Goal: Task Accomplishment & Management: Use online tool/utility

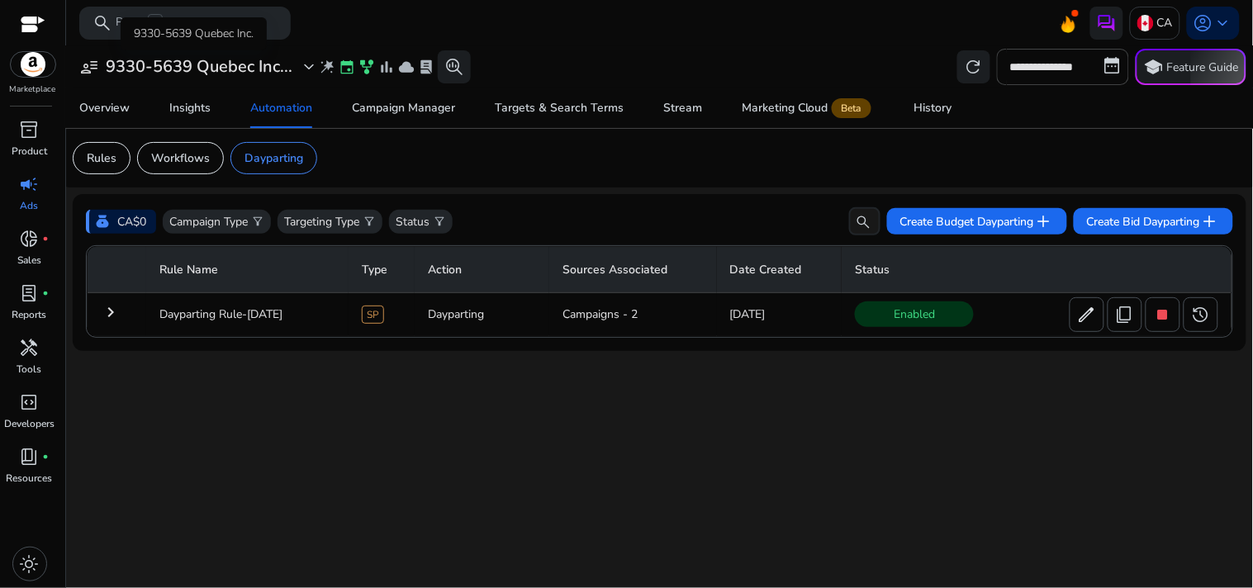
click at [297, 64] on div "user_attributes 9330-5639 Quebec Inc... expand_more" at bounding box center [199, 67] width 240 height 20
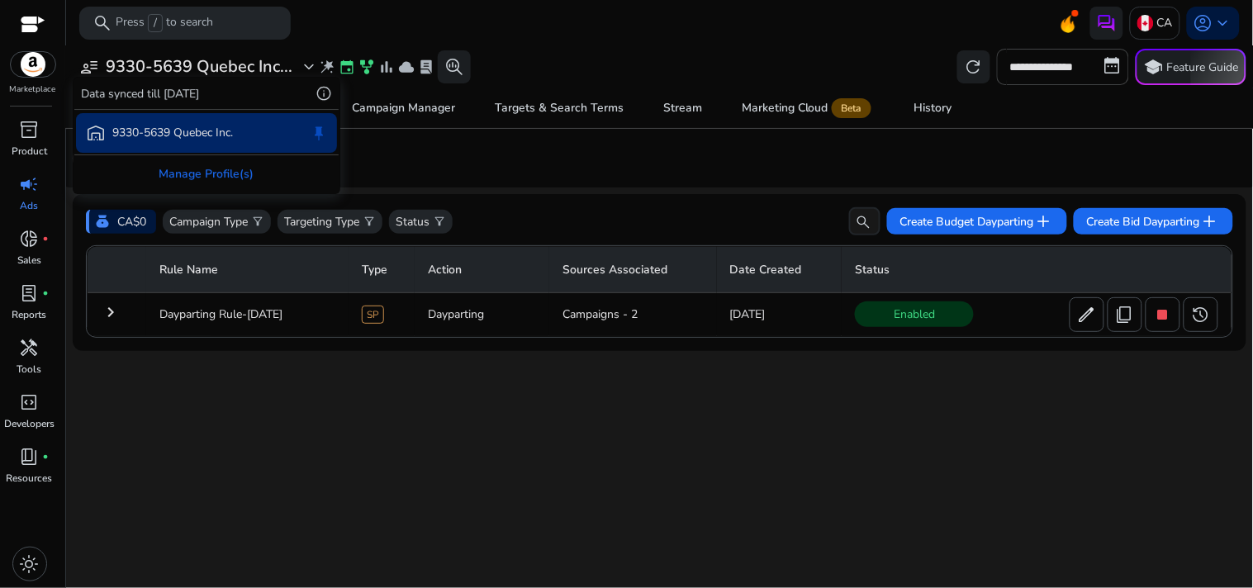
click at [559, 54] on div at bounding box center [626, 294] width 1253 height 588
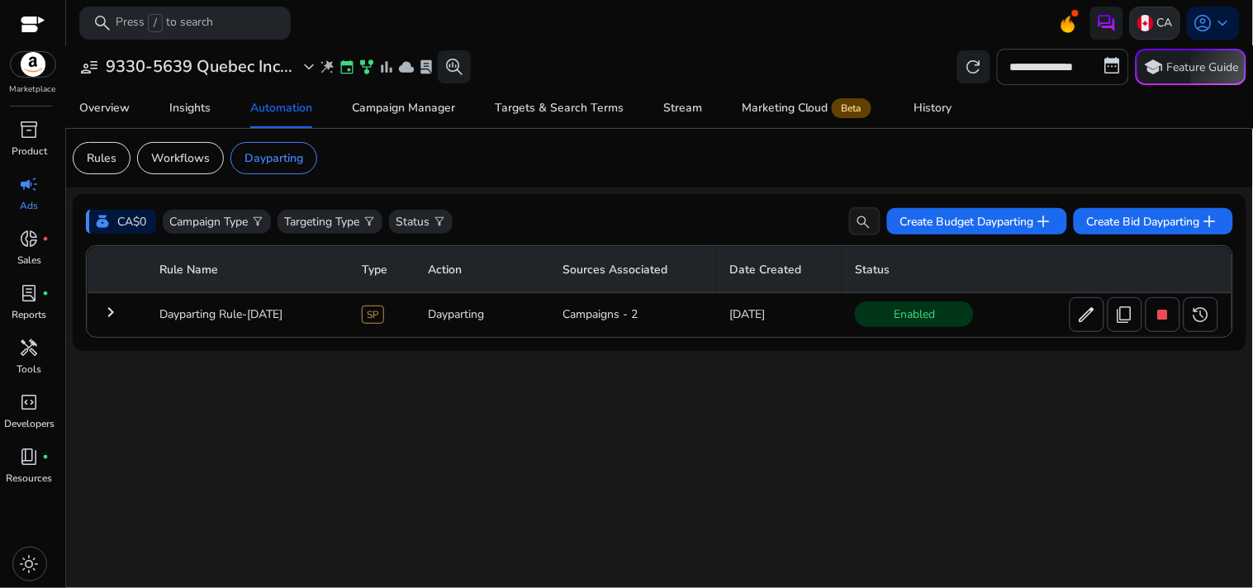
click at [1145, 26] on img at bounding box center [1145, 23] width 17 height 17
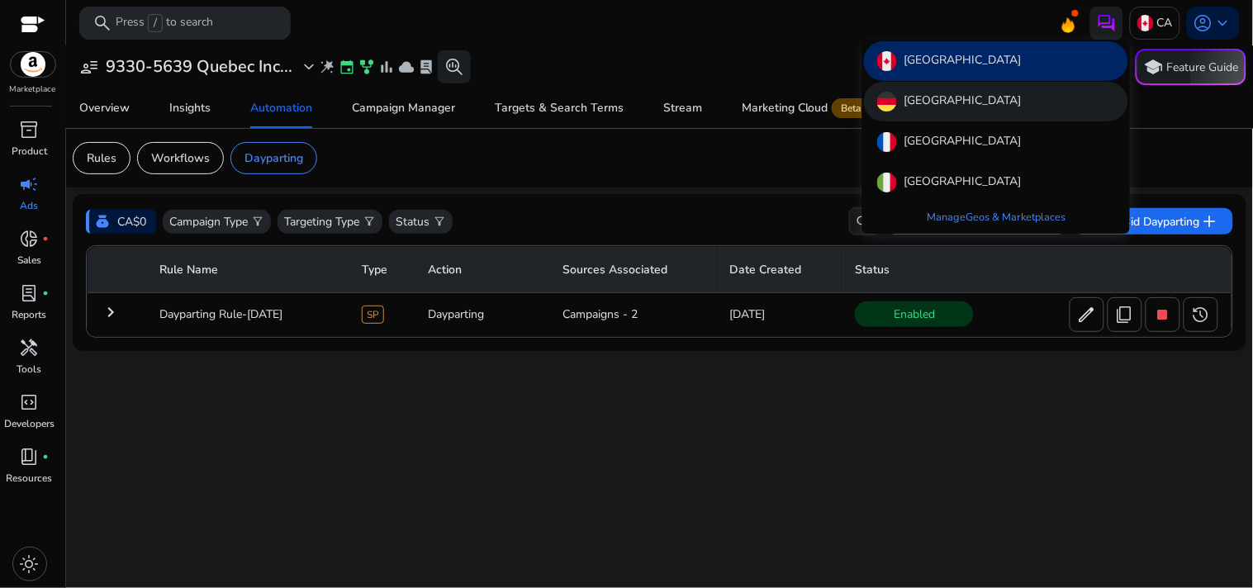
click at [1010, 102] on div "[GEOGRAPHIC_DATA]" at bounding box center [996, 102] width 264 height 40
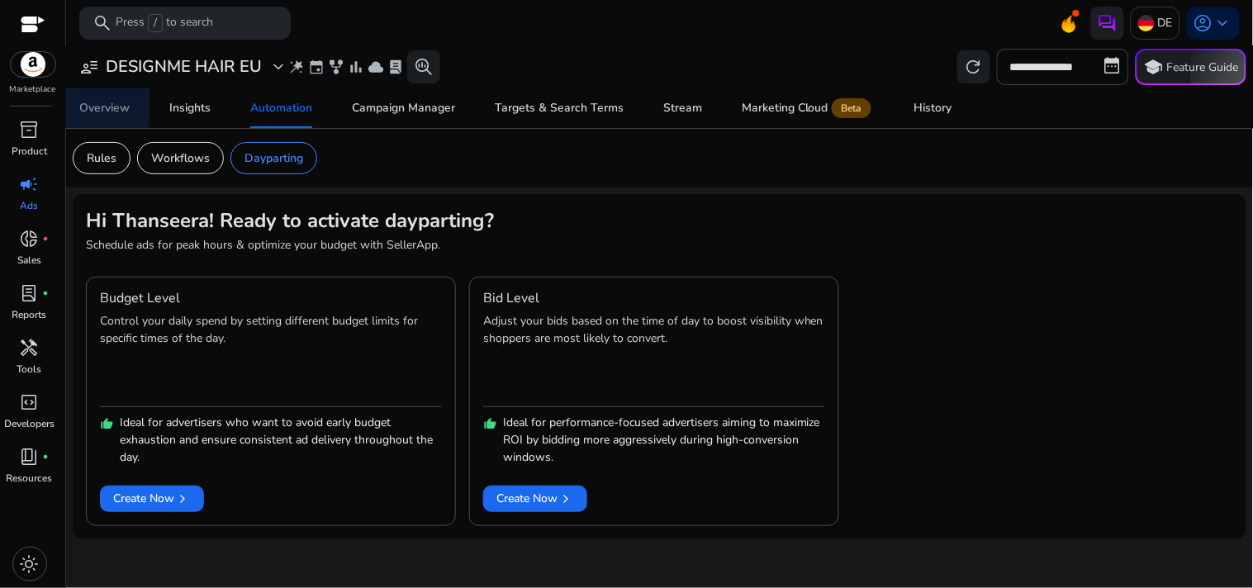
click at [118, 112] on div "Overview" at bounding box center [104, 108] width 50 height 12
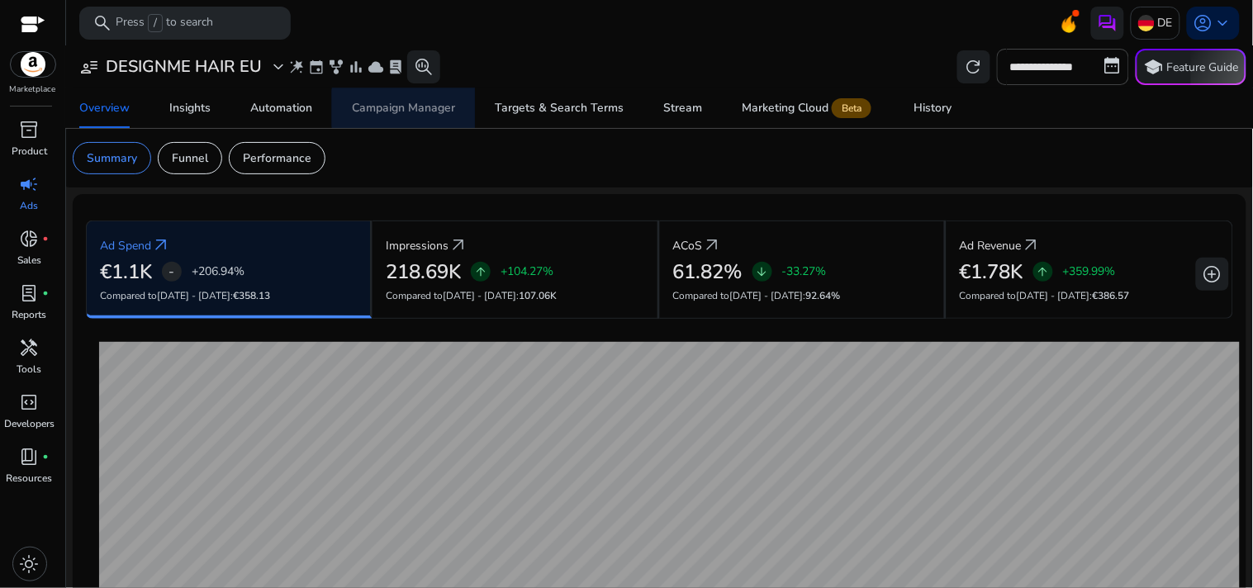
click at [423, 108] on div "Campaign Manager" at bounding box center [403, 108] width 103 height 12
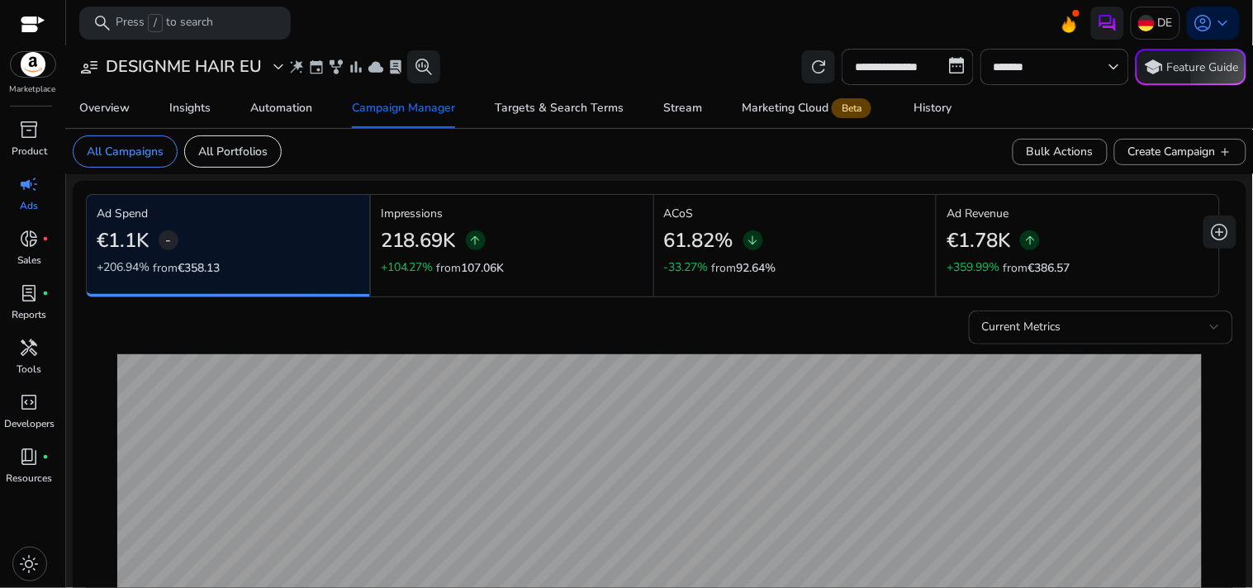
scroll to position [48, 0]
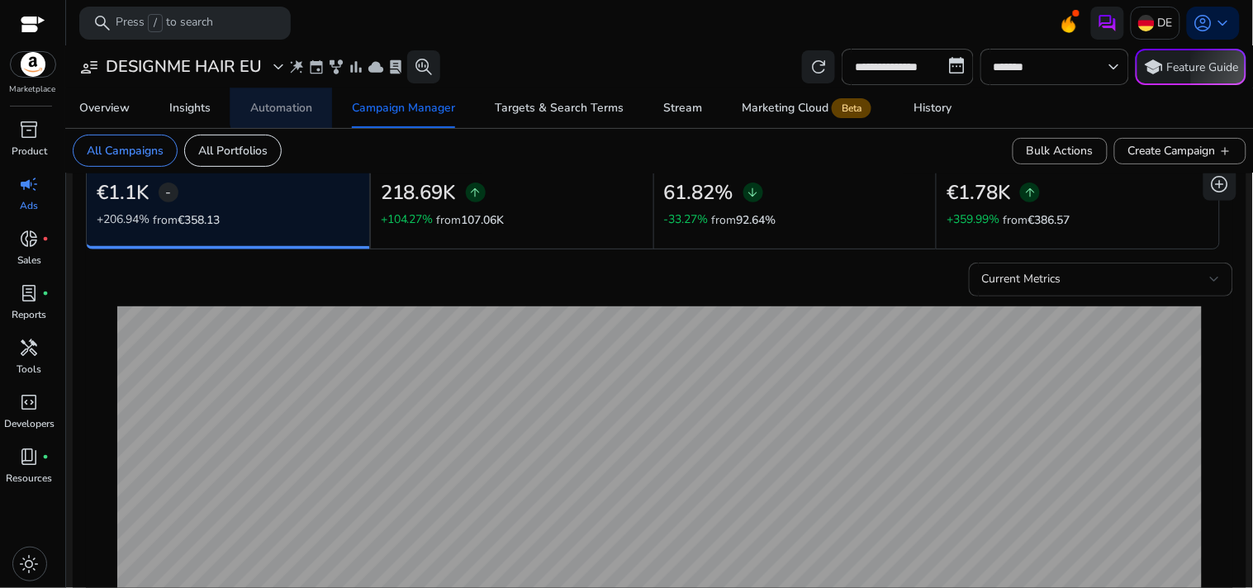
click at [301, 102] on div "Automation" at bounding box center [281, 108] width 62 height 12
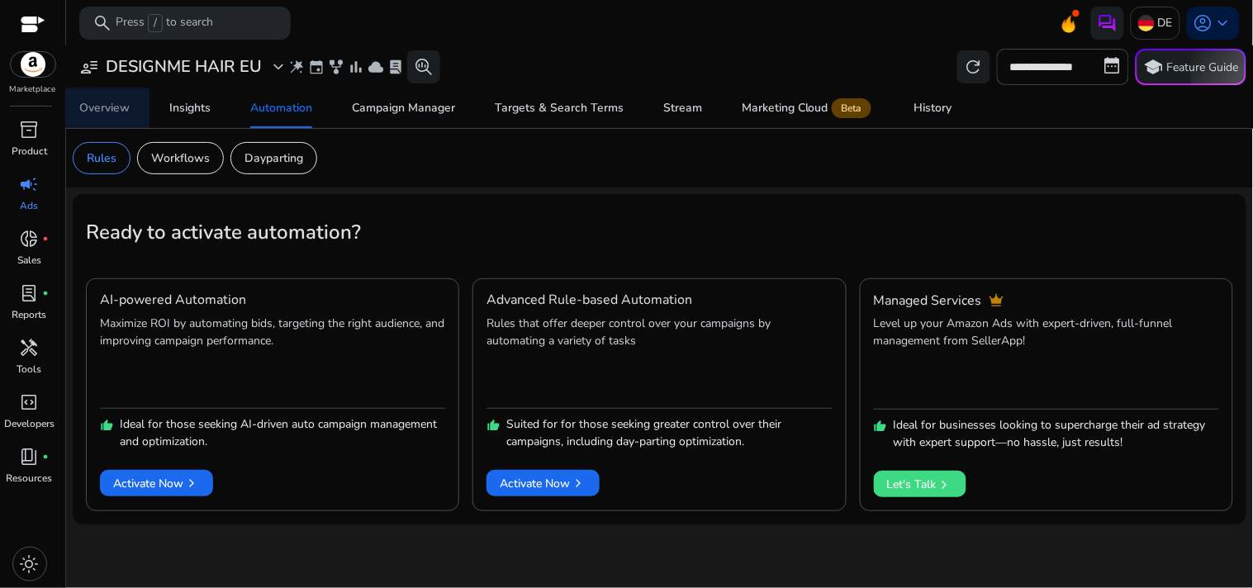
click at [101, 116] on span "Overview" at bounding box center [104, 108] width 50 height 40
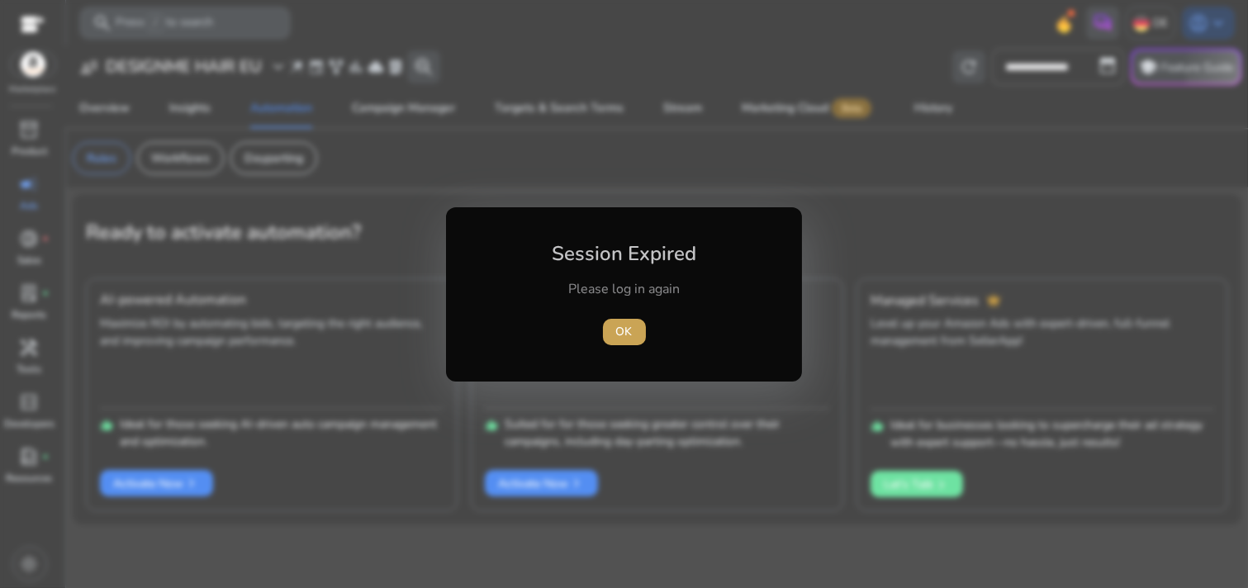
click at [628, 332] on span "OK" at bounding box center [624, 331] width 17 height 17
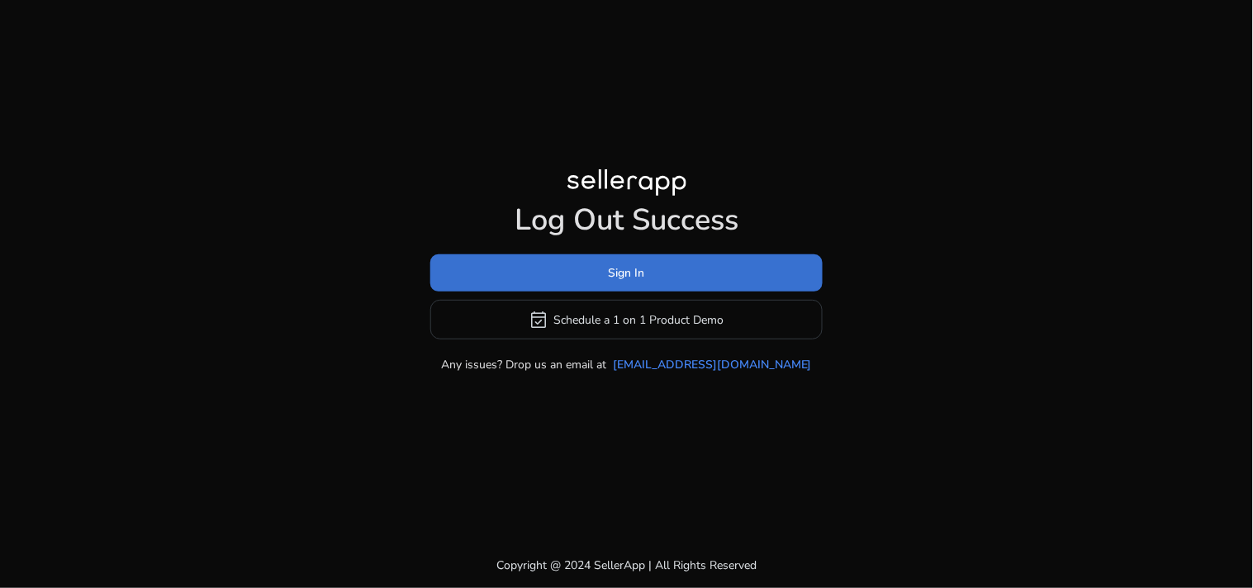
click at [638, 279] on span "Sign In" at bounding box center [627, 272] width 36 height 17
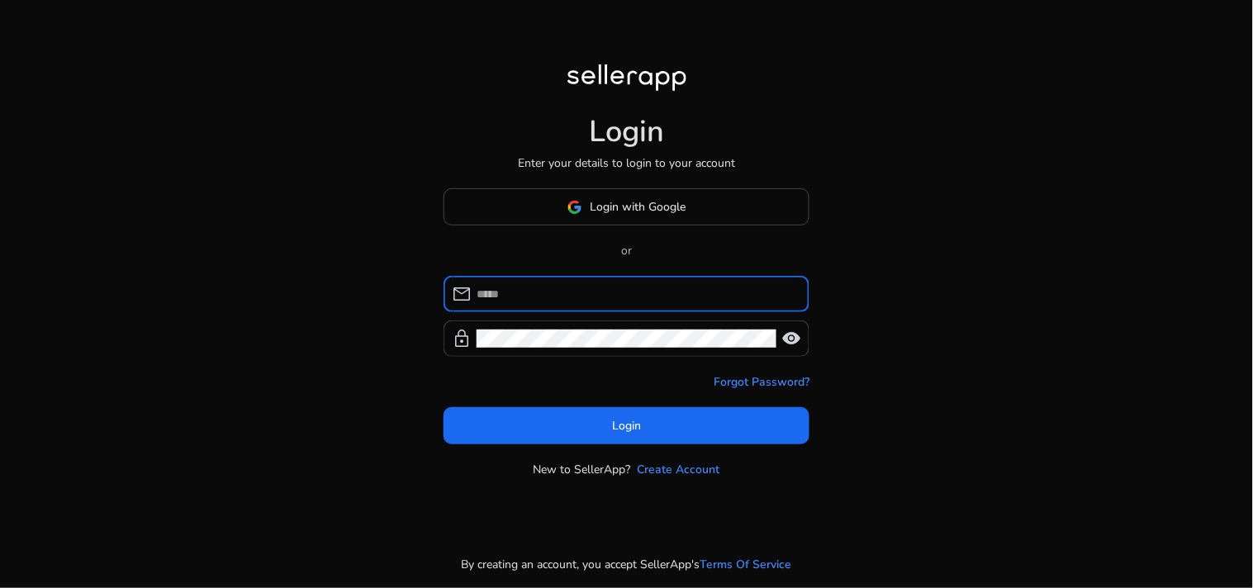
click at [573, 301] on input at bounding box center [637, 294] width 320 height 18
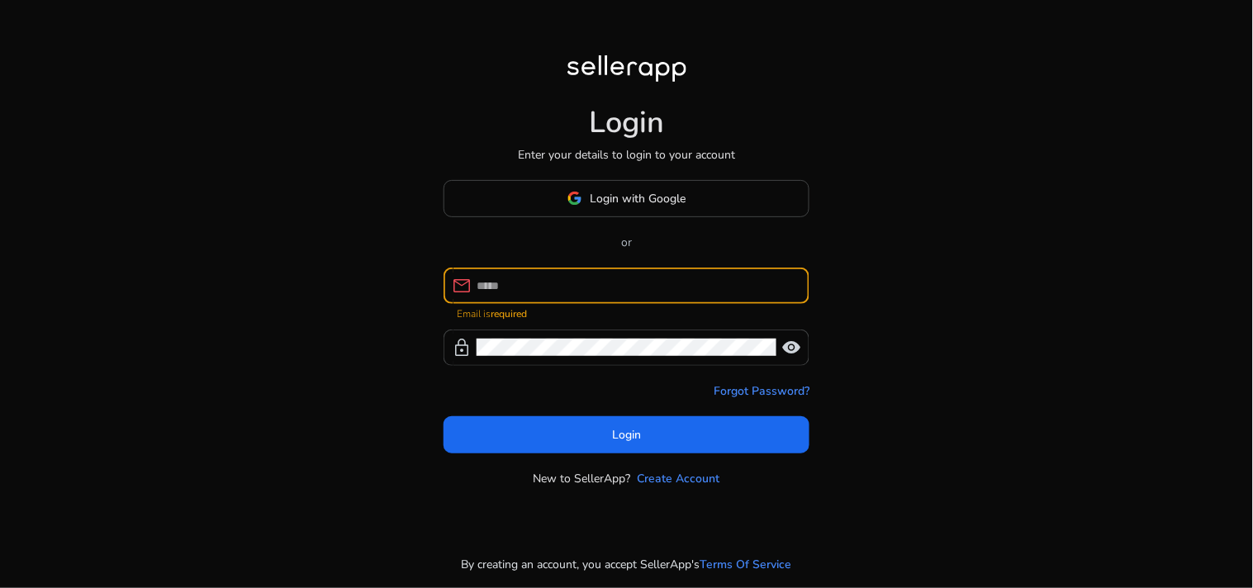
paste input "**********"
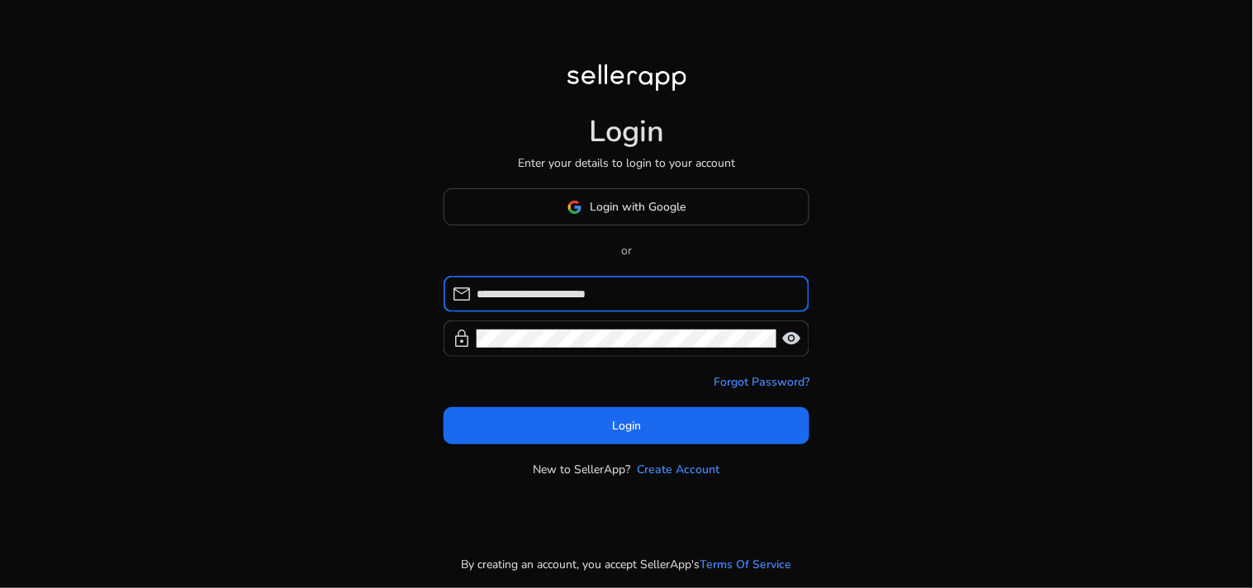
type input "**********"
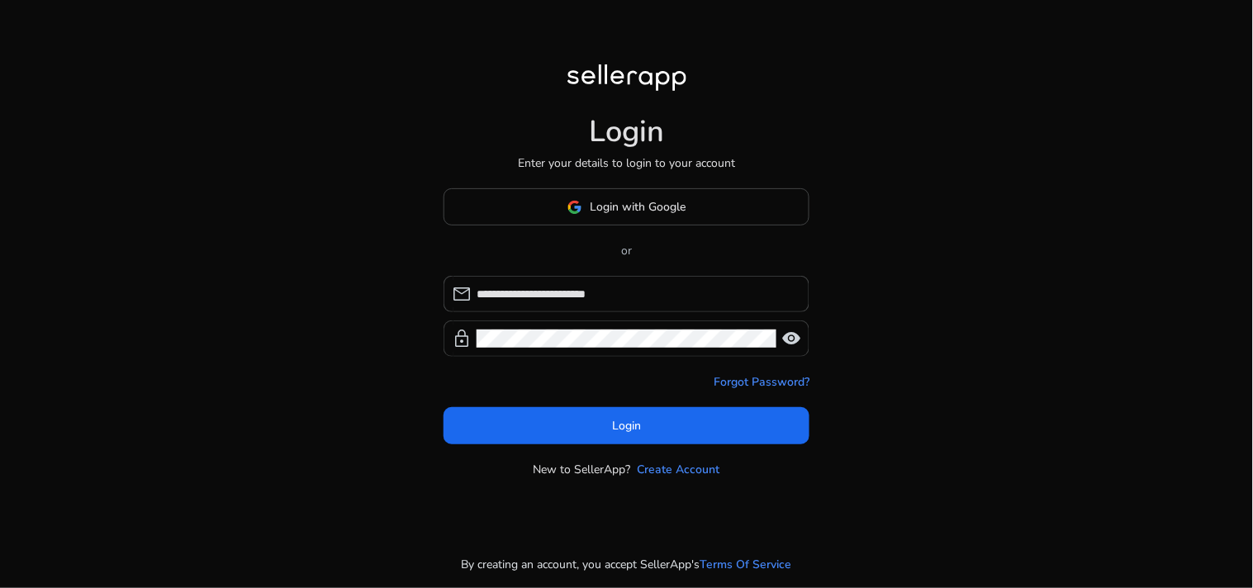
click at [550, 350] on div at bounding box center [627, 338] width 300 height 36
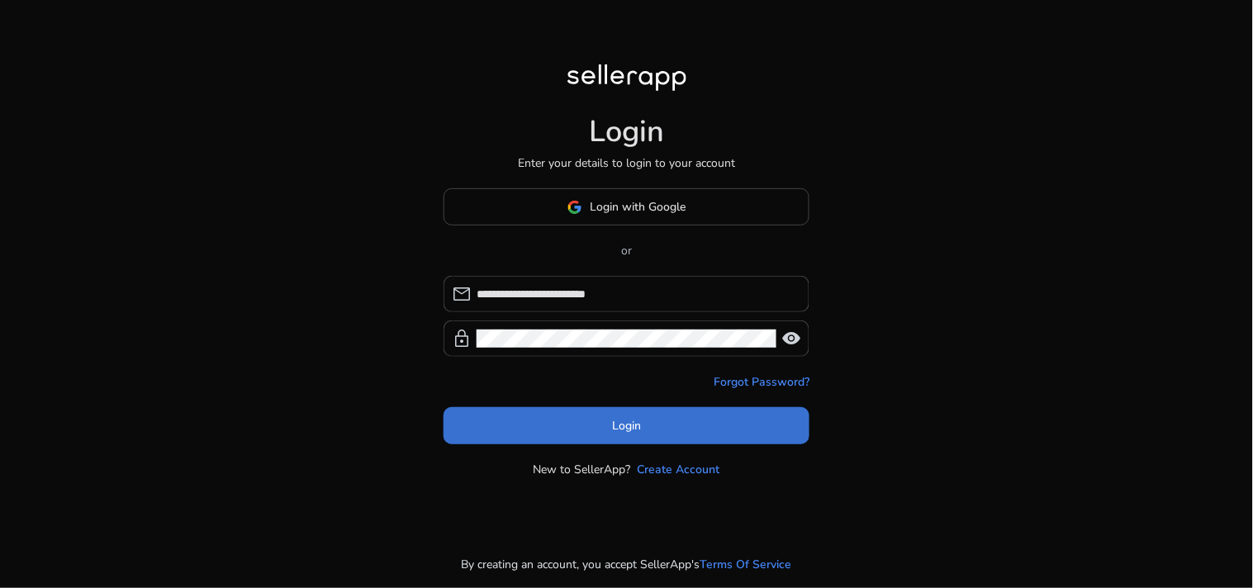
click at [610, 433] on span at bounding box center [627, 426] width 366 height 40
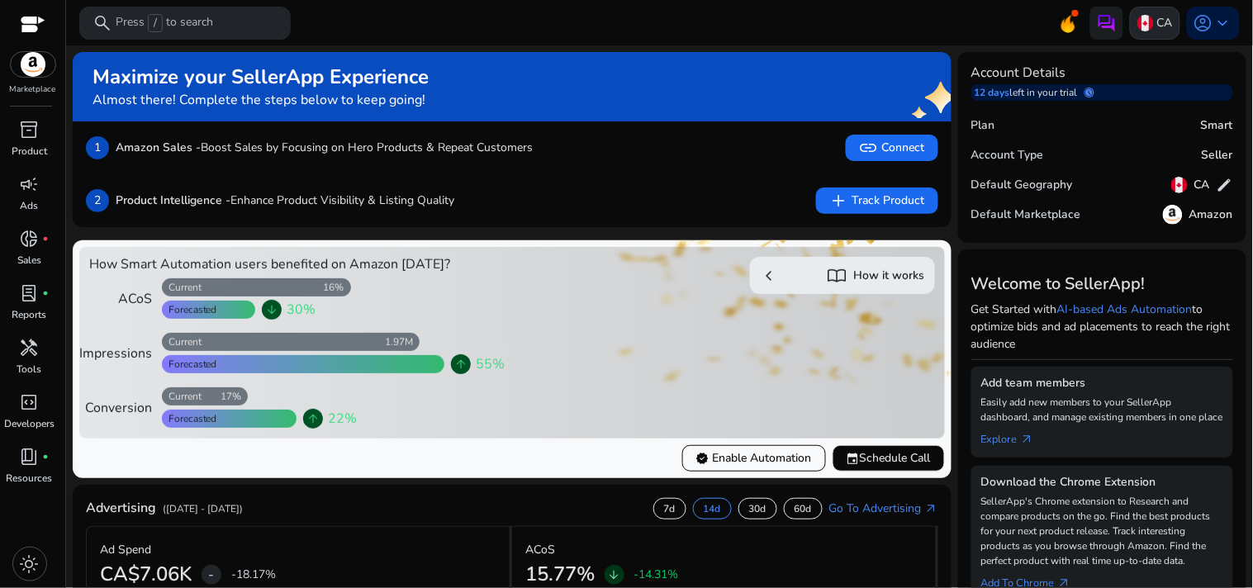
click at [1137, 25] on img at bounding box center [1145, 23] width 17 height 17
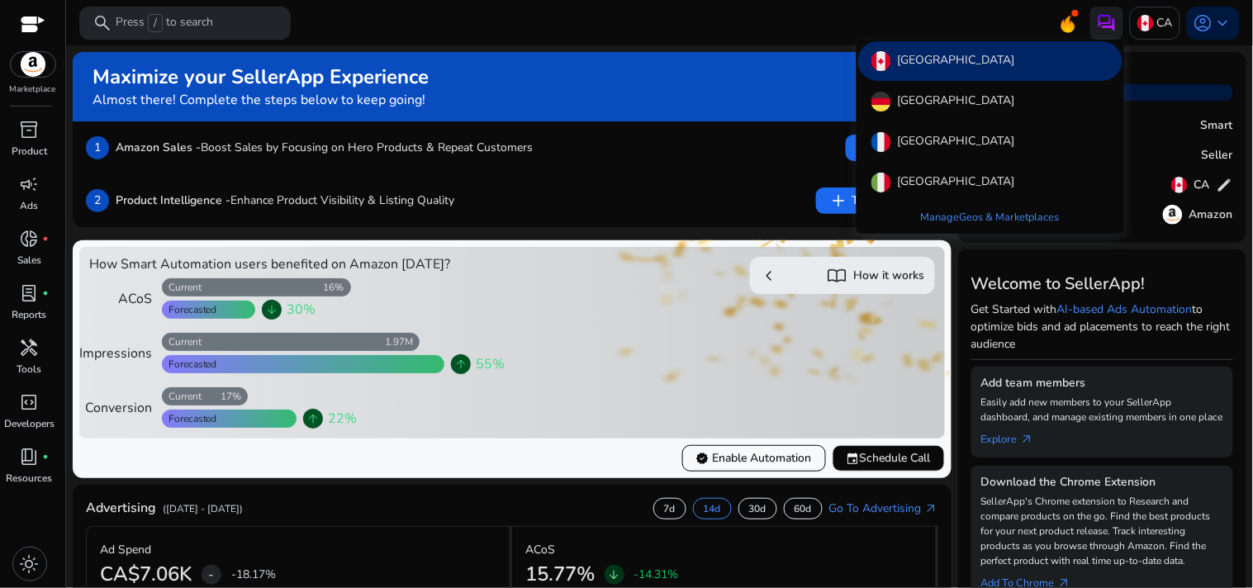
click at [17, 190] on div at bounding box center [626, 294] width 1253 height 588
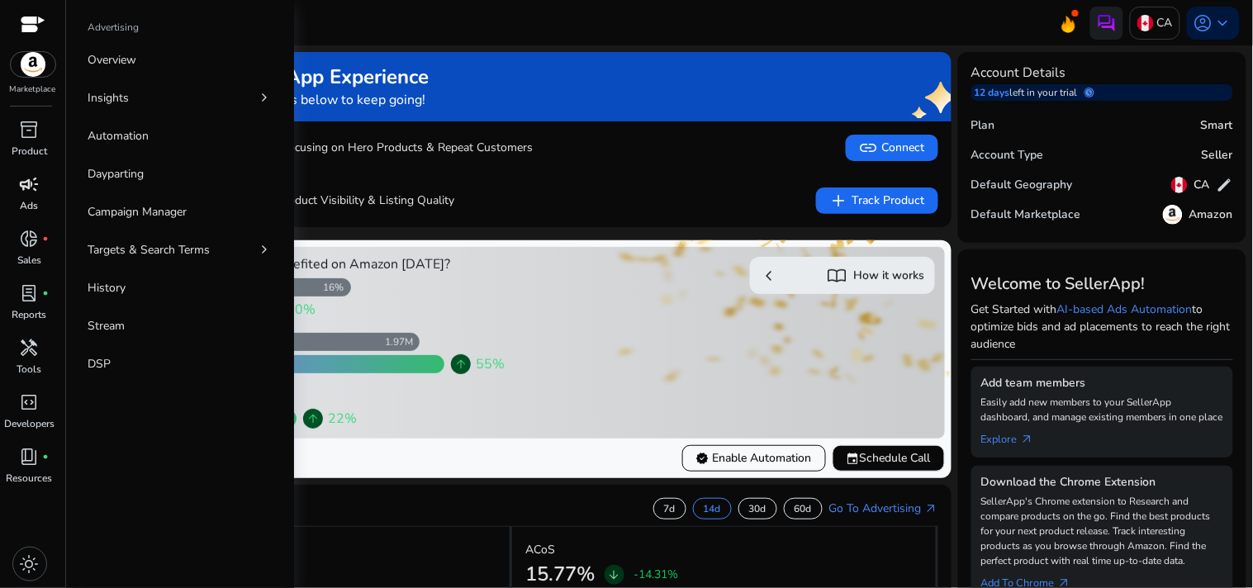
click at [22, 188] on span "campaign" at bounding box center [30, 184] width 20 height 20
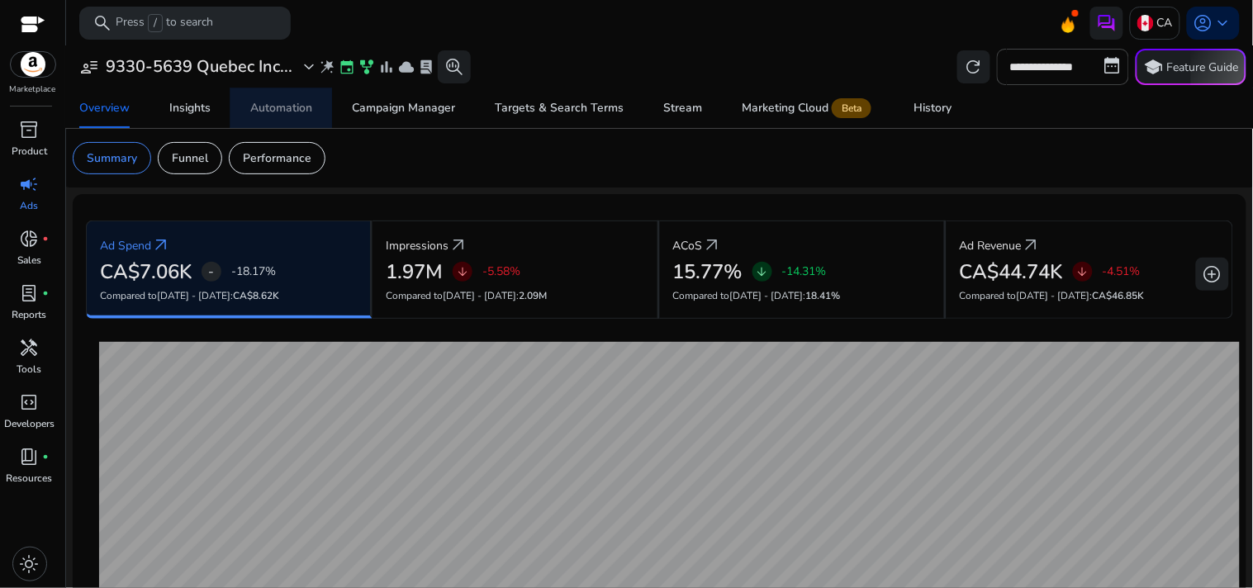
click at [269, 106] on div "Automation" at bounding box center [281, 108] width 62 height 12
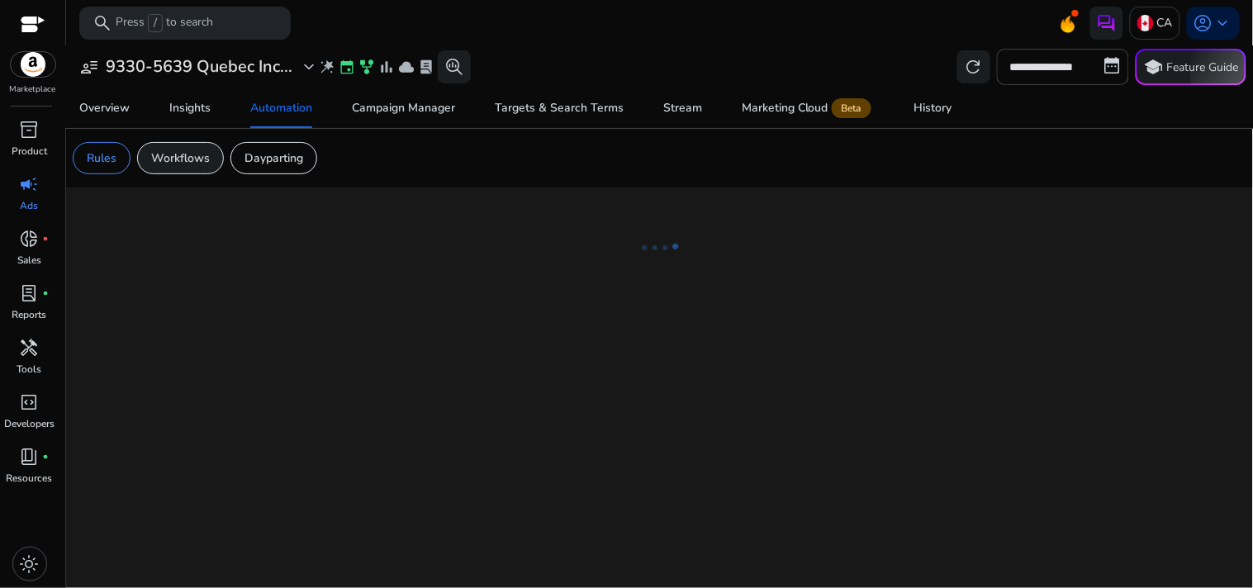
click at [194, 154] on p "Workflows" at bounding box center [180, 158] width 59 height 17
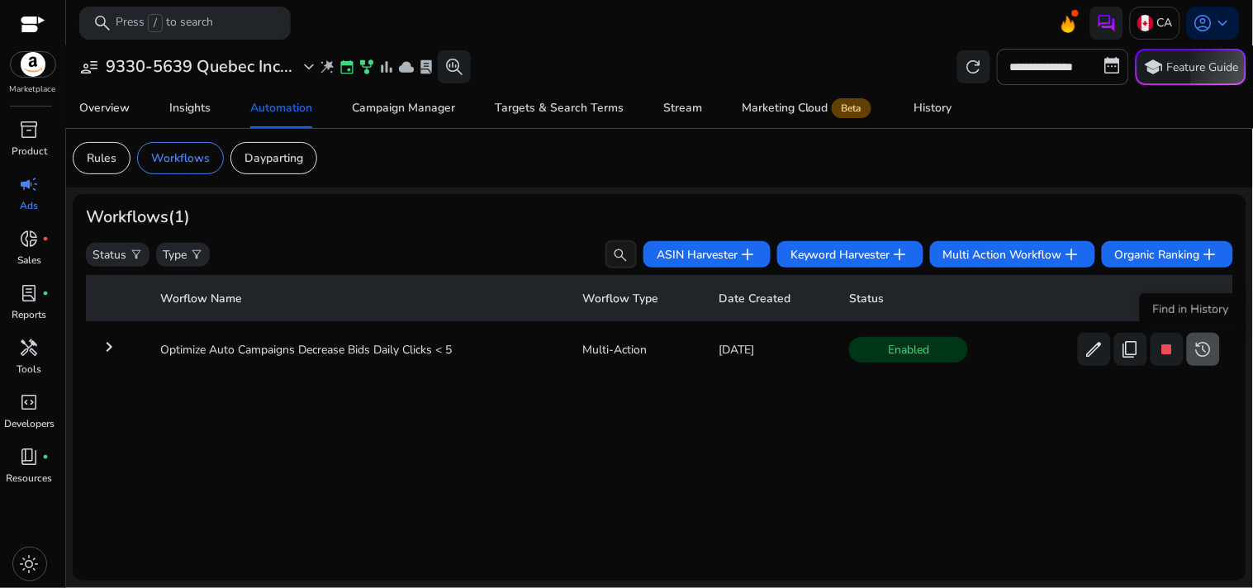
click at [1194, 352] on span "history" at bounding box center [1204, 349] width 20 height 20
click at [114, 342] on mat-icon "keyboard_arrow_right" at bounding box center [109, 347] width 20 height 20
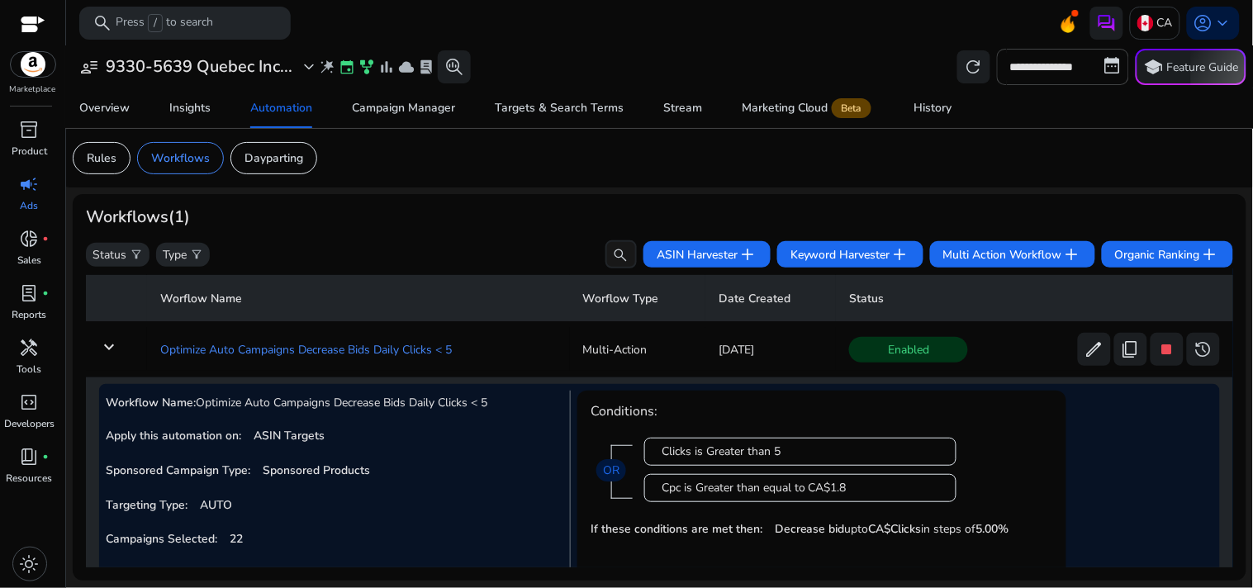
click at [316, 344] on td "Optimize Auto Campaigns Decrease Bids Daily Clicks < 5" at bounding box center [358, 349] width 422 height 43
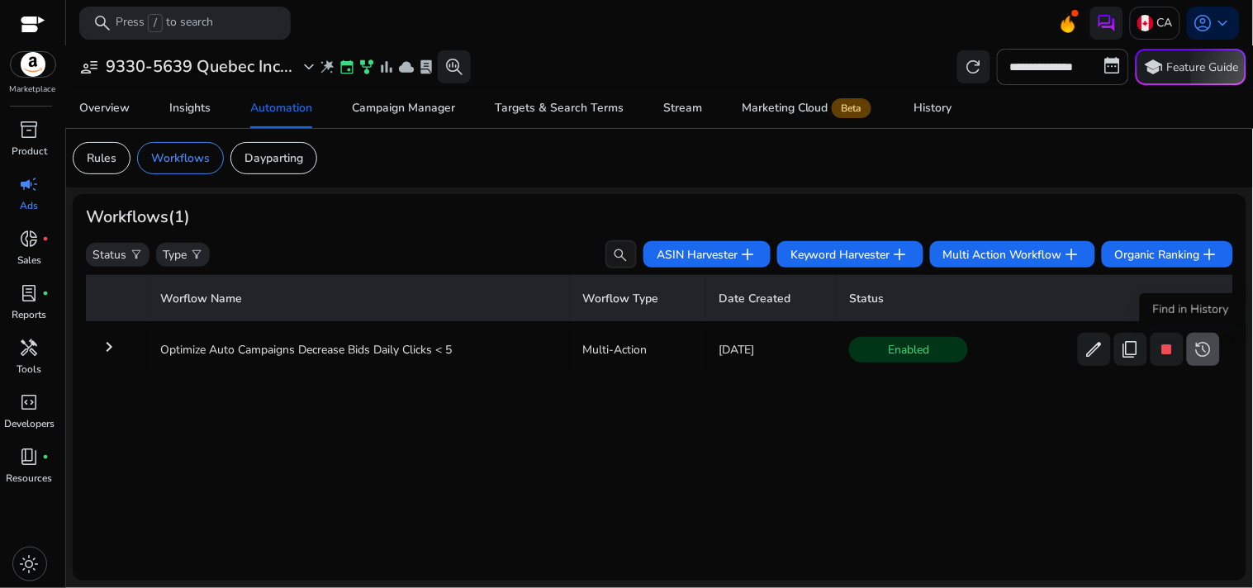
click at [1204, 347] on span "history" at bounding box center [1204, 349] width 20 height 20
click at [920, 108] on div "History" at bounding box center [933, 108] width 38 height 12
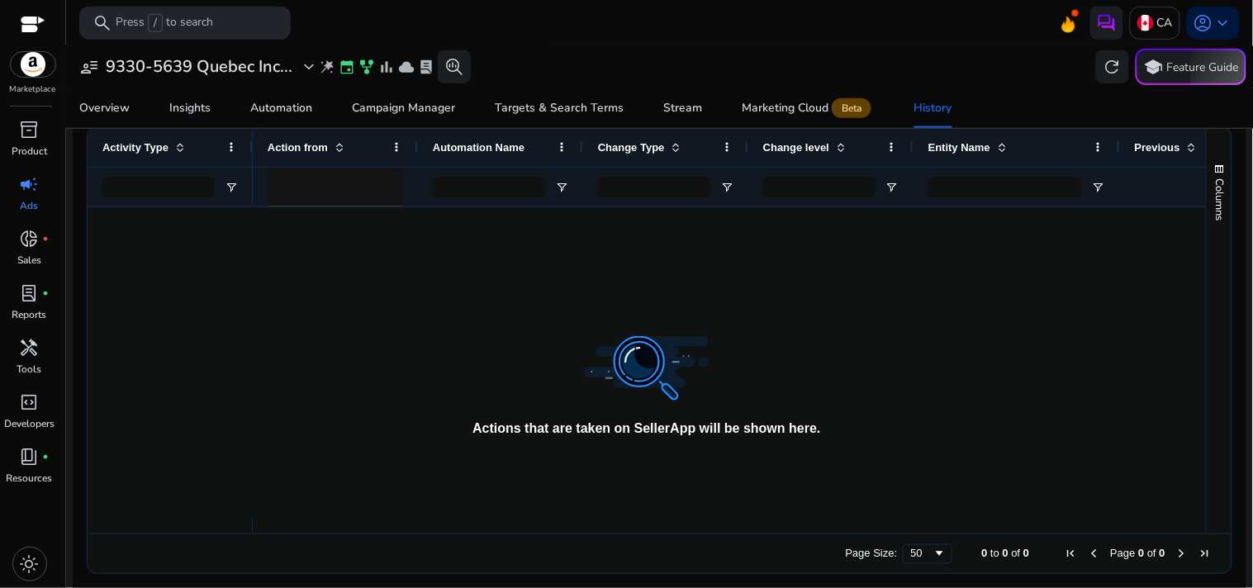
scroll to position [341, 0]
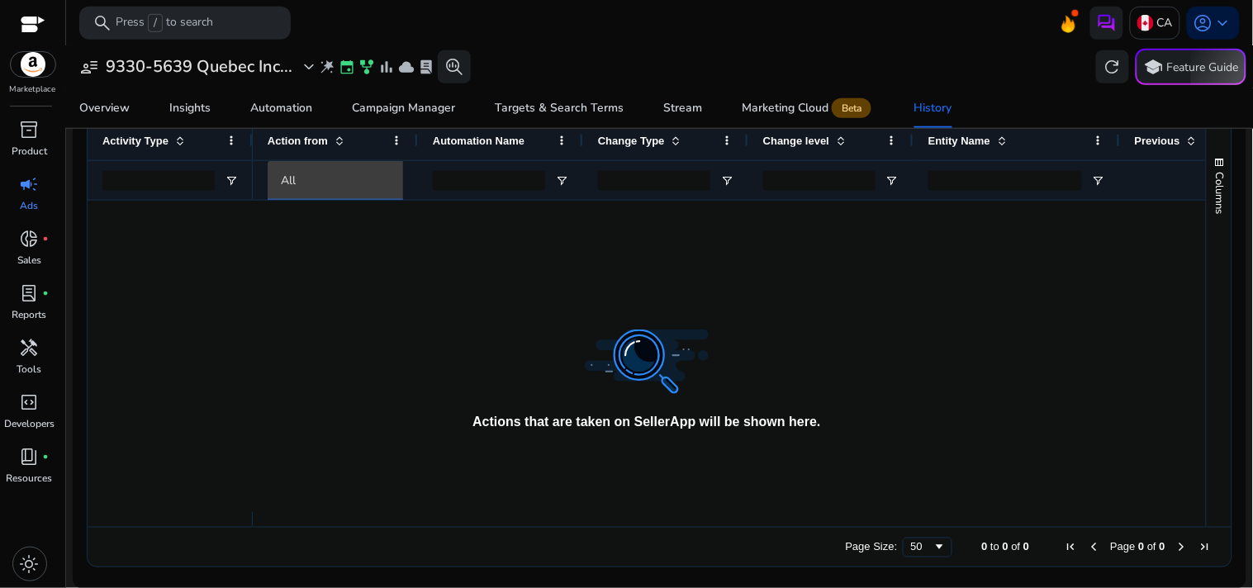
click at [334, 175] on div "All" at bounding box center [350, 181] width 139 height 18
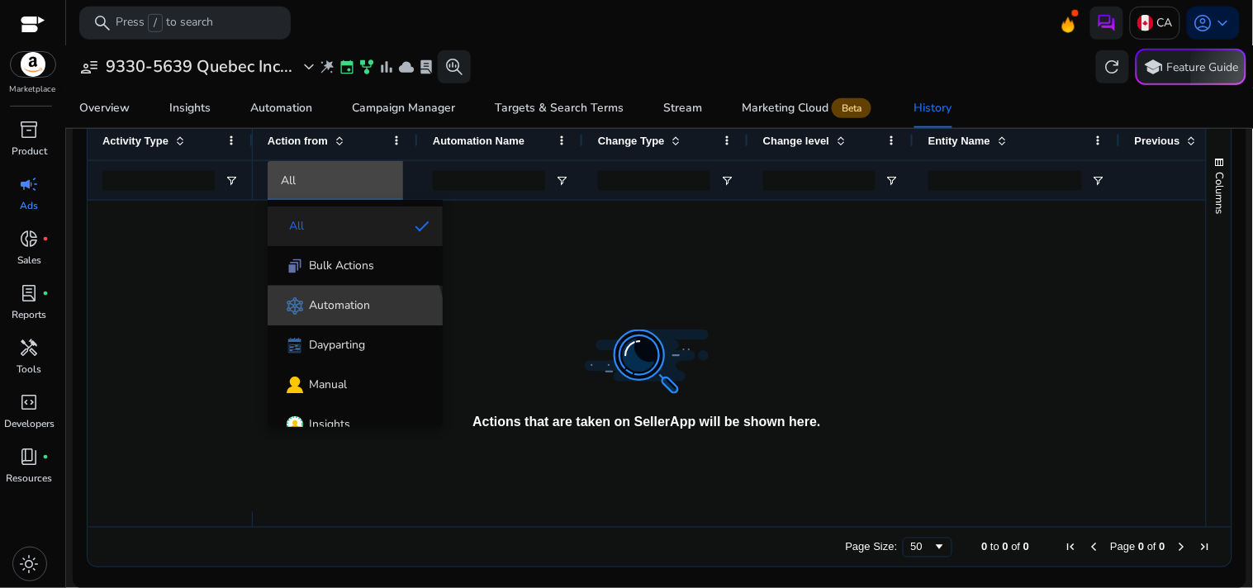
click at [354, 316] on div "Automation" at bounding box center [325, 306] width 89 height 21
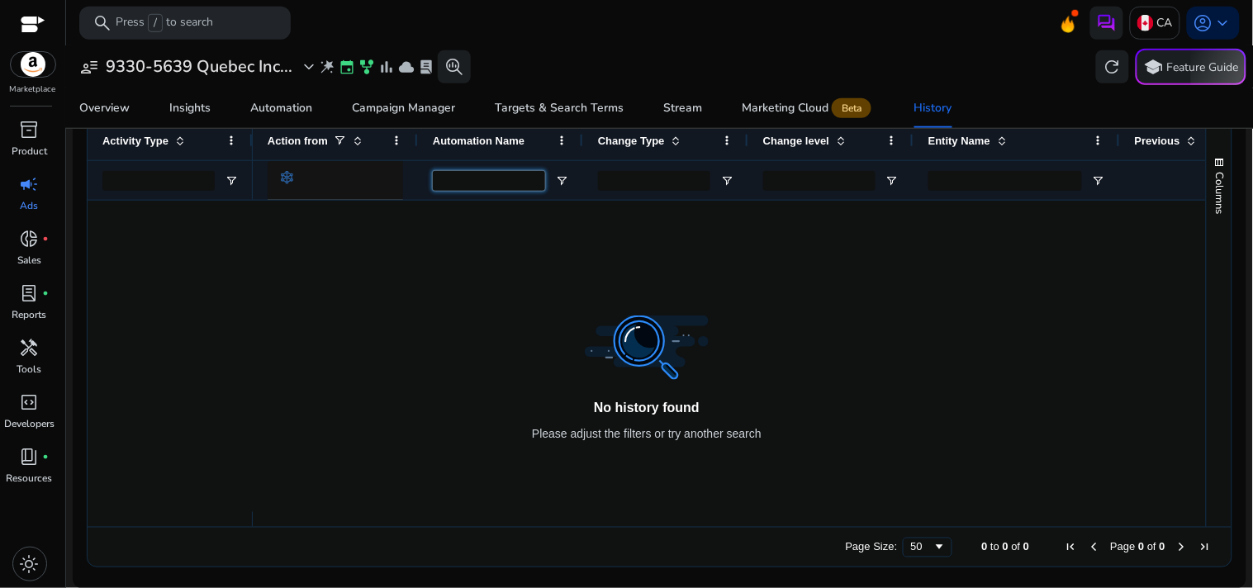
click at [534, 178] on input "Automation Name Filter Input" at bounding box center [489, 181] width 112 height 20
type input "**"
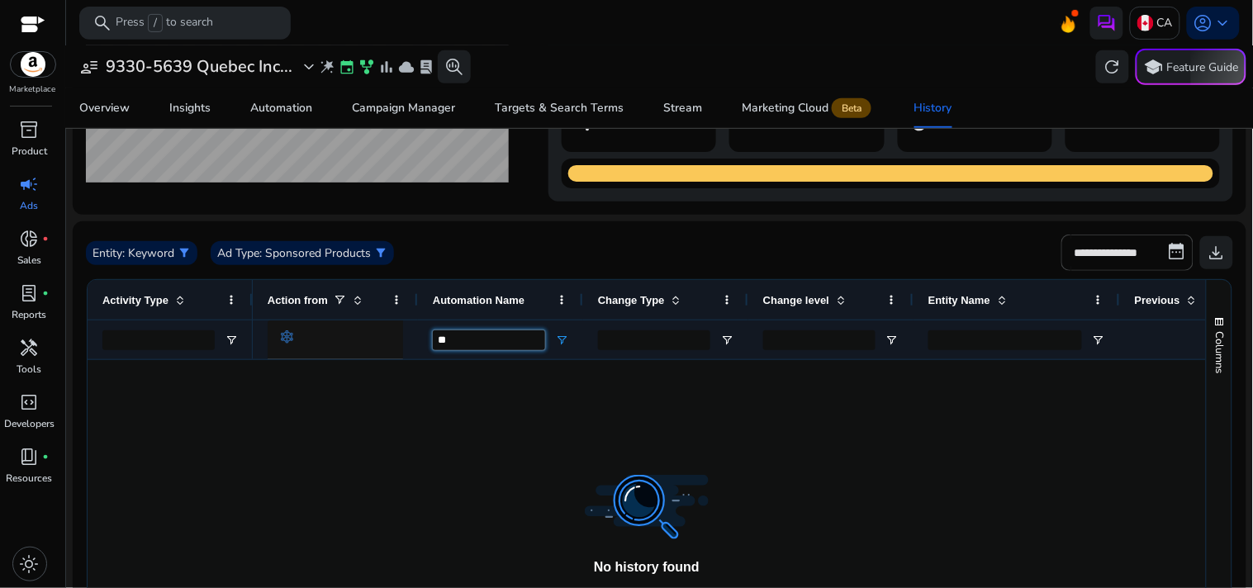
scroll to position [0, 0]
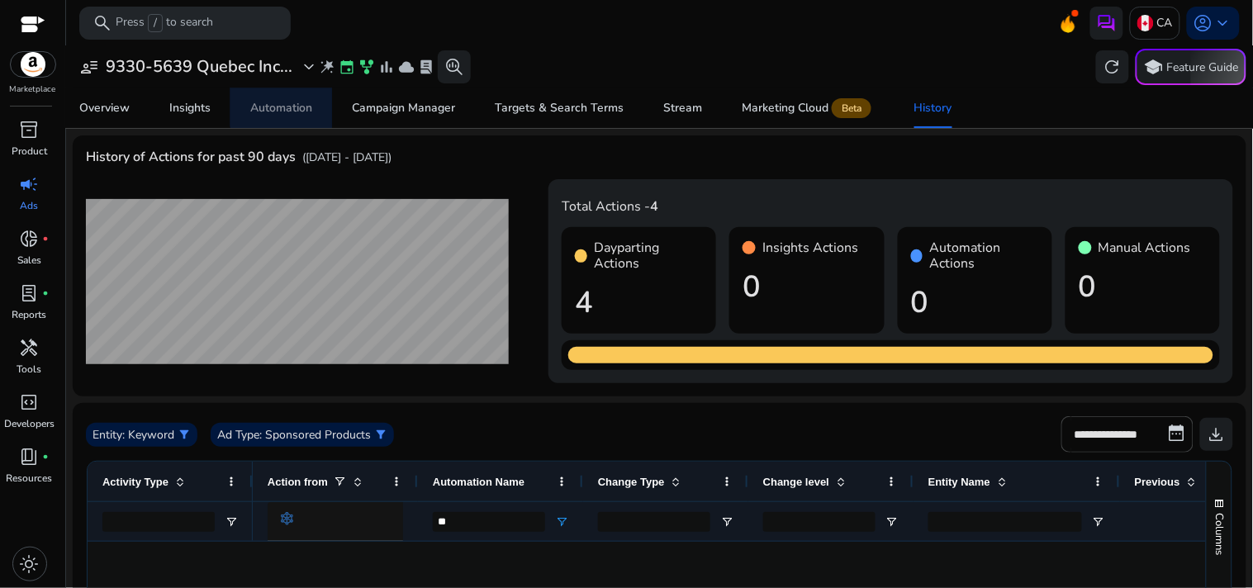
click at [292, 106] on div "Automation" at bounding box center [281, 108] width 62 height 12
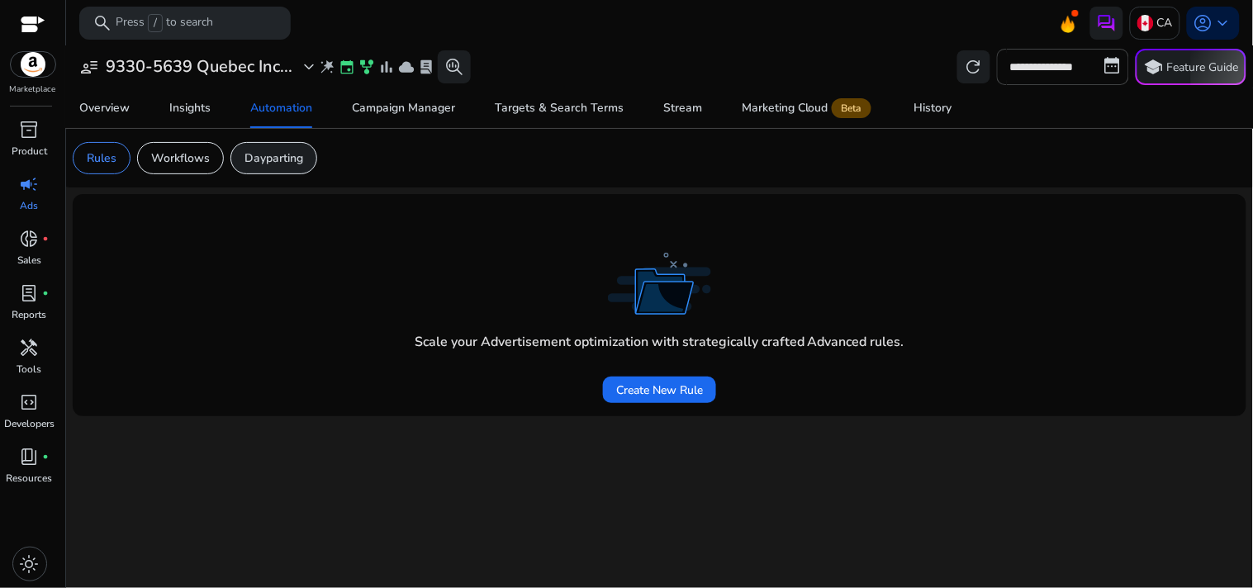
click at [277, 161] on p "Dayparting" at bounding box center [274, 158] width 59 height 17
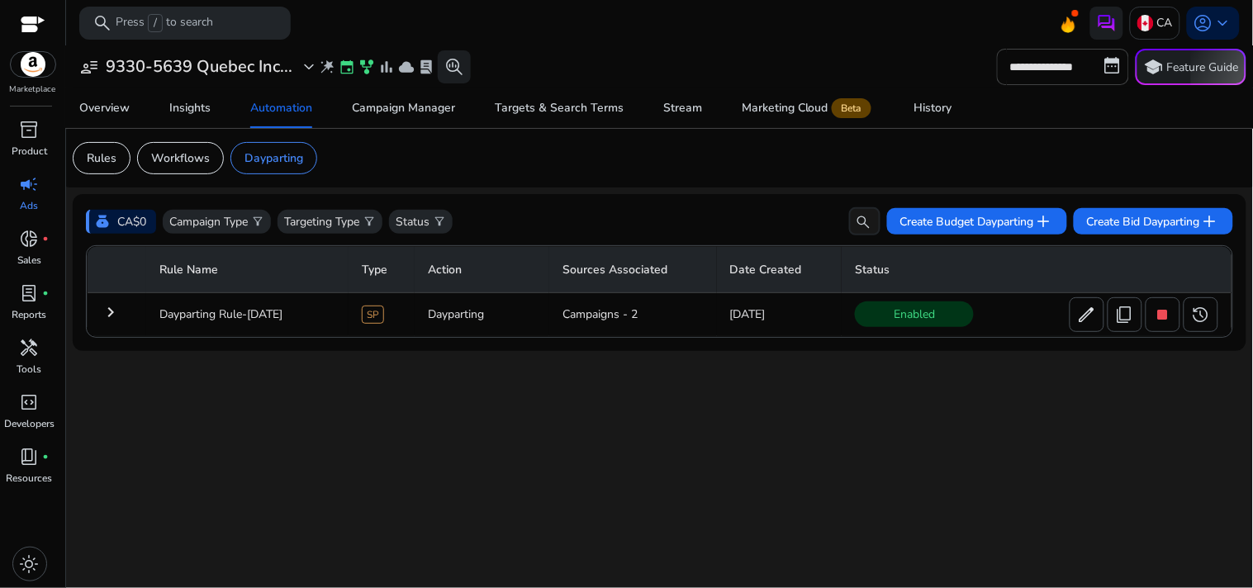
click at [822, 411] on div "**********" at bounding box center [660, 316] width 1174 height 543
click at [633, 308] on td "Campaigns - 2" at bounding box center [633, 314] width 168 height 43
click at [112, 307] on mat-icon "keyboard_arrow_right" at bounding box center [111, 312] width 20 height 20
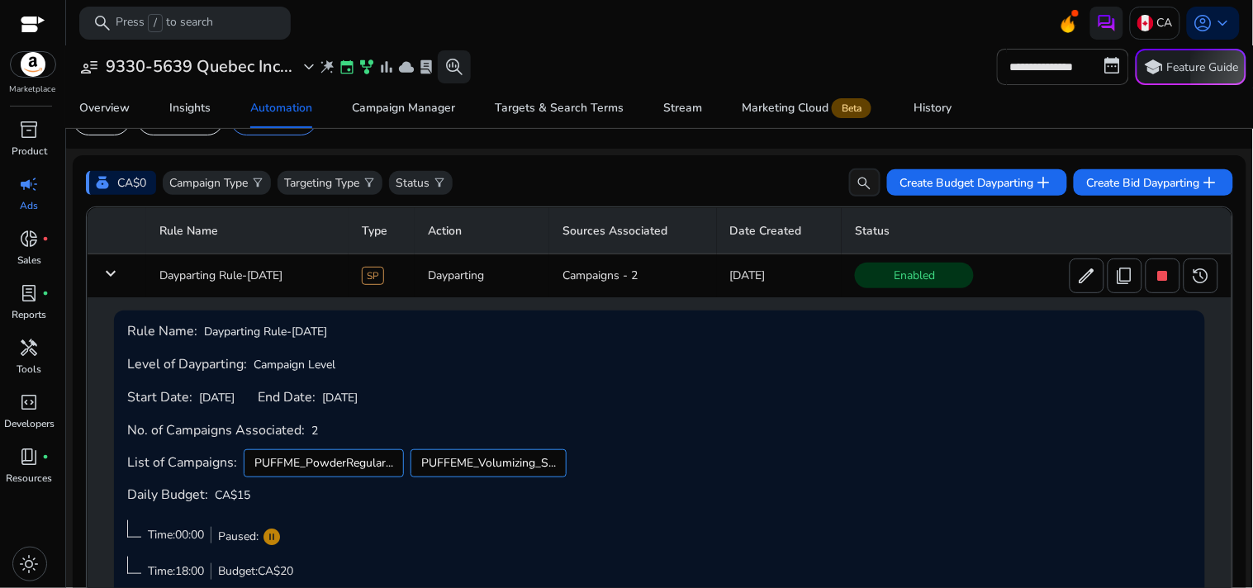
scroll to position [117, 0]
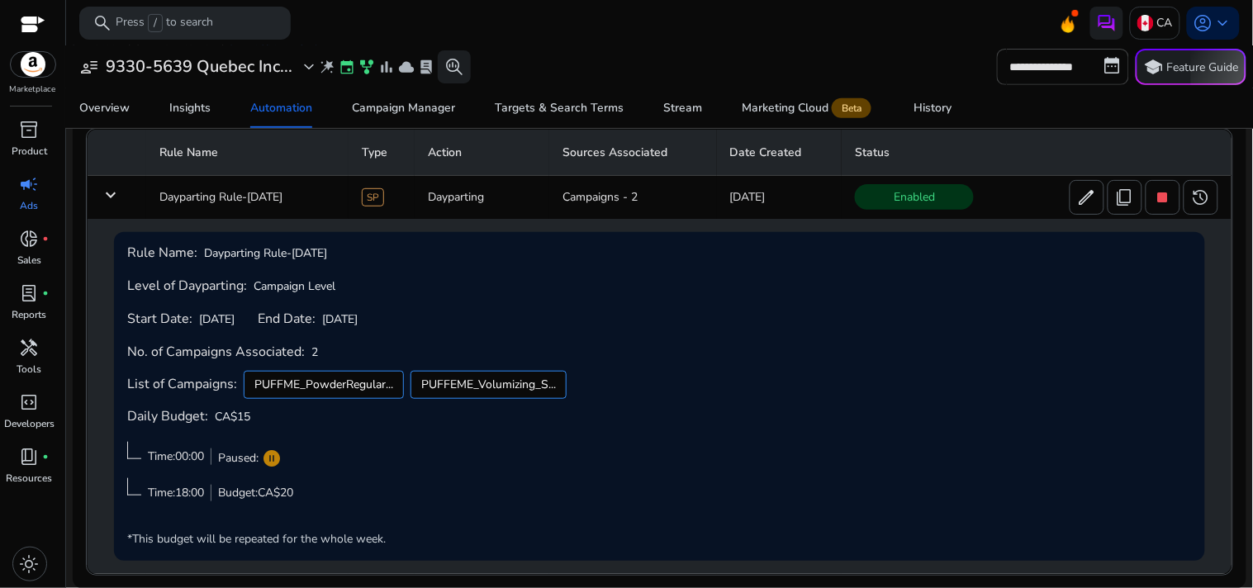
click at [846, 50] on div "**********" at bounding box center [660, 67] width 1174 height 36
click at [1093, 76] on input "**********" at bounding box center [1063, 67] width 132 height 36
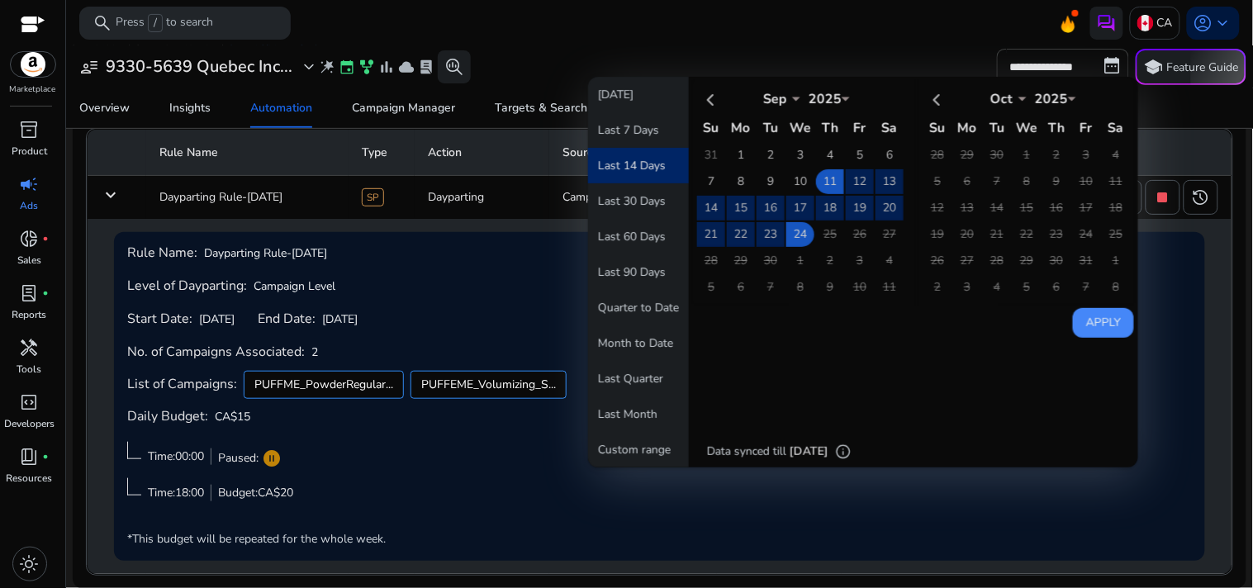
click at [819, 233] on td "25" at bounding box center [830, 234] width 28 height 25
click at [744, 45] on div at bounding box center [659, 46] width 1187 height 3
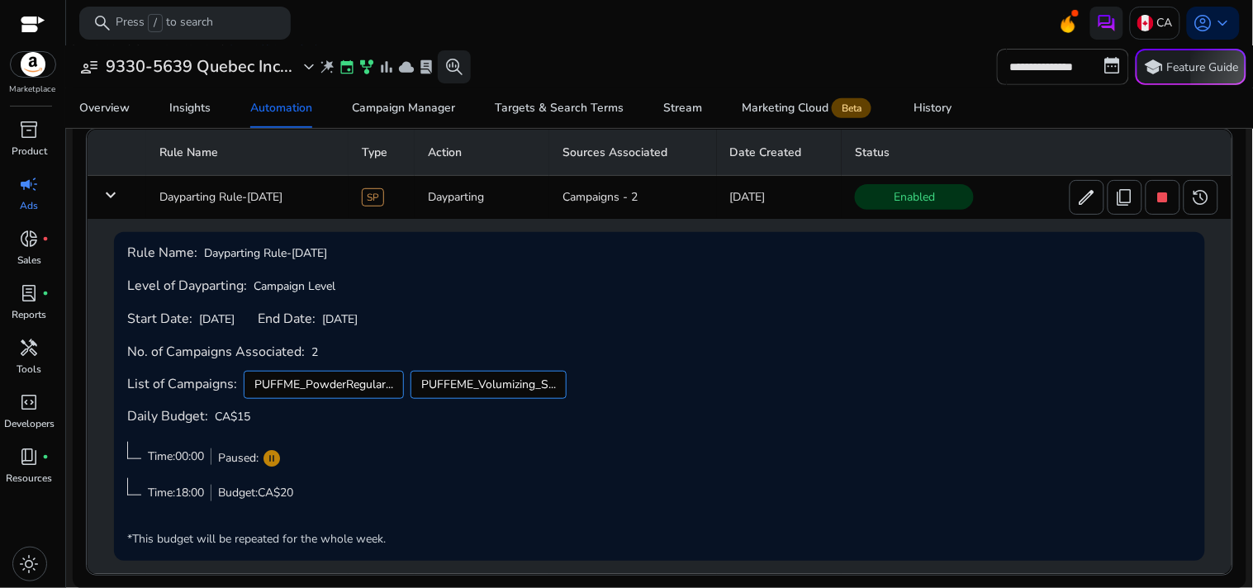
click at [122, 209] on td "keyboard_arrow_down" at bounding box center [117, 197] width 59 height 43
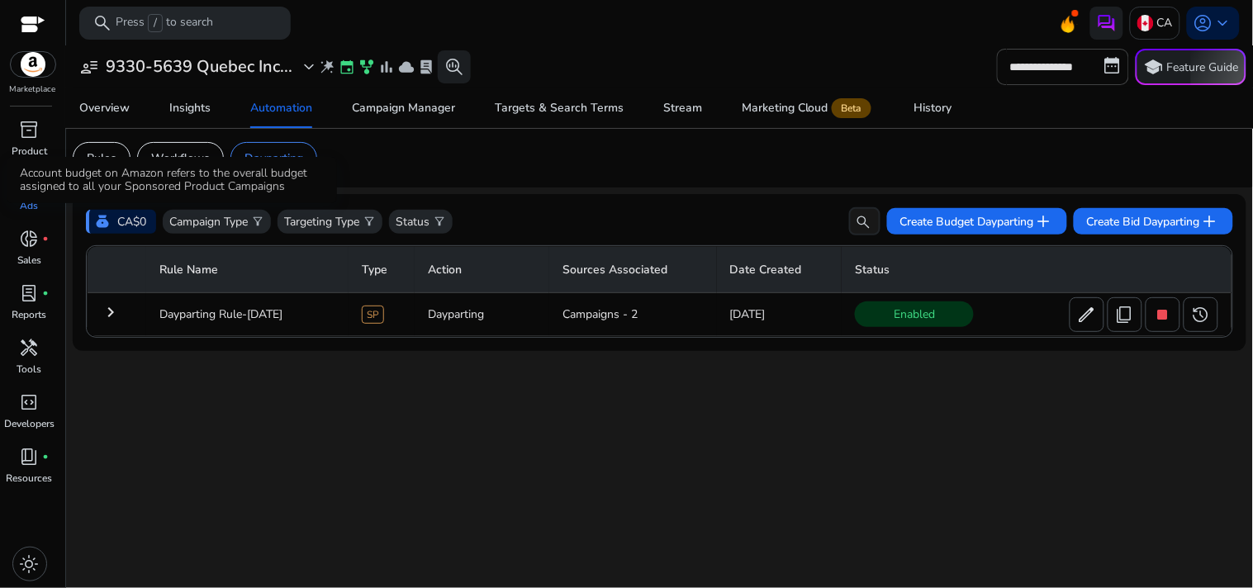
scroll to position [0, 0]
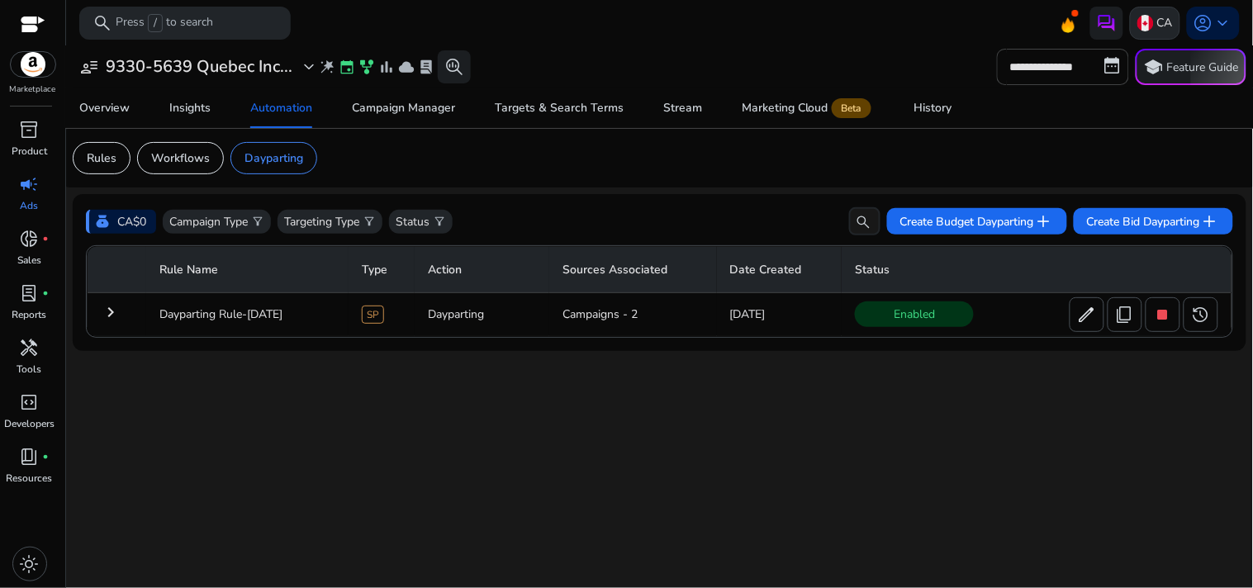
click at [1153, 20] on img at bounding box center [1145, 23] width 17 height 17
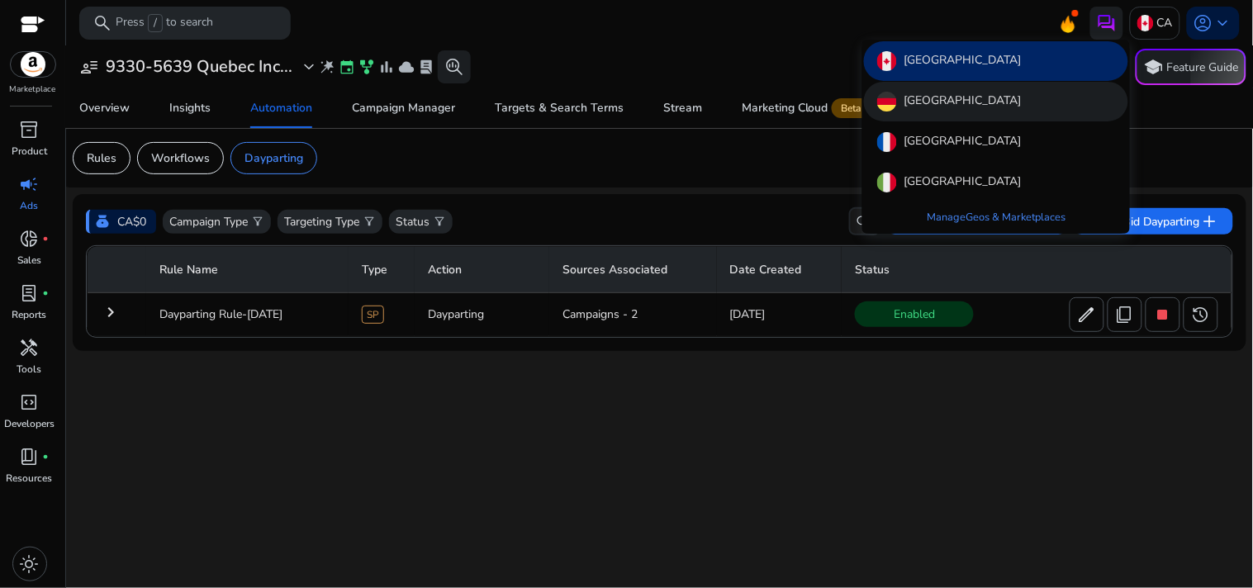
click at [1018, 89] on div "Germany" at bounding box center [996, 102] width 264 height 40
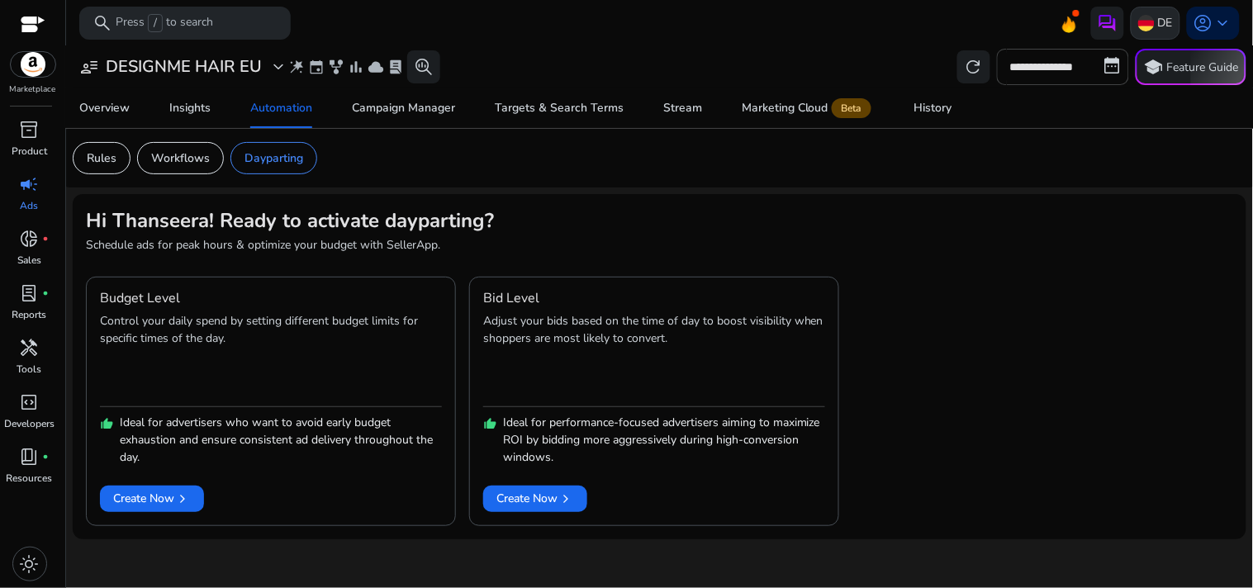
click at [1151, 27] on img at bounding box center [1146, 23] width 17 height 17
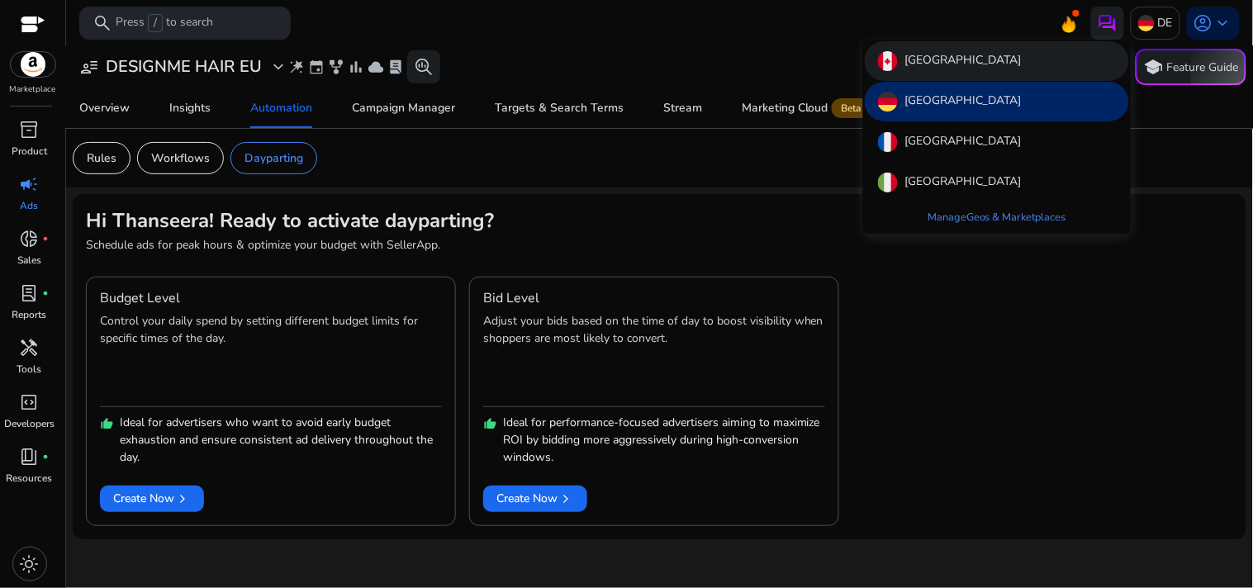
click at [975, 55] on div "Canada" at bounding box center [997, 61] width 264 height 40
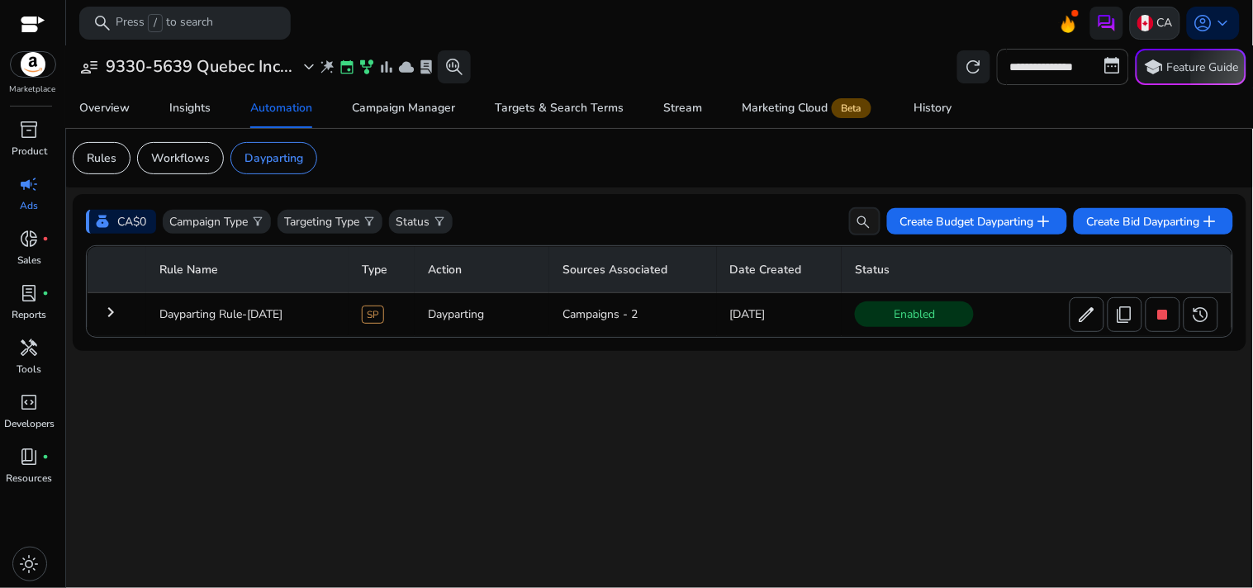
click at [1142, 17] on img at bounding box center [1145, 23] width 17 height 17
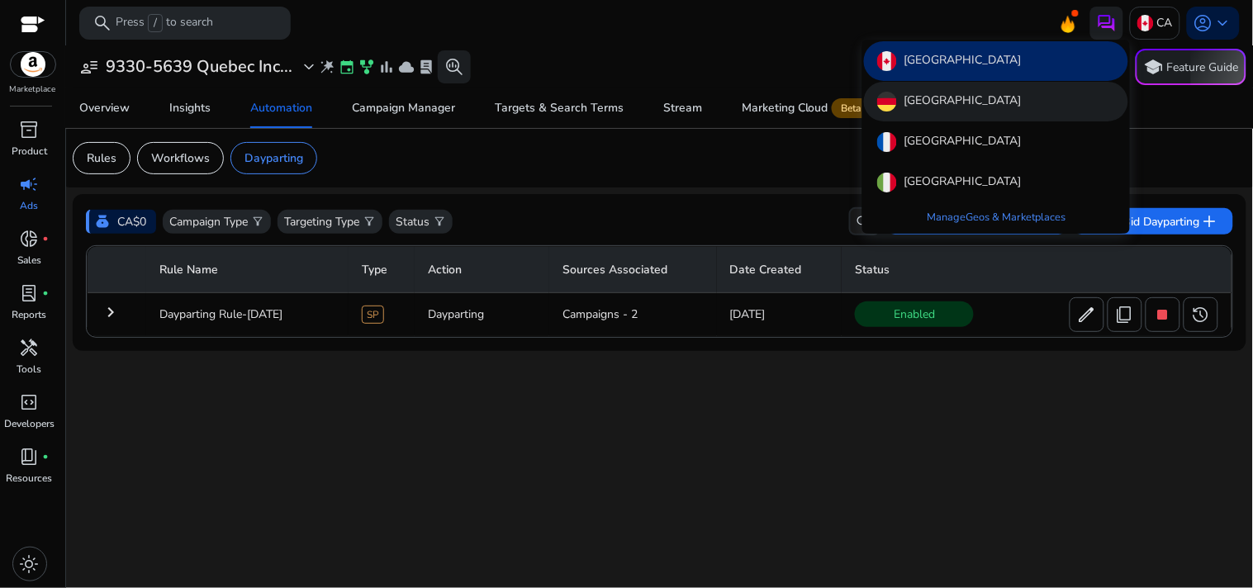
click at [1013, 106] on div "Germany" at bounding box center [996, 102] width 264 height 40
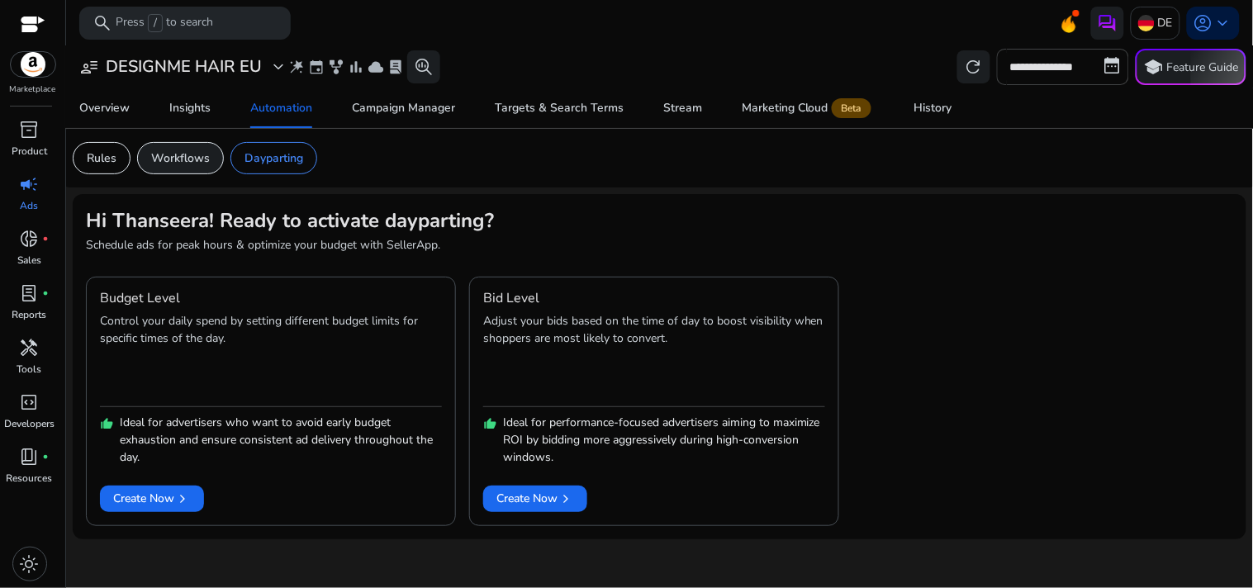
click at [163, 161] on p "Workflows" at bounding box center [180, 158] width 59 height 17
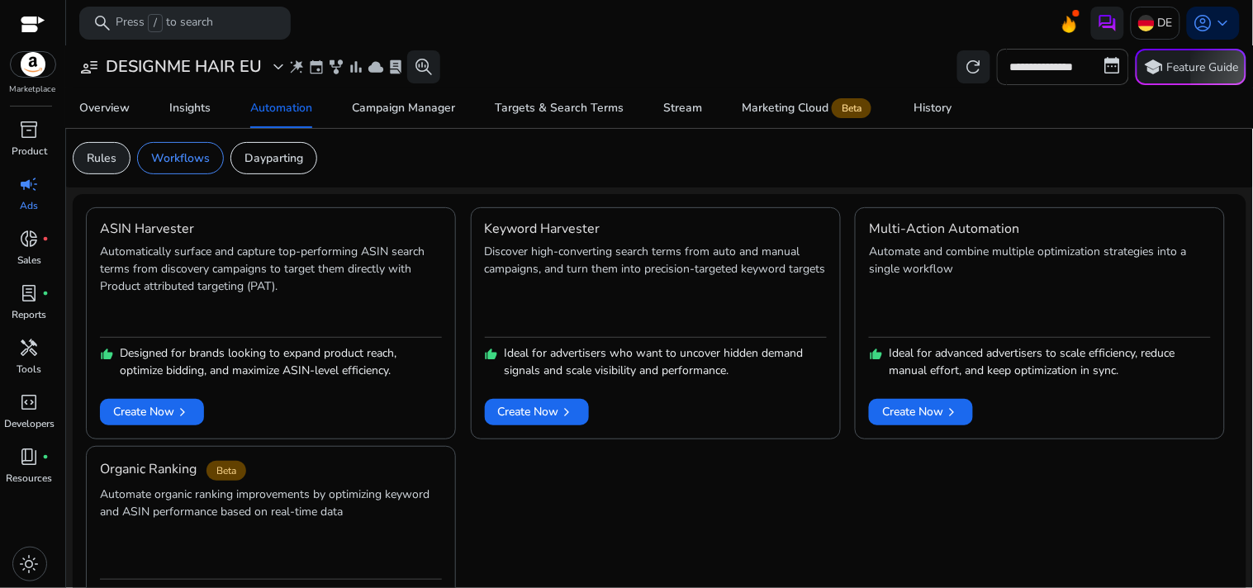
click at [110, 154] on p "Rules" at bounding box center [102, 158] width 30 height 17
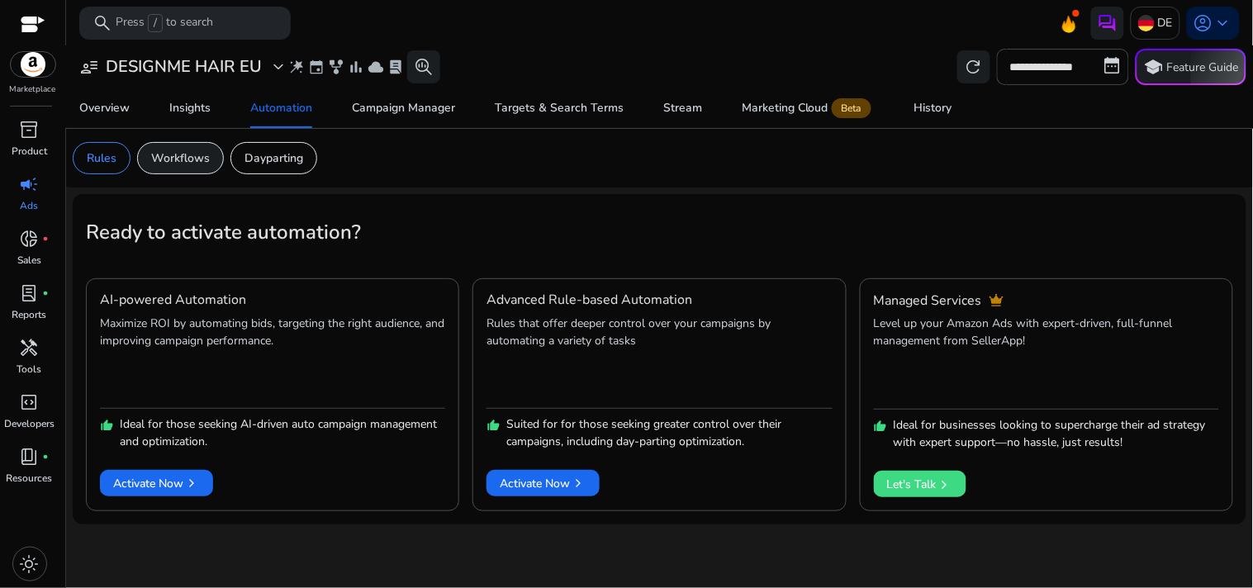
click at [202, 152] on p "Workflows" at bounding box center [180, 158] width 59 height 17
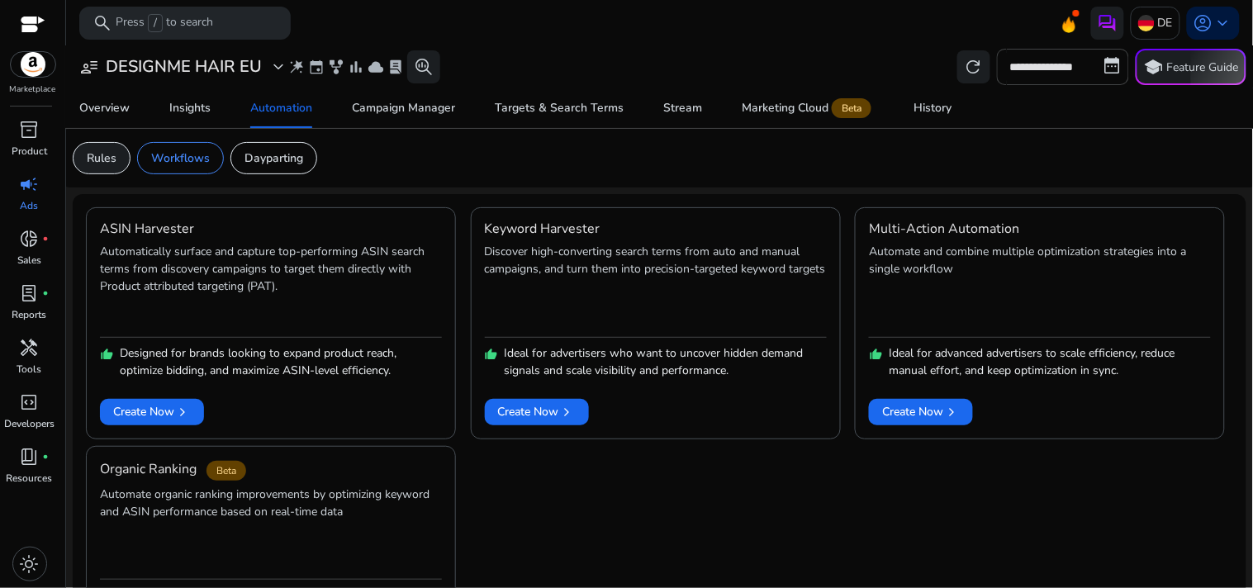
click at [94, 143] on div "Rules" at bounding box center [102, 158] width 58 height 32
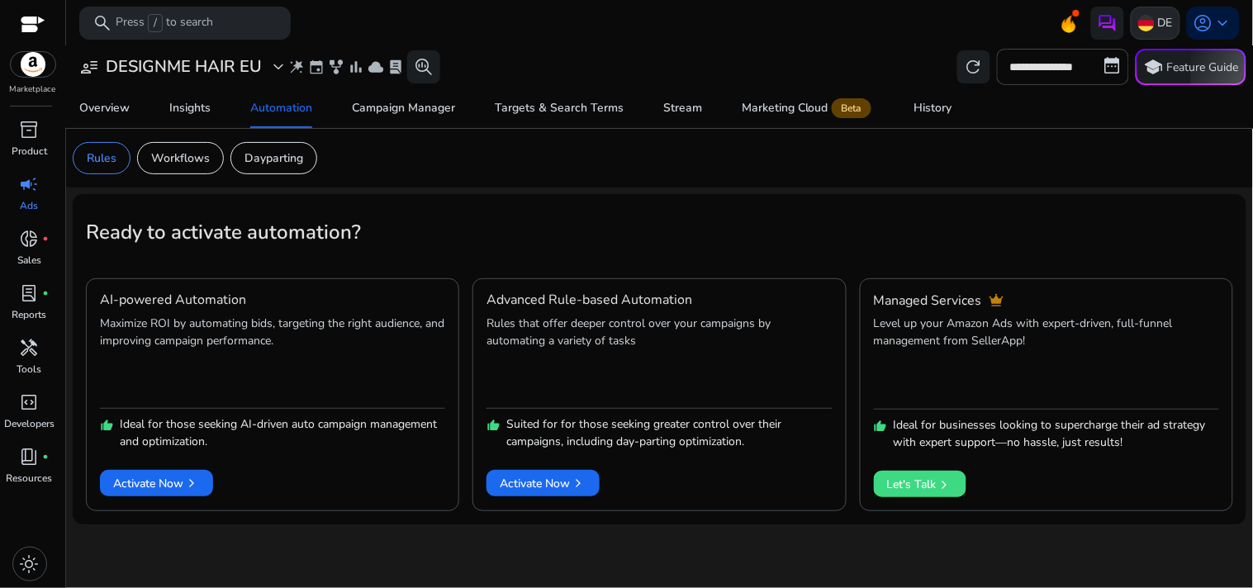
click at [1149, 17] on img at bounding box center [1146, 23] width 17 height 17
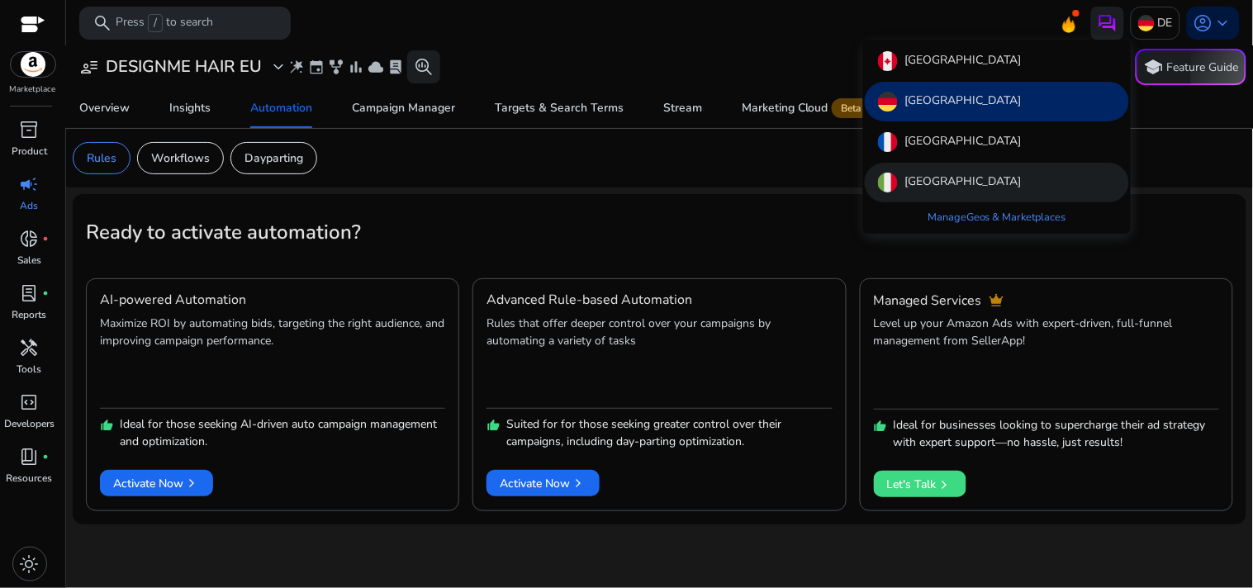
click at [947, 167] on div "Italy" at bounding box center [997, 183] width 264 height 40
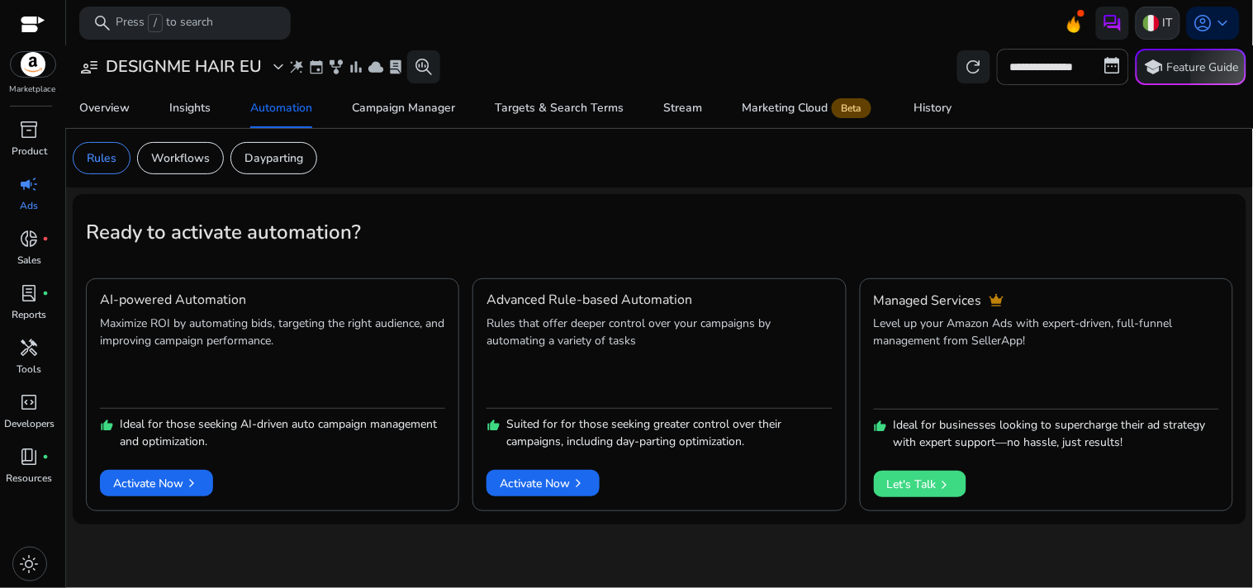
click at [1145, 21] on img at bounding box center [1151, 23] width 17 height 17
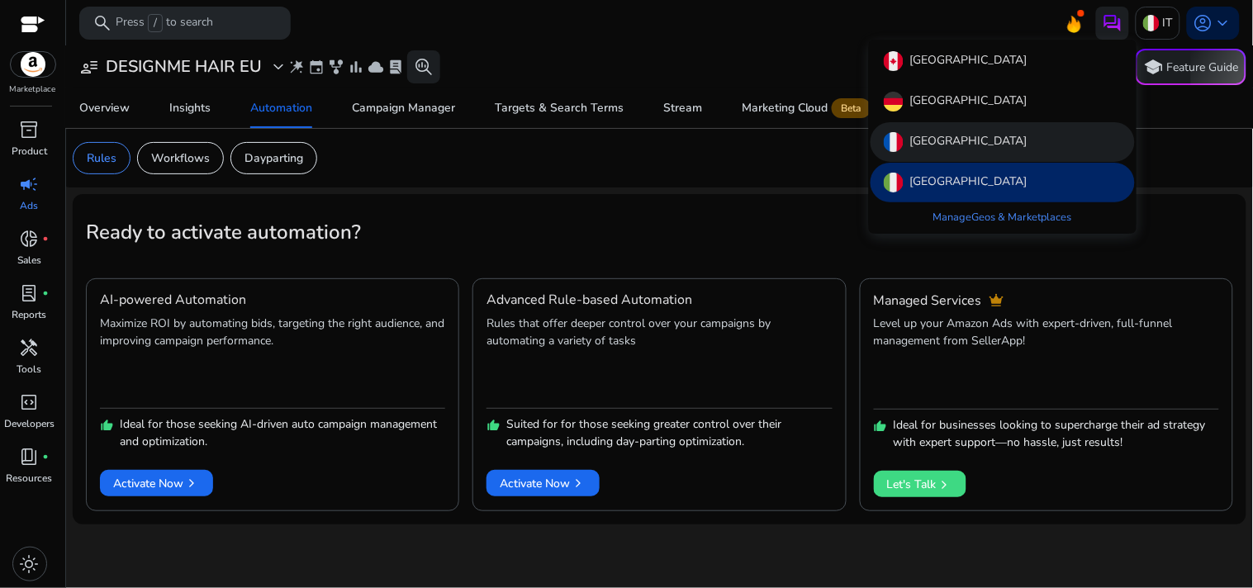
click at [978, 130] on div "France" at bounding box center [1003, 142] width 264 height 40
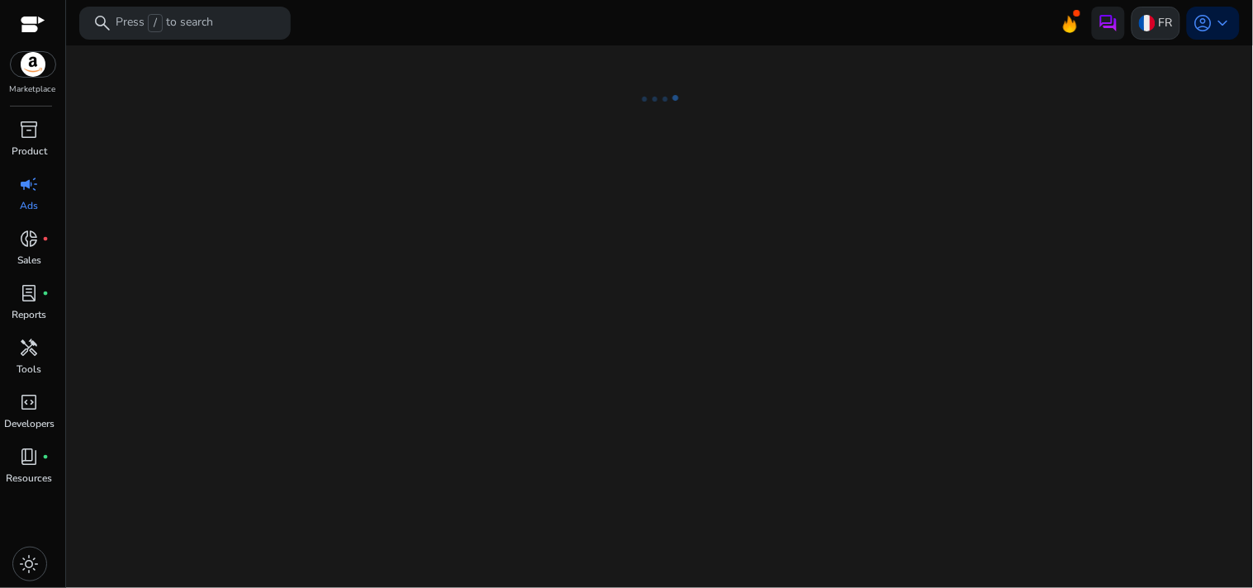
click at [1139, 25] on img at bounding box center [1147, 23] width 17 height 17
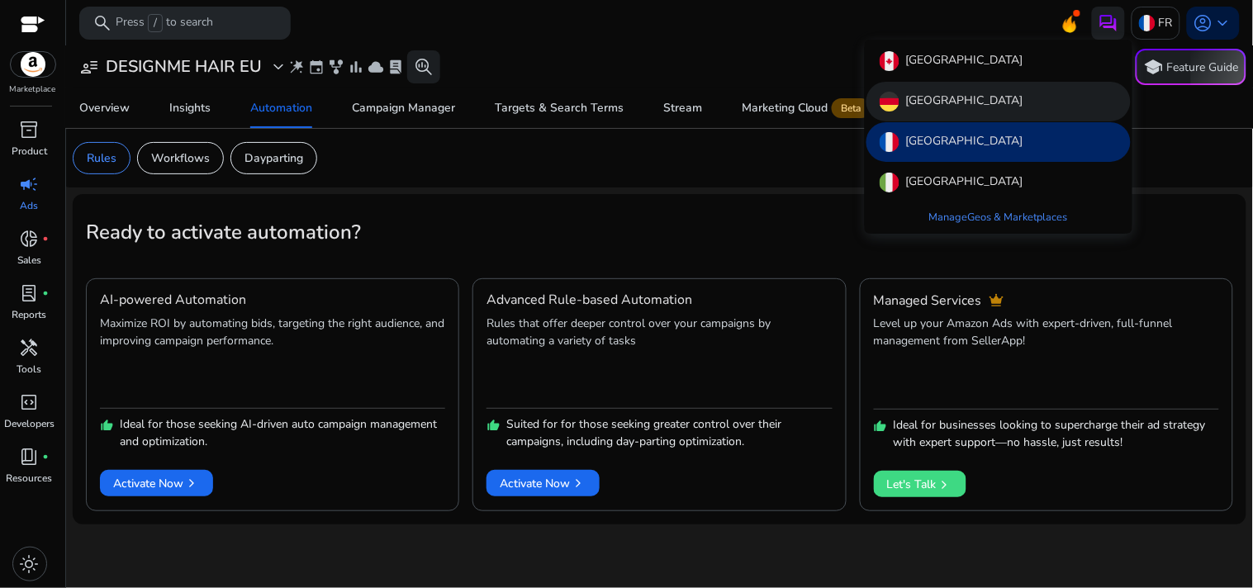
click at [992, 100] on div "Germany" at bounding box center [998, 102] width 264 height 40
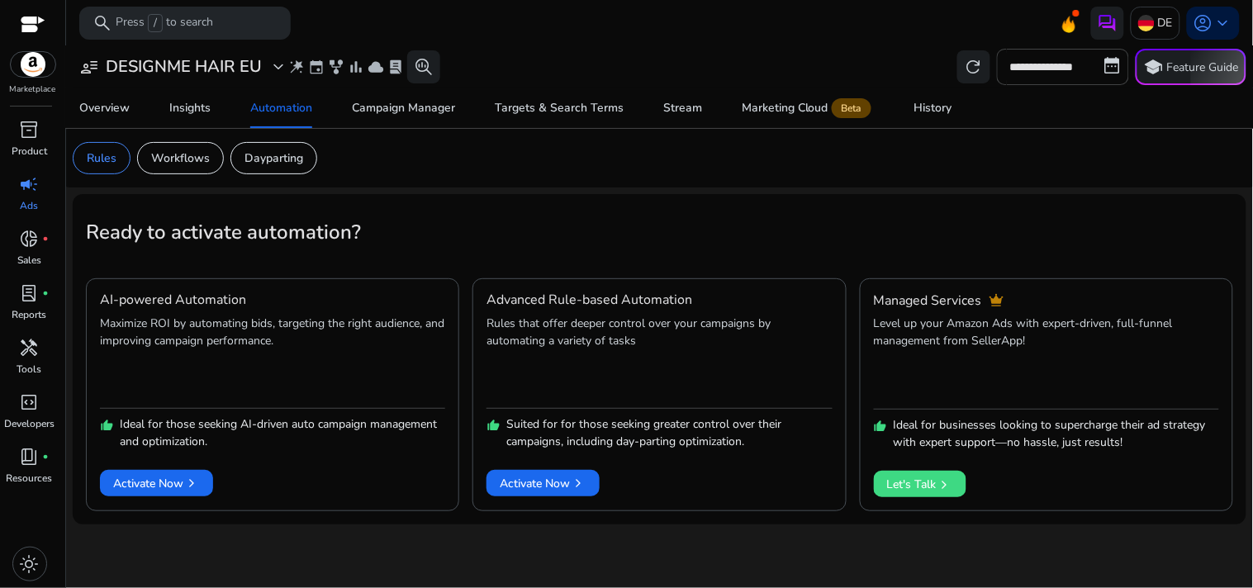
click at [455, 231] on h2 "Ready to activate automation?" at bounding box center [659, 233] width 1147 height 24
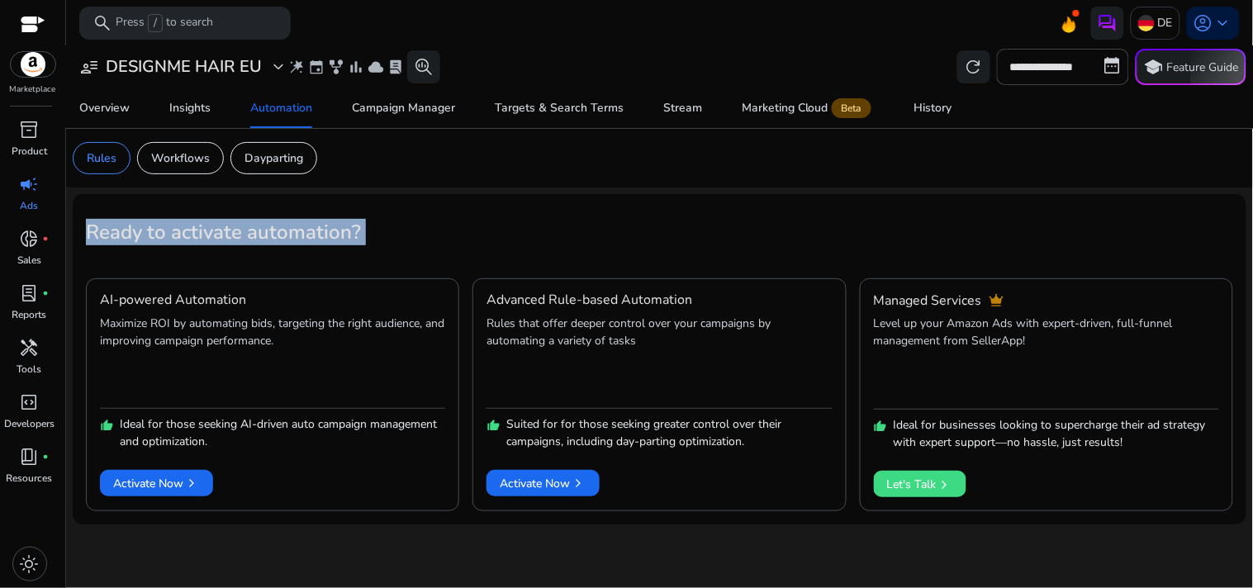
click at [455, 231] on h2 "Ready to activate automation?" at bounding box center [659, 233] width 1147 height 24
click at [433, 227] on h2 "Ready to activate automation?" at bounding box center [659, 233] width 1147 height 24
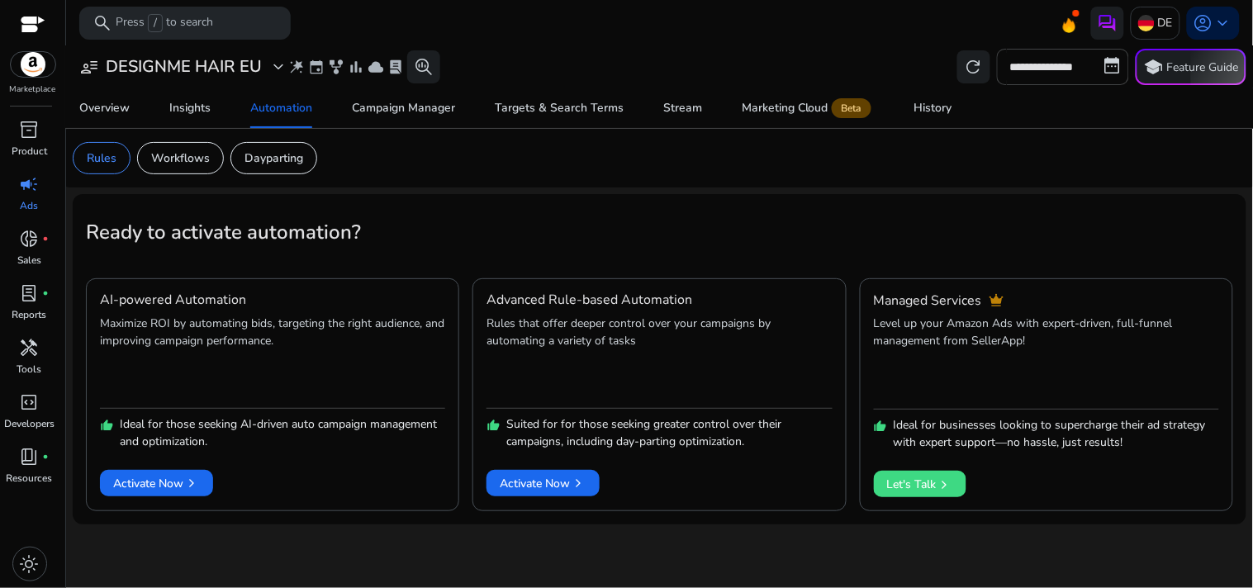
click at [433, 227] on h2 "Ready to activate automation?" at bounding box center [659, 233] width 1147 height 24
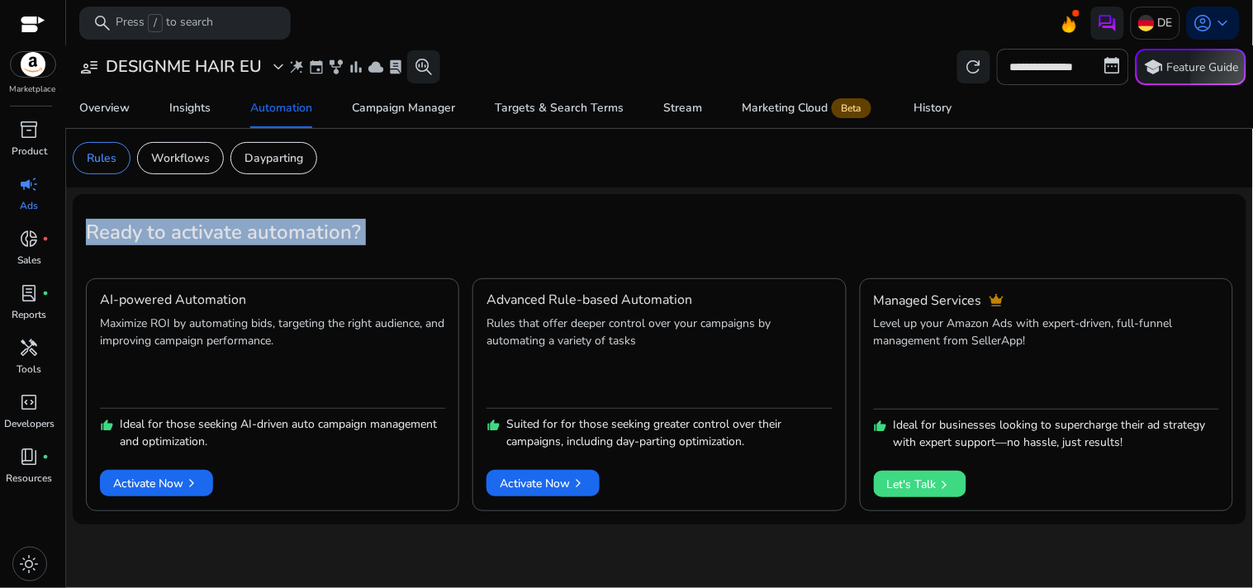
click at [433, 227] on h2 "Ready to activate automation?" at bounding box center [659, 233] width 1147 height 24
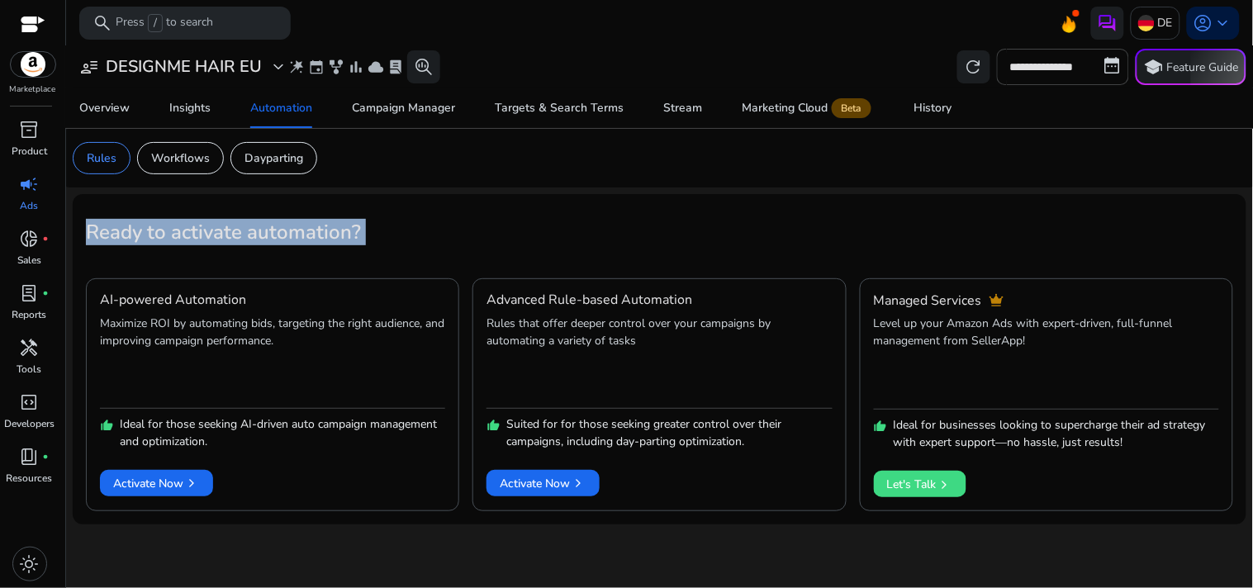
click at [433, 227] on h2 "Ready to activate automation?" at bounding box center [659, 233] width 1147 height 24
click at [435, 227] on h2 "Ready to activate automation?" at bounding box center [659, 233] width 1147 height 24
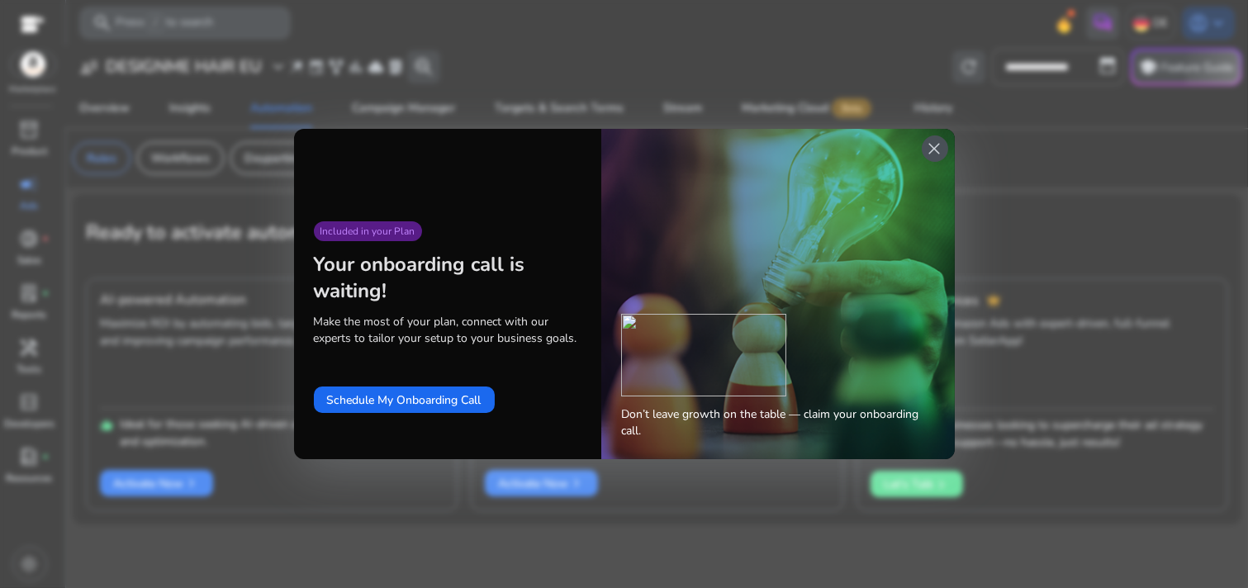
click at [940, 142] on span "close" at bounding box center [935, 149] width 20 height 20
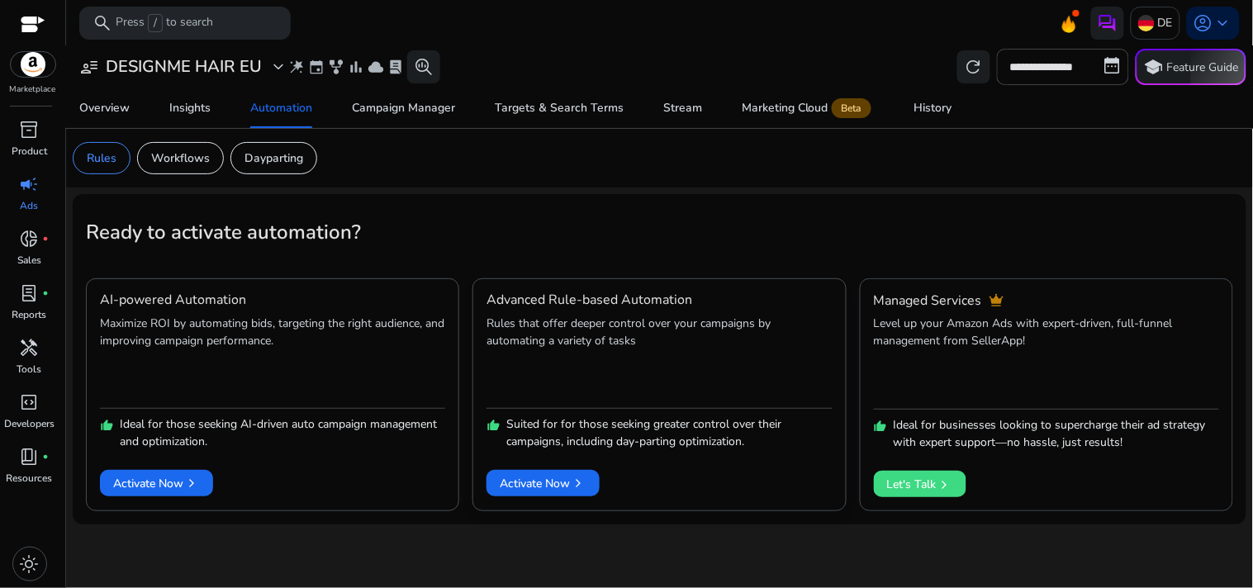
click at [531, 434] on p "Suited for for those seeking greater control over their campaigns, including da…" at bounding box center [668, 432] width 325 height 35
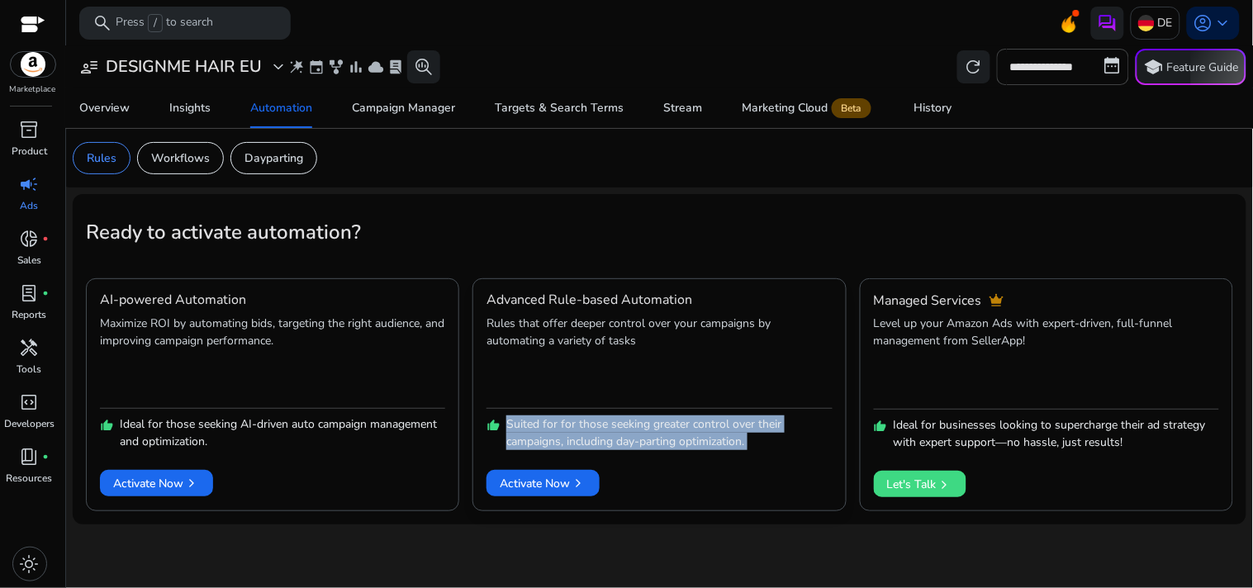
click at [531, 434] on p "Suited for for those seeking greater control over their campaigns, including da…" at bounding box center [668, 432] width 325 height 35
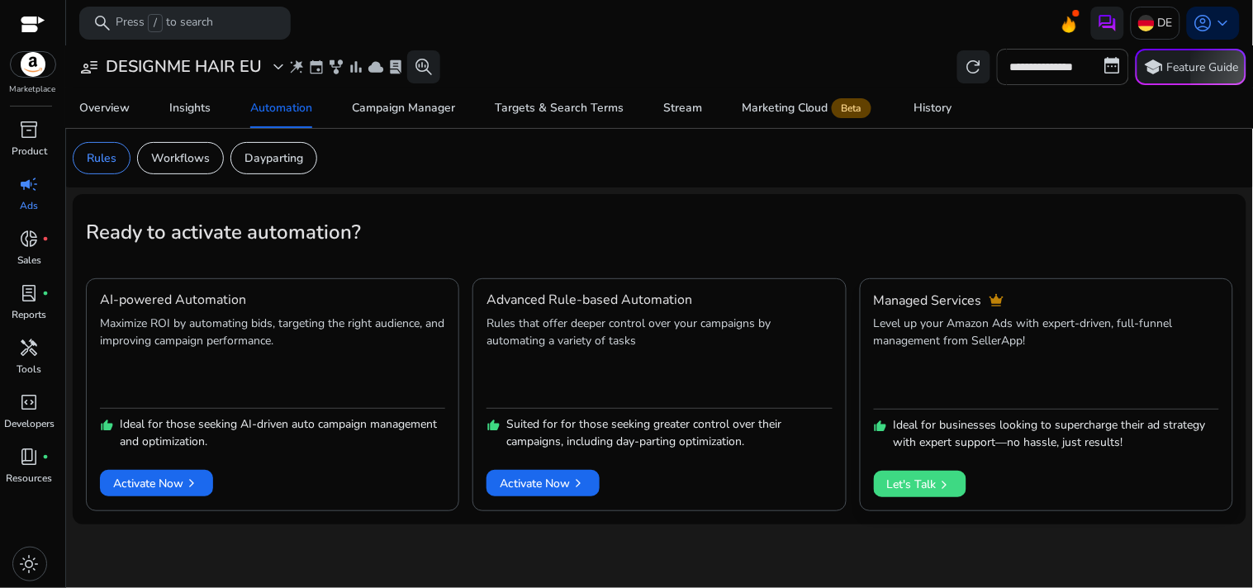
click at [946, 431] on p "Ideal for businesses looking to supercharge their ad strategy with expert suppo…" at bounding box center [1056, 433] width 325 height 35
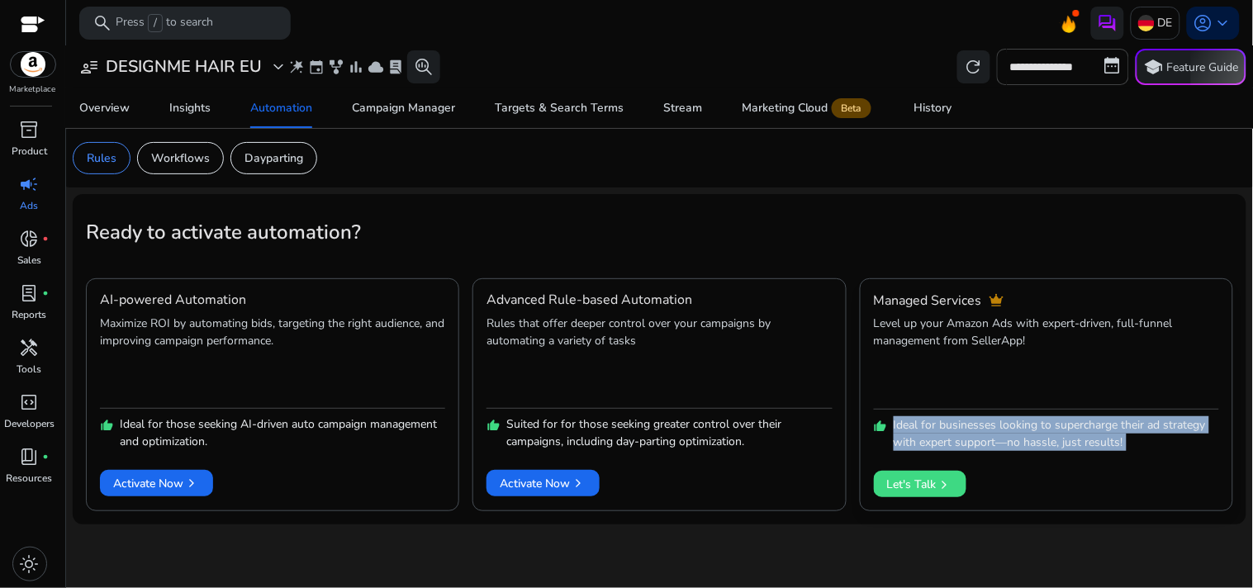
click at [946, 431] on p "Ideal for businesses looking to supercharge their ad strategy with expert suppo…" at bounding box center [1056, 433] width 325 height 35
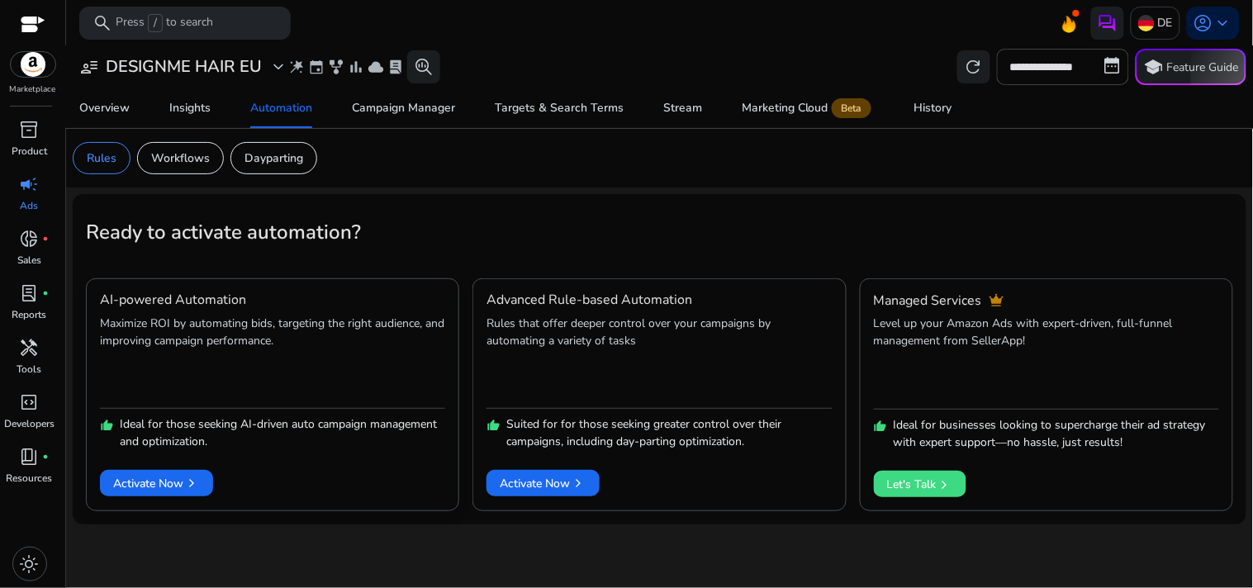
click at [207, 430] on p "Ideal for those seeking AI-driven auto campaign management and optimization." at bounding box center [282, 432] width 325 height 35
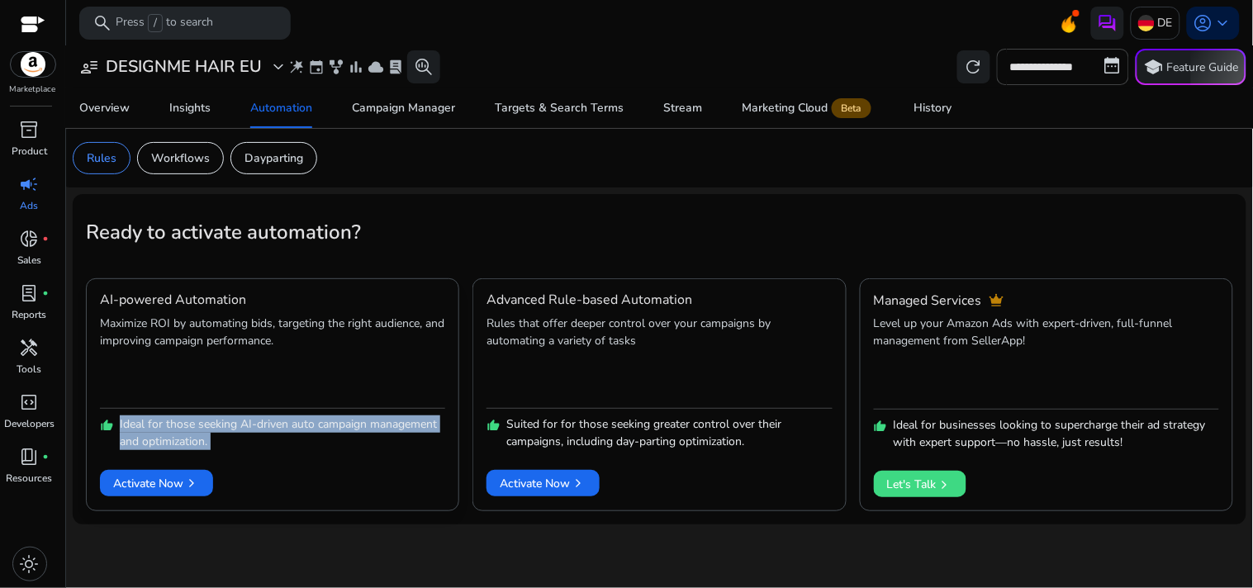
click at [207, 430] on p "Ideal for those seeking AI-driven auto campaign management and optimization." at bounding box center [282, 432] width 325 height 35
click at [301, 474] on div "Activate Now chevron_right" at bounding box center [272, 473] width 345 height 46
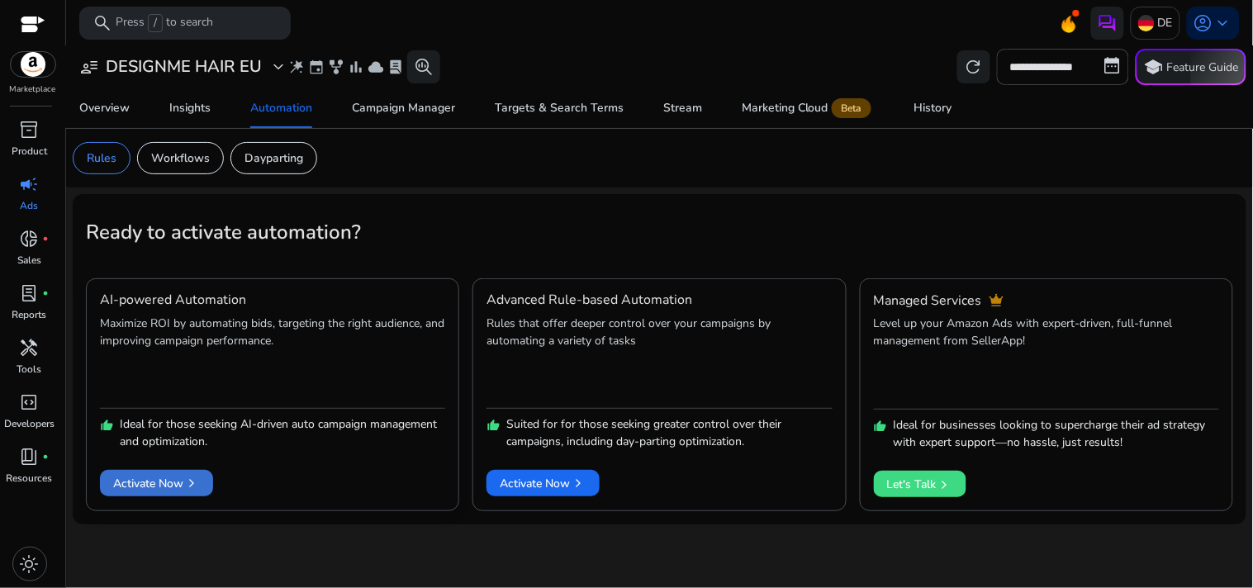
click at [200, 479] on span "chevron_right" at bounding box center [191, 483] width 17 height 17
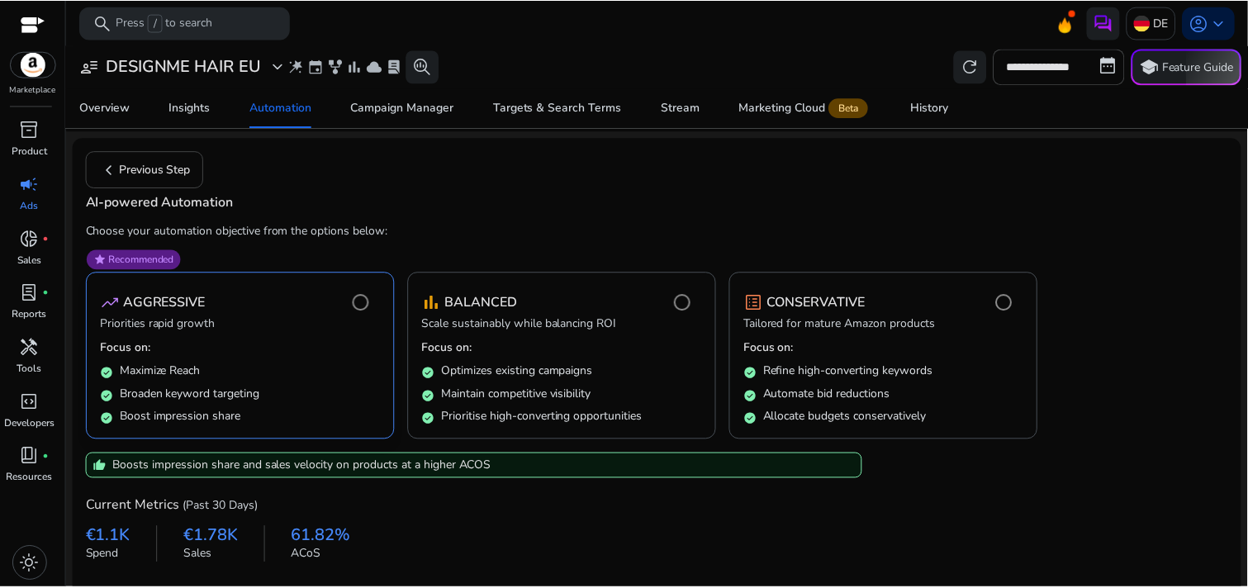
scroll to position [108, 0]
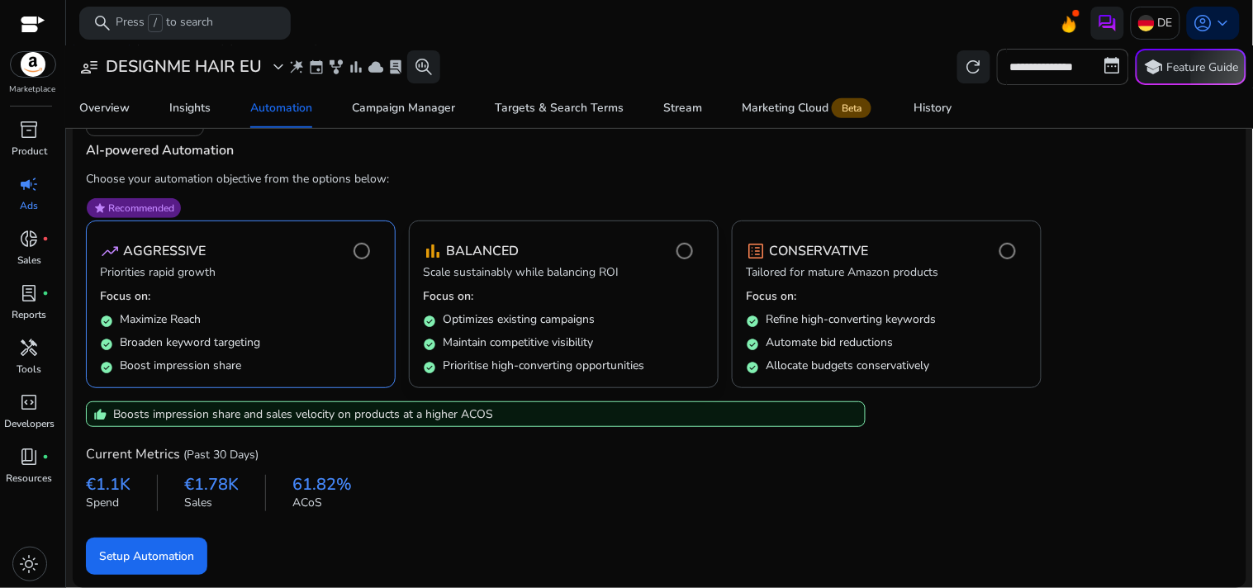
click at [651, 281] on p "Scale sustainably while balancing ROI" at bounding box center [564, 274] width 282 height 20
click at [240, 274] on p "Priorities rapid growth" at bounding box center [241, 274] width 282 height 20
click at [643, 300] on p "Focus on:" at bounding box center [564, 296] width 282 height 17
click at [582, 268] on p "Scale sustainably while balancing ROI" at bounding box center [564, 274] width 282 height 20
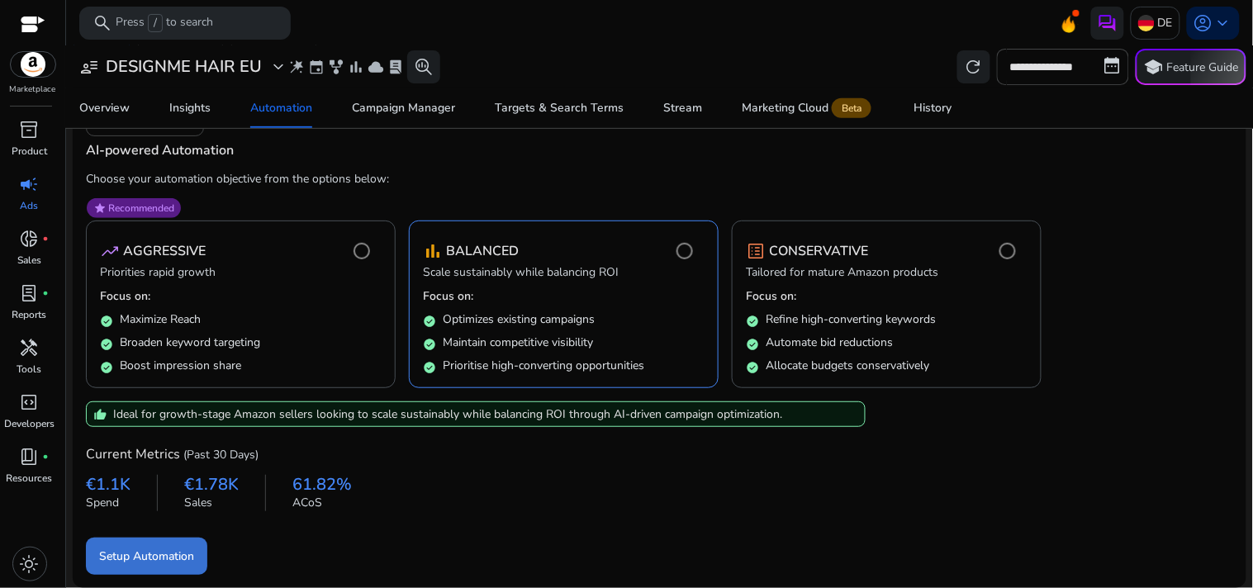
click at [155, 555] on span "Setup Automation" at bounding box center [146, 556] width 95 height 17
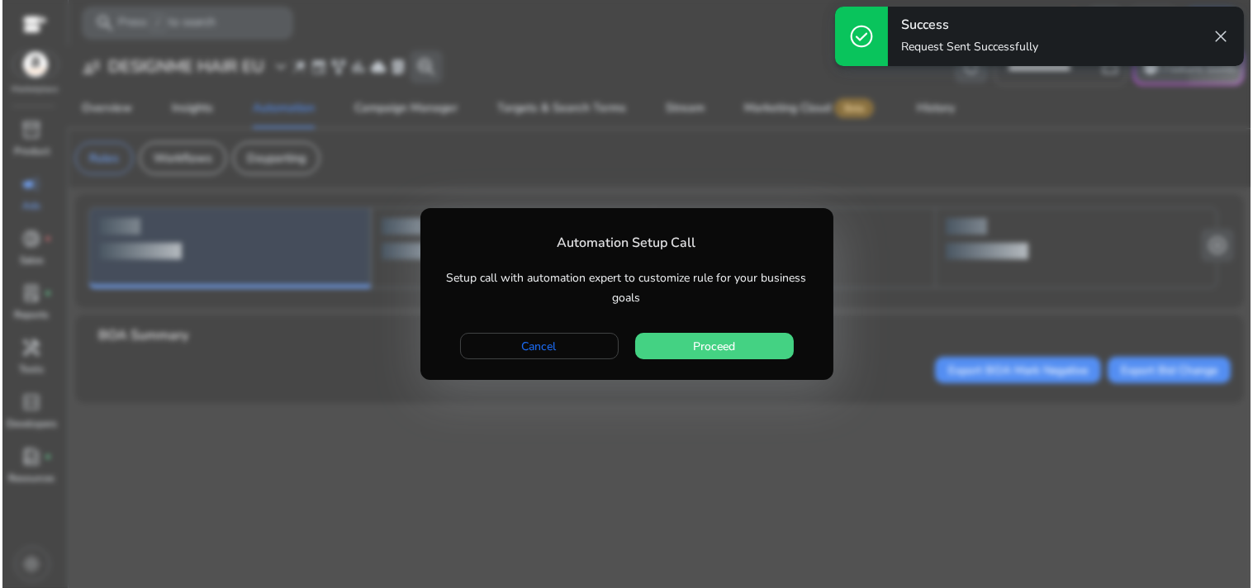
scroll to position [0, 0]
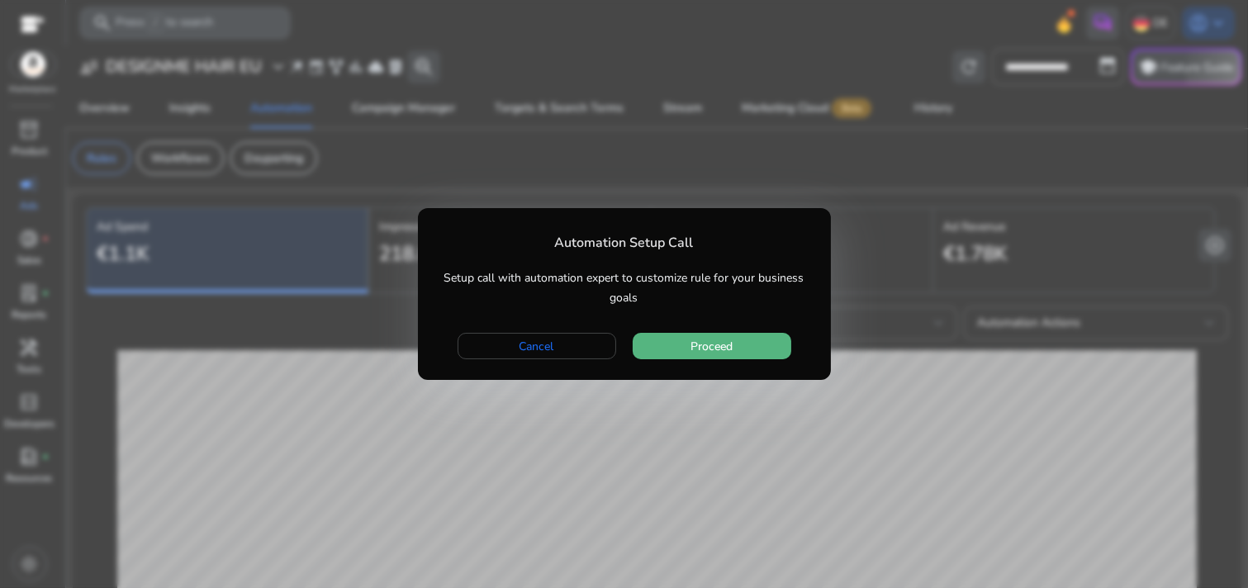
click at [687, 358] on span "button" at bounding box center [712, 346] width 159 height 40
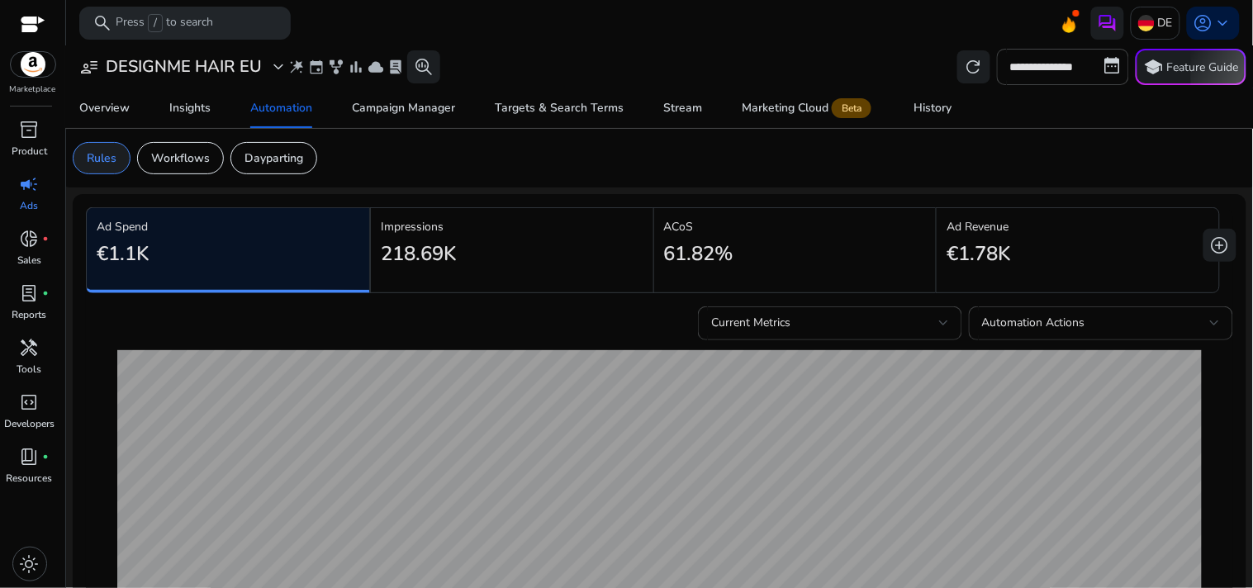
click at [114, 151] on p "Rules" at bounding box center [102, 158] width 30 height 17
click at [184, 161] on p "Workflows" at bounding box center [180, 158] width 59 height 17
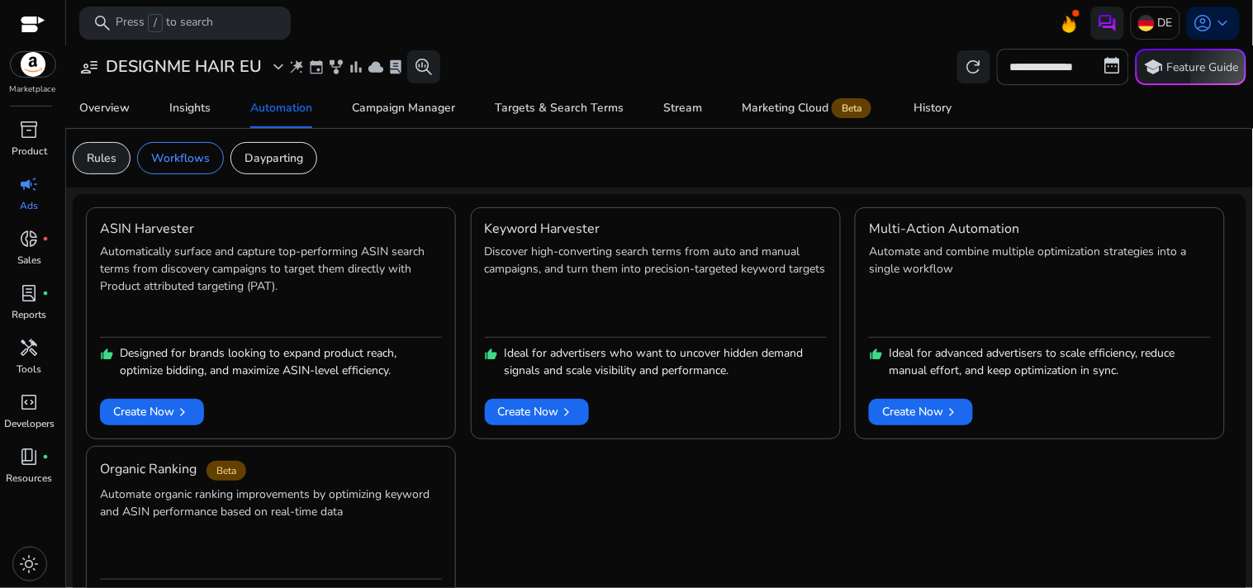
click at [113, 165] on p "Rules" at bounding box center [102, 158] width 30 height 17
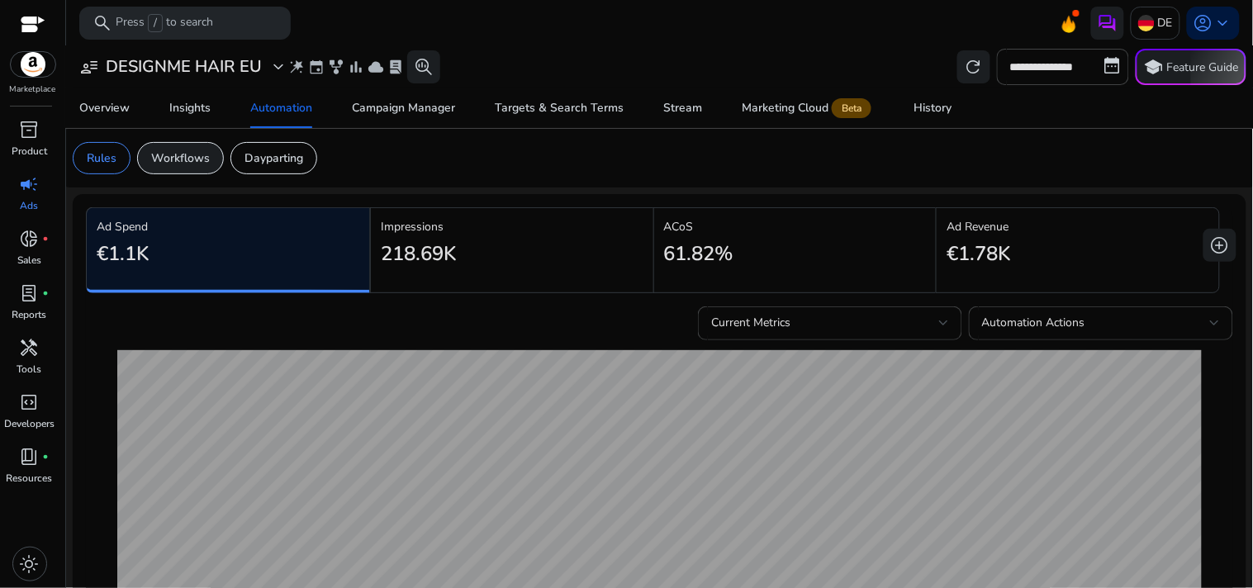
click at [173, 154] on p "Workflows" at bounding box center [180, 158] width 59 height 17
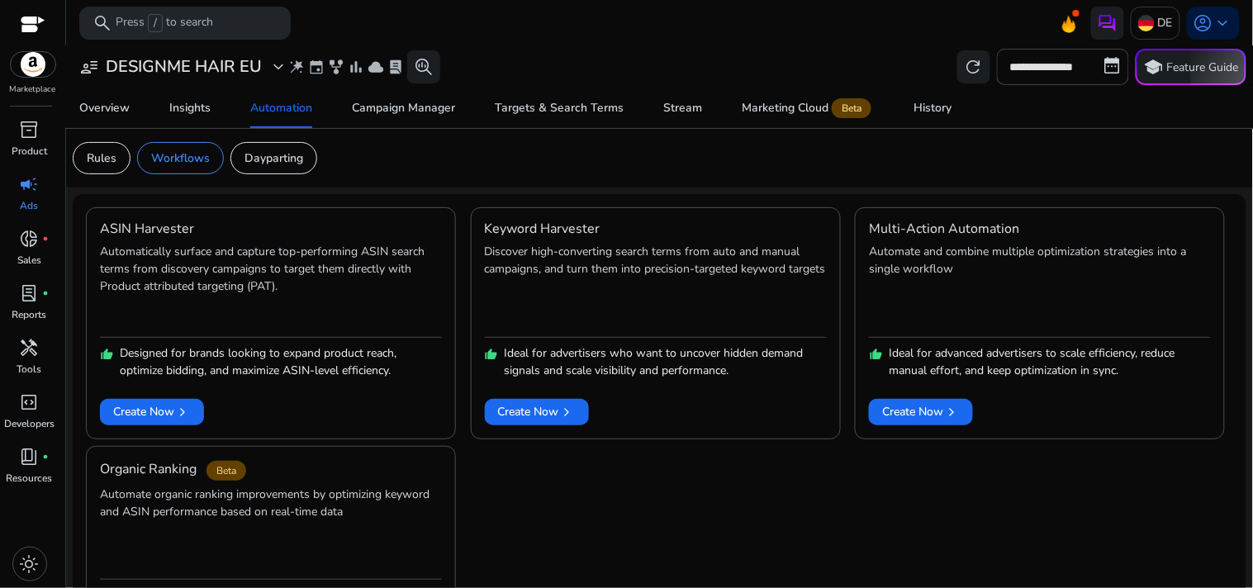
click at [527, 50] on div "**********" at bounding box center [660, 67] width 1174 height 36
click at [108, 154] on p "Rules" at bounding box center [102, 158] width 30 height 17
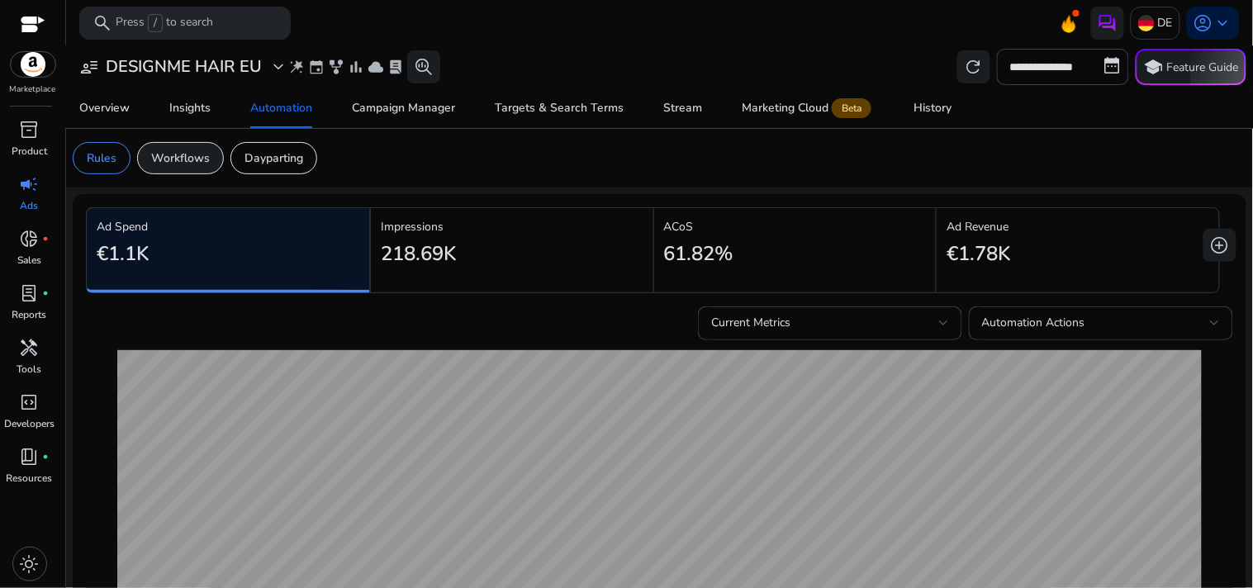
click at [192, 159] on p "Workflows" at bounding box center [180, 158] width 59 height 17
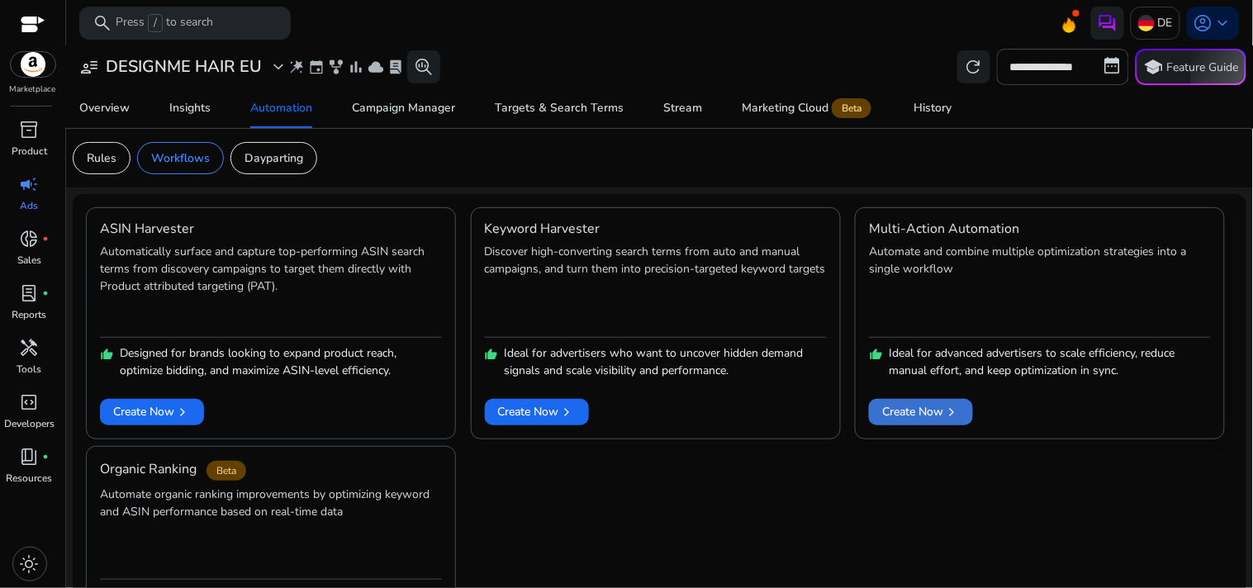
click at [897, 423] on span at bounding box center [921, 412] width 104 height 40
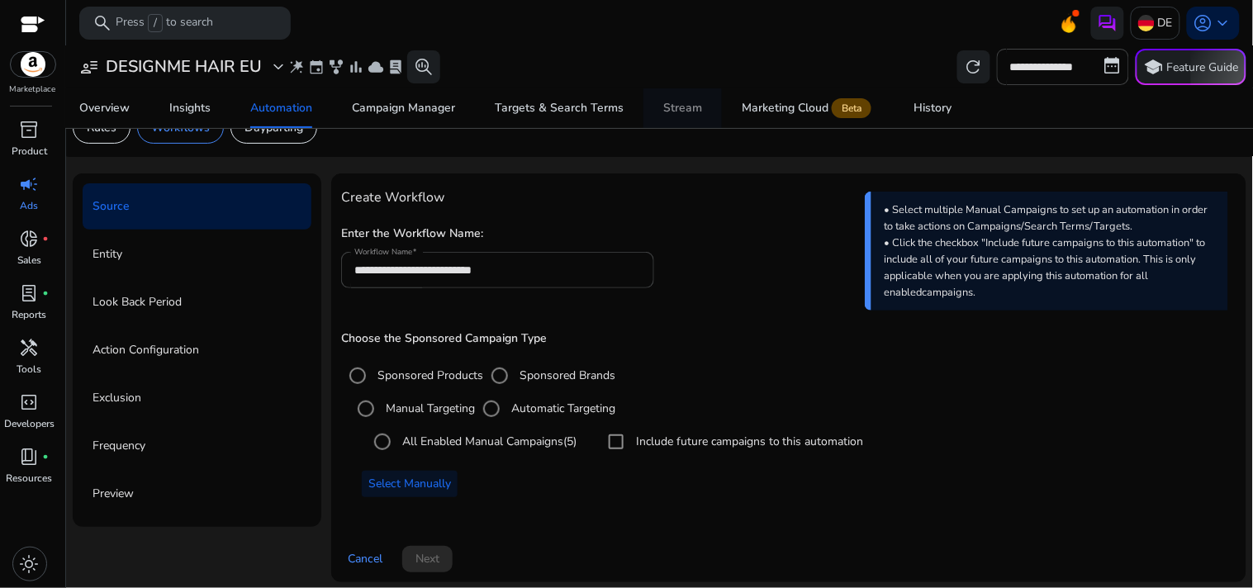
scroll to position [38, 0]
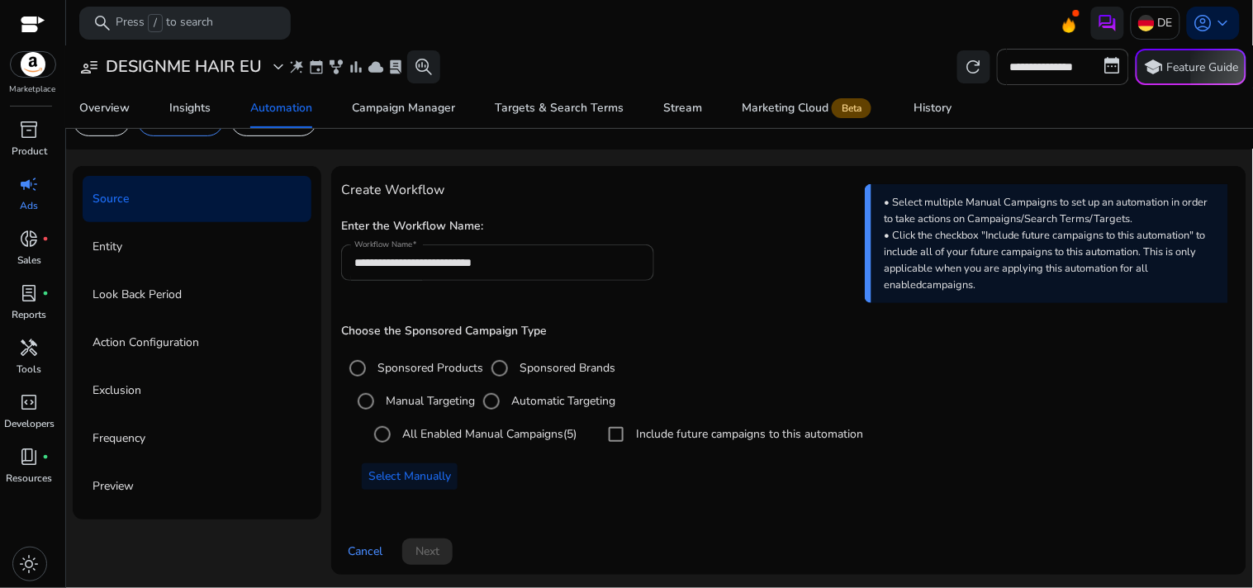
click at [605, 262] on input "**********" at bounding box center [497, 263] width 287 height 18
click at [813, 267] on div "**********" at bounding box center [788, 256] width 895 height 84
click at [520, 264] on input "**********" at bounding box center [497, 263] width 287 height 18
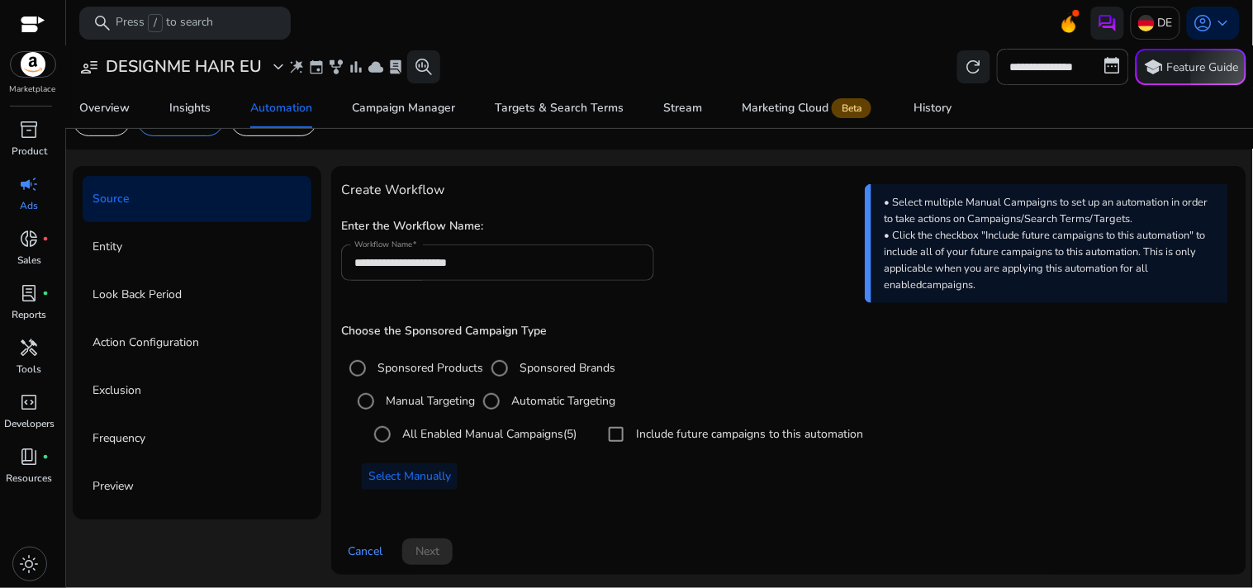
click at [723, 349] on div "Choose the Sponsored Campaign Type Sponsored Products Sponsored Brands Manual T…" at bounding box center [788, 407] width 895 height 165
click at [548, 269] on input "**********" at bounding box center [497, 263] width 287 height 18
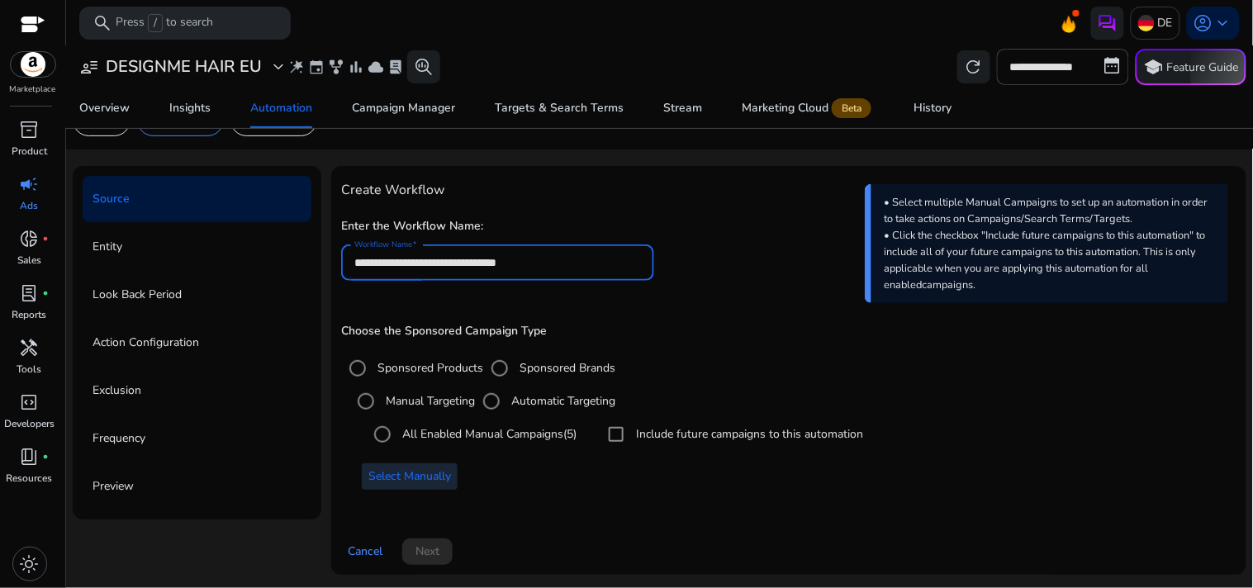
type input "**********"
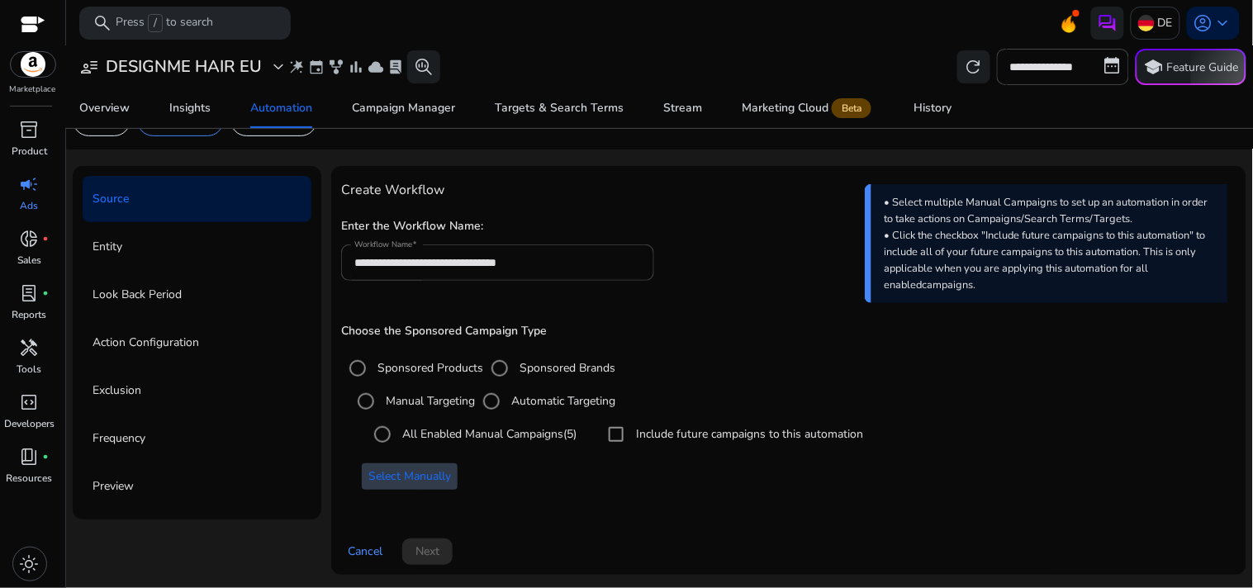
click at [430, 475] on span "Select Manually" at bounding box center [409, 476] width 83 height 17
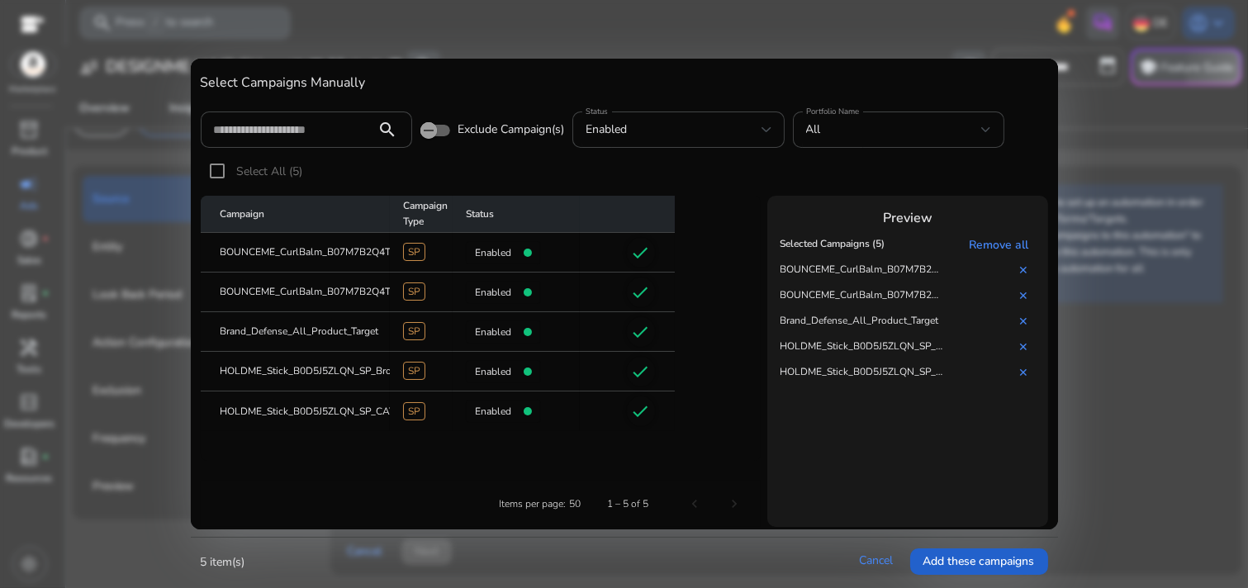
click at [954, 554] on span "Add these campaigns" at bounding box center [979, 561] width 112 height 17
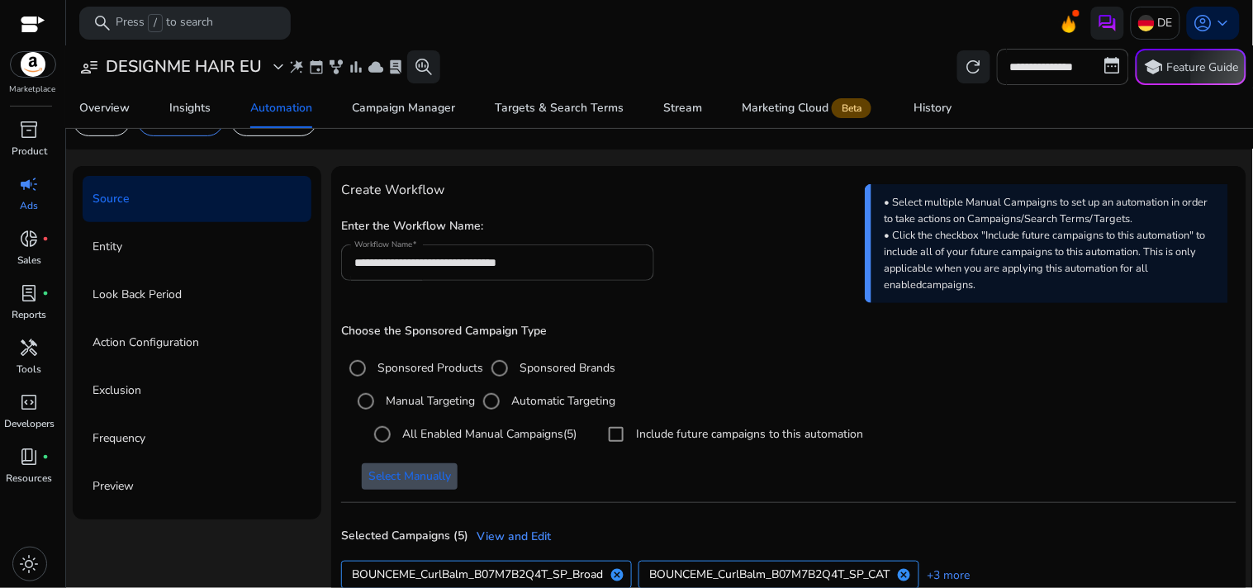
scroll to position [141, 0]
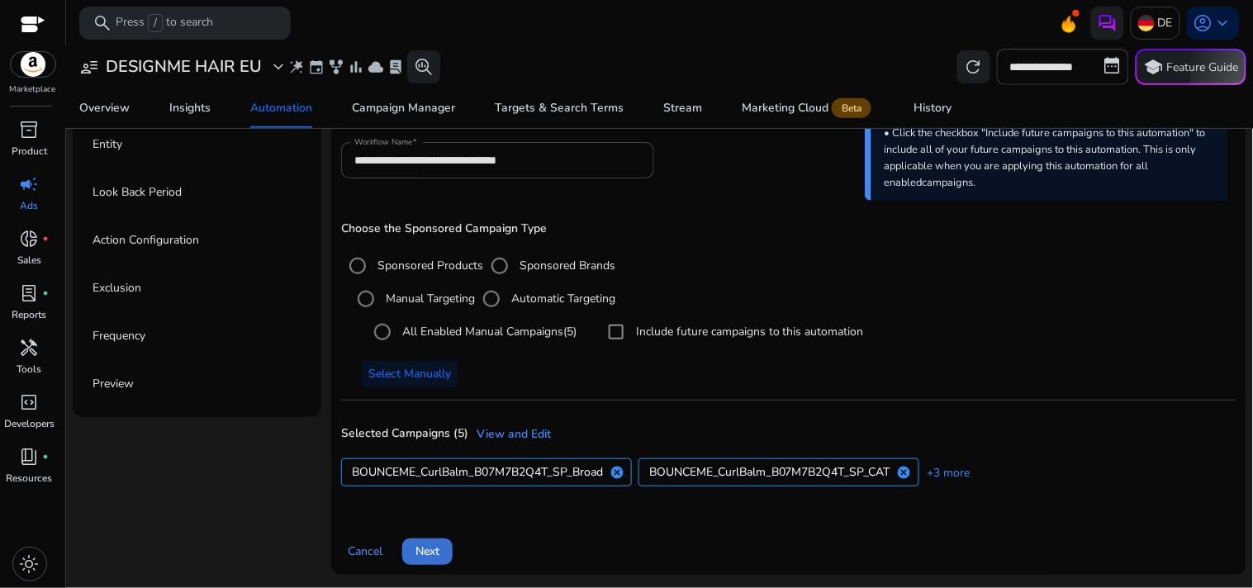
click at [434, 554] on span "Next" at bounding box center [427, 551] width 24 height 17
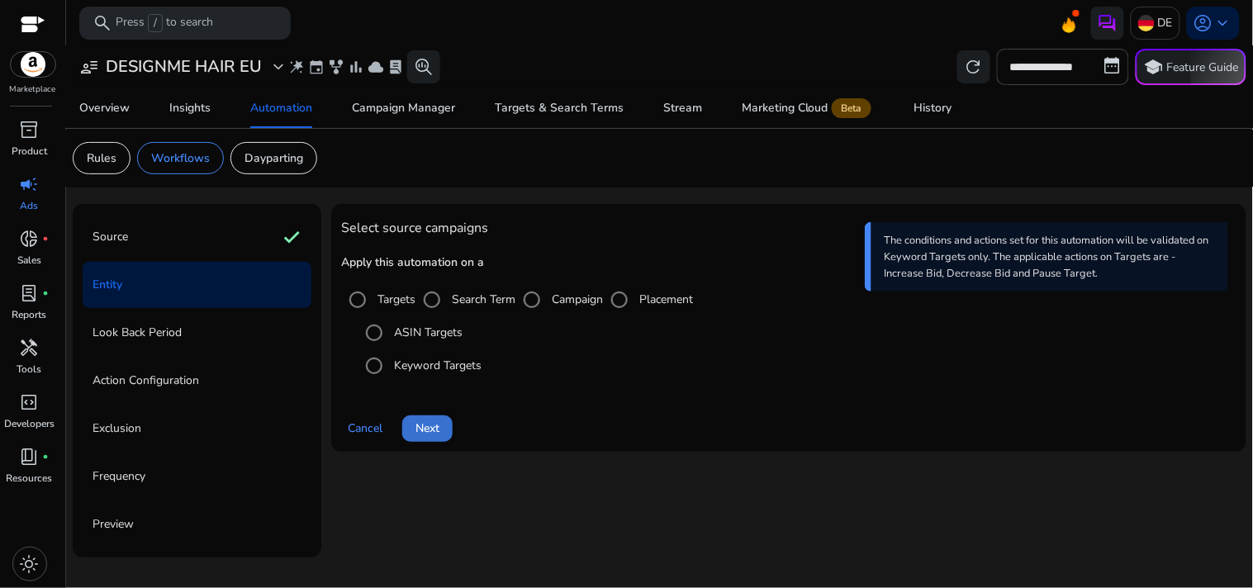
click at [433, 433] on span "Next" at bounding box center [427, 428] width 24 height 17
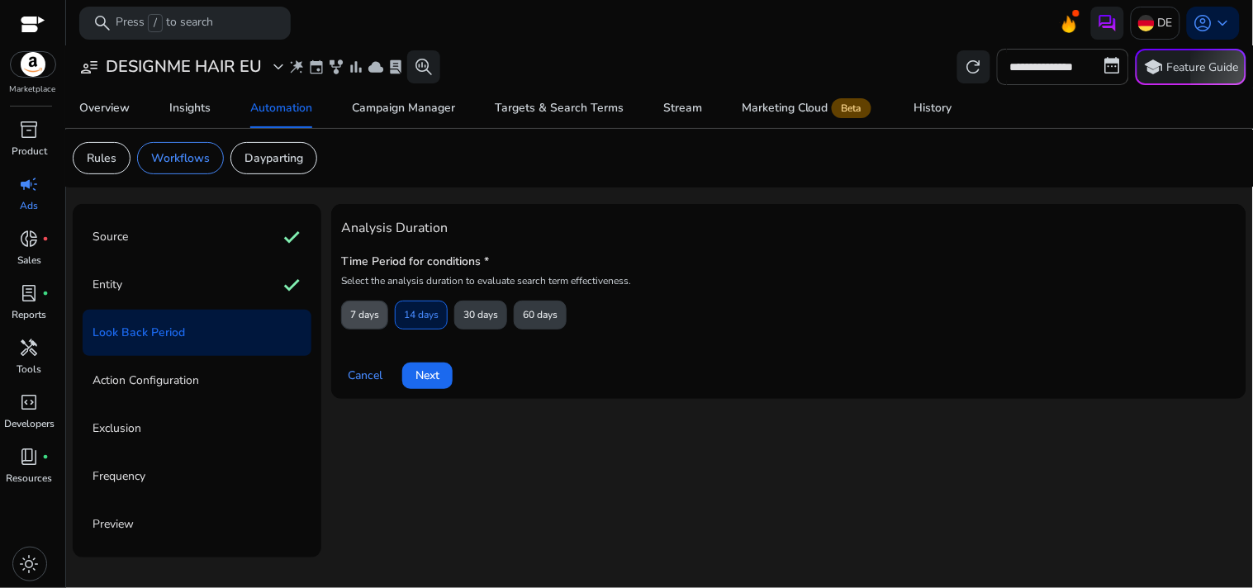
click at [377, 308] on span "7 days" at bounding box center [364, 315] width 29 height 29
click at [436, 372] on span "Next" at bounding box center [427, 375] width 24 height 17
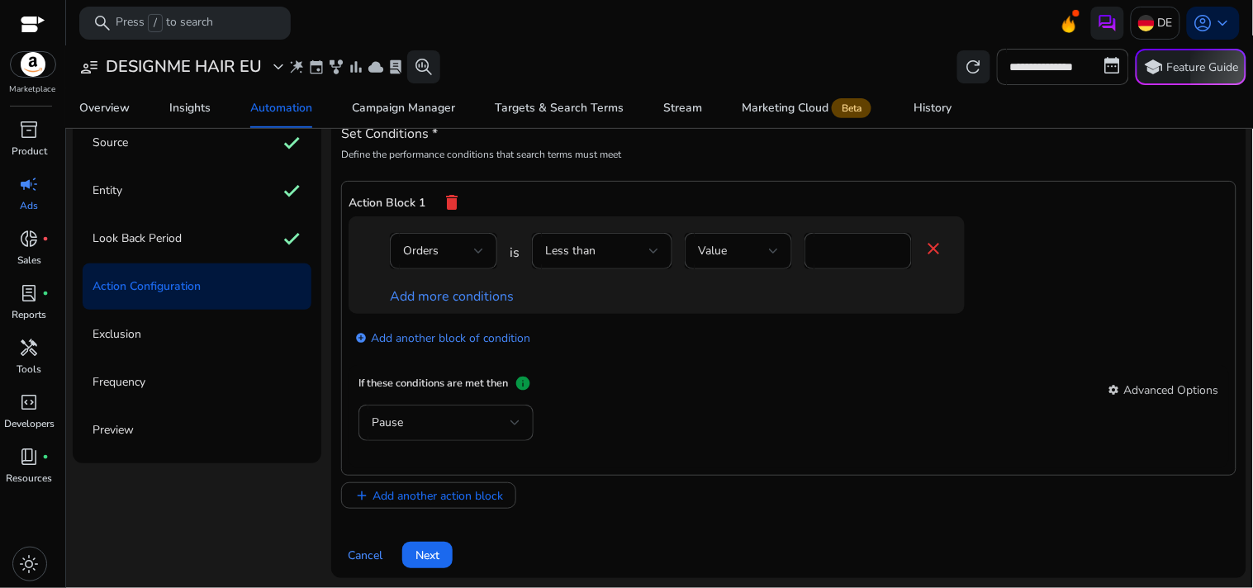
scroll to position [99, 0]
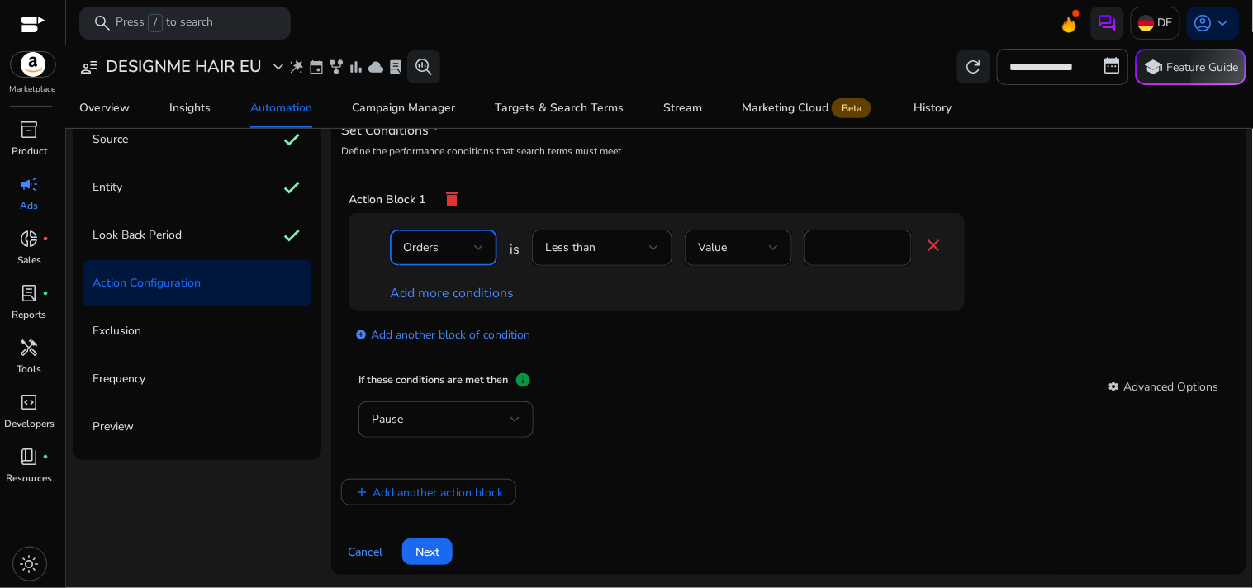
click at [469, 243] on div "Orders" at bounding box center [438, 248] width 71 height 18
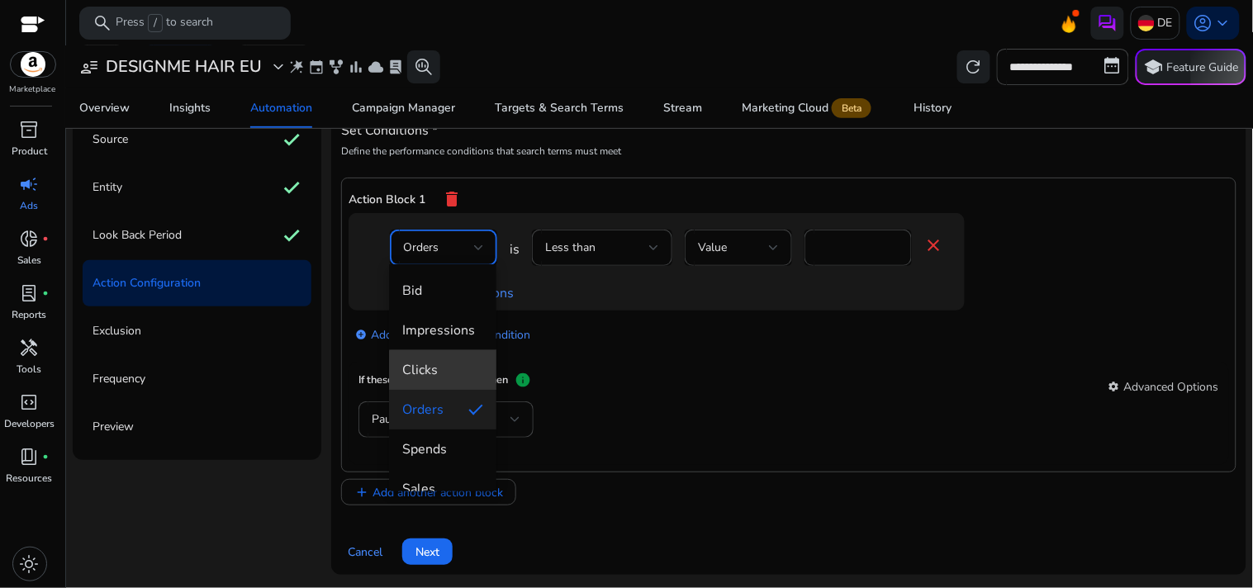
click at [447, 378] on span "Clicks" at bounding box center [442, 370] width 81 height 18
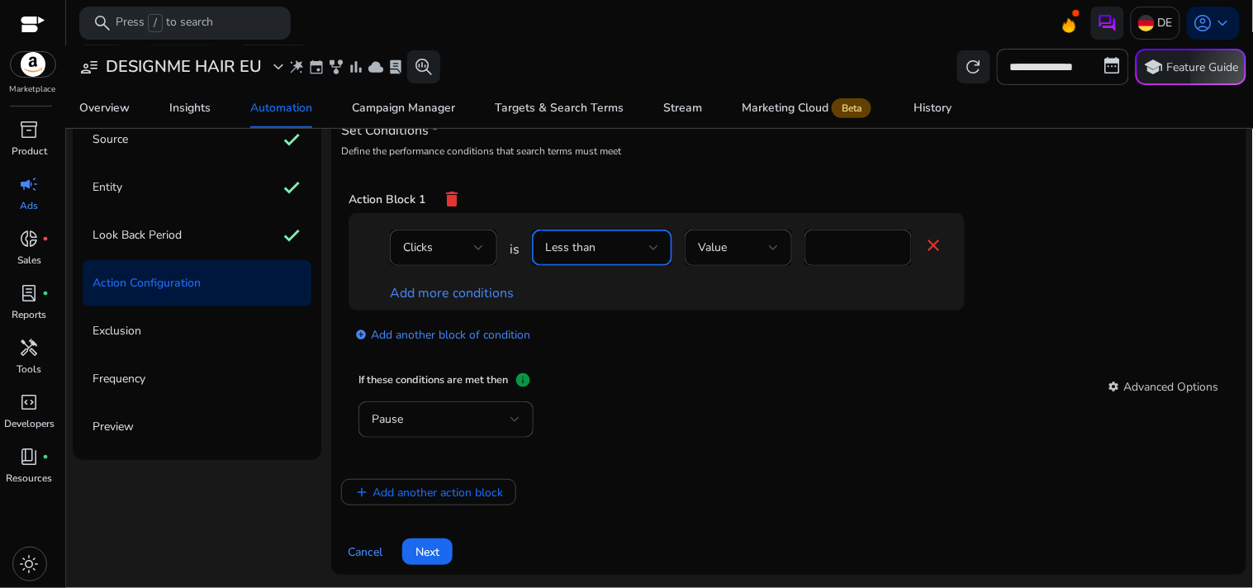
click at [605, 252] on div "Less than" at bounding box center [597, 248] width 104 height 18
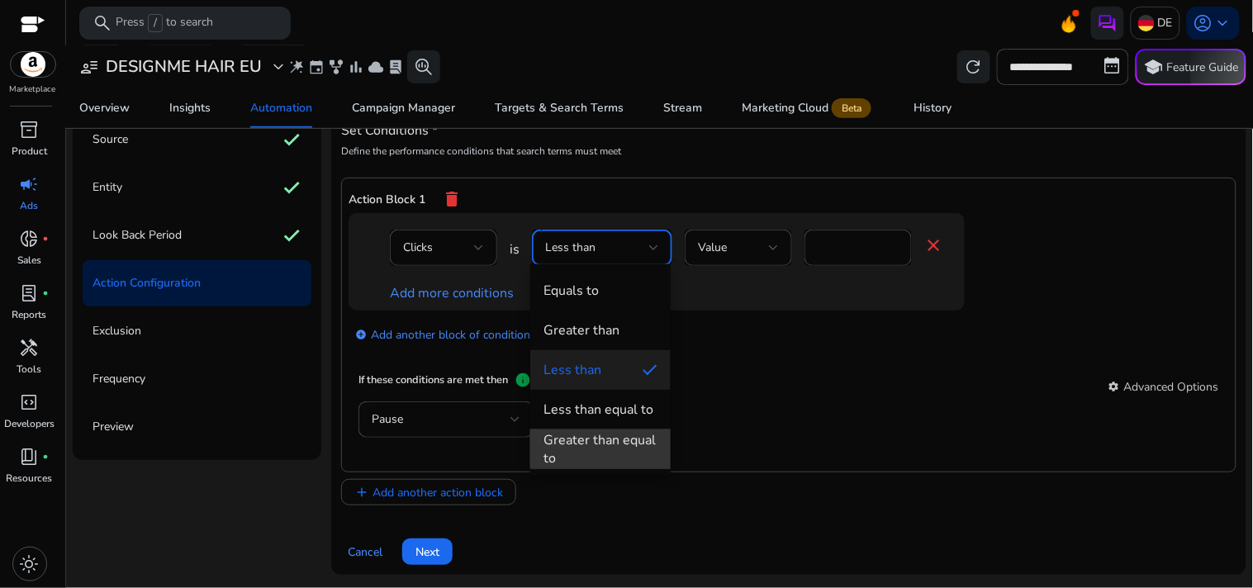
click at [606, 438] on div "Greater than equal to" at bounding box center [601, 449] width 114 height 36
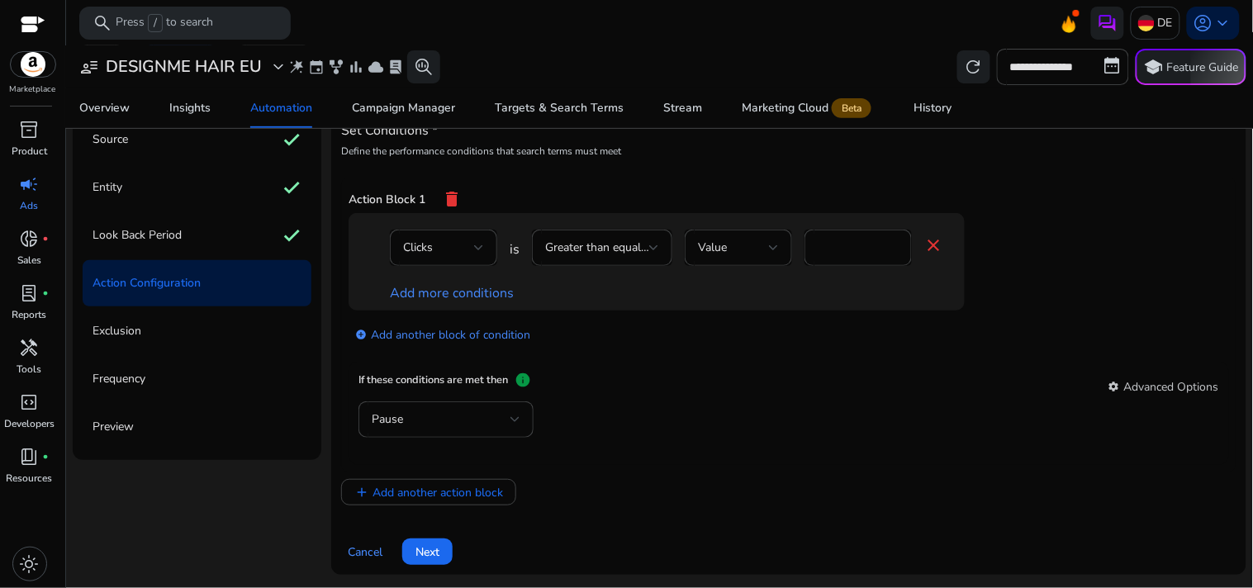
click at [765, 320] on div "add_circle Add another block of condition" at bounding box center [690, 334] width 682 height 46
click at [441, 423] on div "Pause" at bounding box center [441, 420] width 139 height 18
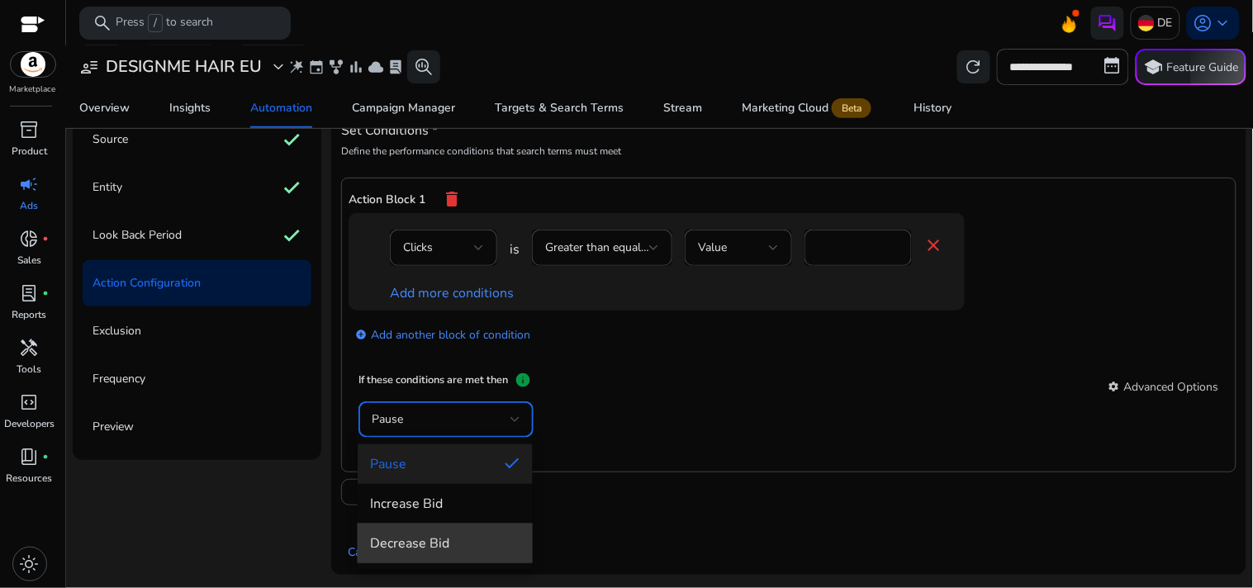
click at [439, 534] on span "Decrease Bid" at bounding box center [445, 543] width 149 height 18
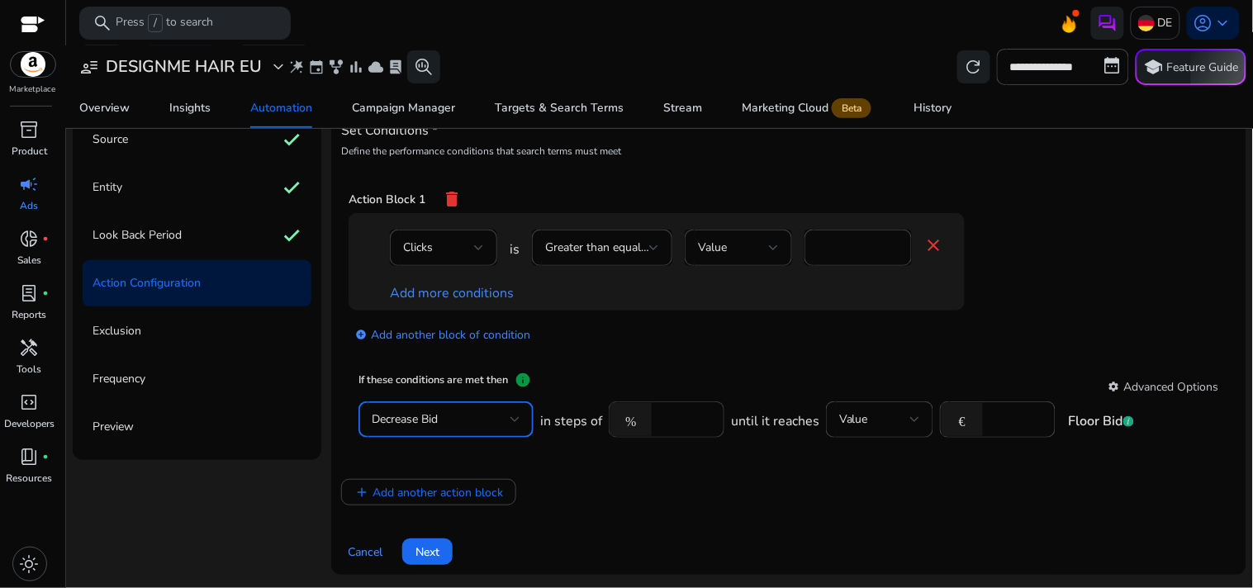
click at [667, 417] on input "****" at bounding box center [685, 420] width 51 height 18
type input "*"
click at [742, 357] on app-ppc-editable-conditions "Clicks is Greater than equal to Value * close Add more conditions add_circle Ad…" at bounding box center [789, 288] width 881 height 150
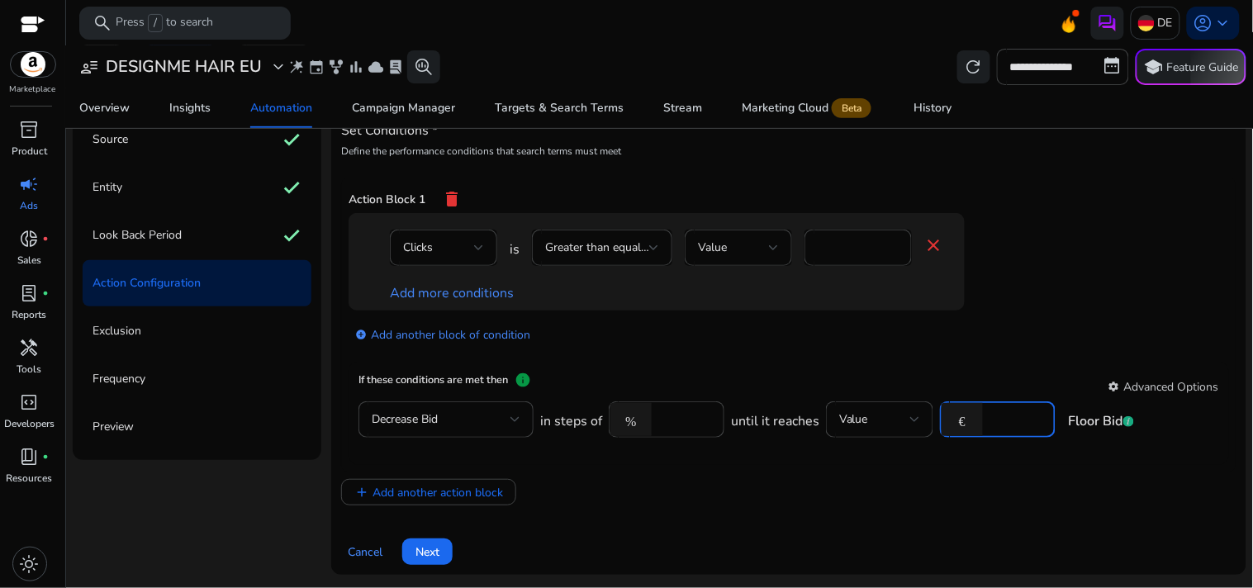
click at [991, 421] on input "number" at bounding box center [1016, 420] width 51 height 18
type input "*"
click at [919, 515] on div "Set Conditions * Define the performance conditions that search terms must meet …" at bounding box center [788, 340] width 895 height 449
click at [834, 249] on input "*" at bounding box center [858, 248] width 81 height 18
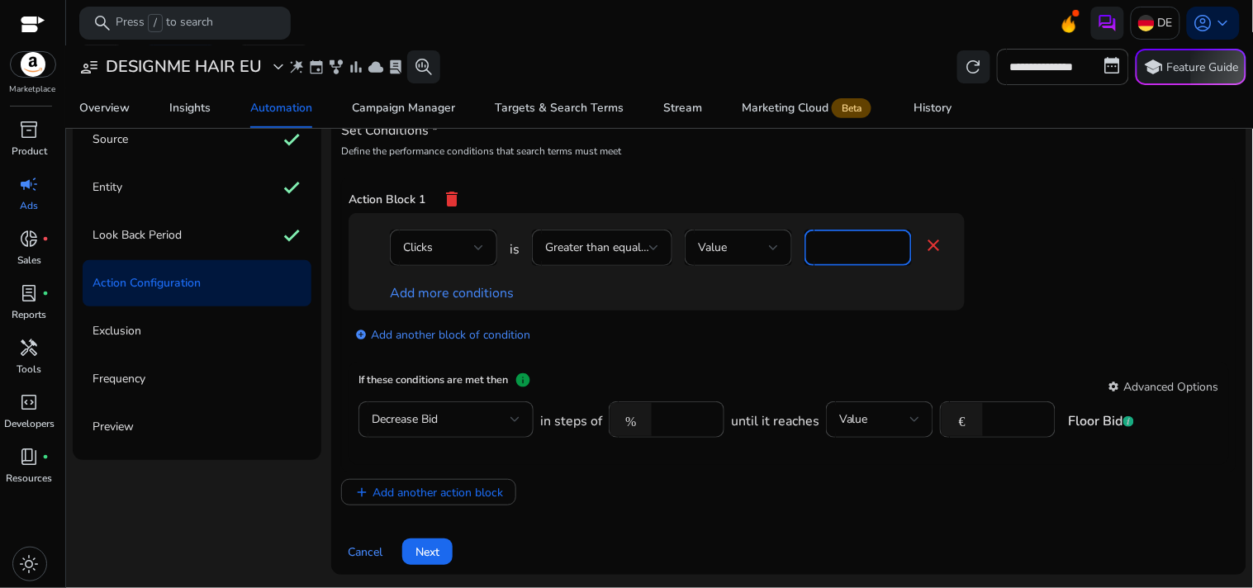
click at [834, 249] on input "*" at bounding box center [858, 248] width 81 height 18
click at [788, 320] on div "add_circle Add another block of condition" at bounding box center [690, 334] width 682 height 46
click at [441, 547] on span at bounding box center [427, 552] width 50 height 40
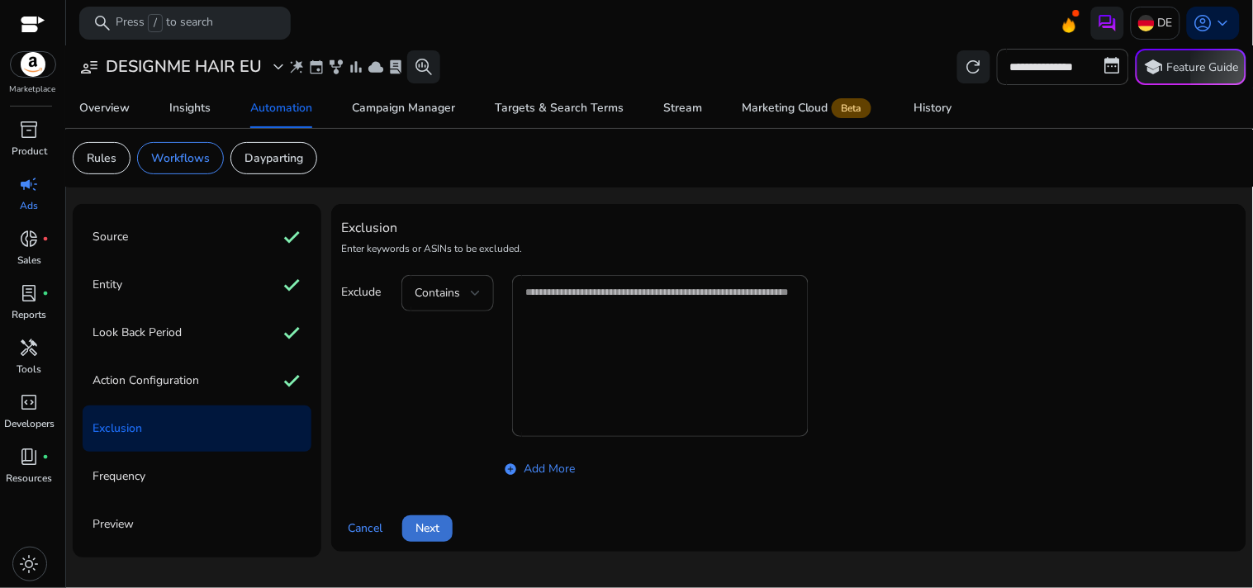
click at [420, 527] on span "Next" at bounding box center [427, 528] width 24 height 17
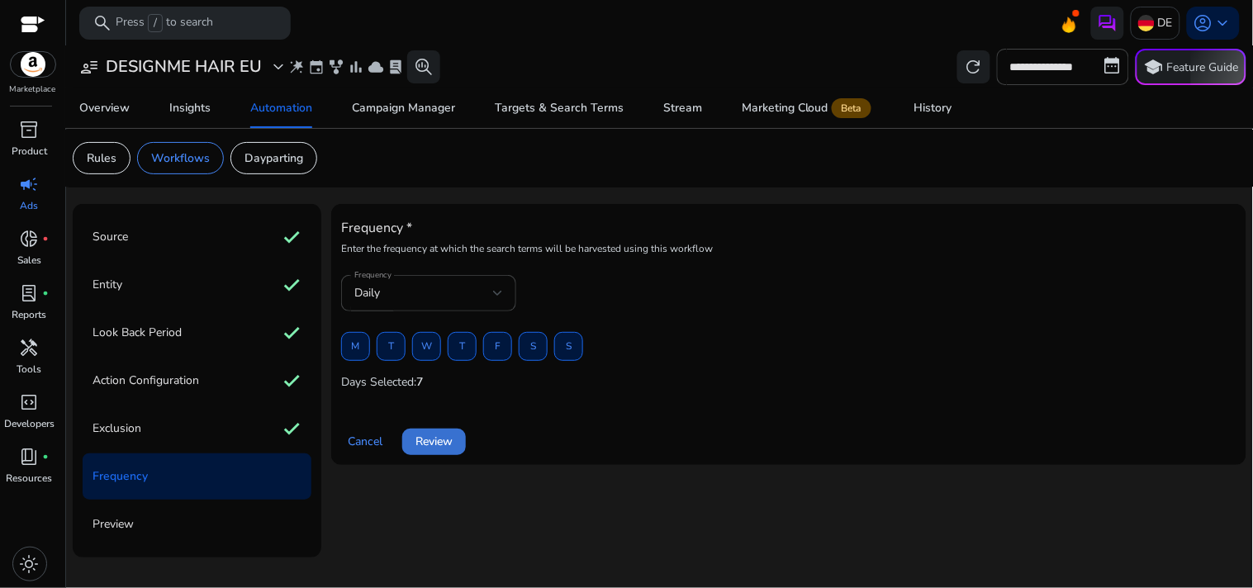
click at [425, 446] on span "Review" at bounding box center [433, 441] width 37 height 17
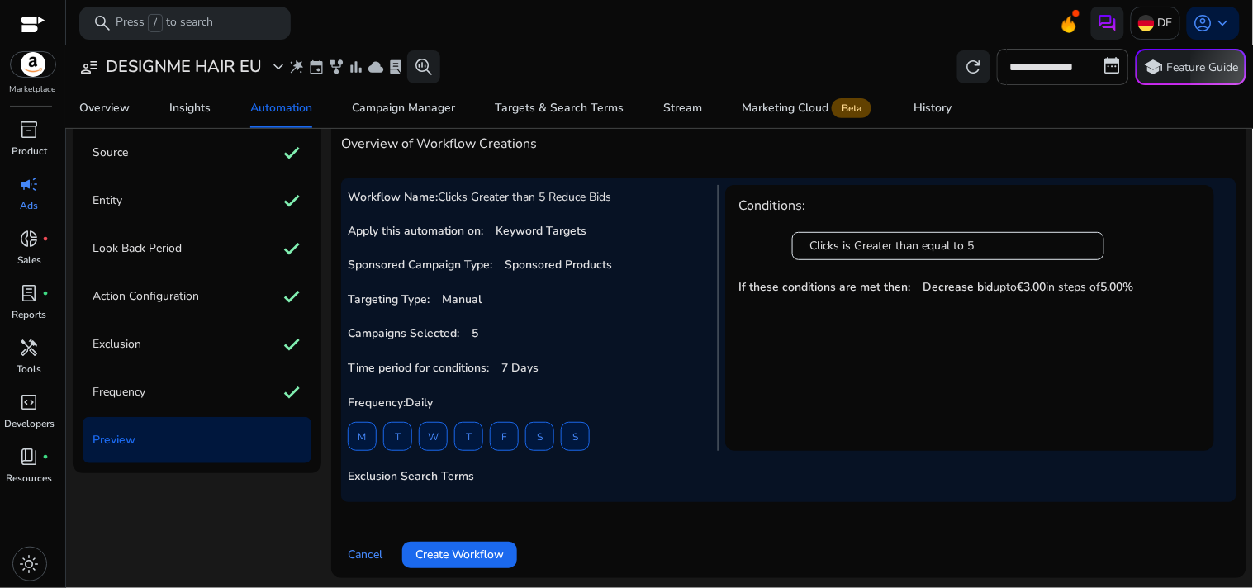
scroll to position [87, 0]
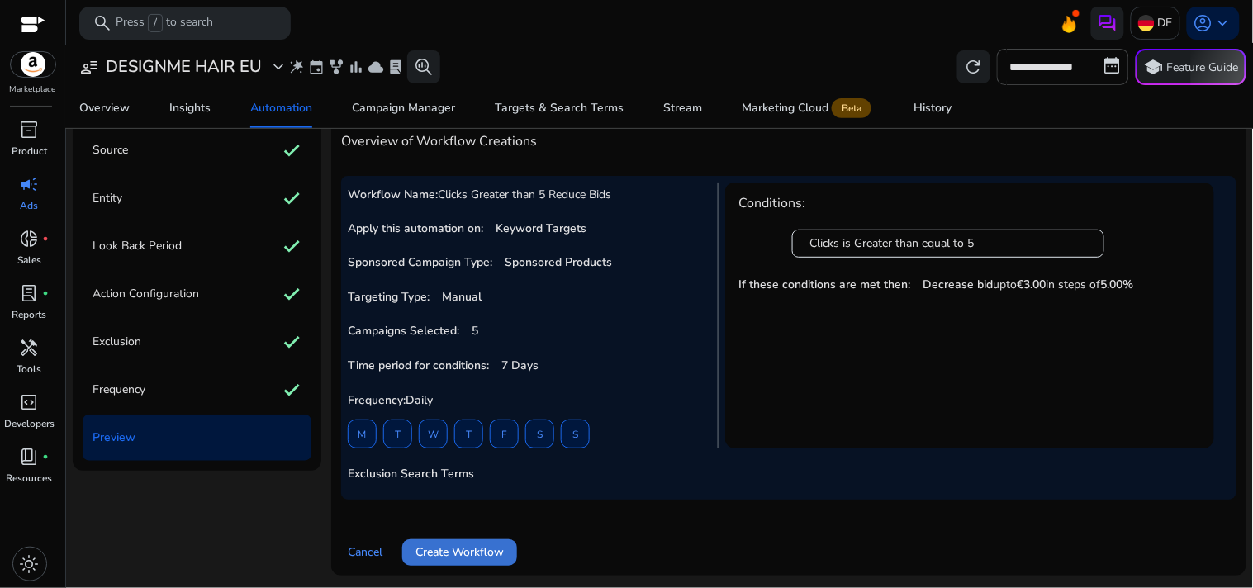
click at [486, 545] on span "Create Workflow" at bounding box center [459, 552] width 88 height 17
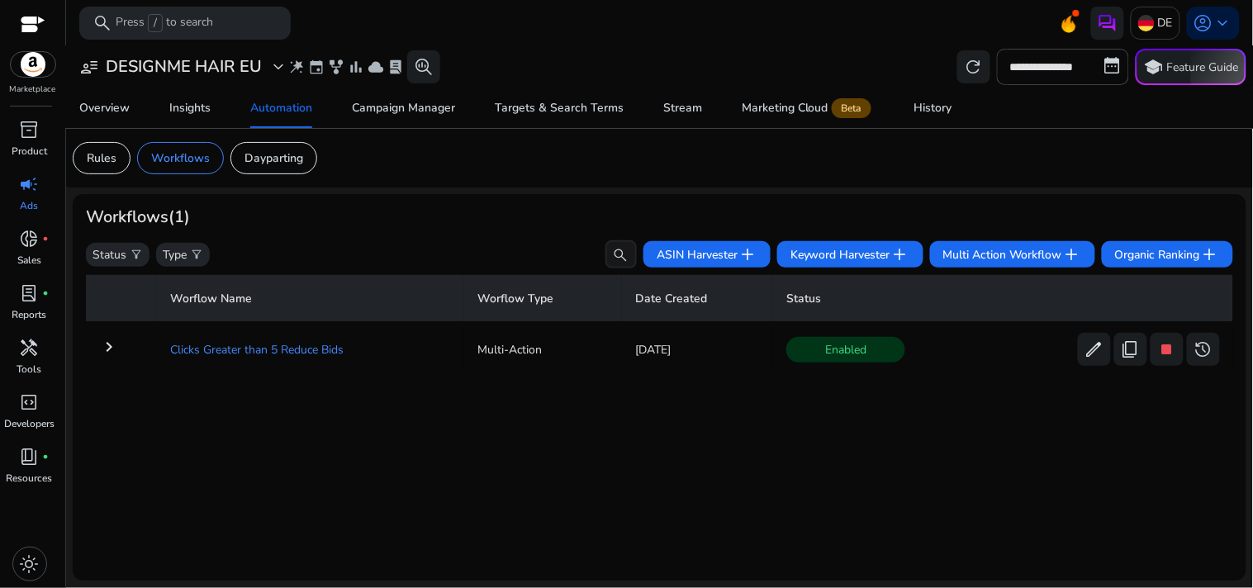
click at [326, 344] on td "Clicks Greater than 5 Reduce Bids" at bounding box center [310, 349] width 307 height 43
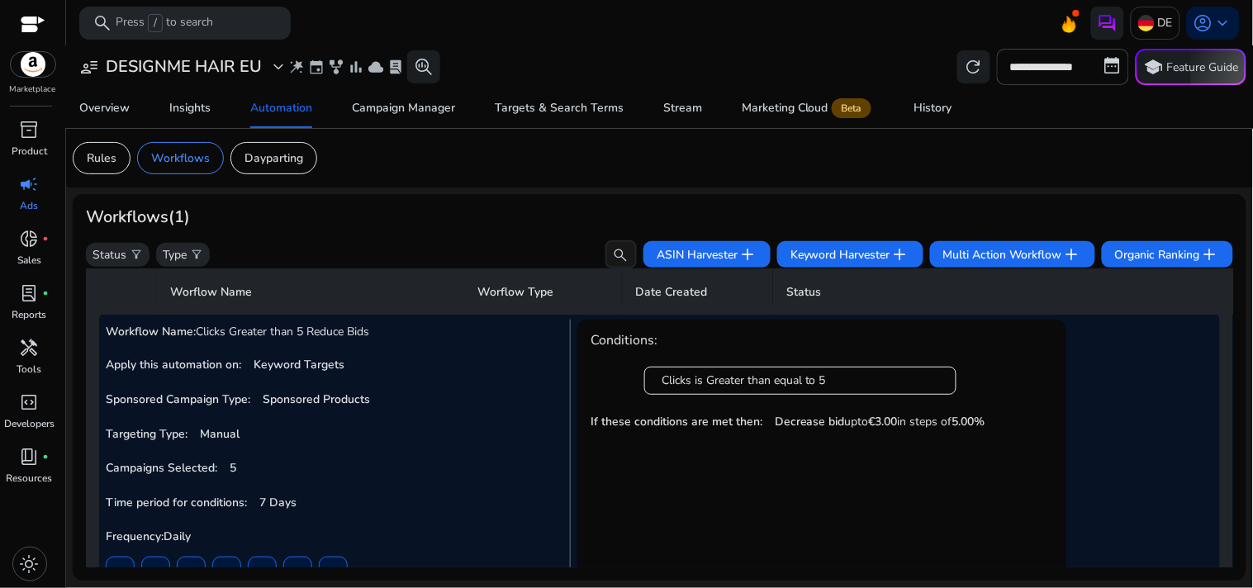
scroll to position [75, 0]
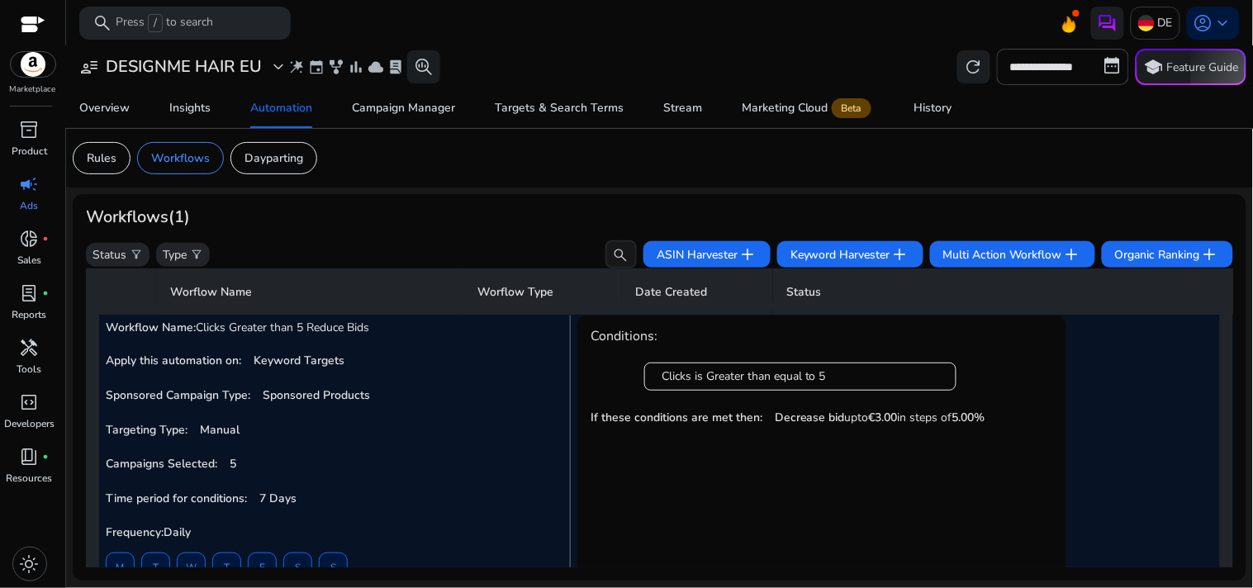
click at [969, 410] on b "5.00%" at bounding box center [968, 418] width 33 height 16
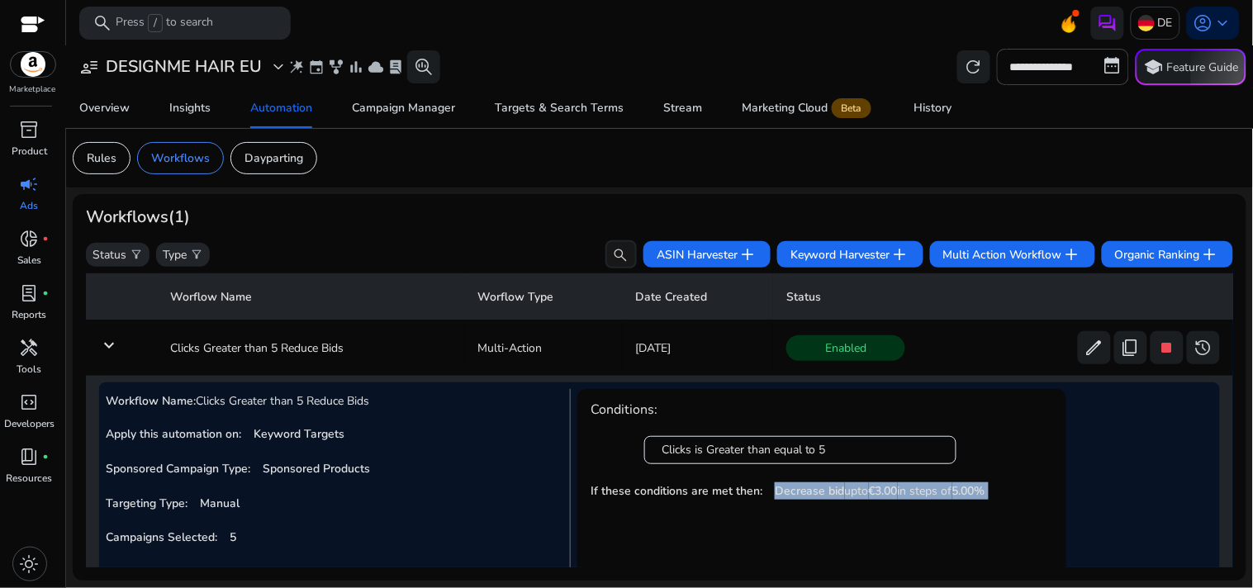
scroll to position [7, 0]
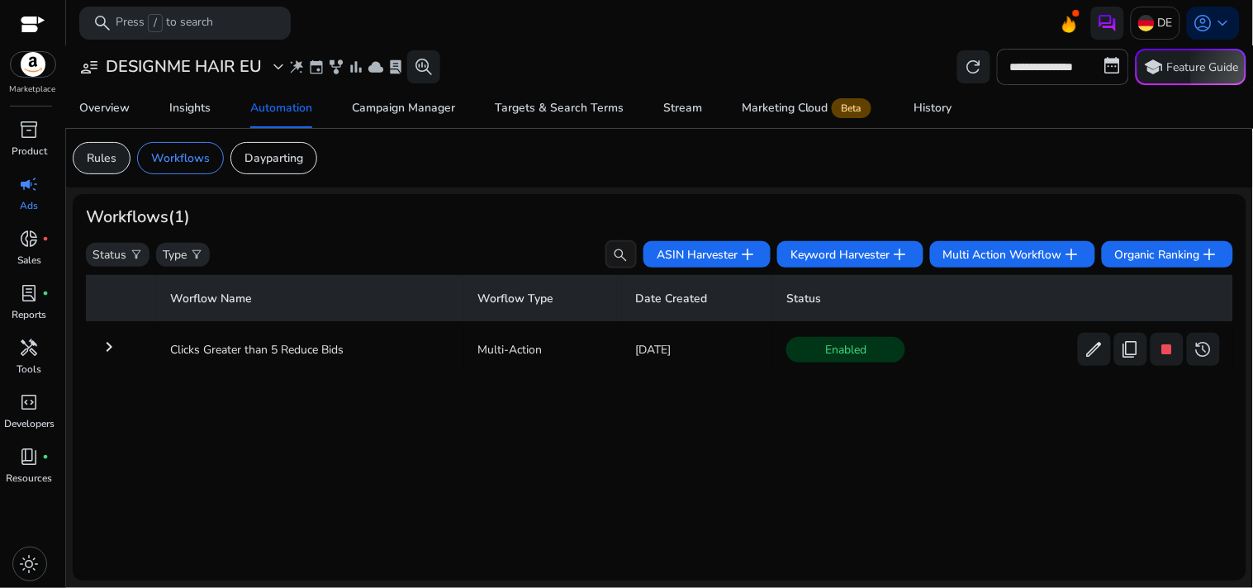
click at [110, 158] on p "Rules" at bounding box center [102, 158] width 30 height 17
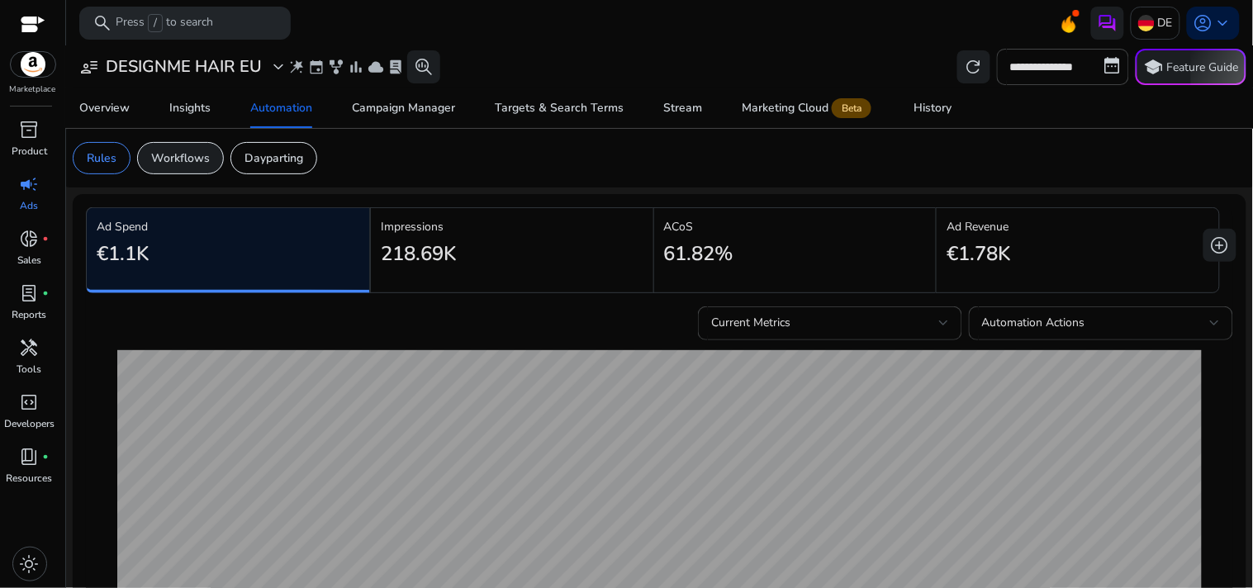
click at [167, 147] on div "Workflows" at bounding box center [180, 158] width 87 height 32
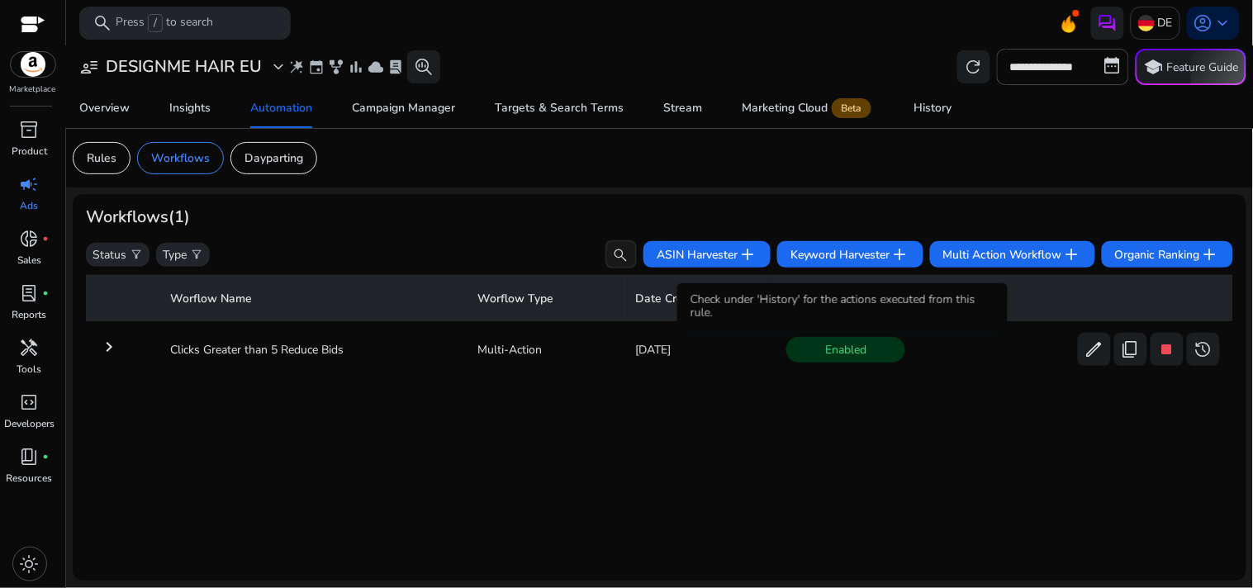
click at [860, 349] on span "Enabled" at bounding box center [845, 350] width 119 height 26
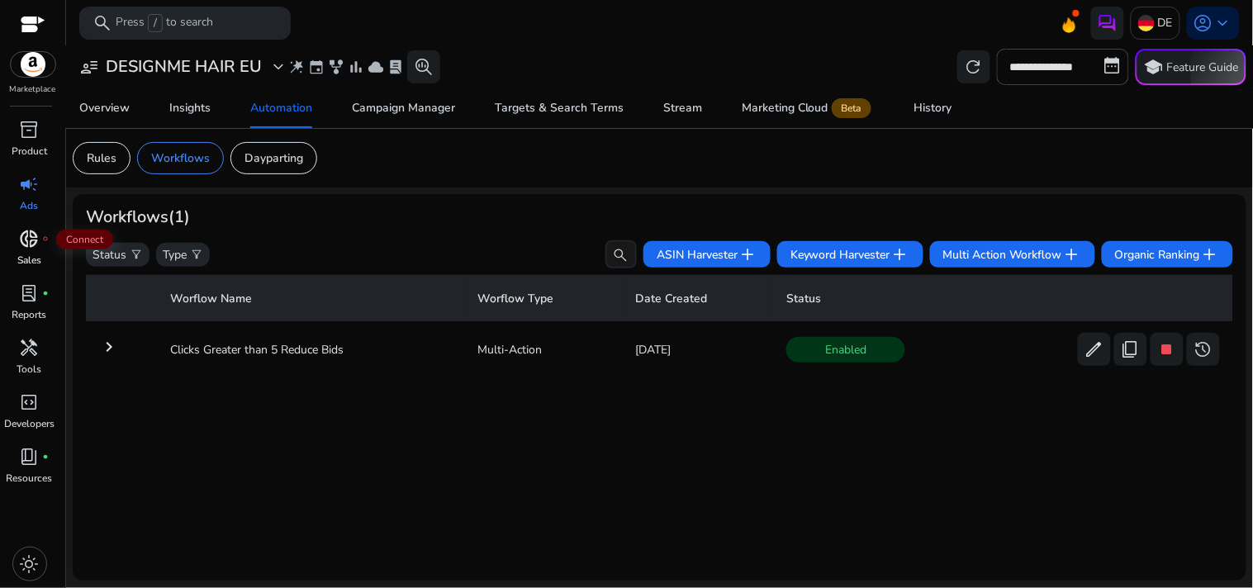
click at [17, 248] on div "donut_small fiber_manual_record" at bounding box center [30, 239] width 46 height 26
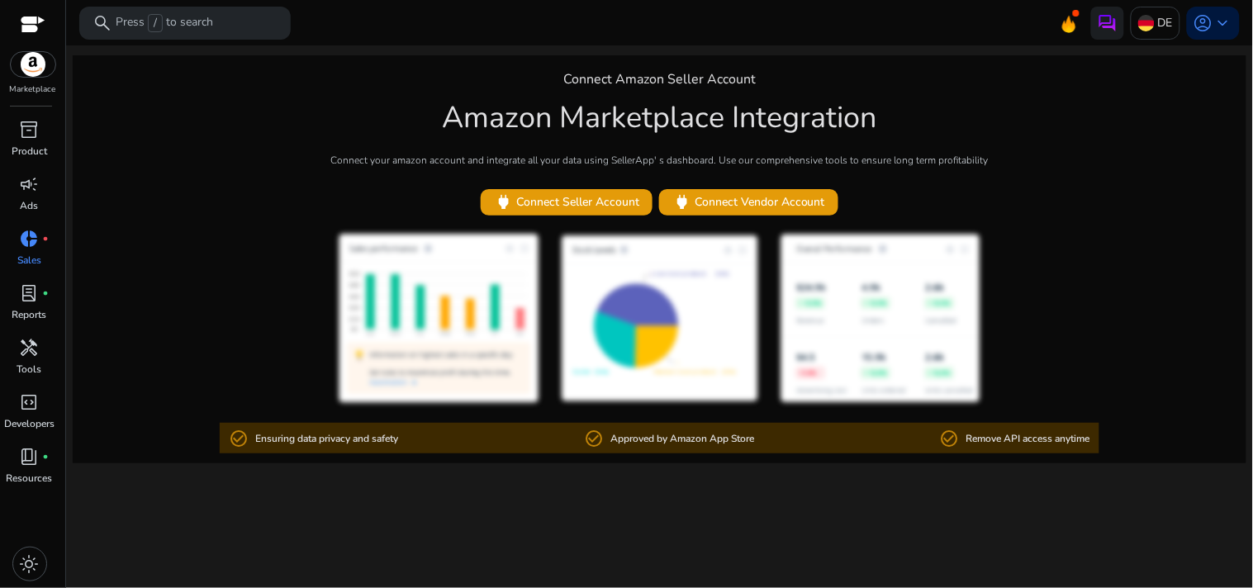
click at [629, 114] on h1 "Amazon Marketplace Integration" at bounding box center [660, 118] width 434 height 36
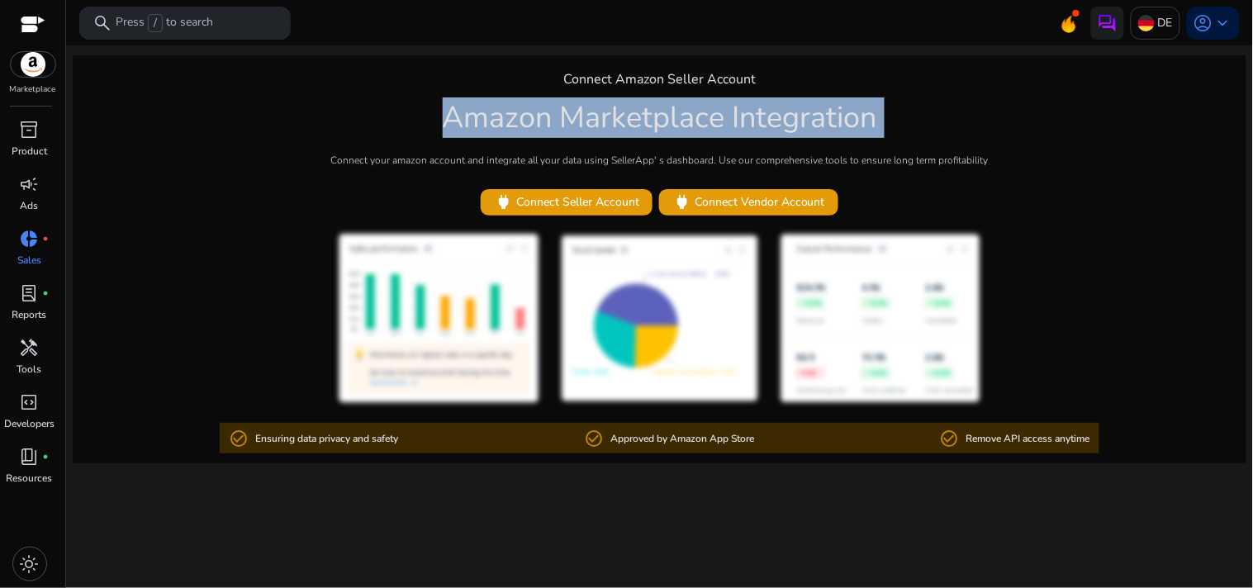
click at [629, 114] on h1 "Amazon Marketplace Integration" at bounding box center [660, 118] width 434 height 36
copy h1 "Amazon Marketplace Integration"
click at [25, 289] on span "lab_profile" at bounding box center [30, 293] width 20 height 20
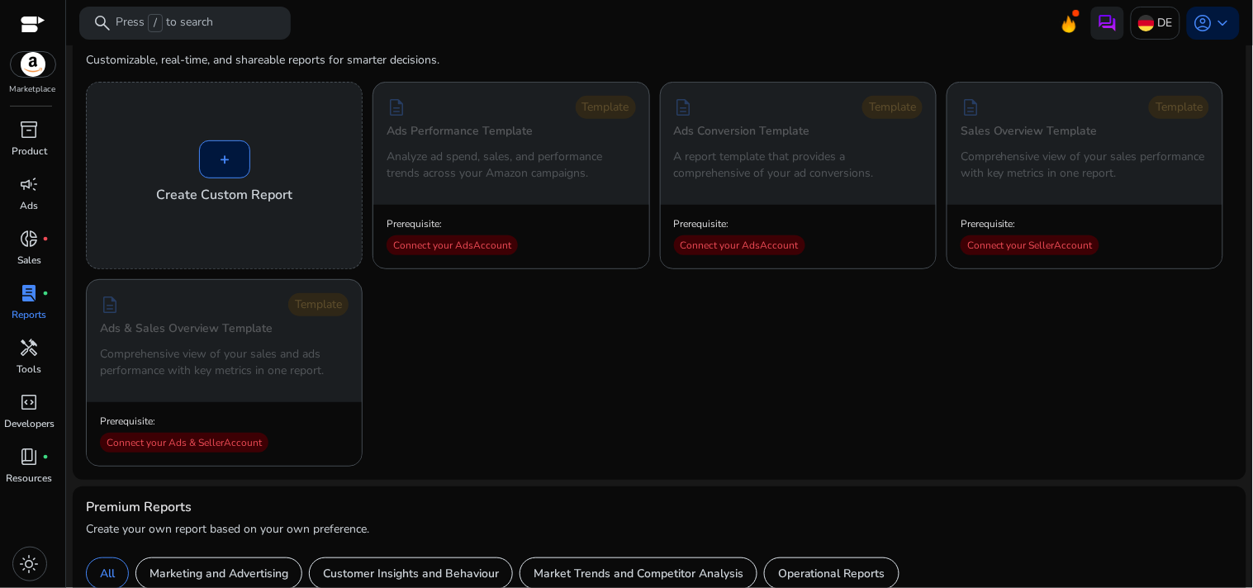
scroll to position [14, 0]
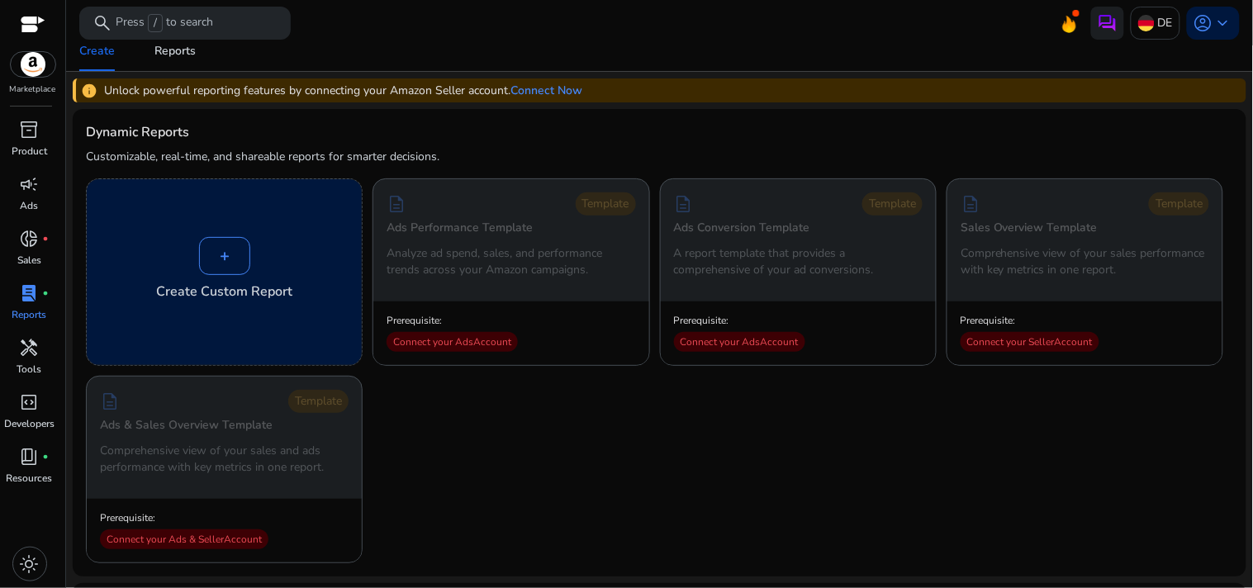
click at [207, 250] on div "+" at bounding box center [224, 256] width 51 height 38
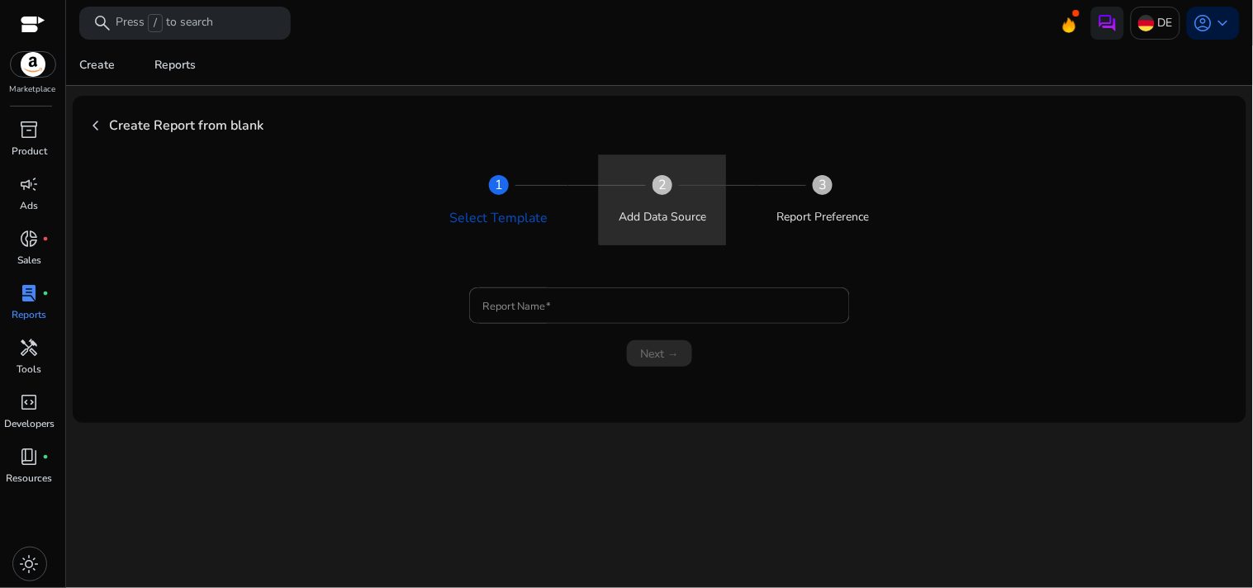
click at [661, 199] on div "Add Data Source" at bounding box center [663, 210] width 88 height 31
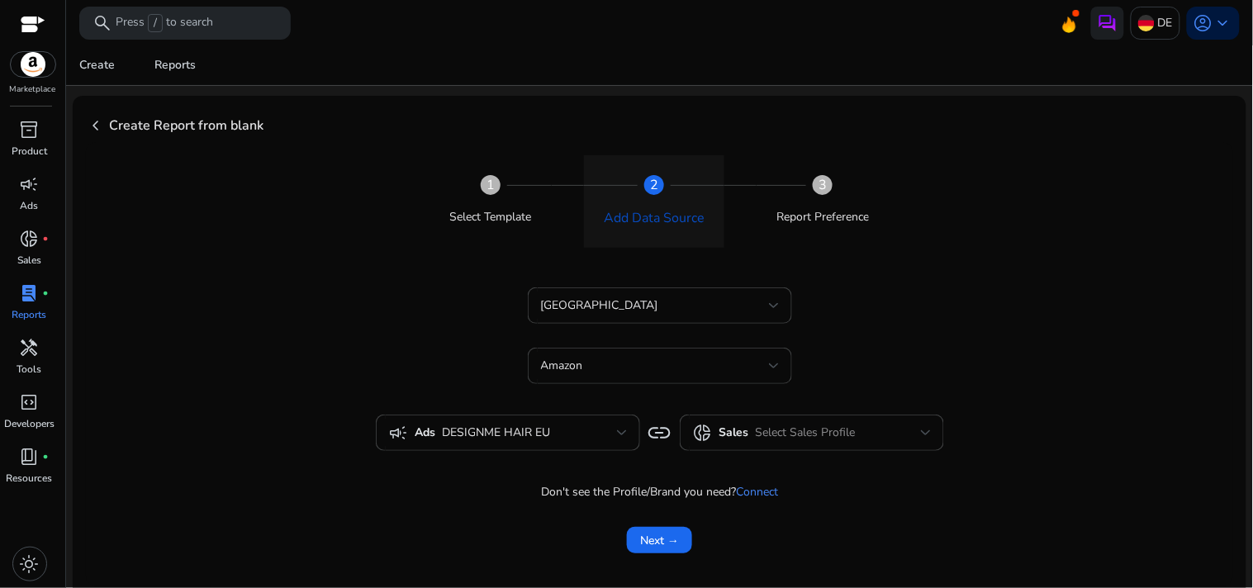
scroll to position [12, 0]
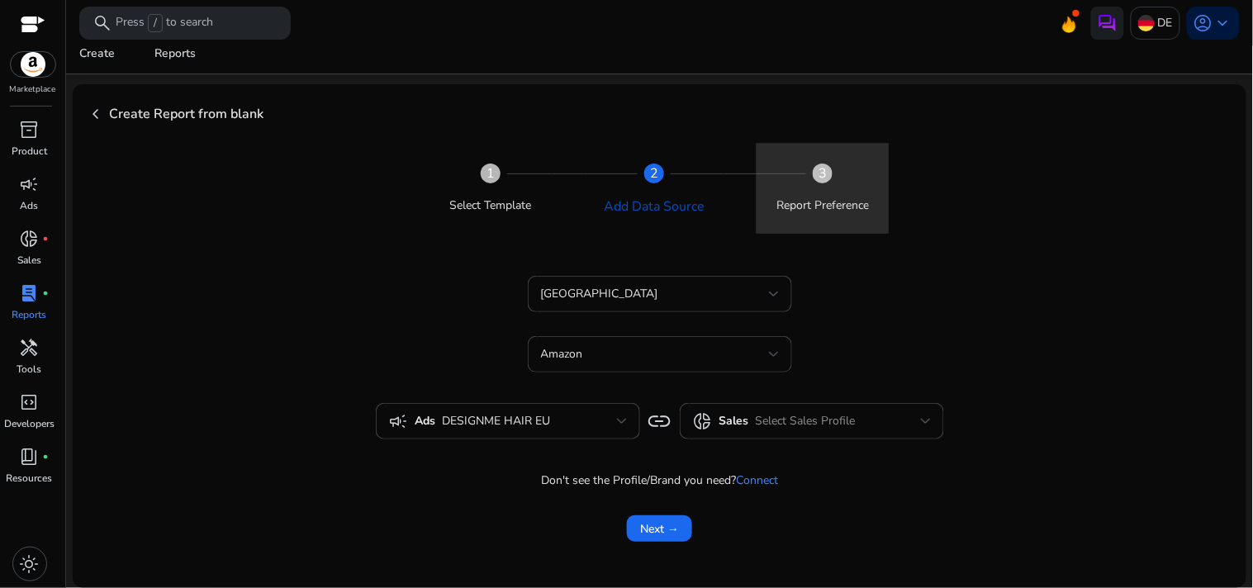
click at [812, 210] on div "Report Preference" at bounding box center [822, 205] width 93 height 17
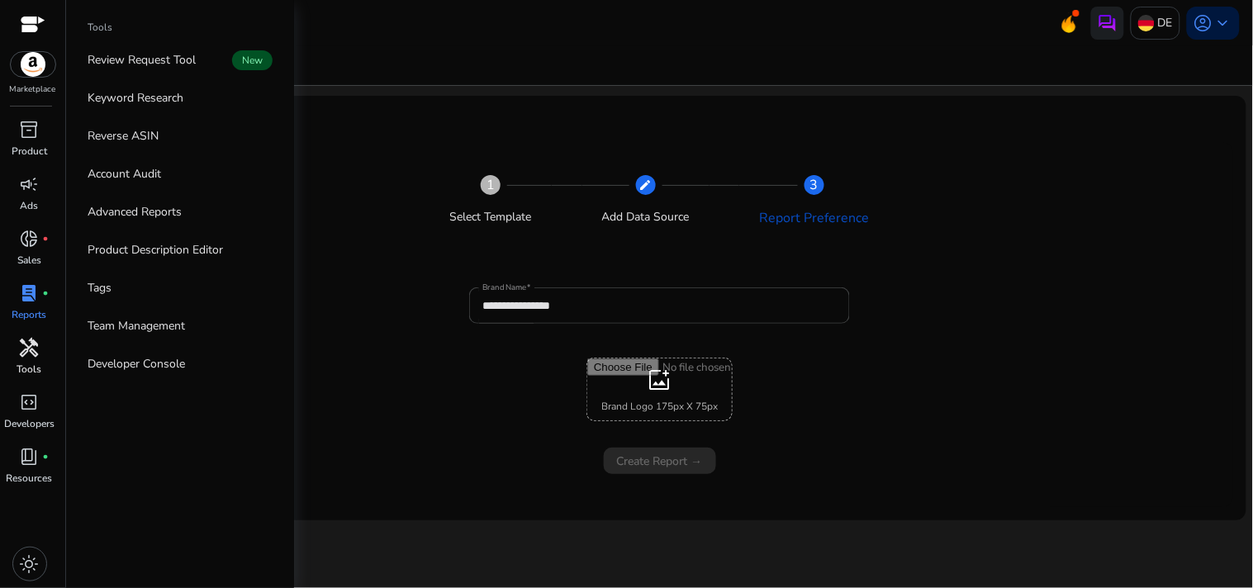
click at [27, 358] on span "handyman" at bounding box center [30, 348] width 20 height 20
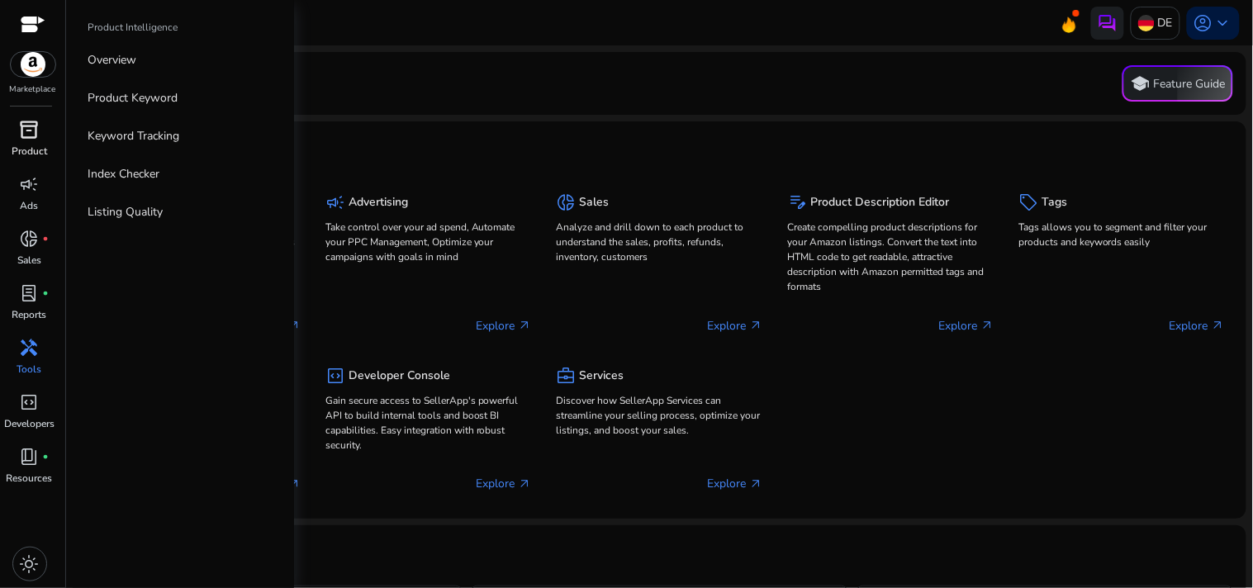
click at [12, 144] on p "Product" at bounding box center [30, 151] width 36 height 15
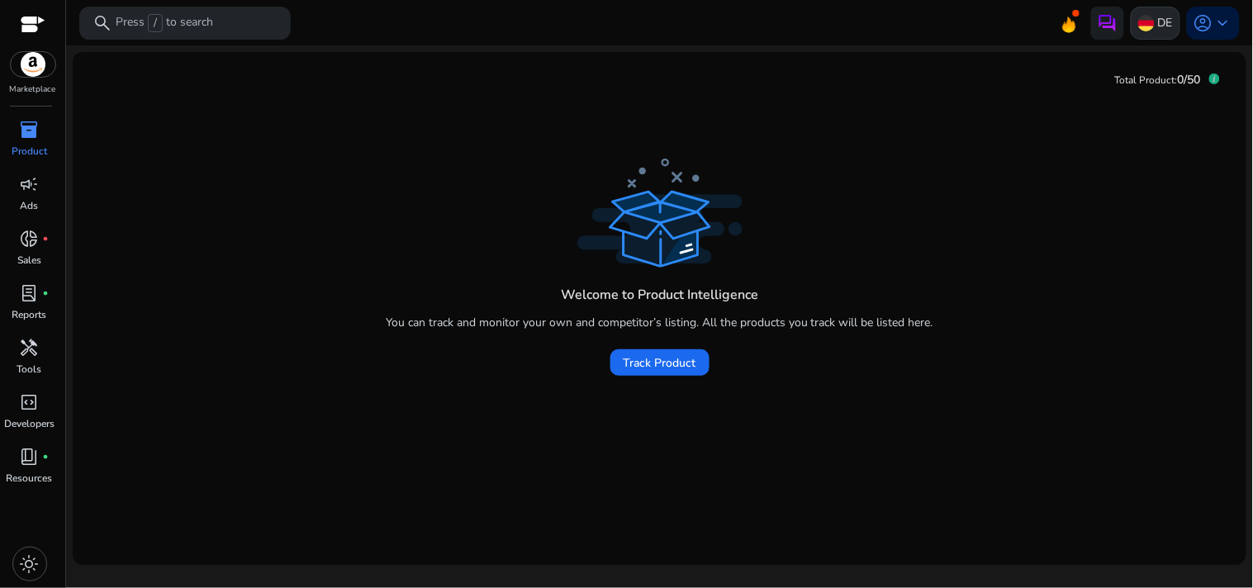
click at [1159, 31] on p "DE" at bounding box center [1165, 22] width 15 height 29
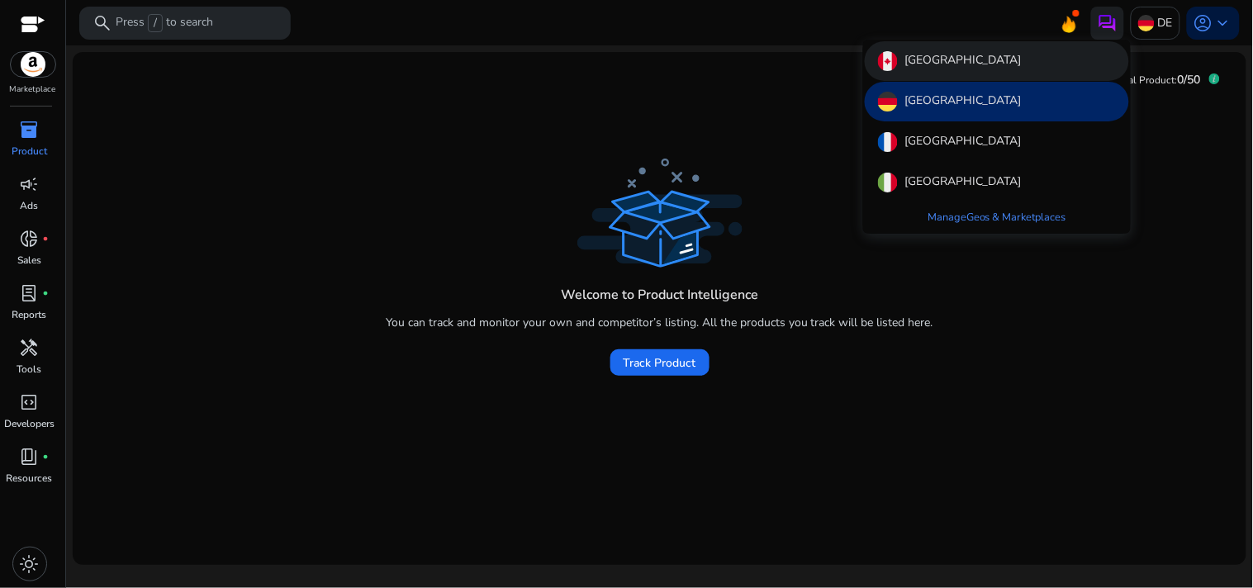
click at [995, 69] on div "Canada" at bounding box center [997, 61] width 264 height 40
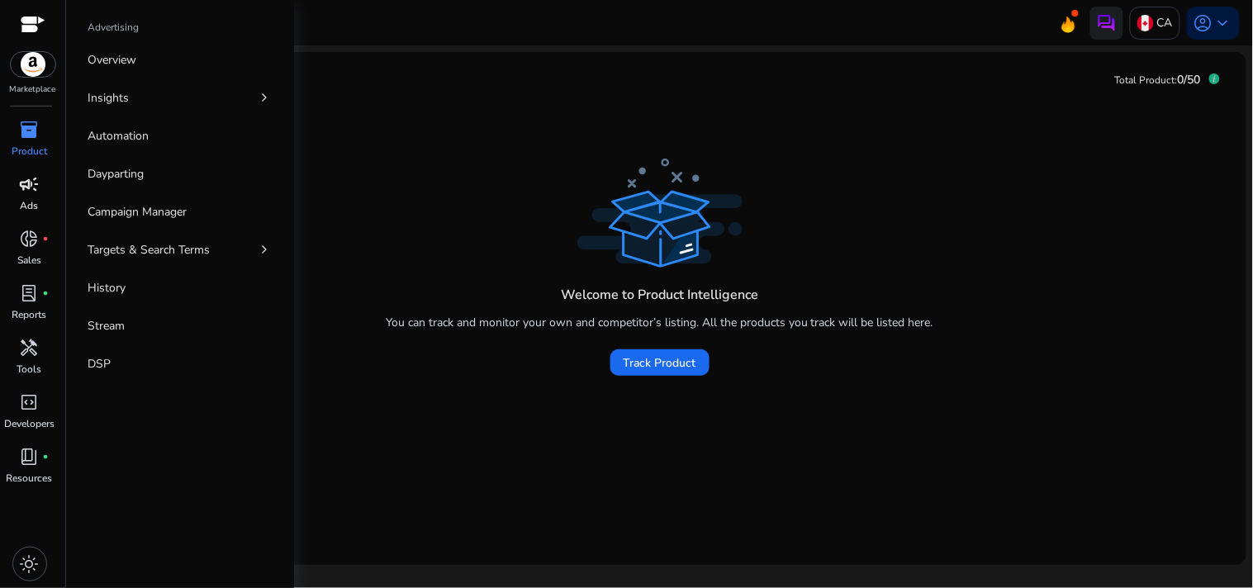
click at [29, 188] on span "campaign" at bounding box center [30, 184] width 20 height 20
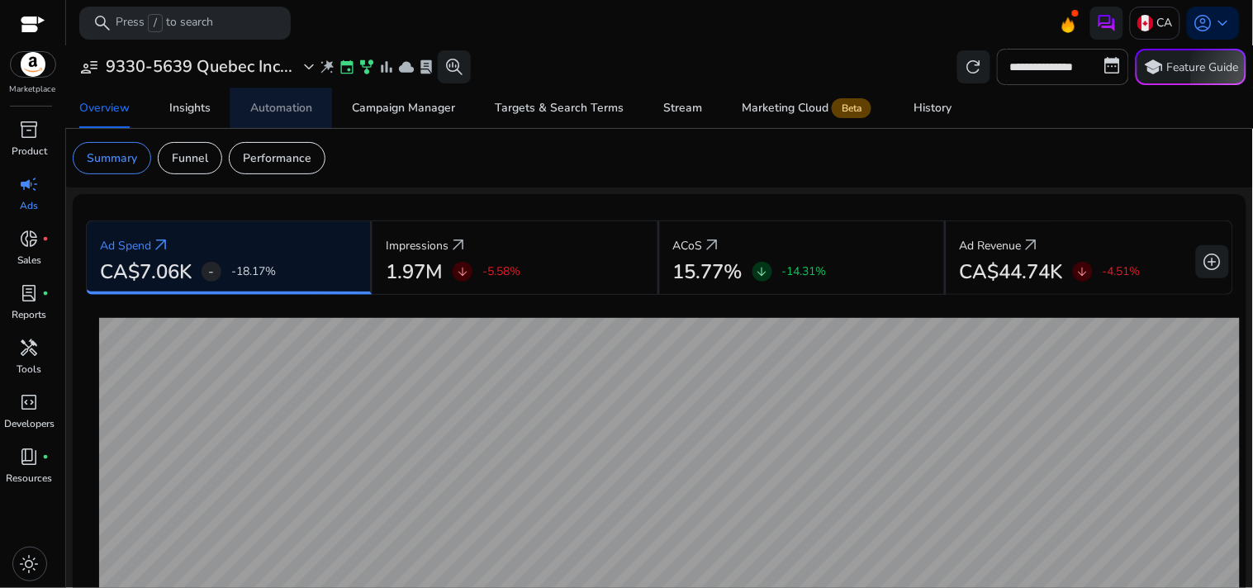
click at [281, 111] on div "Automation" at bounding box center [281, 108] width 62 height 12
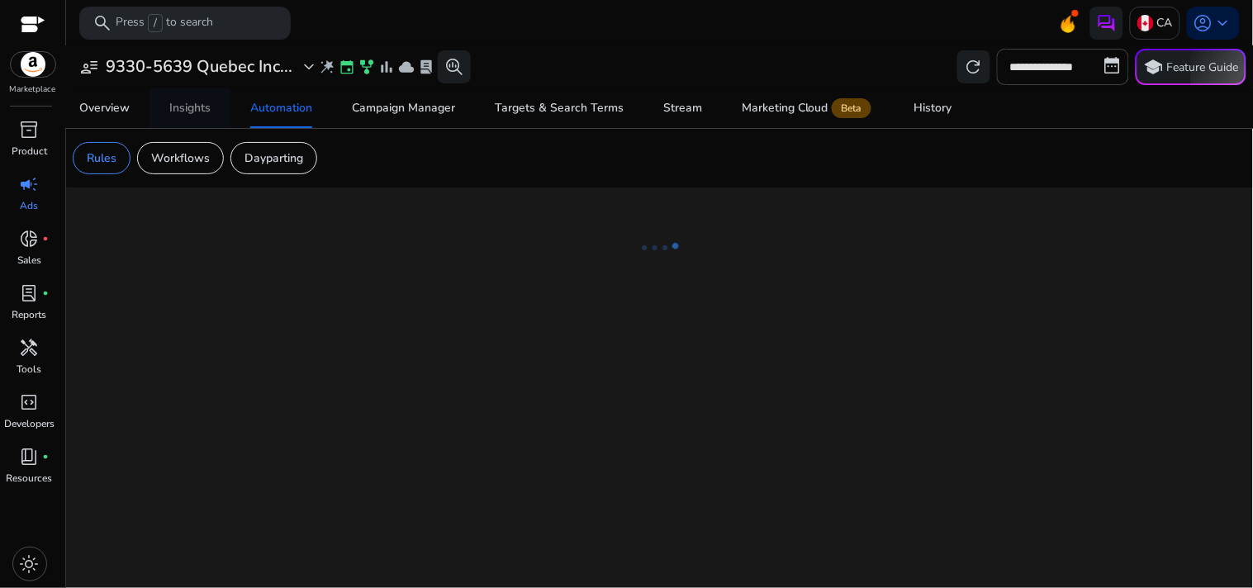
click at [205, 111] on div "Insights" at bounding box center [189, 108] width 41 height 12
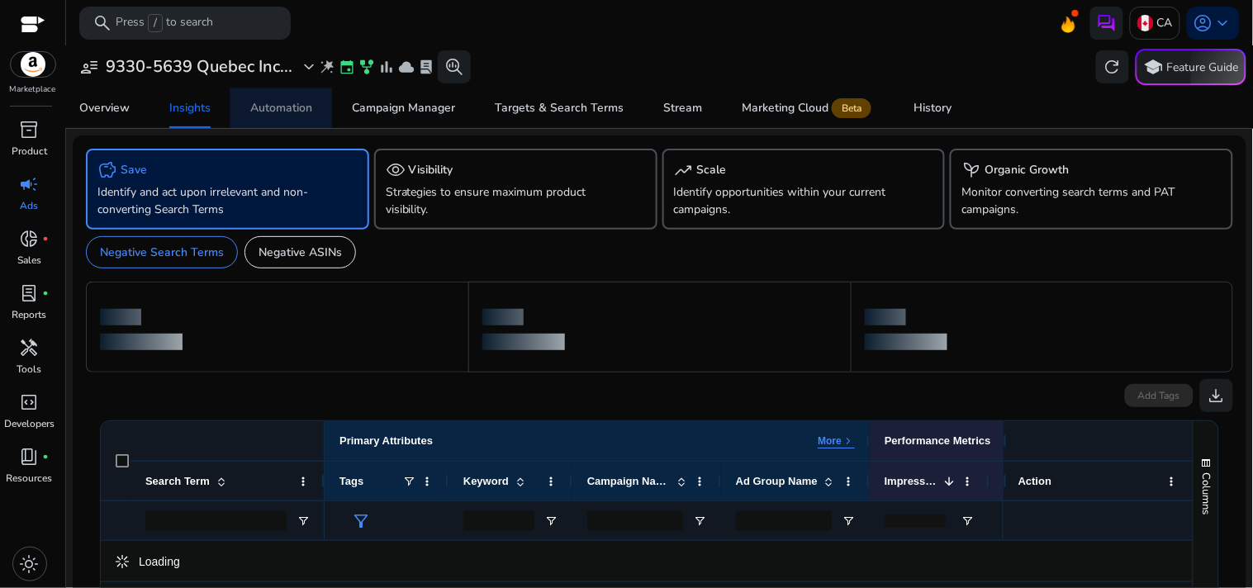
click at [282, 106] on div "Automation" at bounding box center [281, 108] width 62 height 12
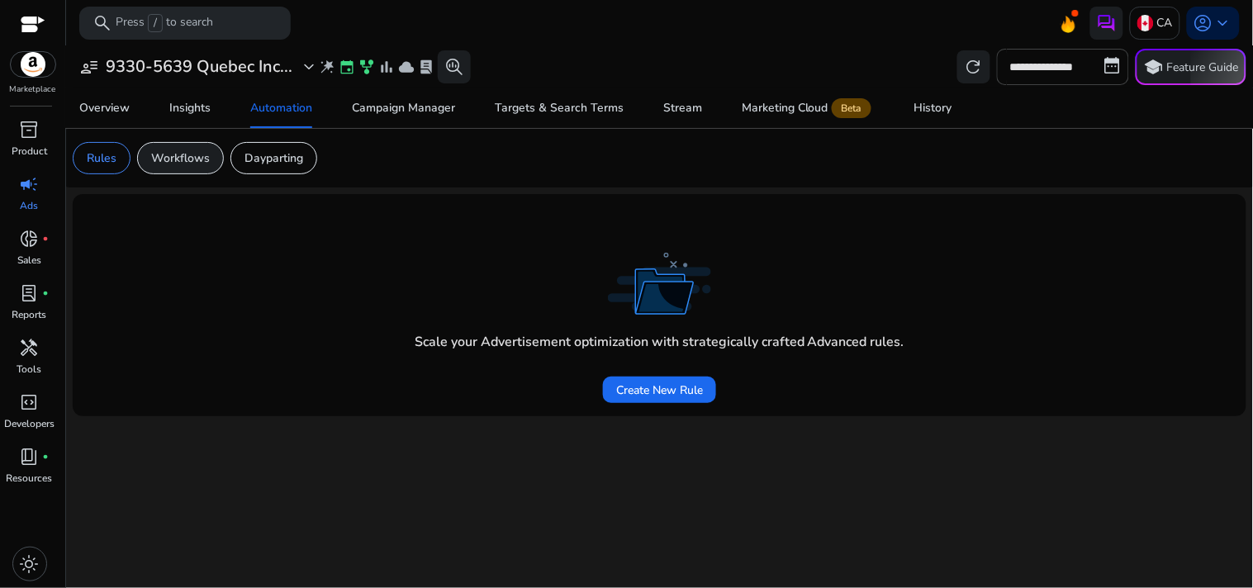
click at [196, 160] on p "Workflows" at bounding box center [180, 158] width 59 height 17
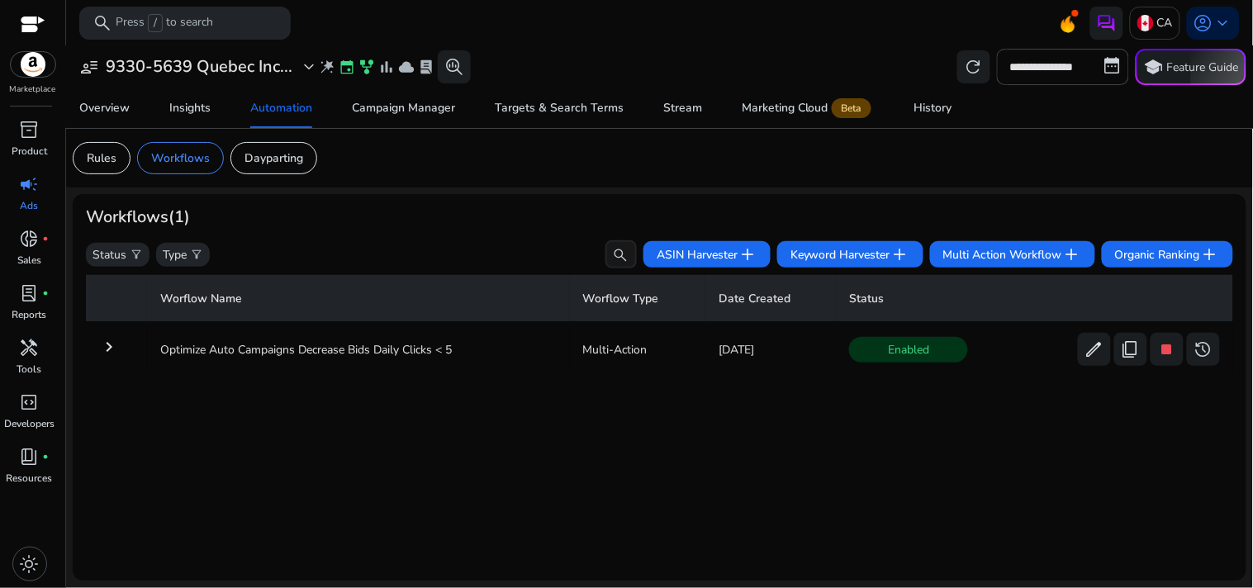
click at [109, 344] on mat-icon "keyboard_arrow_right" at bounding box center [109, 347] width 20 height 20
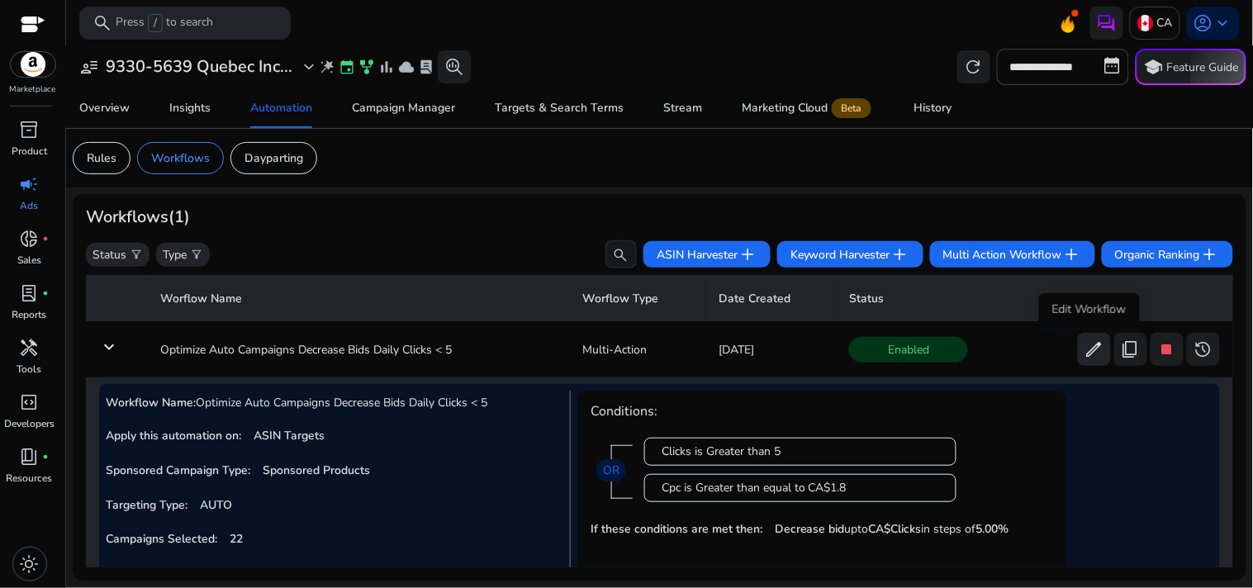
click at [1087, 351] on span "edit" at bounding box center [1095, 349] width 20 height 20
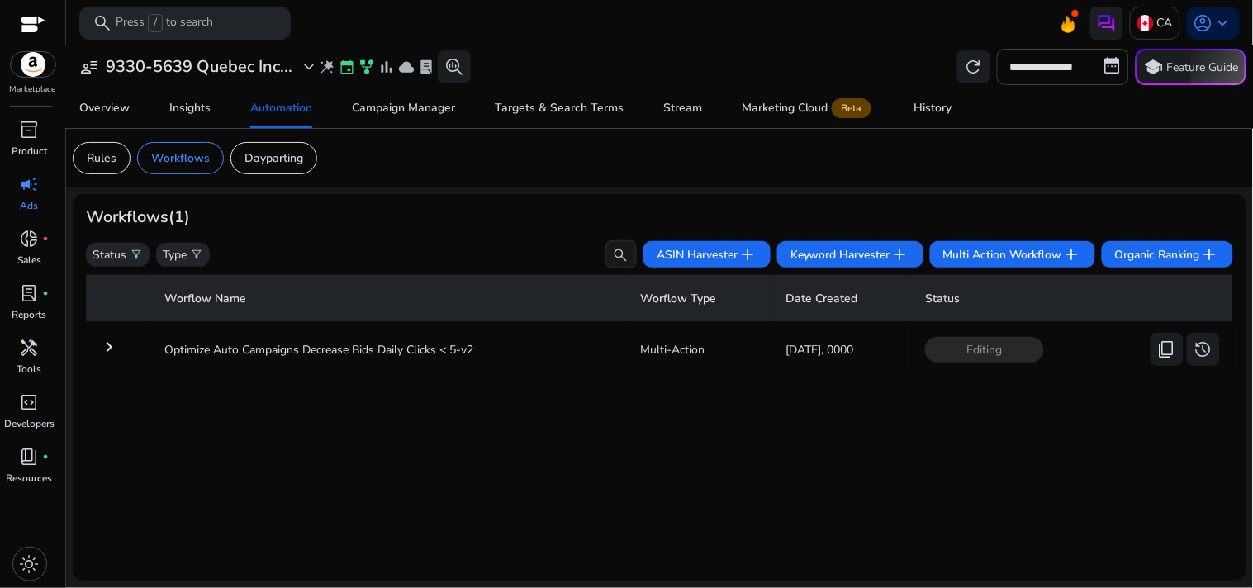
click at [112, 347] on mat-icon "keyboard_arrow_right" at bounding box center [109, 347] width 20 height 20
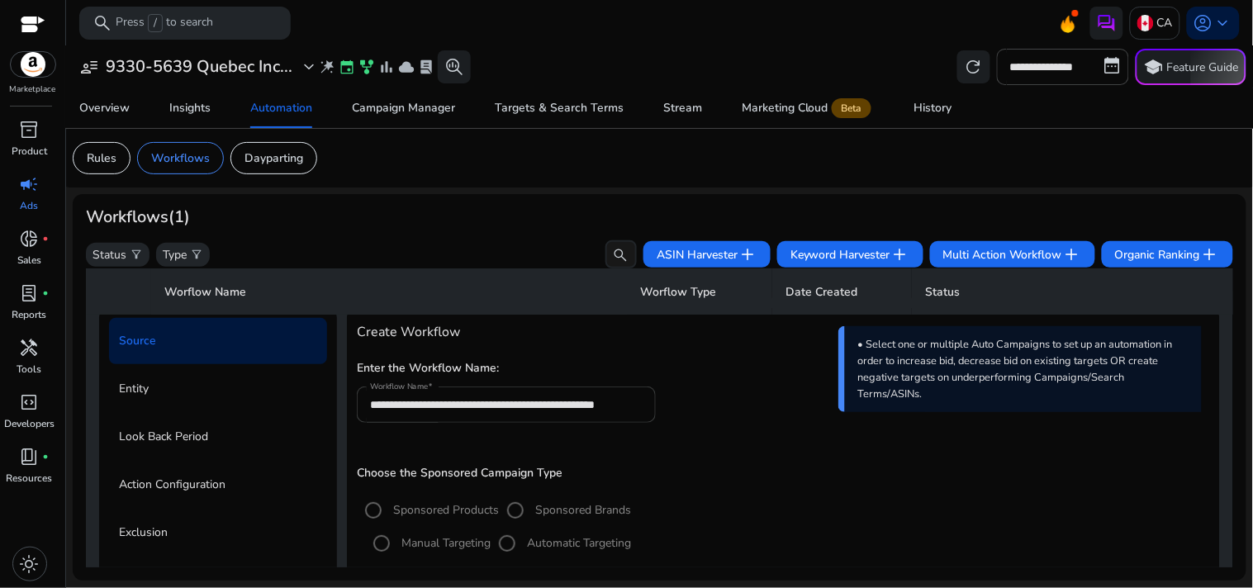
scroll to position [80, 0]
click at [576, 395] on input "**********" at bounding box center [506, 404] width 272 height 18
type input "**********"
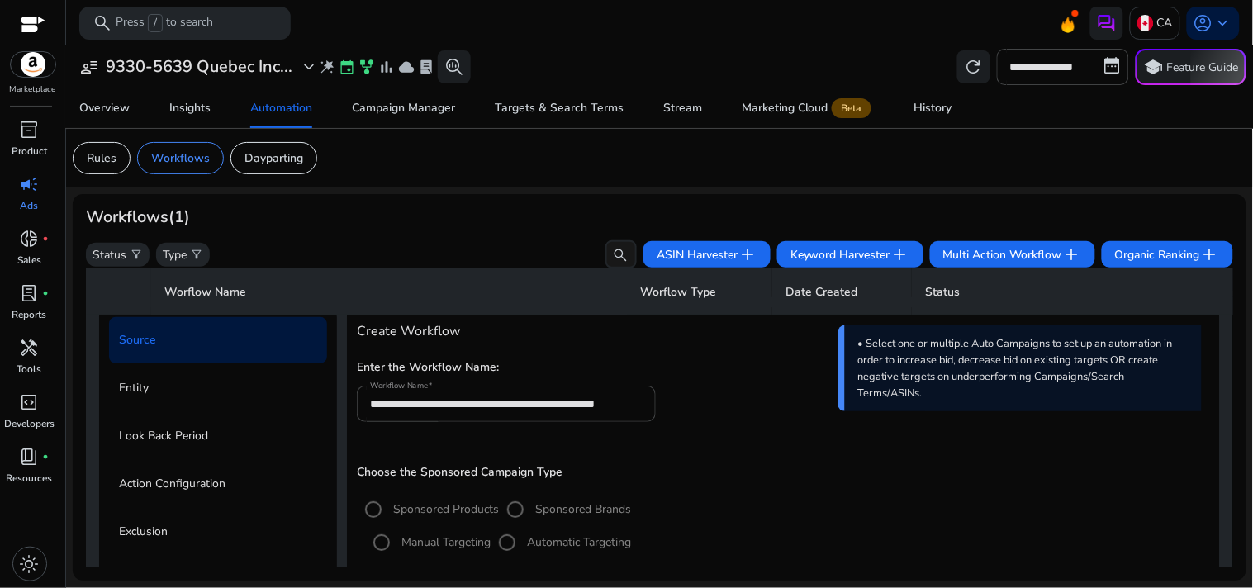
click at [549, 200] on mat-card "**********" at bounding box center [660, 387] width 1174 height 387
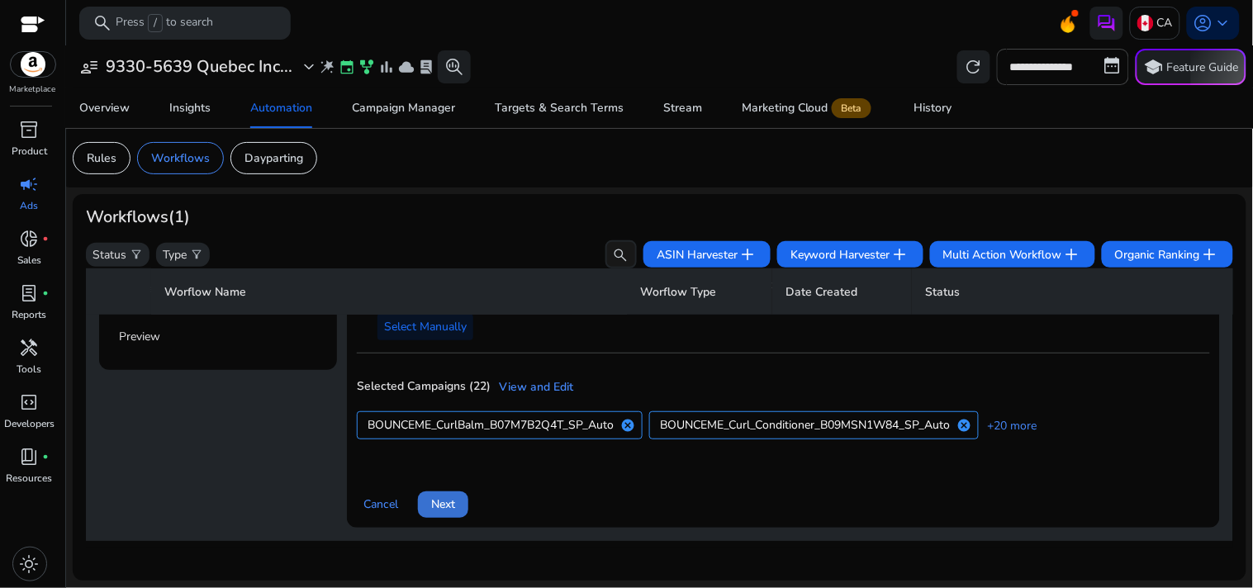
click at [449, 504] on span "Next" at bounding box center [443, 504] width 24 height 17
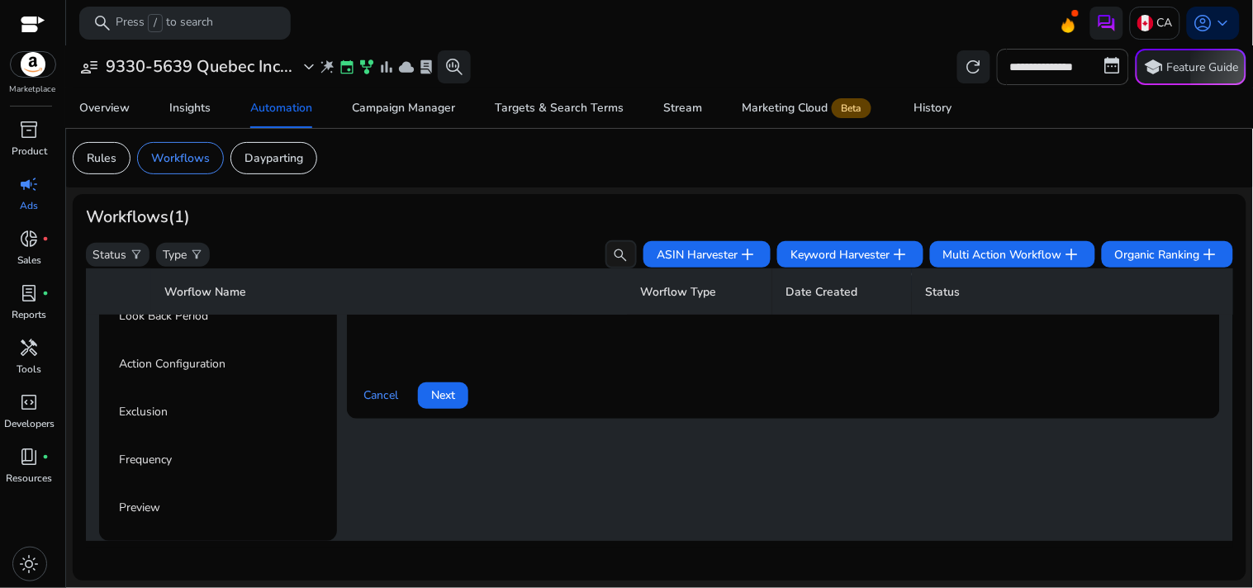
scroll to position [118, 0]
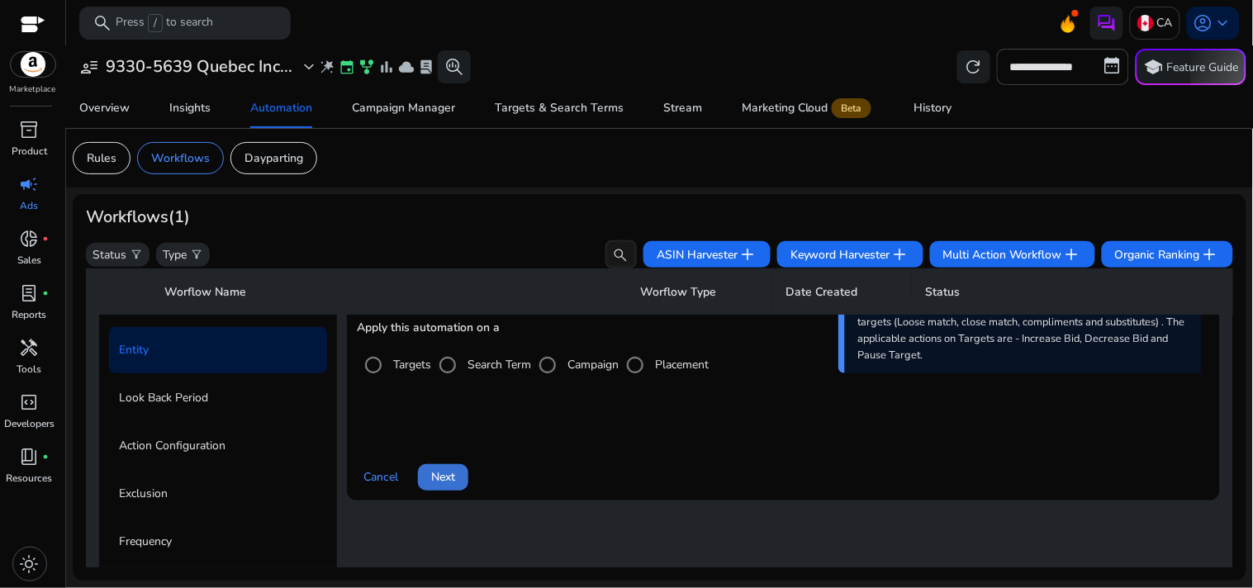
click at [432, 465] on span at bounding box center [443, 478] width 50 height 40
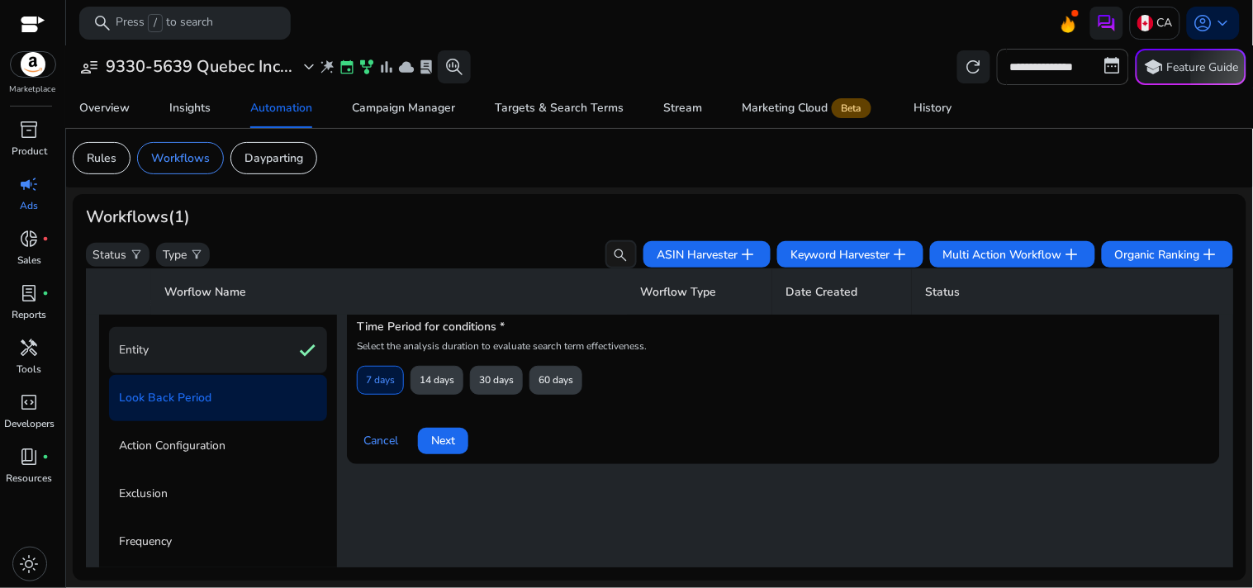
click at [232, 354] on div "Entity check" at bounding box center [218, 350] width 218 height 46
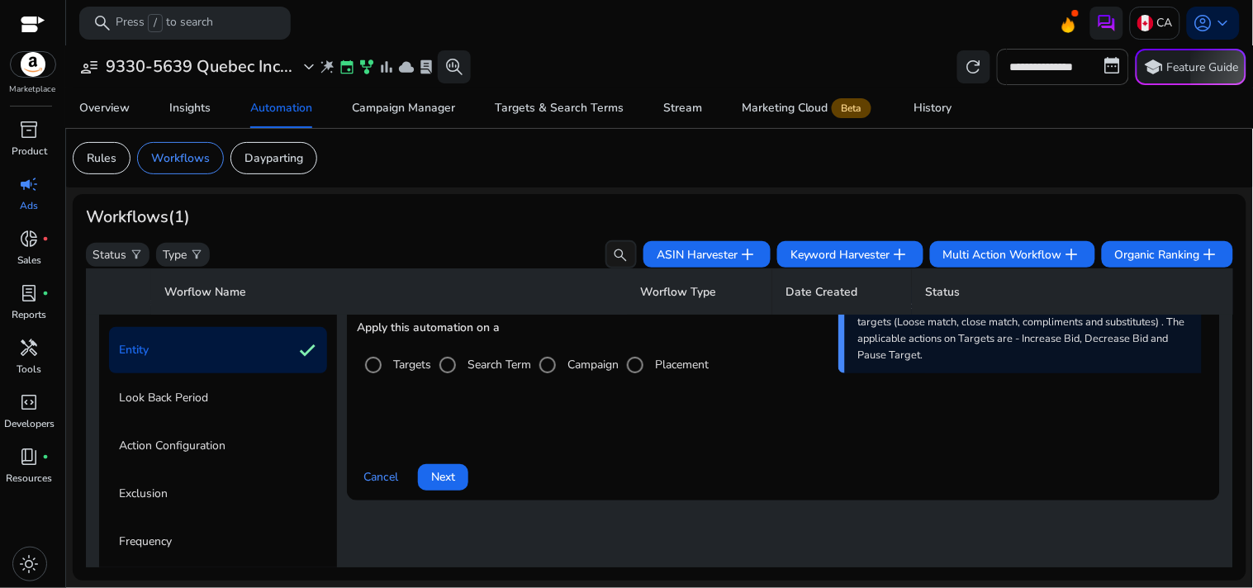
scroll to position [78, 0]
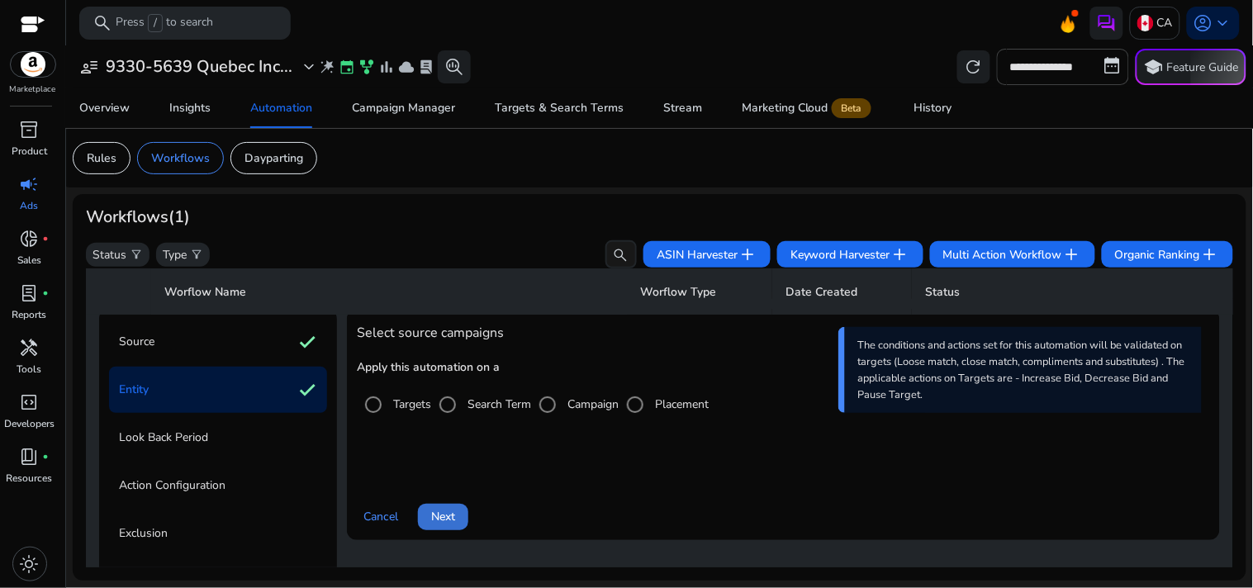
click at [434, 508] on span "Next" at bounding box center [443, 516] width 24 height 17
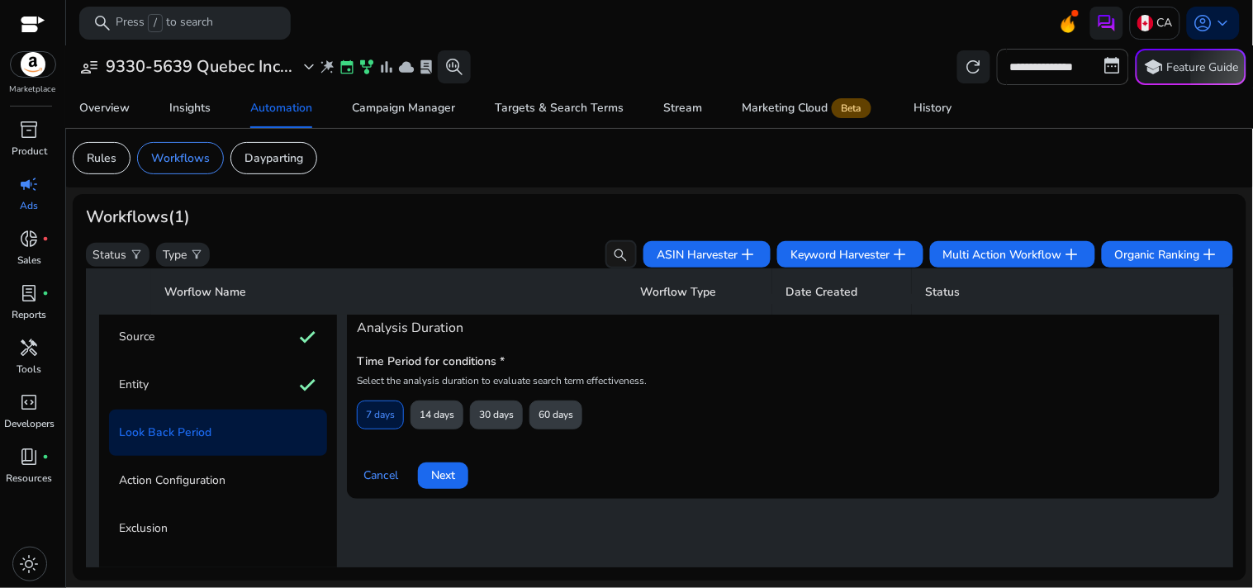
scroll to position [81, 0]
click at [438, 469] on span "Next" at bounding box center [443, 477] width 24 height 17
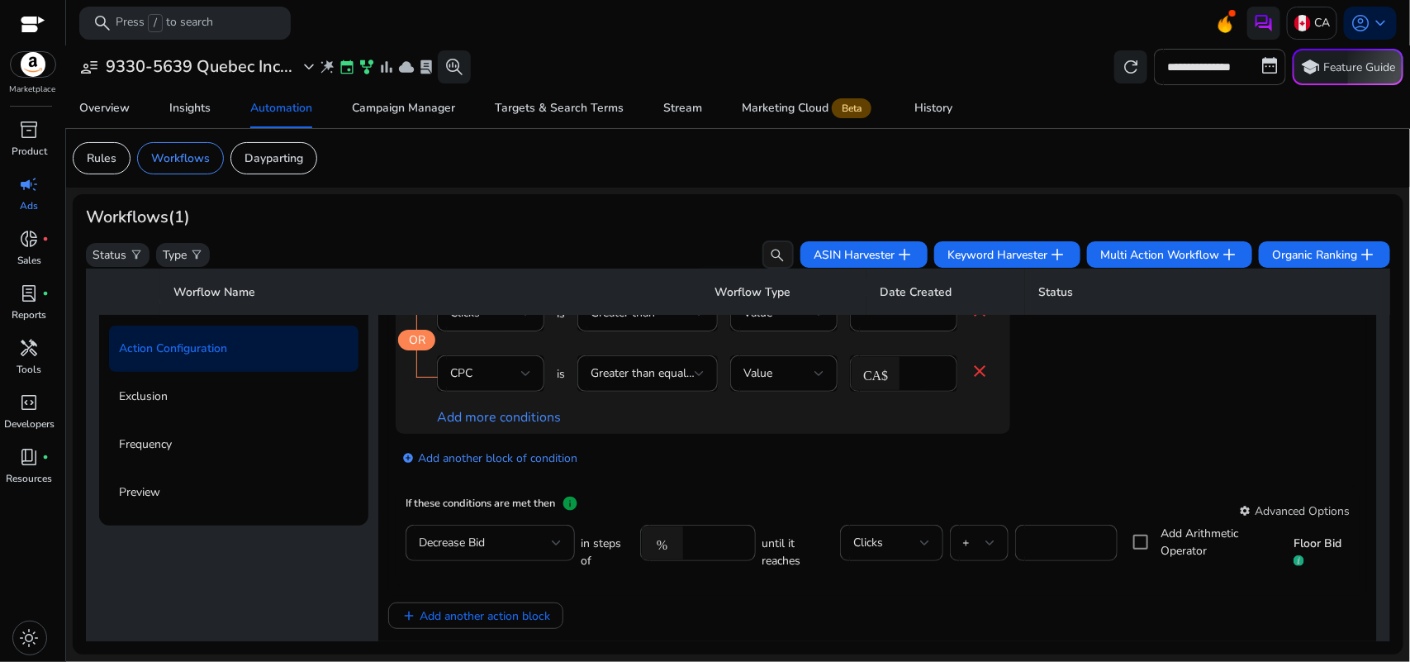
scroll to position [320, 0]
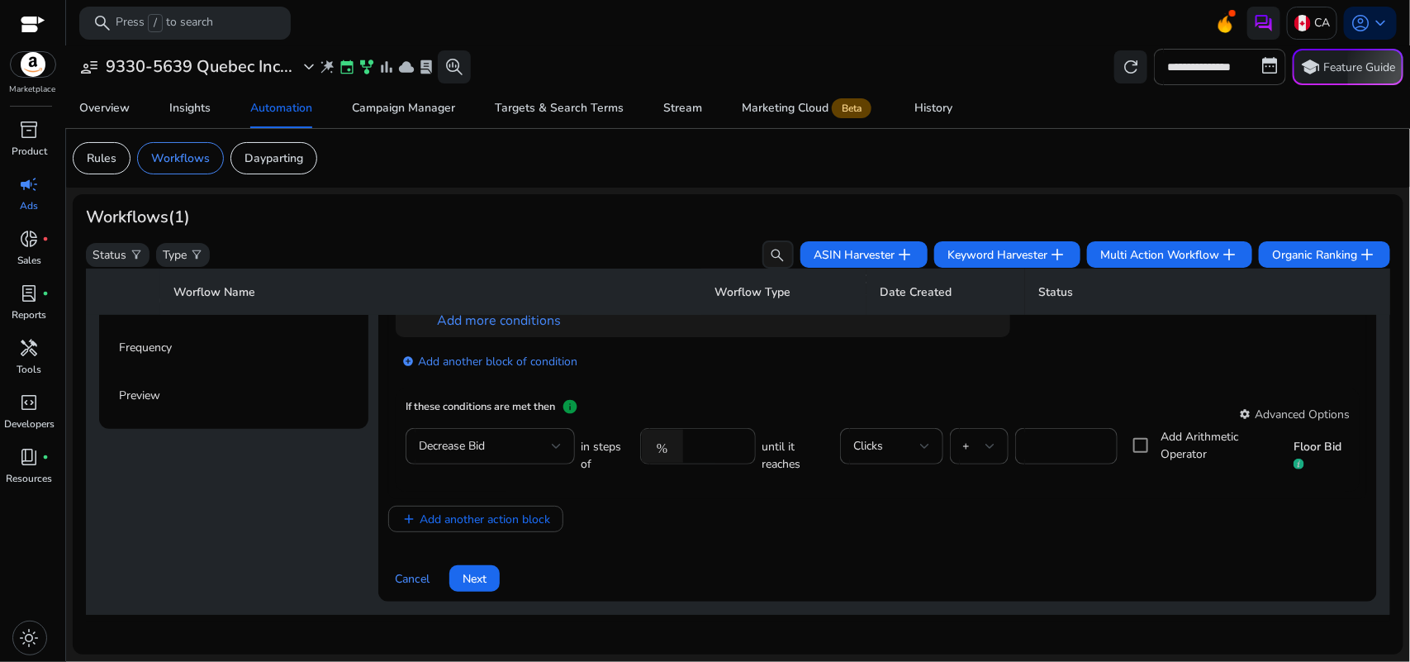
click at [699, 438] on input "****" at bounding box center [716, 446] width 51 height 18
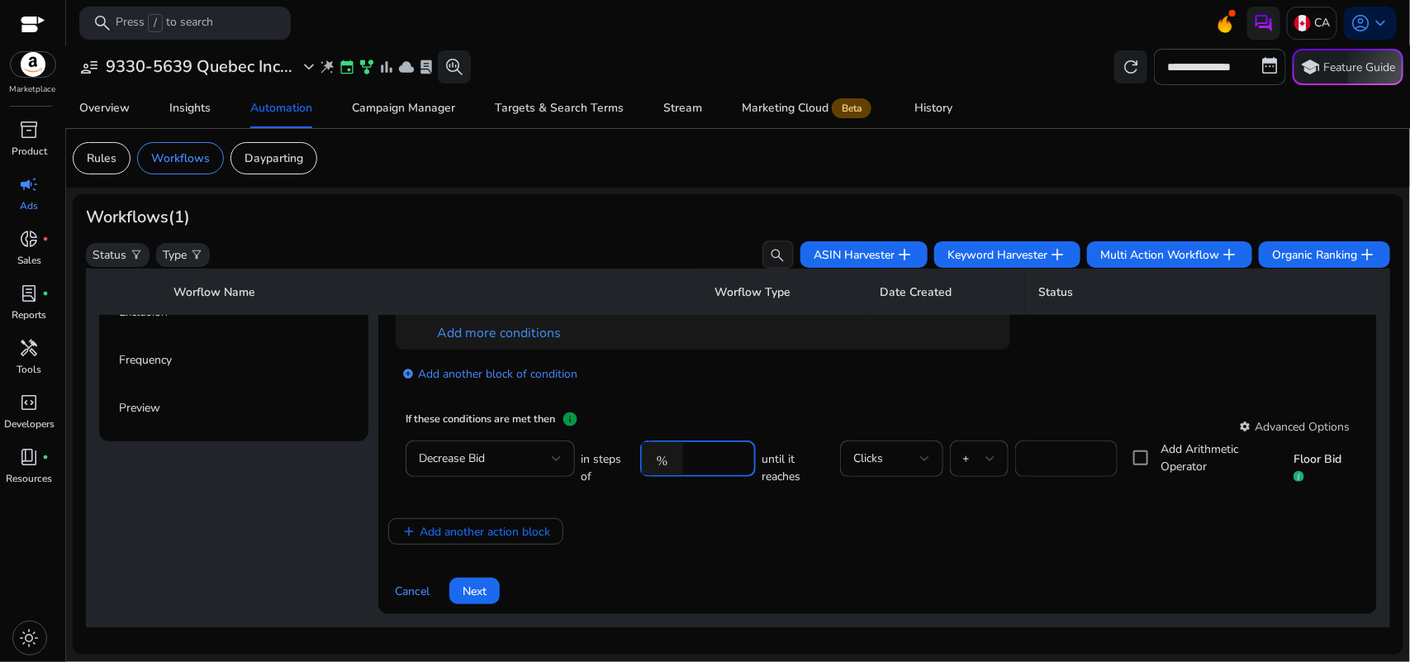
click at [1031, 453] on input "****" at bounding box center [1066, 458] width 76 height 18
click at [1018, 386] on div "add_circle Add another block of condition" at bounding box center [736, 372] width 681 height 46
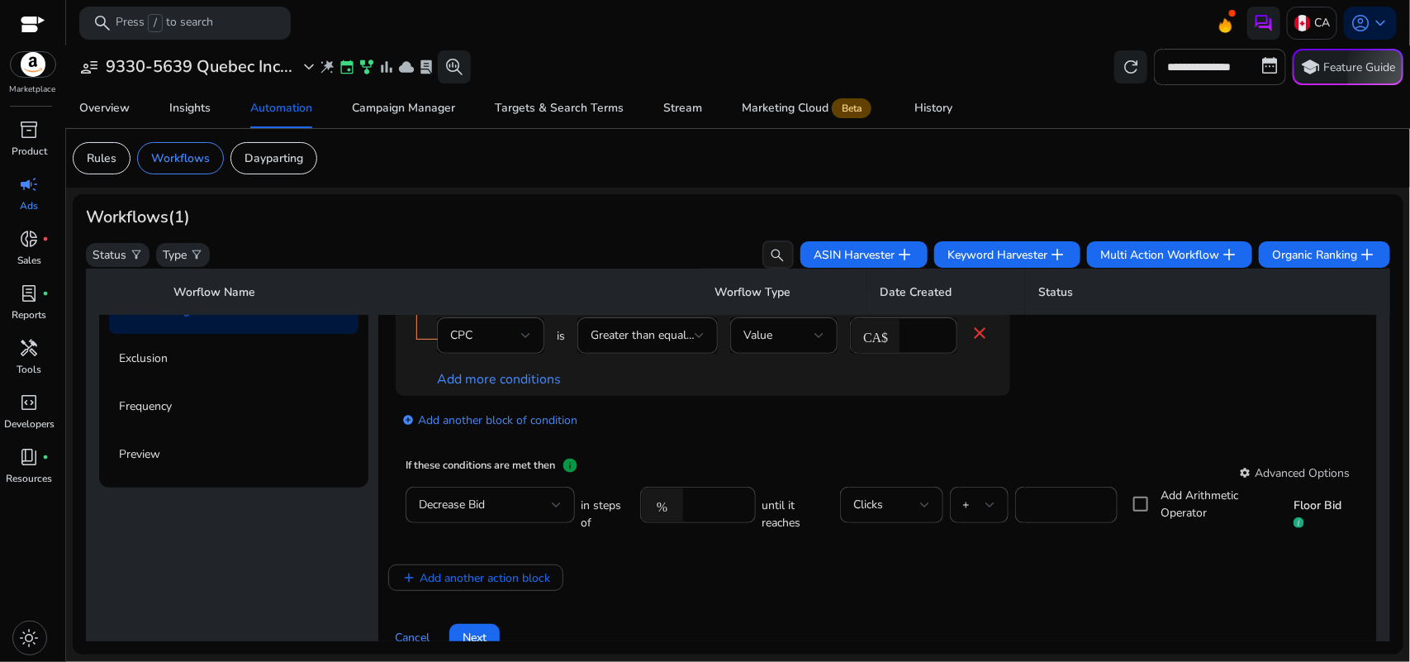
scroll to position [253, 0]
click at [699, 512] on input "****" at bounding box center [716, 505] width 51 height 18
click at [828, 455] on mat-card "If these conditions are met then info settings Advanced Options Decrease Bid in…" at bounding box center [878, 499] width 964 height 103
click at [911, 506] on div "Clicks" at bounding box center [886, 505] width 66 height 18
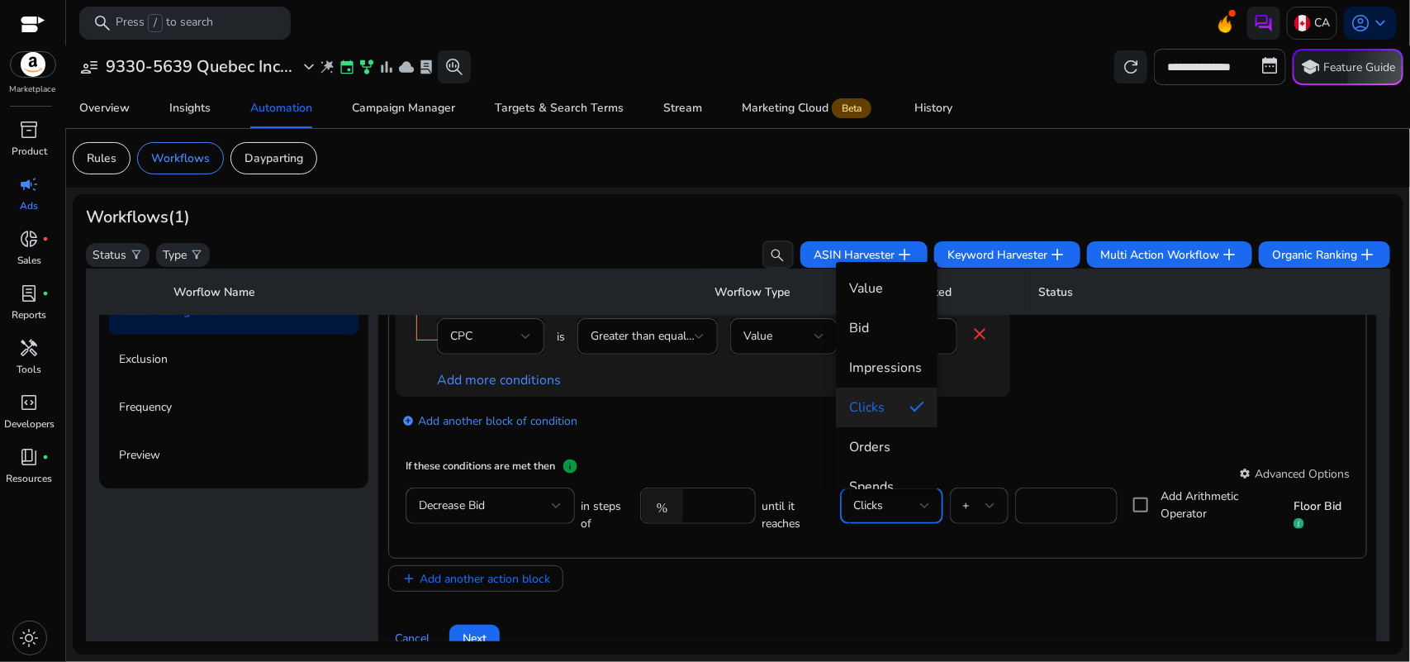
click at [971, 461] on div at bounding box center [705, 331] width 1410 height 662
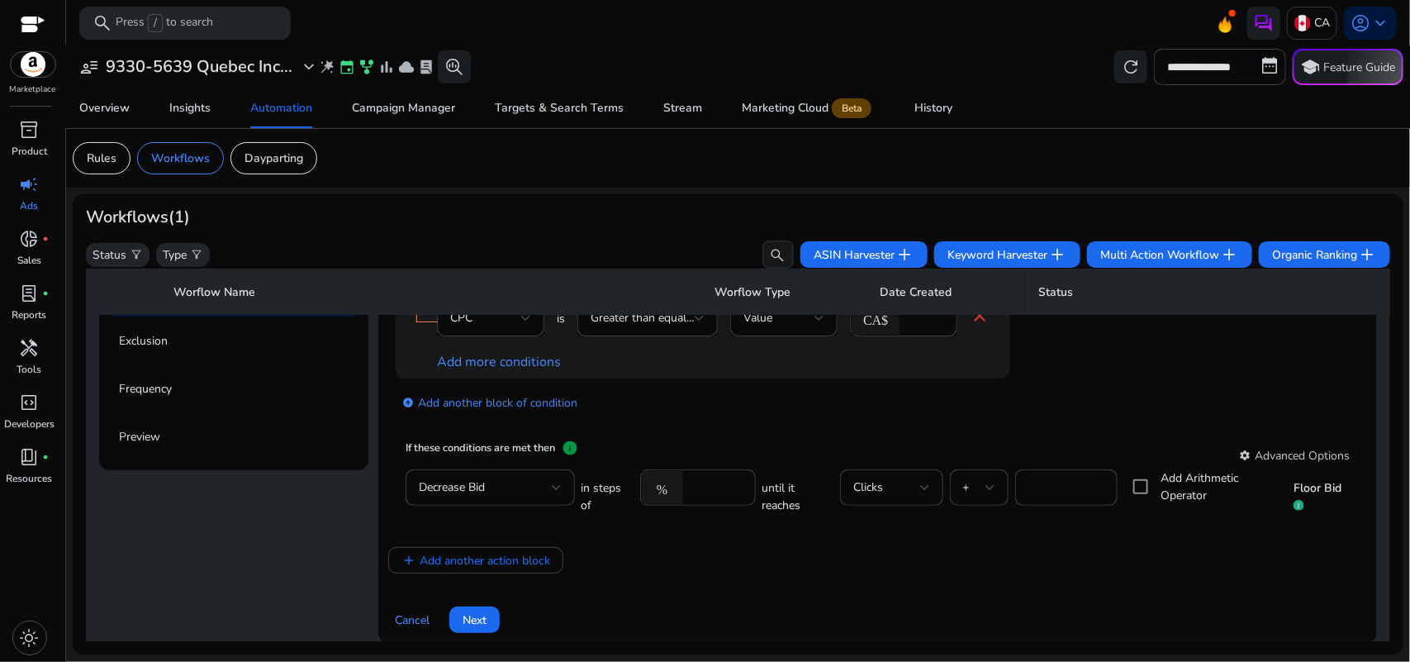
scroll to position [273, 0]
click at [905, 476] on div "Clicks" at bounding box center [891, 486] width 76 height 36
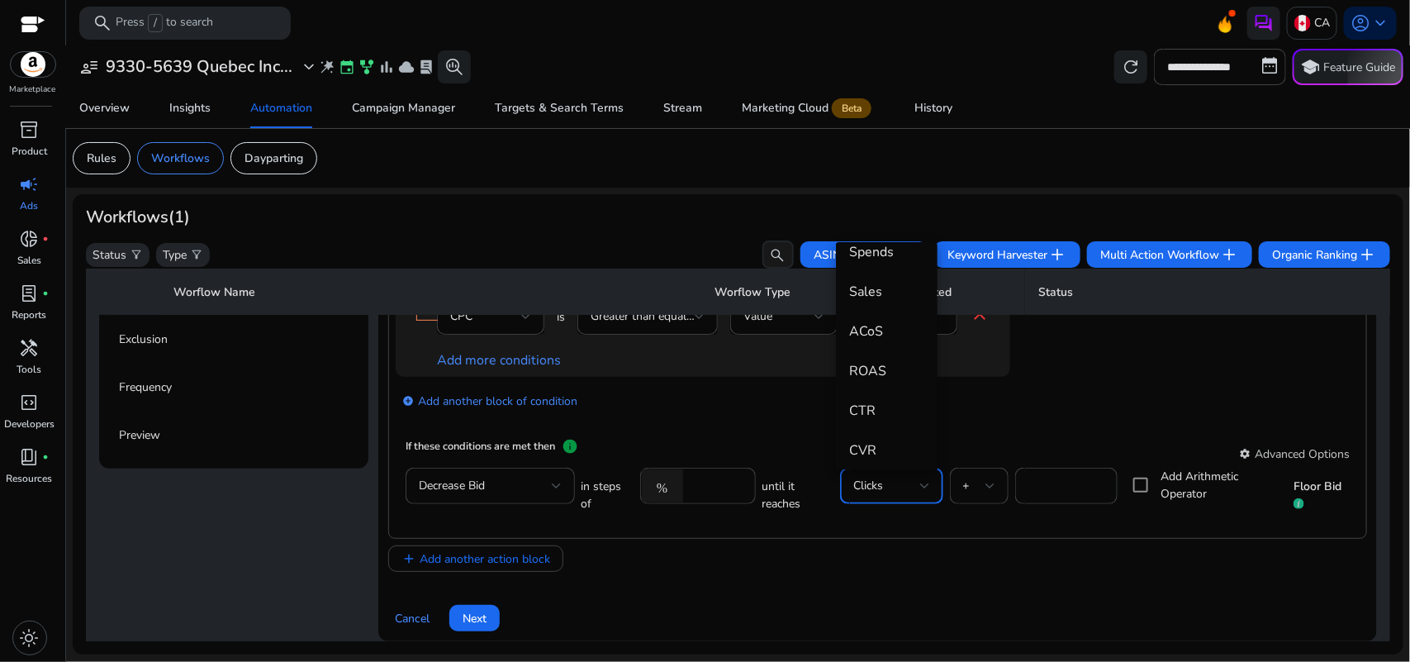
scroll to position [0, 0]
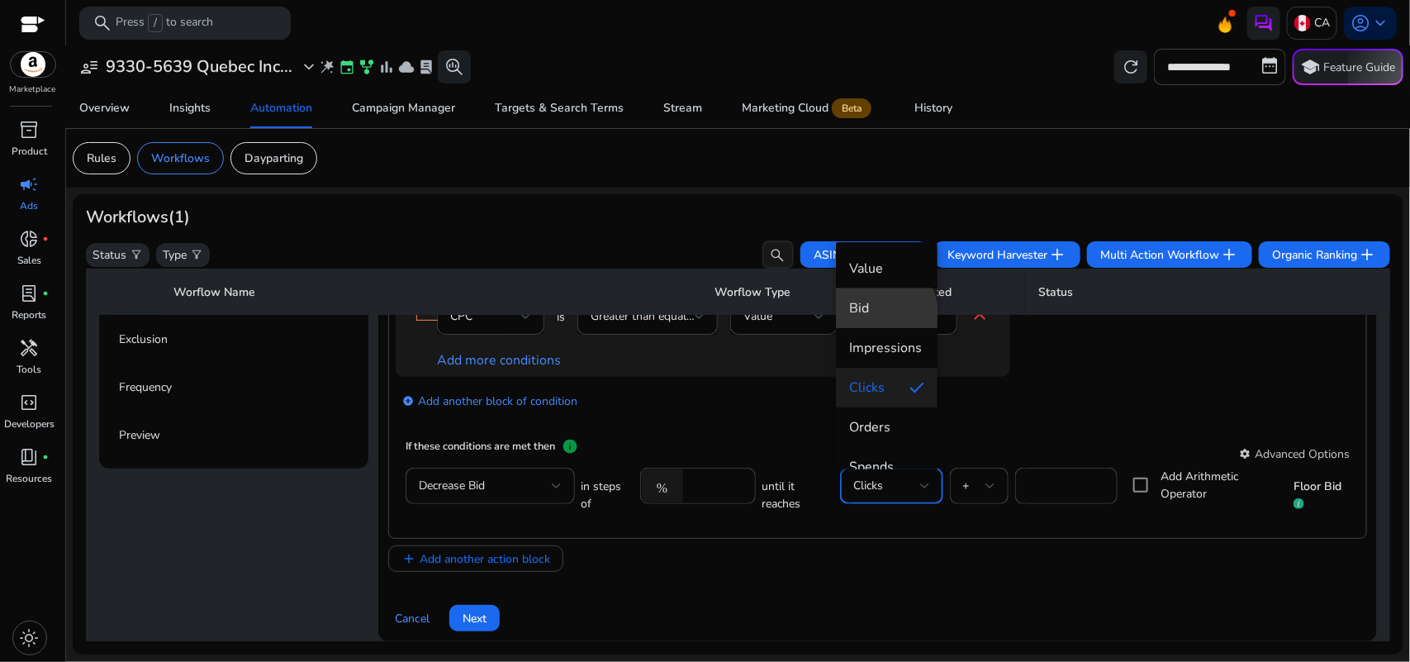
click at [872, 316] on span "Bid" at bounding box center [886, 308] width 75 height 18
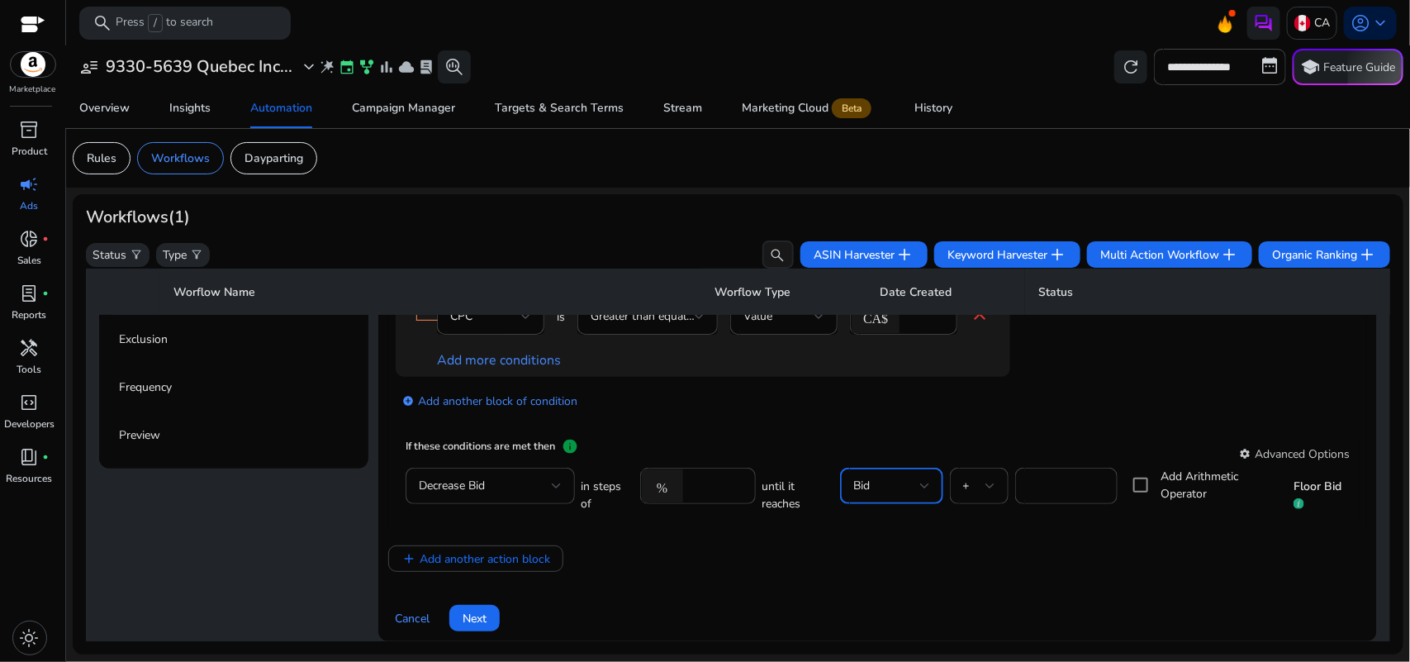
scroll to position [254, 0]
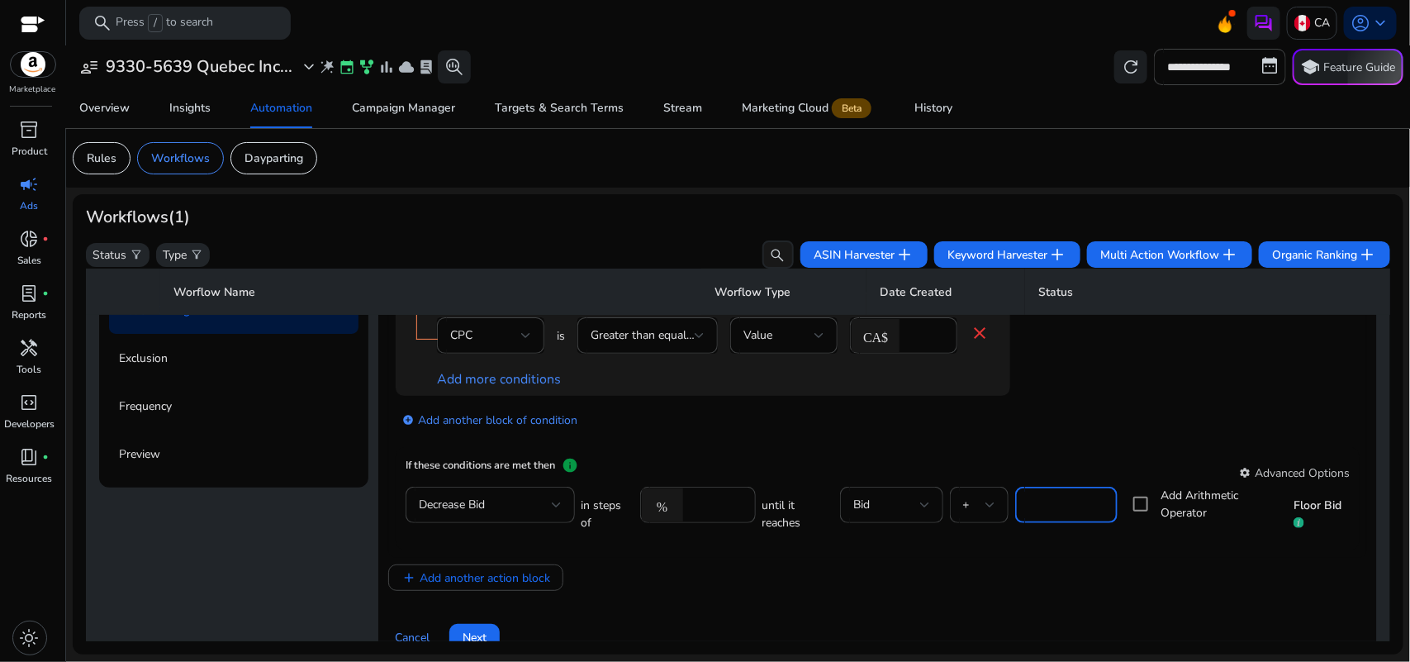
click at [1028, 496] on input "****" at bounding box center [1066, 505] width 76 height 18
click at [873, 508] on div "Bid" at bounding box center [886, 505] width 66 height 18
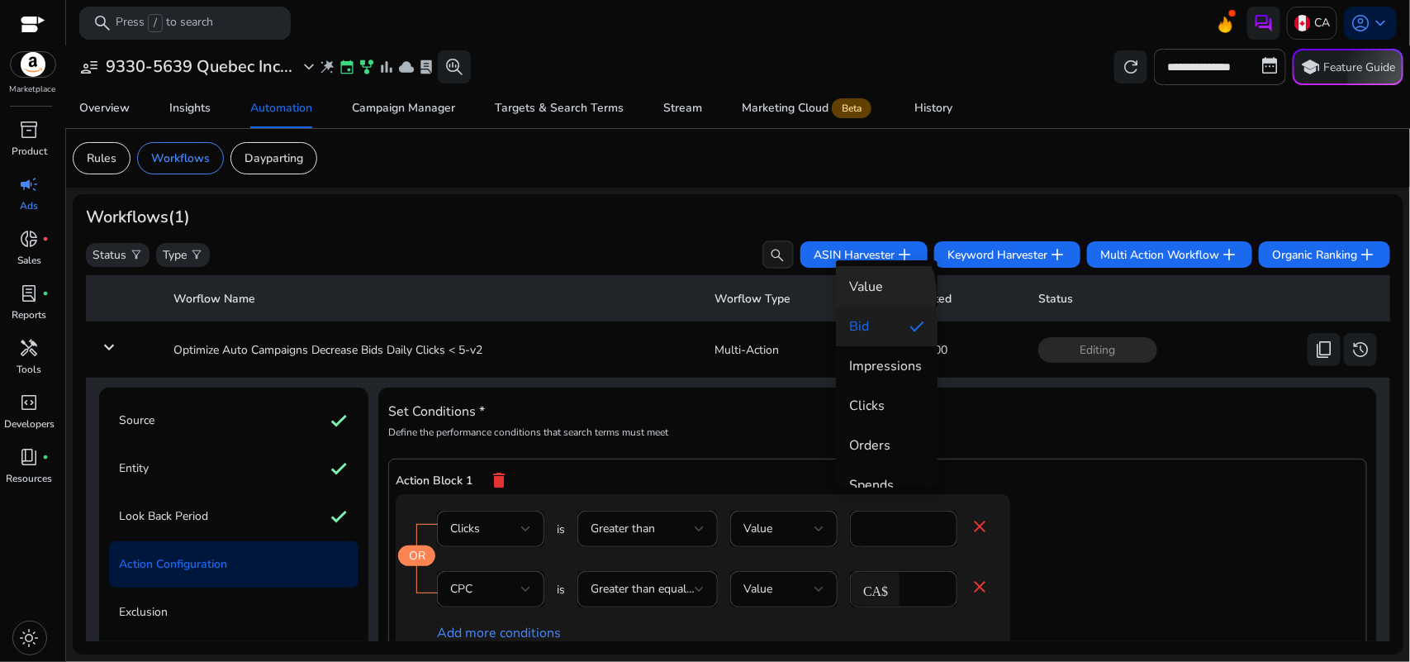
click at [859, 294] on span "Value" at bounding box center [886, 287] width 75 height 18
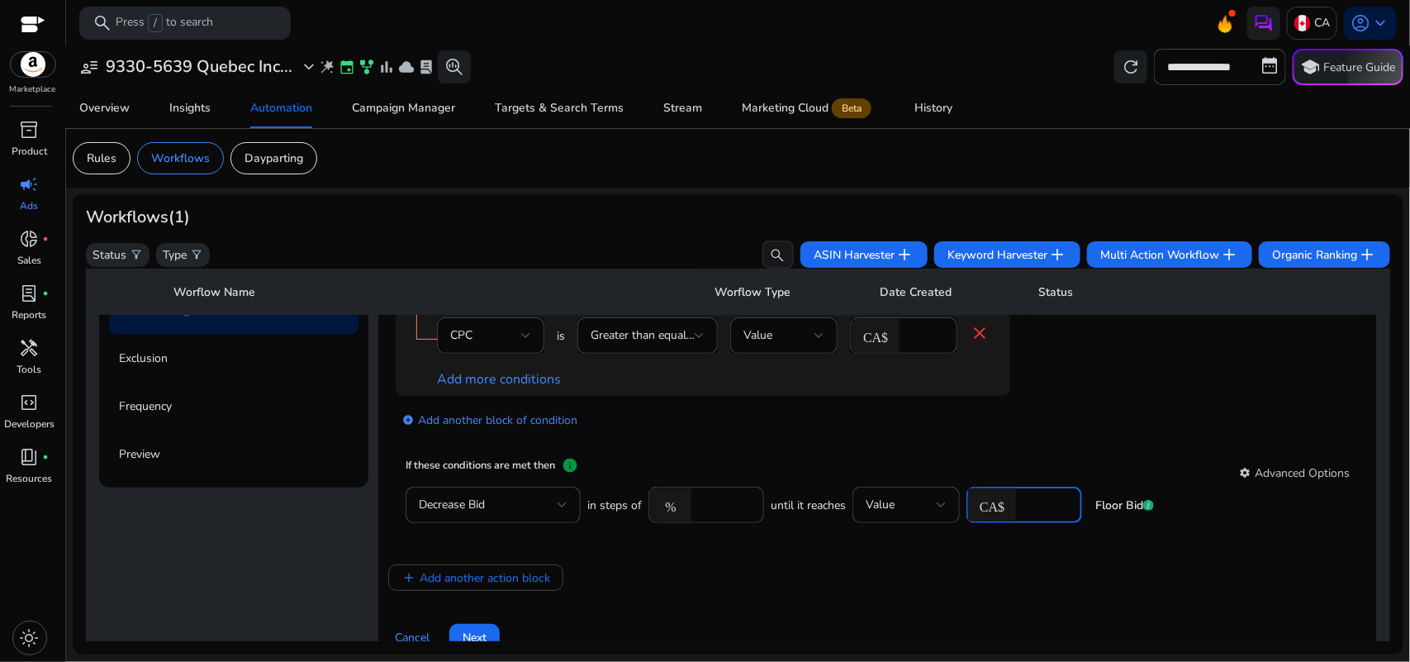
click at [1034, 506] on input "number" at bounding box center [1046, 505] width 45 height 18
type input "*"
click at [1074, 468] on div "If these conditions are met then info settings Advanced Options" at bounding box center [878, 472] width 944 height 30
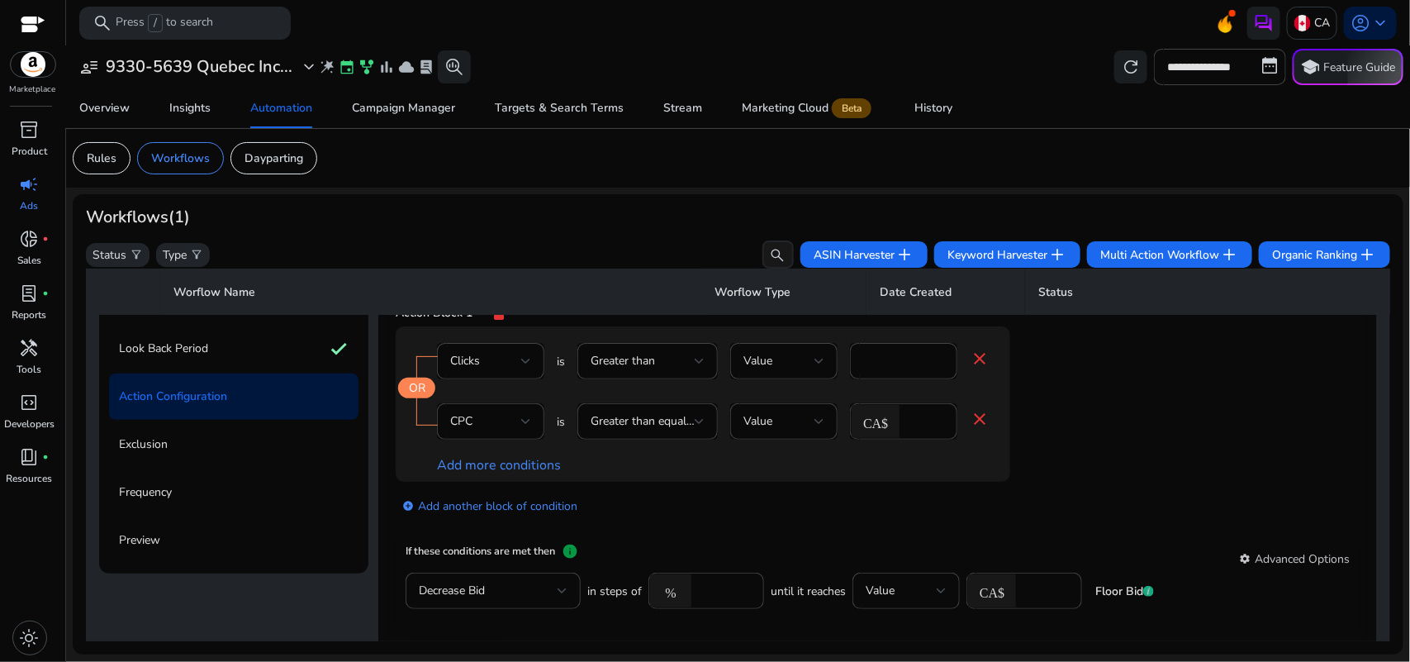
scroll to position [167, 0]
click at [876, 362] on input "*" at bounding box center [903, 362] width 81 height 18
click at [1071, 443] on div "OR Clicks is Greater than Value * close CPC is Greater than equal to Value CA$ …" at bounding box center [736, 404] width 681 height 155
click at [521, 415] on div at bounding box center [526, 422] width 10 height 20
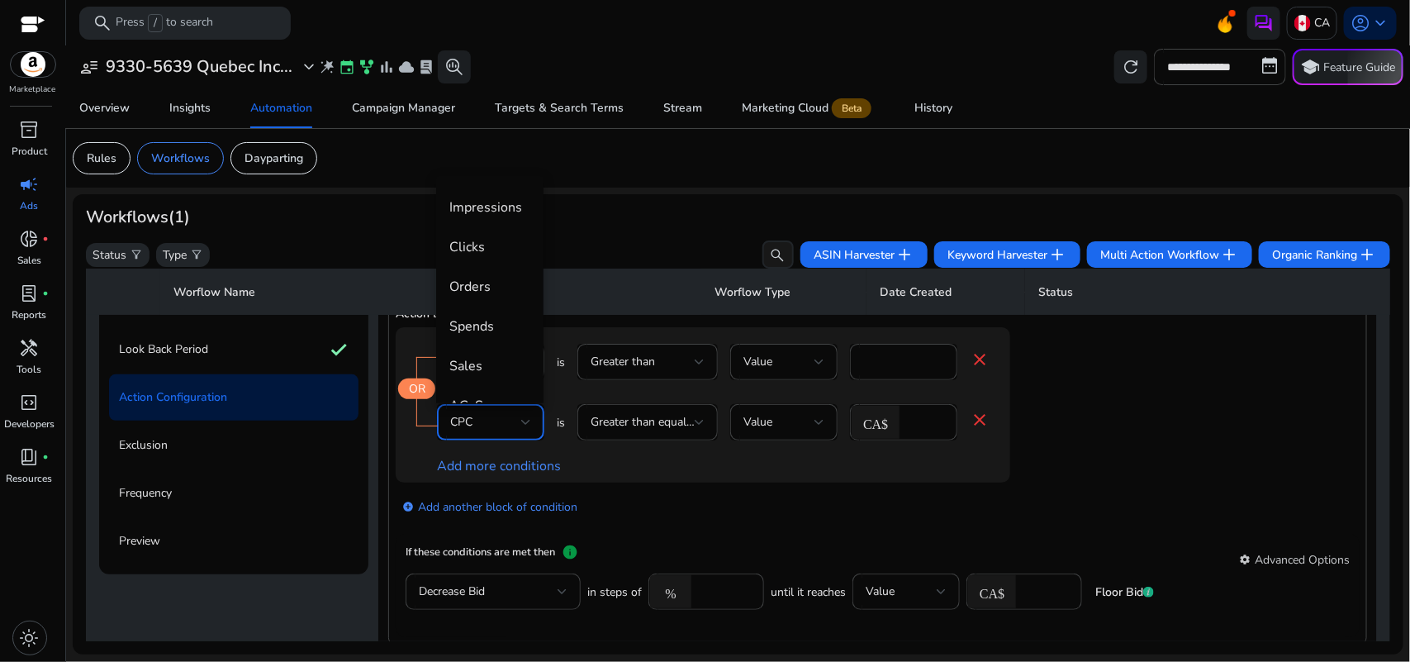
scroll to position [0, 0]
click at [468, 205] on span "Bid" at bounding box center [489, 202] width 81 height 18
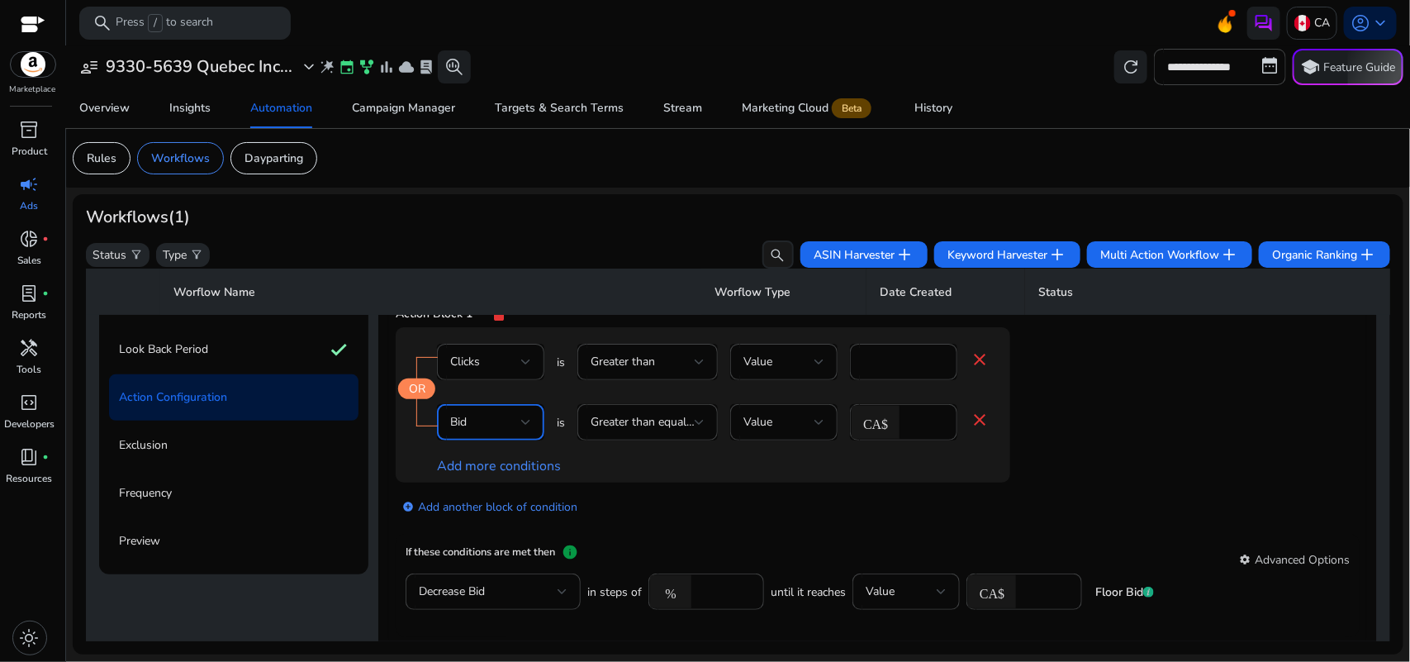
click at [508, 415] on div "Bid" at bounding box center [485, 422] width 71 height 18
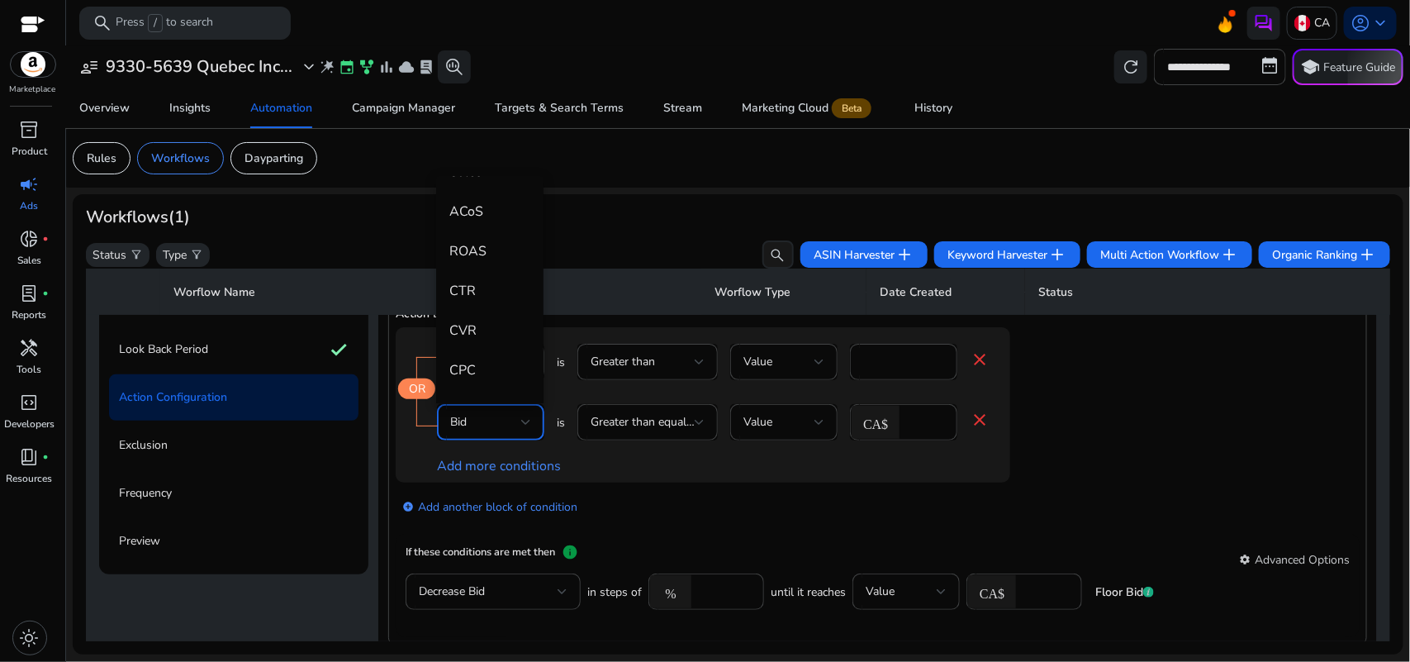
scroll to position [242, 0]
click at [486, 352] on span "CPC" at bounding box center [489, 357] width 81 height 18
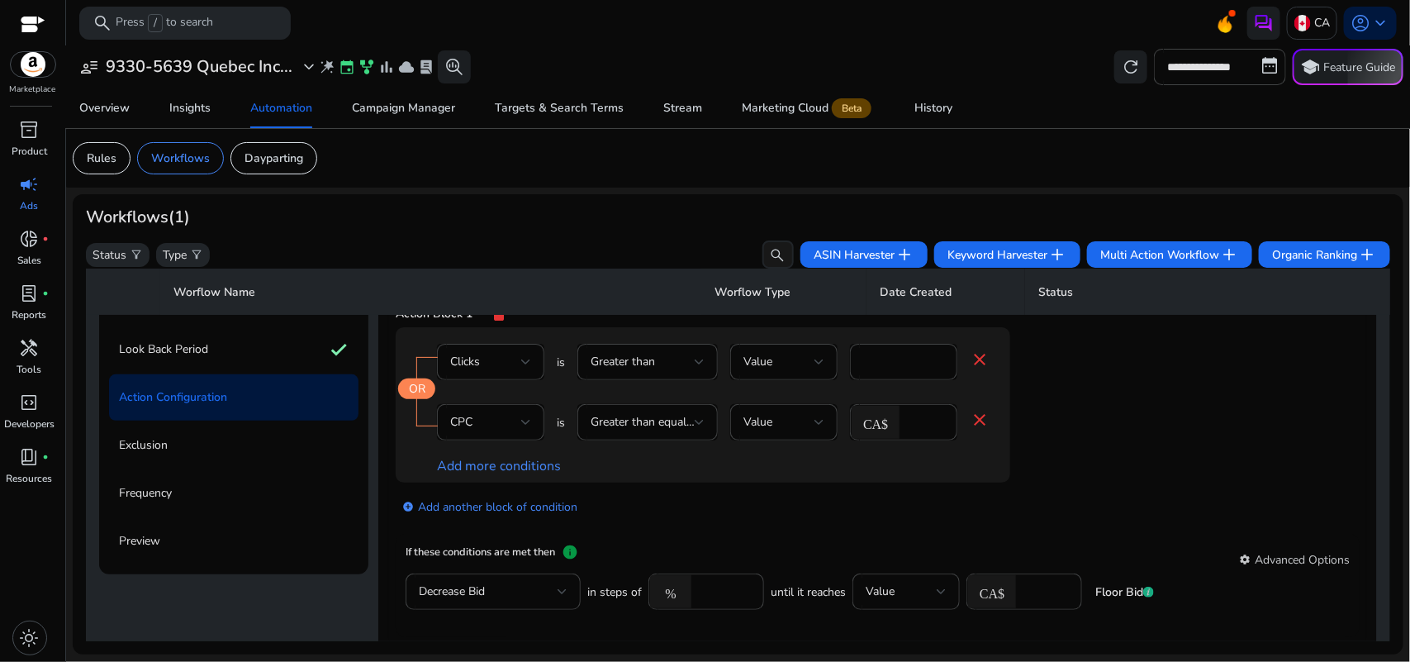
click at [415, 384] on link "OR" at bounding box center [417, 389] width 17 height 16
click at [472, 423] on span "CPC" at bounding box center [461, 422] width 22 height 16
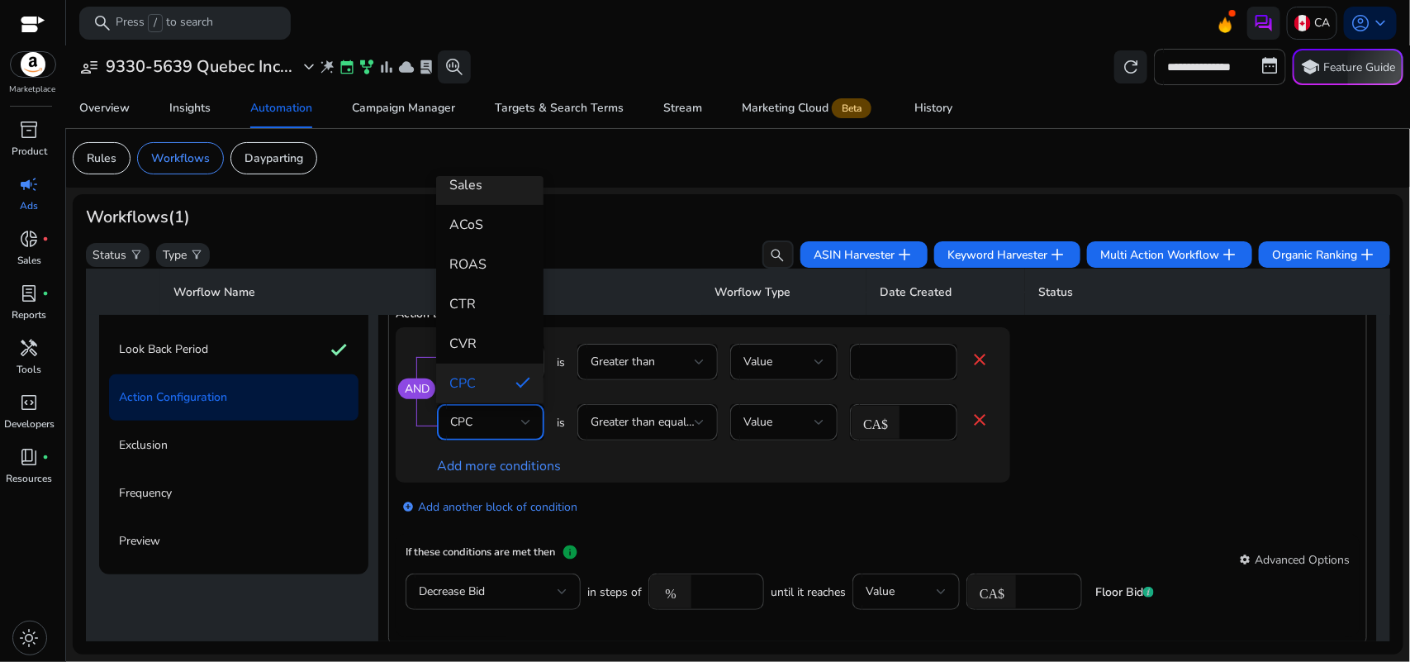
scroll to position [0, 0]
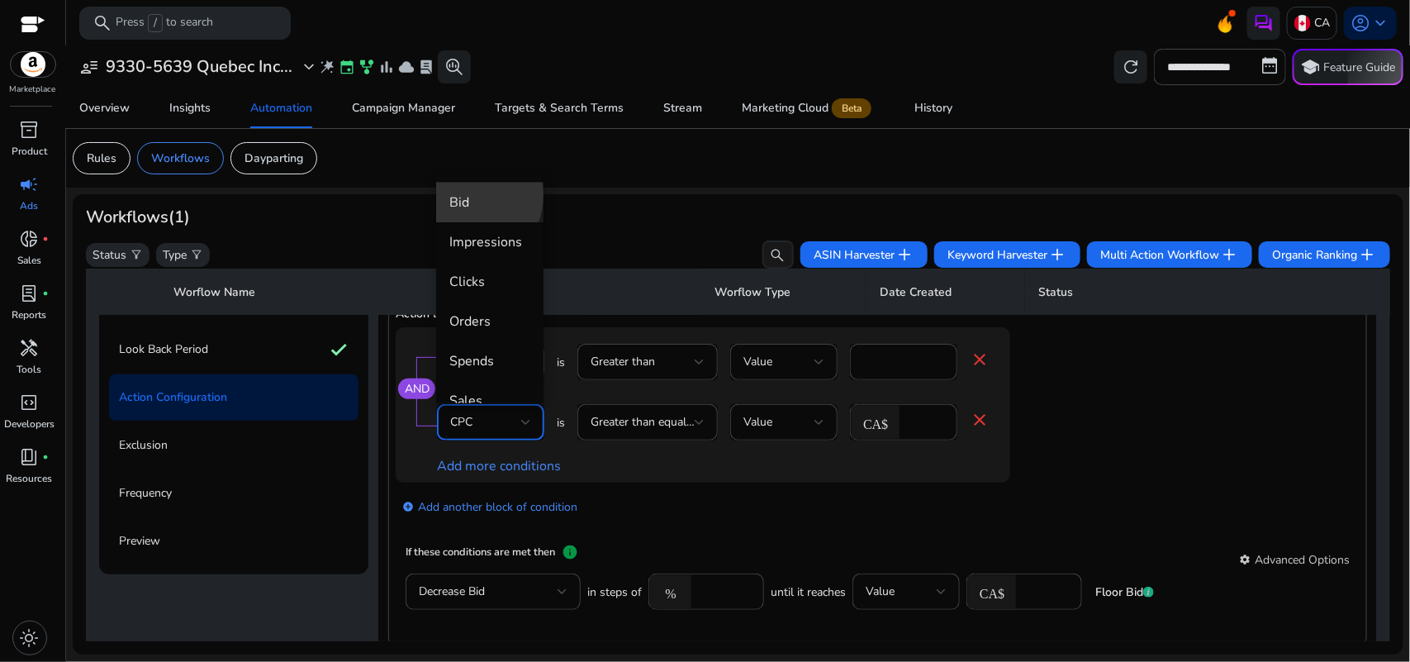
click at [468, 195] on span "Bid" at bounding box center [489, 202] width 81 height 18
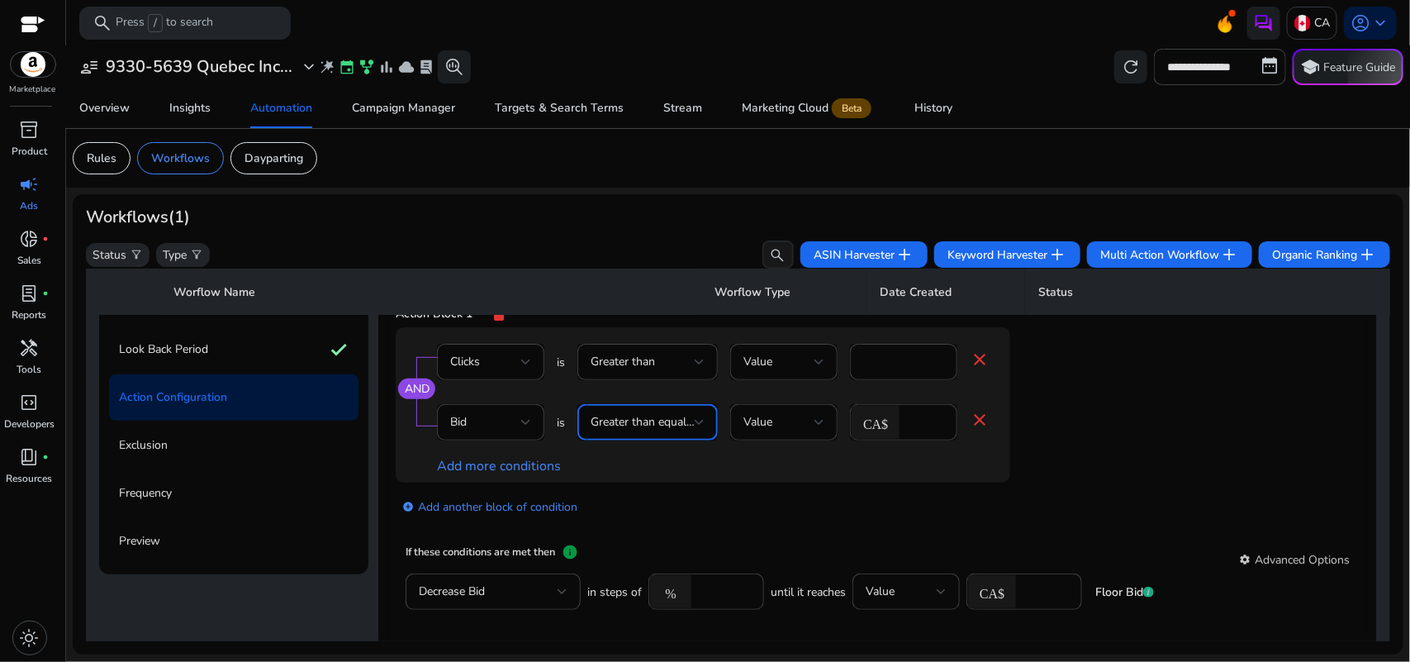
click at [647, 414] on span "Greater than equal to" at bounding box center [646, 422] width 110 height 16
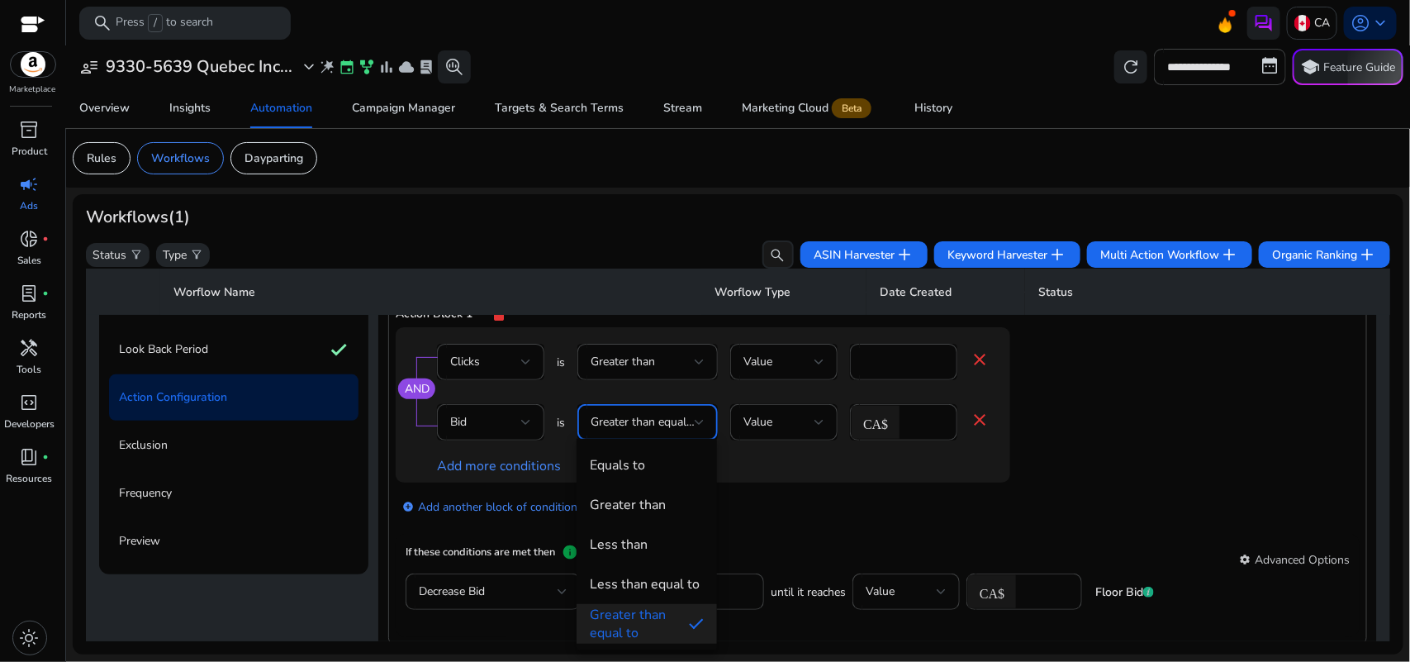
click at [907, 421] on div at bounding box center [705, 331] width 1410 height 662
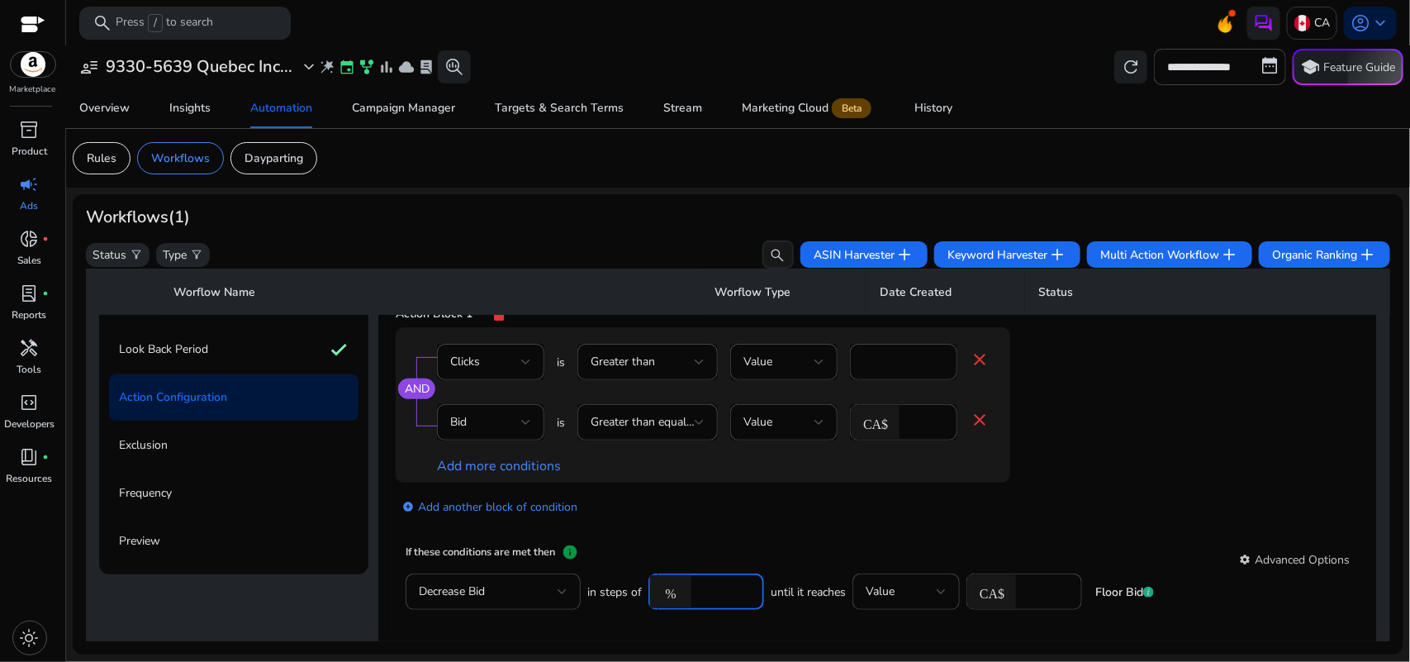
click at [702, 592] on input "****" at bounding box center [725, 591] width 51 height 18
click at [702, 541] on mat-card "If these conditions are met then info settings Advanced Options Decrease Bid in…" at bounding box center [878, 585] width 964 height 103
click at [487, 469] on link "Add more conditions" at bounding box center [499, 466] width 124 height 18
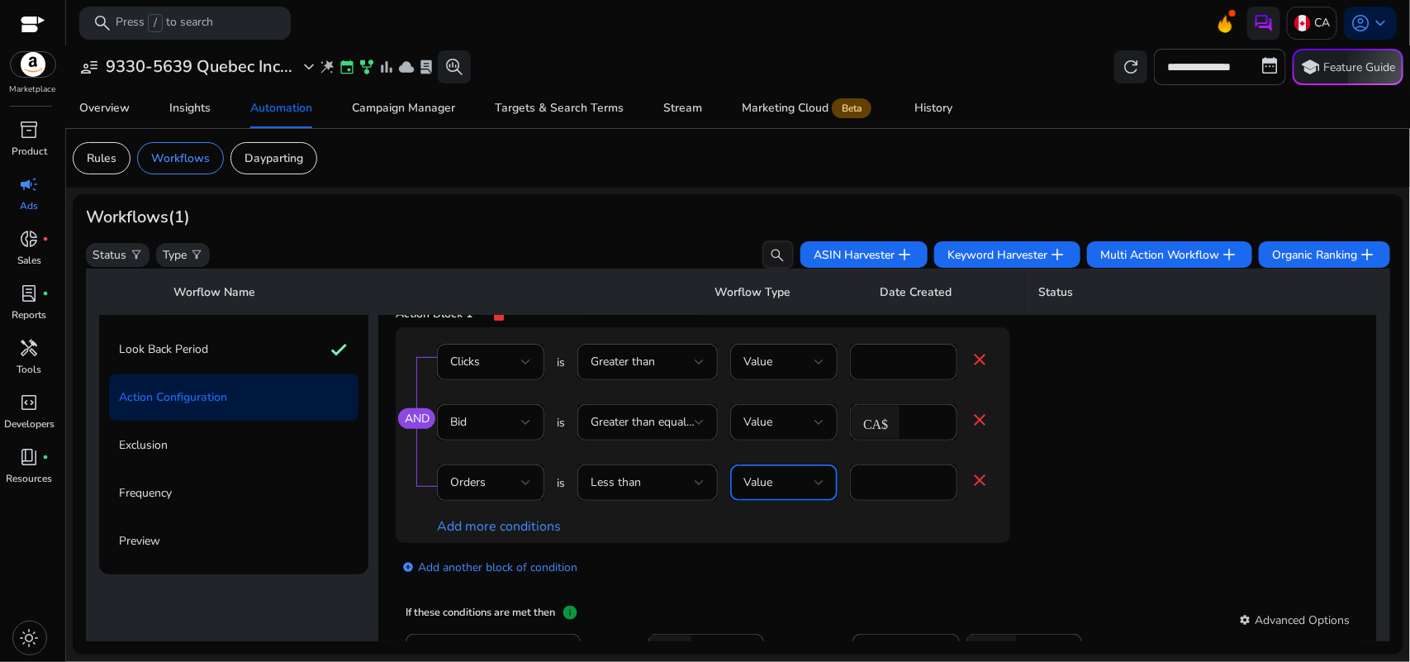
click at [760, 489] on div "Value" at bounding box center [778, 482] width 71 height 18
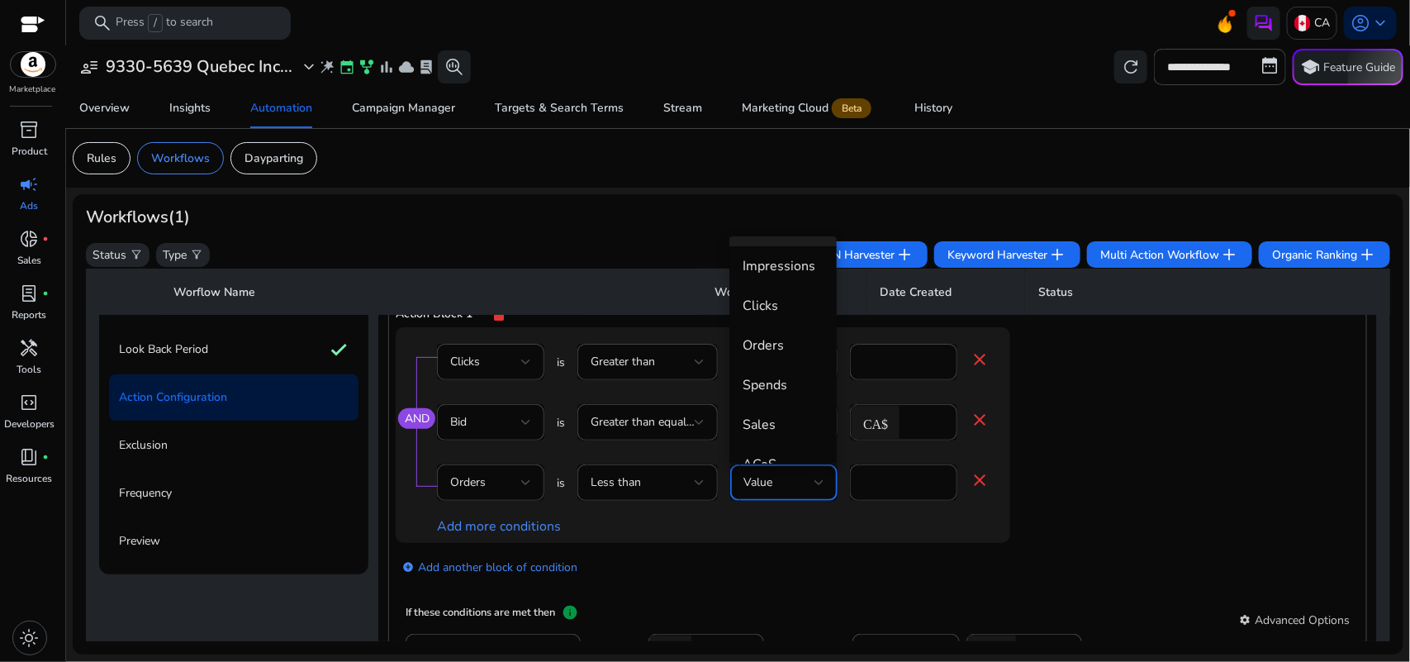
scroll to position [77, 0]
click at [753, 335] on span "Orders" at bounding box center [783, 344] width 81 height 18
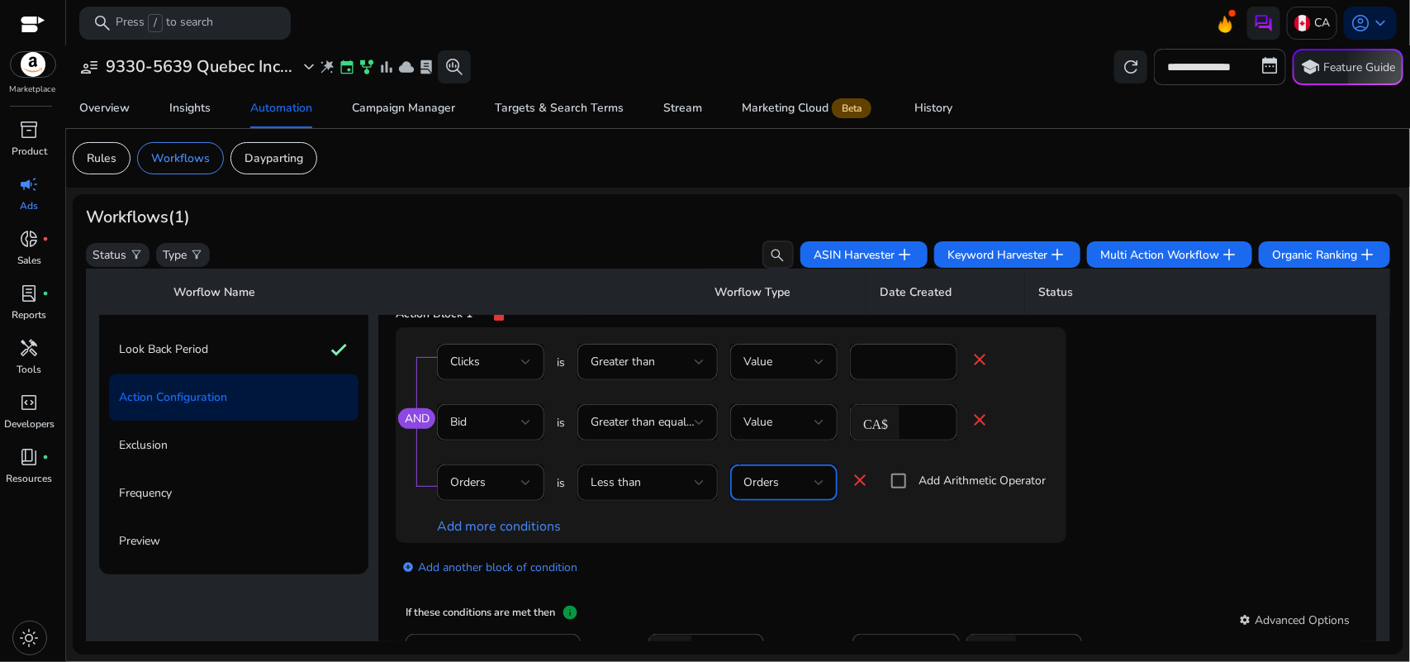
click at [620, 477] on span "Less than" at bounding box center [616, 482] width 50 height 16
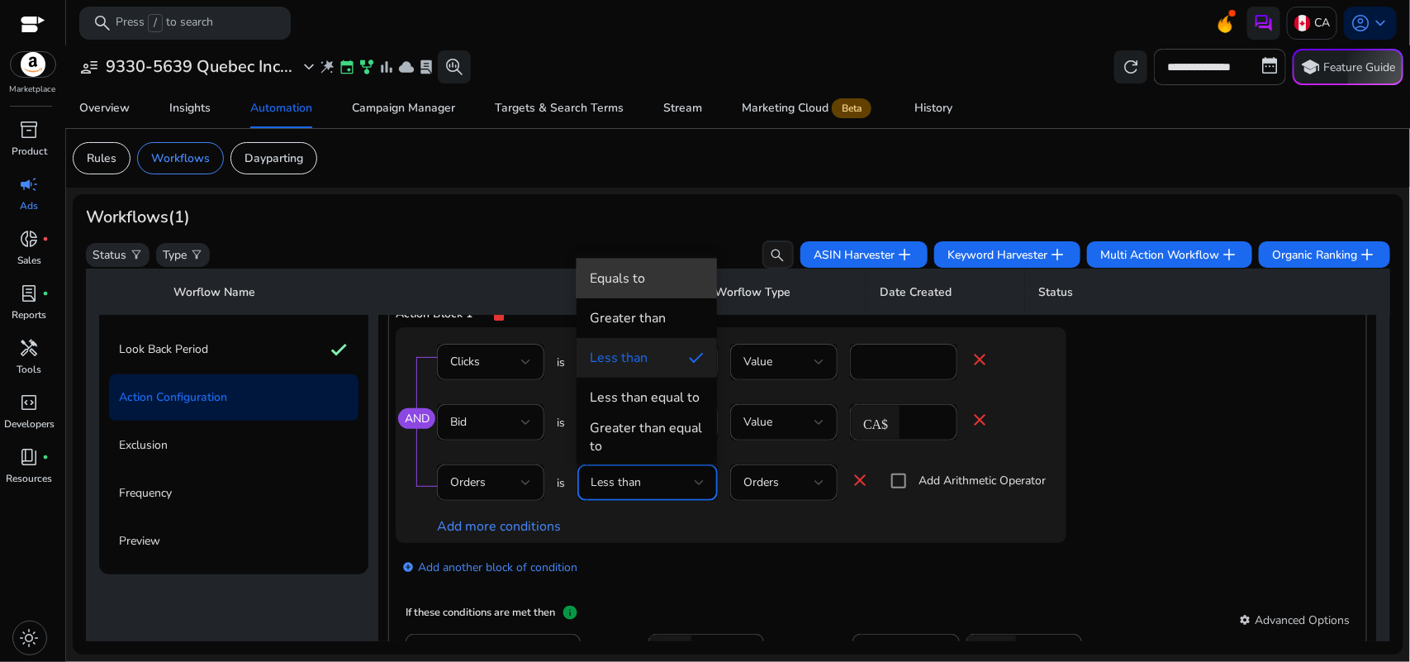
click at [620, 283] on div "Equals to" at bounding box center [617, 278] width 55 height 18
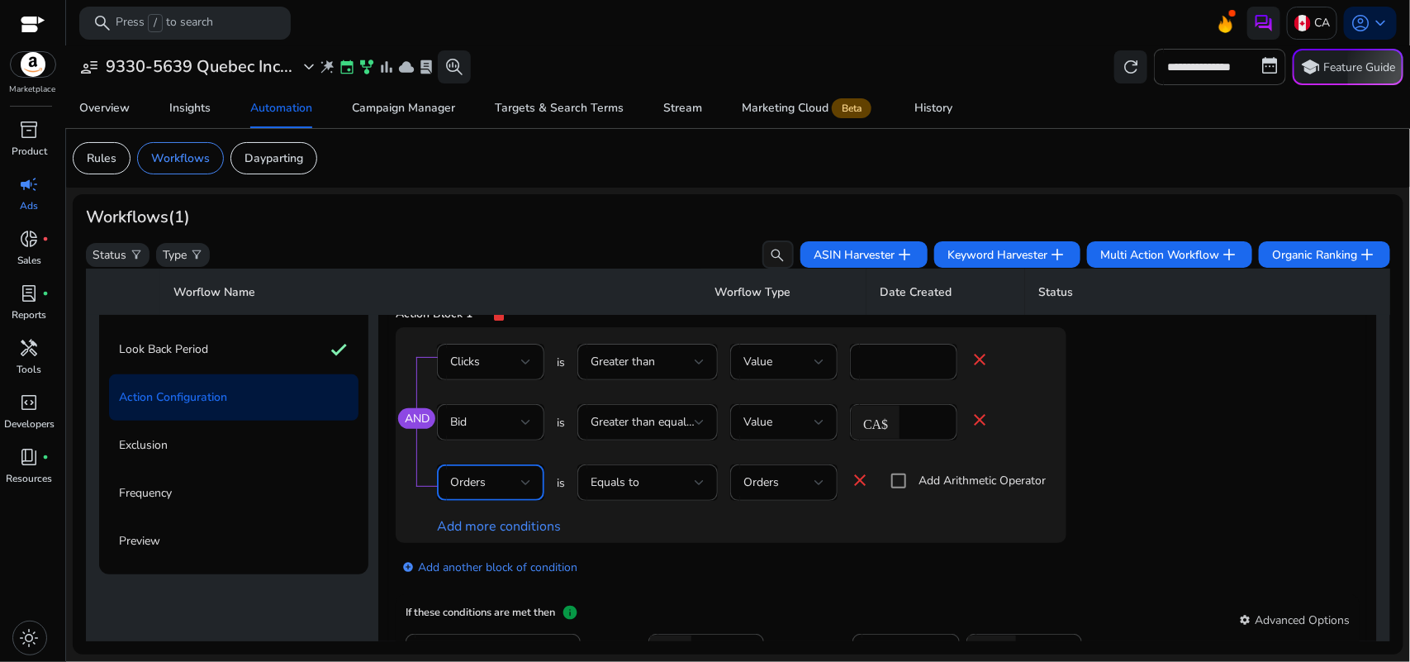
click at [521, 482] on div at bounding box center [526, 482] width 10 height 7
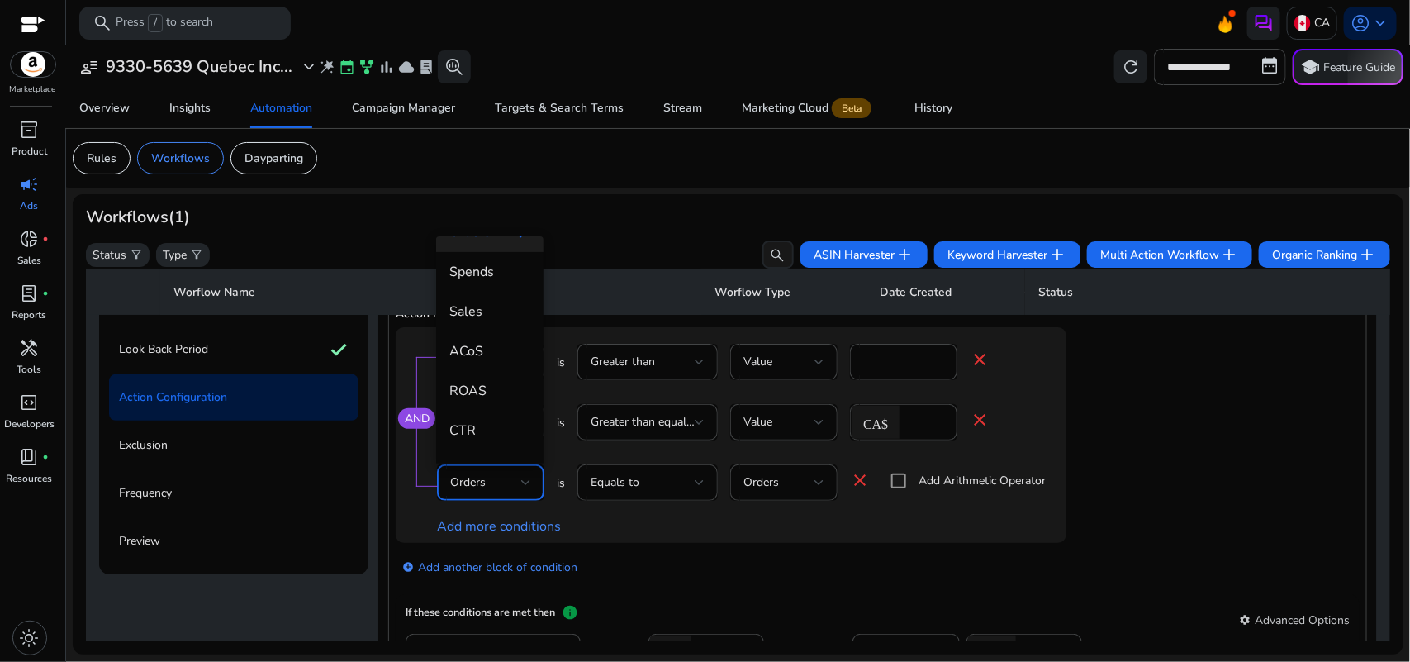
scroll to position [150, 0]
click at [794, 479] on div at bounding box center [705, 331] width 1410 height 662
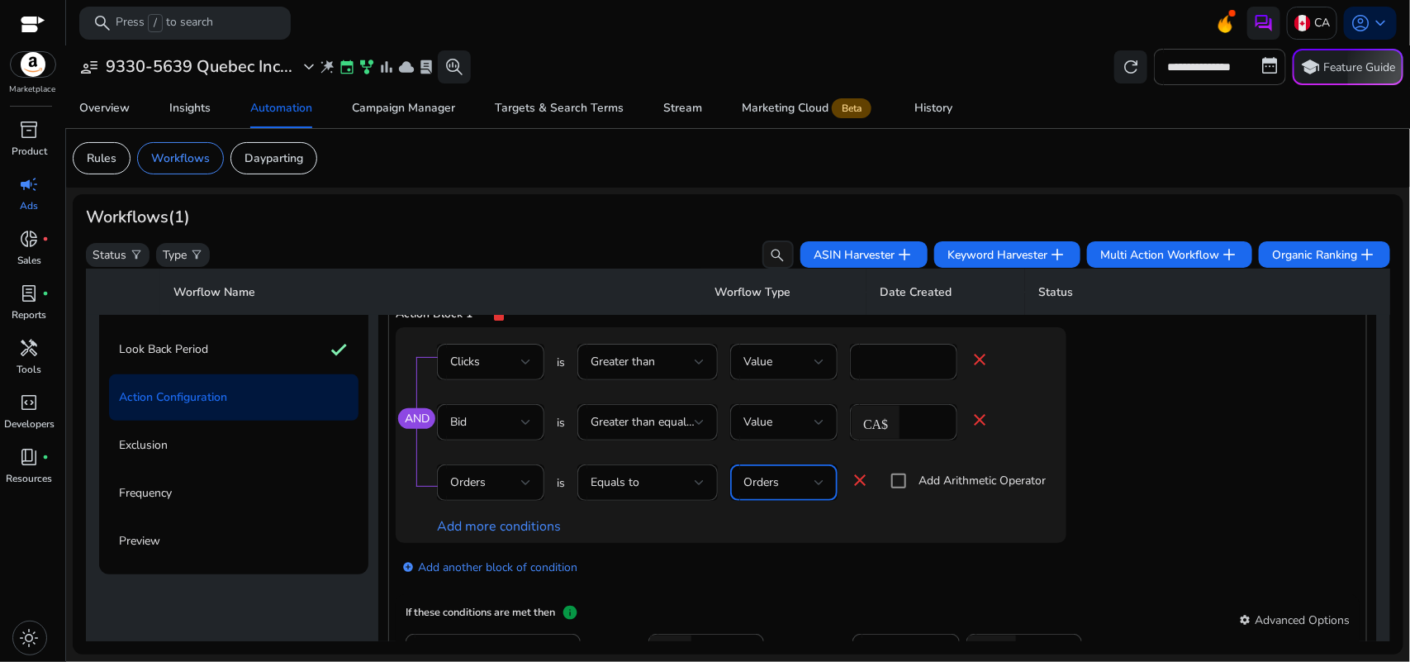
click at [794, 479] on div "Orders" at bounding box center [778, 482] width 71 height 18
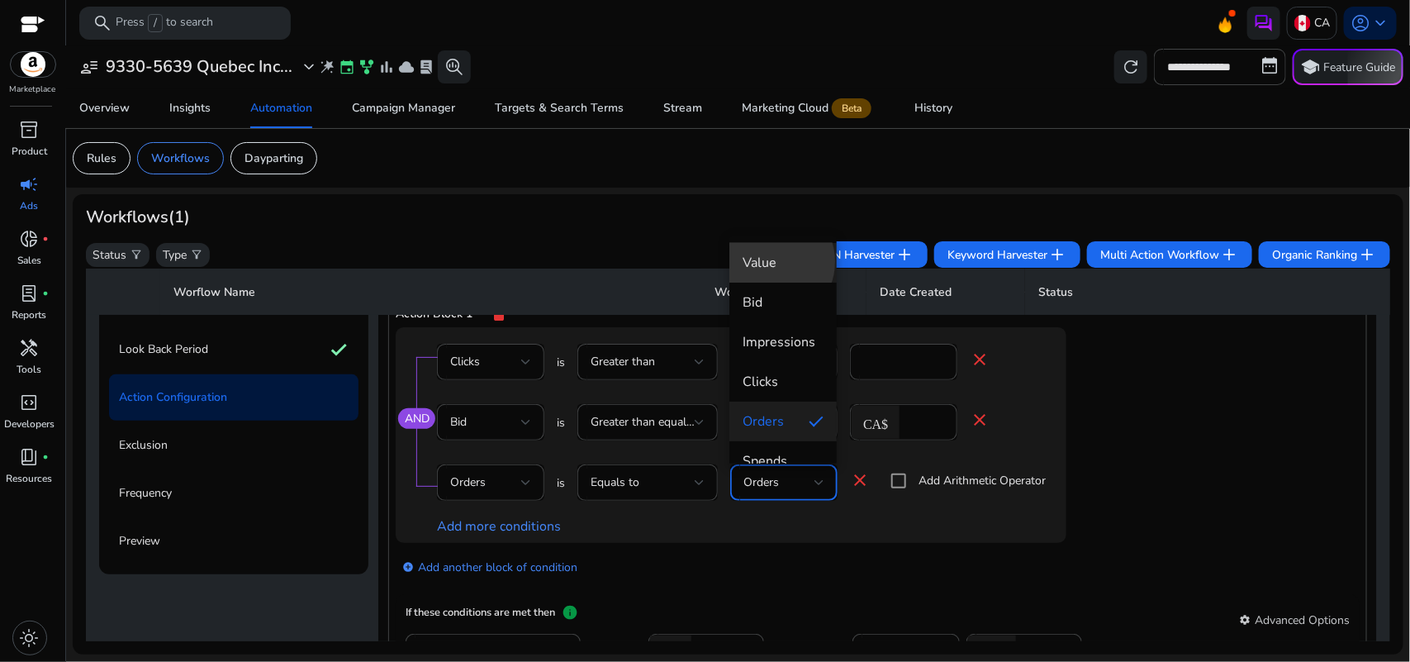
click at [767, 262] on span "Value" at bounding box center [783, 263] width 81 height 18
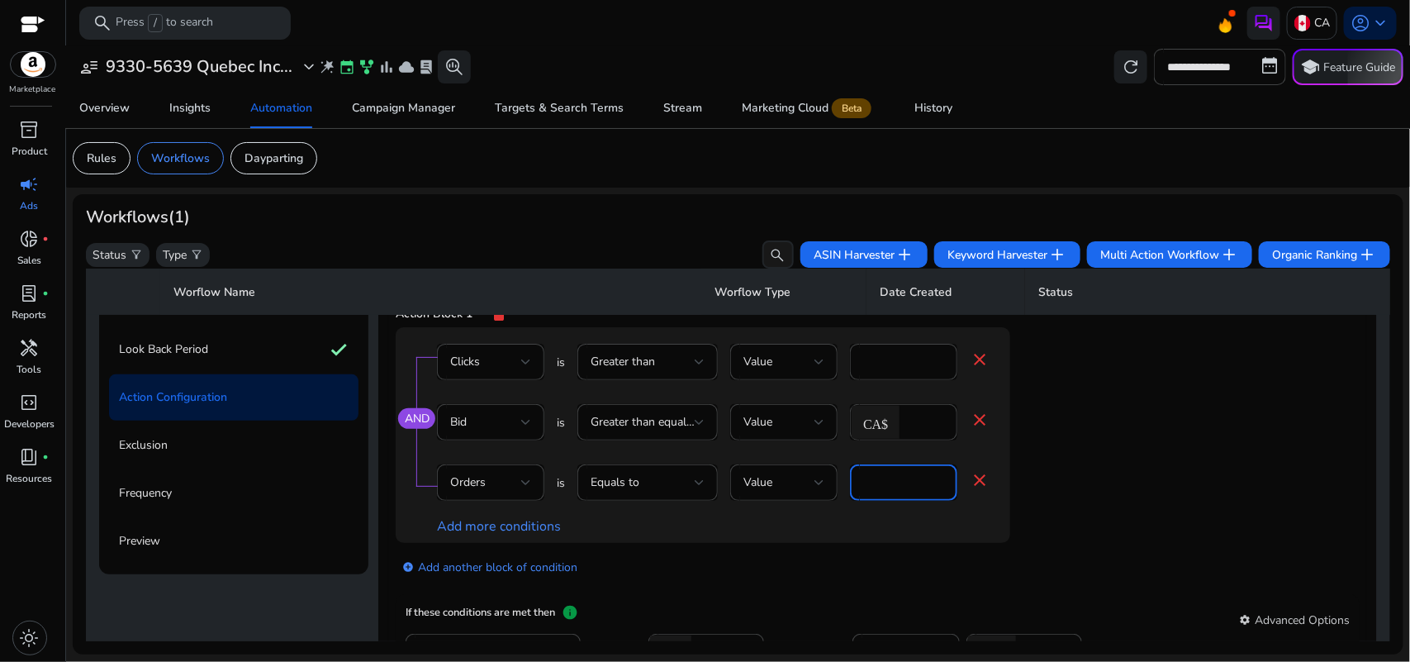
click at [889, 482] on input "*" at bounding box center [903, 482] width 81 height 18
type input "*"
click at [1070, 487] on div "AND Clicks is Greater than Value * close Bid is Greater than equal to Value CA$…" at bounding box center [736, 435] width 681 height 216
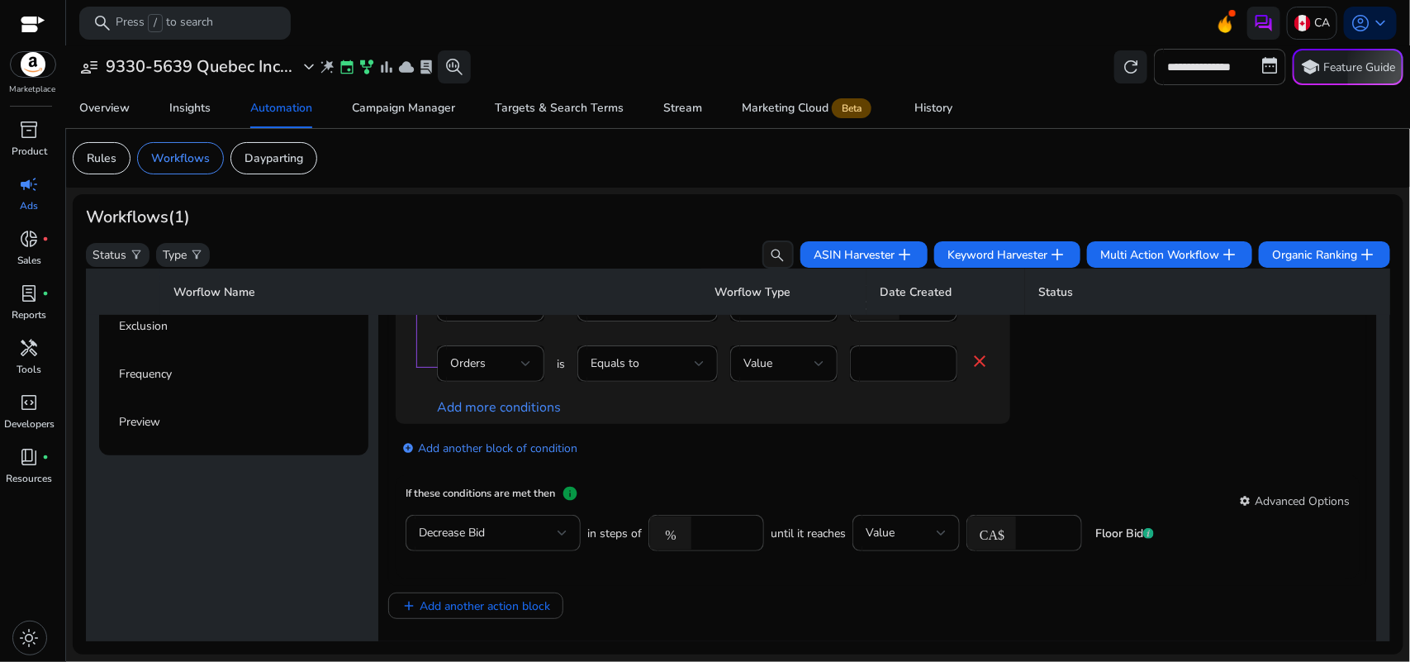
scroll to position [182, 0]
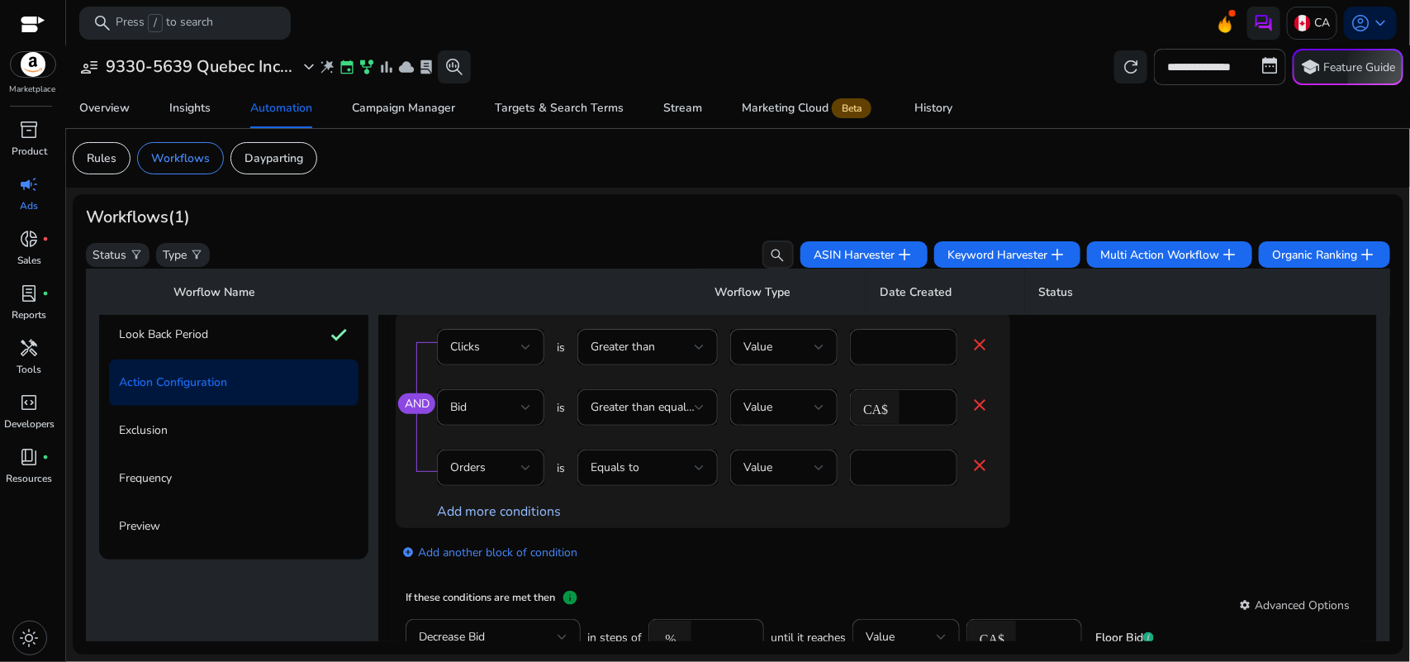
click at [525, 506] on link "Add more conditions" at bounding box center [499, 511] width 124 height 18
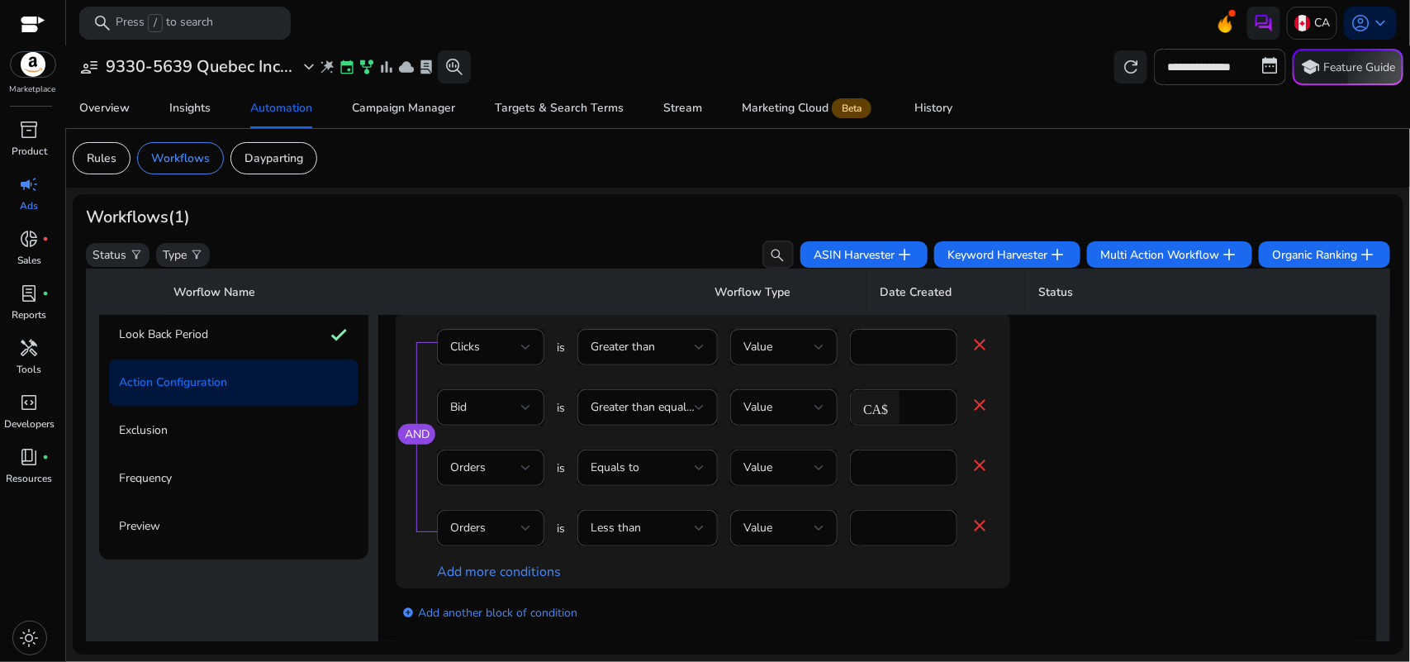
scroll to position [2, 0]
click at [977, 518] on mat-icon "close" at bounding box center [980, 525] width 20 height 20
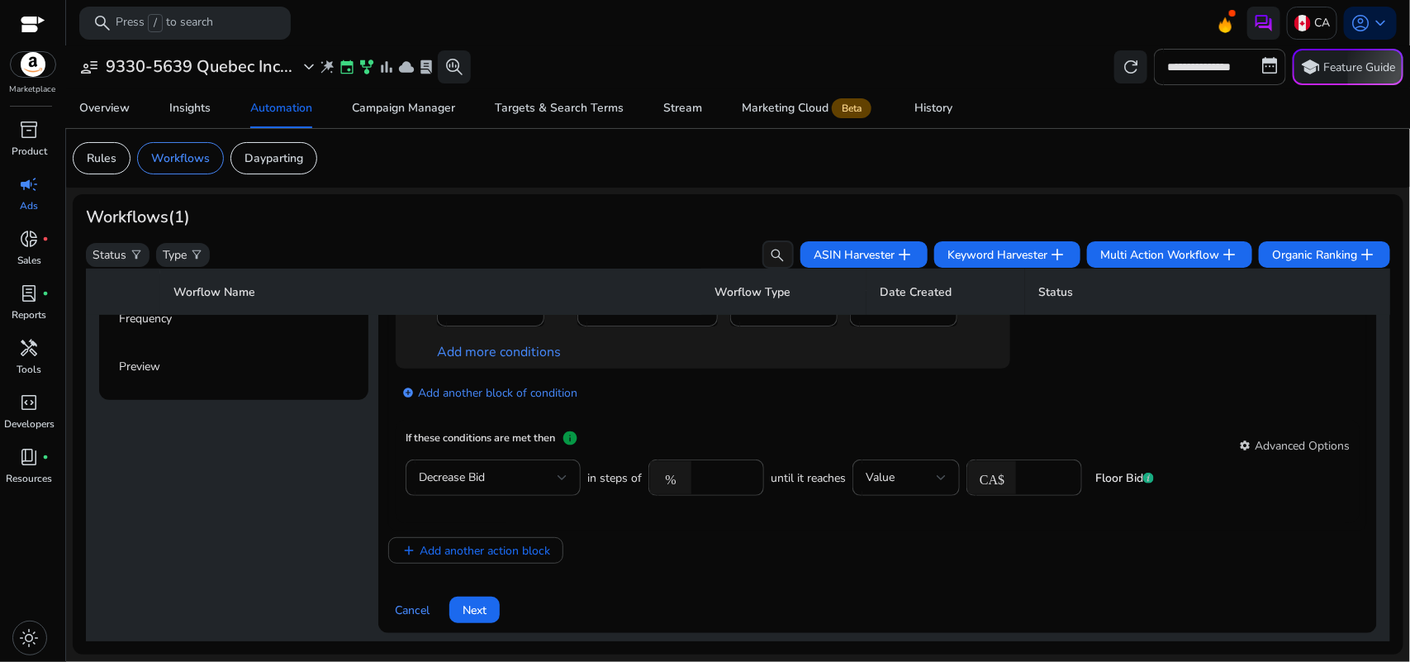
scroll to position [339, 0]
click at [516, 477] on div "Decrease Bid" at bounding box center [488, 479] width 139 height 18
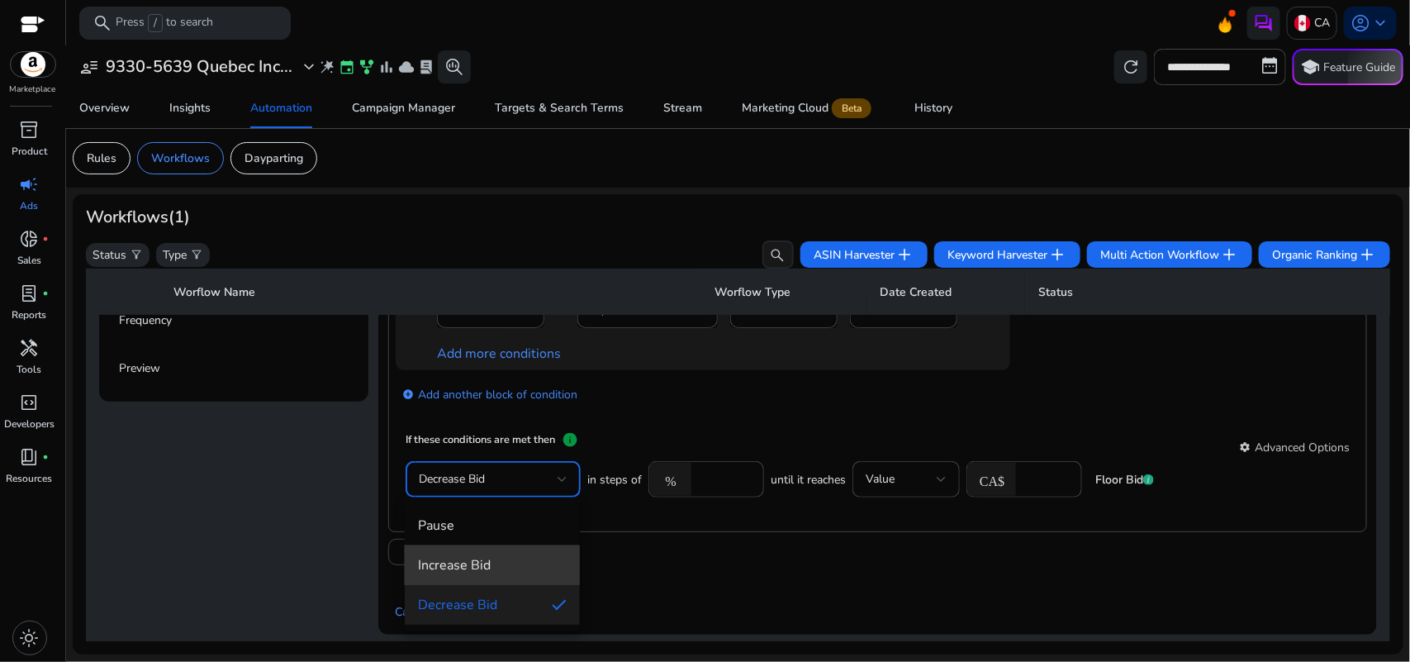
click at [491, 551] on mat-option "Increase Bid" at bounding box center [492, 565] width 175 height 40
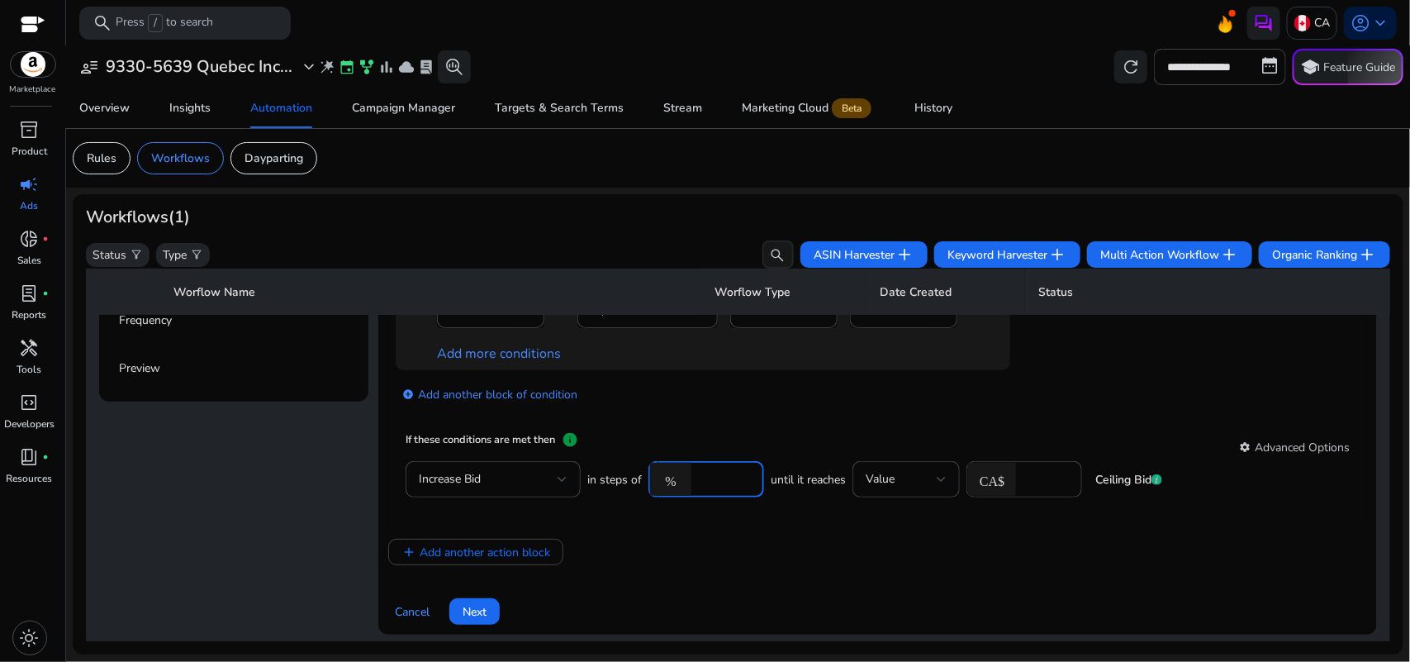
click at [715, 482] on input "****" at bounding box center [725, 479] width 51 height 18
click at [814, 401] on div "add_circle Add another block of condition" at bounding box center [736, 393] width 681 height 46
click at [938, 484] on div at bounding box center [942, 479] width 10 height 20
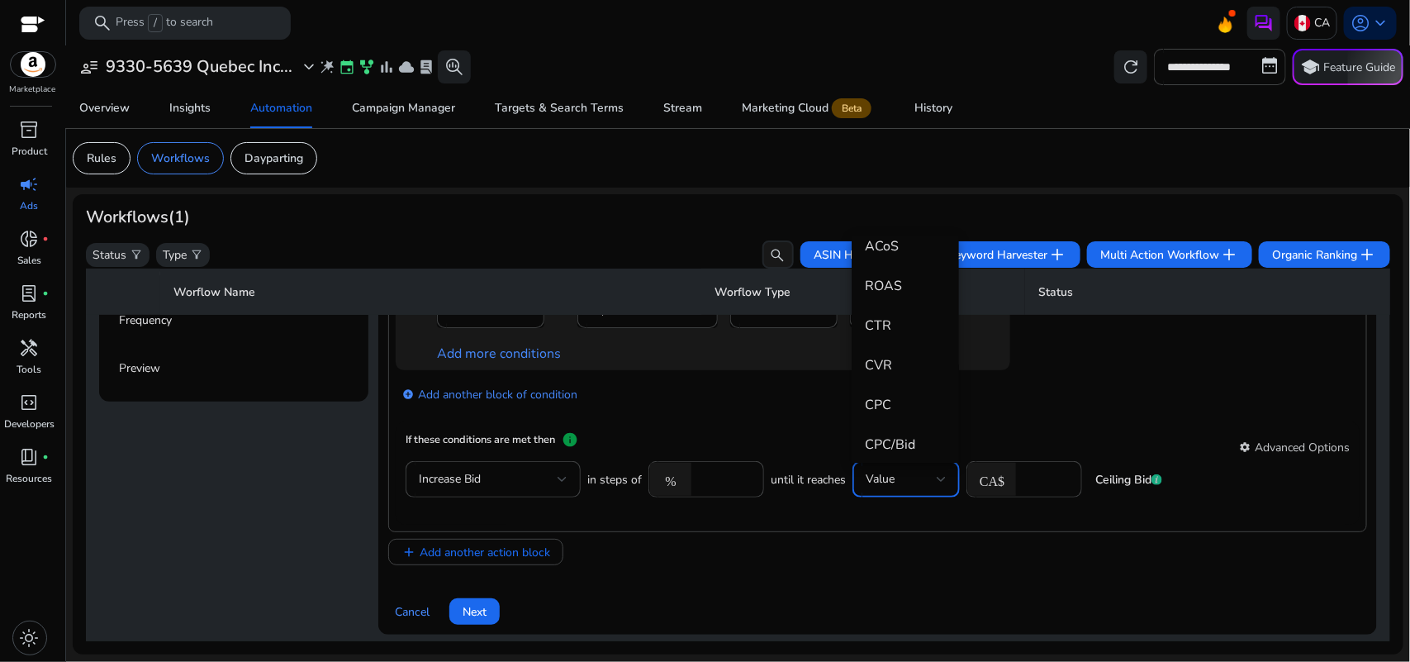
scroll to position [294, 0]
click at [880, 401] on span "CPC" at bounding box center [905, 404] width 81 height 18
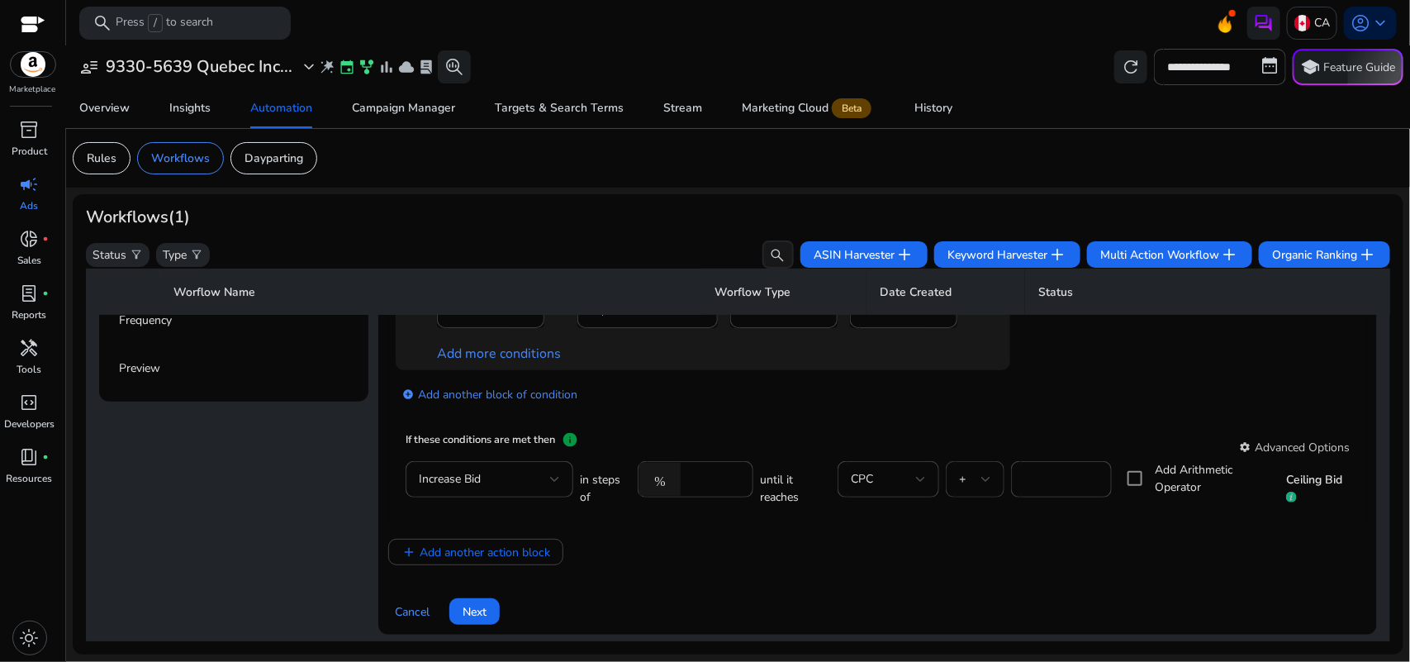
click at [987, 485] on div "+" at bounding box center [975, 479] width 59 height 36
click at [969, 399] on span "*" at bounding box center [968, 396] width 31 height 18
click at [1030, 477] on input "*" at bounding box center [1061, 479] width 75 height 18
type input "****"
click at [1085, 420] on app-ppc-editable-conditions "AND Clicks is Greater than Value * close Bid is Greater than equal to Value CA$…" at bounding box center [878, 288] width 964 height 268
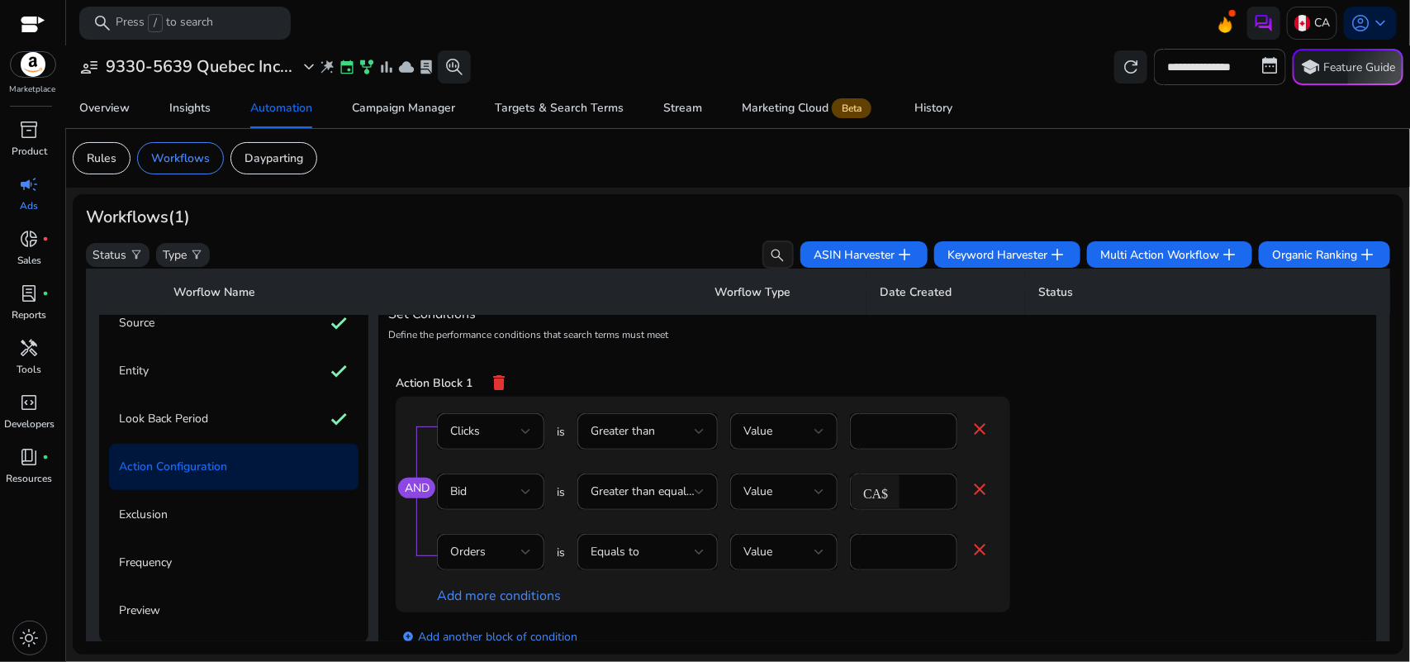
scroll to position [380, 0]
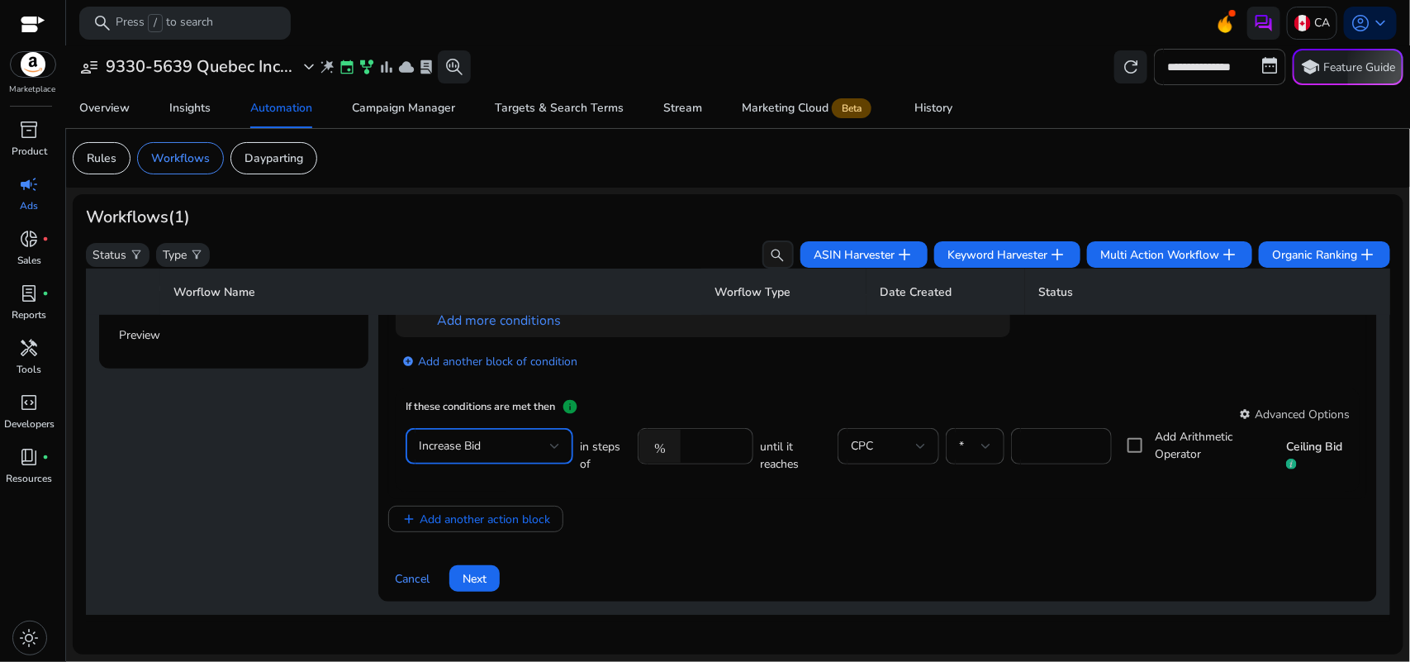
click at [508, 444] on div "Increase Bid" at bounding box center [484, 446] width 131 height 18
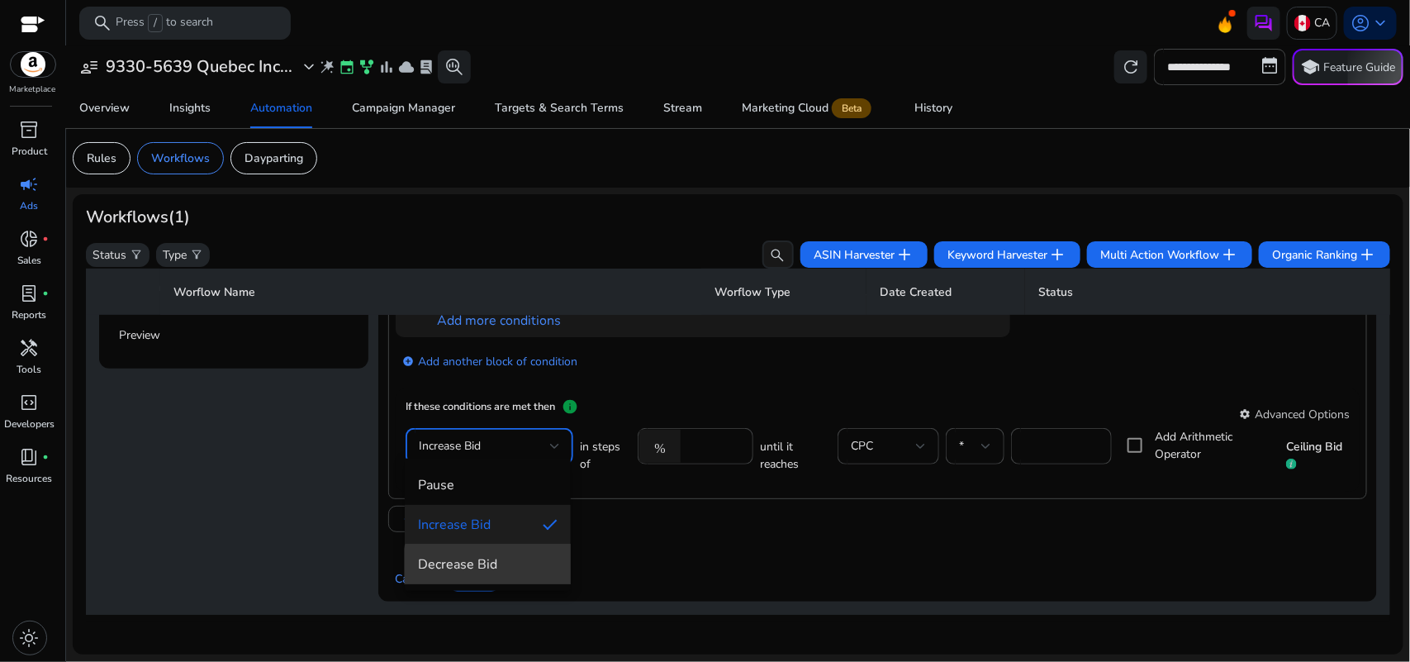
click at [493, 572] on span "Decrease Bid" at bounding box center [488, 564] width 140 height 18
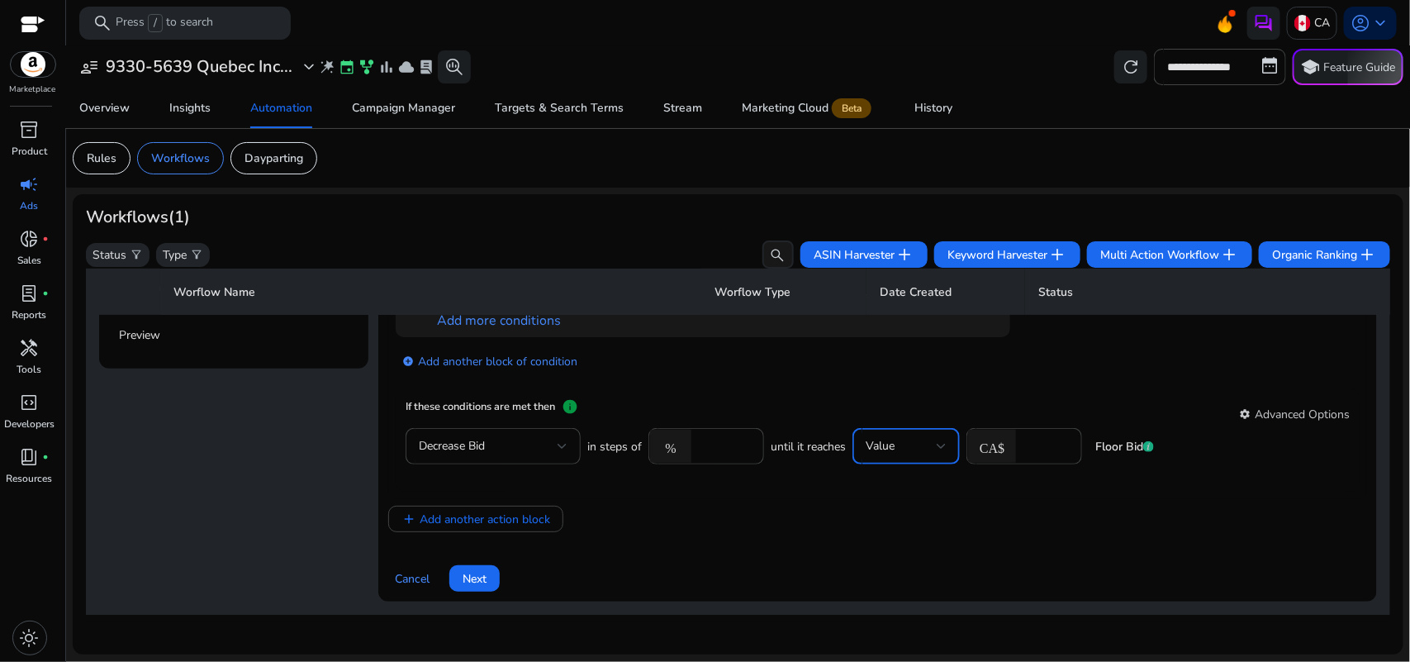
click at [921, 437] on div "Value" at bounding box center [901, 446] width 71 height 18
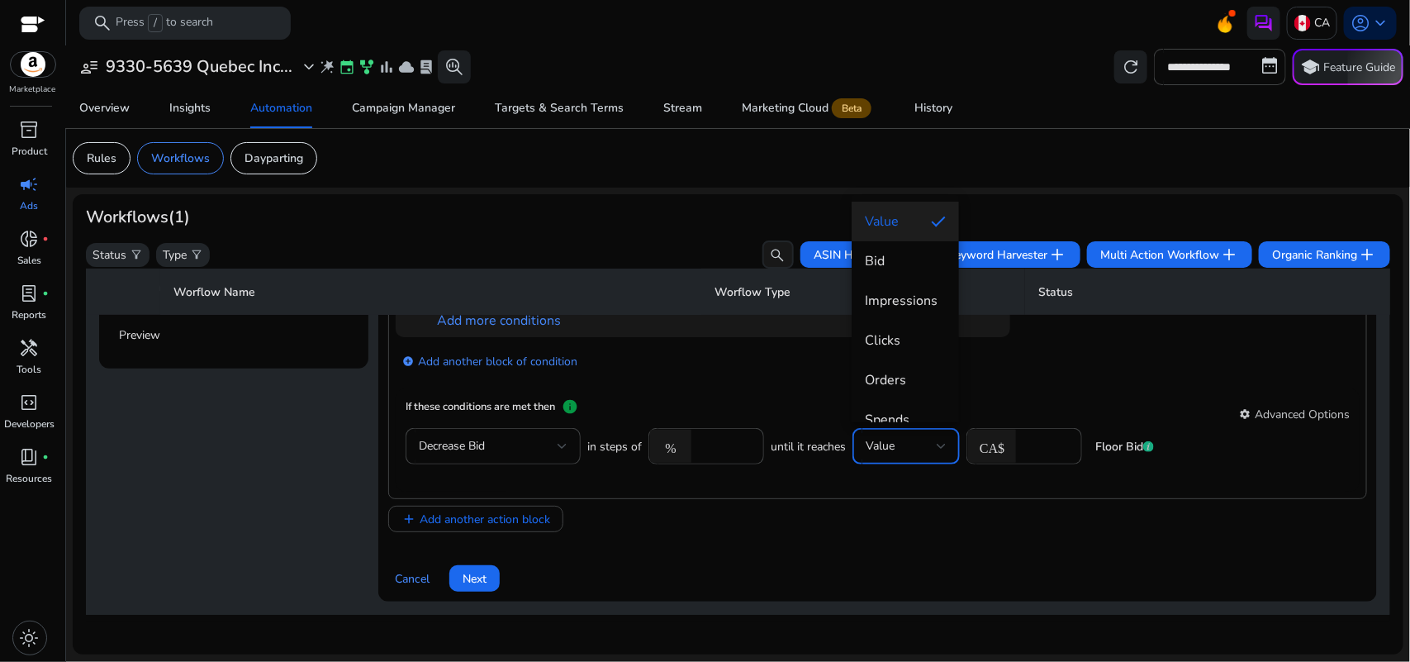
click at [1038, 439] on div at bounding box center [705, 331] width 1410 height 662
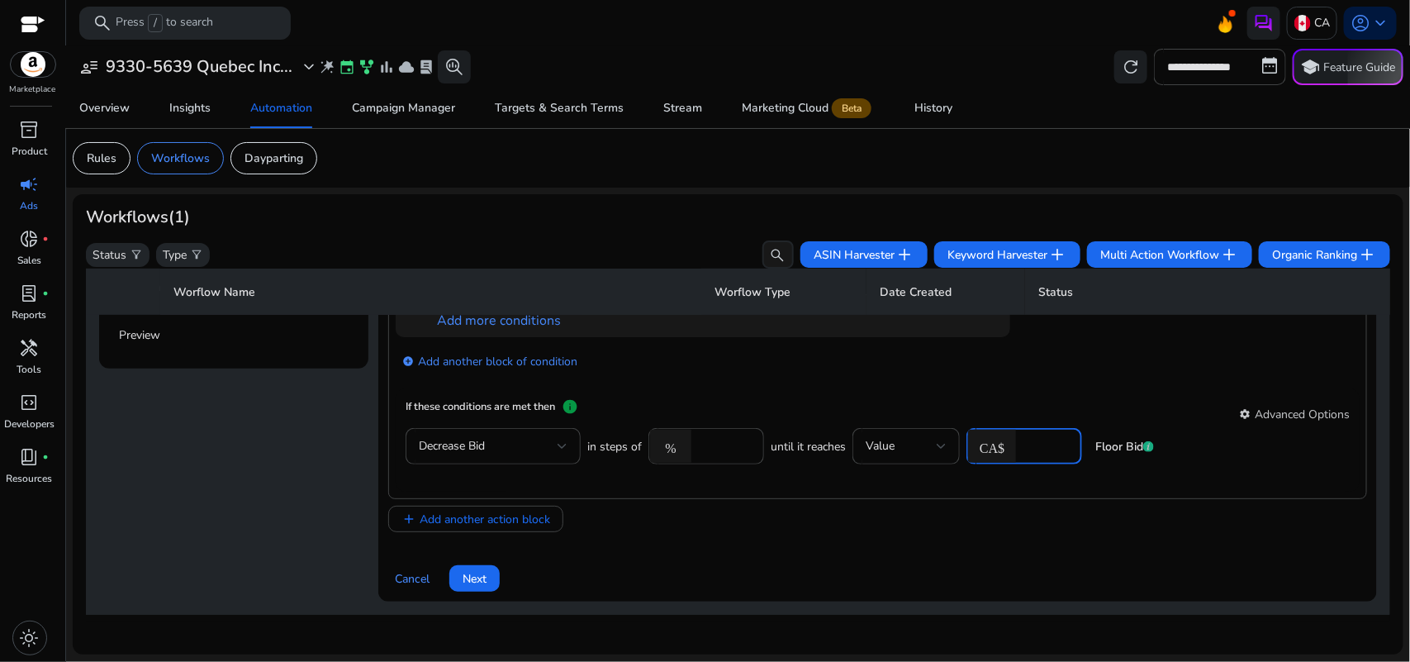
click at [1038, 439] on input "*" at bounding box center [1046, 446] width 45 height 18
type input "*"
click at [1057, 378] on app-ppc-editable-conditions "AND Clicks is Greater than Value * close Bid is Greater than equal to Value CA$…" at bounding box center [878, 255] width 964 height 268
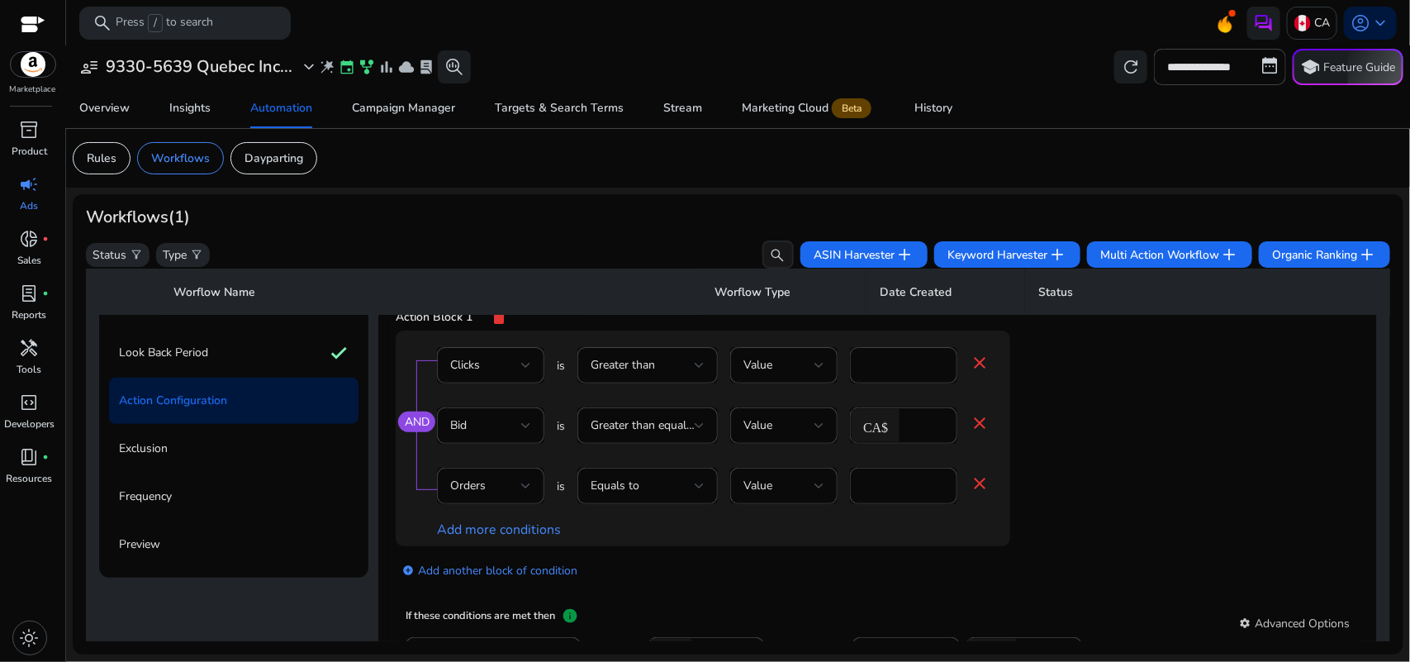
scroll to position [51, 0]
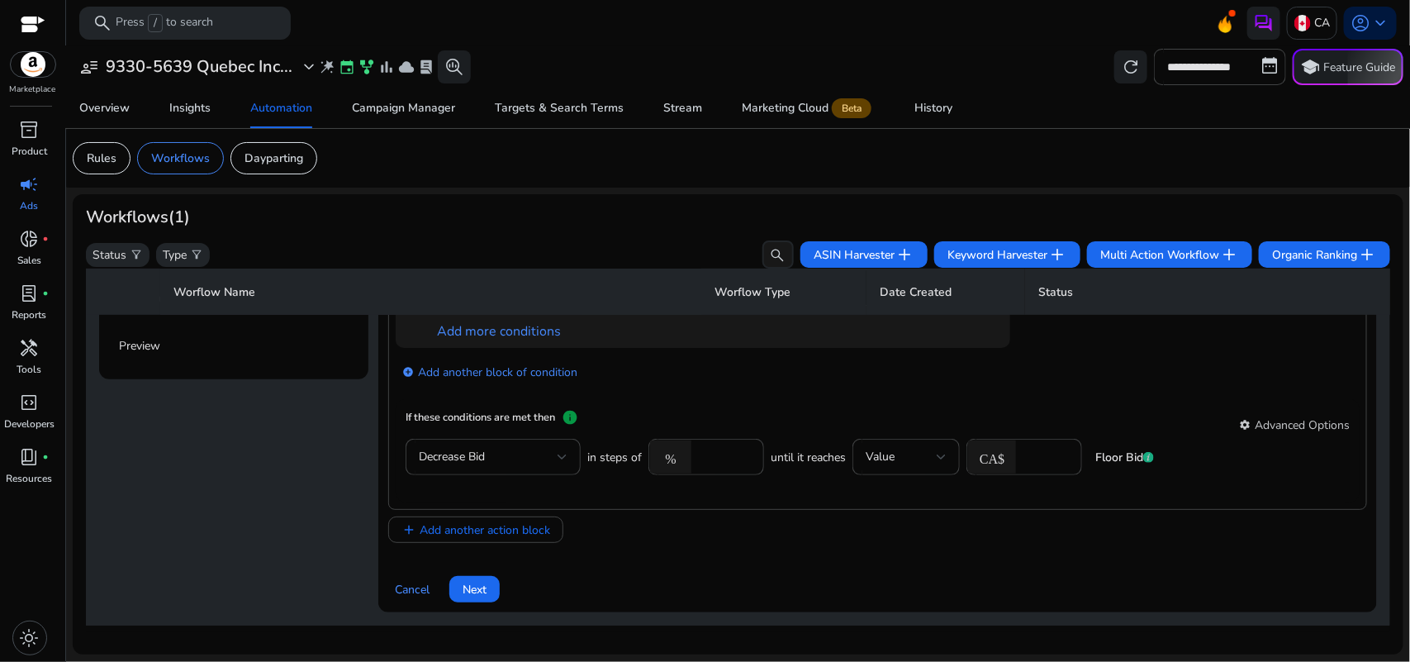
scroll to position [380, 0]
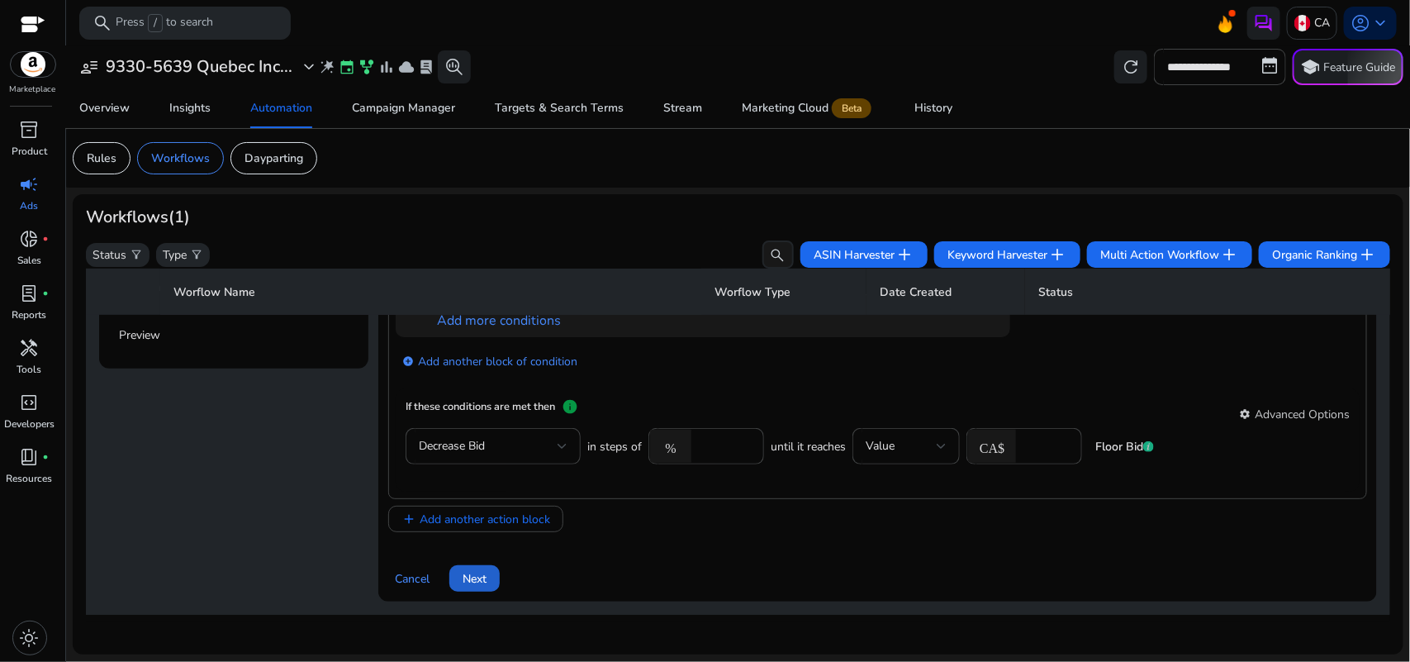
click at [476, 570] on span "Next" at bounding box center [475, 578] width 24 height 17
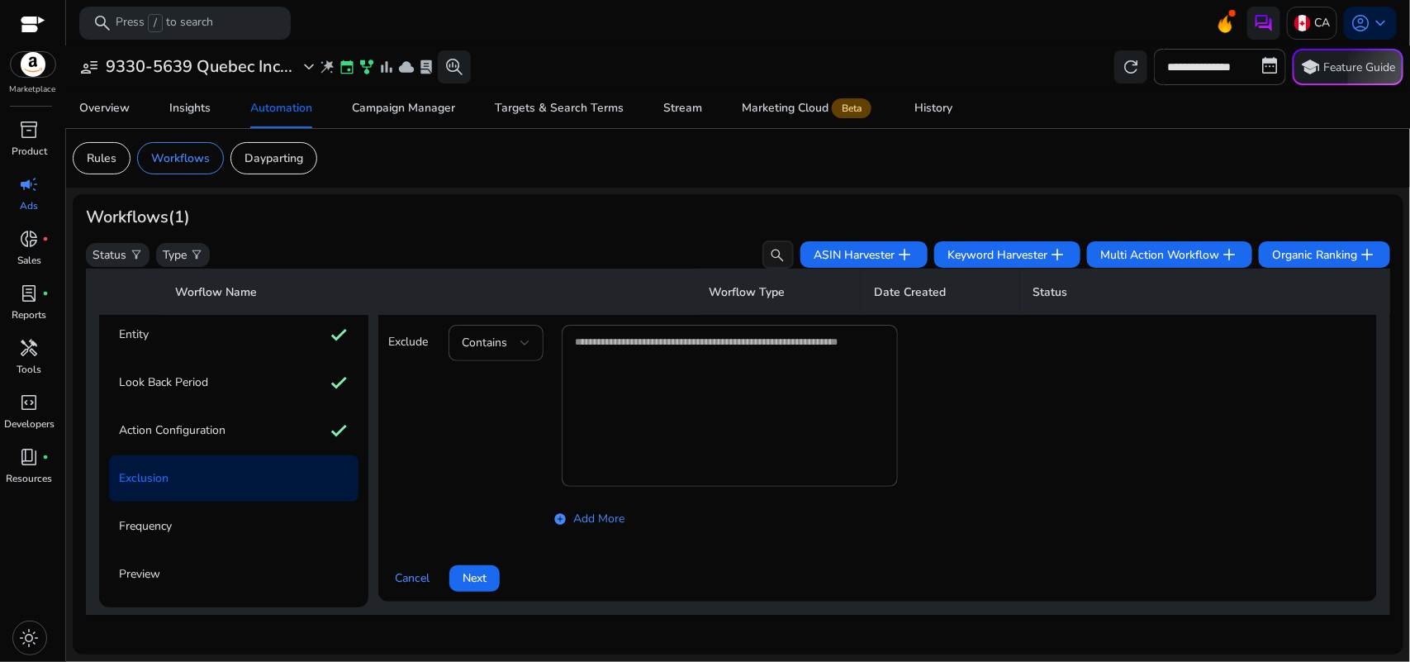
scroll to position [117, 0]
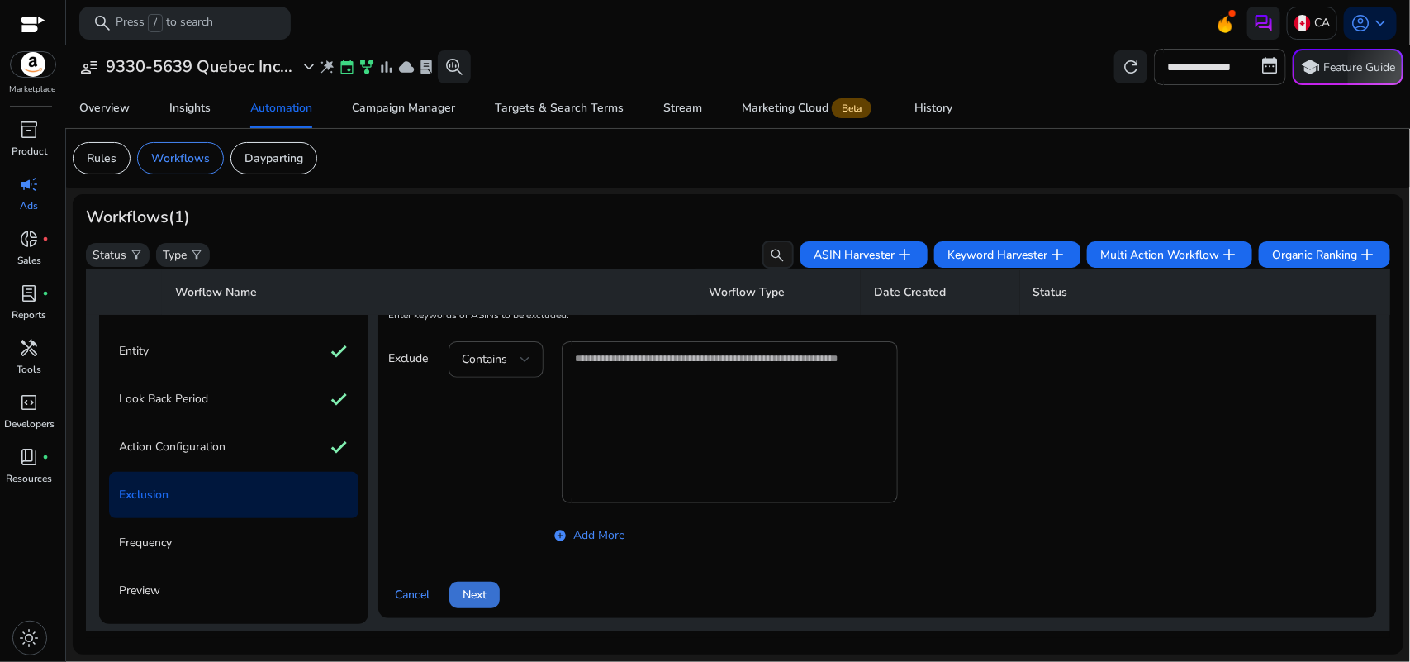
click at [476, 586] on span "Next" at bounding box center [475, 594] width 24 height 17
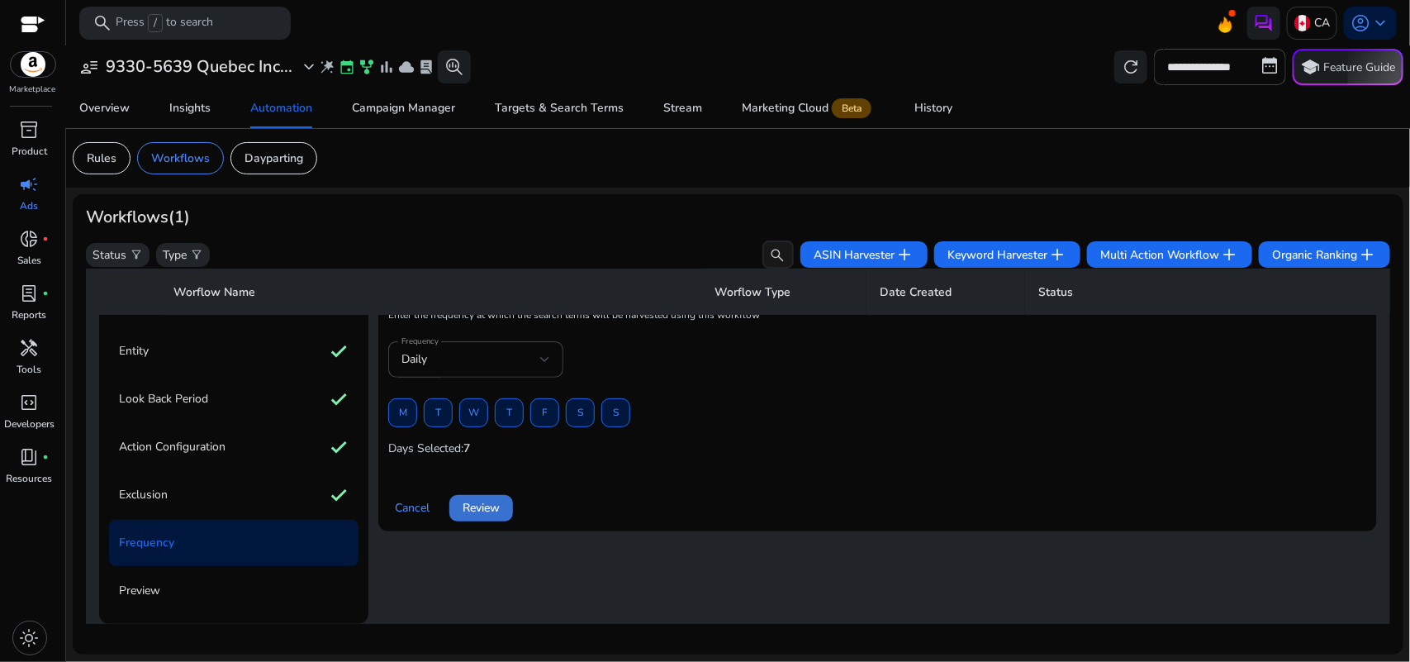
click at [463, 508] on span "Review" at bounding box center [481, 507] width 37 height 17
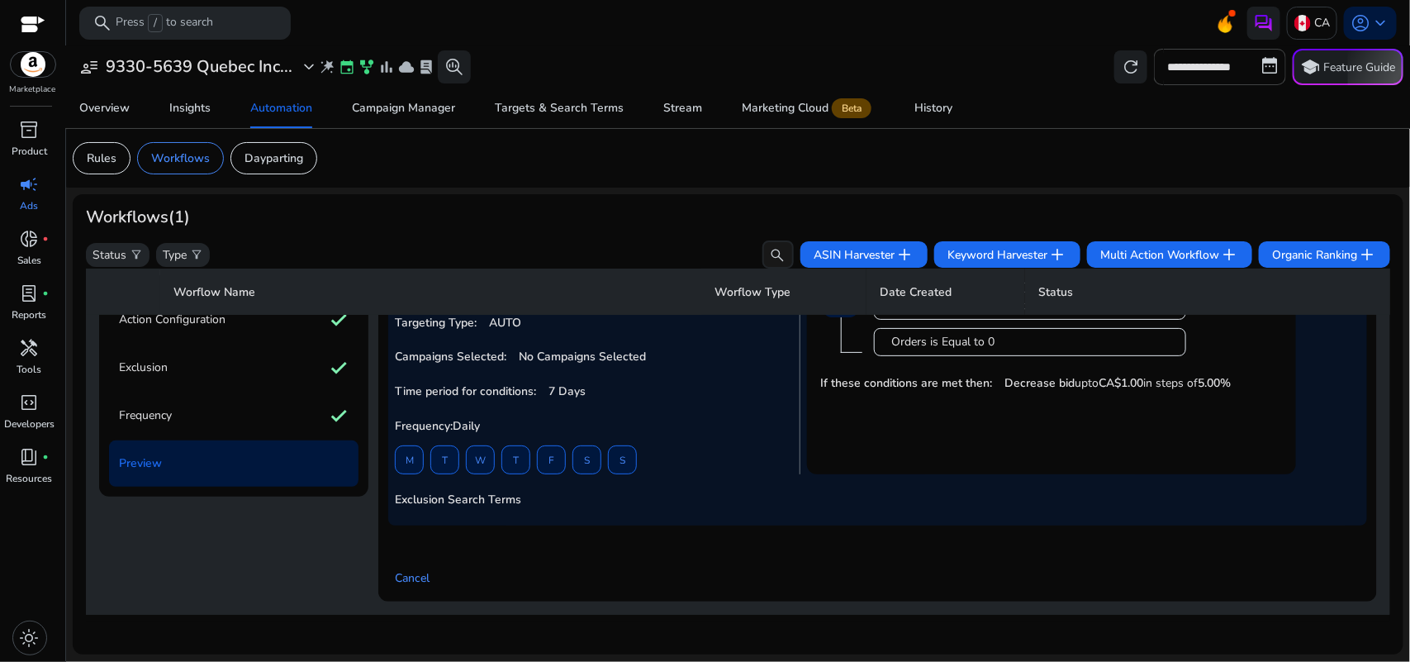
scroll to position [0, 0]
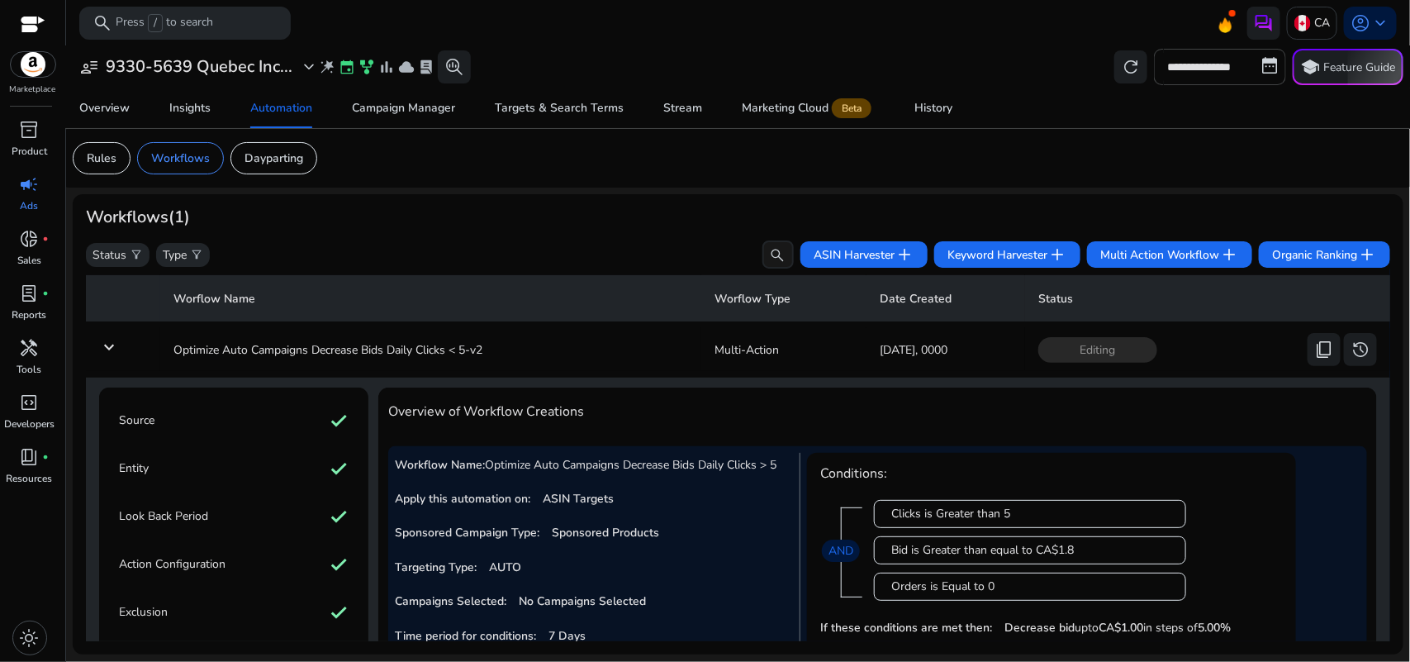
click at [112, 345] on mat-icon "keyboard_arrow_down" at bounding box center [109, 347] width 20 height 20
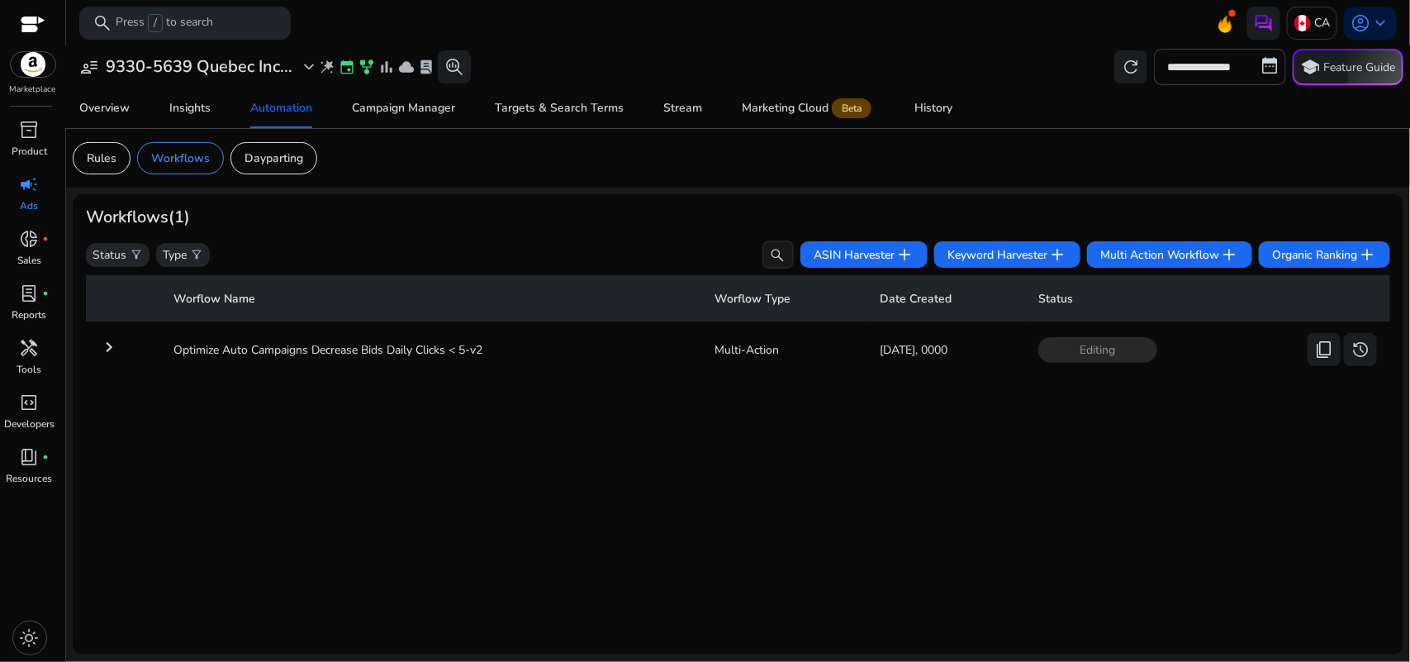
click at [112, 351] on mat-icon "keyboard_arrow_right" at bounding box center [109, 347] width 20 height 20
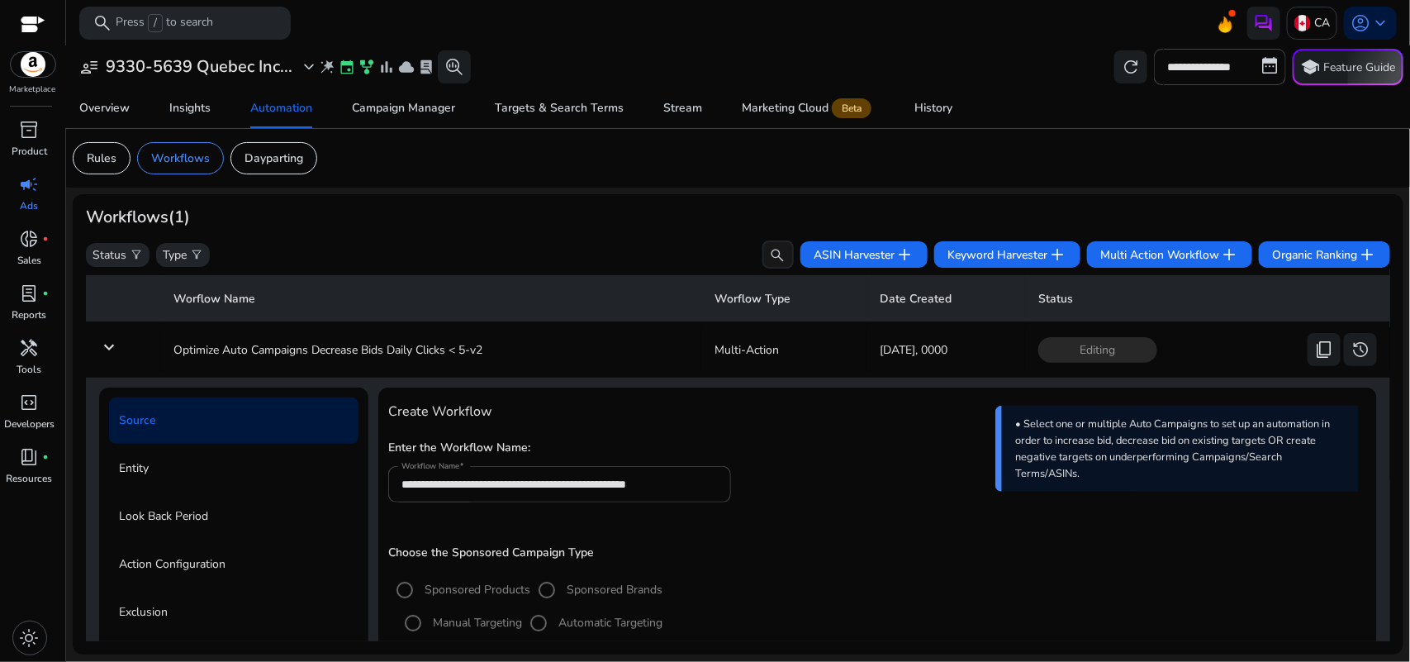
scroll to position [302, 0]
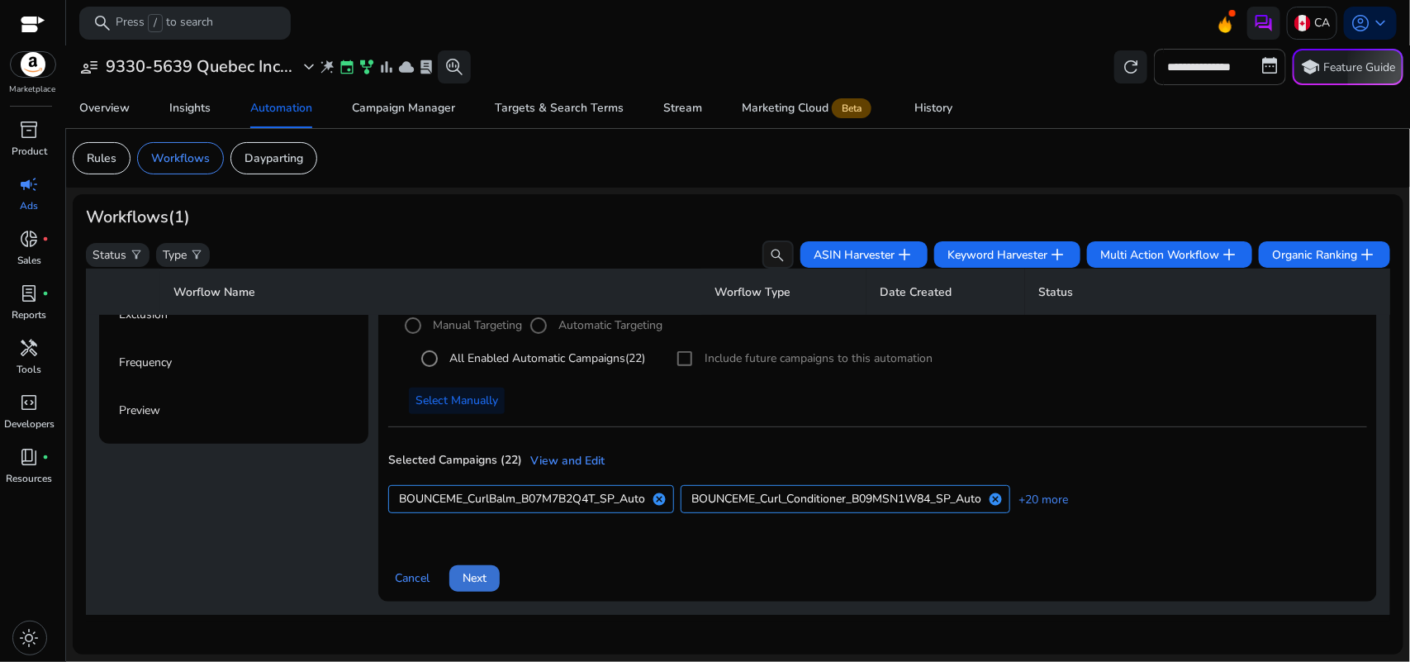
click at [491, 567] on span at bounding box center [474, 578] width 50 height 40
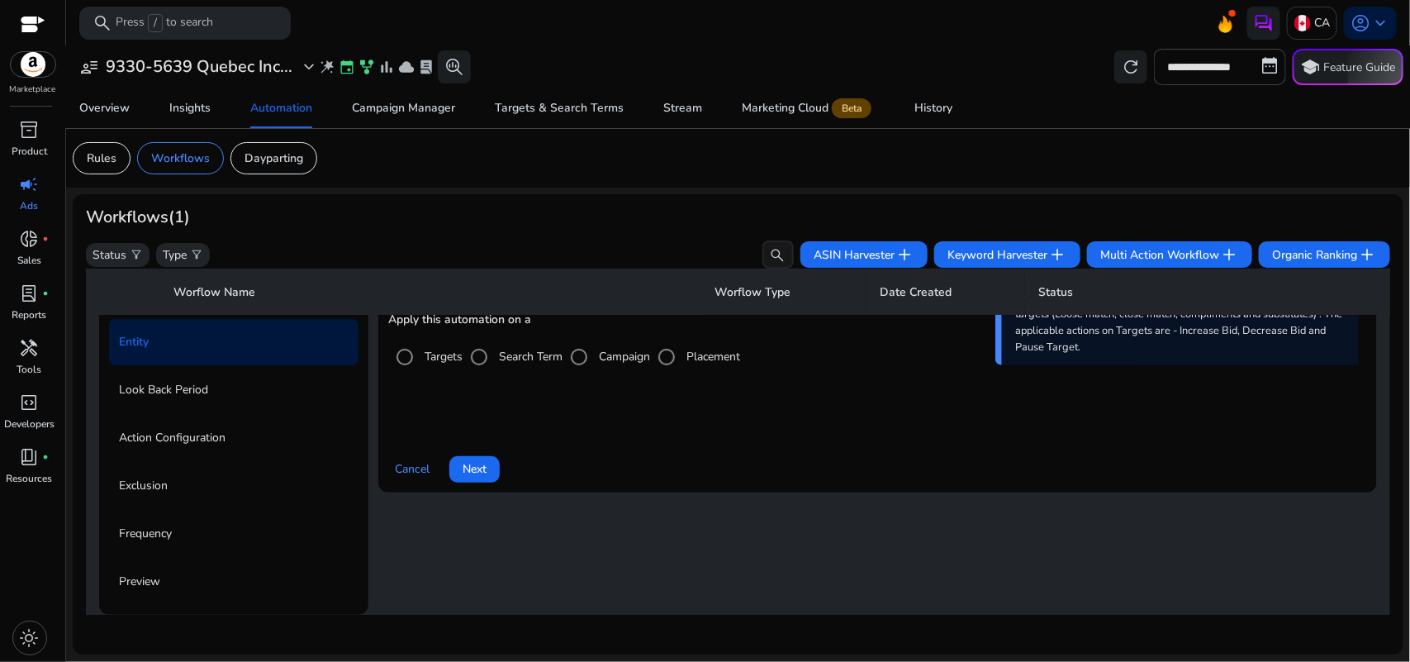
scroll to position [117, 0]
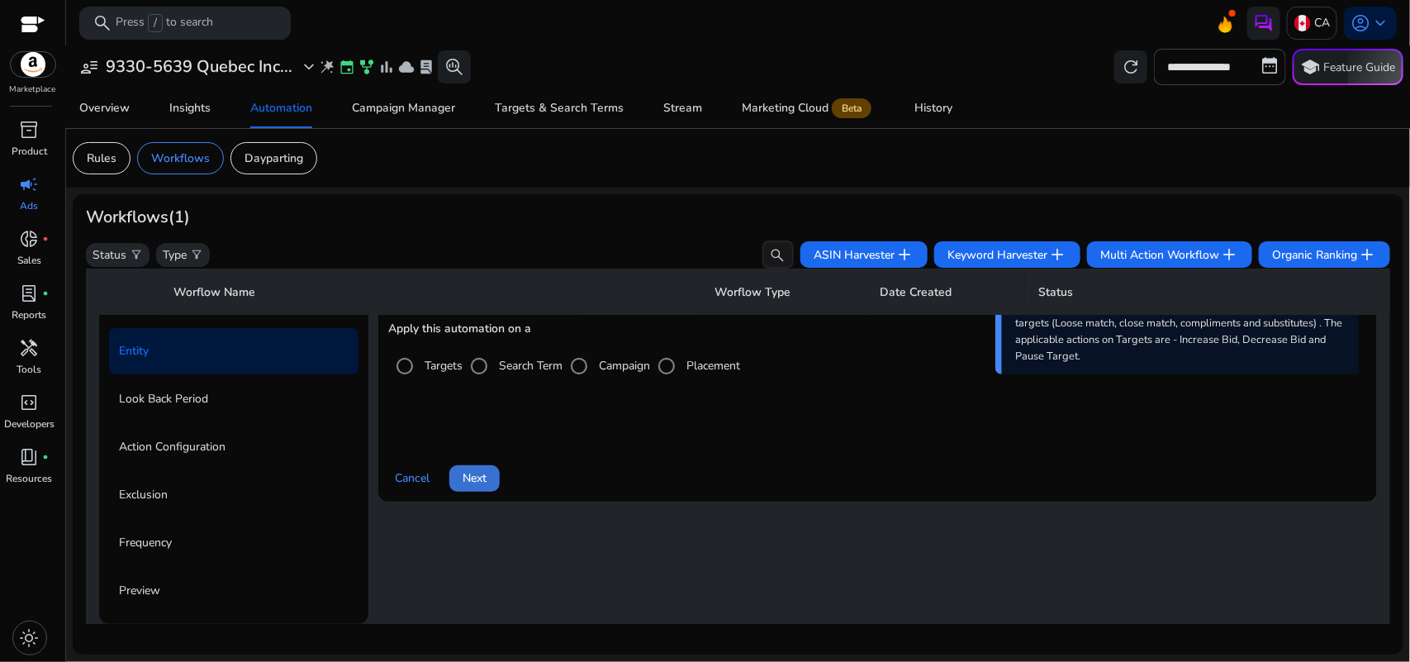
click at [473, 473] on span "Next" at bounding box center [475, 477] width 24 height 17
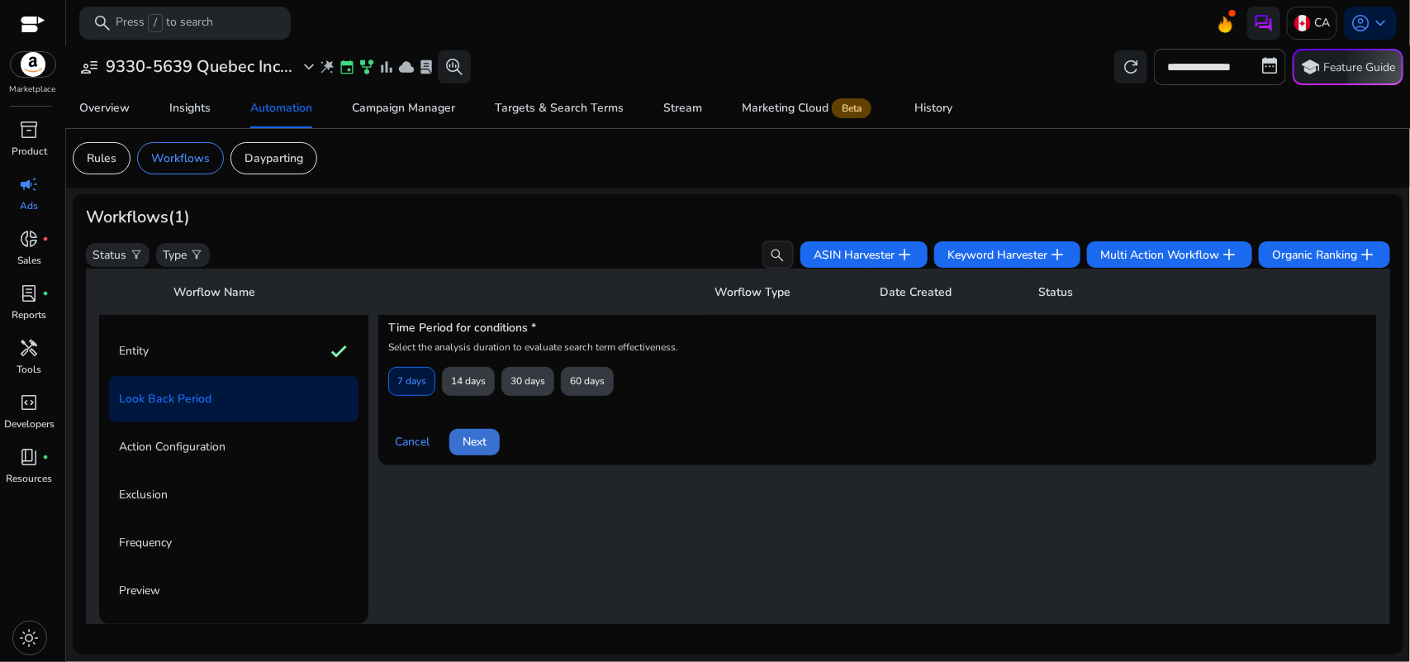
click at [468, 442] on span "Next" at bounding box center [475, 441] width 24 height 17
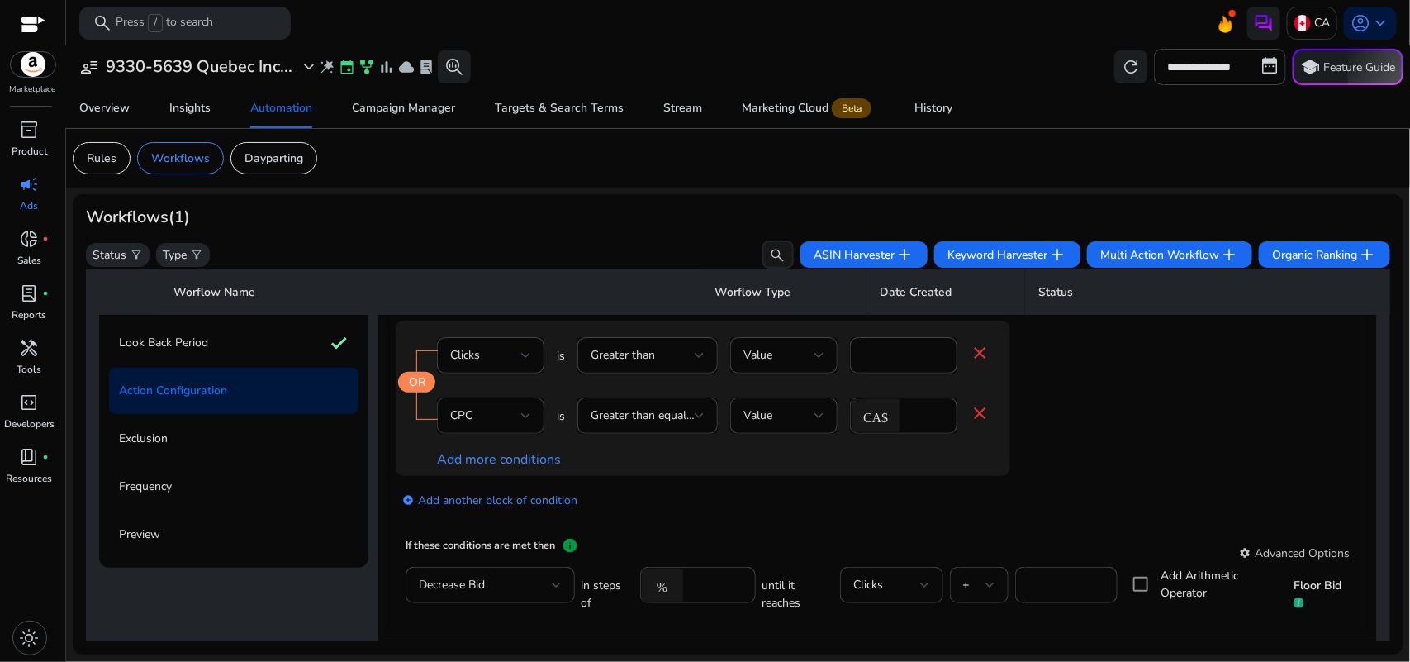
scroll to position [320, 0]
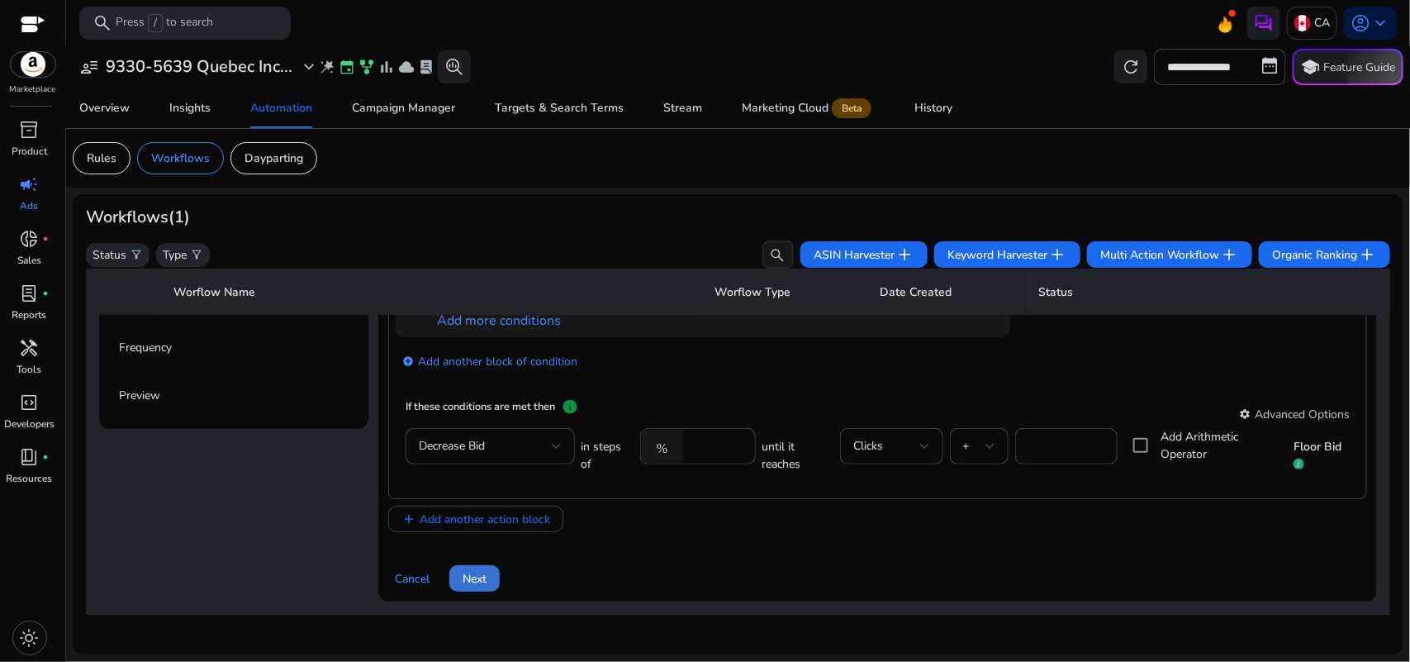
click at [473, 579] on span "Next" at bounding box center [475, 578] width 24 height 17
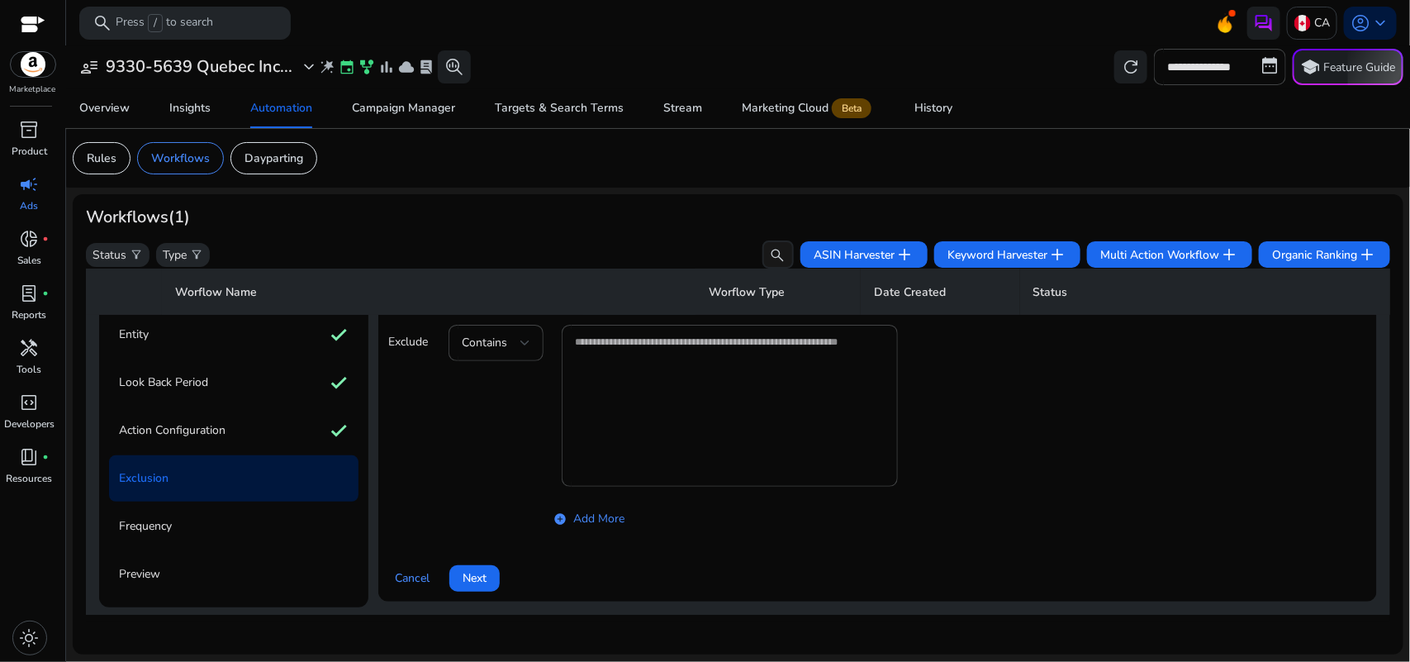
scroll to position [117, 0]
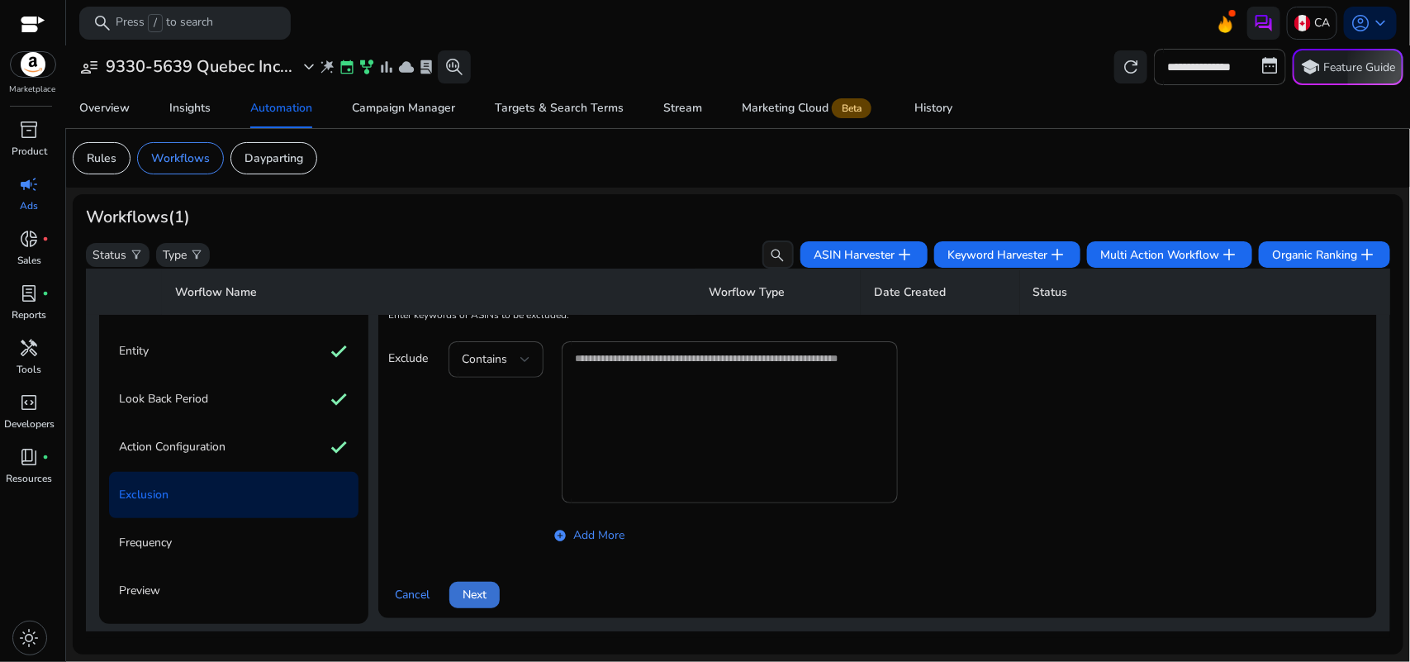
click at [475, 583] on span at bounding box center [474, 595] width 50 height 40
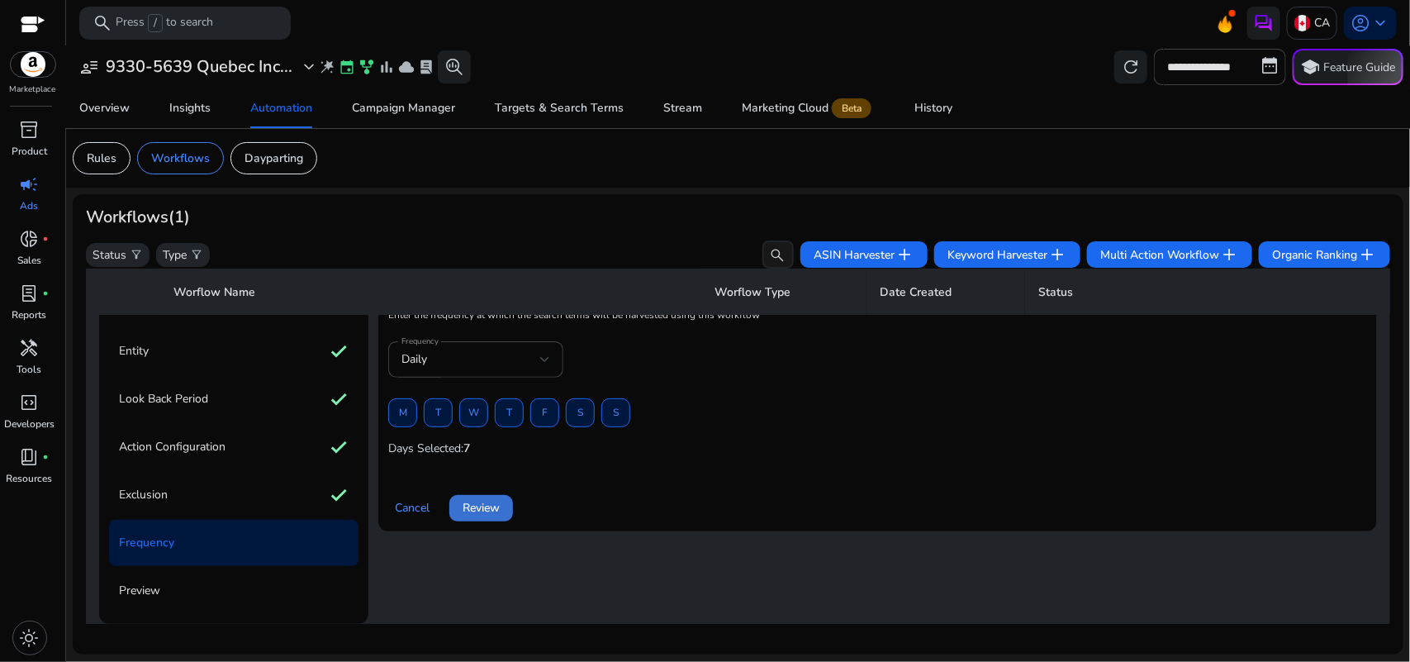
click at [471, 514] on span "Review" at bounding box center [481, 507] width 37 height 17
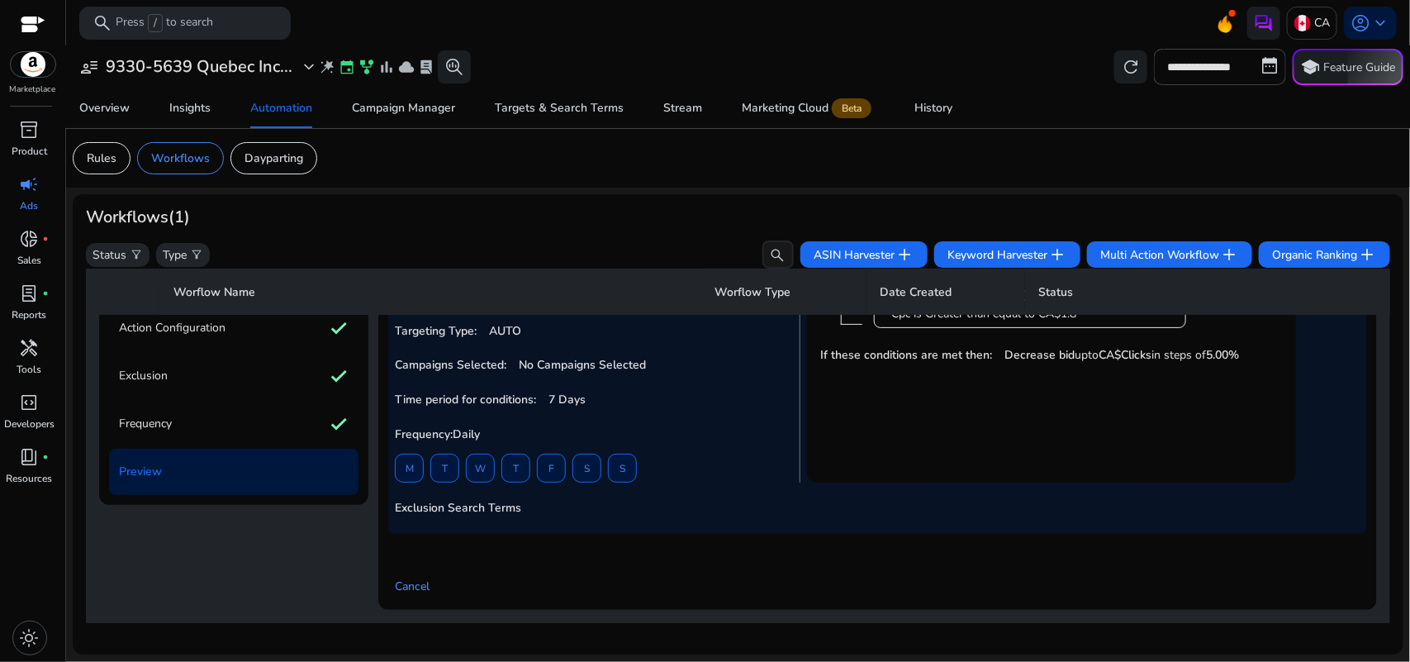
scroll to position [0, 0]
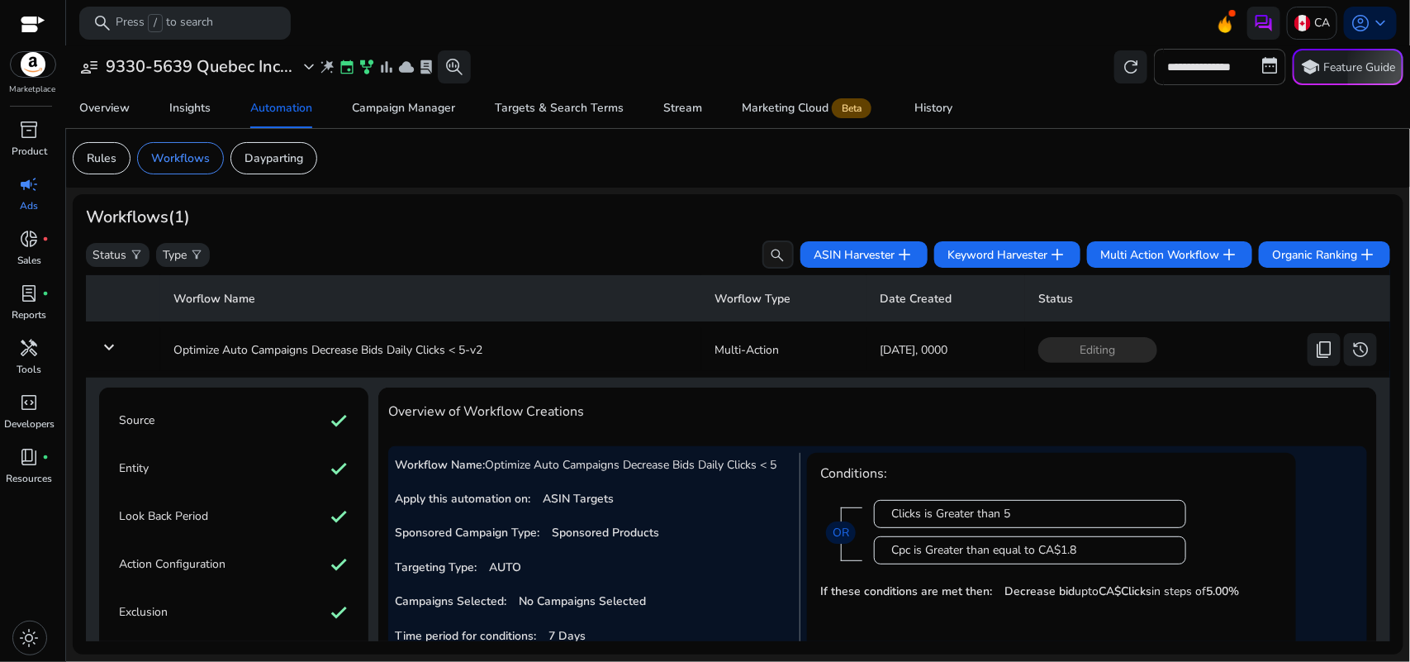
click at [110, 339] on mat-icon "keyboard_arrow_down" at bounding box center [109, 347] width 20 height 20
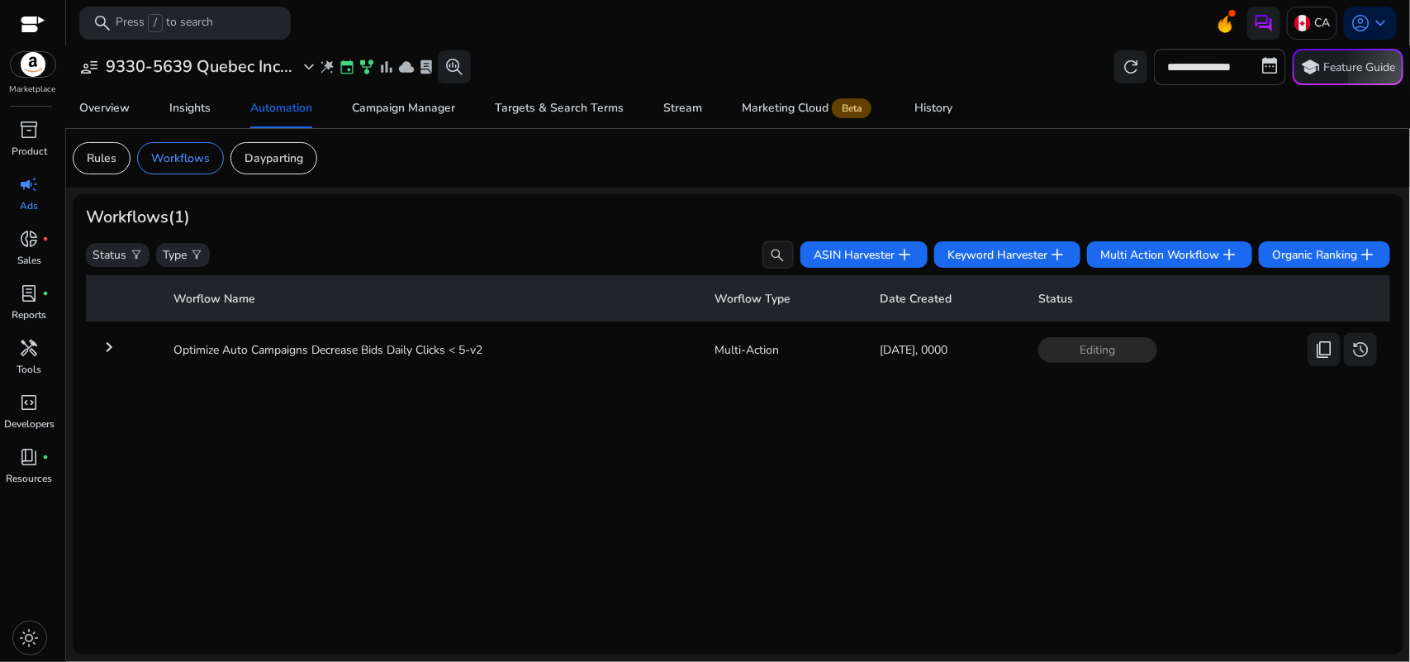
click at [110, 339] on mat-icon "keyboard_arrow_right" at bounding box center [109, 347] width 20 height 20
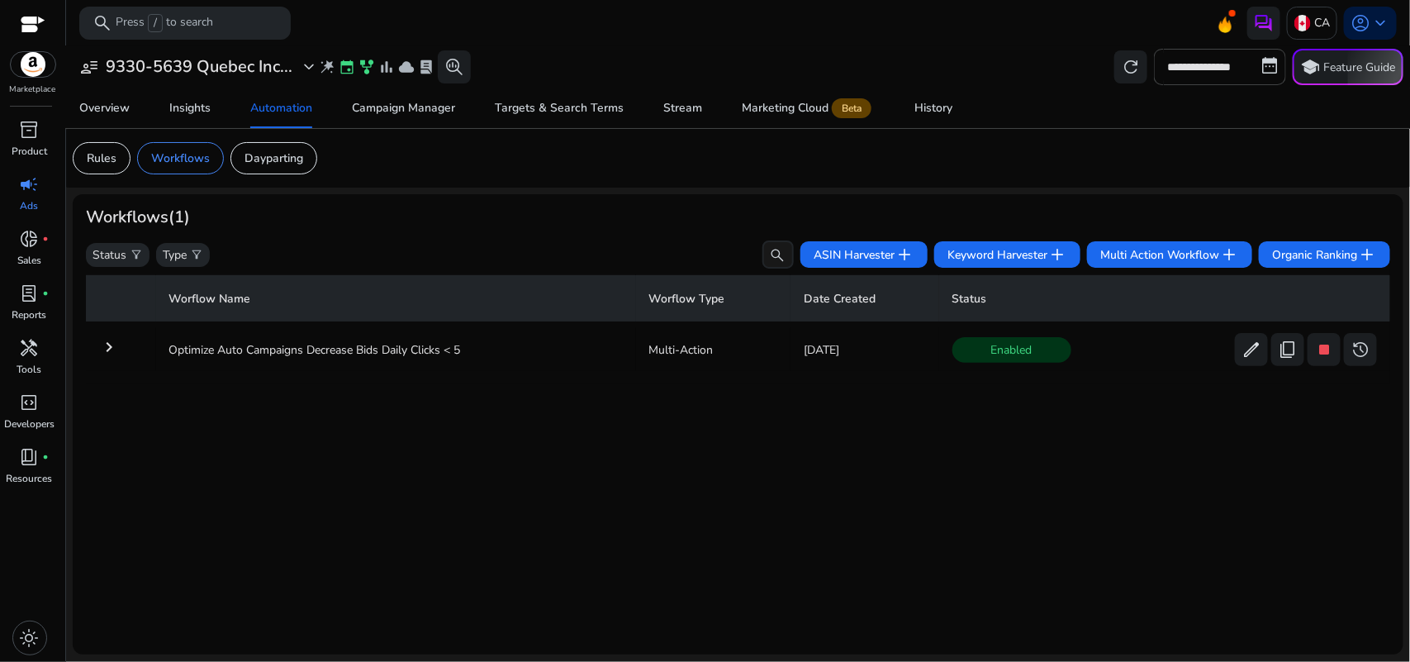
click at [102, 341] on mat-icon "keyboard_arrow_right" at bounding box center [109, 347] width 20 height 20
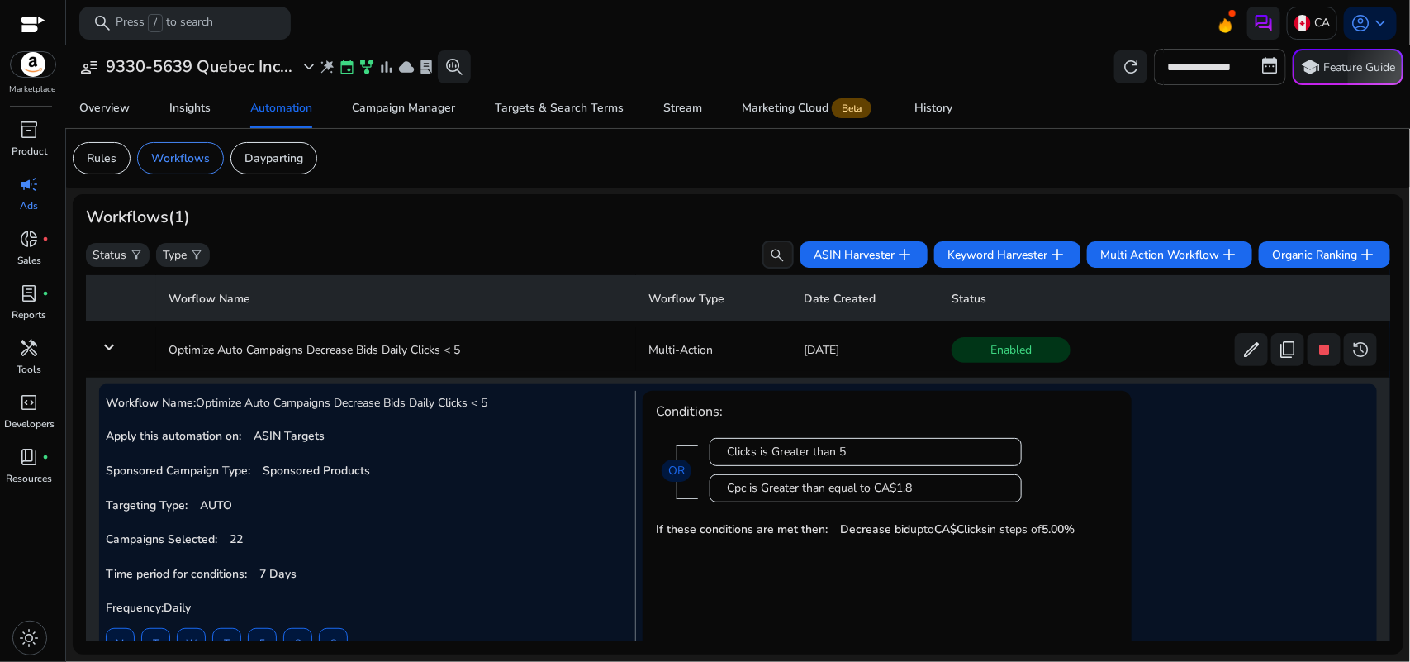
click at [106, 343] on mat-icon "keyboard_arrow_down" at bounding box center [109, 347] width 20 height 20
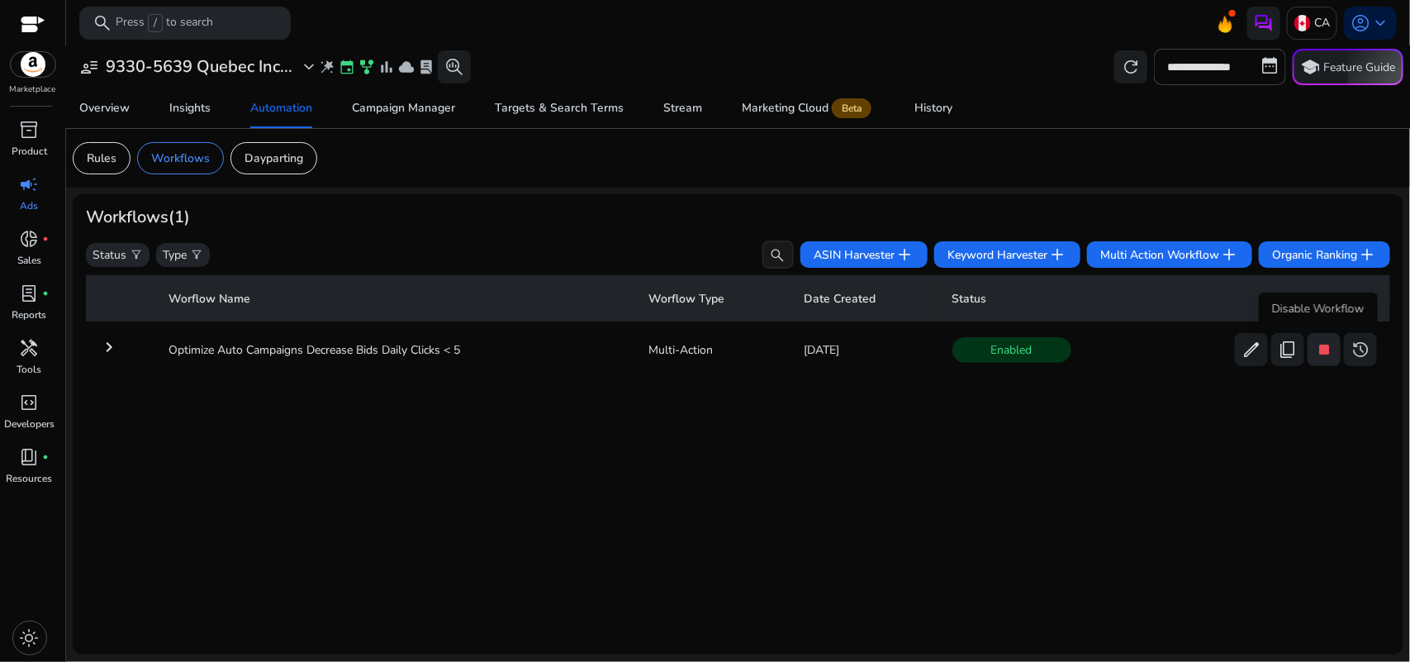
click at [1314, 347] on span "stop" at bounding box center [1324, 349] width 20 height 20
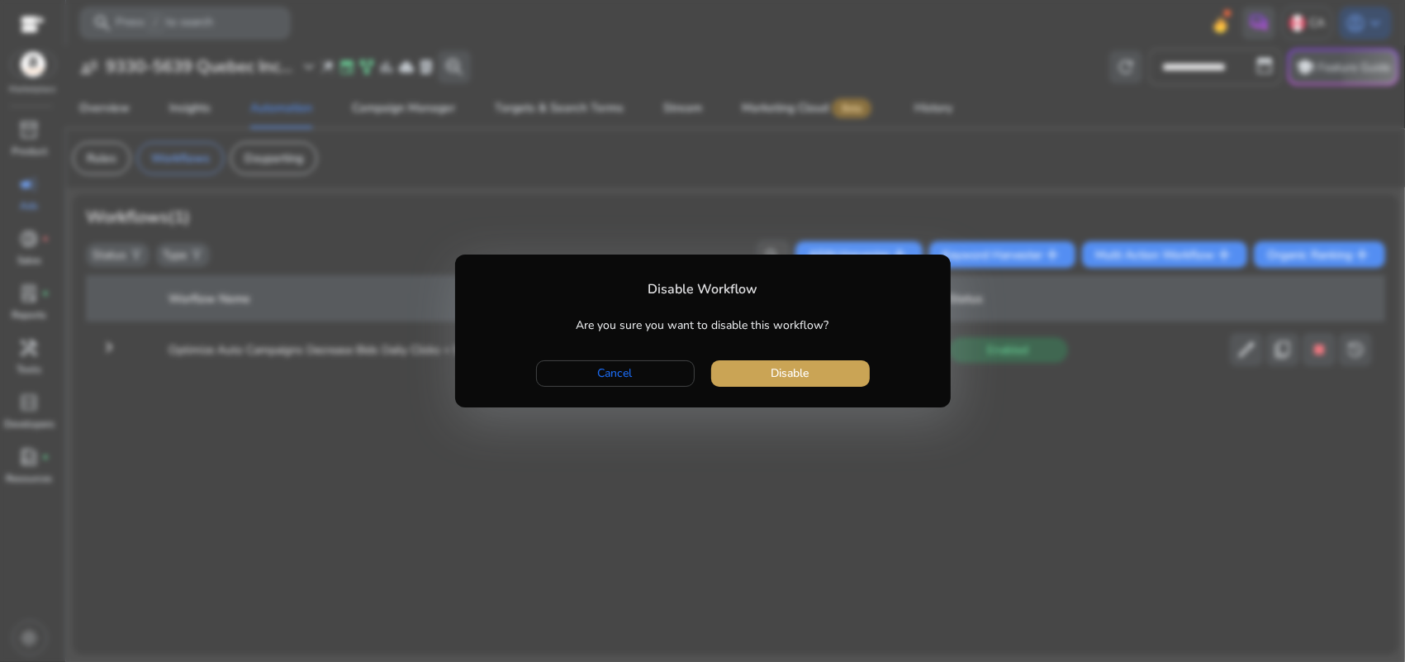
click at [836, 370] on span "button" at bounding box center [790, 374] width 159 height 40
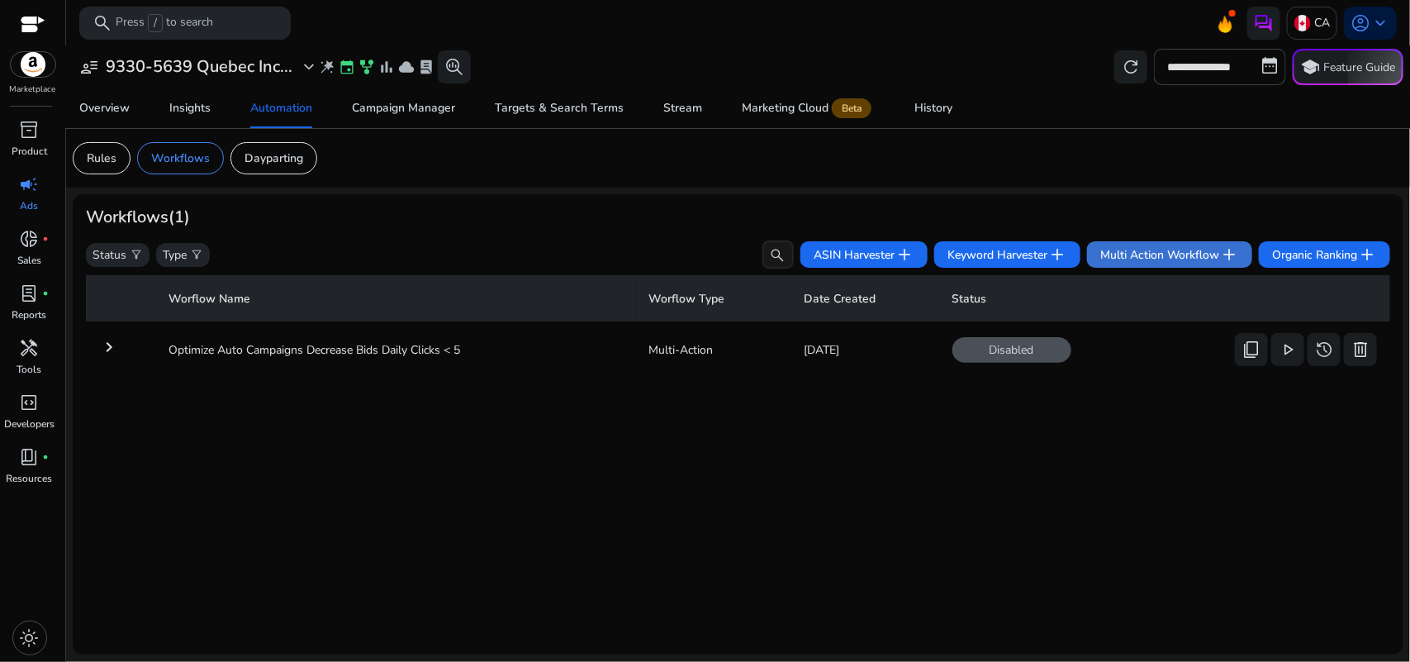
click at [1173, 245] on span "Multi Action Workflow add" at bounding box center [1169, 255] width 139 height 20
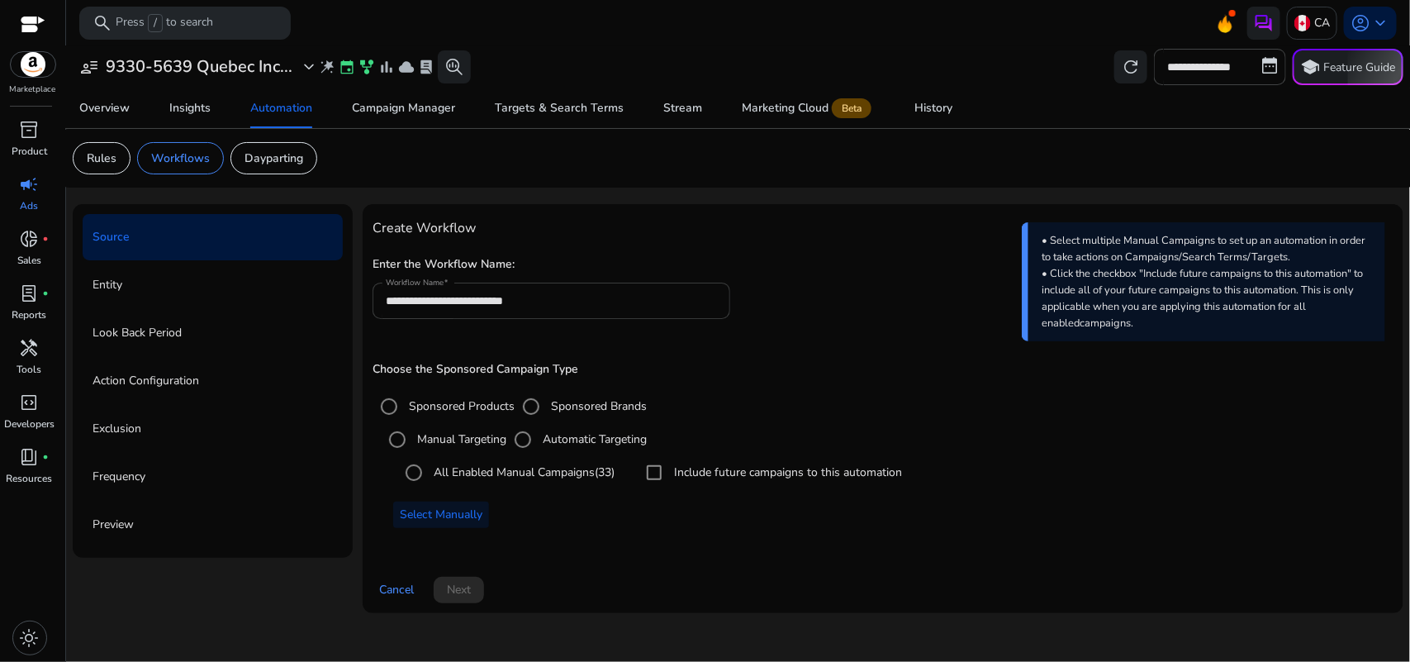
click at [463, 299] on input "**********" at bounding box center [551, 301] width 331 height 18
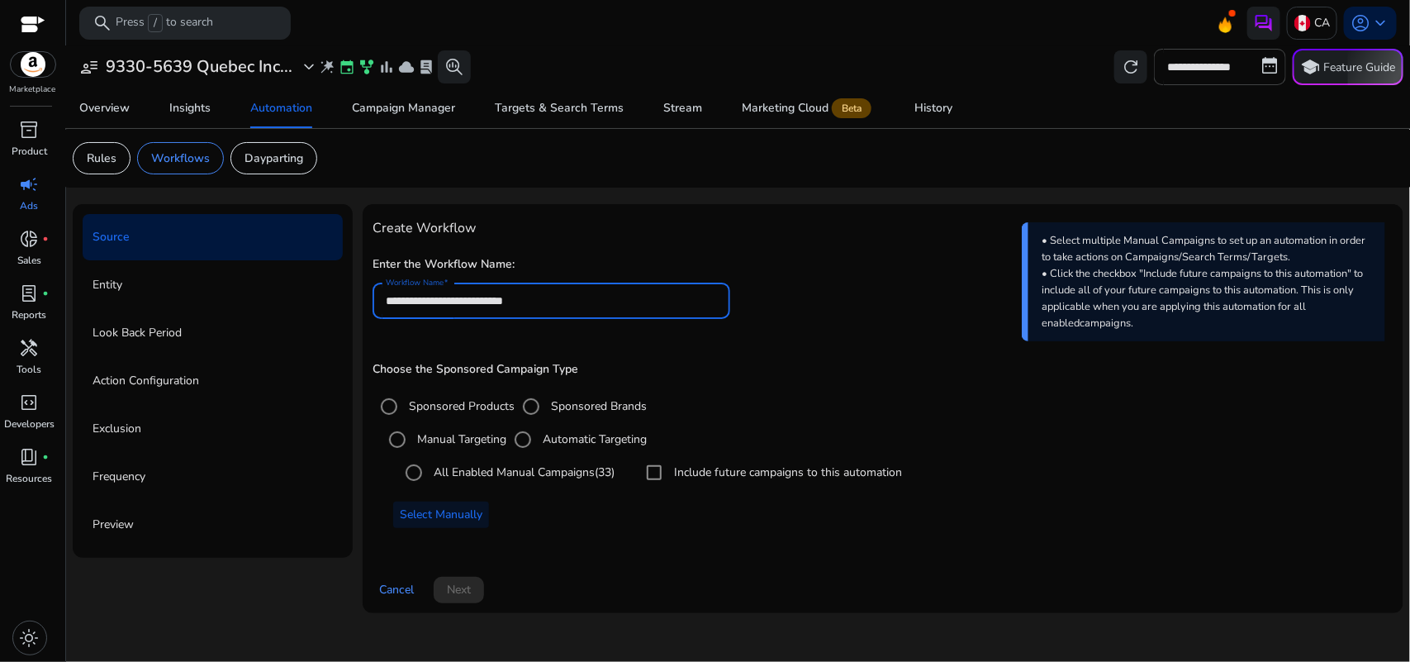
click at [463, 299] on input "**********" at bounding box center [551, 301] width 331 height 18
type input "**********"
click at [541, 512] on div "Select Manually" at bounding box center [887, 514] width 1013 height 26
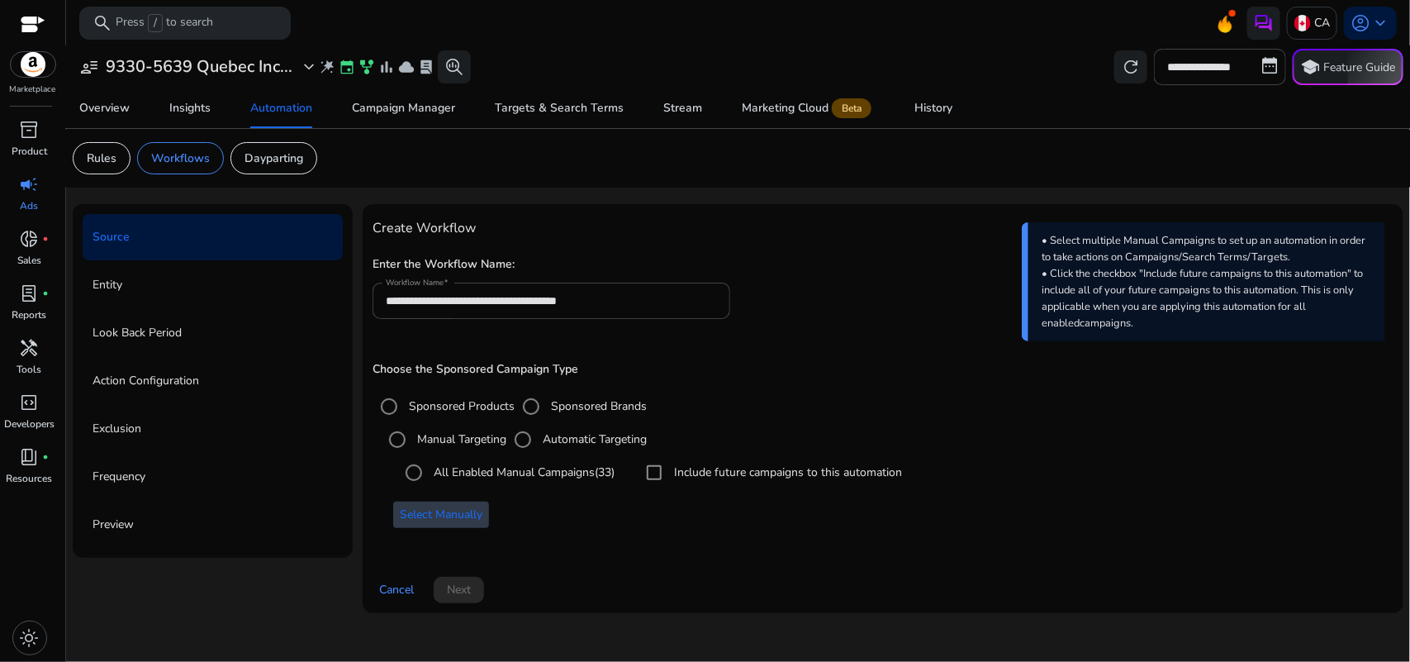
click at [453, 510] on span "Select Manually" at bounding box center [441, 514] width 83 height 17
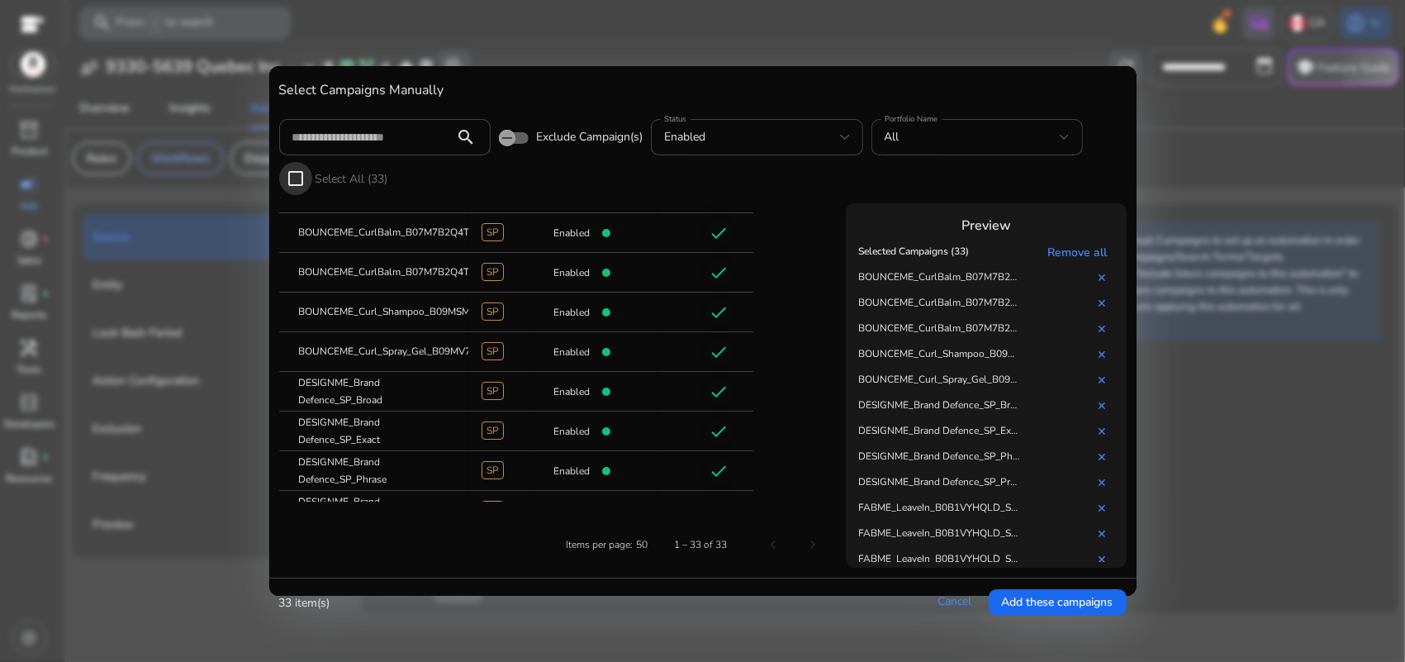
scroll to position [77, 0]
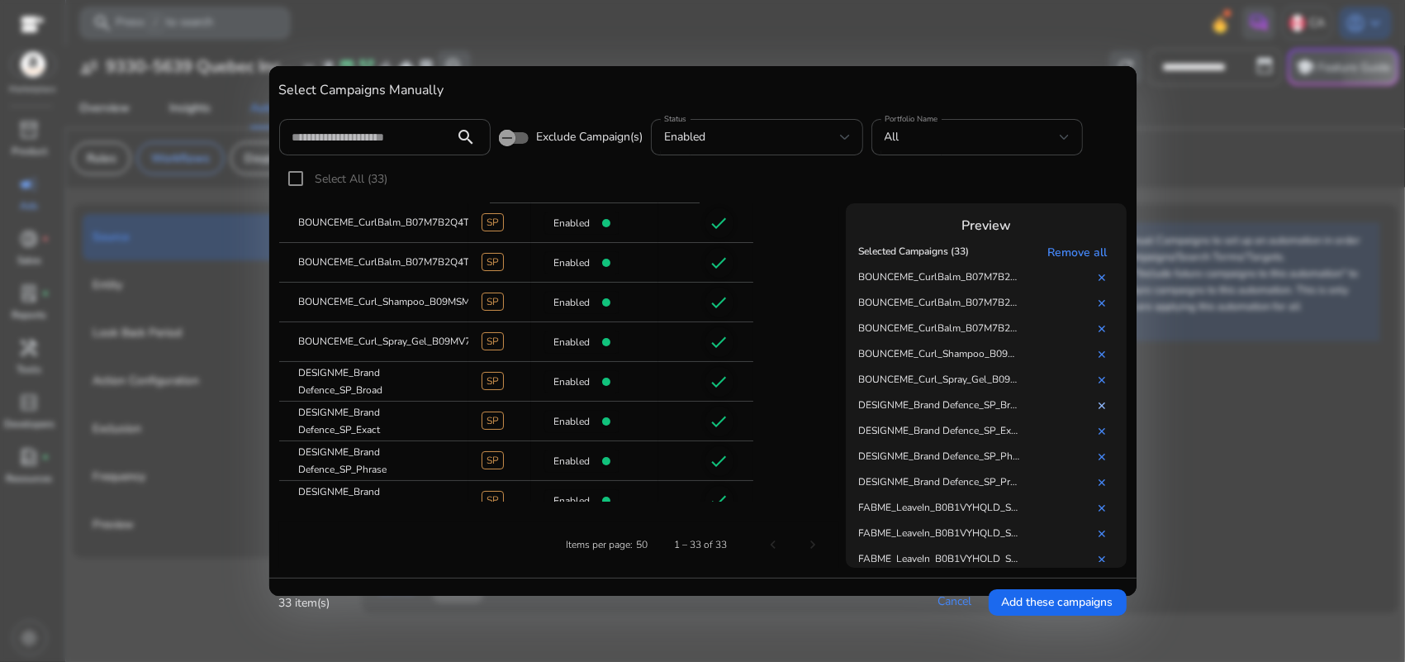
click at [1104, 401] on link "✕" at bounding box center [1105, 406] width 17 height 16
click at [1103, 405] on link "✕" at bounding box center [1105, 406] width 17 height 16
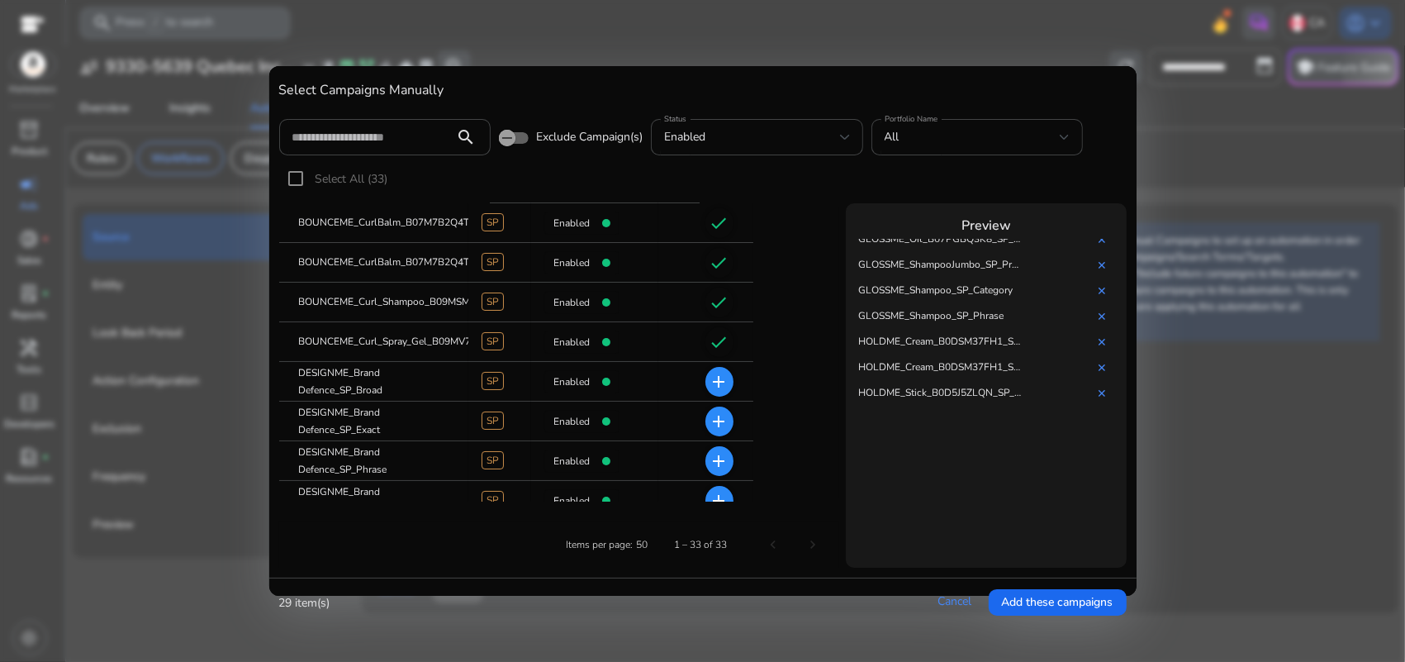
scroll to position [0, 0]
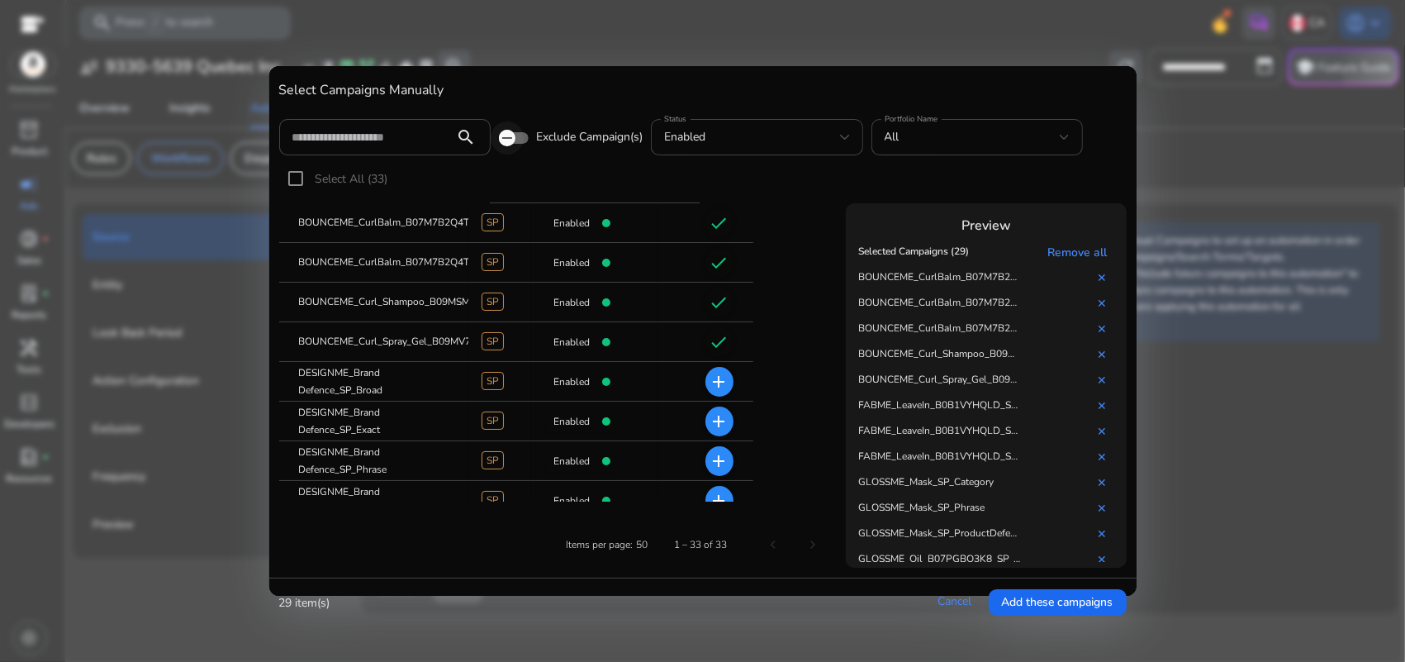
click at [513, 135] on icon "button" at bounding box center [507, 138] width 15 height 15
click at [513, 135] on icon "button" at bounding box center [520, 138] width 15 height 15
click at [1070, 242] on th "Remove all" at bounding box center [1072, 253] width 93 height 26
click at [1071, 248] on link "Remove all" at bounding box center [1080, 253] width 66 height 16
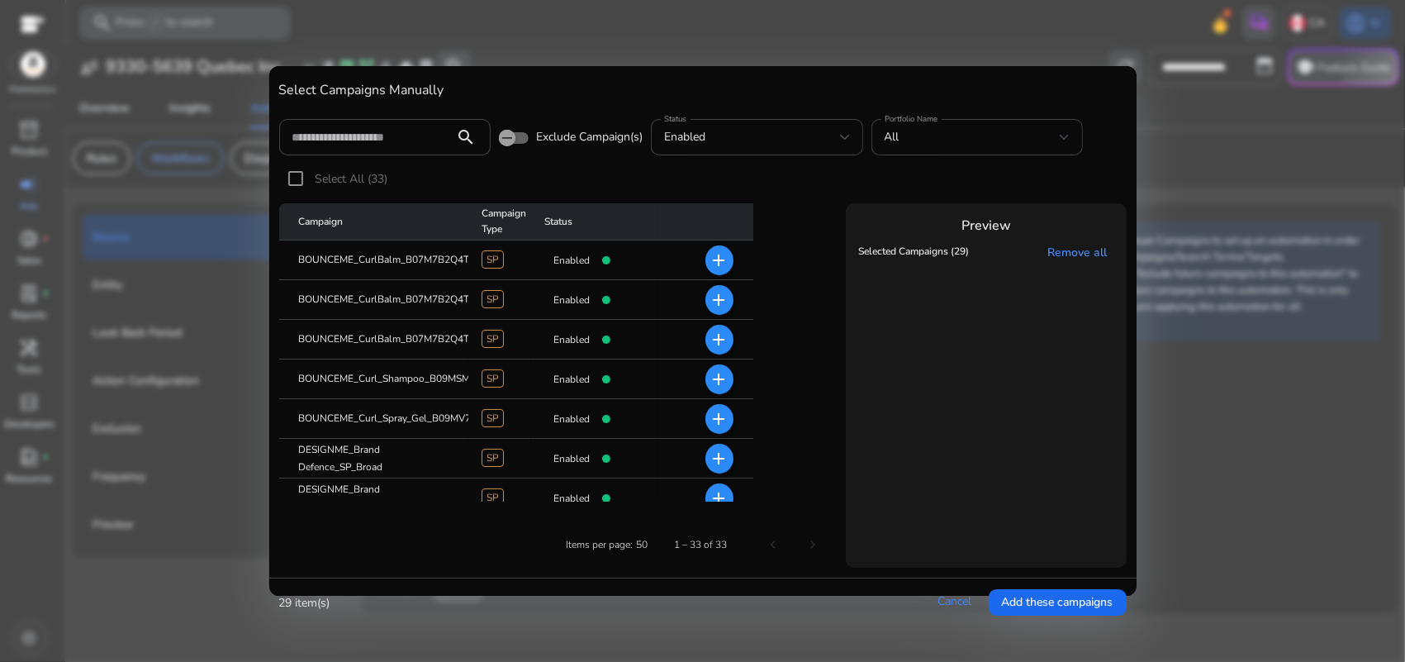
click at [719, 254] on mat-icon "add" at bounding box center [720, 260] width 20 height 20
click at [724, 301] on mat-icon "add" at bounding box center [720, 300] width 20 height 20
click at [715, 343] on mat-icon "add" at bounding box center [720, 340] width 20 height 20
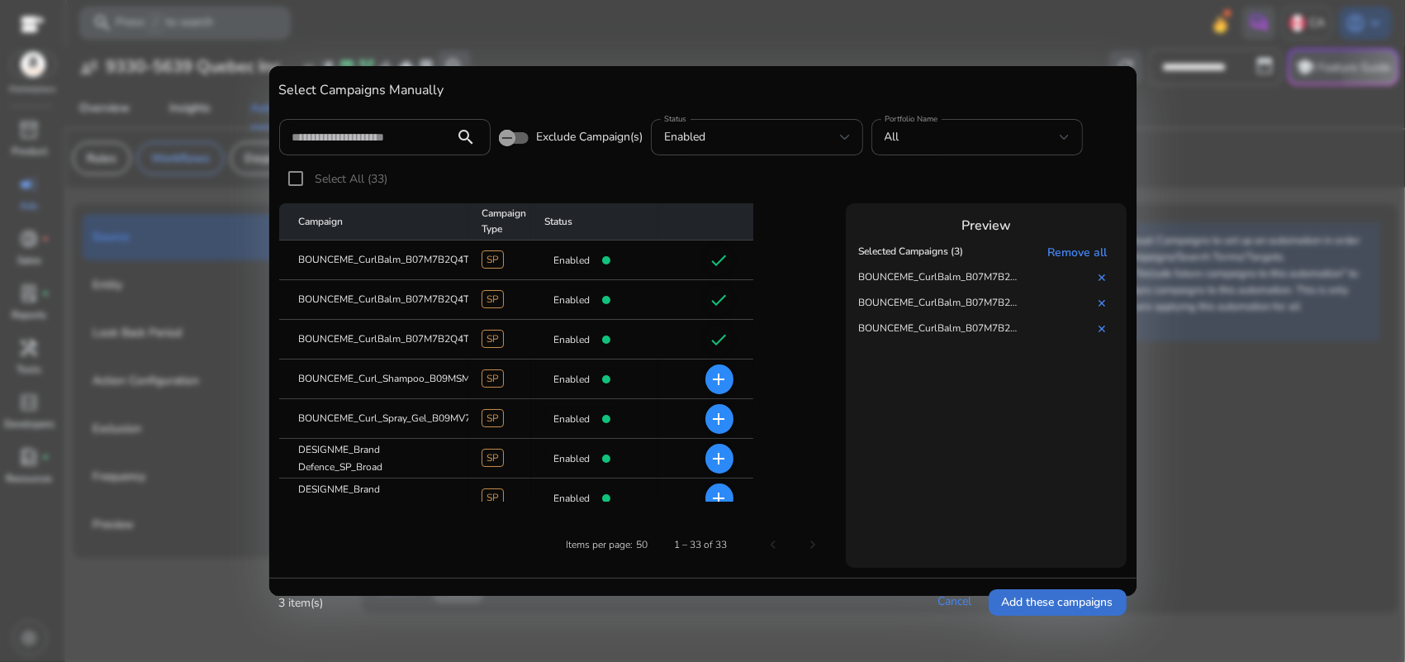
click at [1014, 597] on span "Add these campaigns" at bounding box center [1058, 601] width 112 height 17
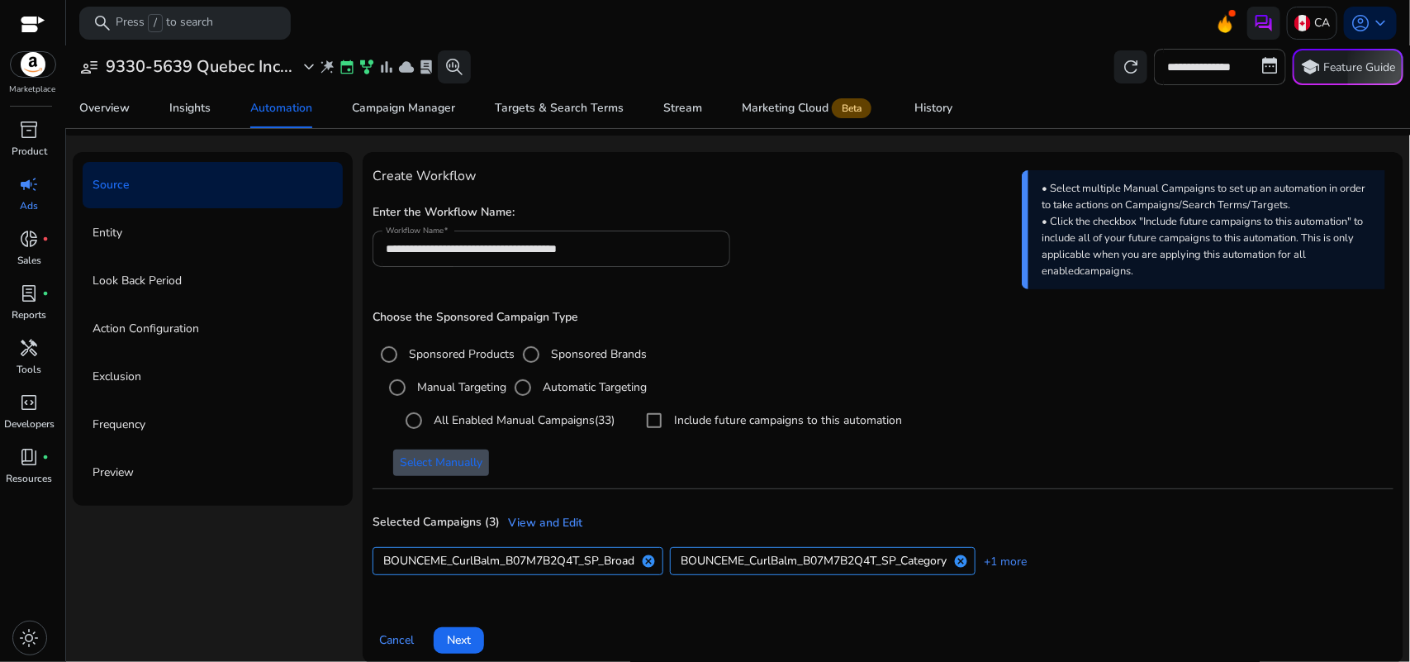
scroll to position [68, 0]
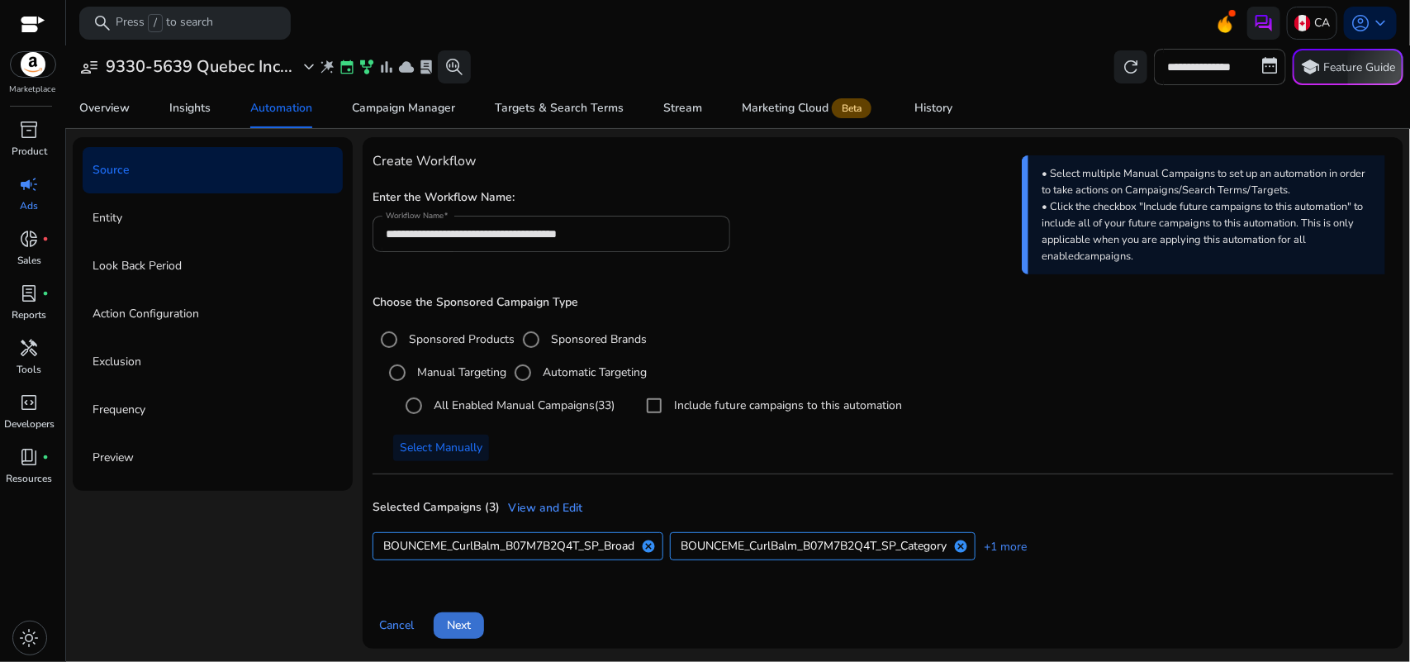
click at [471, 616] on span "Next" at bounding box center [459, 624] width 24 height 17
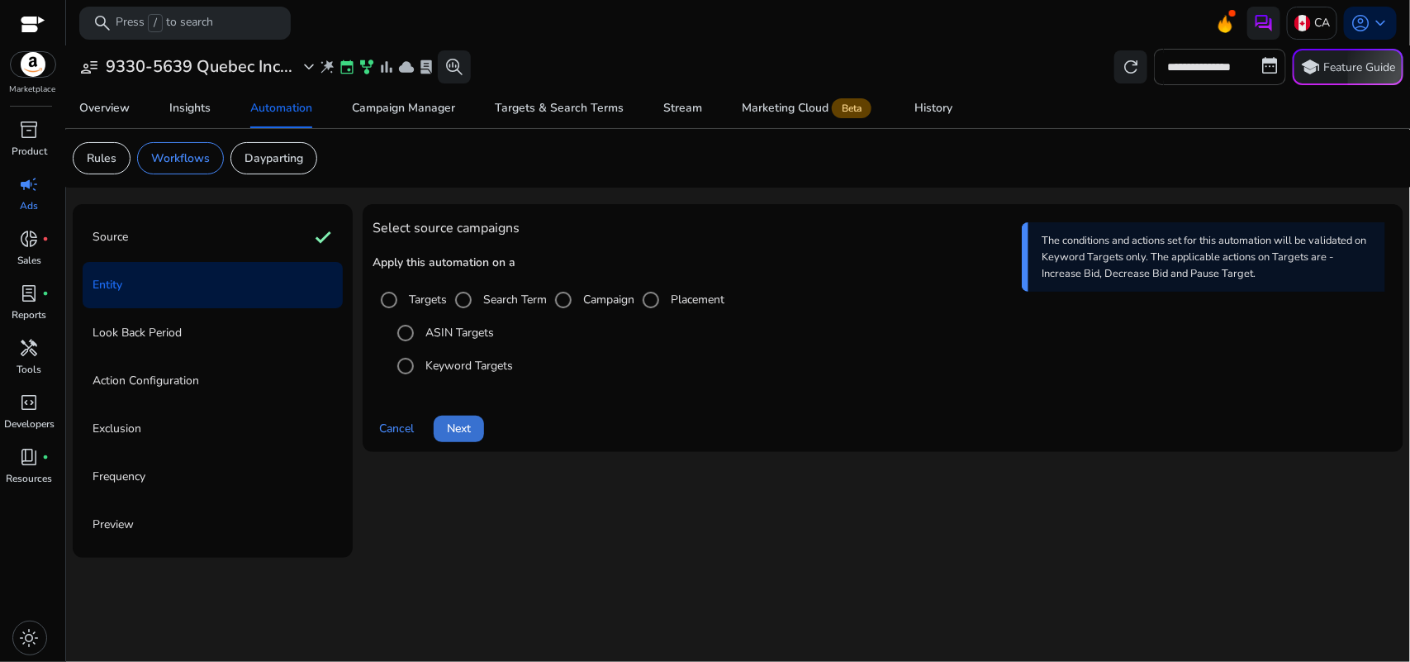
click at [458, 426] on span "Next" at bounding box center [459, 428] width 24 height 17
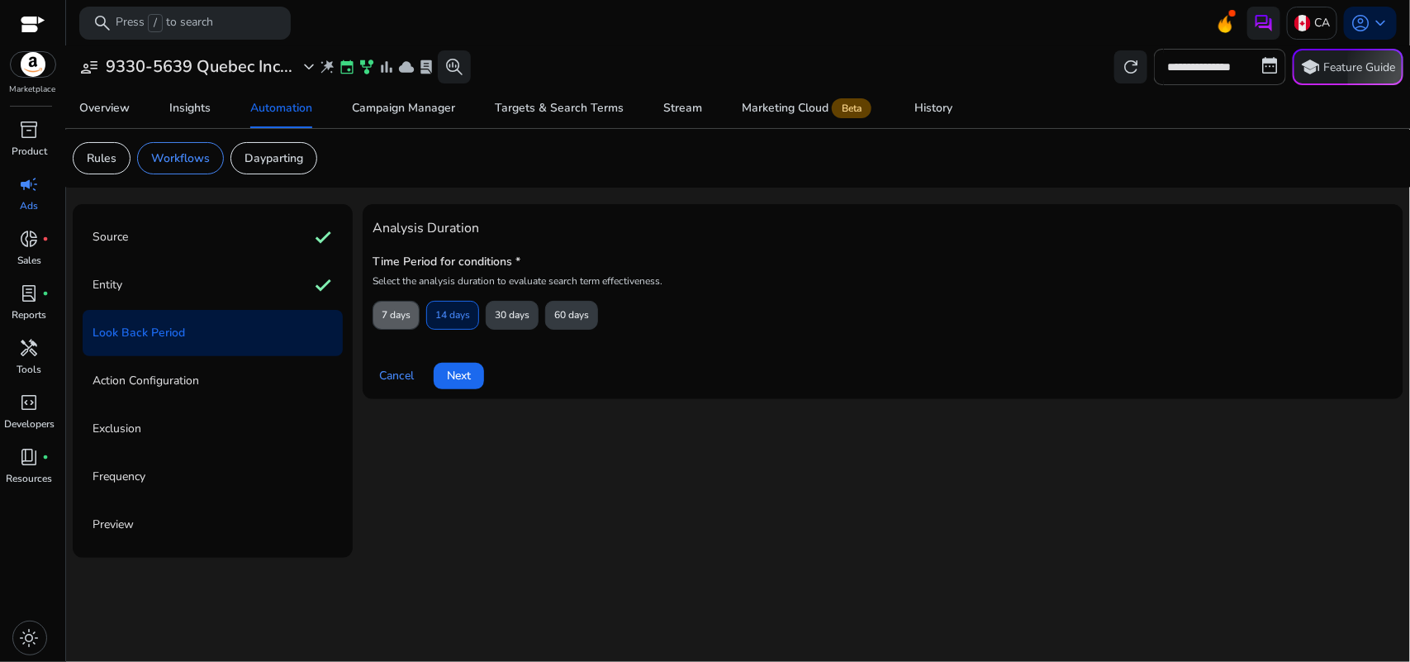
click at [394, 308] on span "7 days" at bounding box center [396, 315] width 29 height 29
click at [455, 374] on span "Next" at bounding box center [459, 375] width 24 height 17
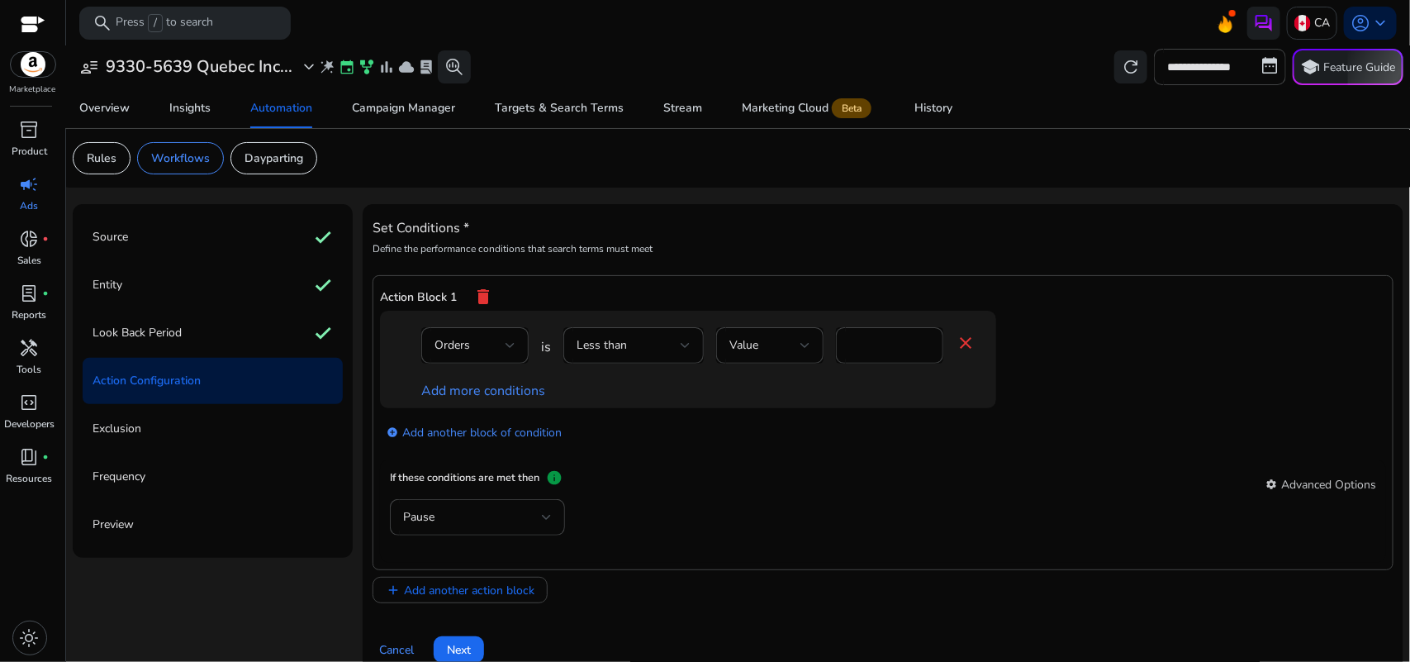
scroll to position [26, 0]
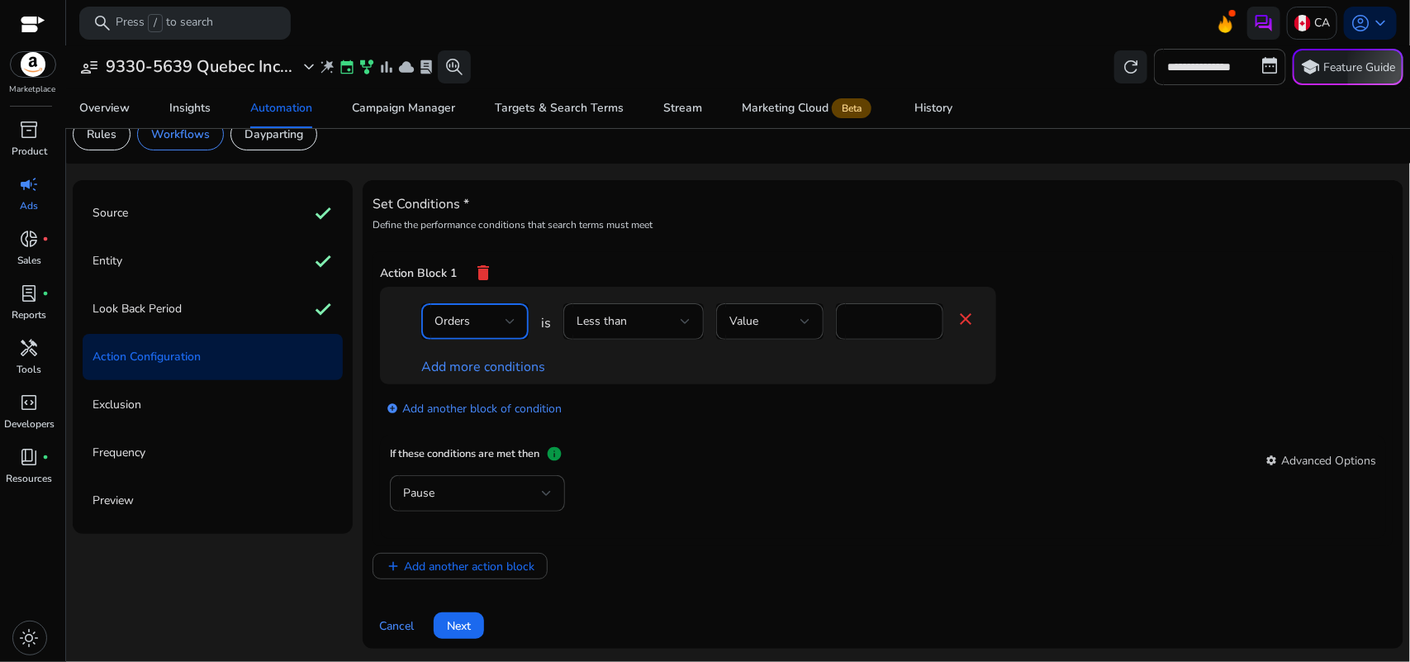
click at [502, 322] on div "Orders" at bounding box center [469, 321] width 71 height 18
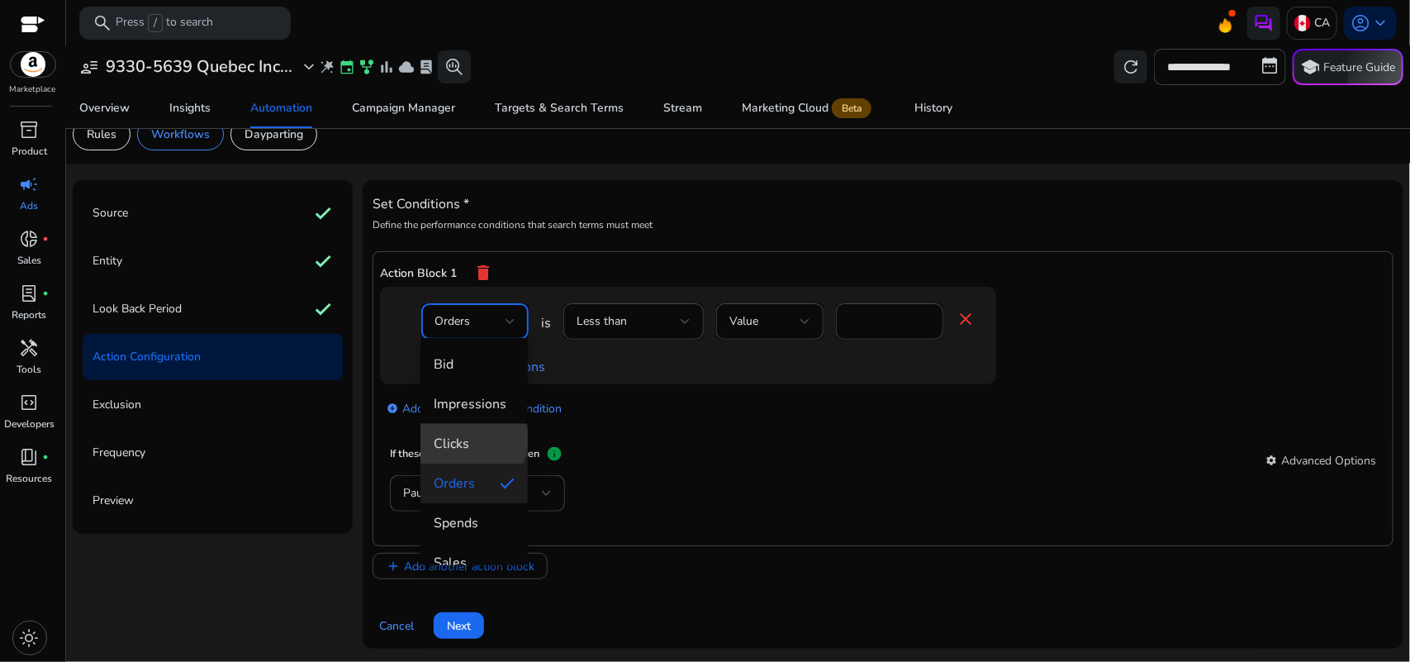
click at [472, 439] on span "Clicks" at bounding box center [474, 443] width 81 height 18
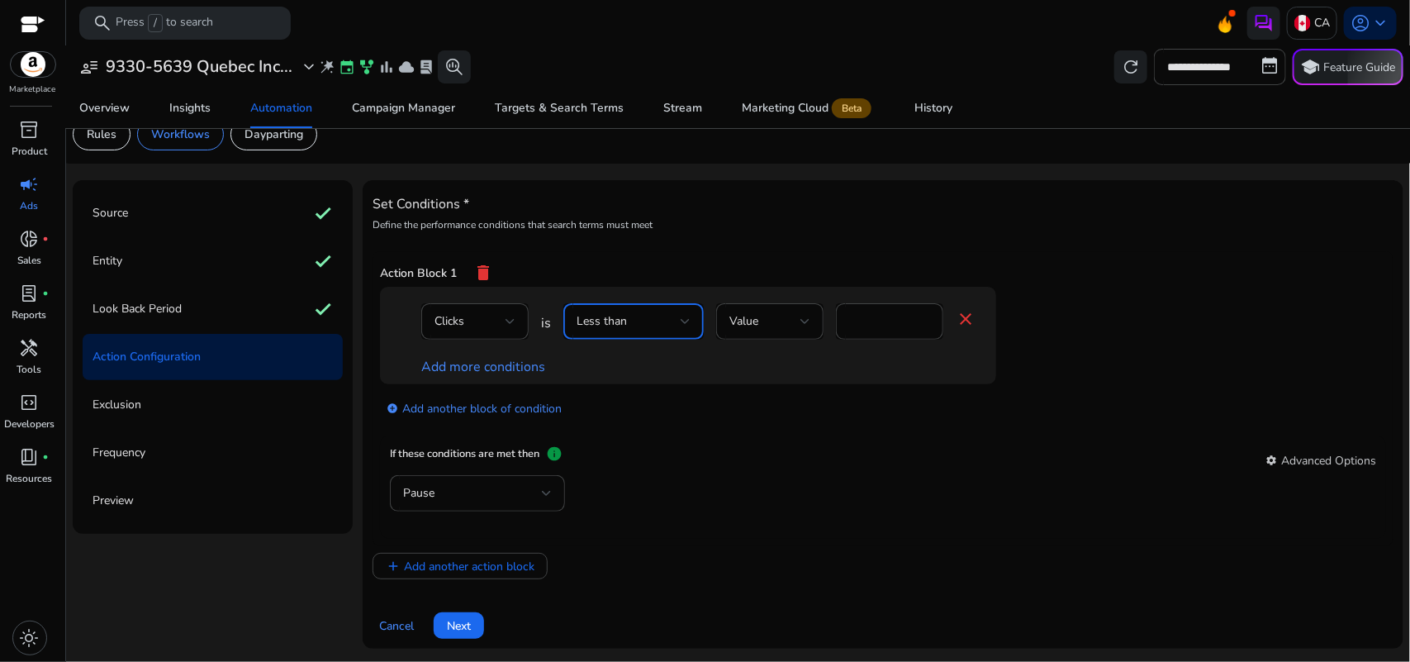
click at [658, 315] on div "Less than" at bounding box center [629, 321] width 104 height 18
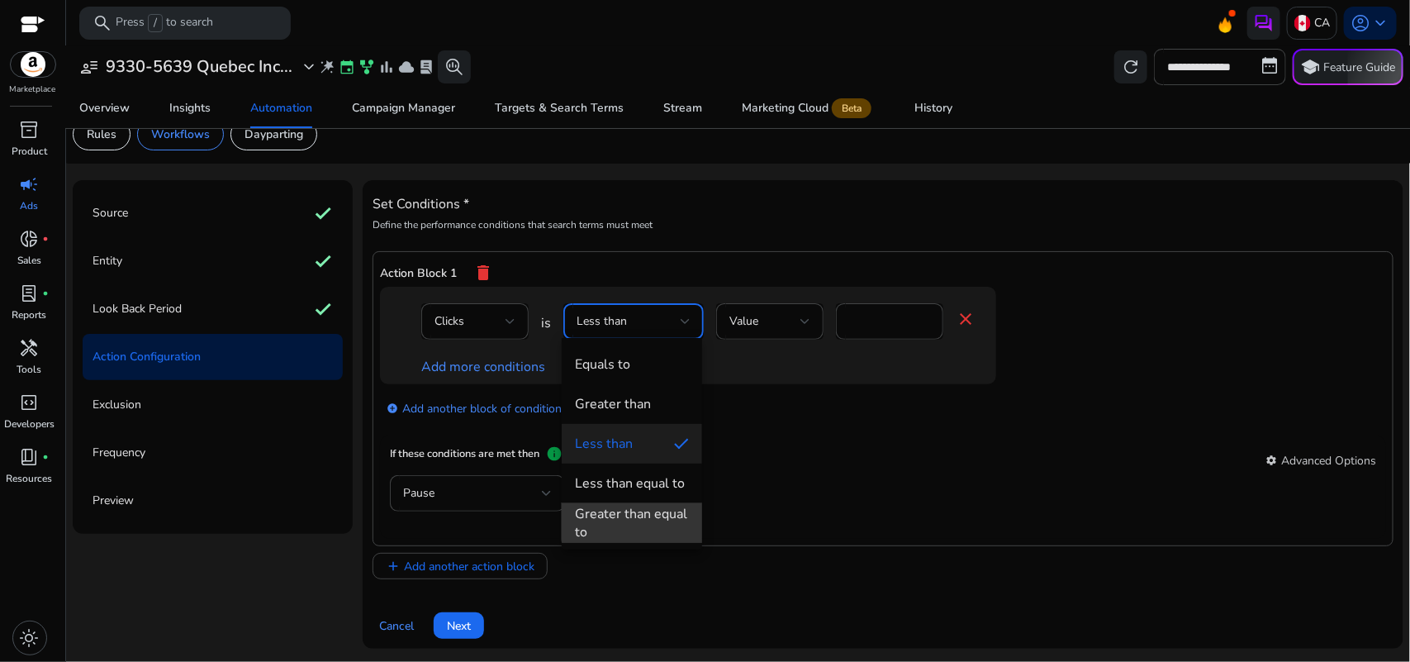
click at [653, 505] on div "Greater than equal to" at bounding box center [632, 523] width 114 height 36
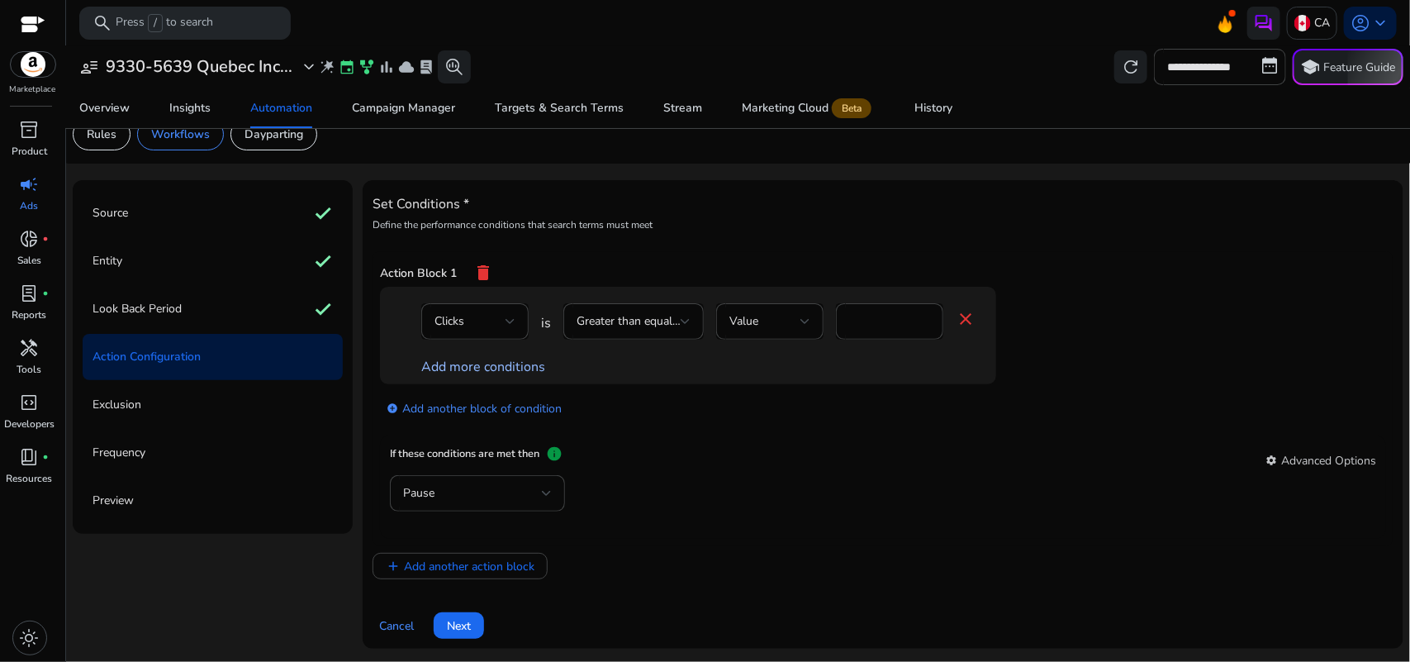
click at [485, 366] on link "Add more conditions" at bounding box center [483, 367] width 124 height 18
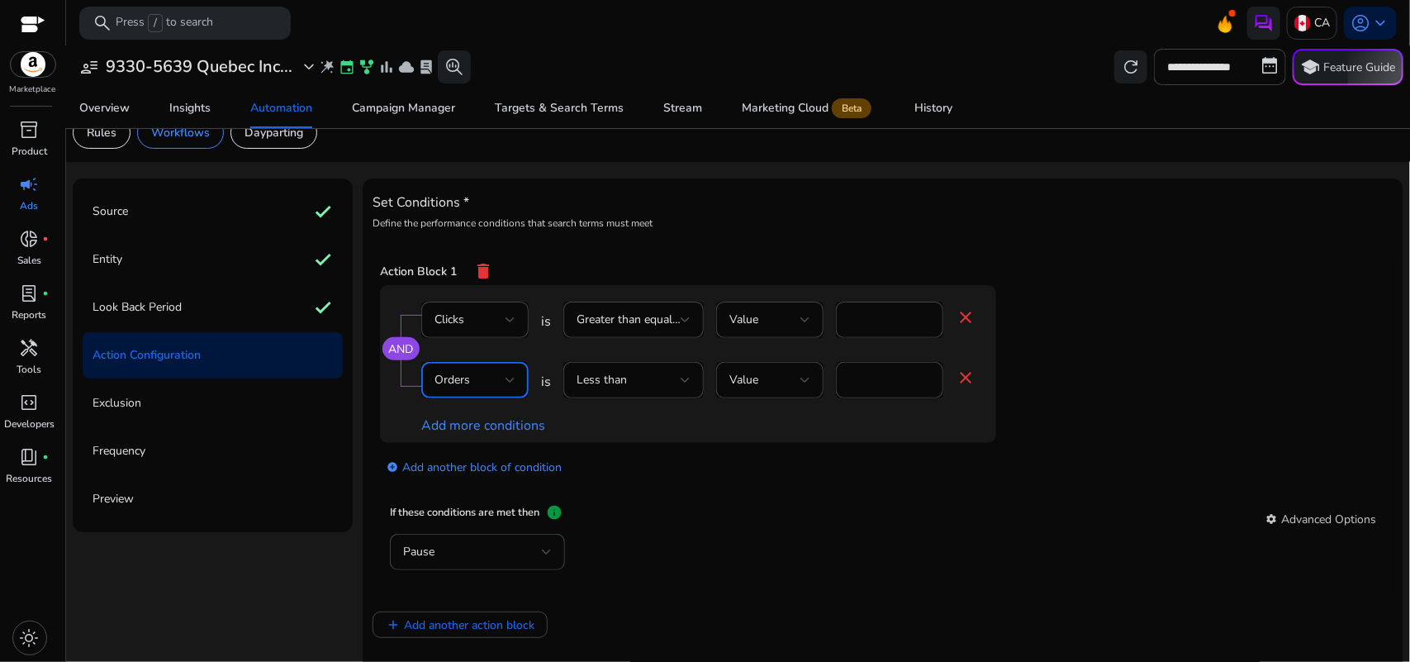
click at [461, 378] on span "Orders" at bounding box center [452, 380] width 36 height 16
click at [467, 425] on span "Bid" at bounding box center [474, 425] width 81 height 18
click at [612, 384] on span "Less than" at bounding box center [602, 380] width 50 height 16
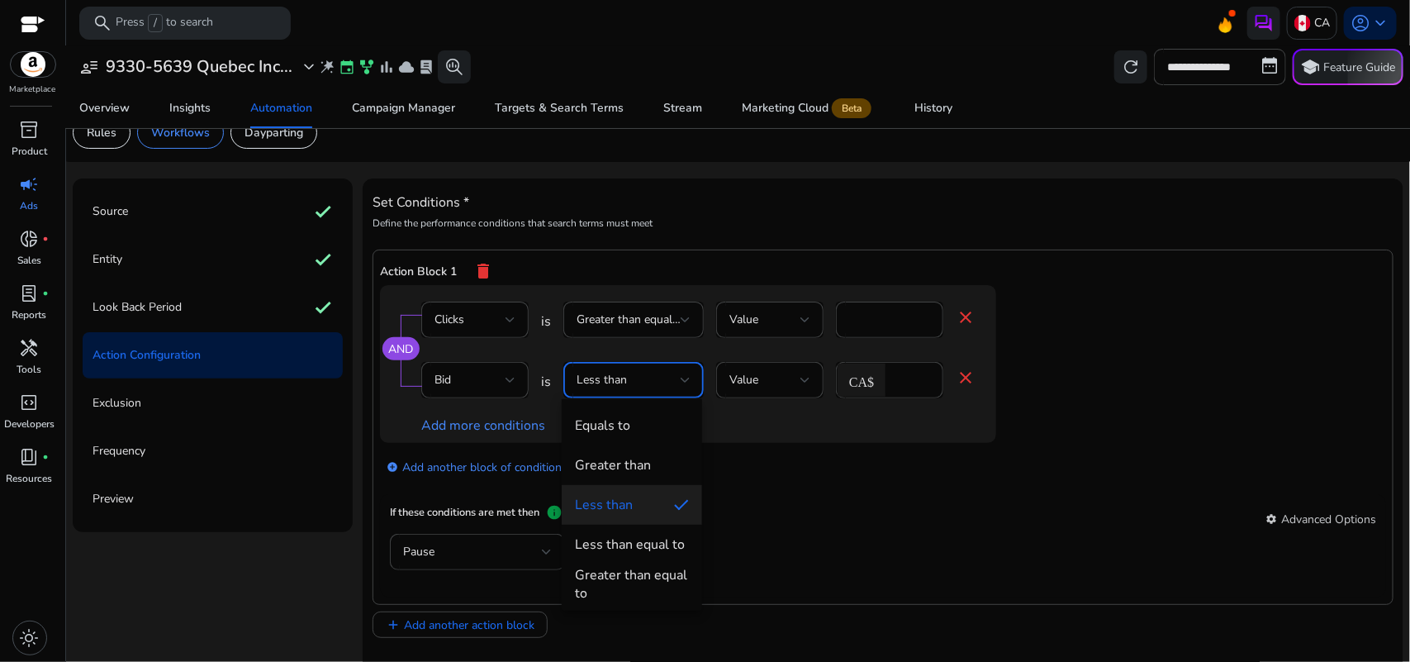
click at [468, 385] on div at bounding box center [705, 331] width 1410 height 662
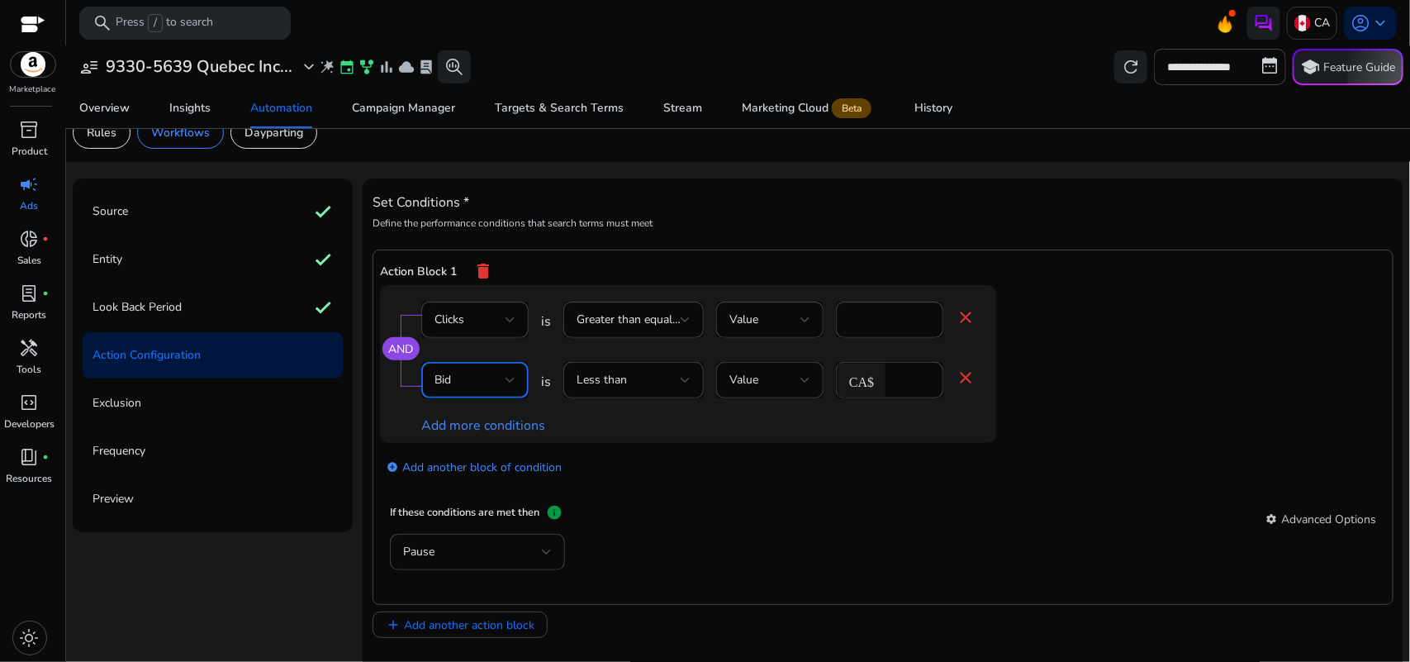
click at [468, 385] on div "Bid" at bounding box center [469, 380] width 71 height 18
click at [650, 394] on div at bounding box center [705, 331] width 1410 height 662
click at [650, 394] on div "Less than" at bounding box center [634, 380] width 114 height 36
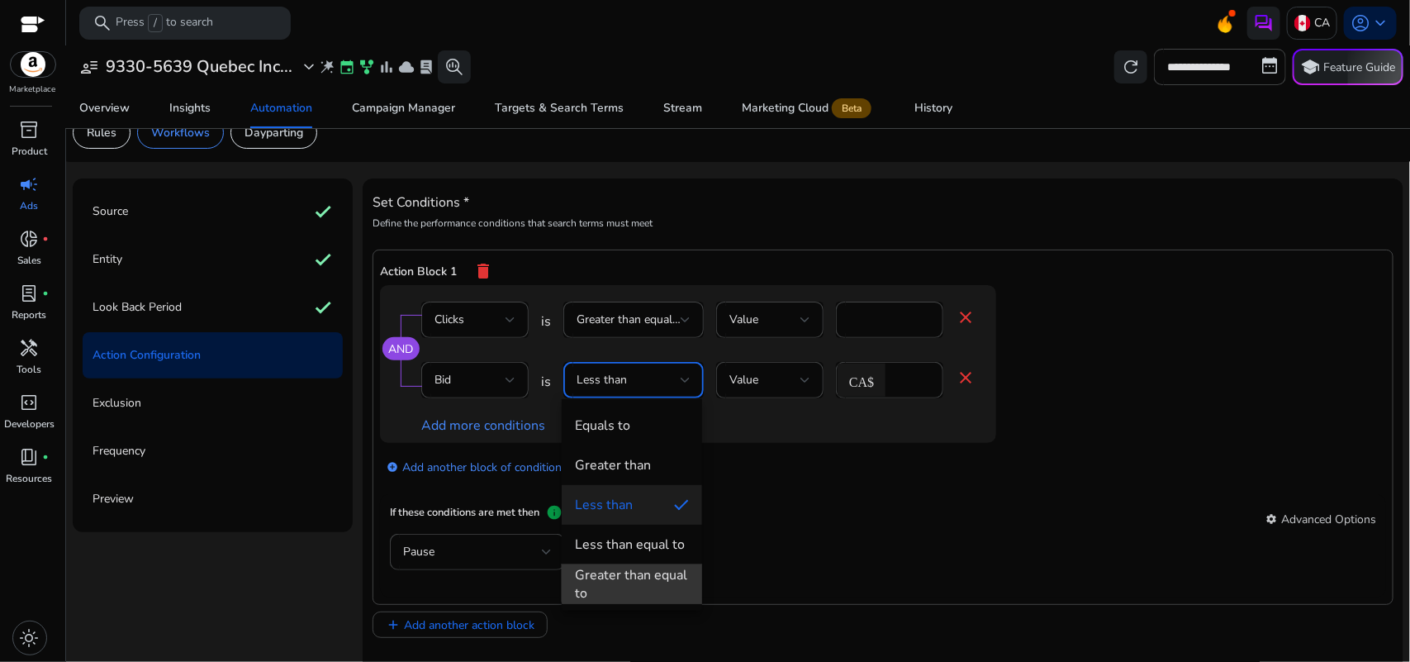
click at [633, 572] on div "Greater than equal to" at bounding box center [632, 584] width 114 height 36
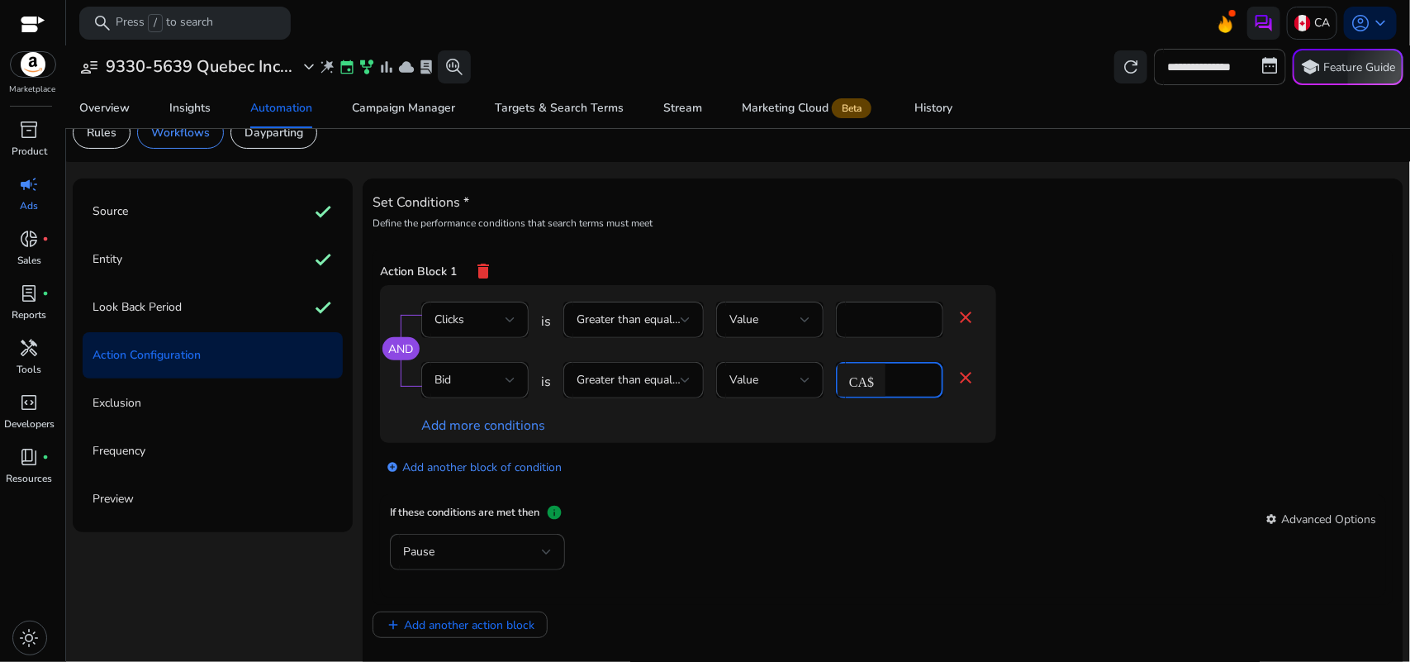
click at [898, 381] on input "*" at bounding box center [912, 380] width 36 height 18
type input "***"
click at [819, 472] on div "add_circle Add another block of condition" at bounding box center [721, 466] width 682 height 46
click at [444, 423] on link "Add more conditions" at bounding box center [483, 425] width 124 height 18
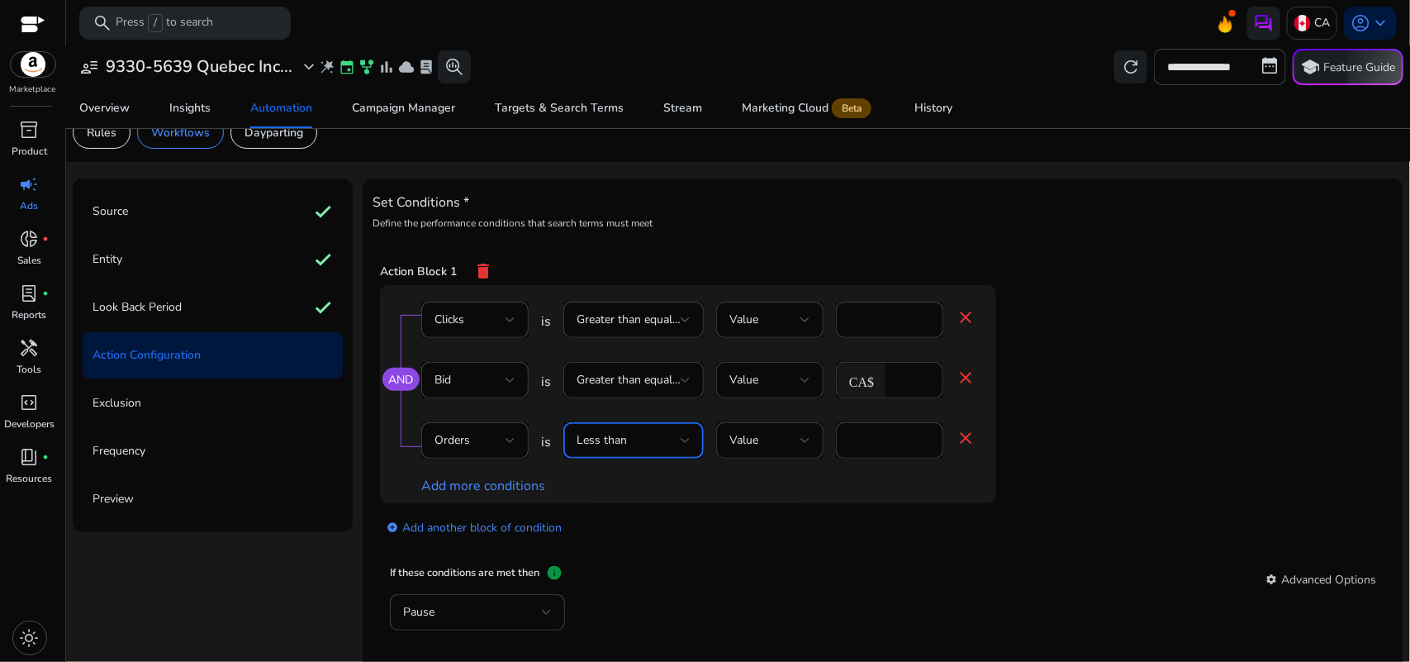
click at [618, 438] on span "Less than" at bounding box center [602, 440] width 50 height 16
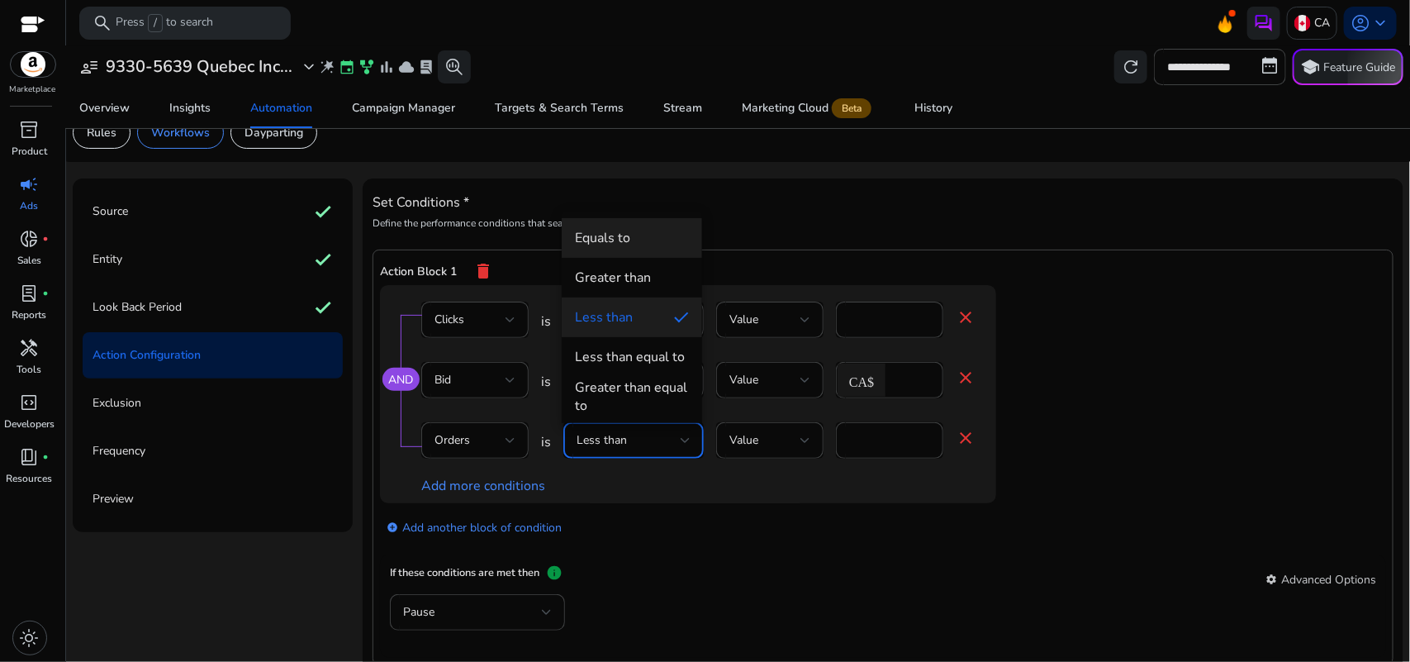
click at [620, 236] on div "Equals to" at bounding box center [602, 238] width 55 height 18
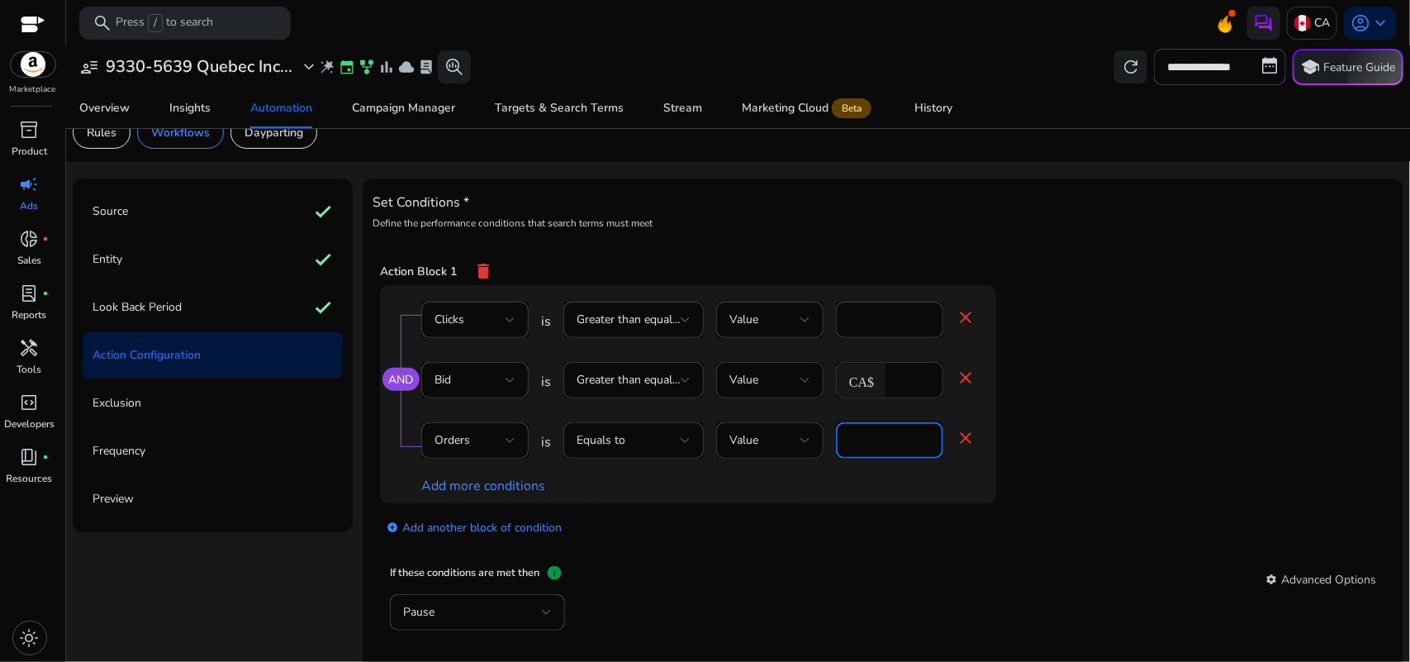
click at [857, 440] on input "*" at bounding box center [889, 440] width 81 height 18
type input "*"
click at [1113, 425] on app-ppc-editable-conditions "AND Clicks is Greater than equal to Value * close Bid is Greater than equal to …" at bounding box center [883, 420] width 1006 height 270
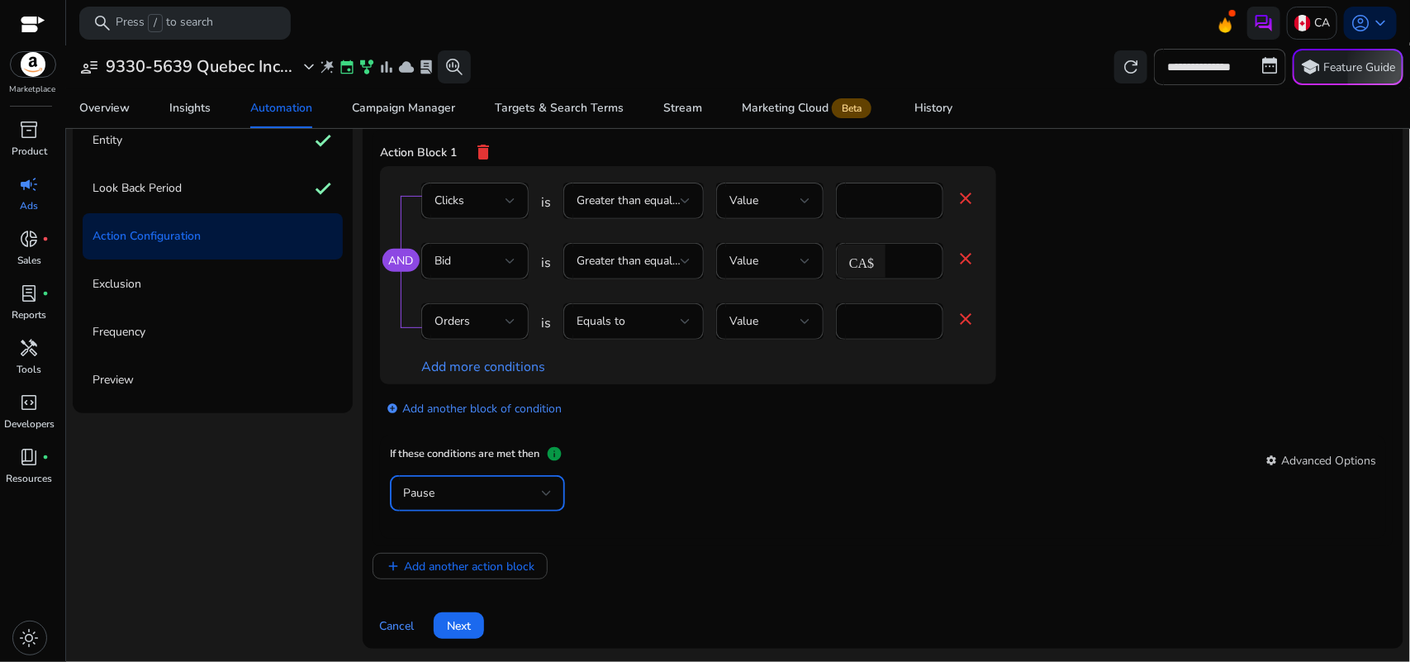
click at [455, 493] on div "Pause" at bounding box center [472, 493] width 139 height 18
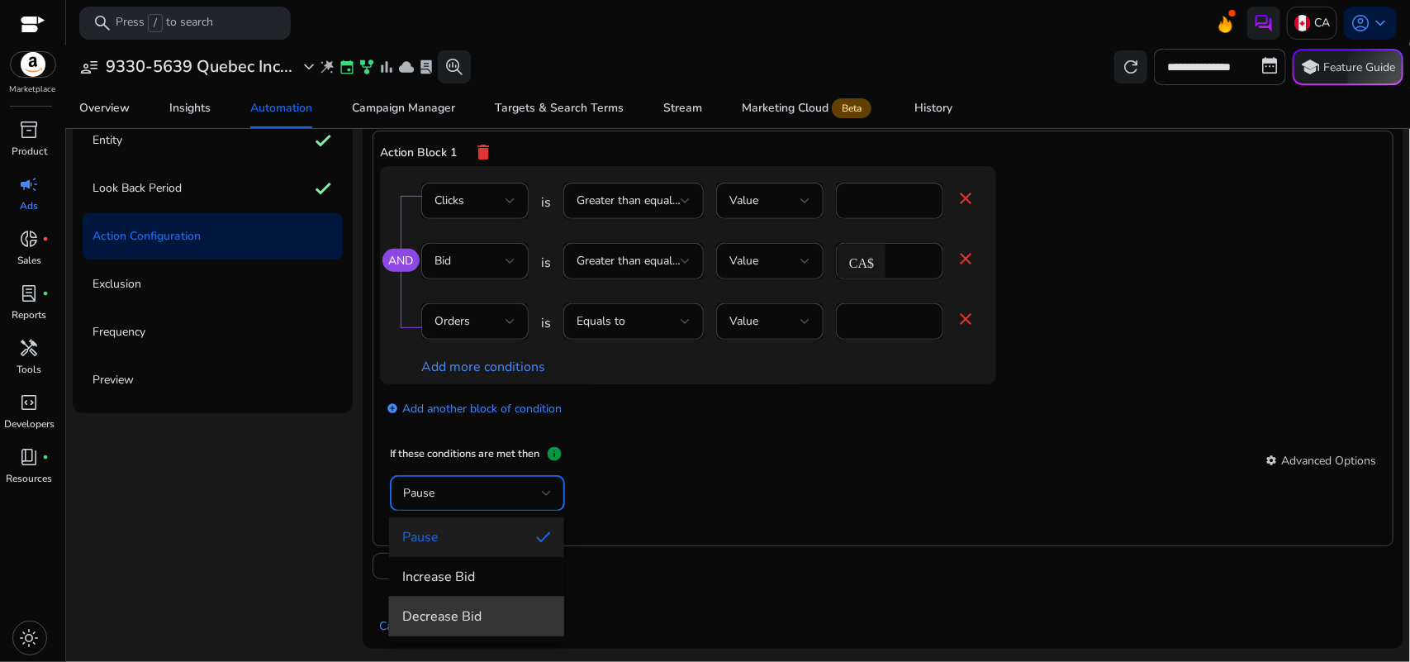
click at [476, 605] on mat-option "Decrease Bid" at bounding box center [476, 616] width 175 height 40
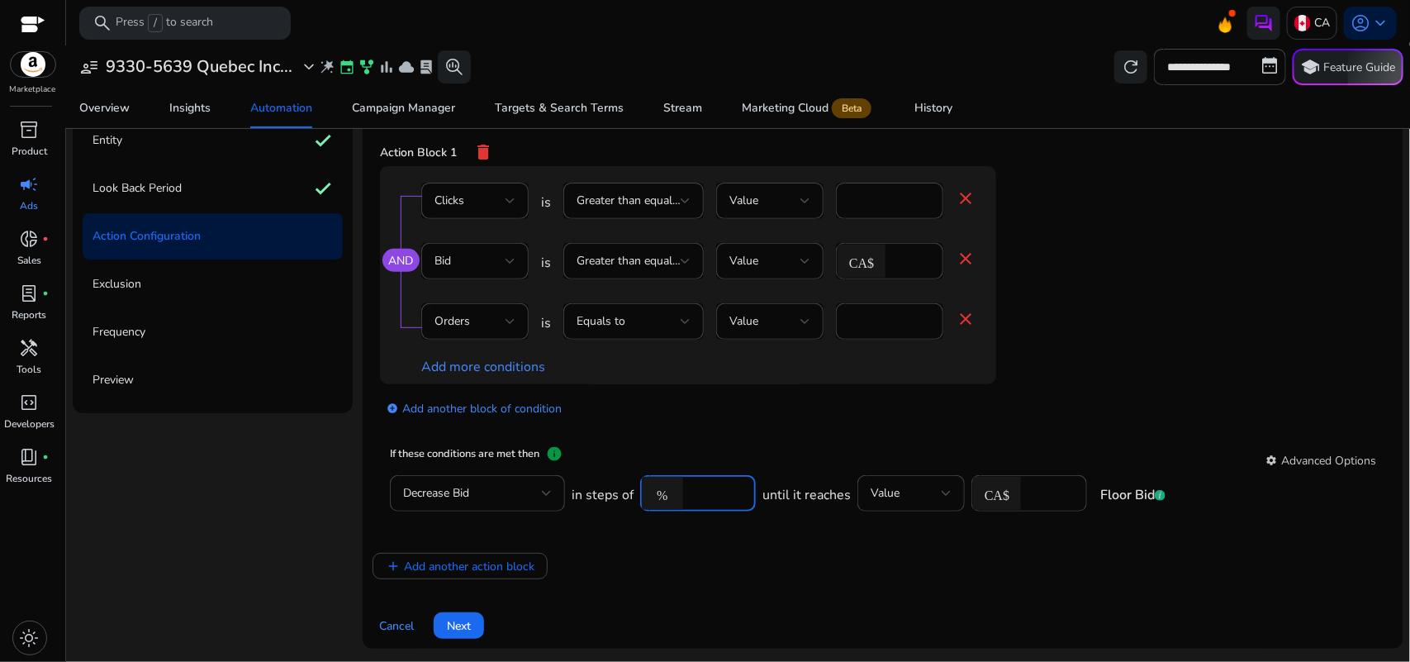
click at [699, 494] on input "****" at bounding box center [716, 493] width 51 height 18
type input "*"
click at [841, 428] on div "add_circle Add another block of condition" at bounding box center [721, 407] width 682 height 46
click at [1029, 486] on input "number" at bounding box center [1051, 493] width 45 height 18
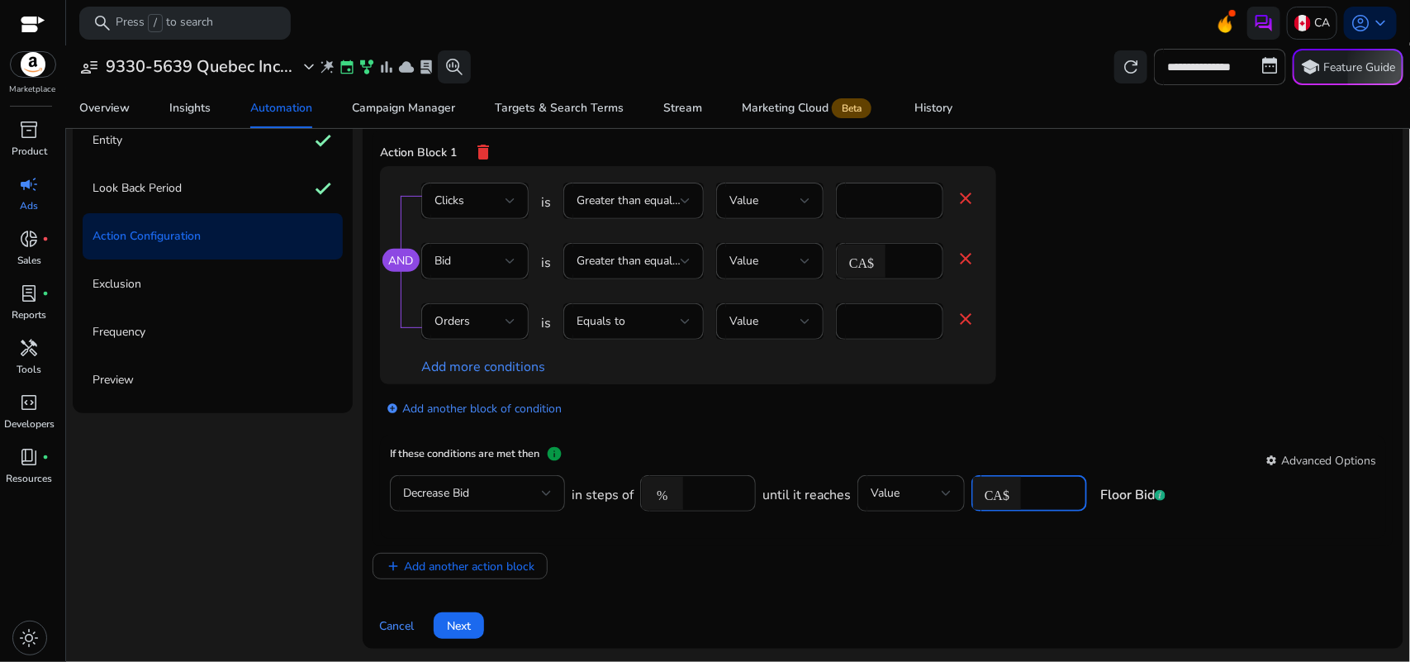
type input "*"
click at [1115, 386] on app-ppc-editable-conditions "AND Clicks is Greater than equal to Value * close Bid is Greater than equal to …" at bounding box center [883, 301] width 1006 height 270
click at [444, 620] on span at bounding box center [459, 625] width 50 height 40
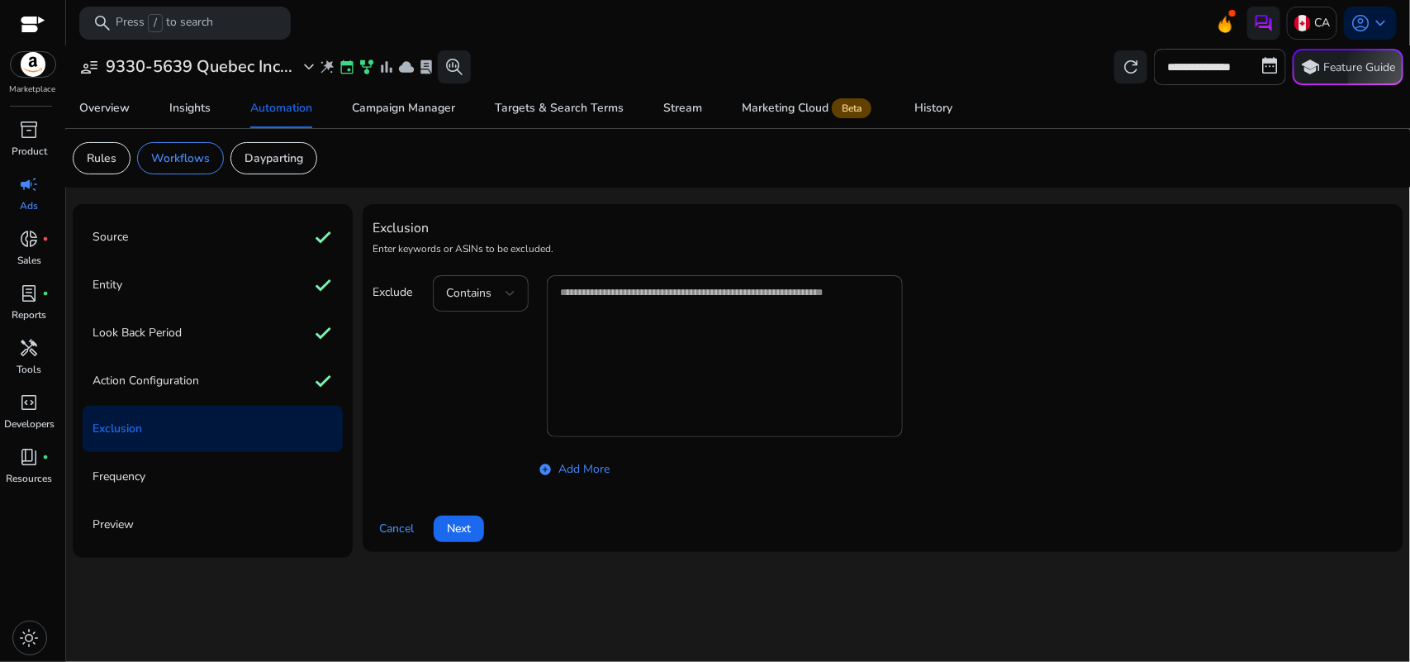
scroll to position [0, 0]
click at [448, 525] on span "Next" at bounding box center [459, 528] width 24 height 17
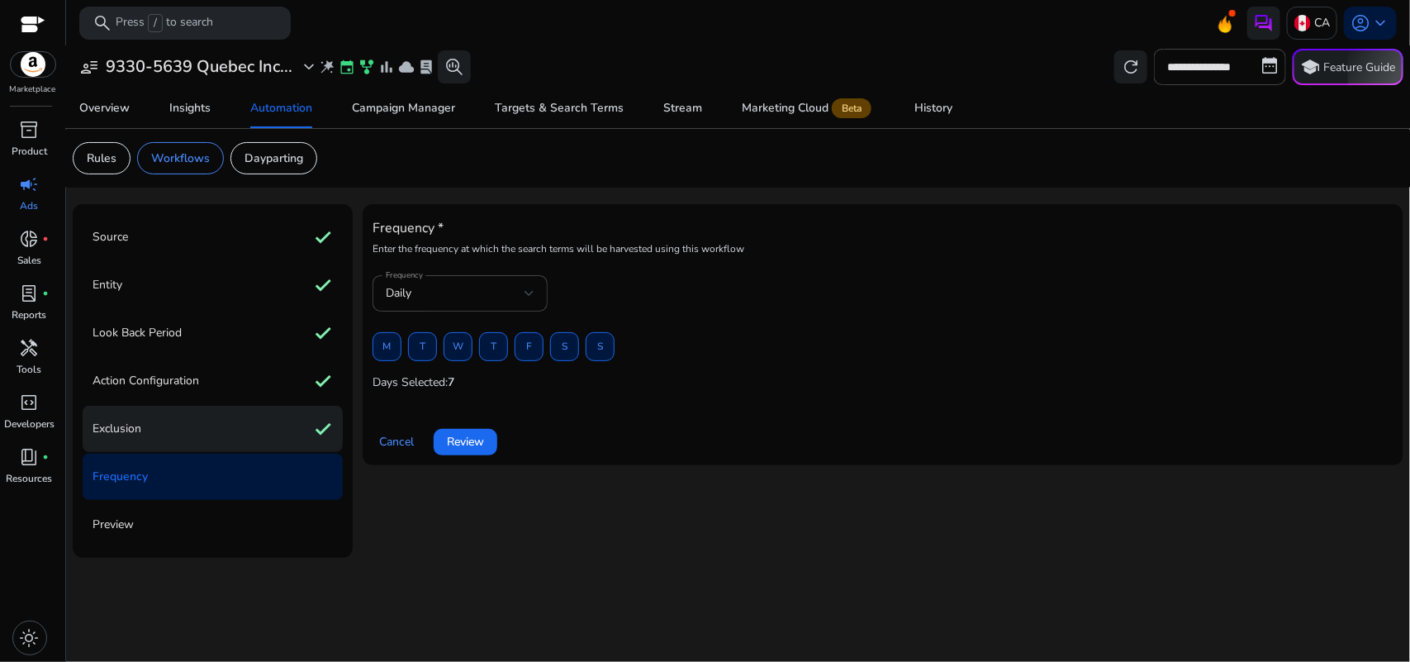
click at [235, 431] on div "Exclusion check" at bounding box center [213, 429] width 260 height 46
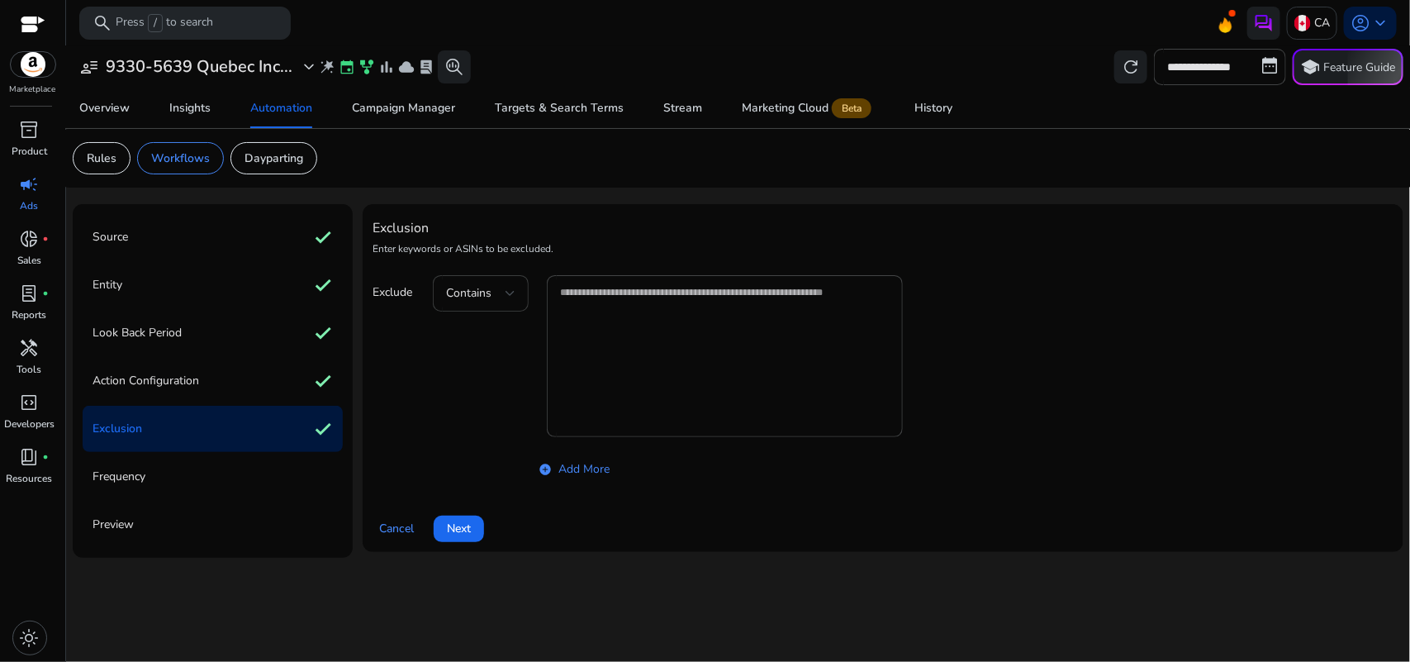
click at [476, 308] on div "Contains" at bounding box center [480, 293] width 69 height 36
click at [648, 186] on div at bounding box center [705, 331] width 1410 height 662
click at [453, 523] on span "Next" at bounding box center [459, 528] width 24 height 17
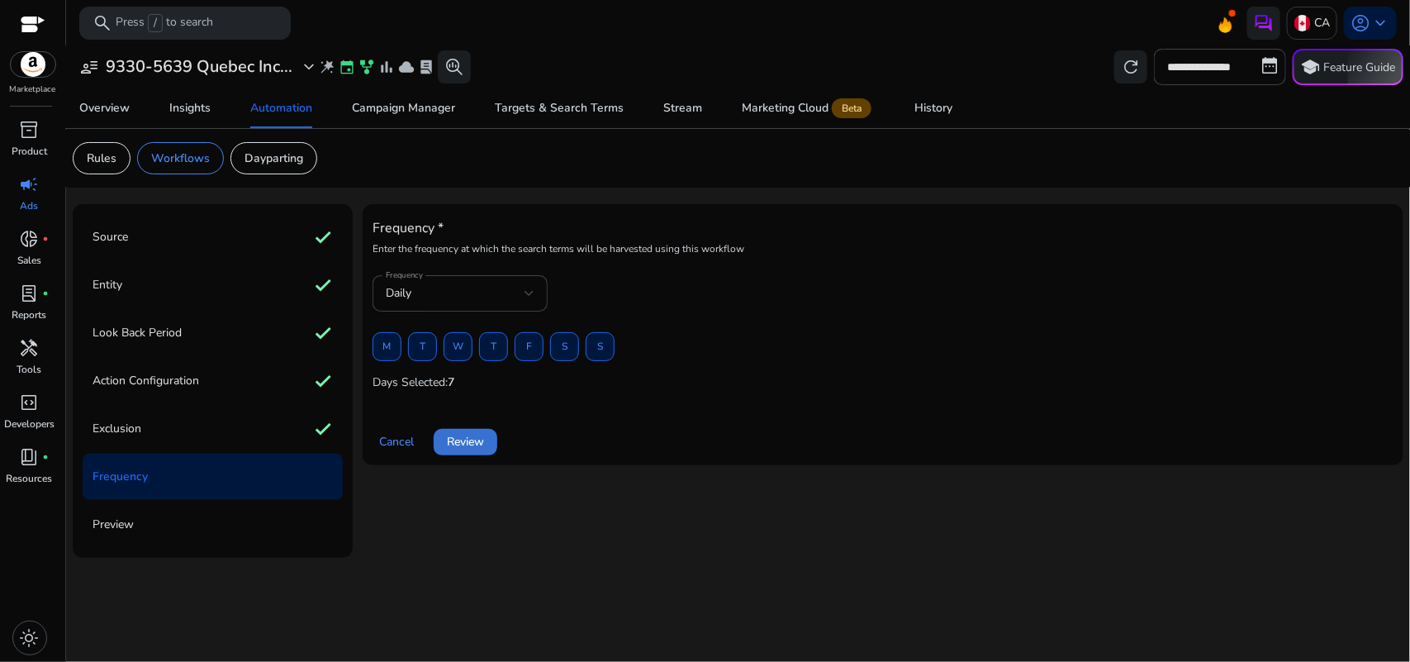
click at [463, 448] on span "Review" at bounding box center [465, 441] width 37 height 17
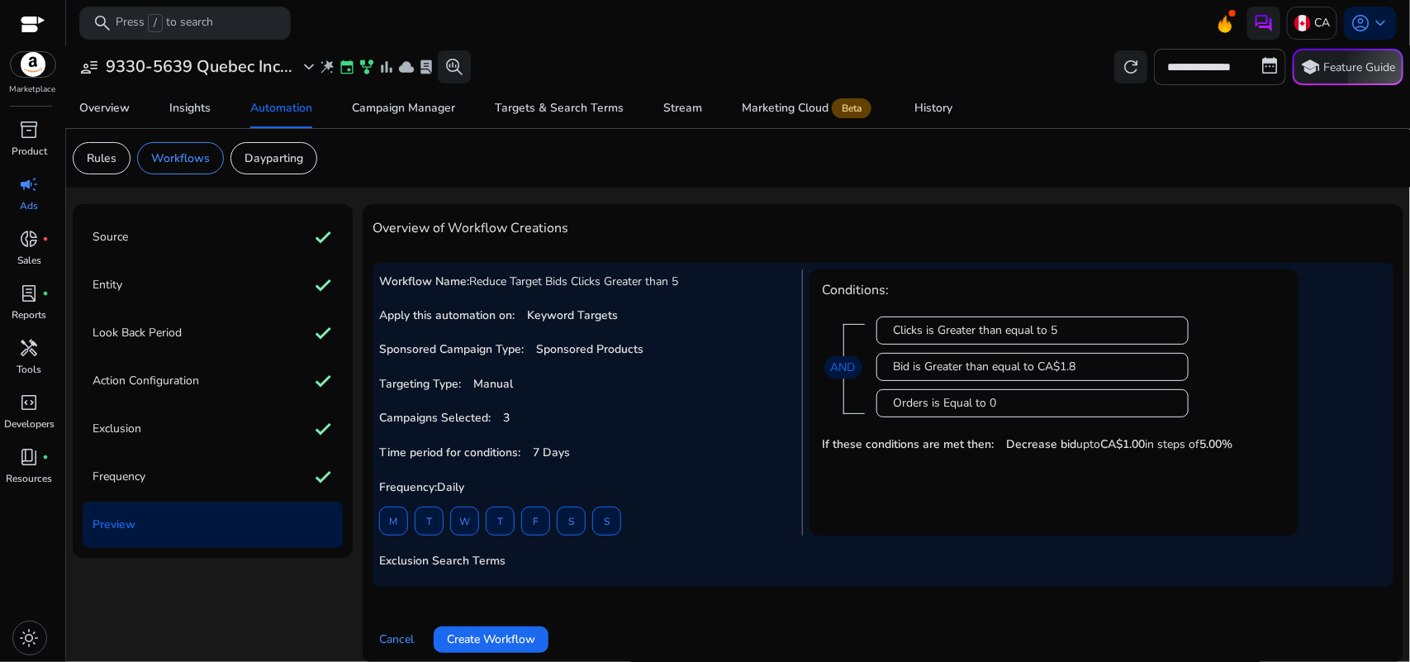
scroll to position [13, 0]
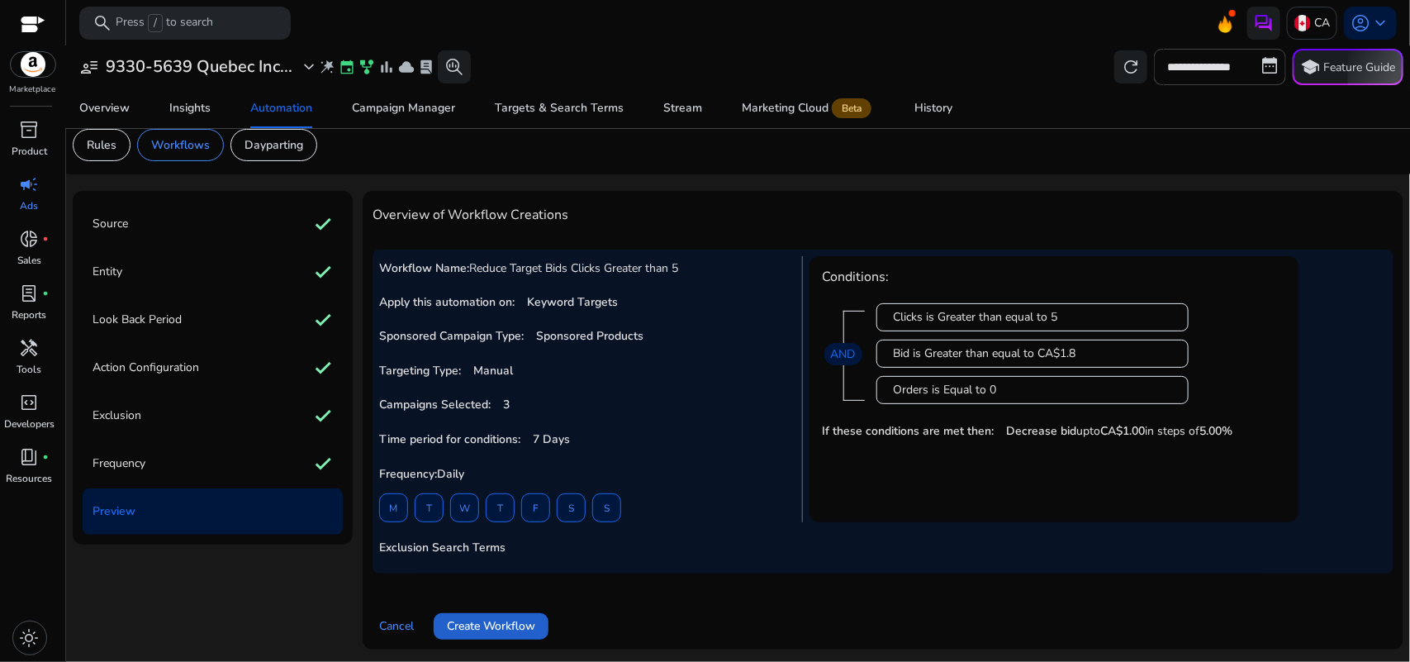
click at [515, 629] on span "Create Workflow" at bounding box center [491, 625] width 88 height 17
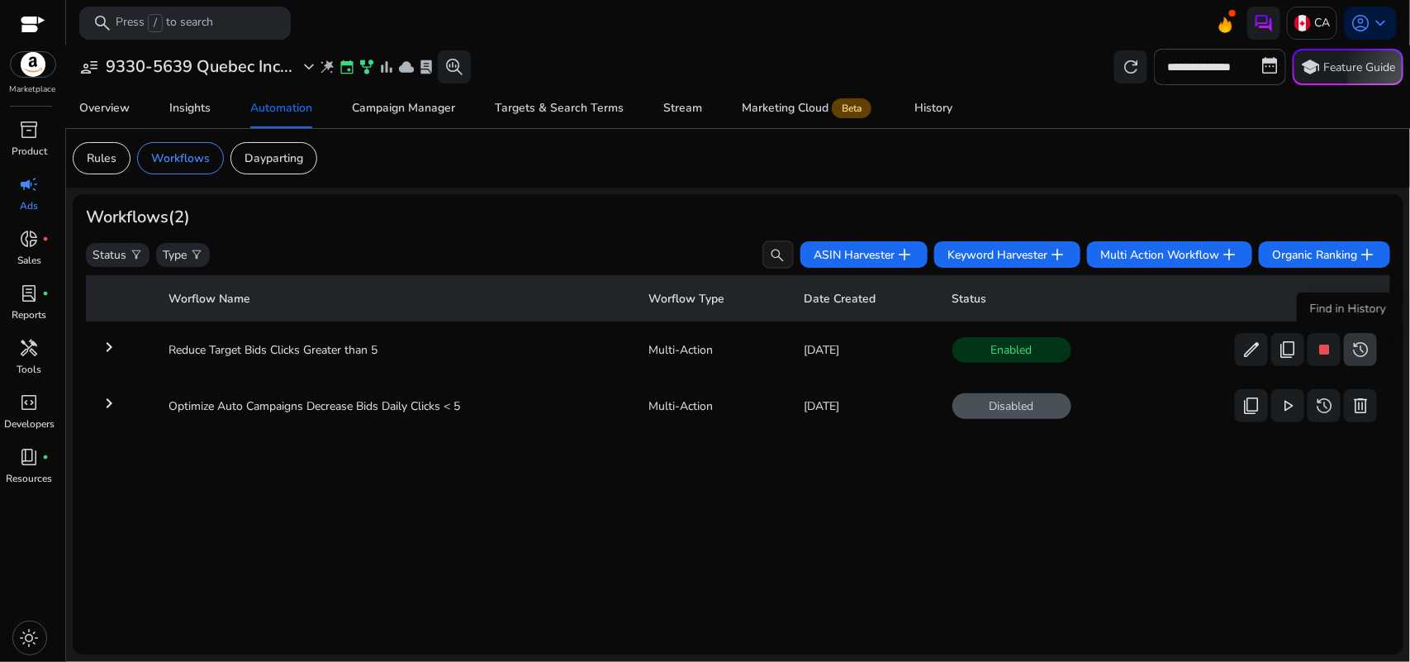
click at [1353, 349] on span "history" at bounding box center [1361, 349] width 20 height 20
click at [1359, 340] on span "history" at bounding box center [1361, 349] width 20 height 20
click at [936, 106] on div "History" at bounding box center [933, 108] width 38 height 12
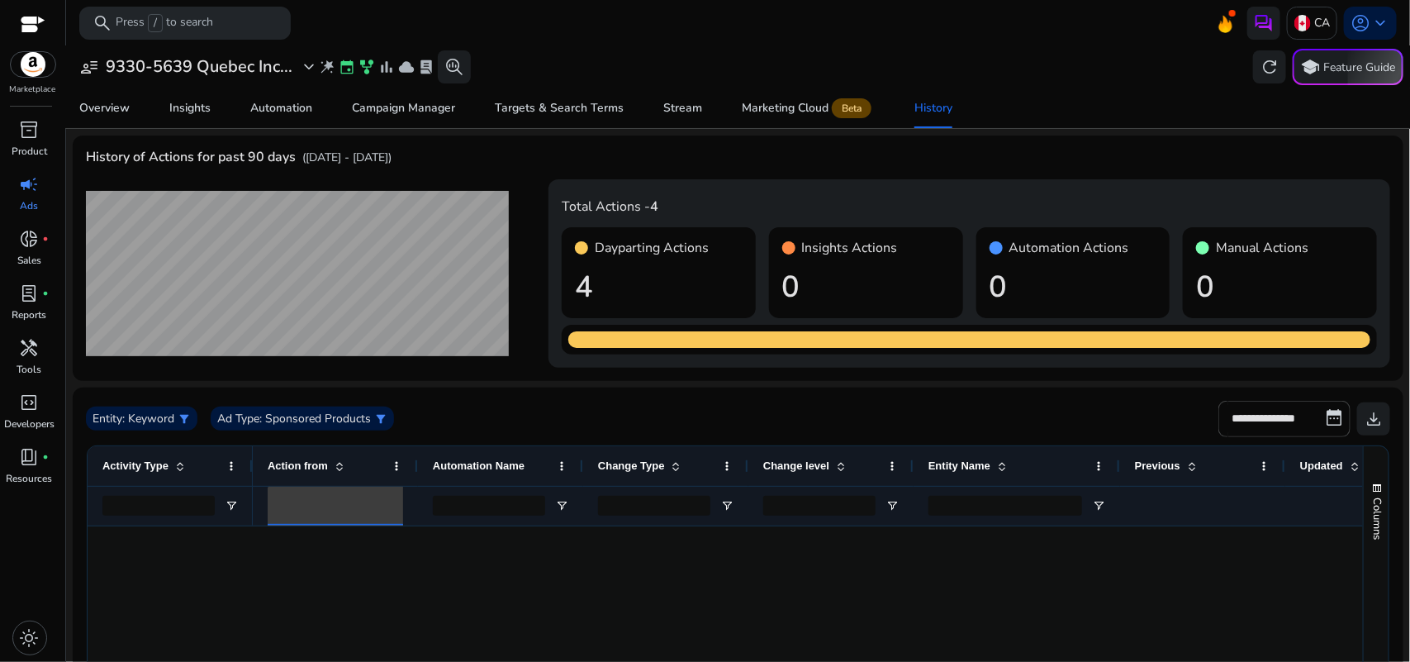
click at [372, 498] on div at bounding box center [350, 505] width 139 height 18
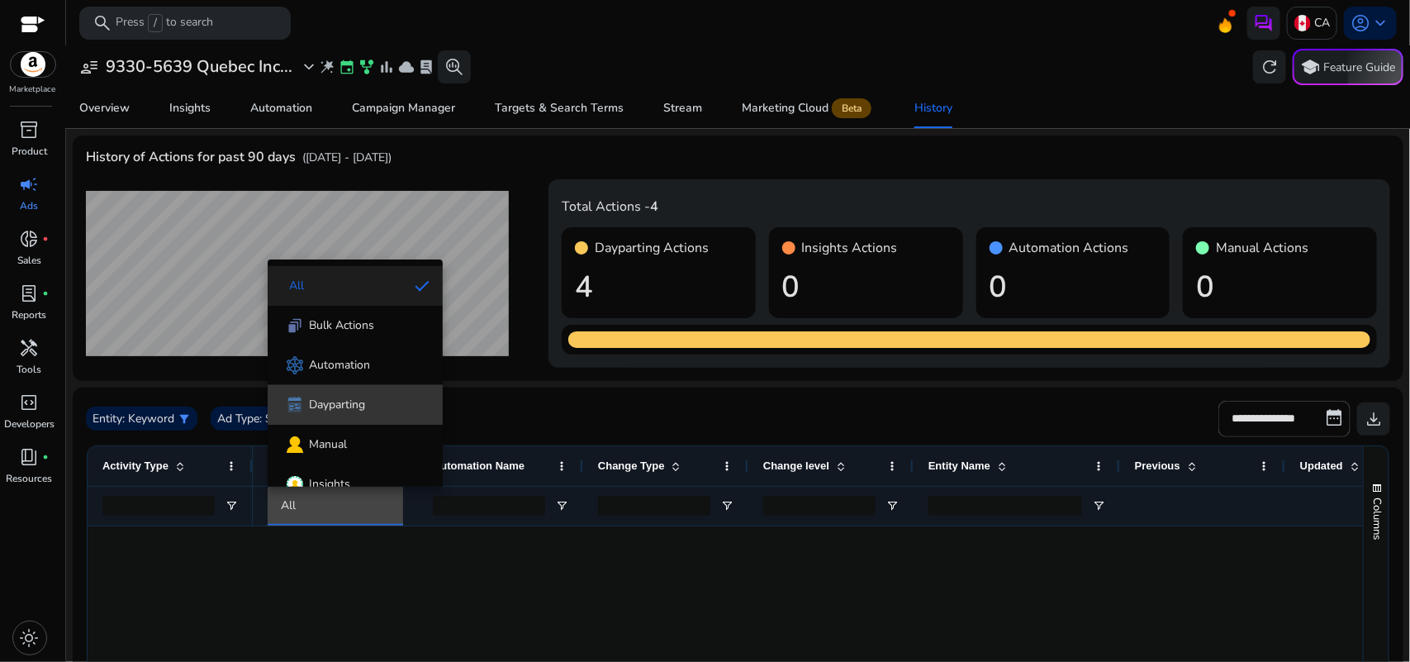
click at [361, 394] on div "Dayparting" at bounding box center [323, 404] width 84 height 21
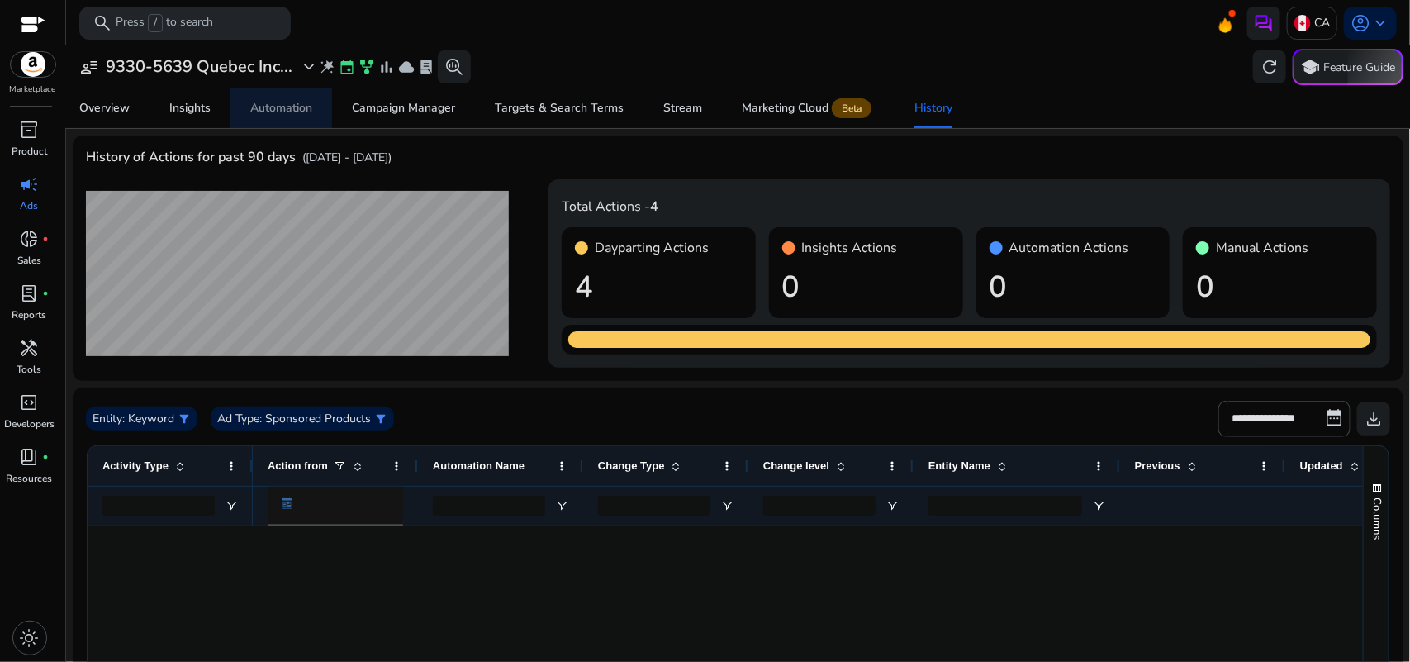
click at [281, 105] on div "Automation" at bounding box center [281, 108] width 62 height 12
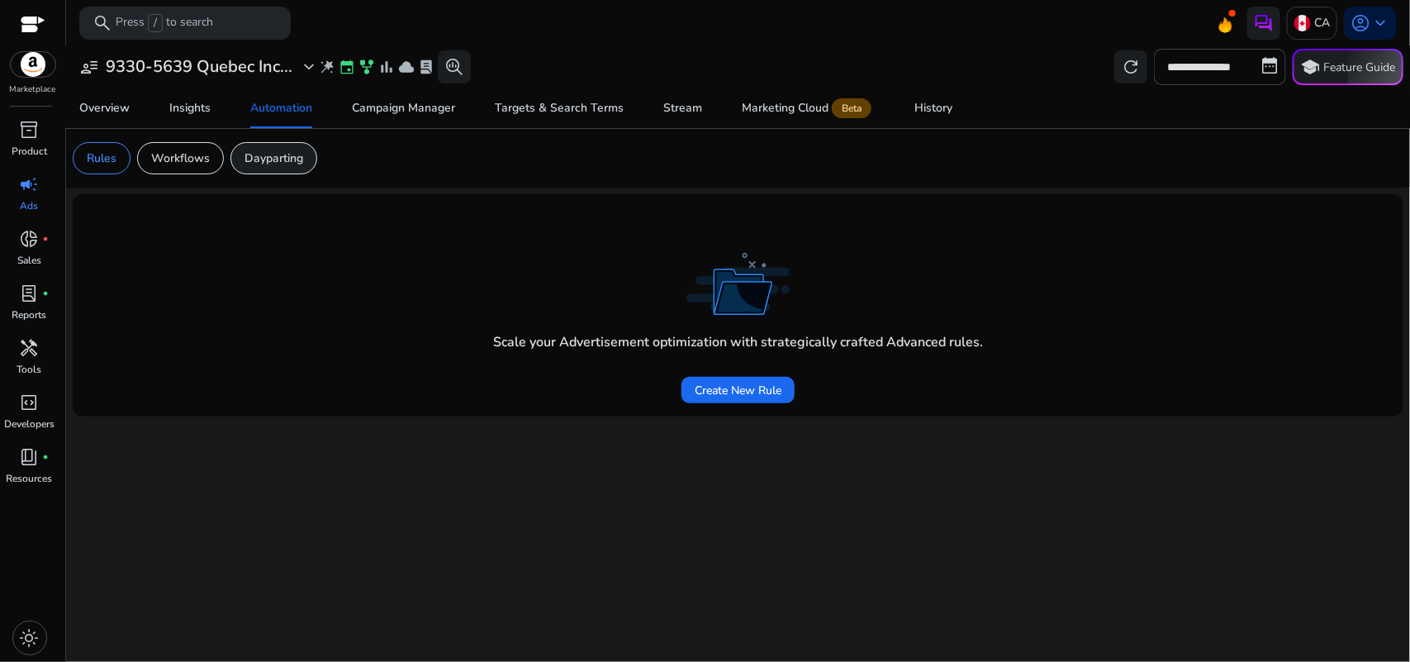
click at [263, 153] on p "Dayparting" at bounding box center [274, 158] width 59 height 17
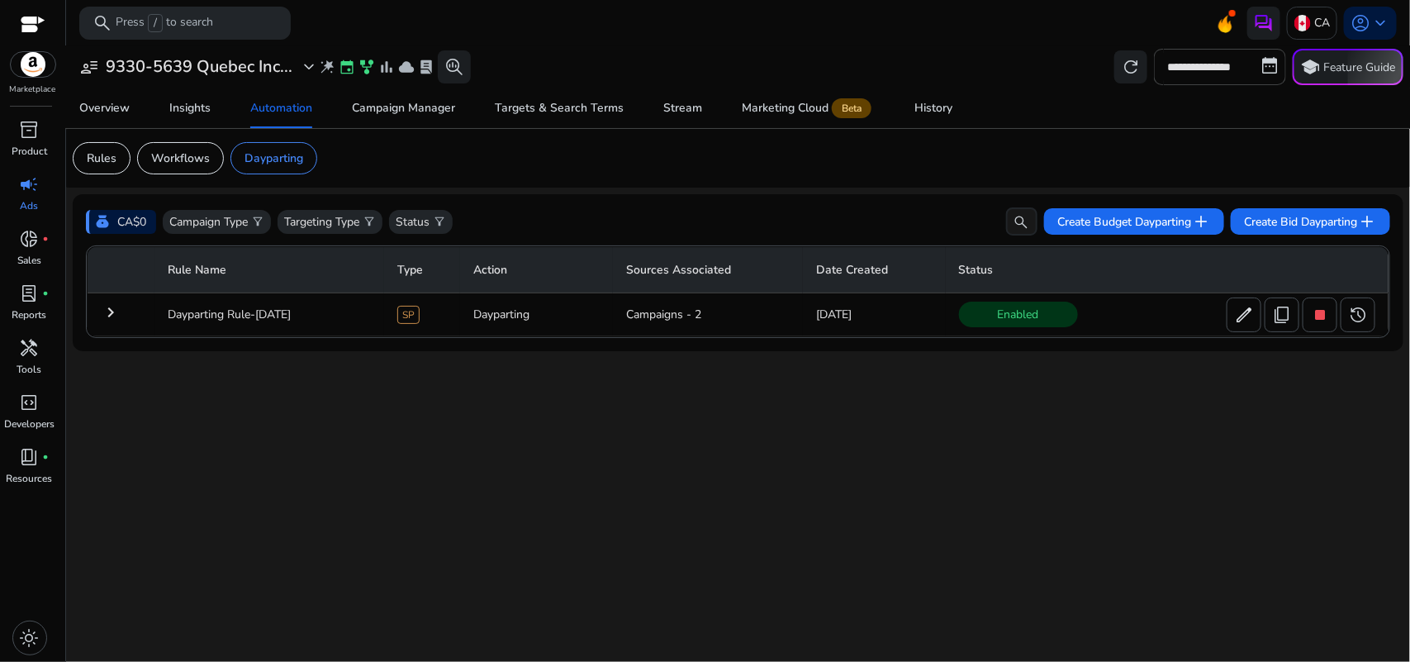
click at [492, 308] on td "Dayparting" at bounding box center [536, 314] width 153 height 43
click at [108, 306] on mat-icon "keyboard_arrow_right" at bounding box center [111, 312] width 20 height 20
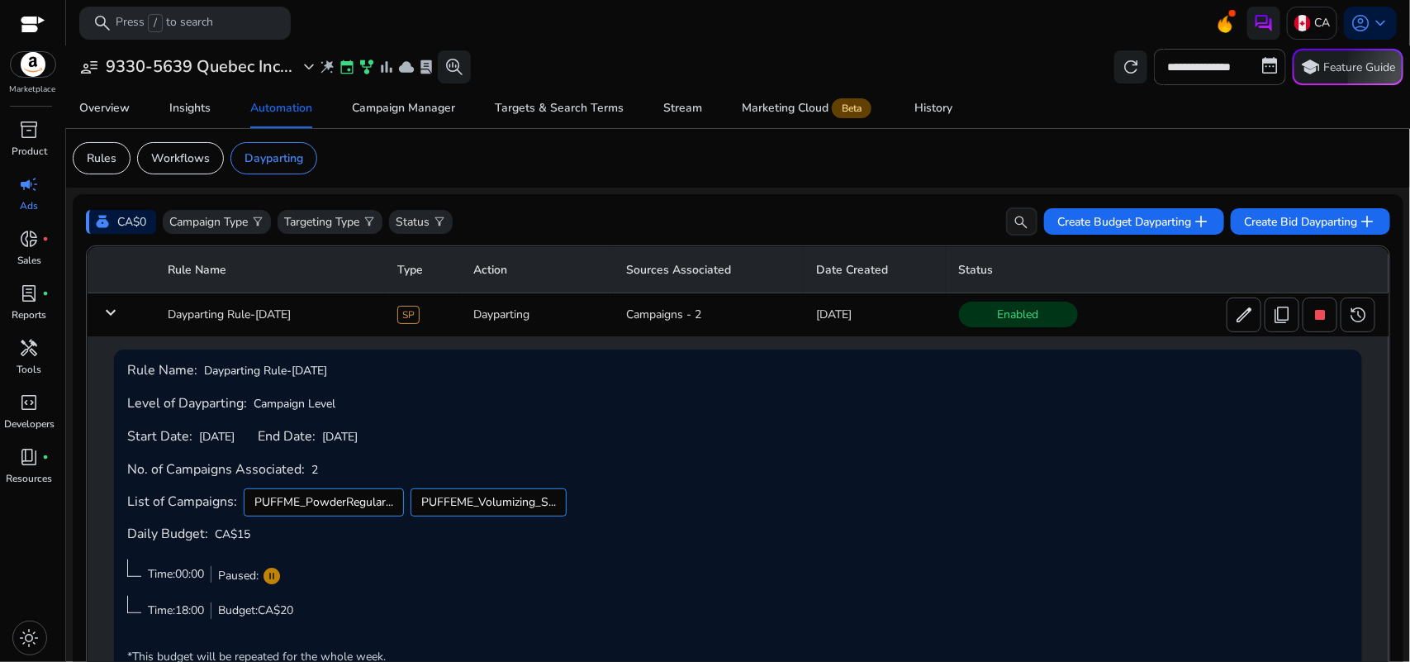
scroll to position [45, 0]
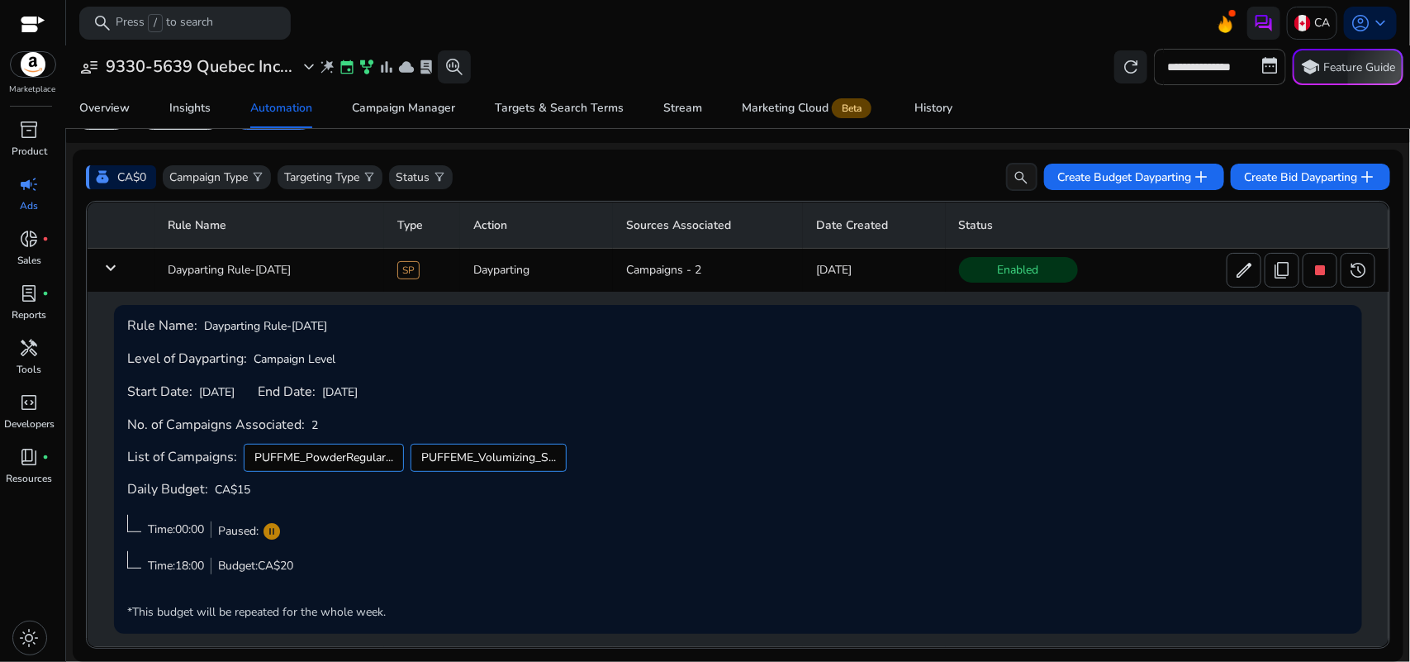
click at [188, 570] on span "Time:18:00" at bounding box center [176, 566] width 56 height 16
click at [237, 526] on div "Paused: pause_circle" at bounding box center [250, 531] width 64 height 20
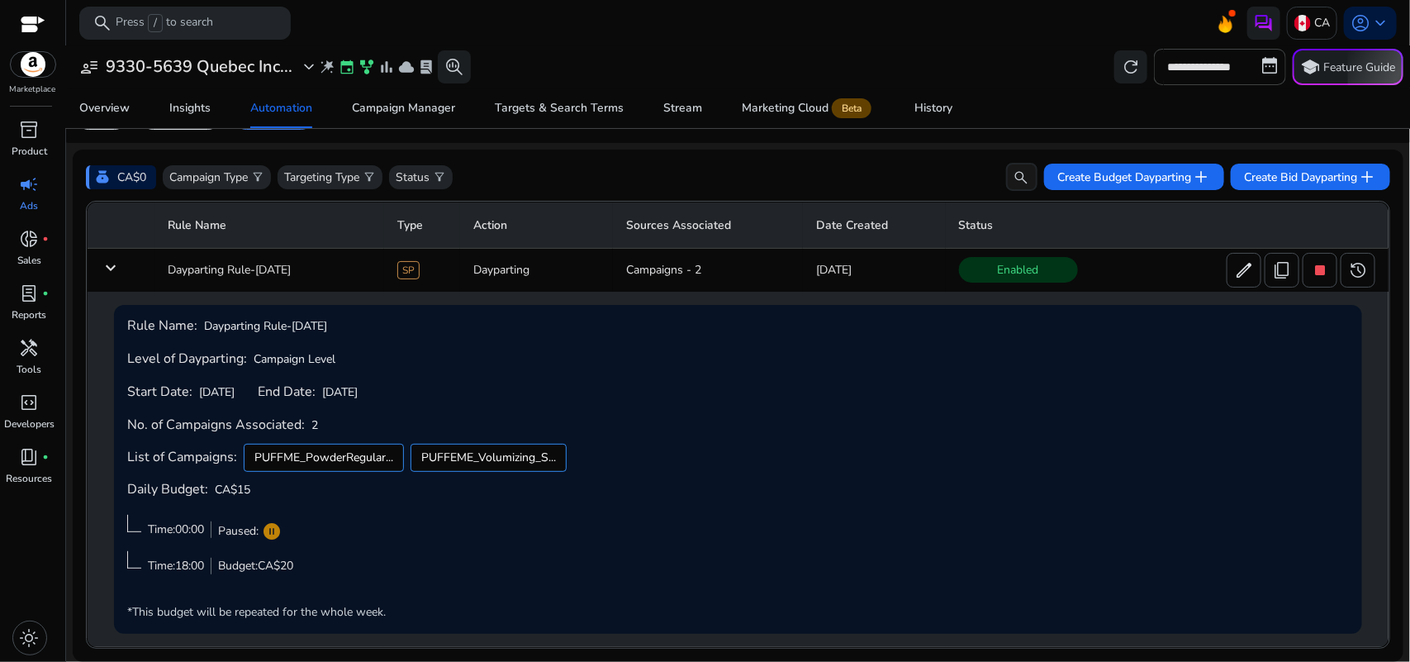
click at [188, 567] on span "Time:18:00" at bounding box center [176, 566] width 56 height 16
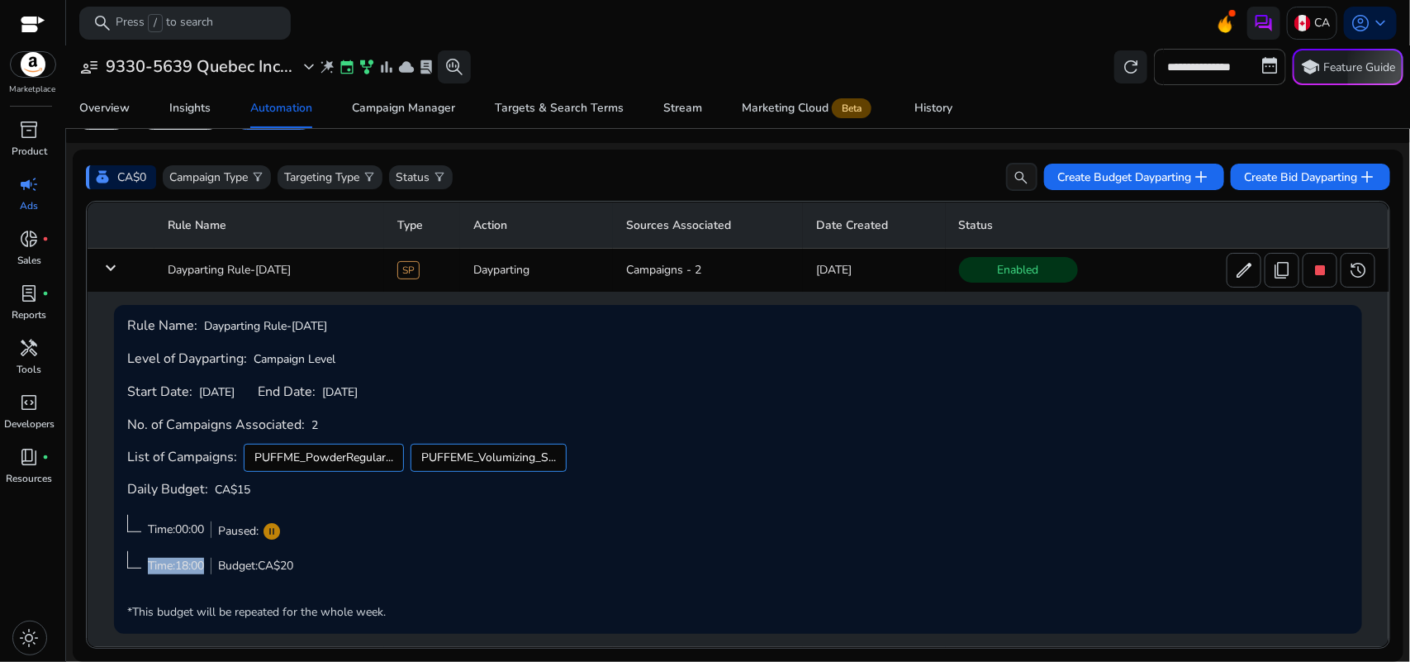
click at [188, 567] on span "Time:18:00" at bounding box center [176, 566] width 56 height 16
click at [186, 567] on span "Time:18:00" at bounding box center [176, 566] width 56 height 16
click at [568, 401] on div "Rule Name: Dayparting Rule-Sep 24 Level of Dayparting: Campaign Level Start Dat…" at bounding box center [738, 469] width 1222 height 302
click at [942, 102] on div "History" at bounding box center [933, 108] width 38 height 12
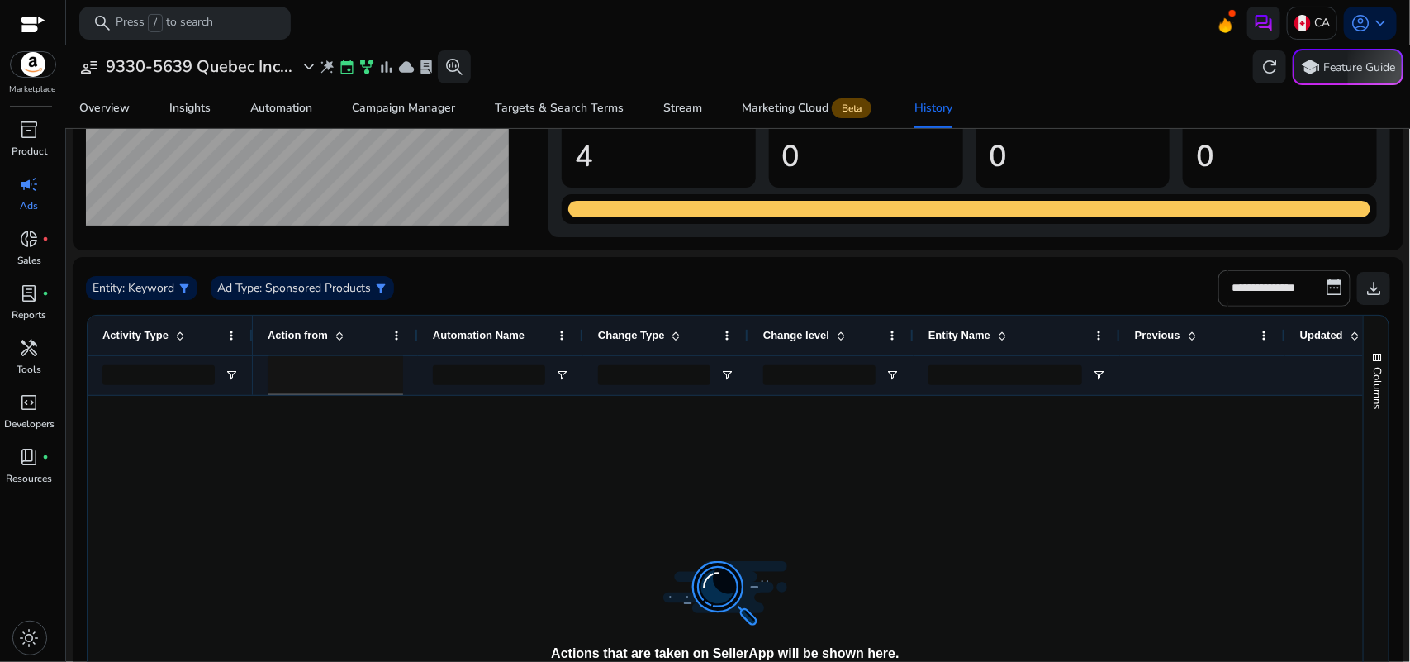
scroll to position [132, 0]
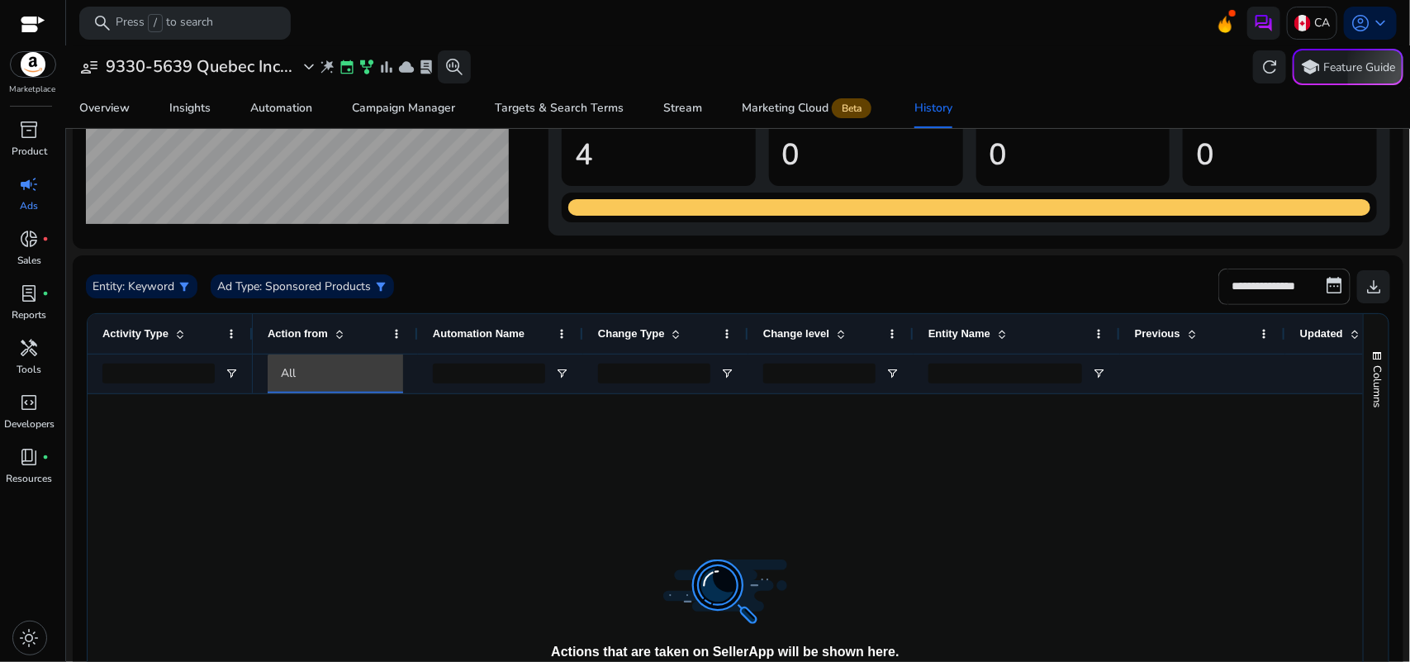
click at [376, 373] on div "All" at bounding box center [350, 373] width 139 height 18
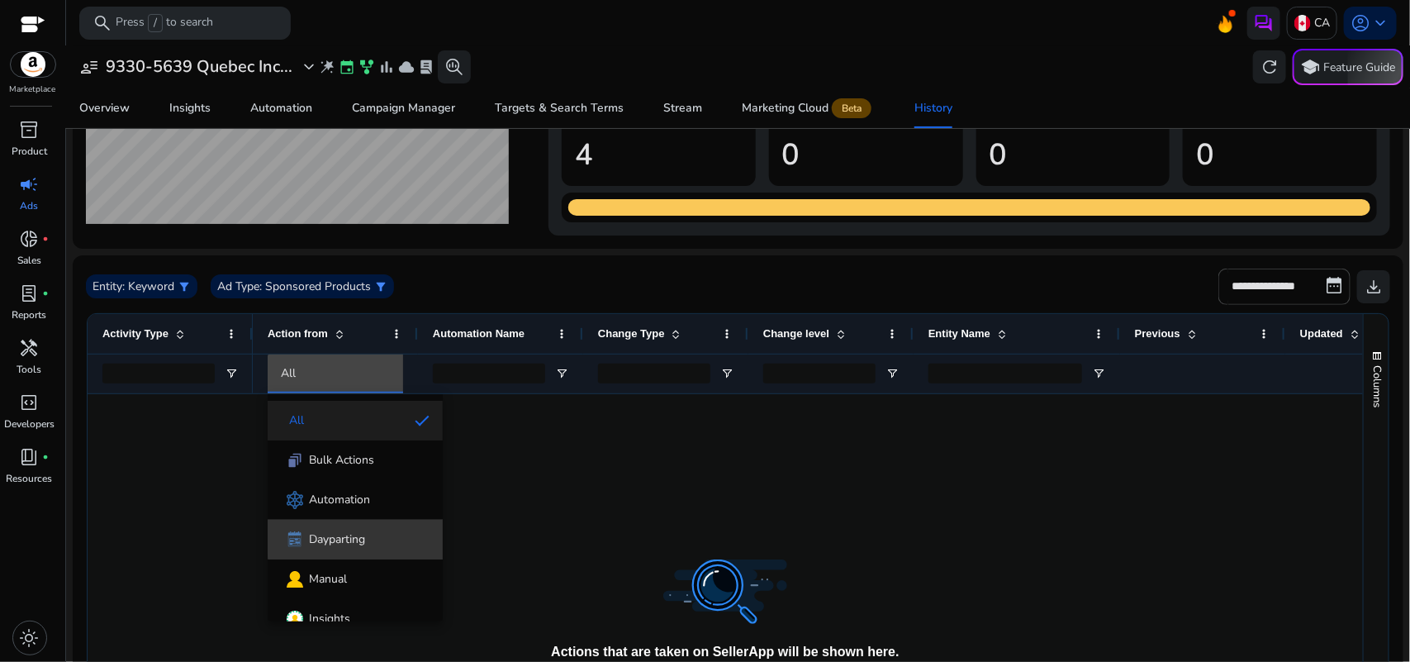
click at [382, 534] on span "Dayparting" at bounding box center [355, 539] width 149 height 21
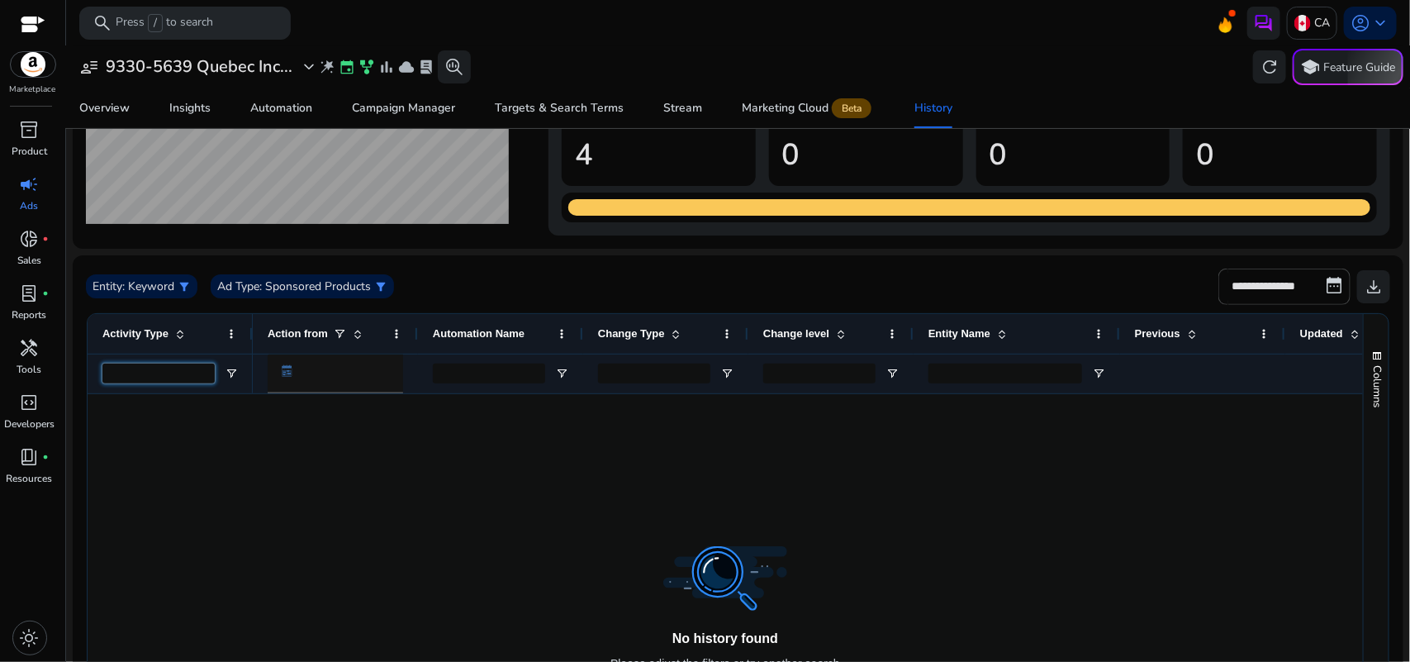
click at [194, 368] on input "Activity Type Filter Input" at bounding box center [158, 373] width 112 height 20
click at [231, 372] on span "Open Filter Menu" at bounding box center [231, 373] width 13 height 13
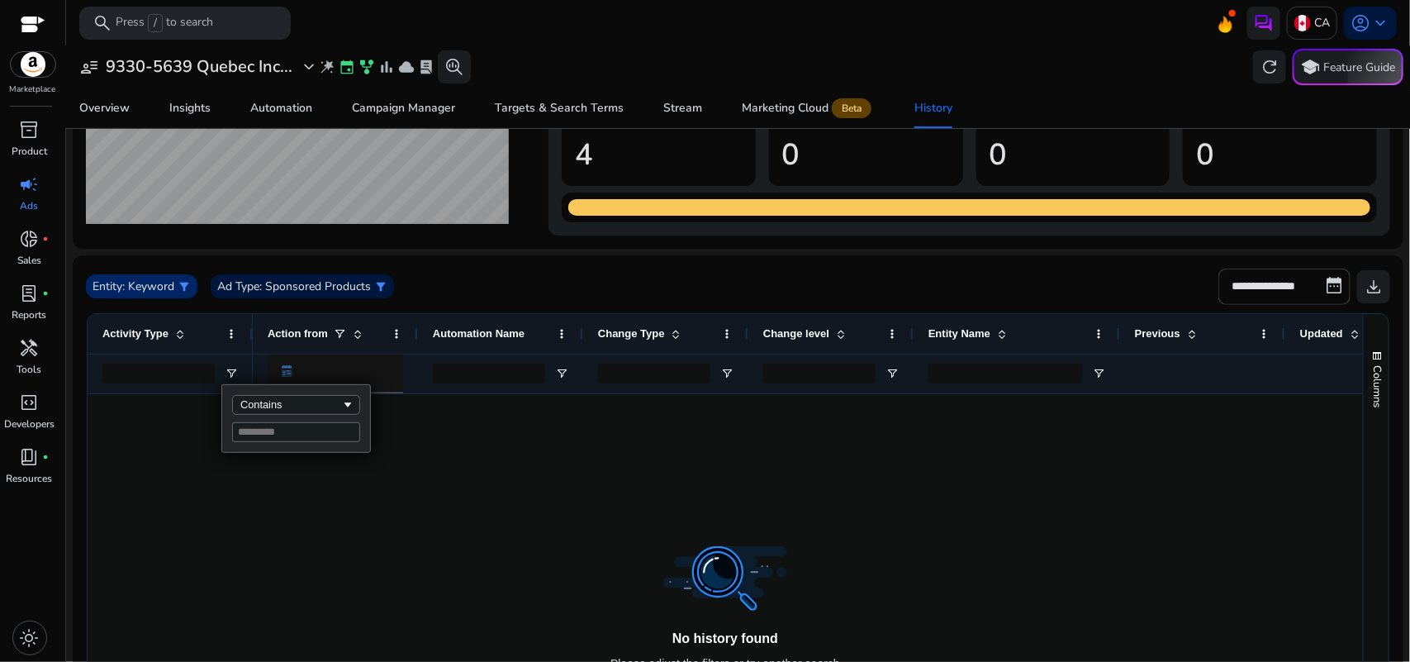
click at [186, 291] on span "filter_alt" at bounding box center [184, 286] width 13 height 13
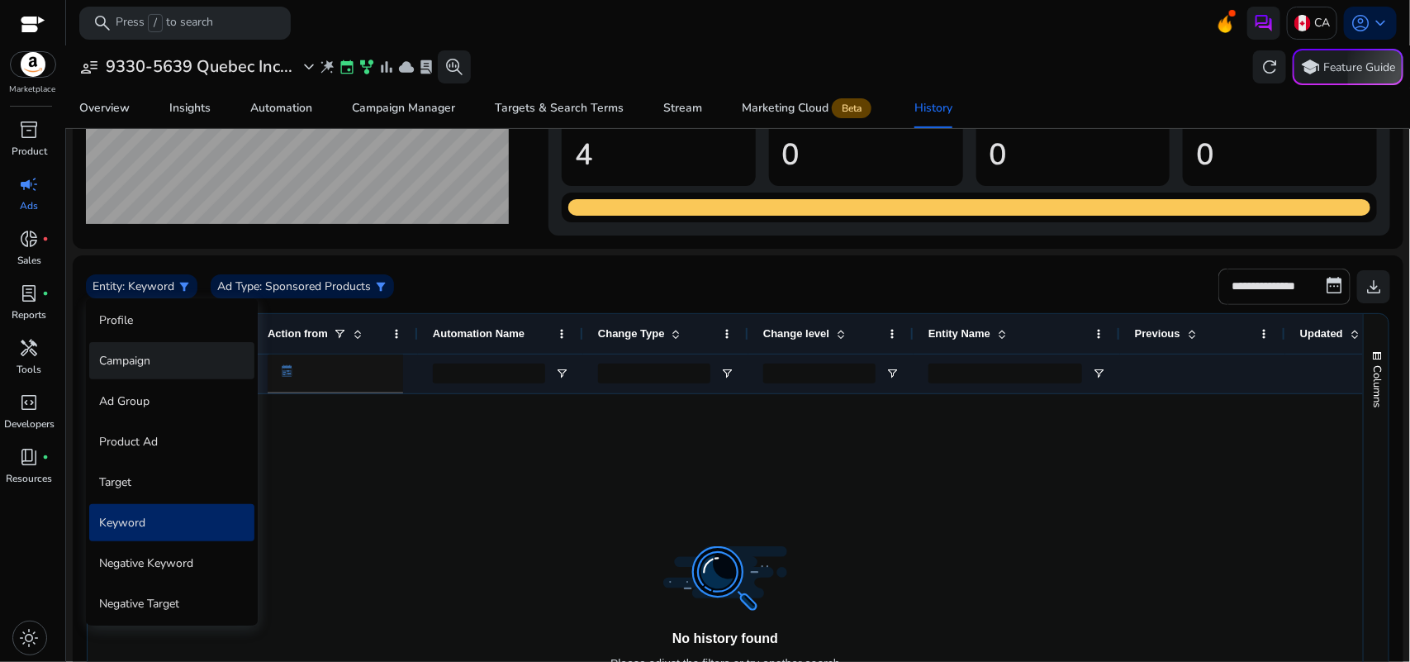
click at [146, 368] on div "Campaign" at bounding box center [171, 360] width 165 height 37
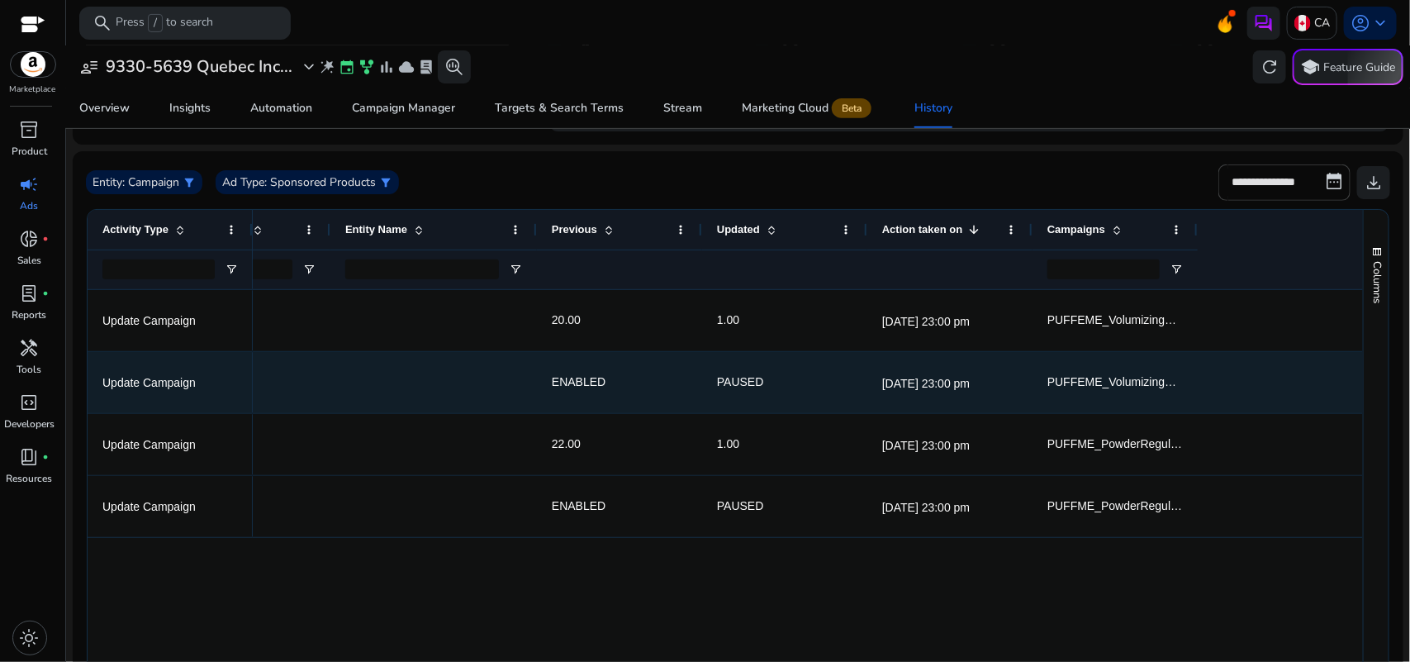
scroll to position [0, 0]
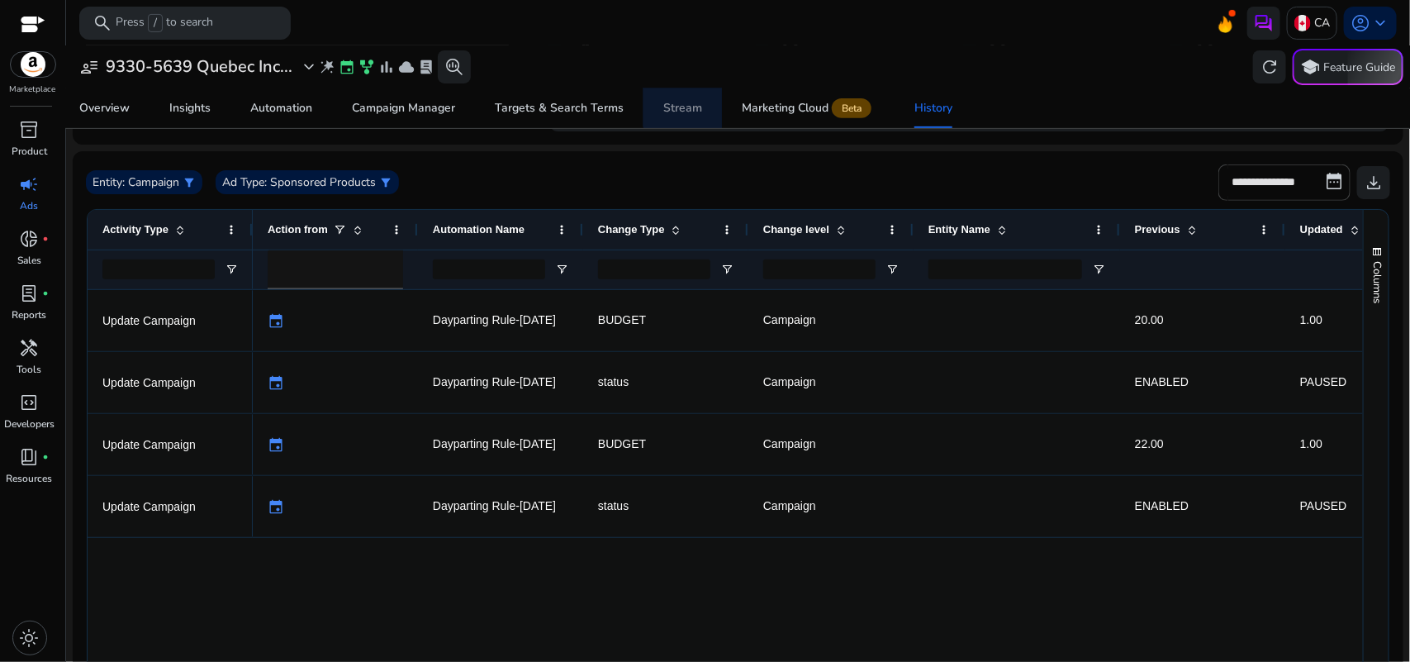
click at [688, 105] on div "Stream" at bounding box center [682, 108] width 39 height 12
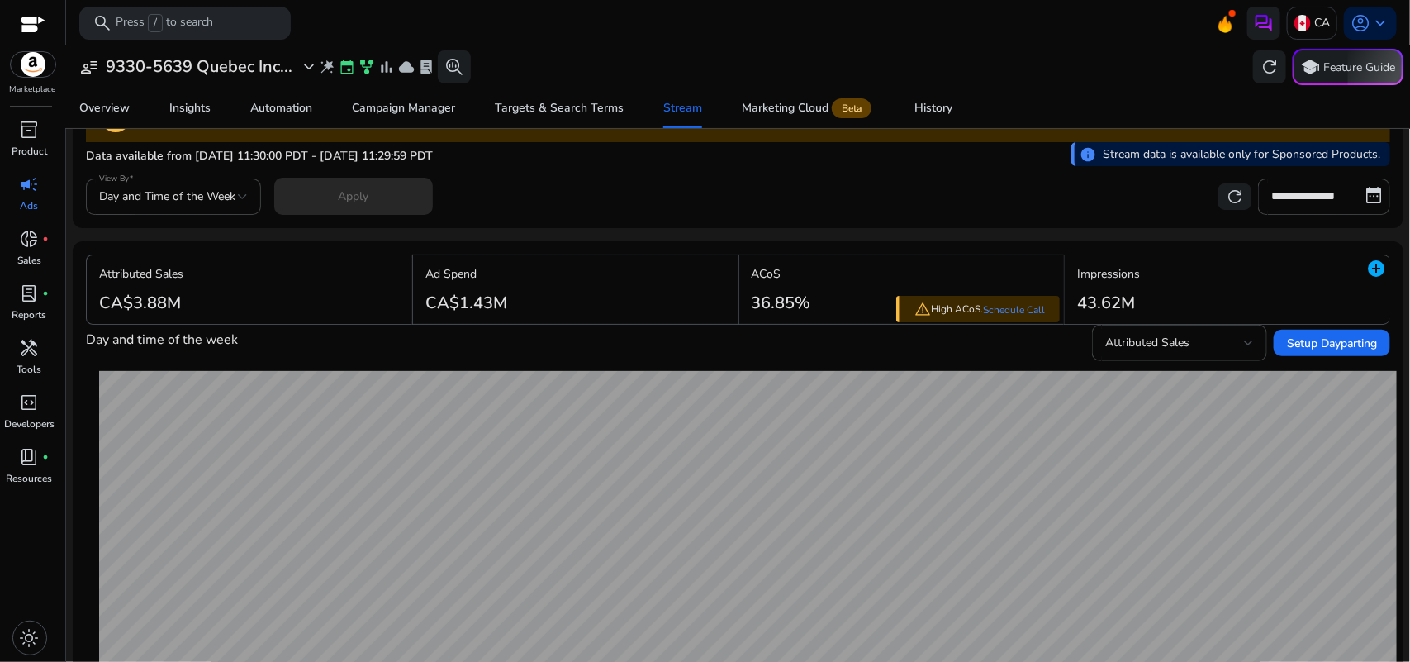
scroll to position [59, 0]
click at [1158, 341] on span "Attributed Sales" at bounding box center [1147, 343] width 84 height 16
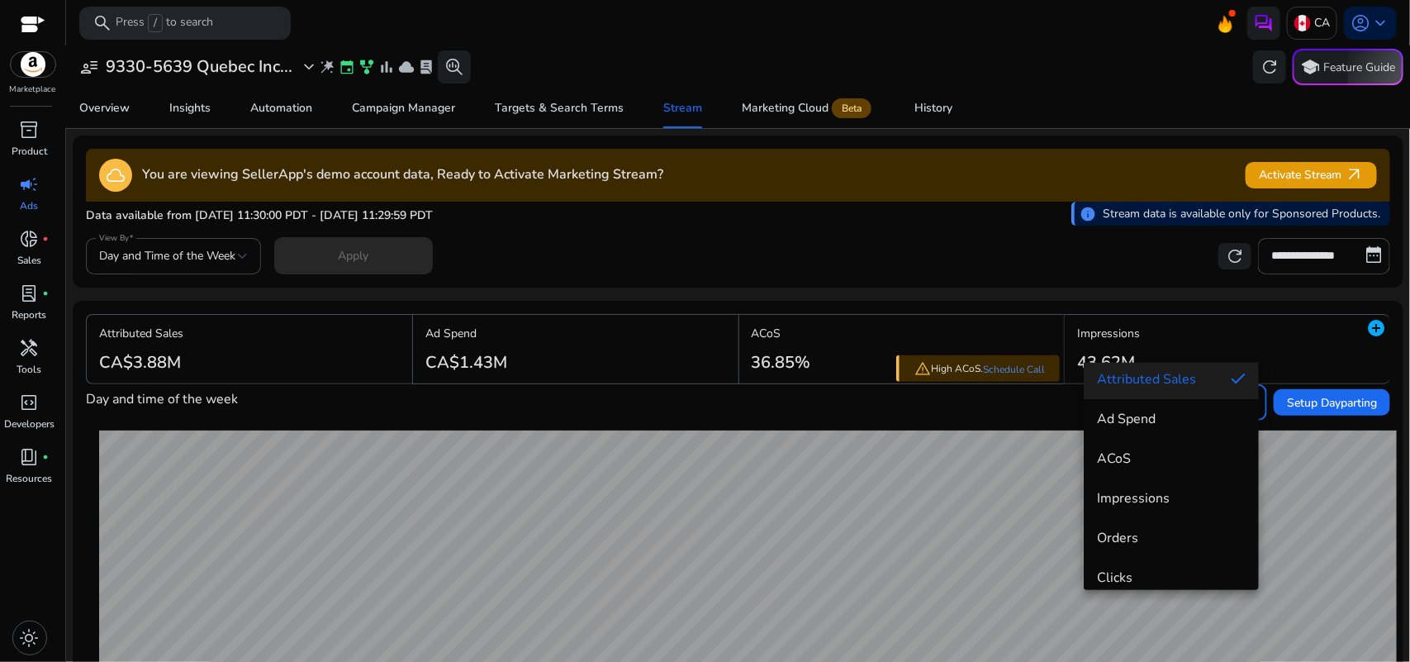
scroll to position [59, 0]
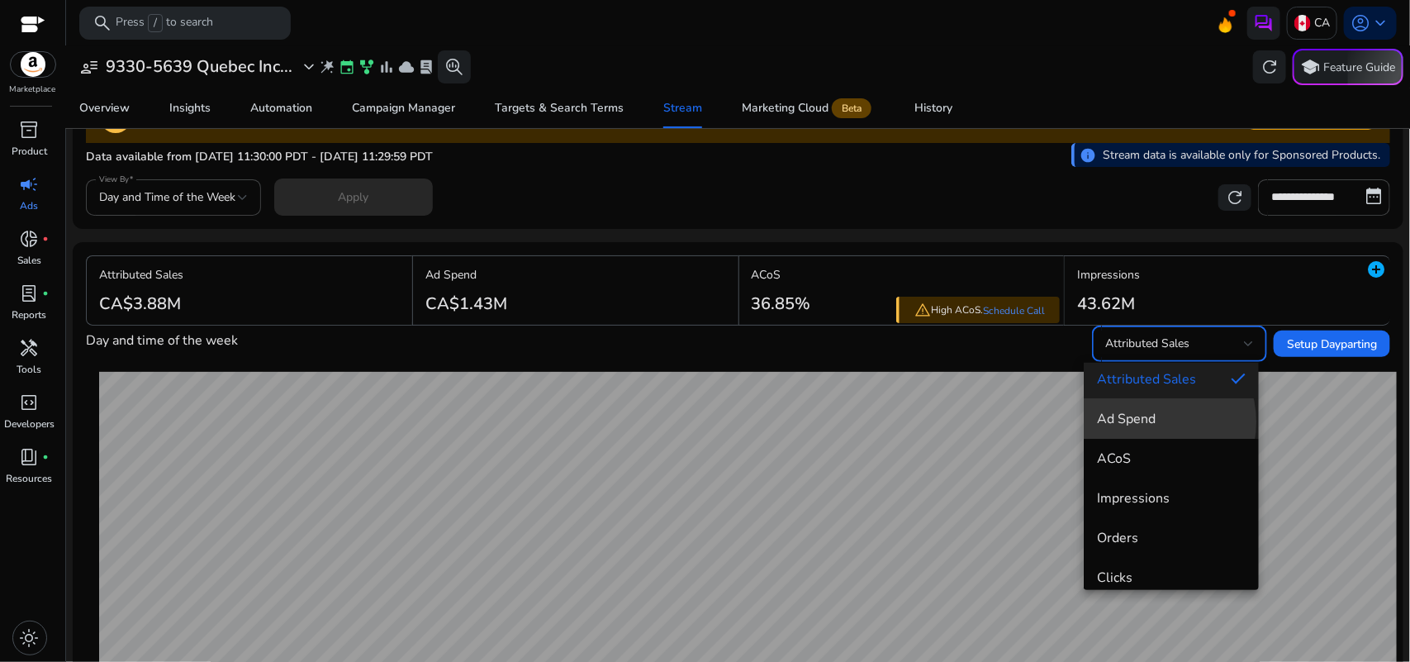
click at [1148, 421] on span "Ad Spend" at bounding box center [1171, 419] width 149 height 18
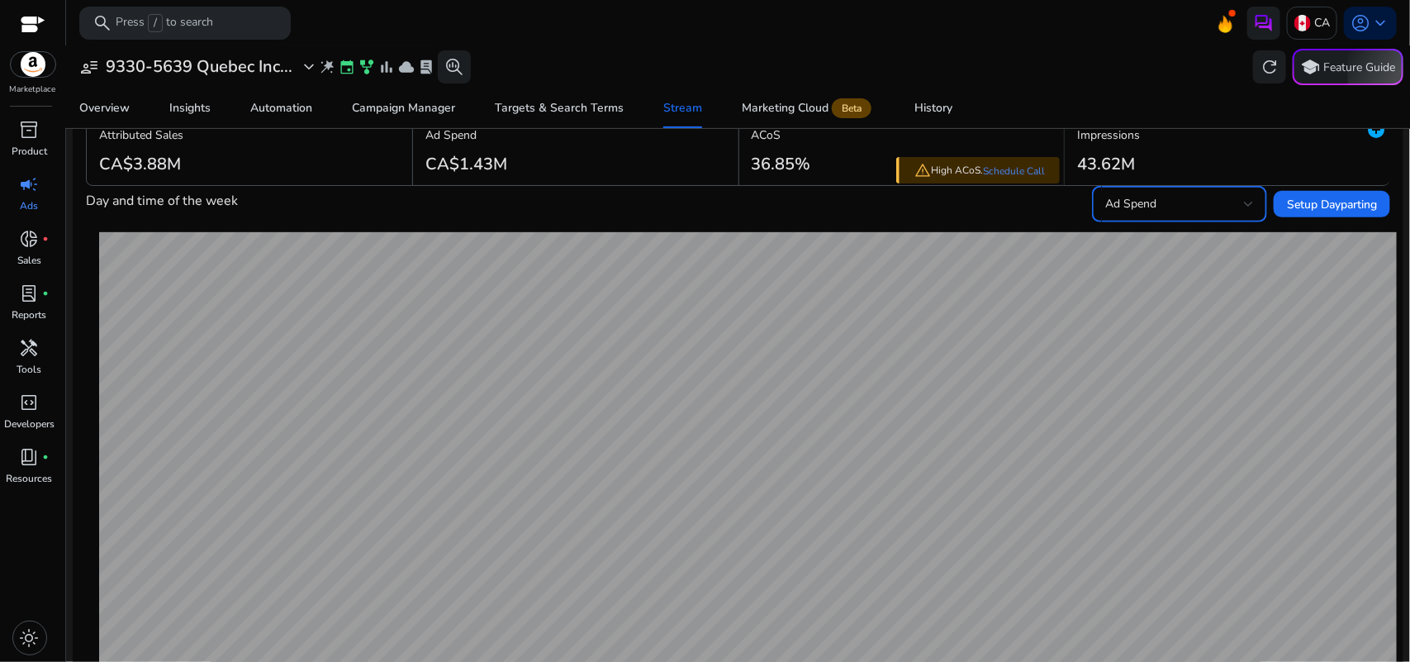
scroll to position [199, 0]
click at [1161, 187] on div "Ad Spend" at bounding box center [1179, 203] width 149 height 36
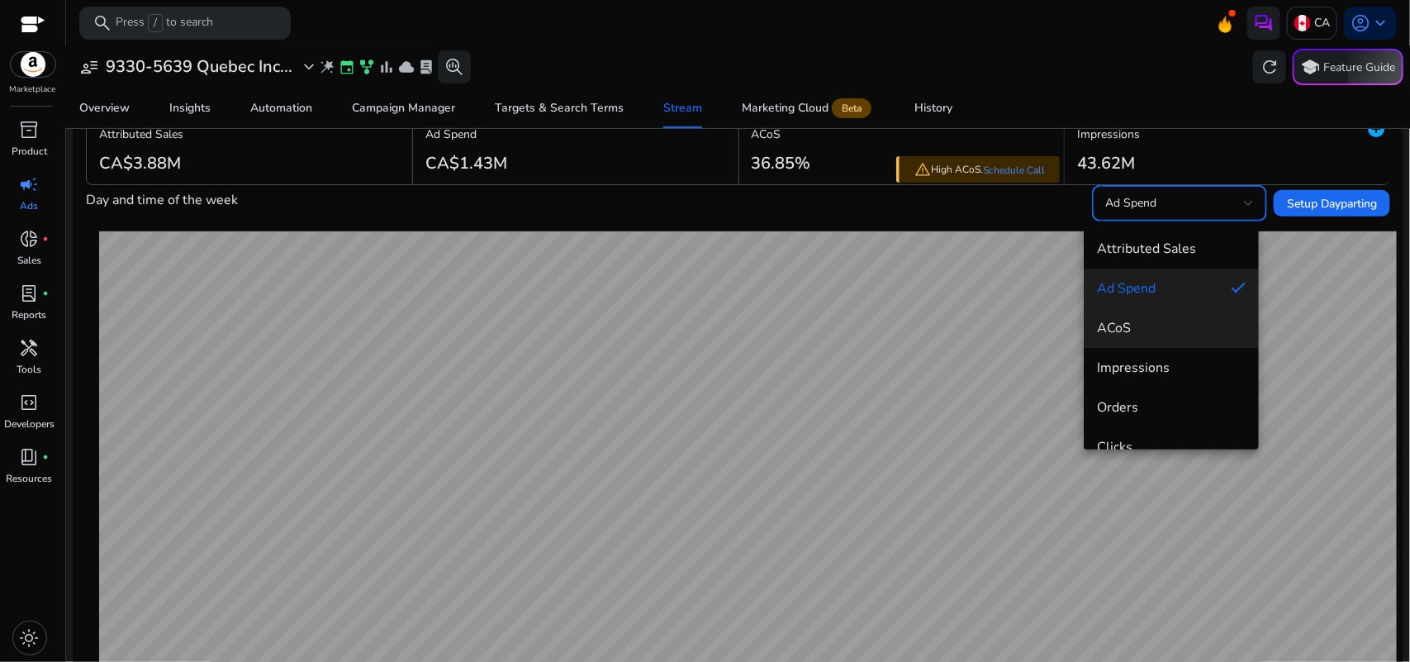
scroll to position [23, 0]
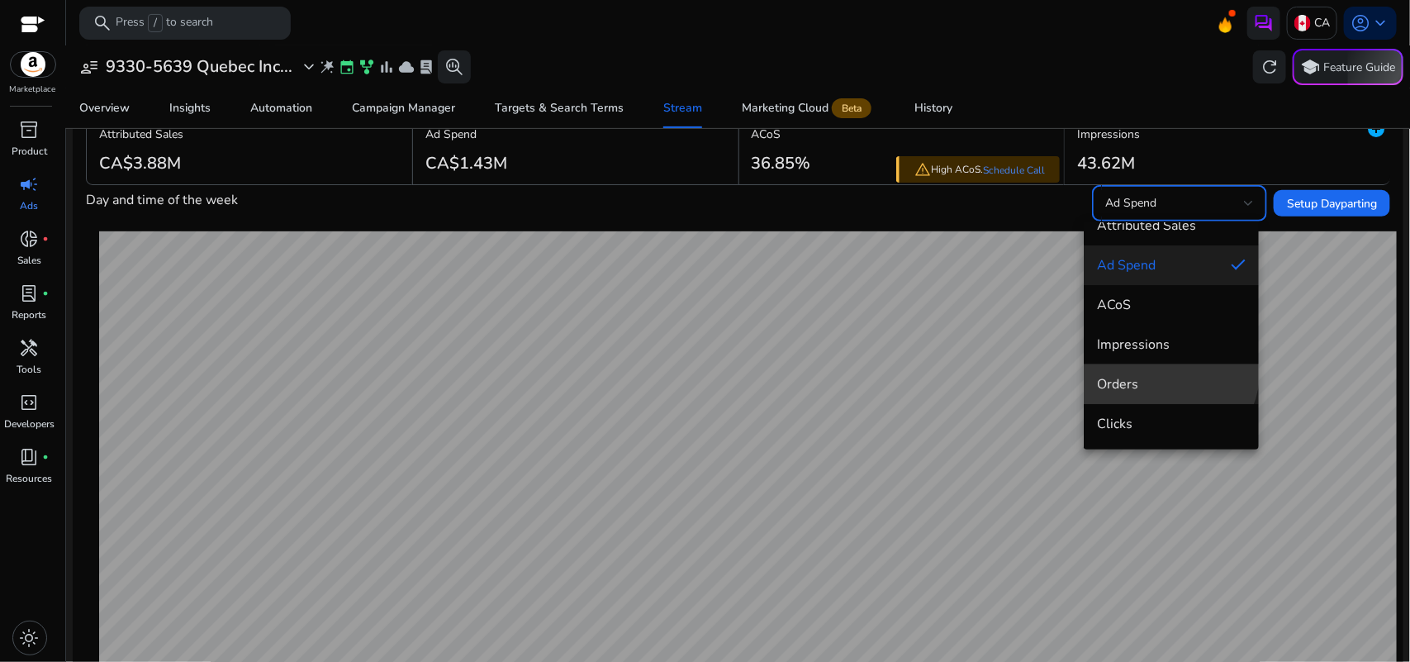
click at [1148, 366] on mat-option "Orders" at bounding box center [1171, 384] width 175 height 40
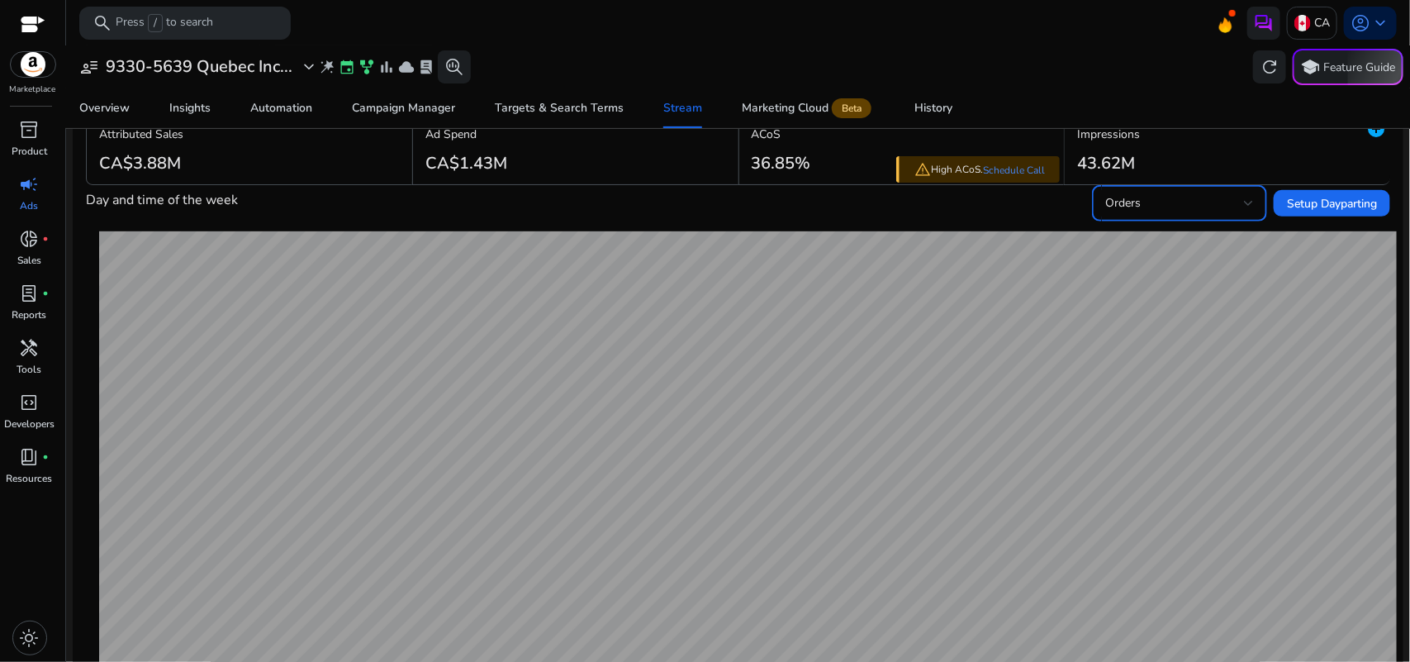
scroll to position [0, 0]
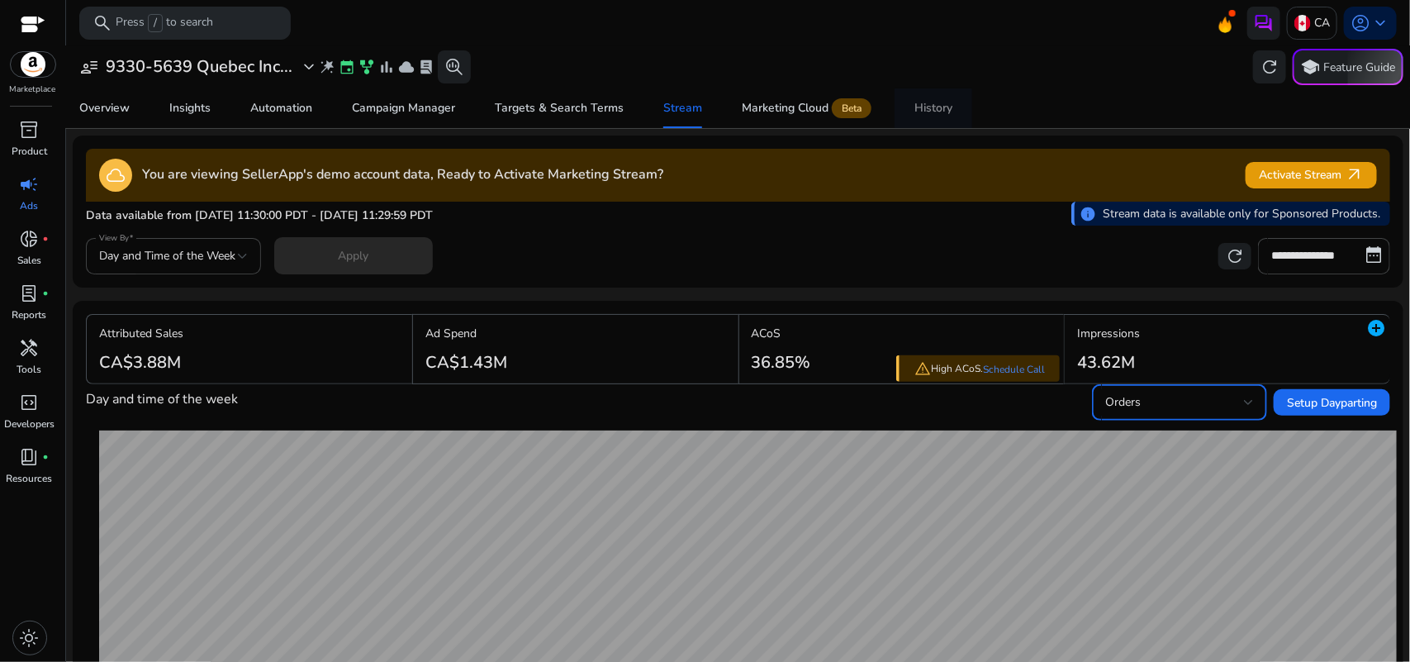
click at [914, 118] on span "History" at bounding box center [933, 108] width 38 height 40
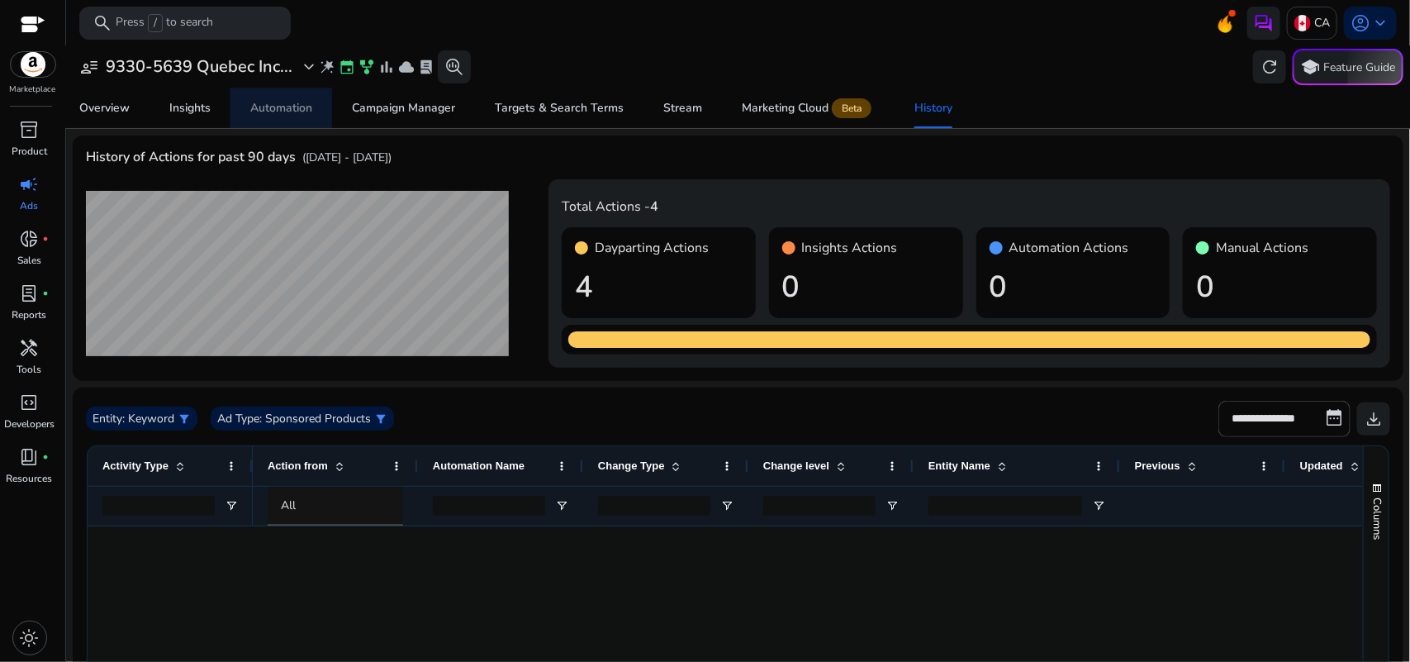
click at [257, 114] on div "Automation" at bounding box center [281, 108] width 62 height 12
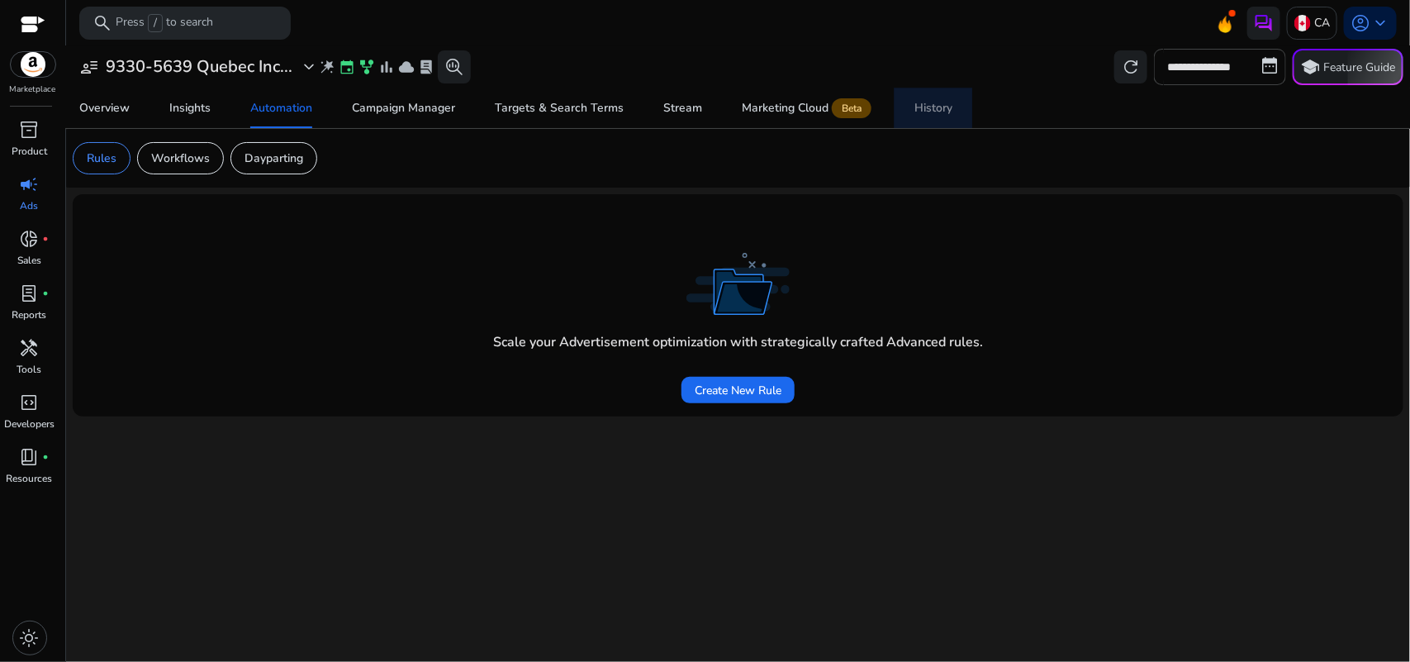
click at [914, 102] on div "History" at bounding box center [933, 108] width 38 height 12
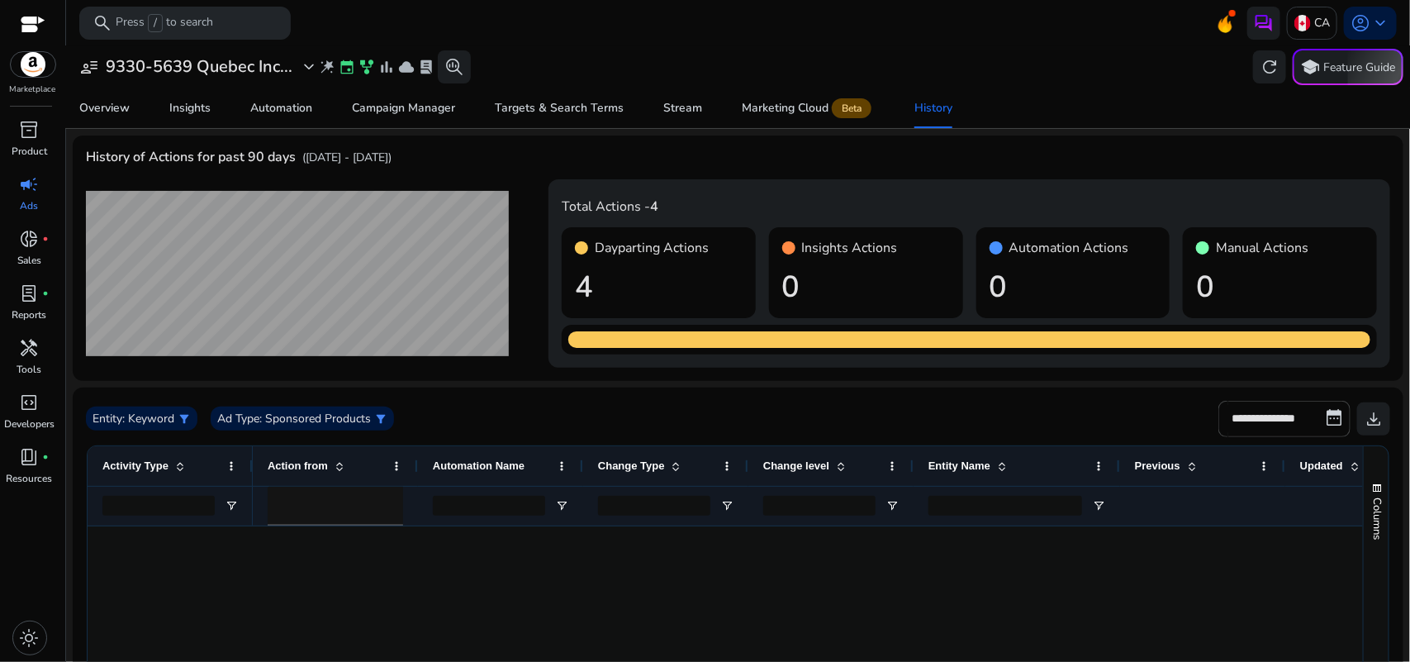
scroll to position [209, 0]
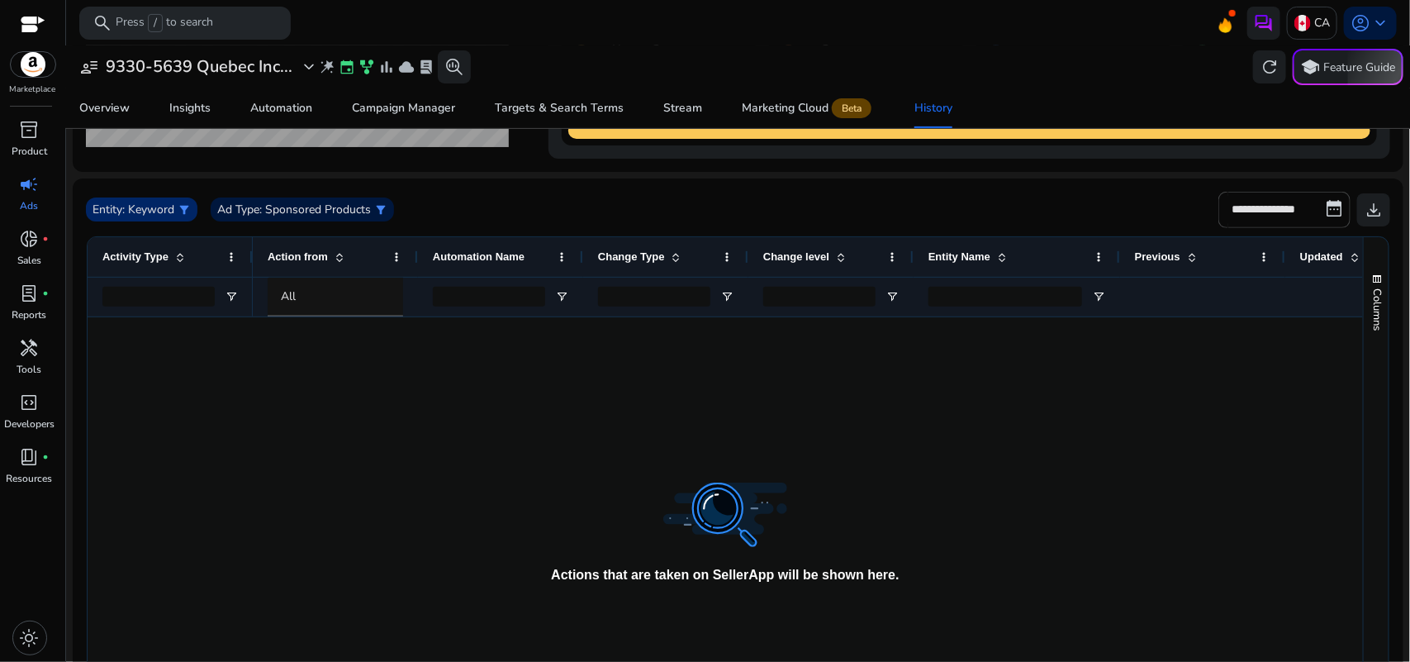
click at [180, 207] on span "filter_alt" at bounding box center [184, 209] width 13 height 13
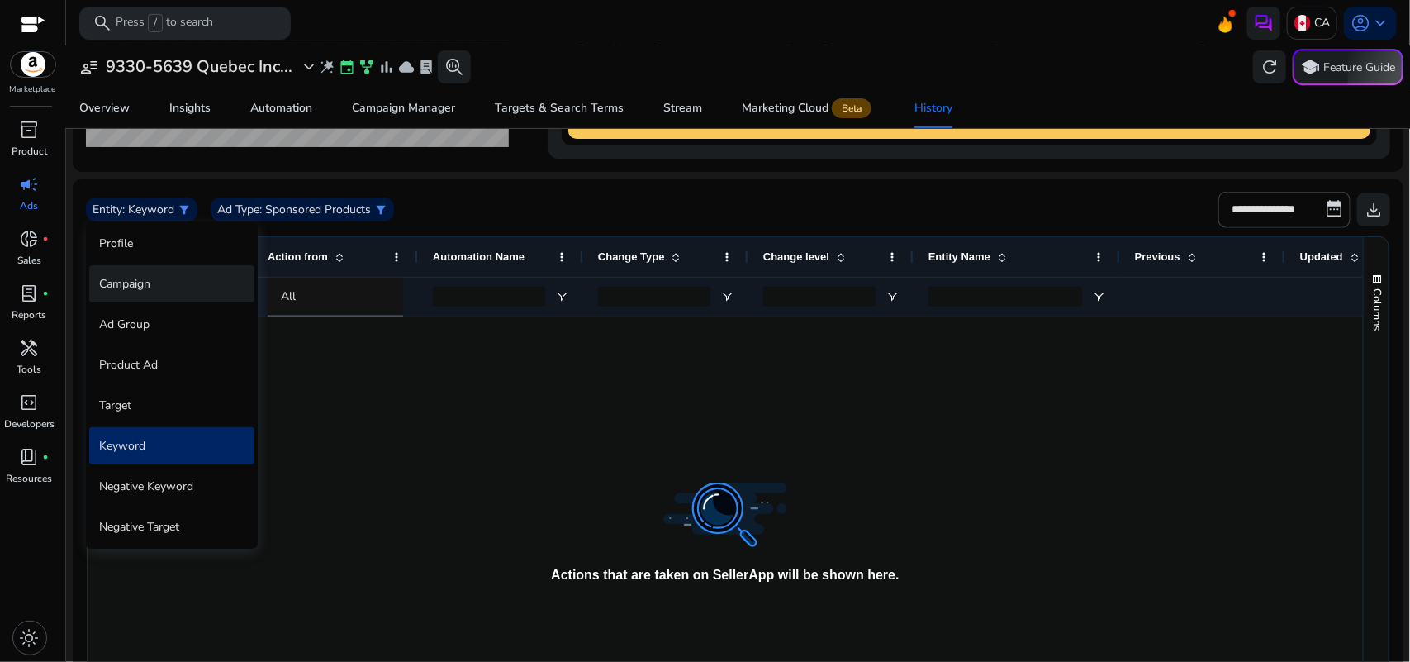
click at [131, 282] on div "Campaign" at bounding box center [171, 283] width 165 height 37
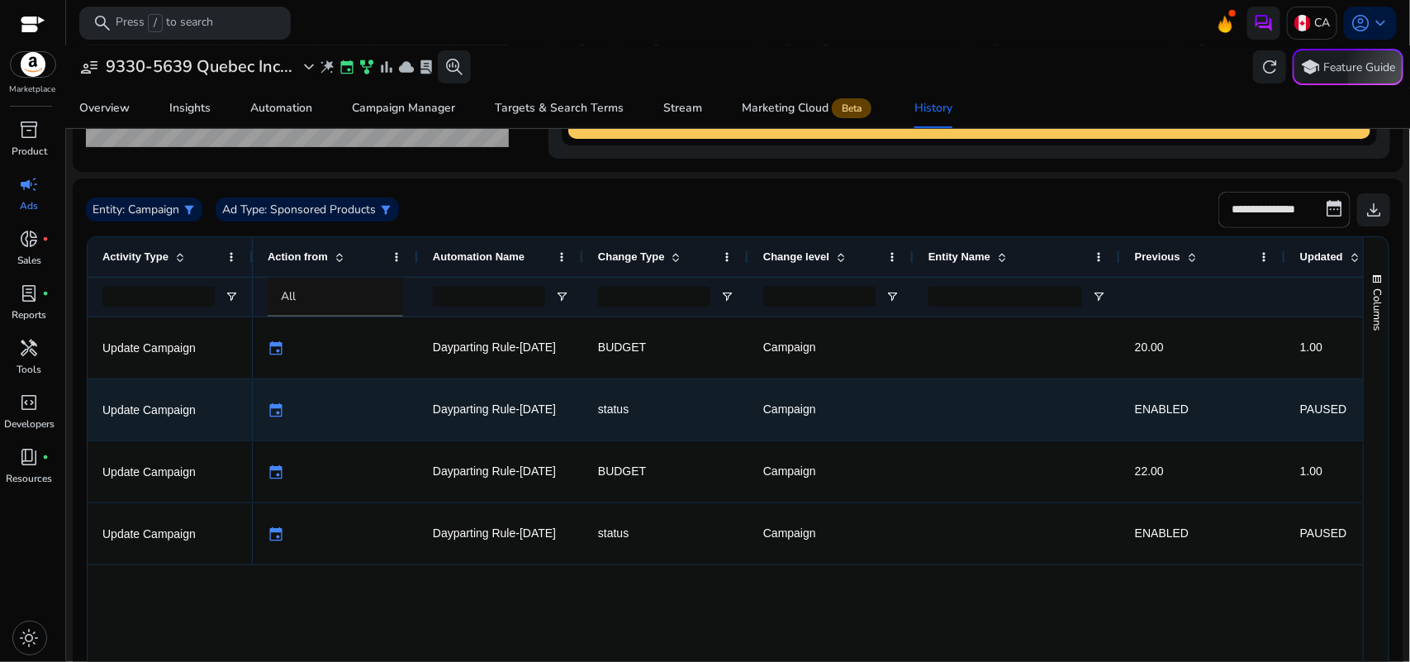
scroll to position [0, 589]
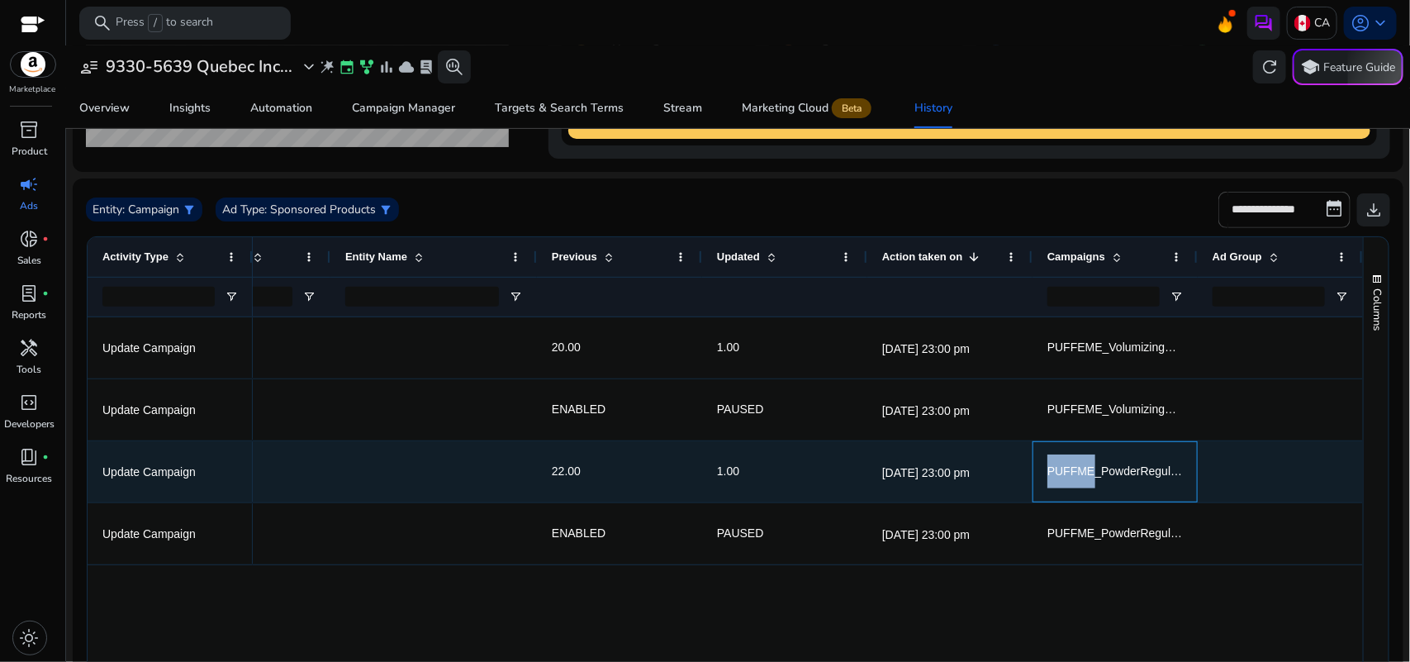
drag, startPoint x: 1041, startPoint y: 469, endPoint x: 1084, endPoint y: 472, distance: 43.1
click at [1084, 472] on span "PUFFME_PowderRegular_B01F7Q1BY0_SP_CAT" at bounding box center [1178, 470] width 262 height 13
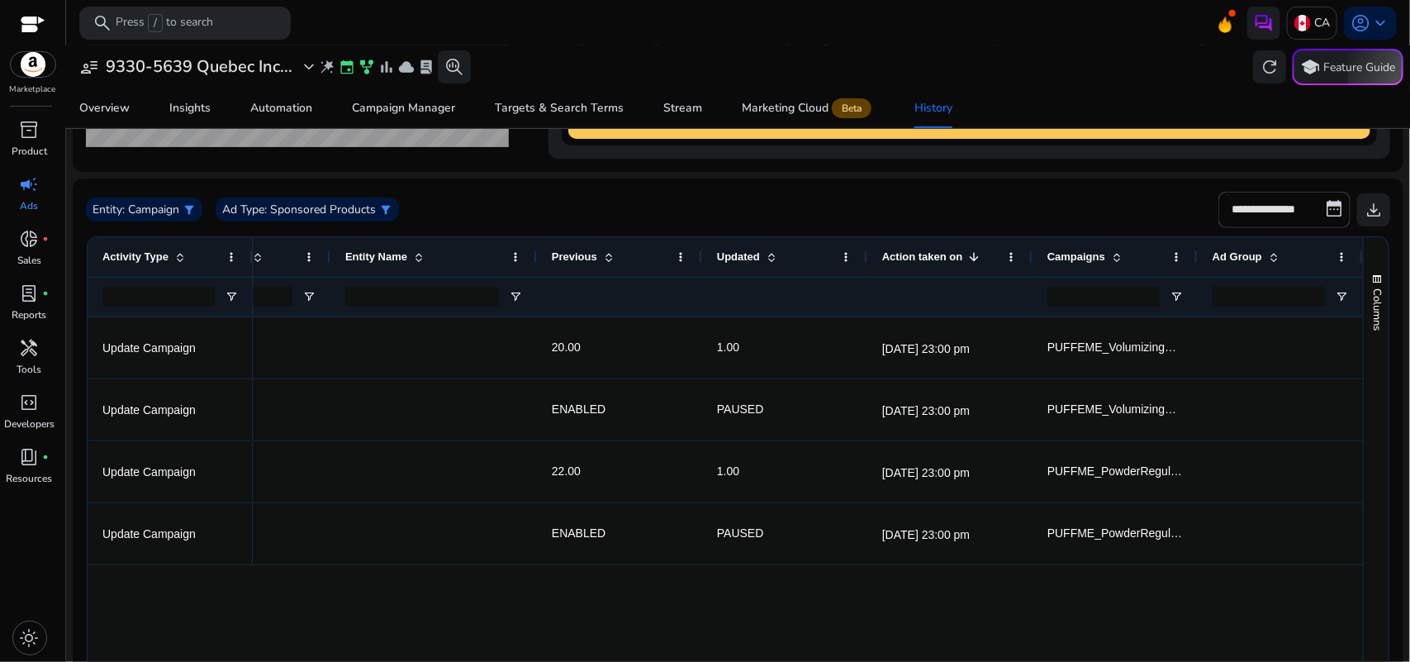
click at [983, 75] on div "user_attributes 9330-5639 Quebec Inc... expand_more wand_stars event family_his…" at bounding box center [738, 67] width 1331 height 36
click at [256, 102] on div "Automation" at bounding box center [281, 108] width 62 height 12
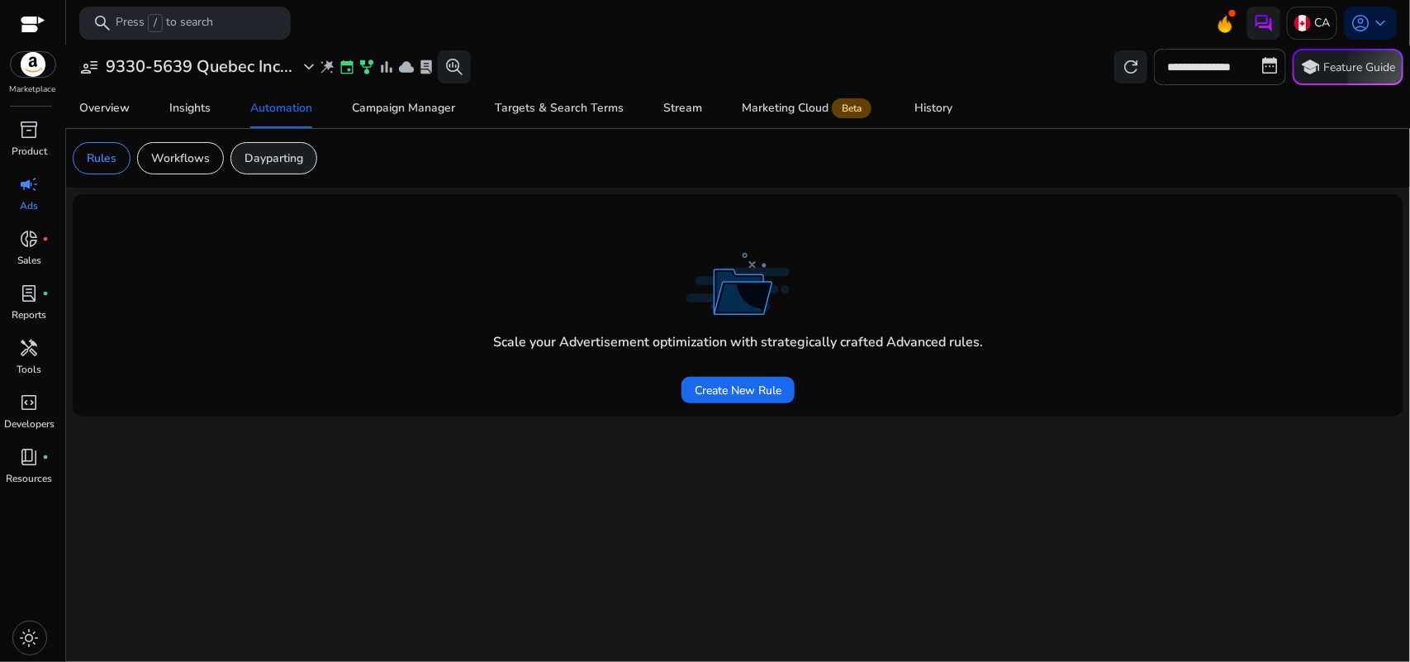
click at [285, 161] on p "Dayparting" at bounding box center [274, 158] width 59 height 17
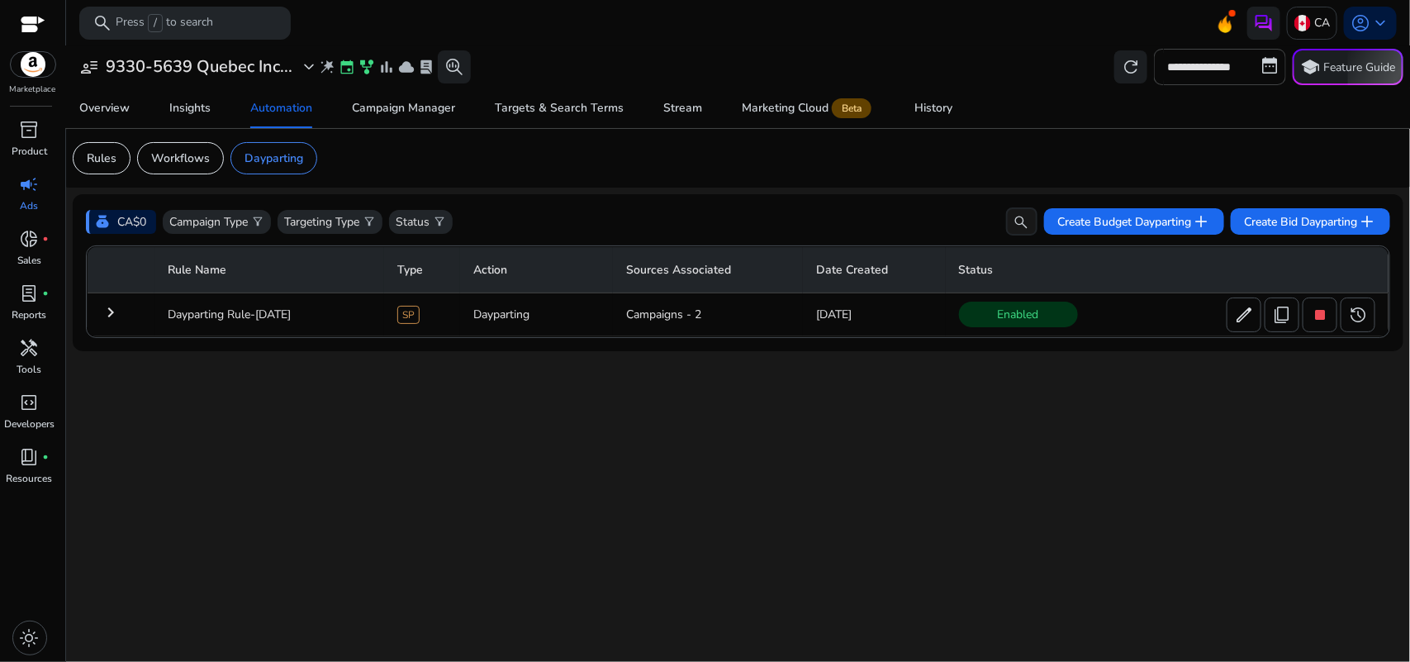
click at [110, 307] on mat-icon "keyboard_arrow_right" at bounding box center [111, 312] width 20 height 20
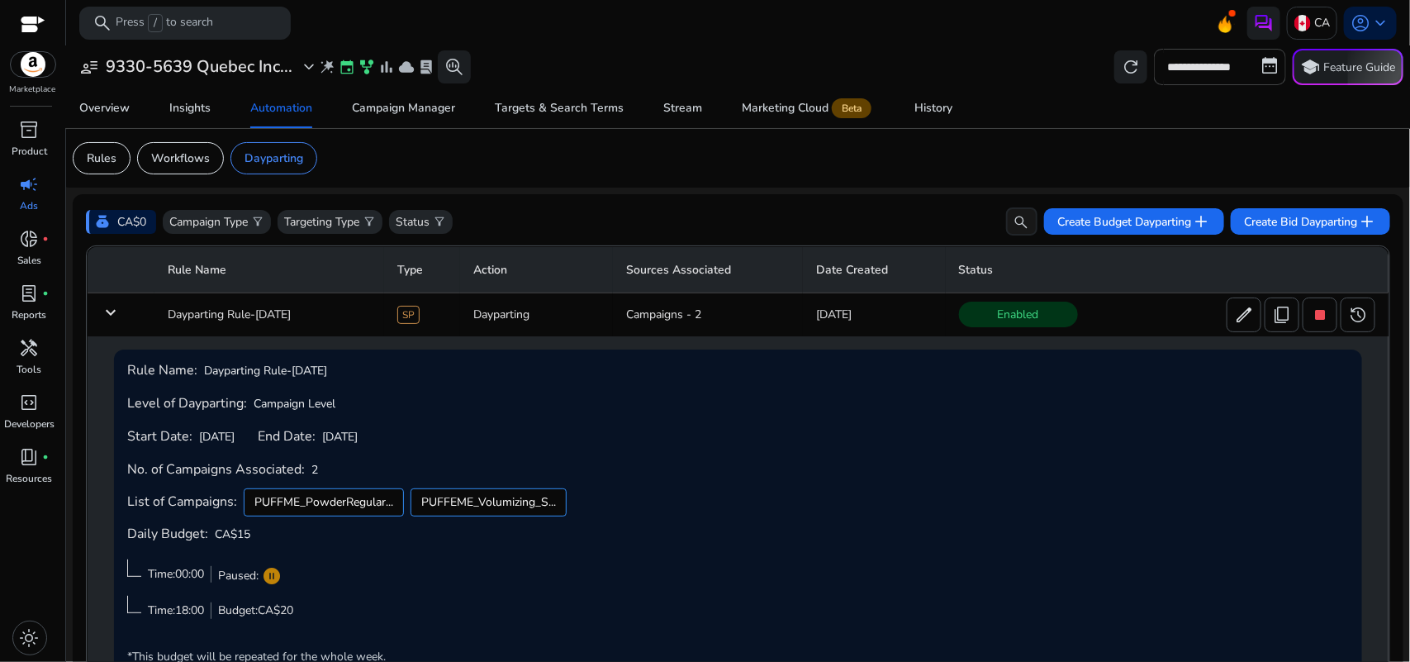
scroll to position [45, 0]
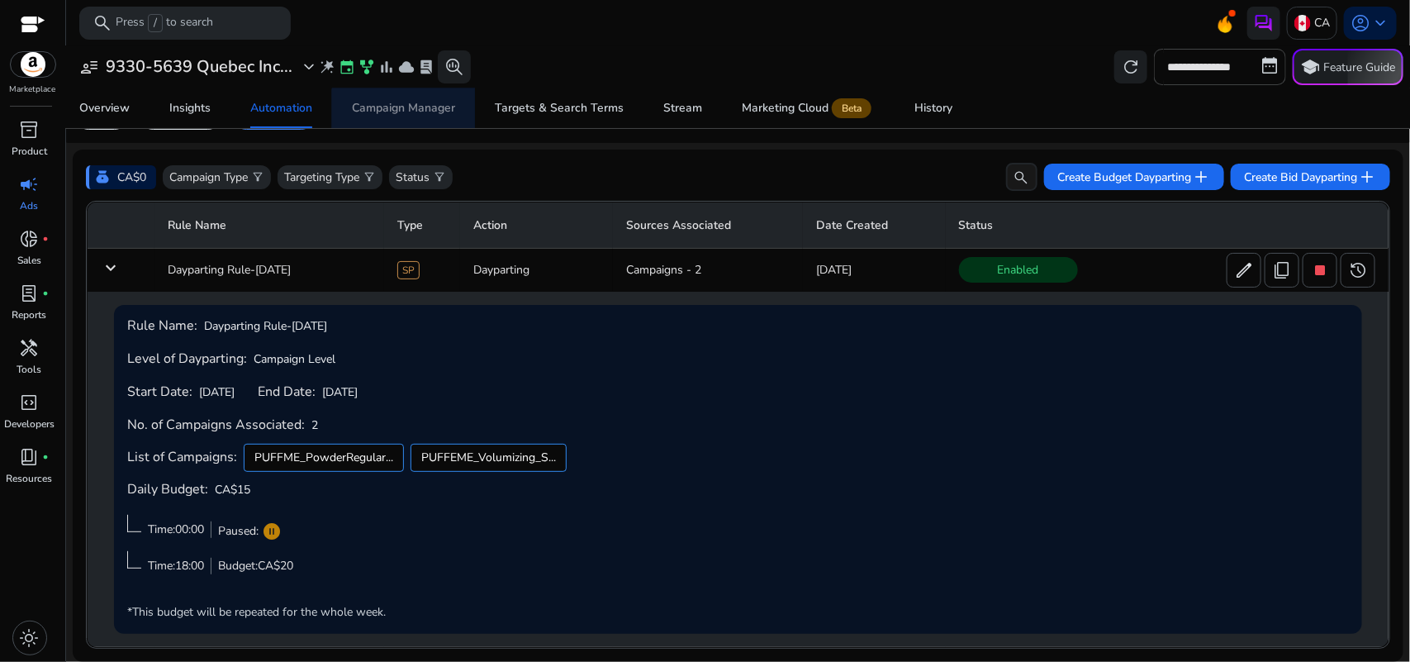
click at [407, 112] on div "Campaign Manager" at bounding box center [403, 108] width 103 height 12
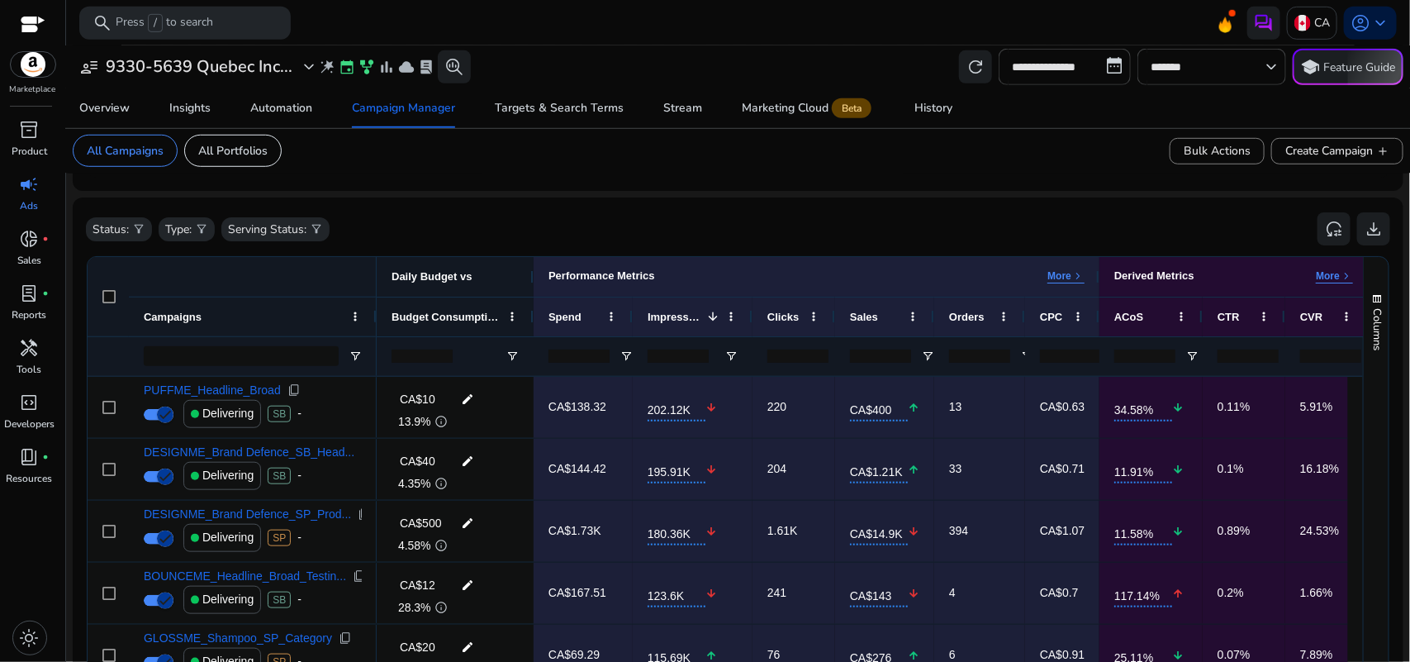
scroll to position [469, 0]
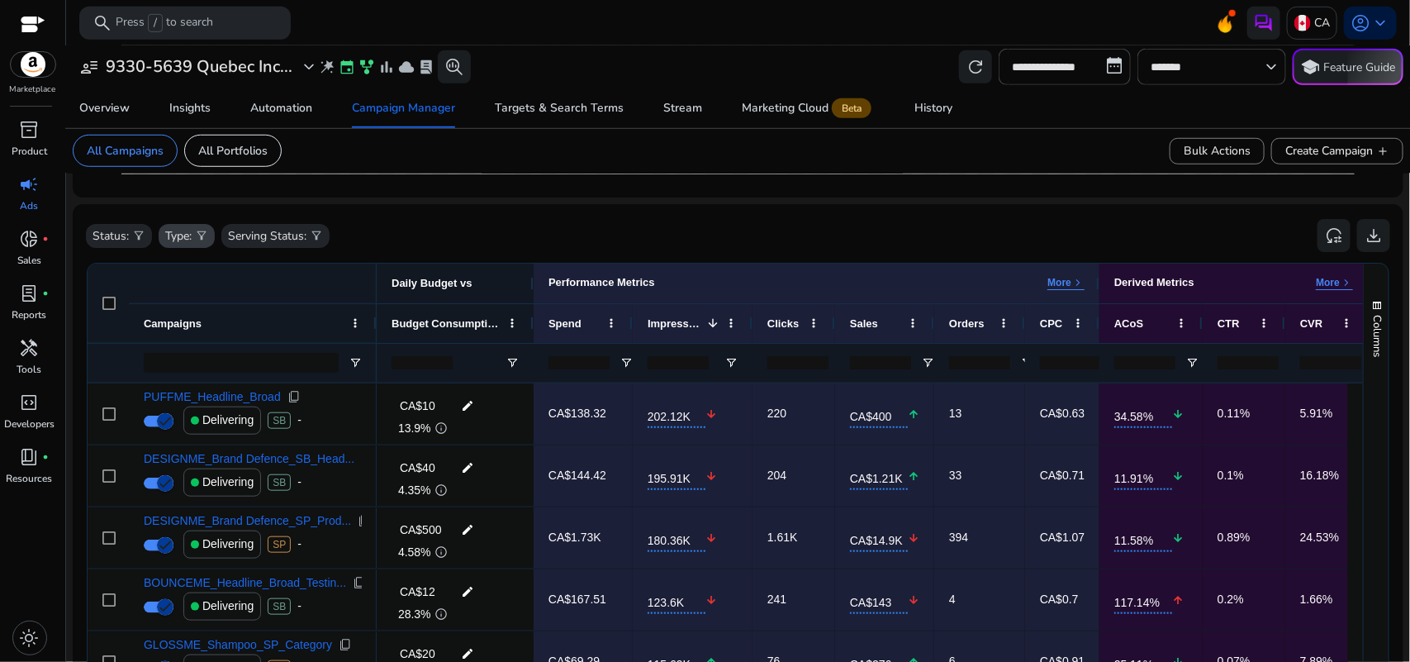
click at [207, 235] on span "filter_alt" at bounding box center [201, 235] width 13 height 13
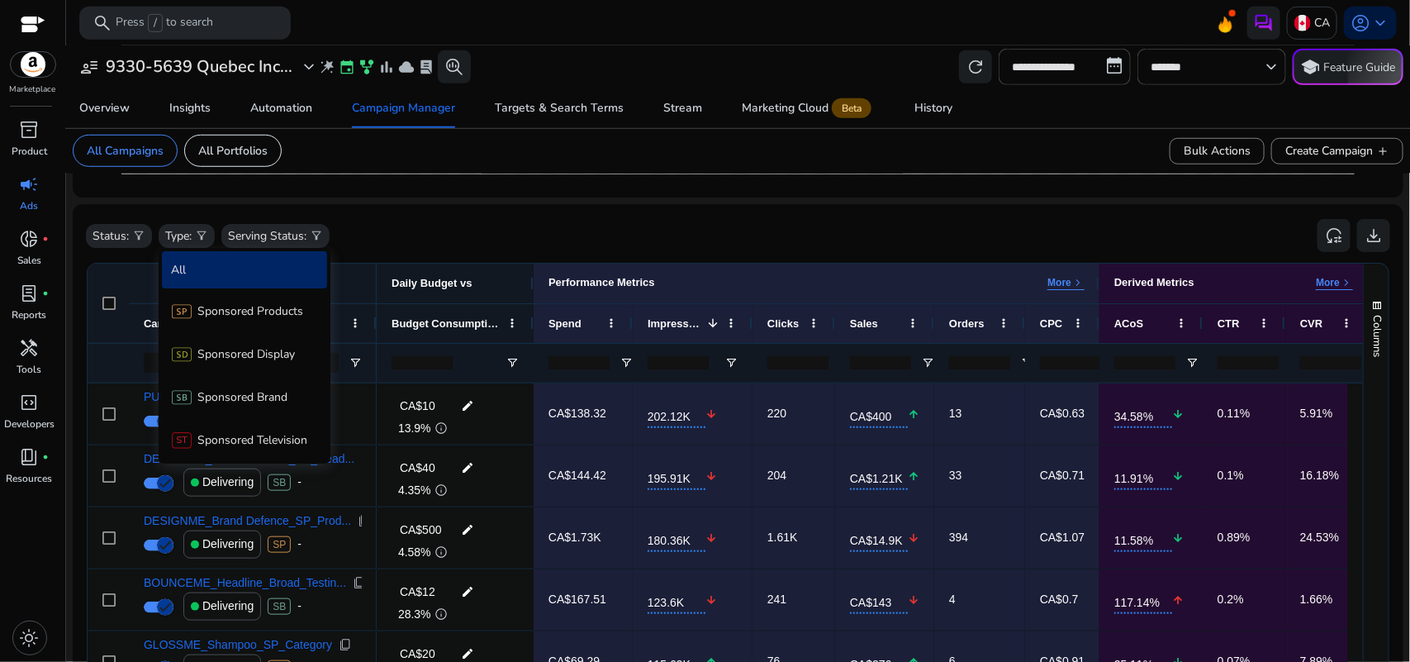
click at [142, 240] on div at bounding box center [705, 331] width 1410 height 662
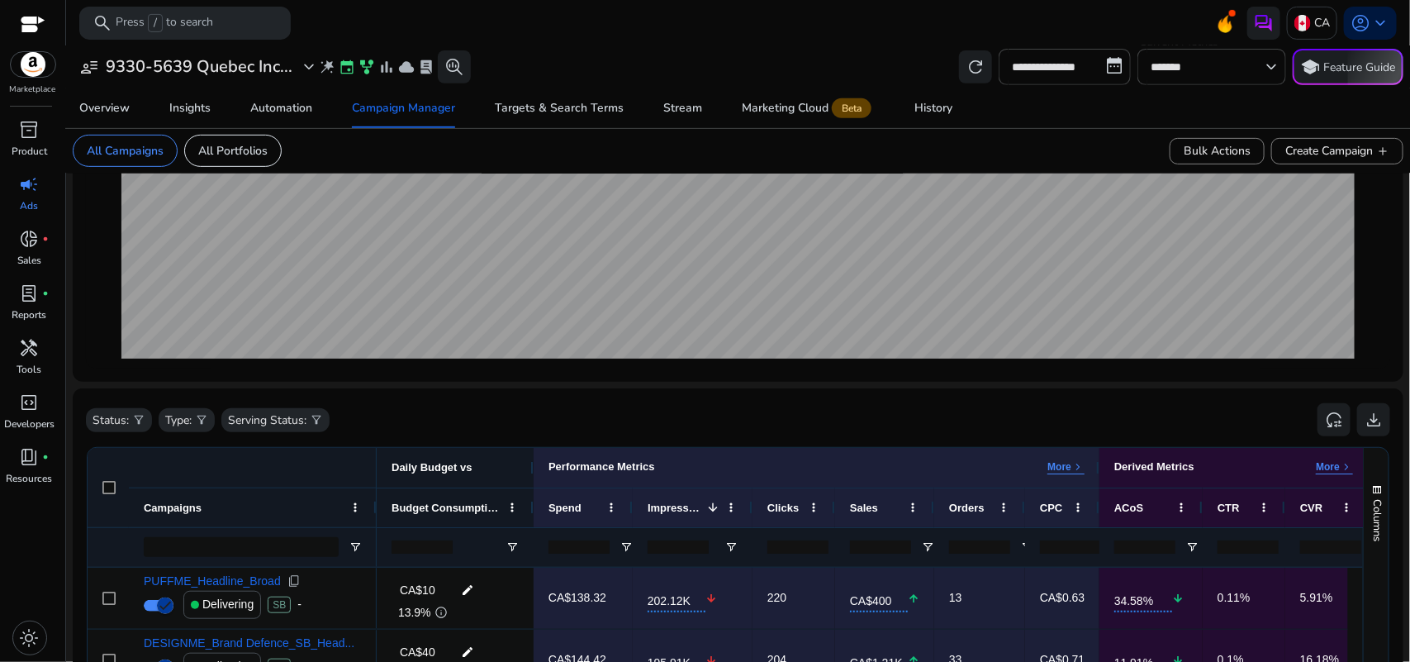
scroll to position [282, 0]
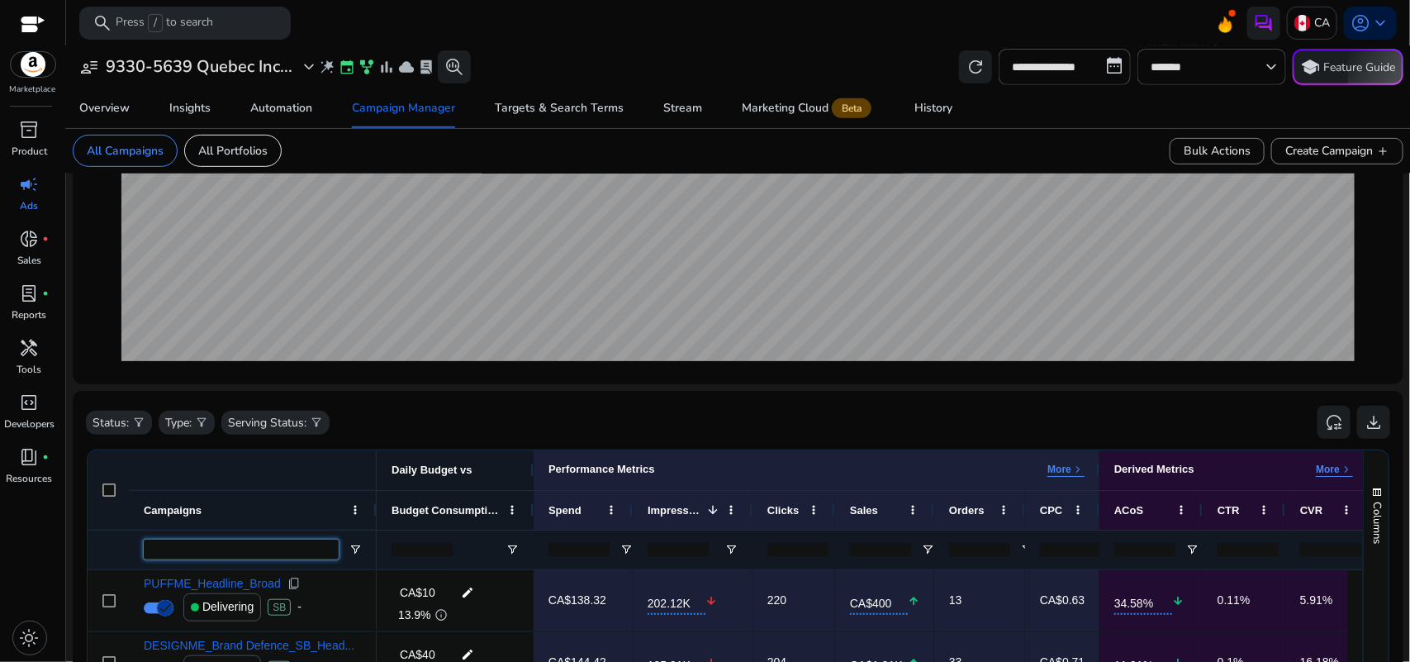
click at [202, 552] on input "Campaigns Filter Input" at bounding box center [241, 549] width 195 height 20
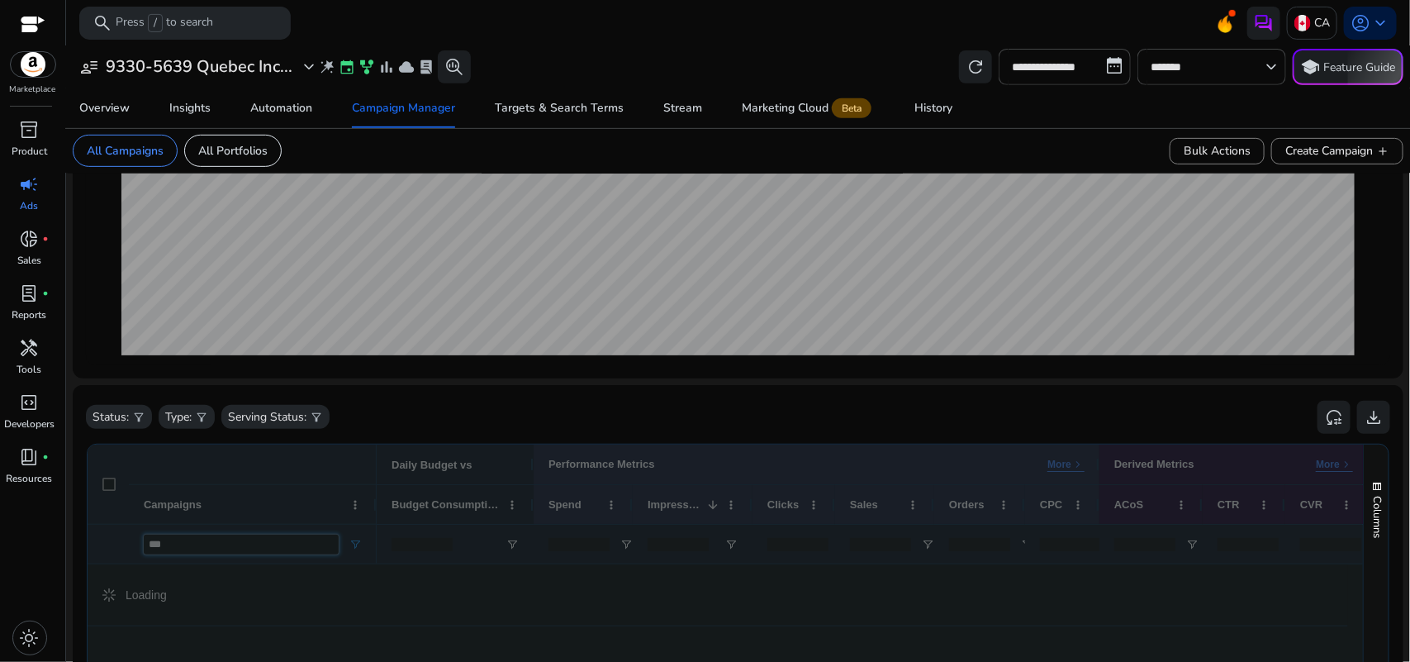
type input "***"
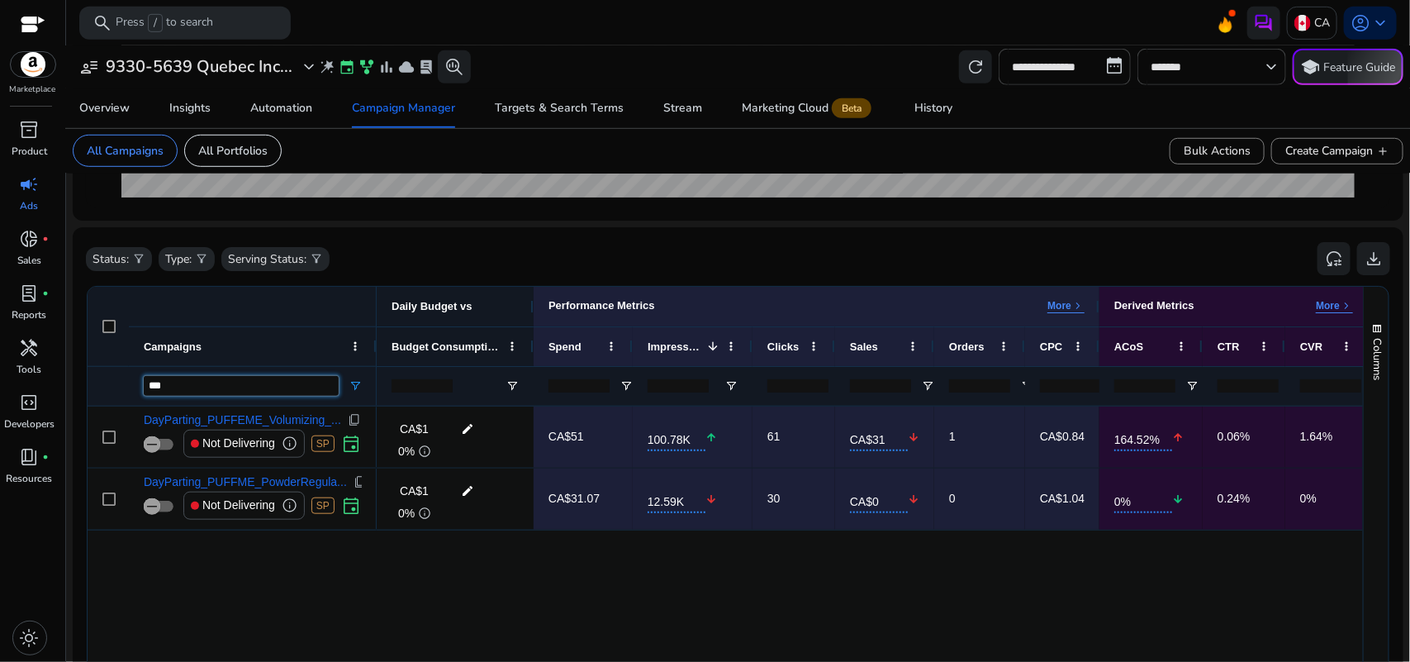
scroll to position [447, 0]
click at [1099, 66] on input "**********" at bounding box center [1065, 67] width 132 height 36
click at [667, 97] on span "Stream" at bounding box center [682, 108] width 39 height 40
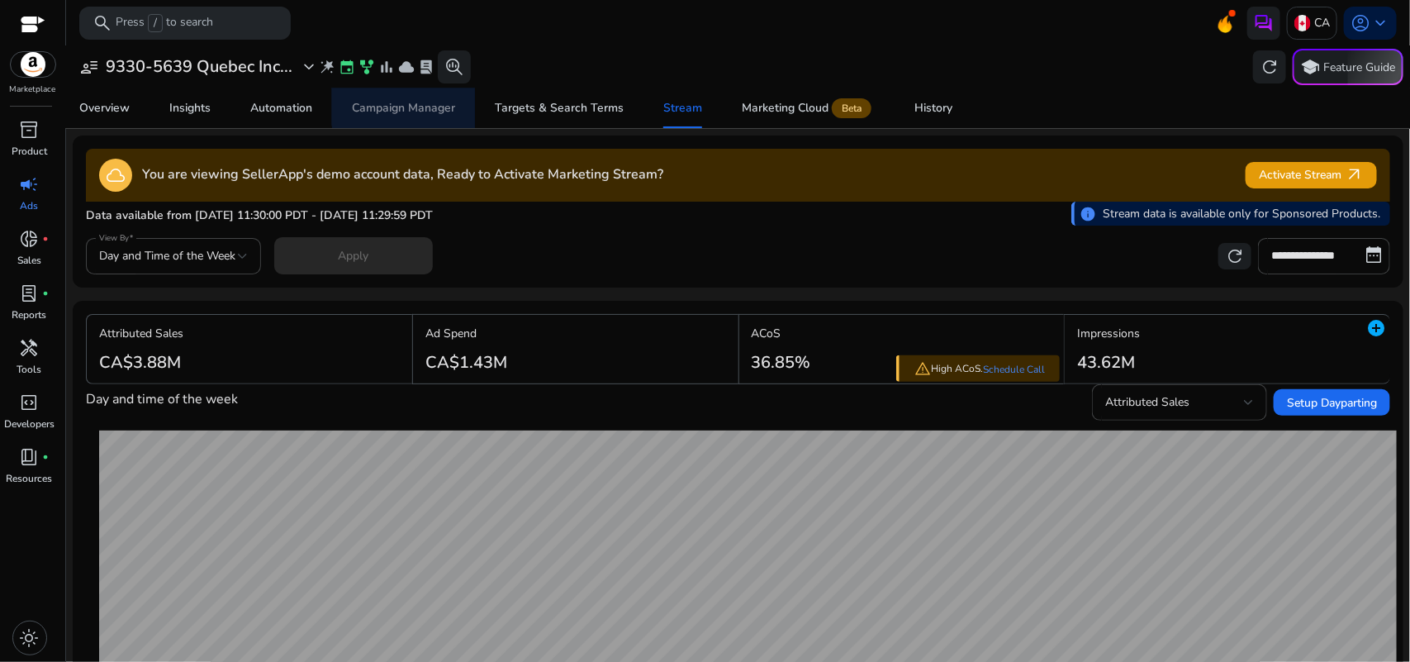
click at [411, 104] on div "Campaign Manager" at bounding box center [403, 108] width 103 height 12
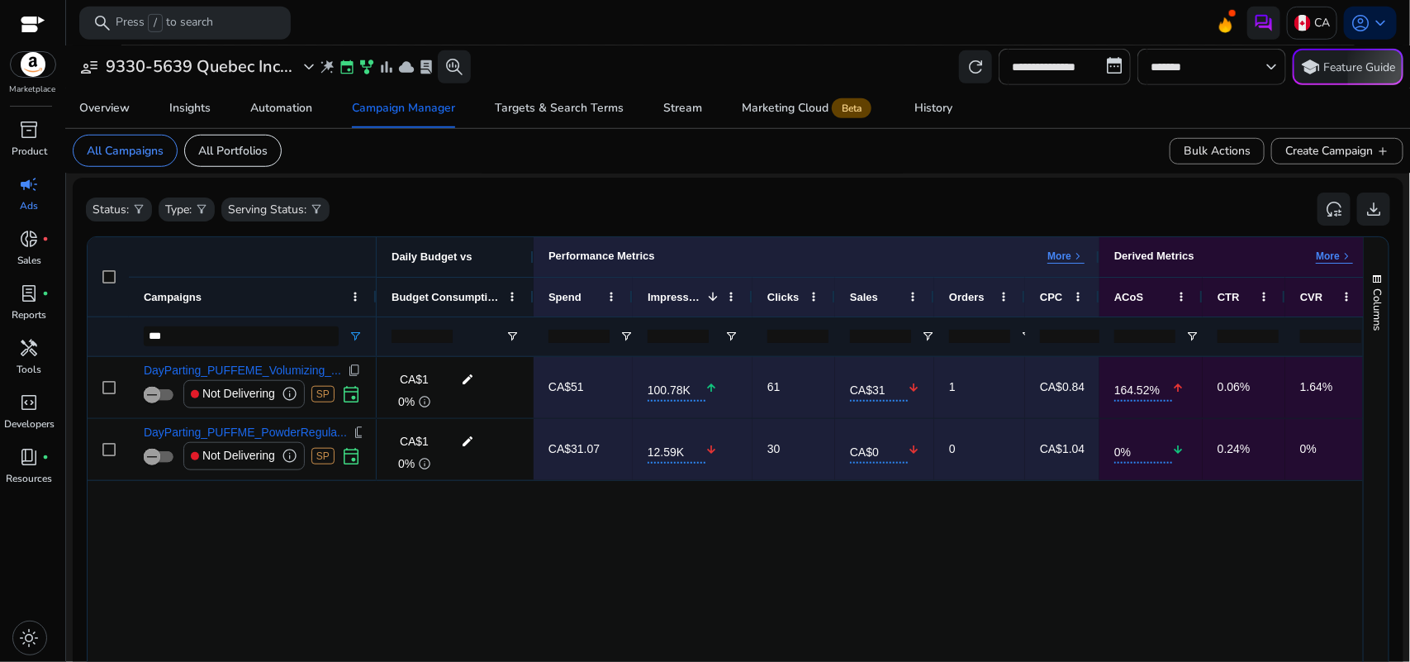
scroll to position [494, 0]
click at [302, 112] on div "Automation" at bounding box center [281, 108] width 62 height 12
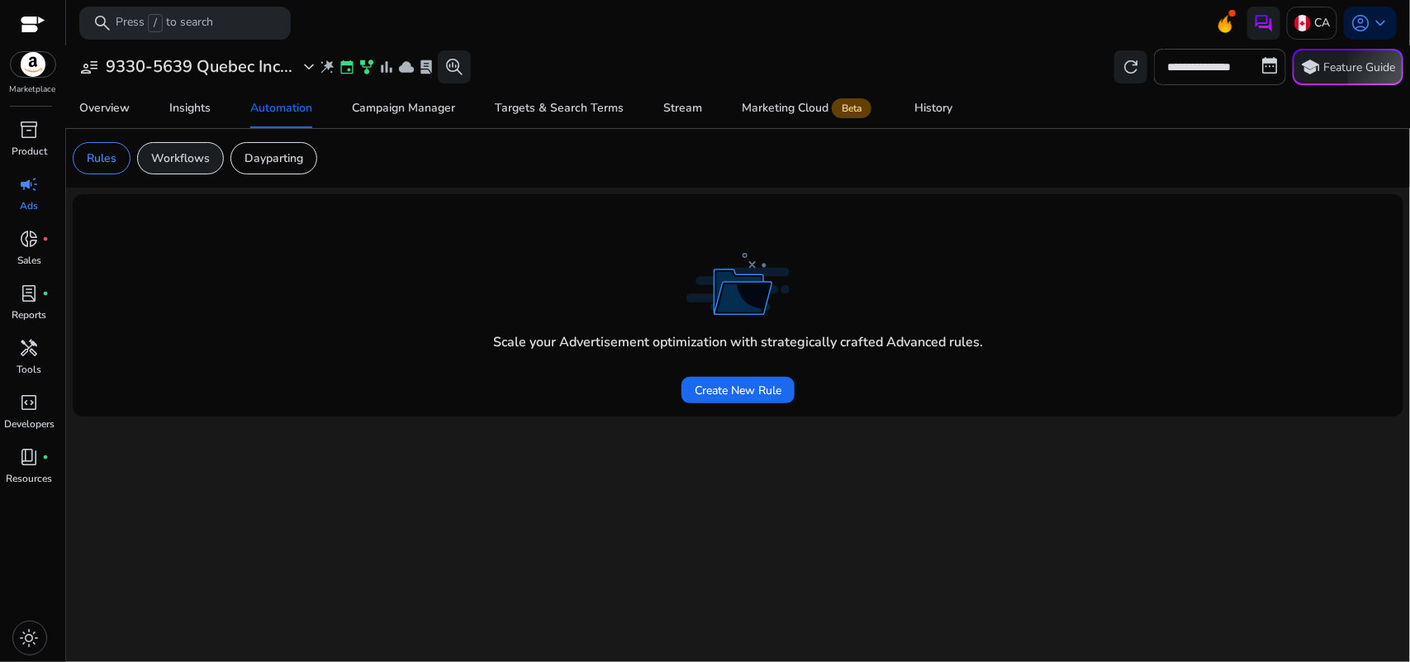
click at [165, 166] on p "Workflows" at bounding box center [180, 158] width 59 height 17
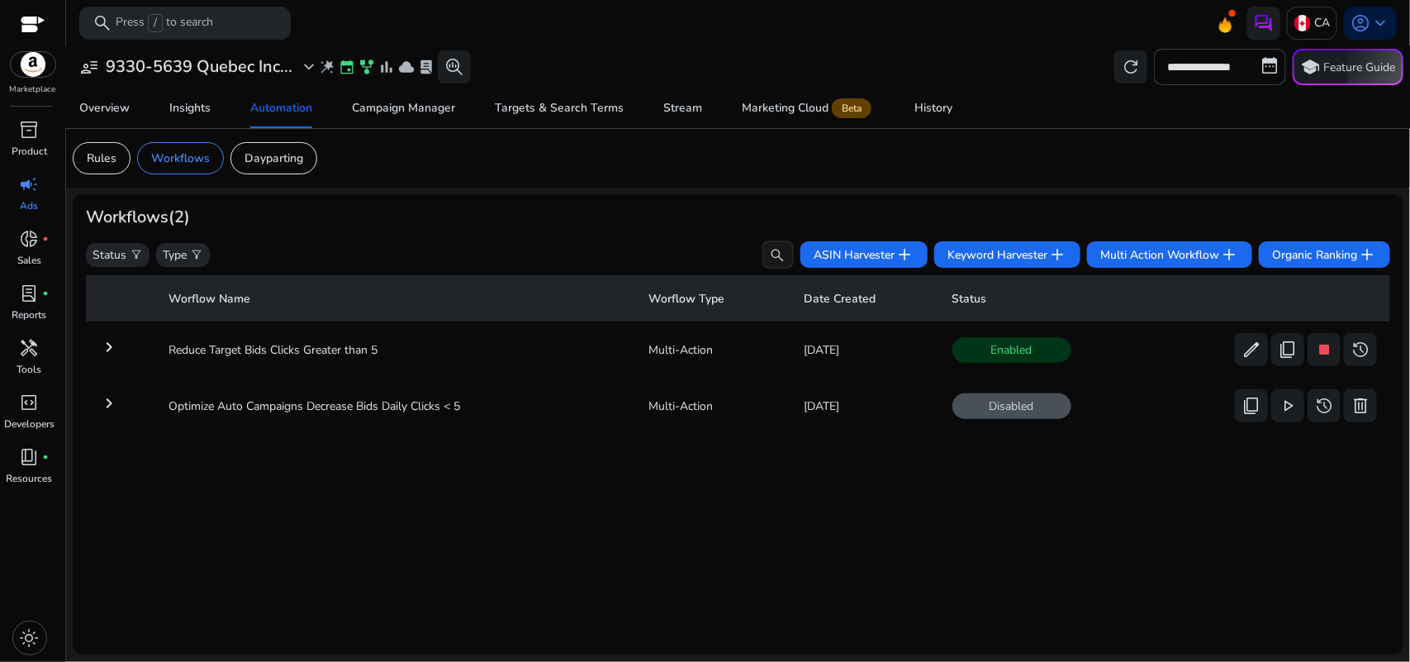
click at [108, 339] on mat-icon "keyboard_arrow_right" at bounding box center [109, 347] width 20 height 20
click at [1317, 25] on p "CA" at bounding box center [1322, 22] width 16 height 29
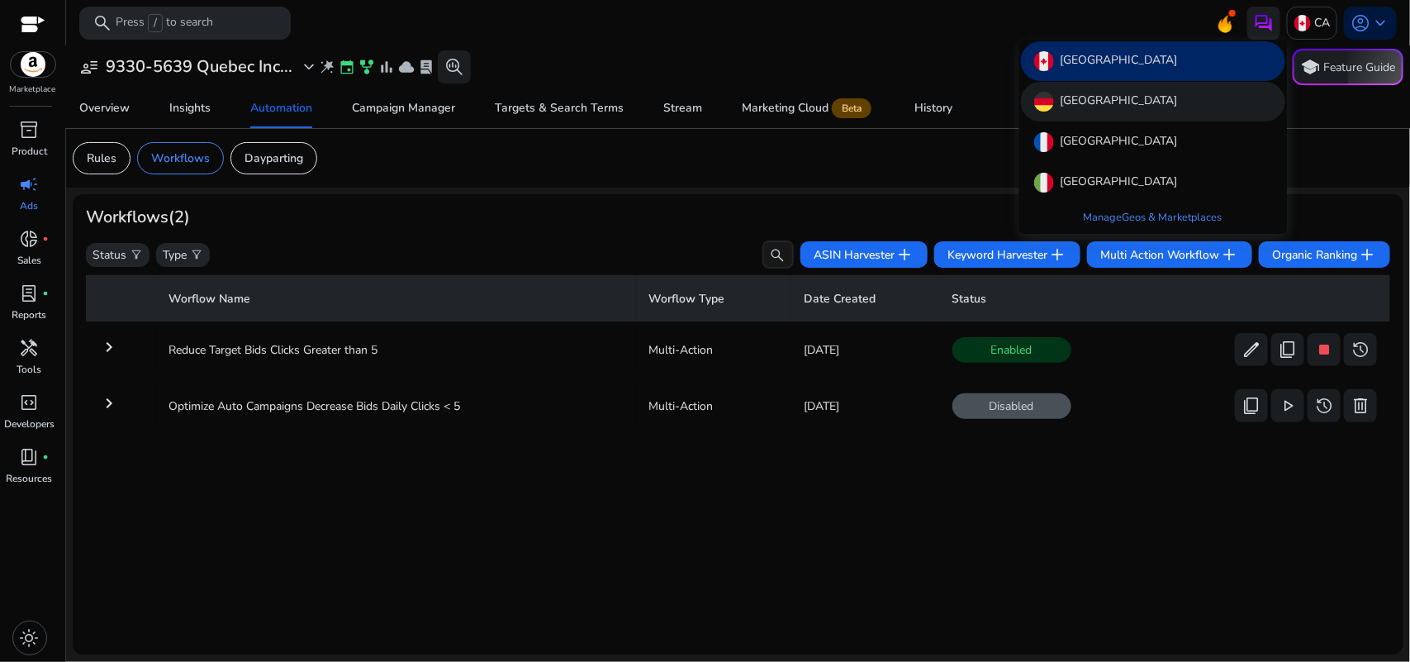
click at [1153, 107] on div "[GEOGRAPHIC_DATA]" at bounding box center [1153, 102] width 264 height 40
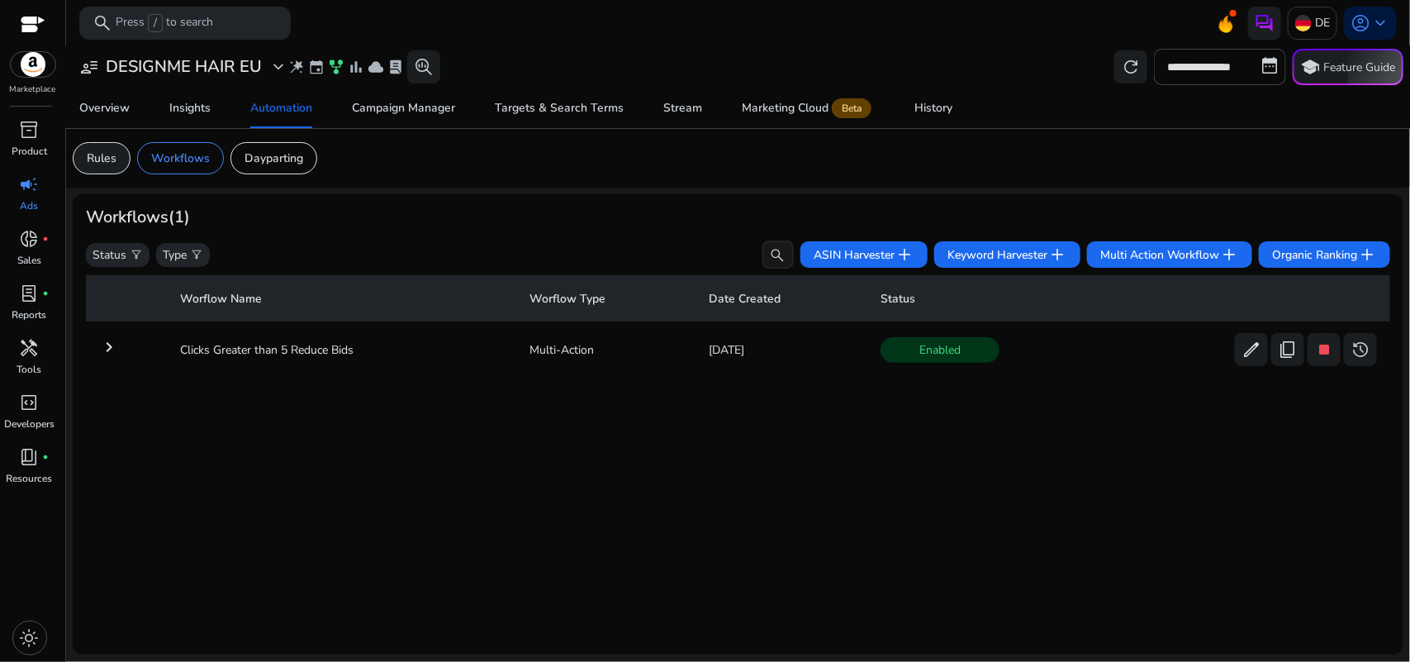
click at [104, 164] on p "Rules" at bounding box center [102, 158] width 30 height 17
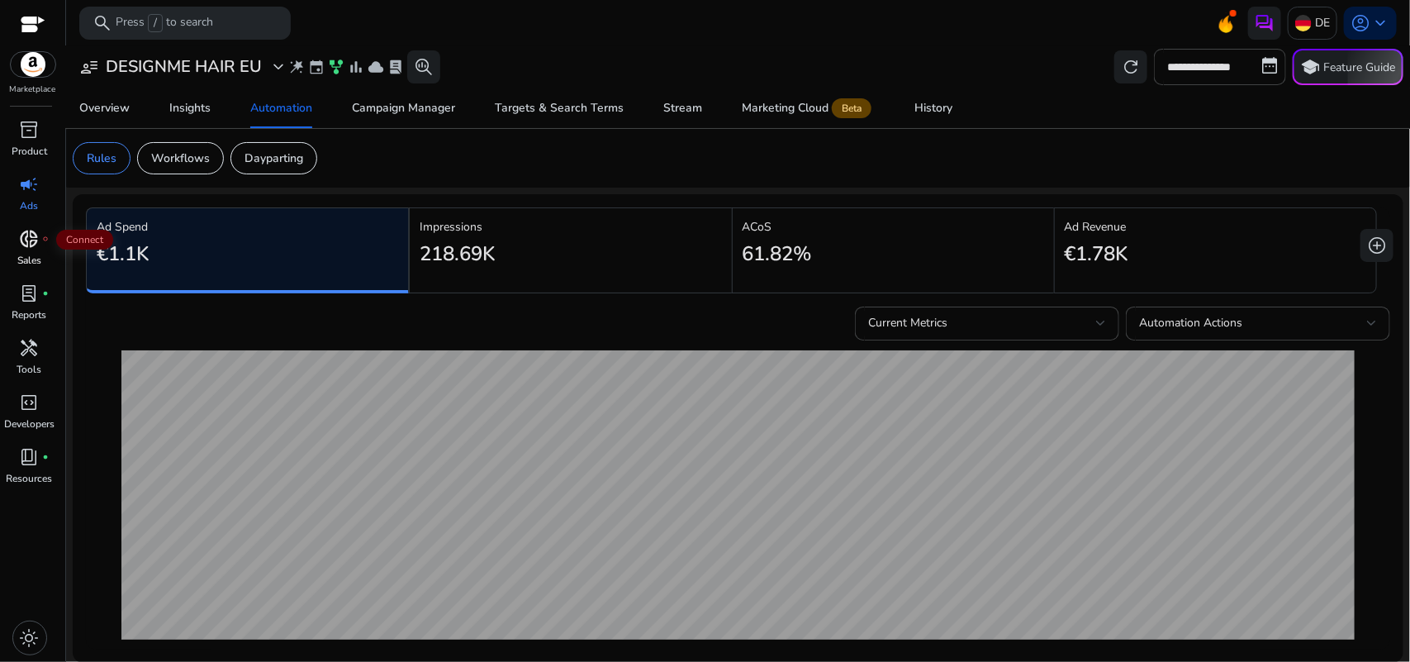
click at [17, 248] on div "donut_small fiber_manual_record" at bounding box center [30, 239] width 46 height 26
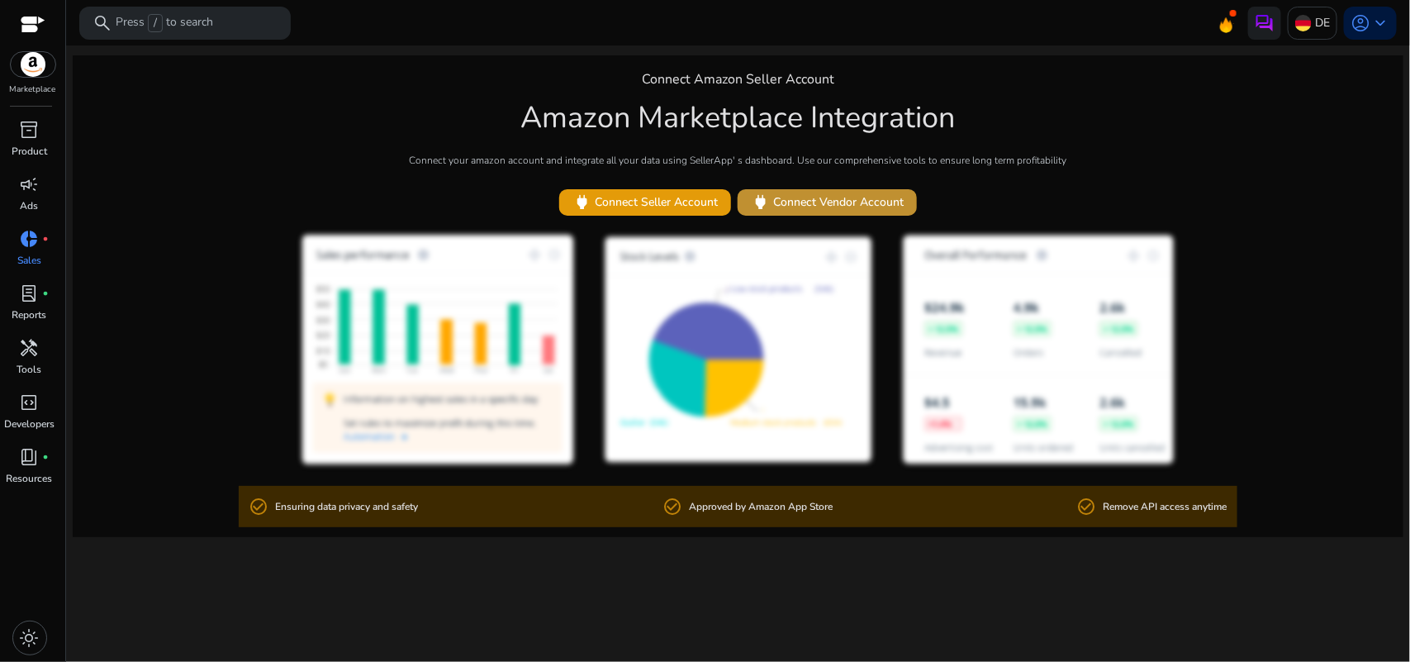
click at [810, 207] on span "power Connect Vendor Account" at bounding box center [827, 201] width 153 height 19
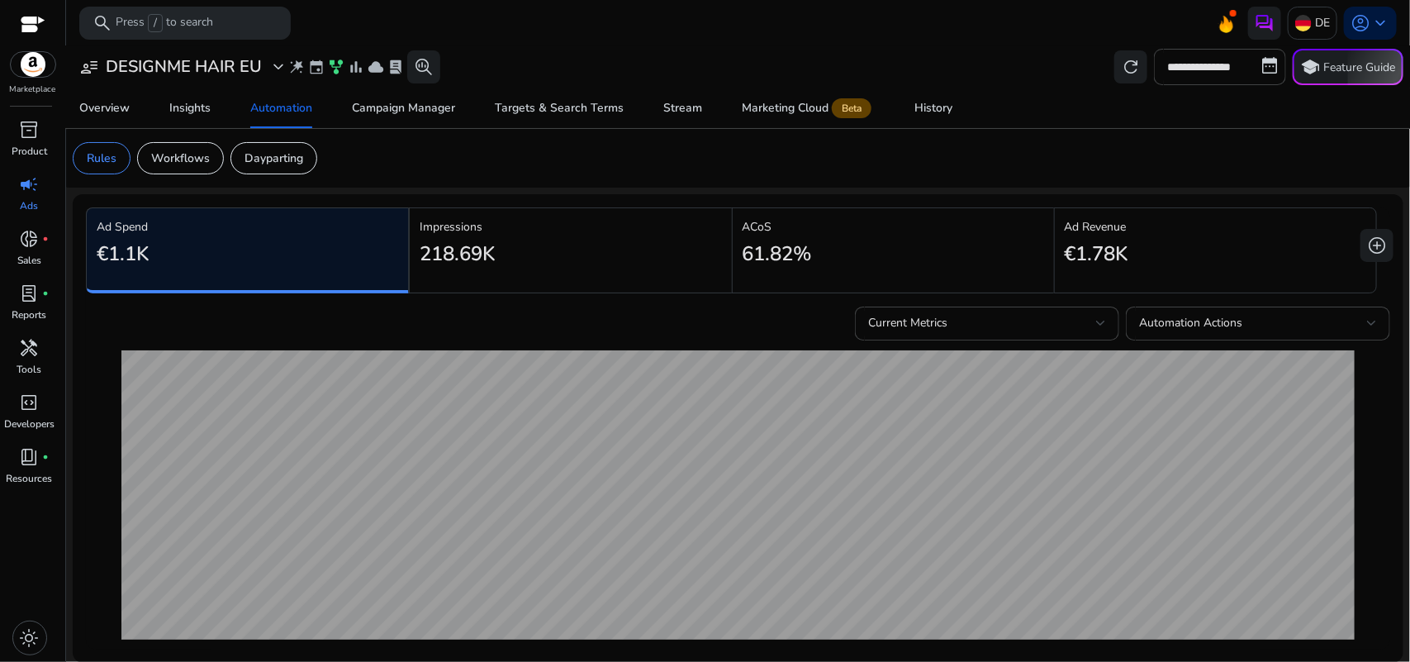
click at [1279, 25] on div "DE account_circle keyboard_arrow_down" at bounding box center [1301, 23] width 192 height 33
click at [1295, 22] on img at bounding box center [1303, 23] width 17 height 17
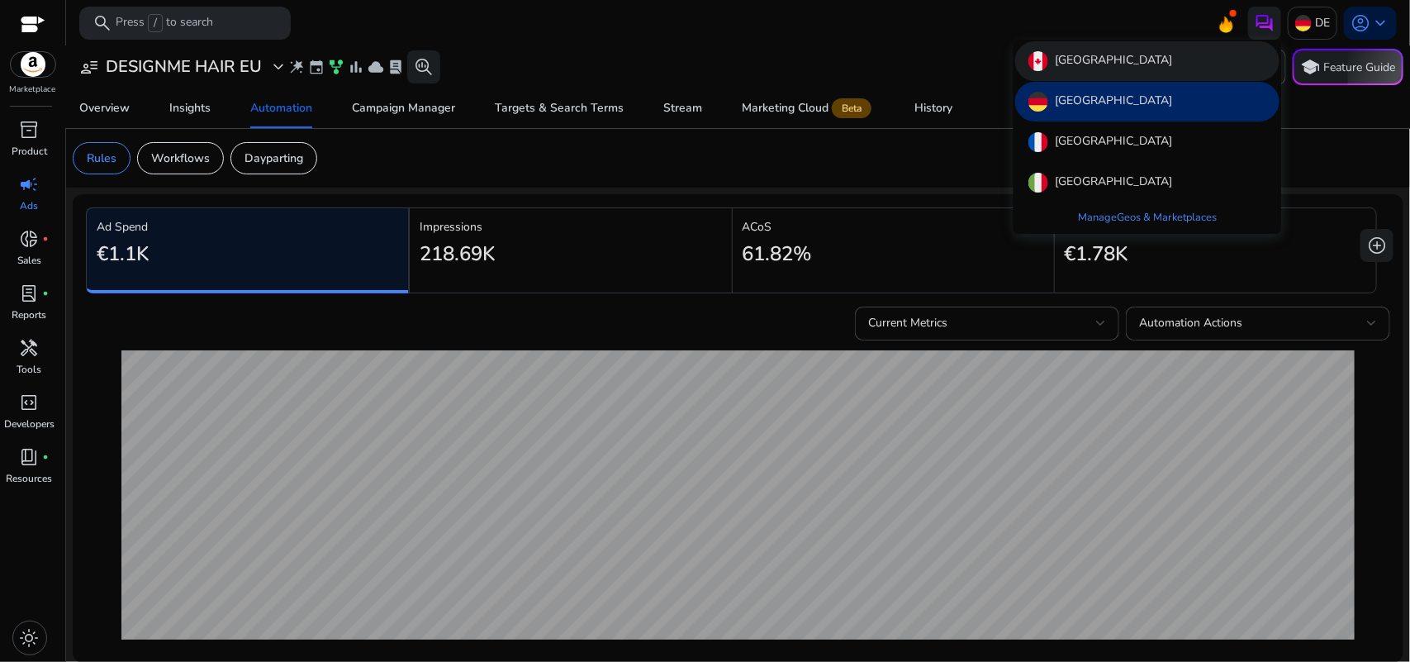
click at [1180, 59] on div "Canada" at bounding box center [1147, 61] width 264 height 40
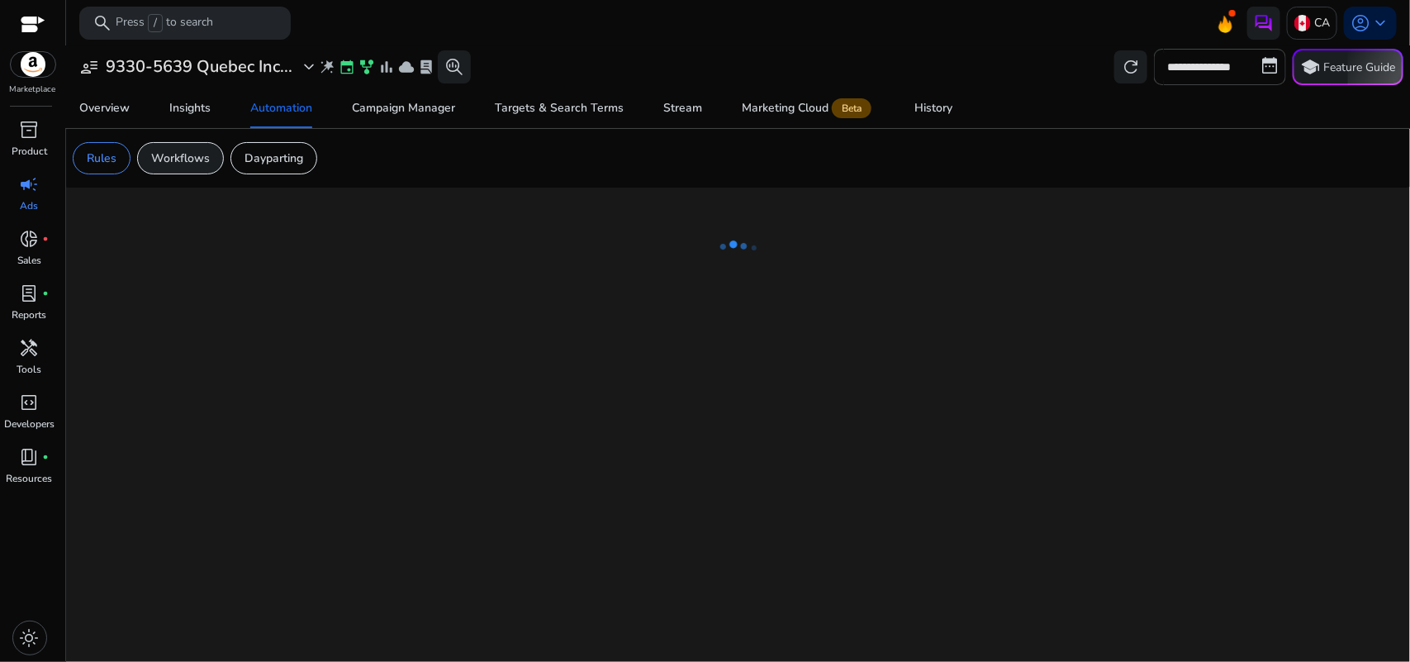
click at [184, 153] on p "Workflows" at bounding box center [180, 158] width 59 height 17
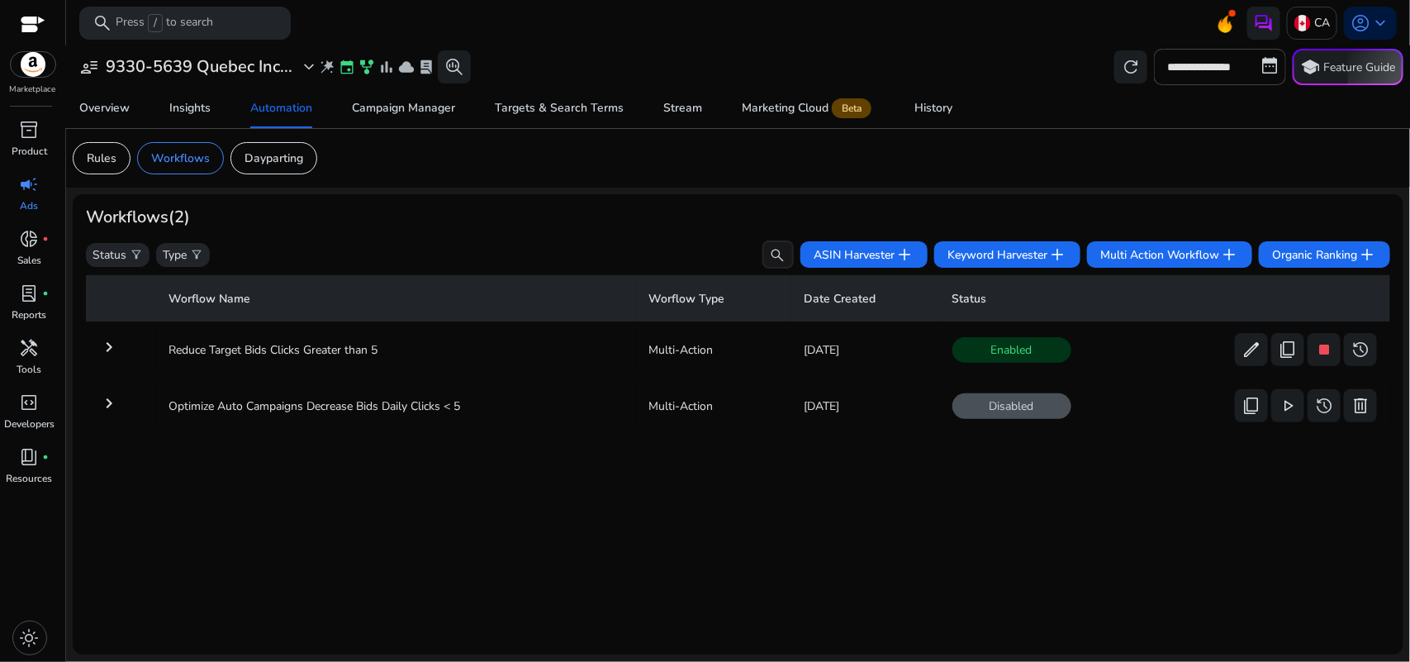
click at [103, 337] on mat-icon "keyboard_arrow_right" at bounding box center [109, 347] width 20 height 20
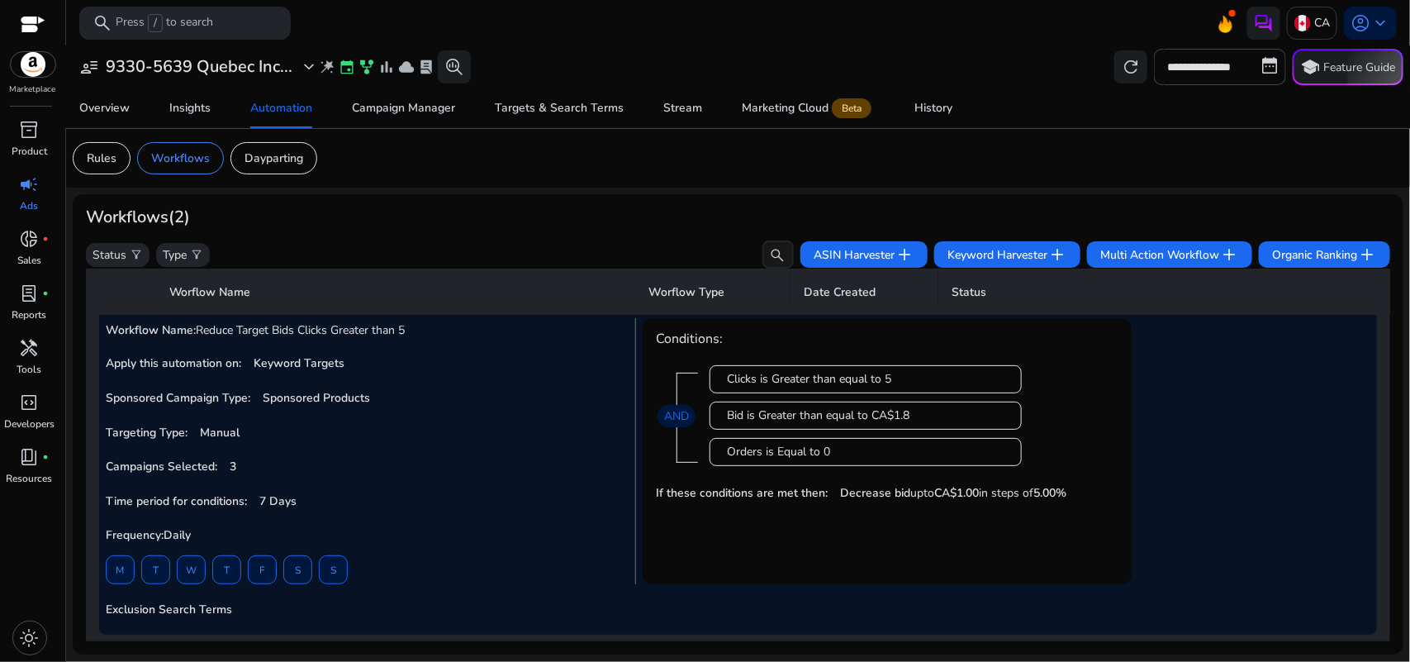
scroll to position [72, 0]
click at [233, 460] on b "3" at bounding box center [233, 467] width 7 height 16
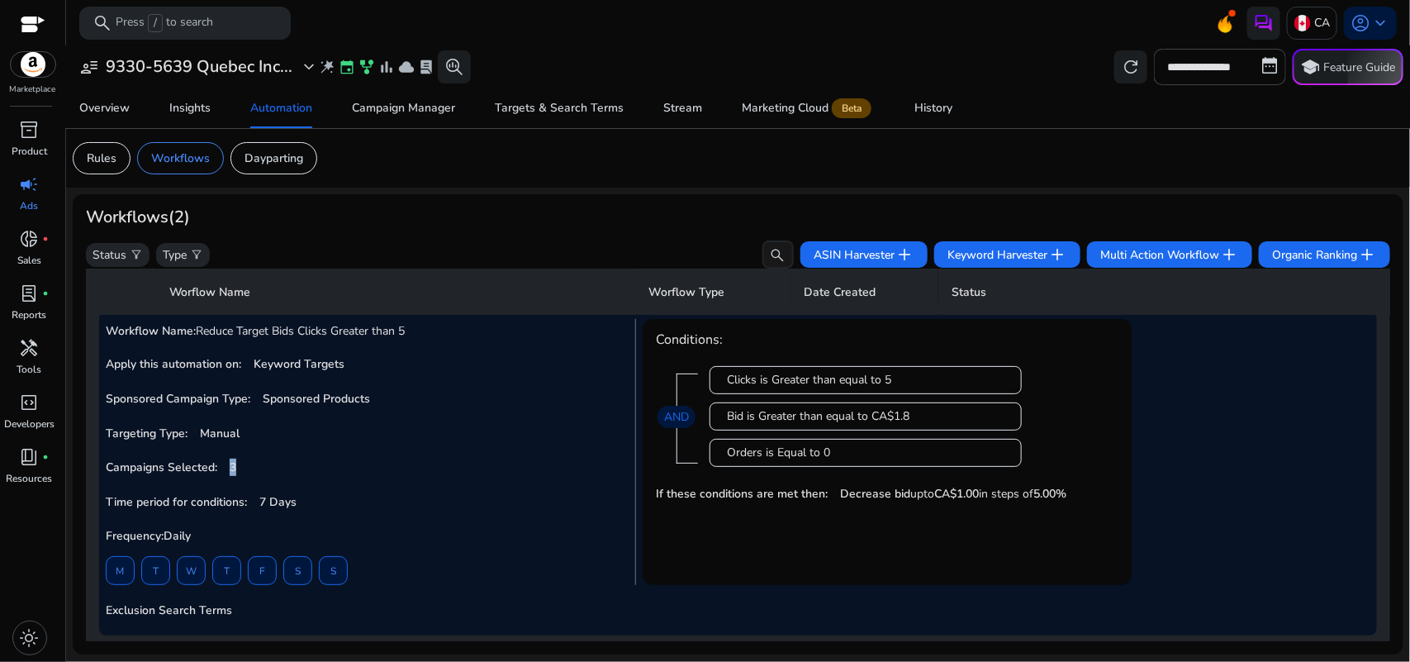
click at [233, 460] on b "3" at bounding box center [233, 467] width 7 height 16
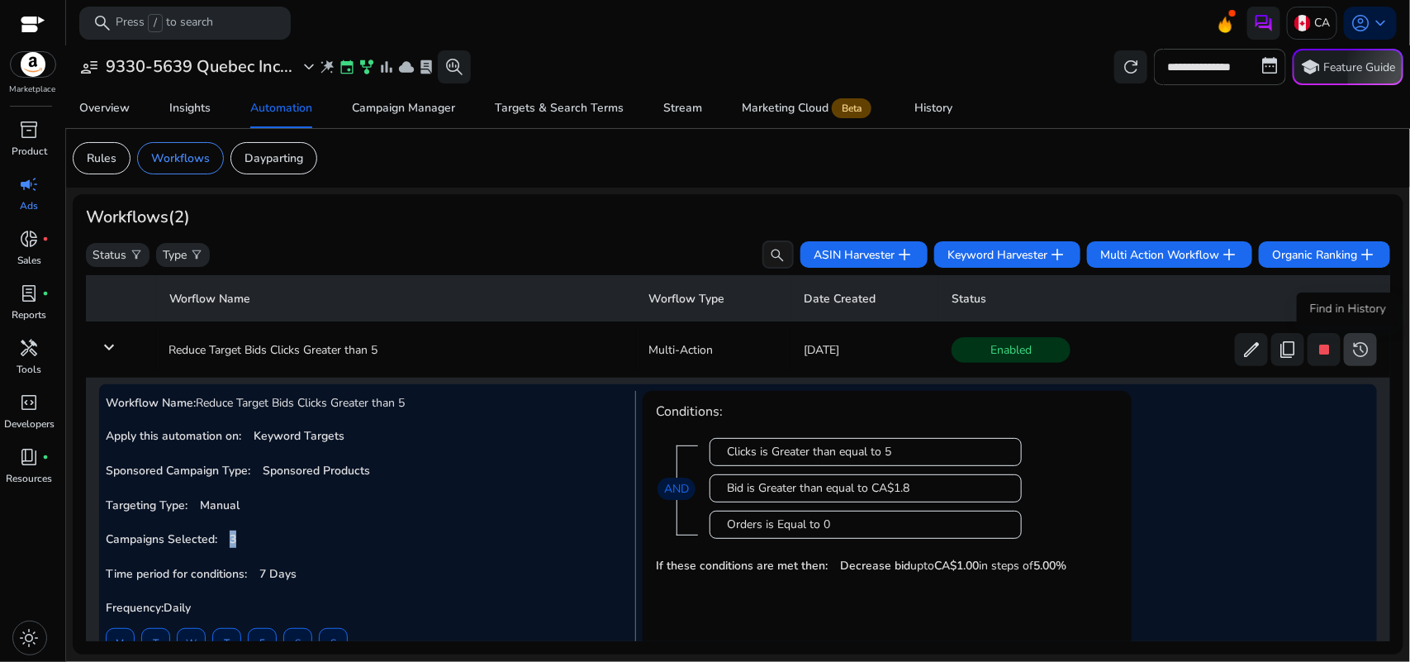
click at [1344, 349] on span at bounding box center [1360, 350] width 33 height 40
click at [110, 344] on mat-icon "keyboard_arrow_down" at bounding box center [109, 347] width 20 height 20
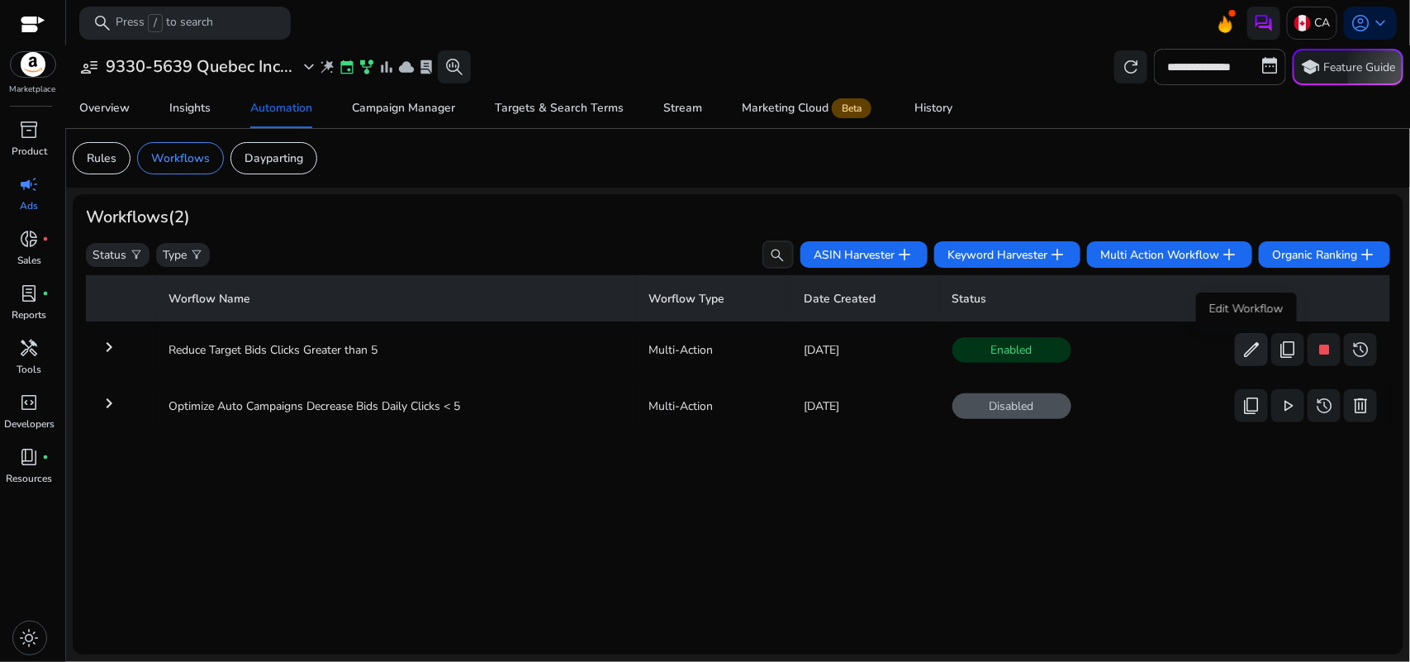
click at [1241, 348] on span "edit" at bounding box center [1251, 349] width 20 height 20
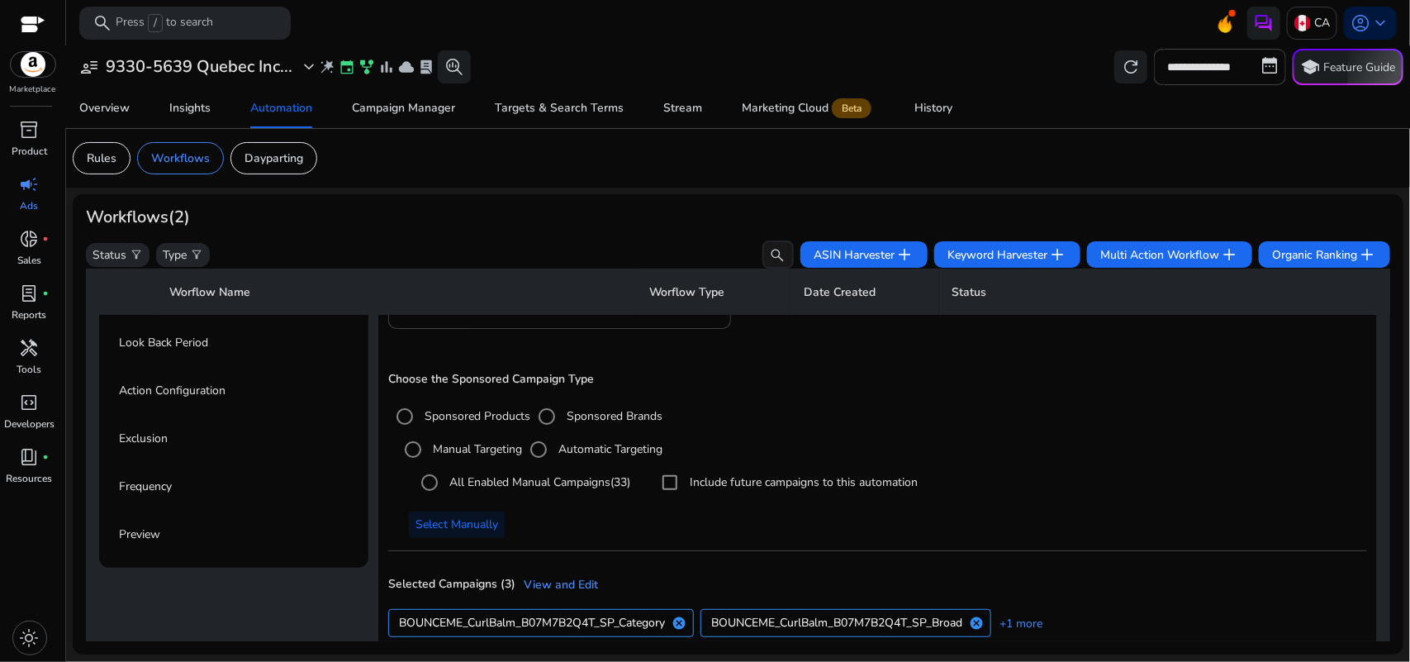
scroll to position [166, 0]
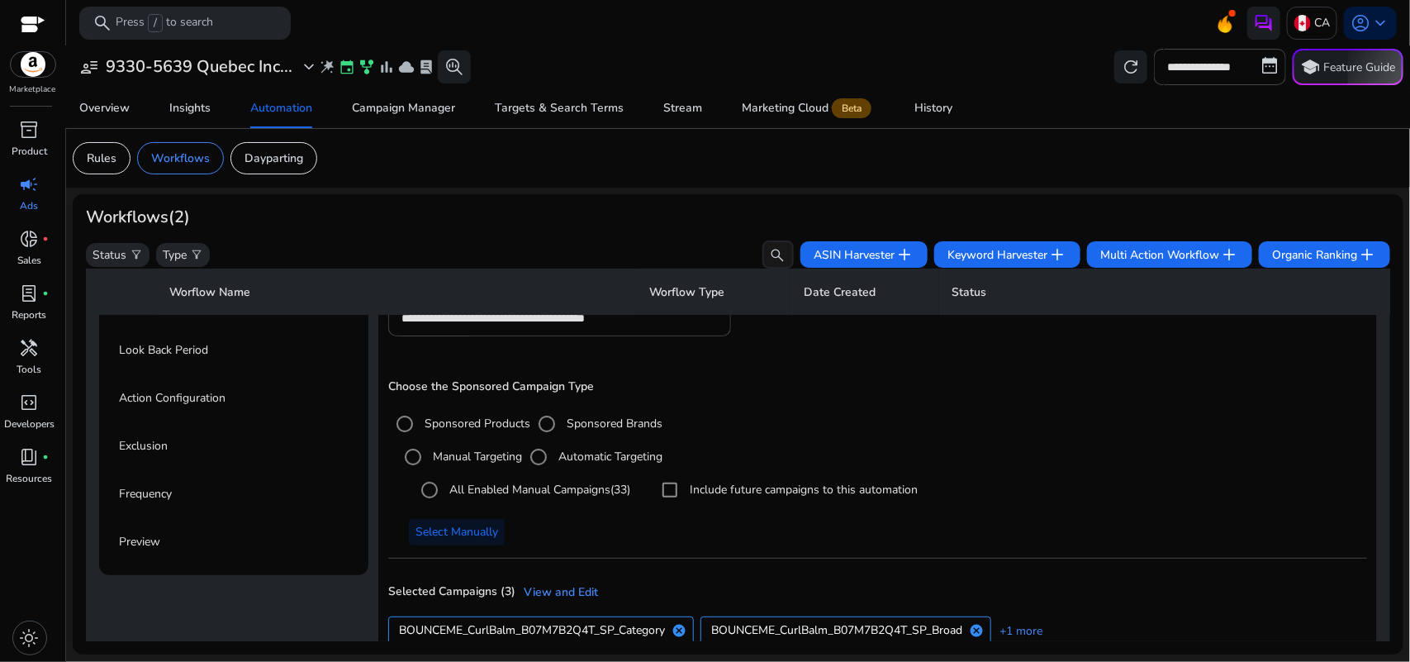
click at [216, 354] on div "Look Back Period" at bounding box center [233, 350] width 249 height 46
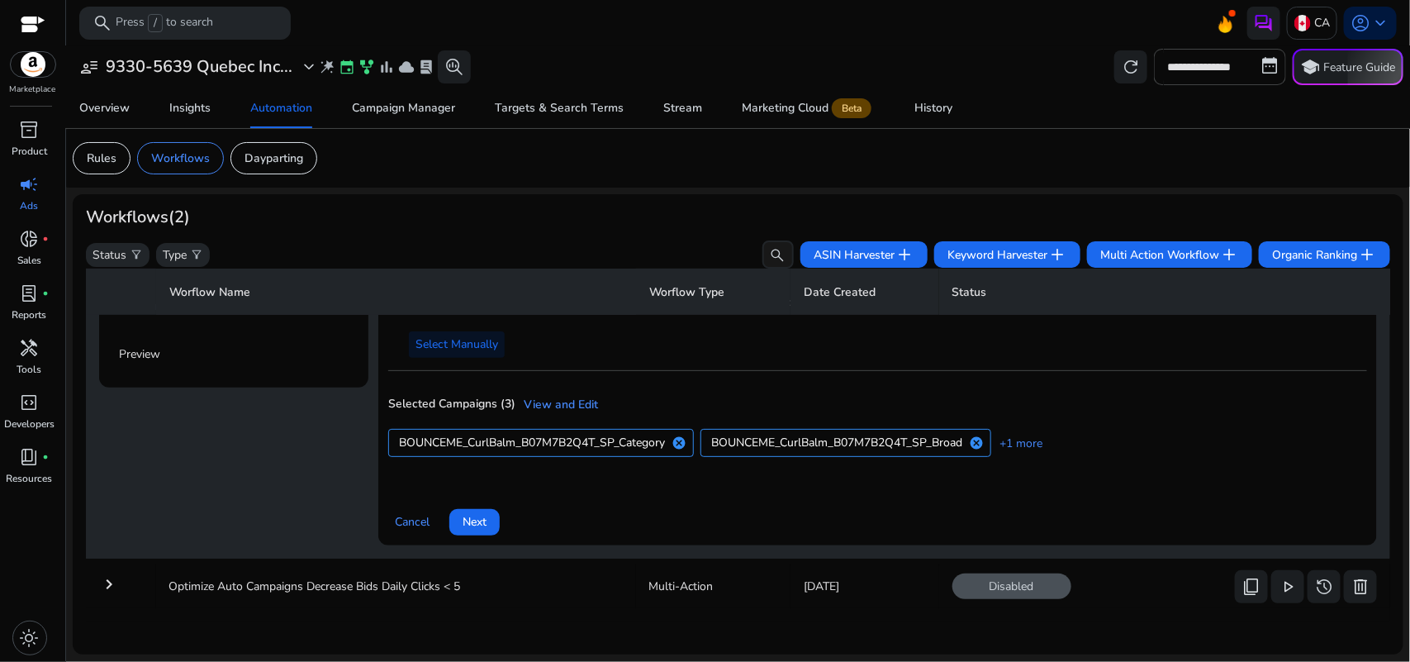
scroll to position [357, 0]
click at [1033, 435] on link "+1 more" at bounding box center [1016, 442] width 51 height 17
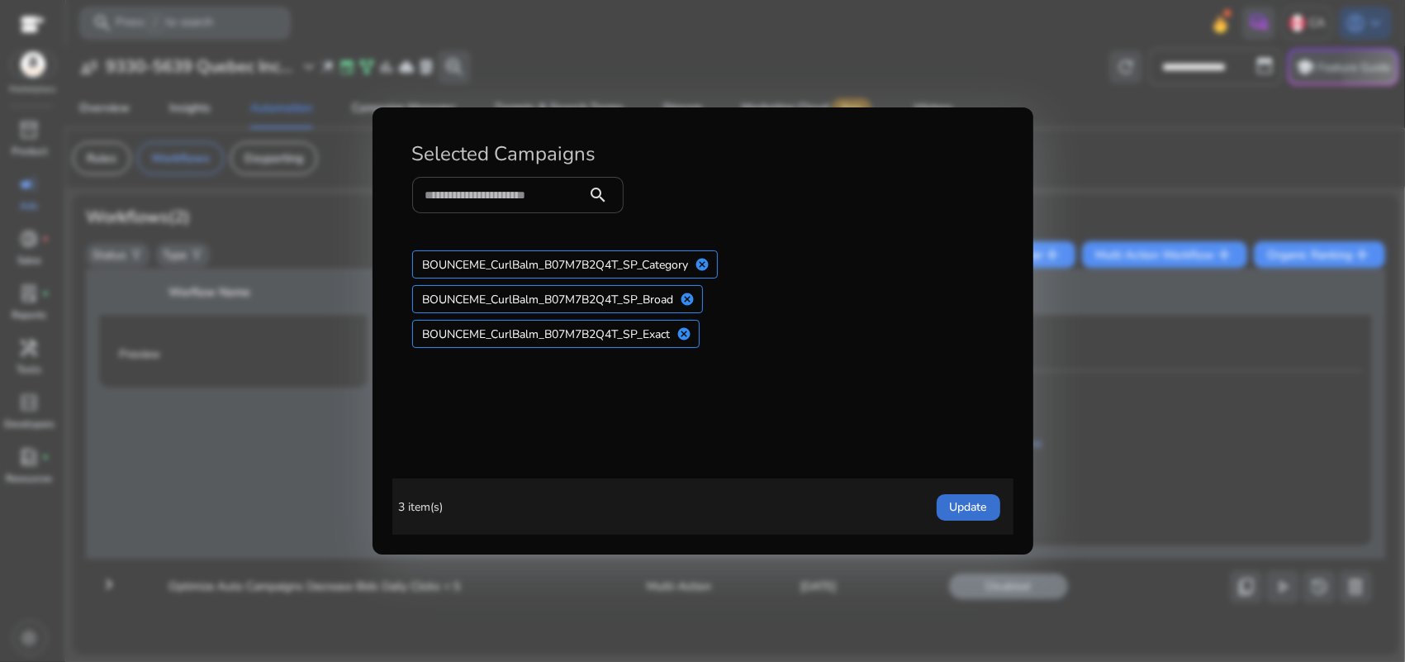
click at [961, 494] on span "button" at bounding box center [969, 507] width 64 height 40
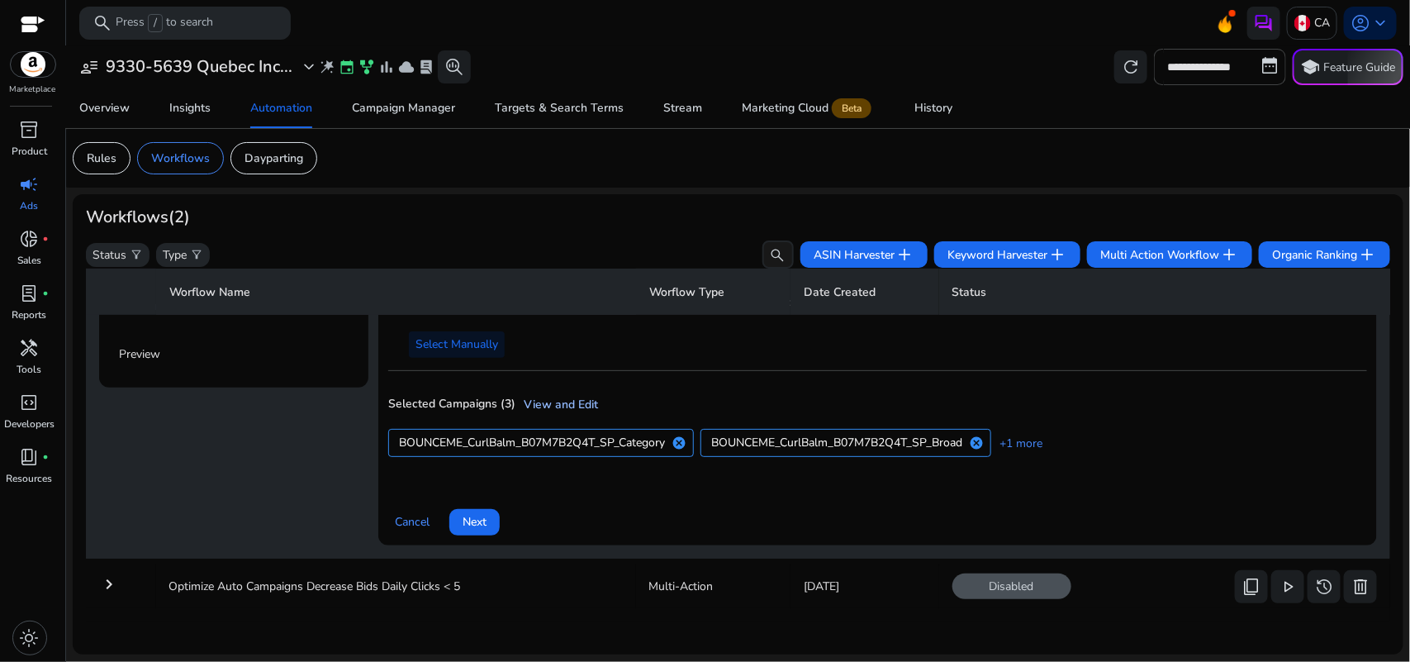
click at [552, 396] on link "View and Edit" at bounding box center [556, 404] width 83 height 17
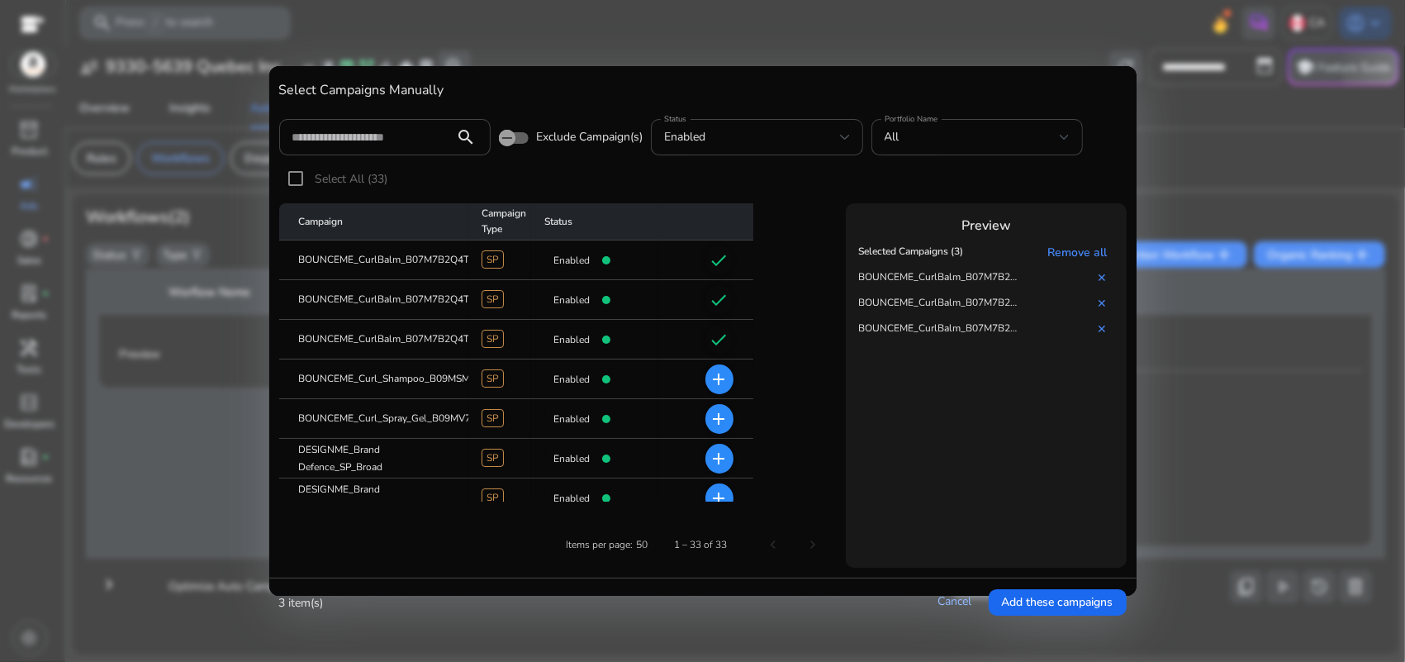
click at [954, 603] on link "Cancel" at bounding box center [955, 601] width 34 height 16
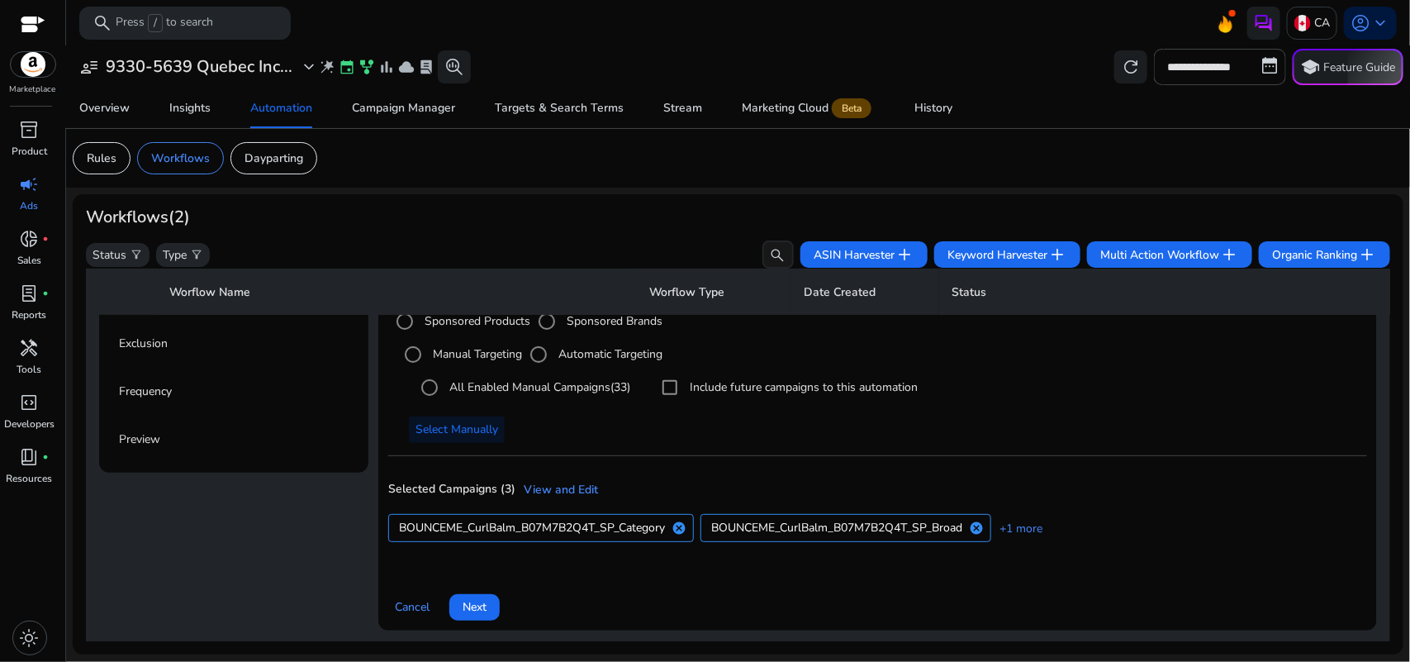
scroll to position [267, 0]
click at [476, 611] on span "Next" at bounding box center [475, 608] width 24 height 17
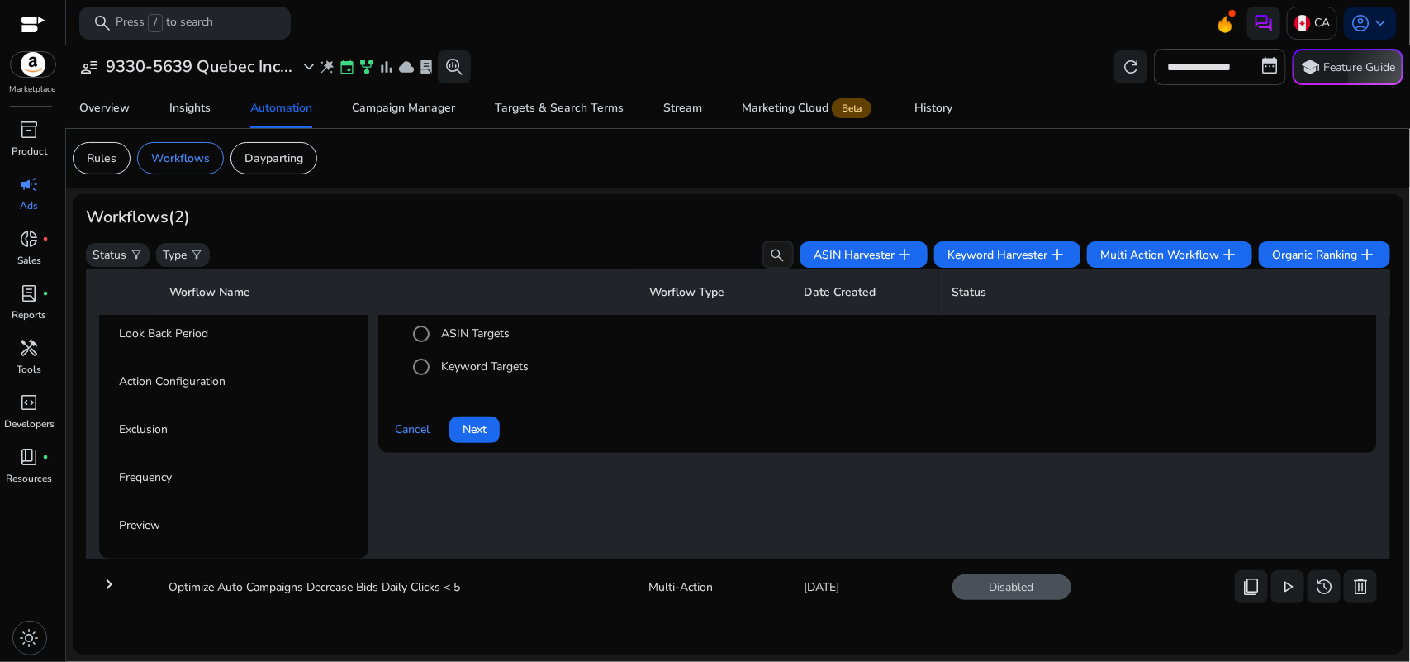
scroll to position [117, 0]
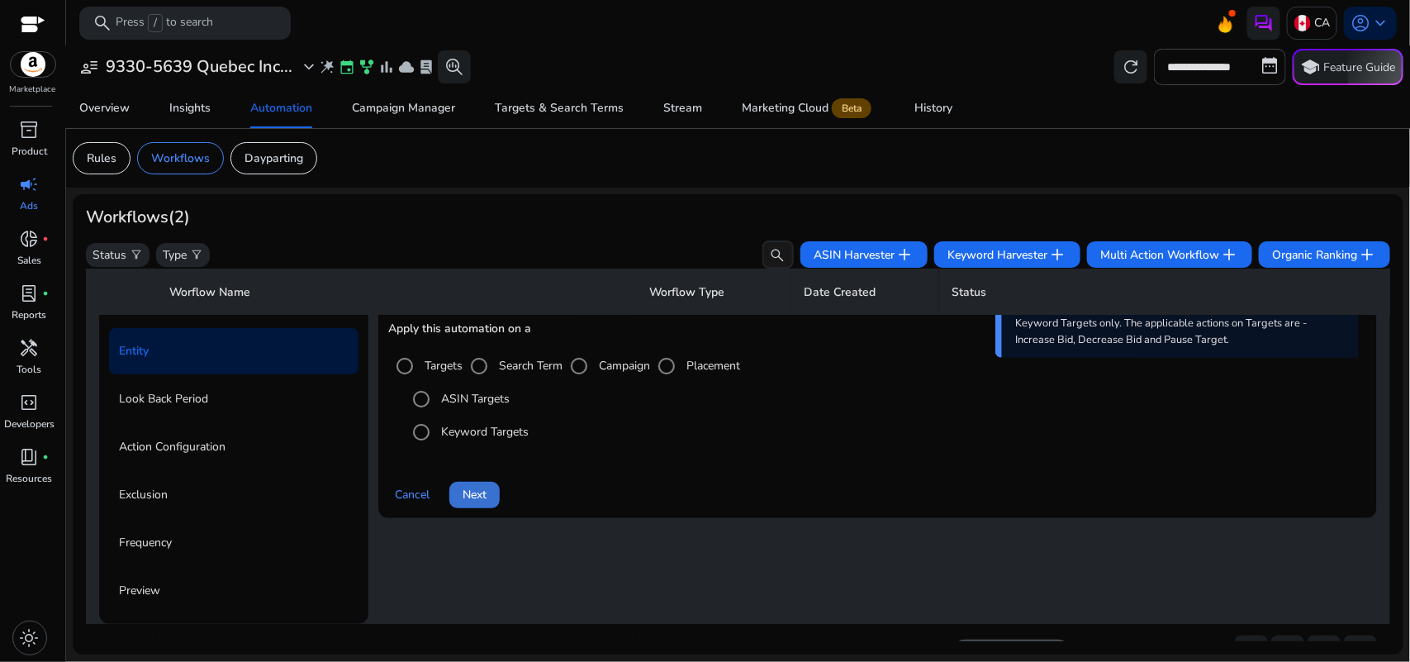
click at [477, 481] on span at bounding box center [474, 495] width 50 height 40
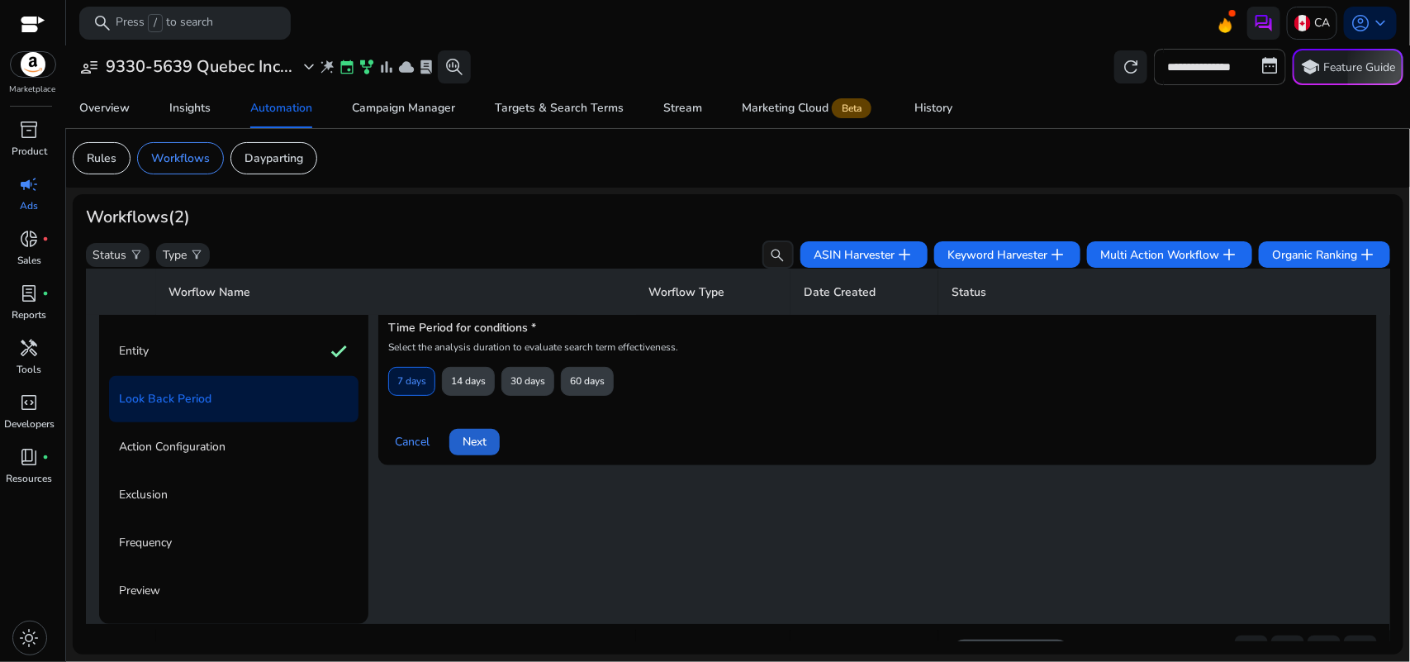
click at [467, 434] on span "Next" at bounding box center [475, 441] width 24 height 17
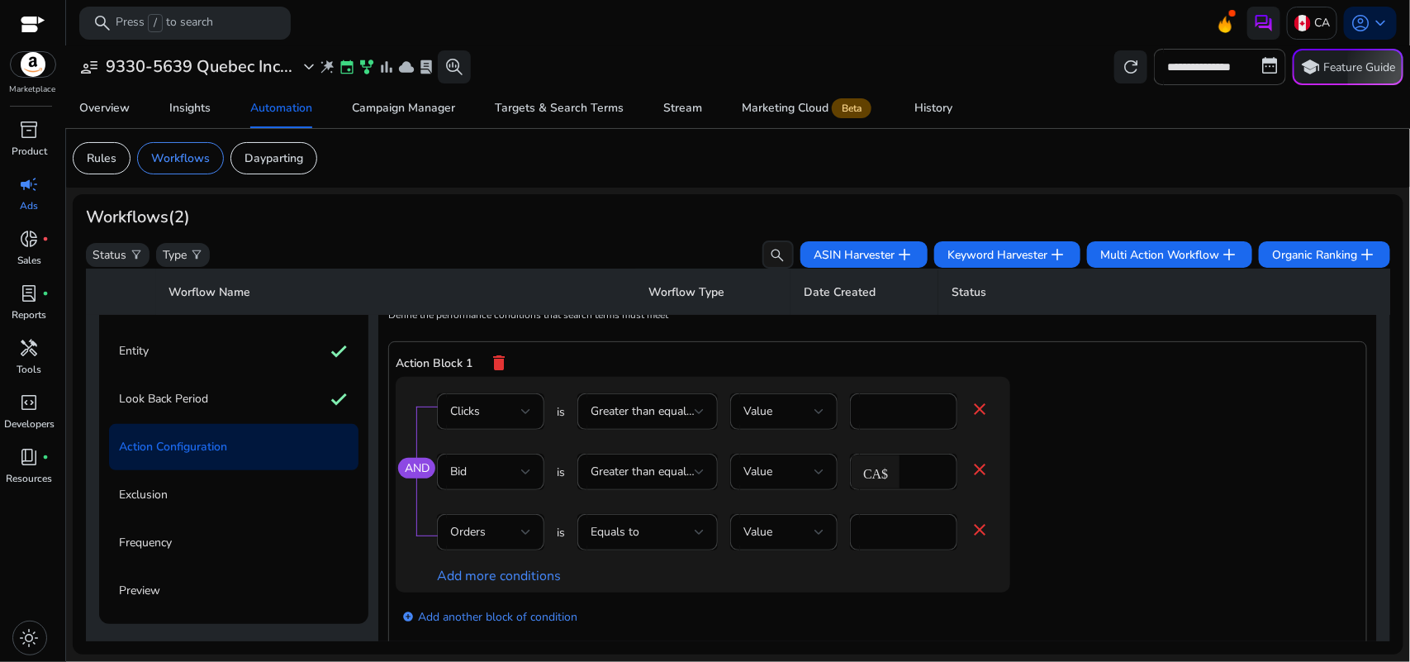
scroll to position [145, 0]
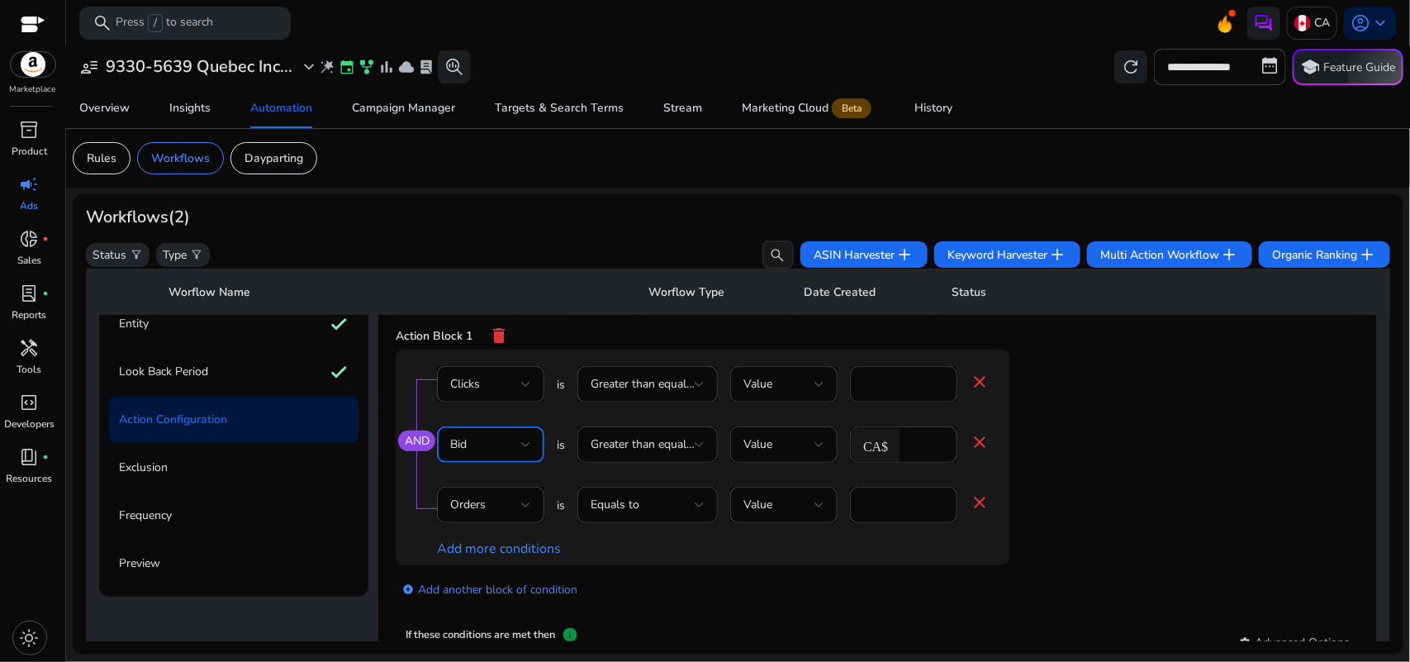
click at [472, 435] on div "Bid" at bounding box center [485, 444] width 71 height 18
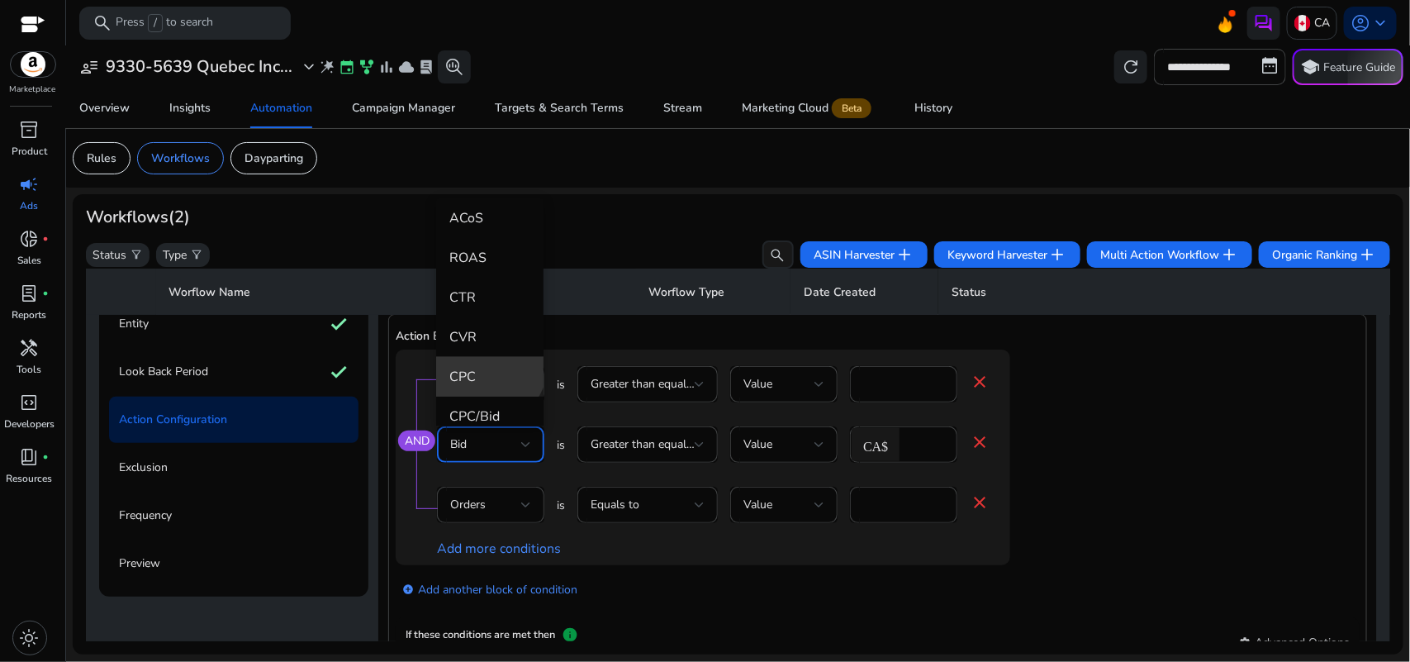
click at [479, 361] on mat-option "CPC" at bounding box center [489, 377] width 107 height 40
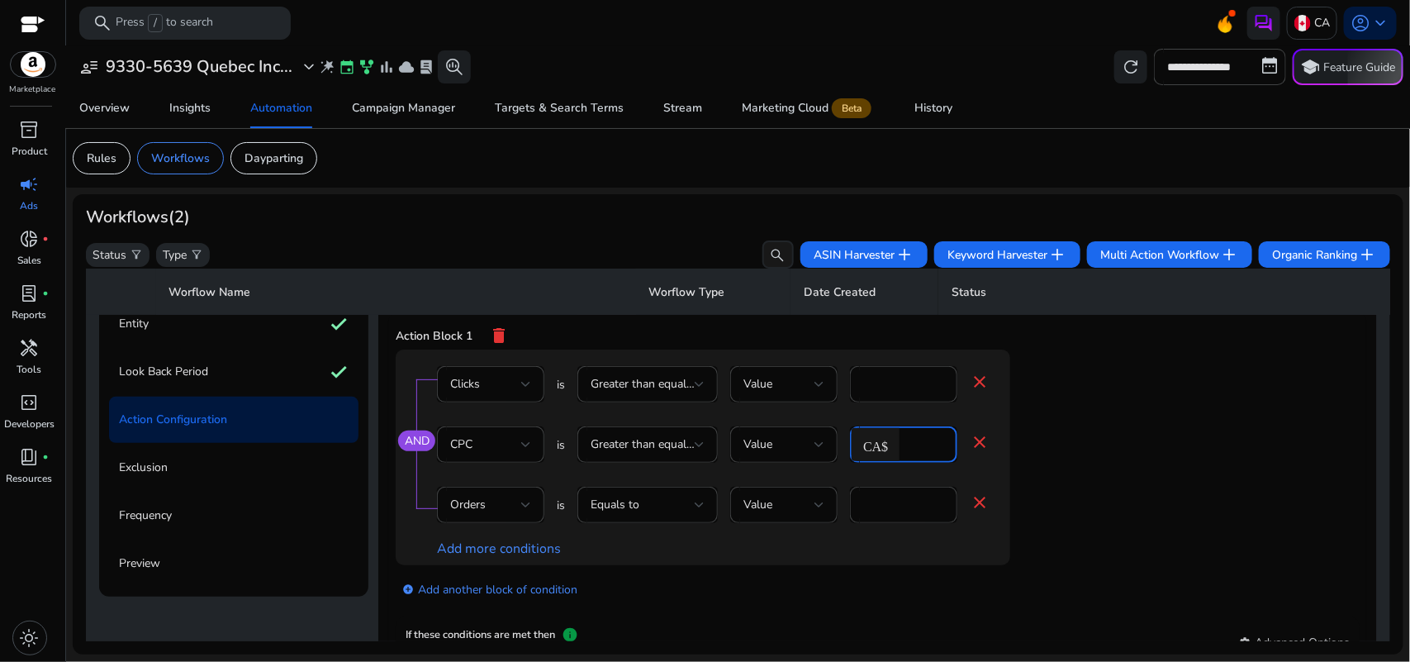
click at [929, 435] on input "***" at bounding box center [926, 444] width 36 height 18
type input "***"
click at [1166, 453] on app-ppc-editable-conditions "AND Clicks is Greater than equal to Value * close CPC is Greater than equal to …" at bounding box center [878, 483] width 964 height 268
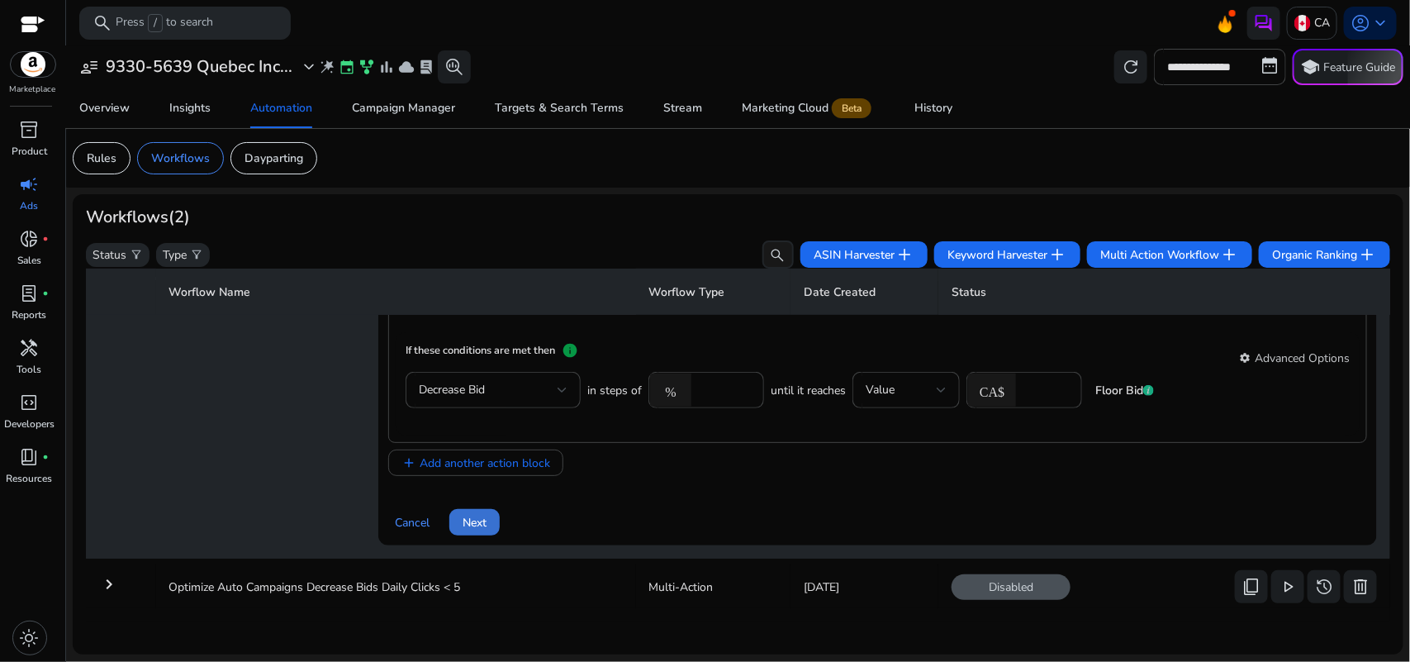
click at [480, 523] on span "Next" at bounding box center [475, 522] width 24 height 17
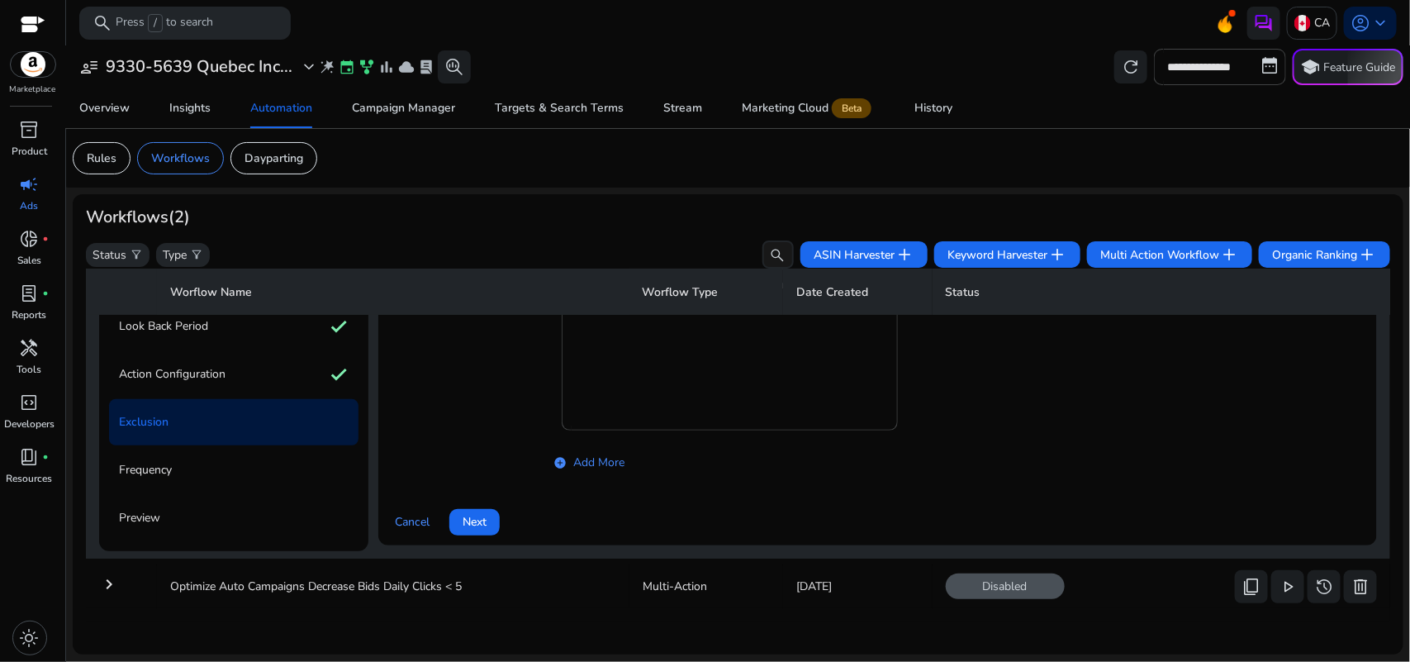
scroll to position [117, 0]
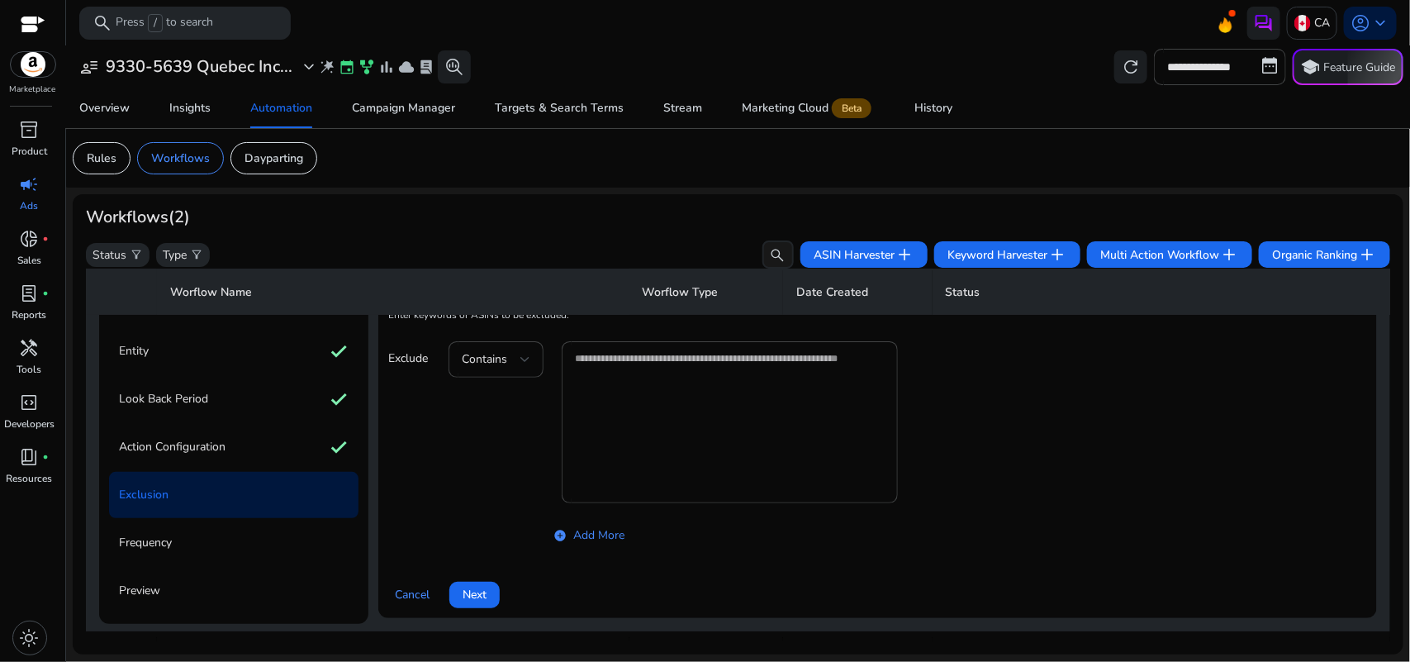
click at [480, 523] on div "Contains add_circle Add More" at bounding box center [673, 444] width 449 height 207
click at [477, 591] on span "Next" at bounding box center [475, 594] width 24 height 17
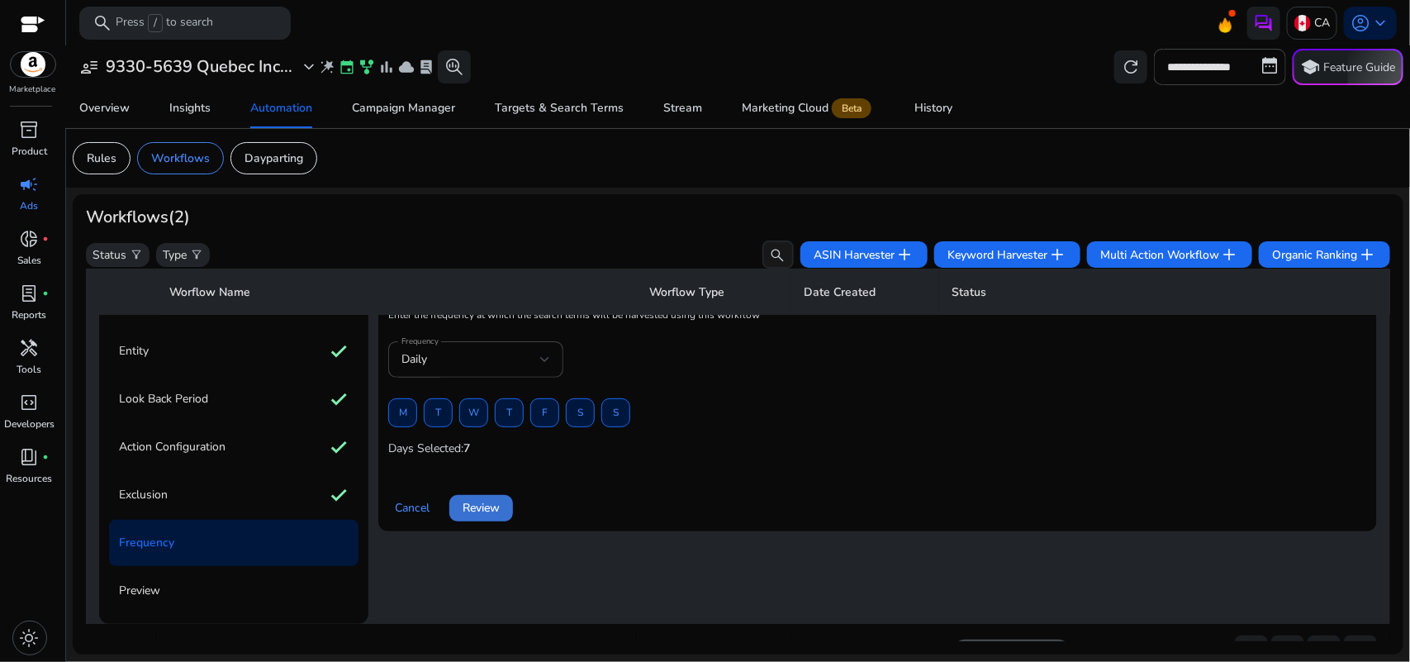
click at [477, 510] on span "Review" at bounding box center [481, 507] width 37 height 17
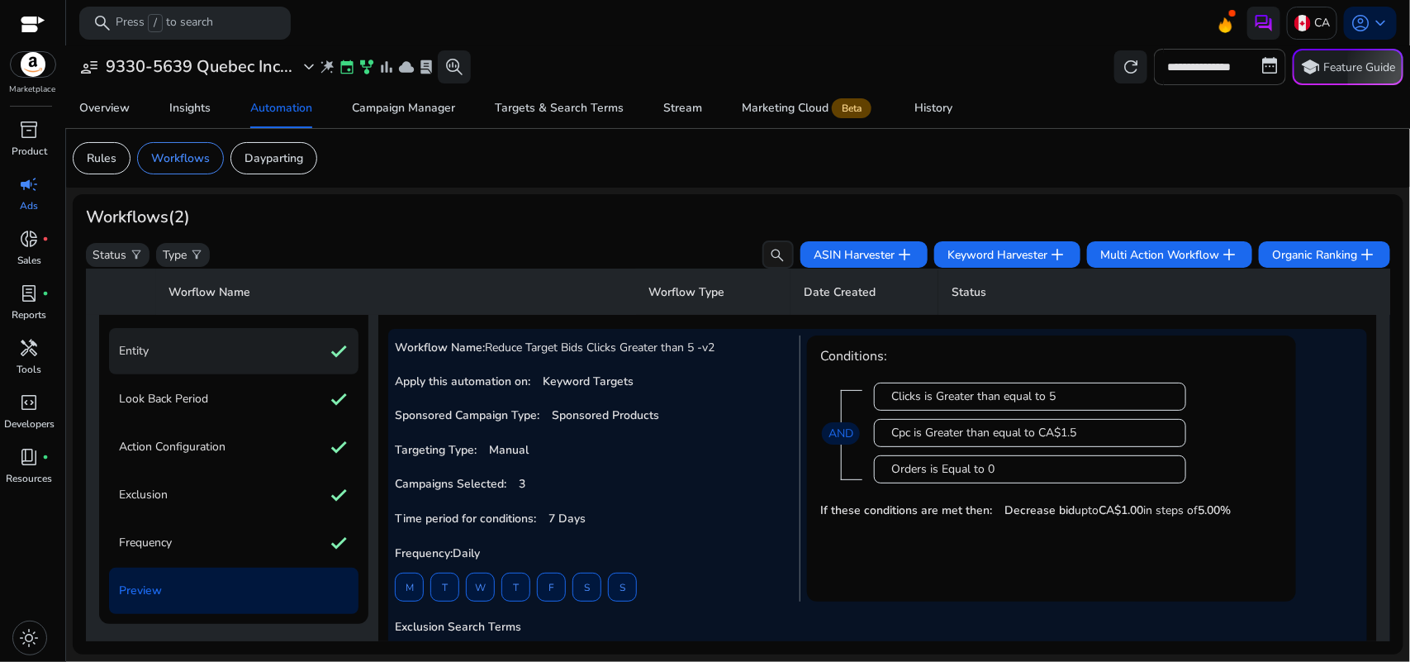
click at [199, 358] on div "Entity check" at bounding box center [233, 351] width 249 height 46
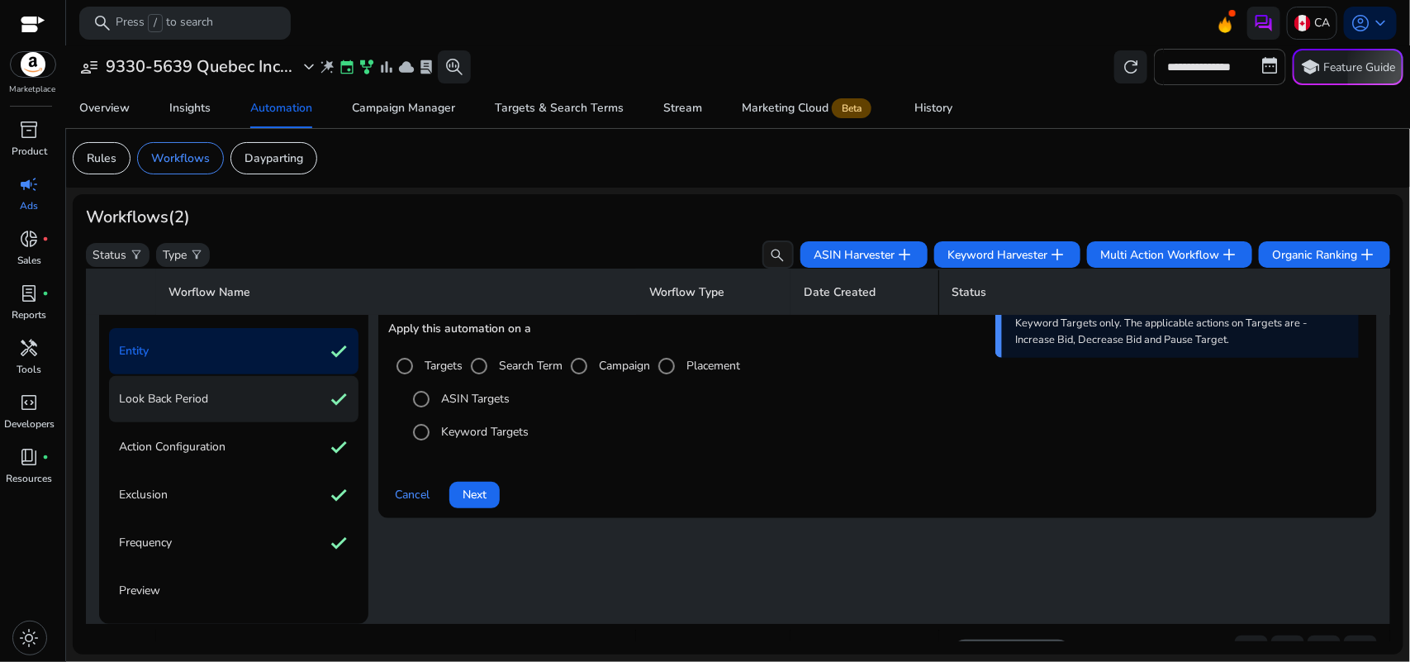
click at [204, 393] on p "Look Back Period" at bounding box center [163, 399] width 89 height 26
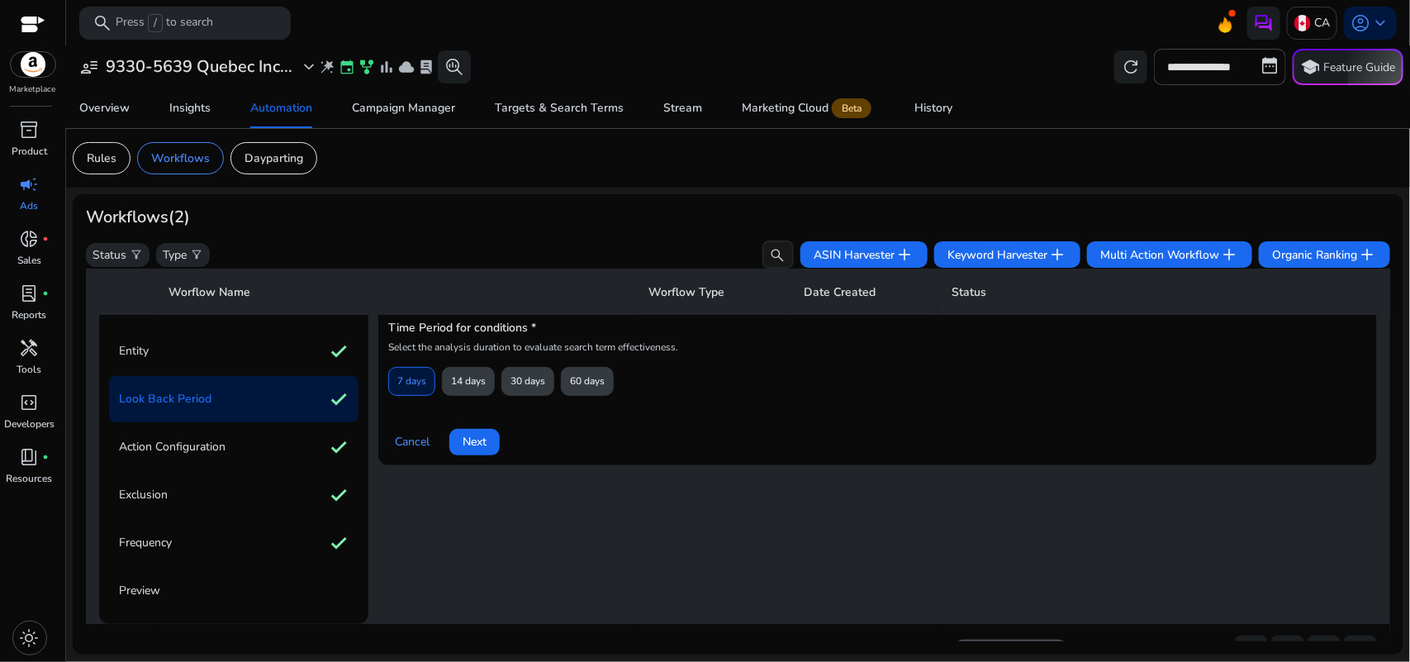
scroll to position [0, 0]
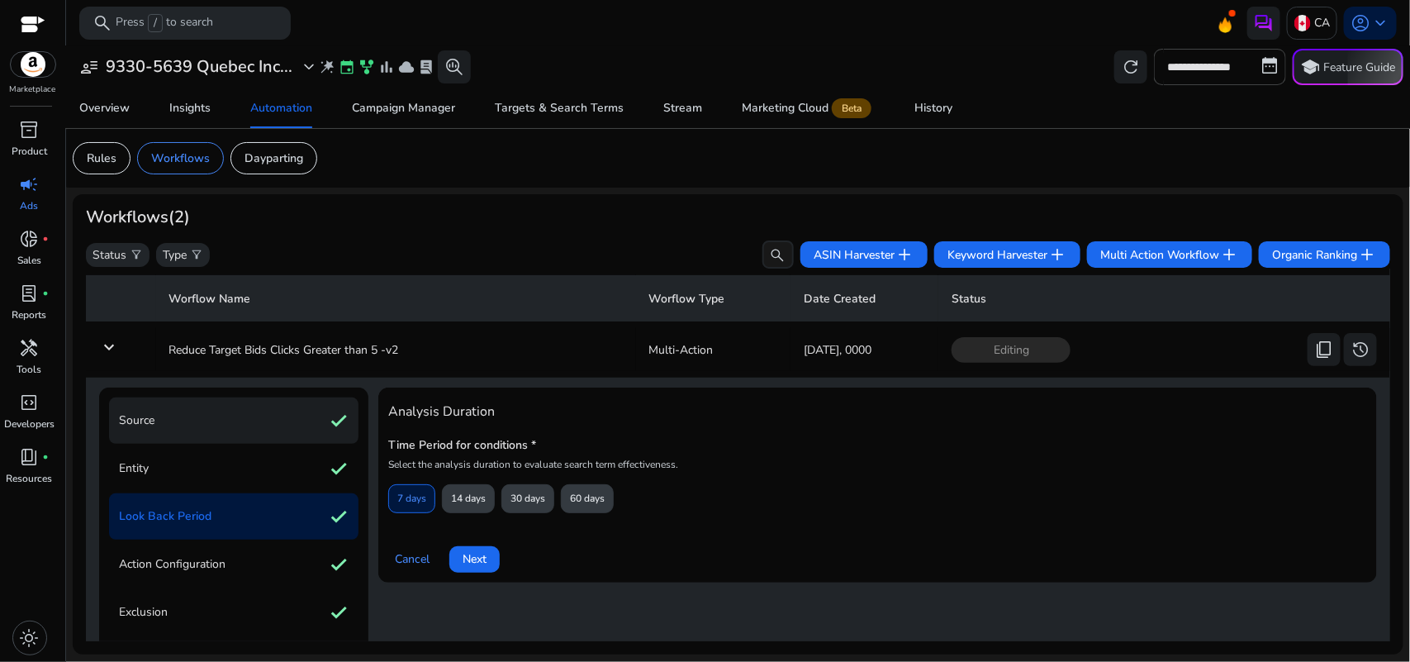
click at [179, 438] on div "Source check" at bounding box center [233, 420] width 249 height 46
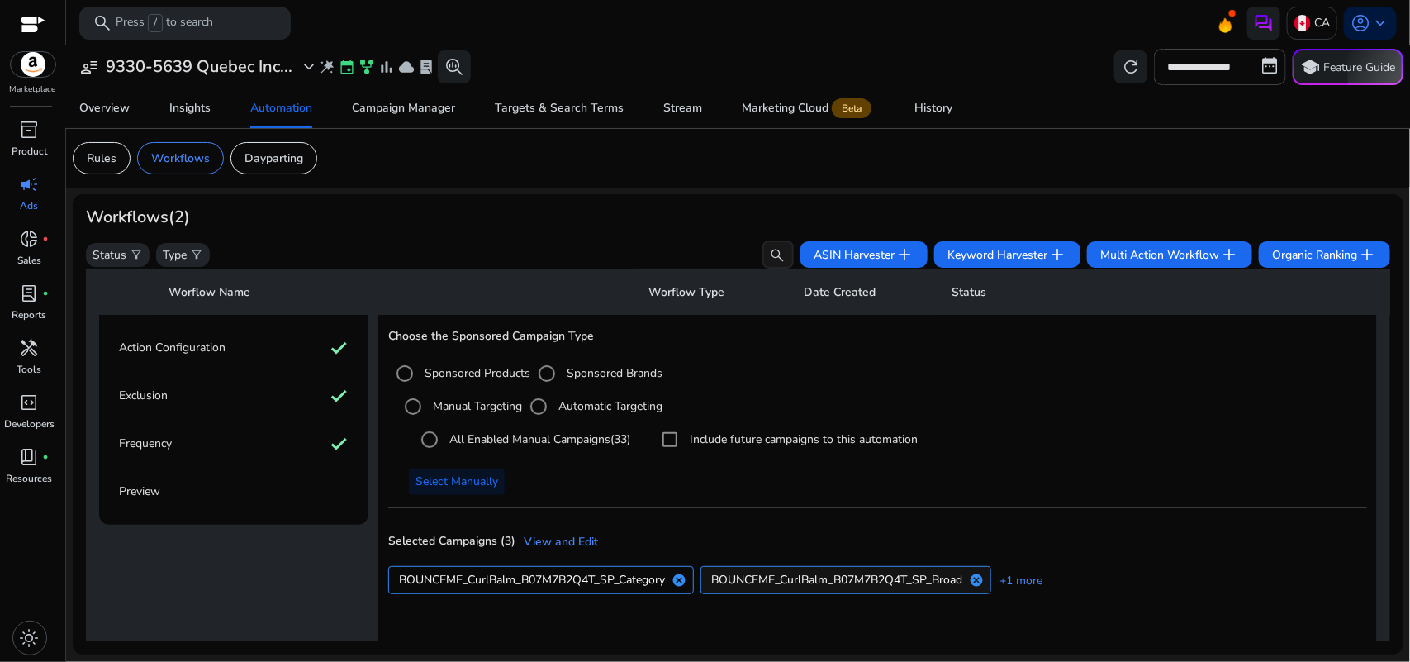
scroll to position [278, 0]
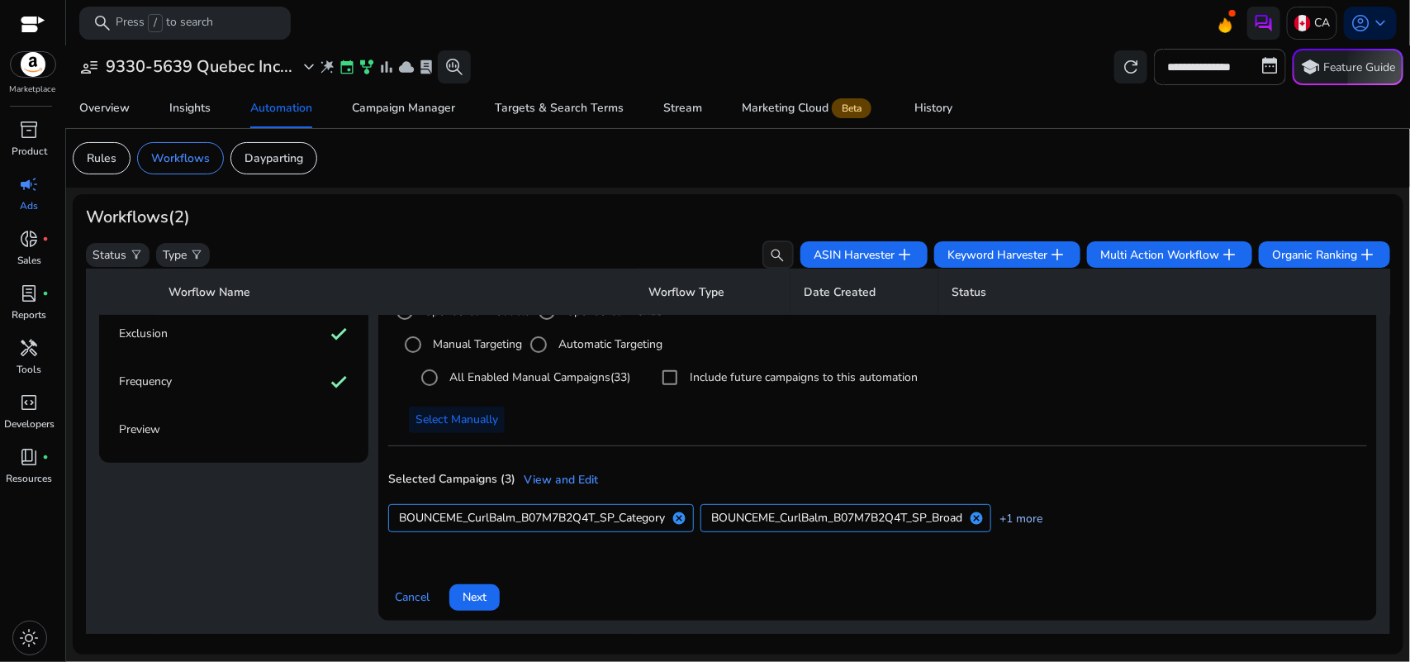
click at [1025, 512] on link "+1 more" at bounding box center [1016, 518] width 51 height 17
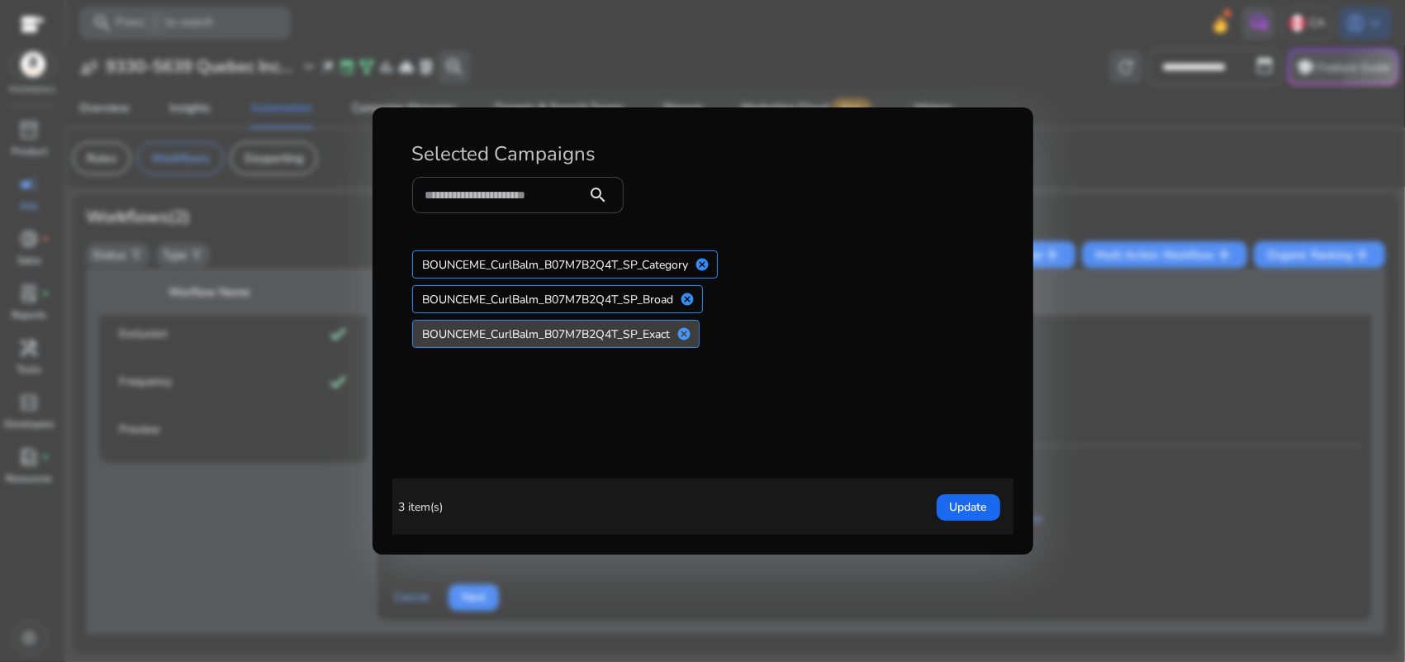
click at [539, 333] on span "BOUNCEME_CurlBalm_B07M7B2Q4T_SP_Exact" at bounding box center [547, 333] width 248 height 17
click at [539, 333] on span "BOUNCEME_CurlBalm_B07M7B2Q4T_SP_Exact" at bounding box center [570, 333] width 248 height 17
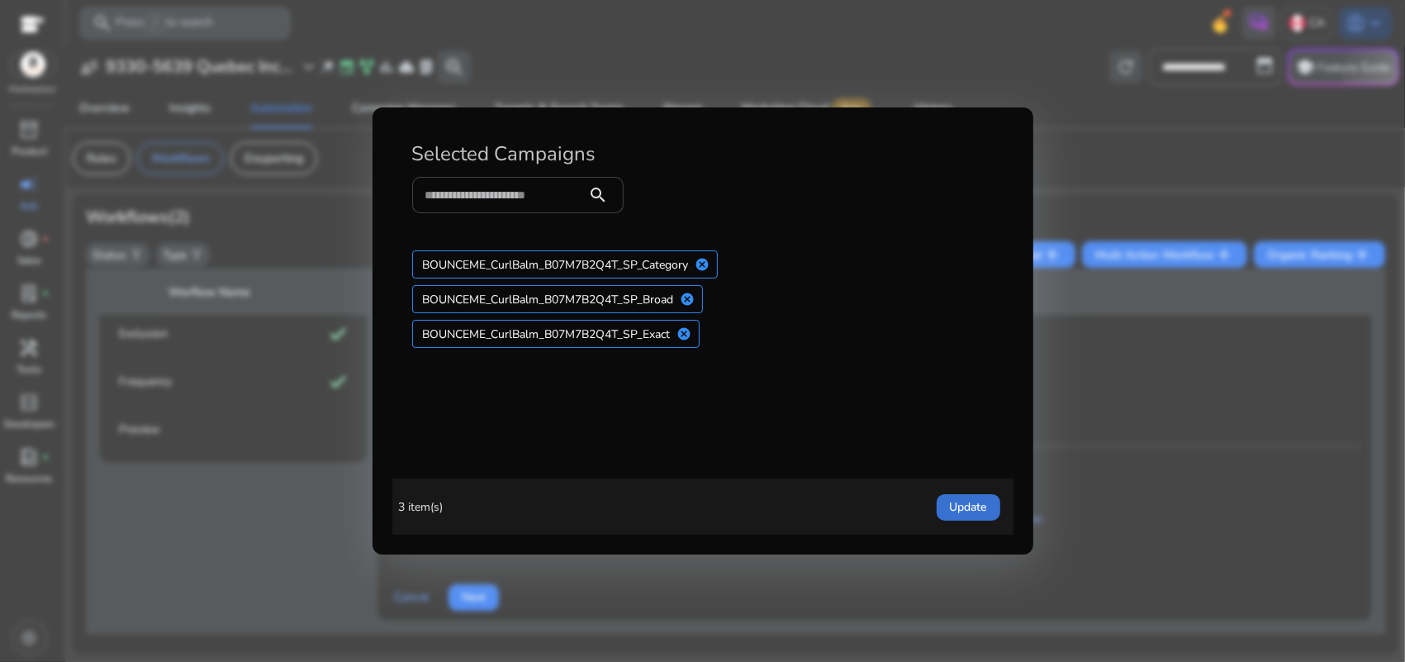
click at [963, 512] on span "Update" at bounding box center [968, 506] width 37 height 17
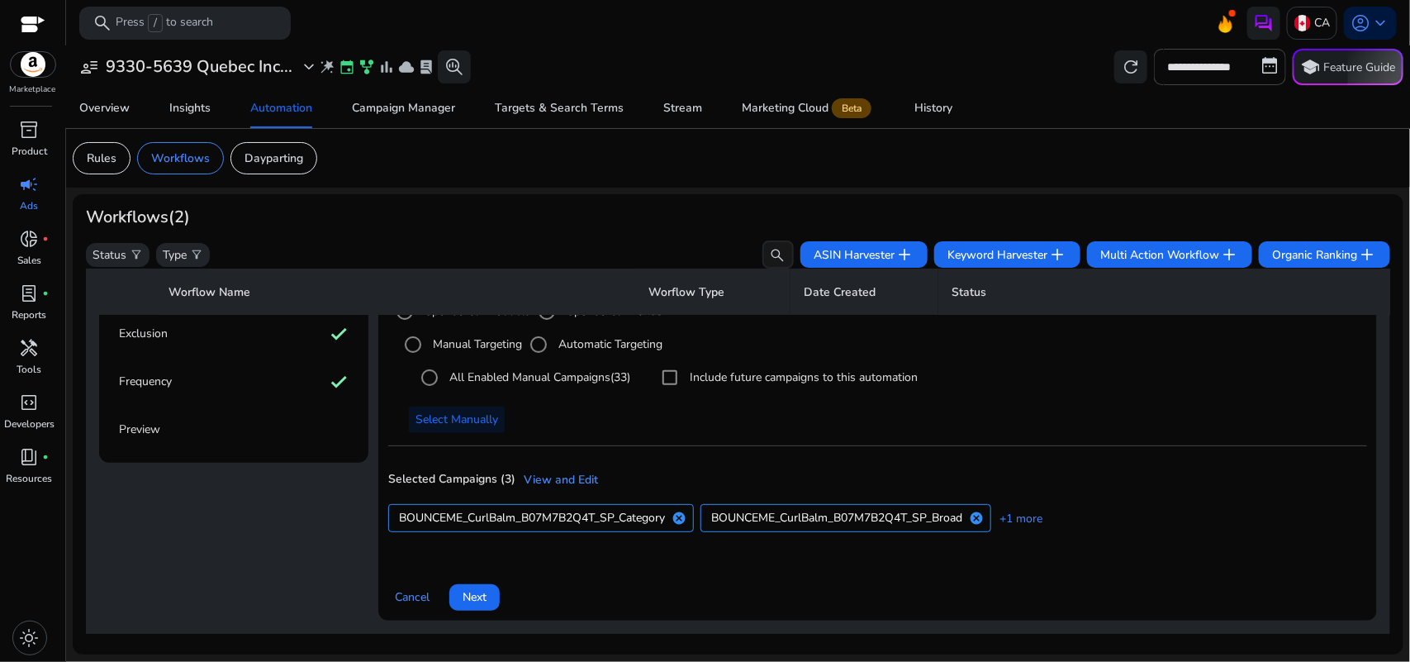
scroll to position [357, 0]
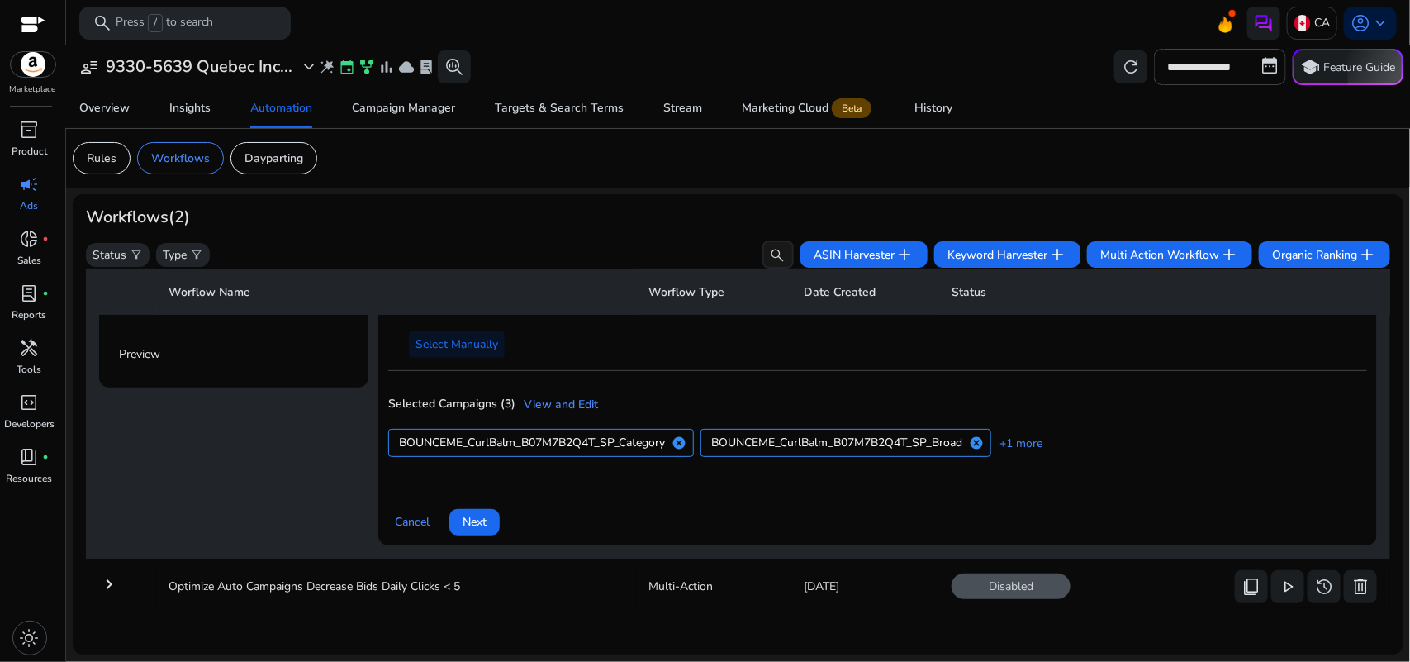
click at [223, 356] on div "Preview" at bounding box center [233, 354] width 249 height 46
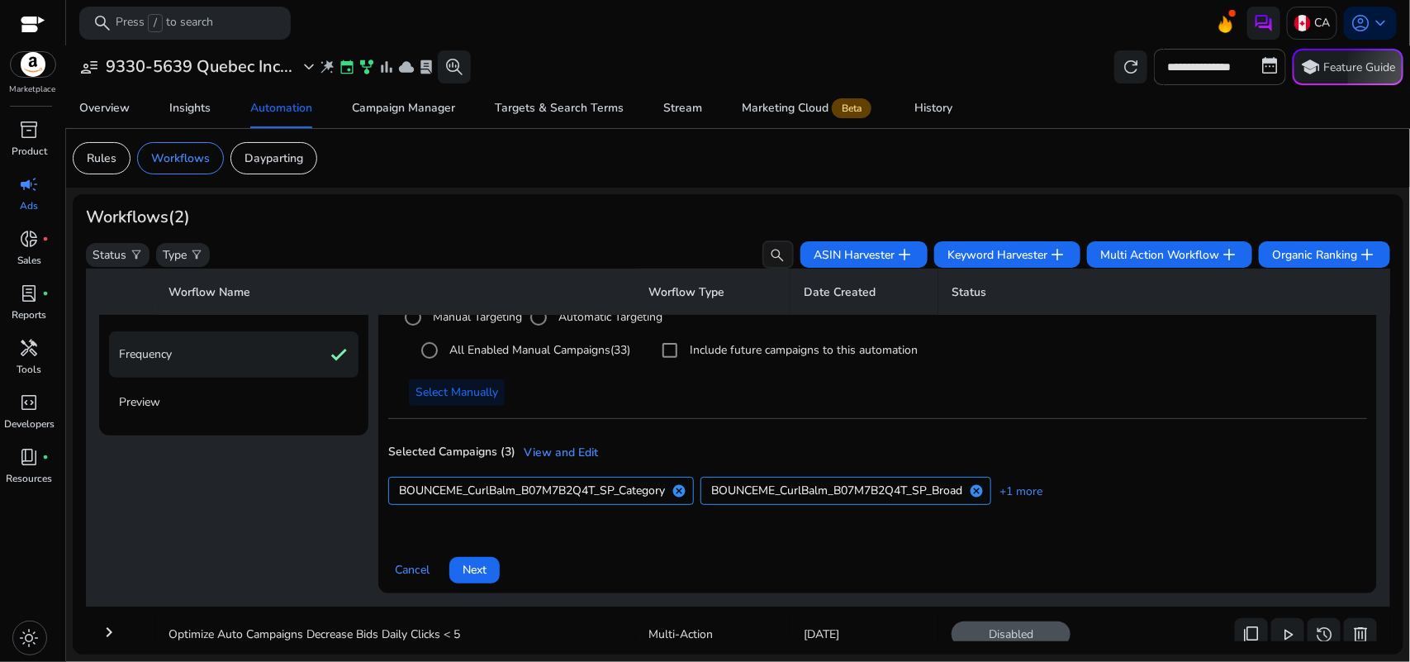
click at [217, 355] on div "Frequency check" at bounding box center [233, 354] width 249 height 46
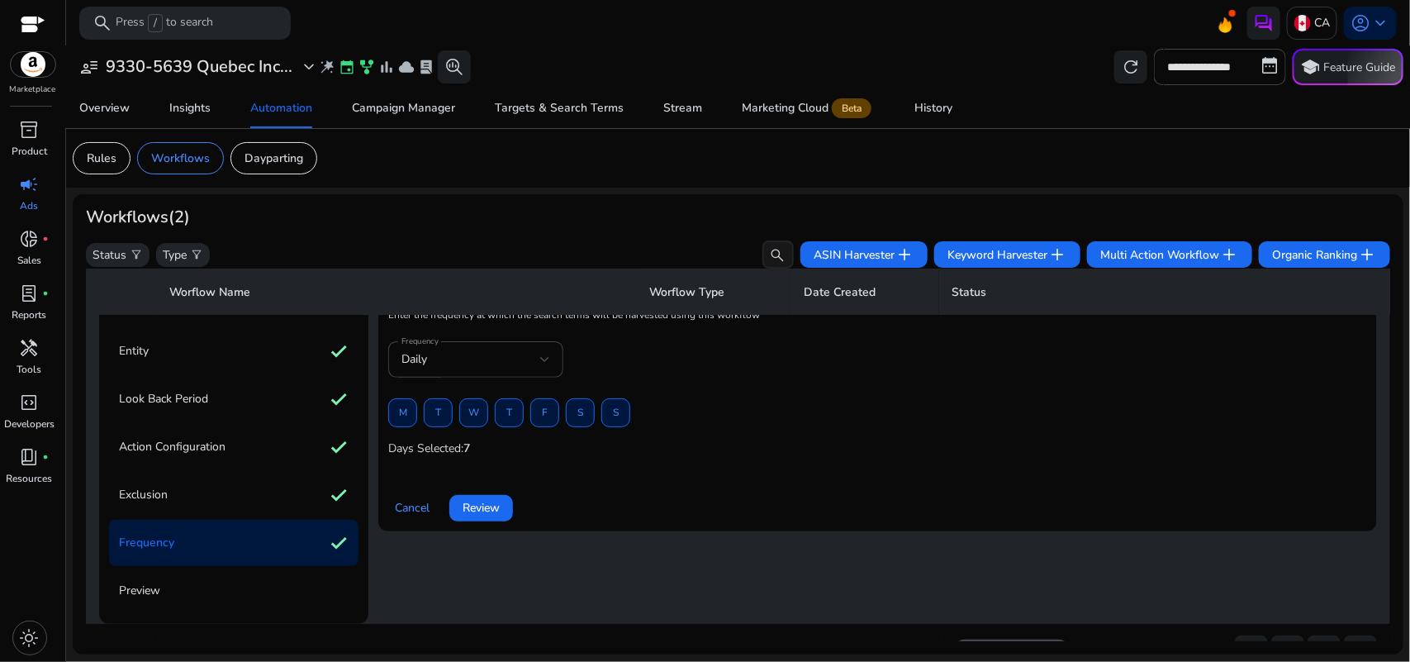
scroll to position [186, 0]
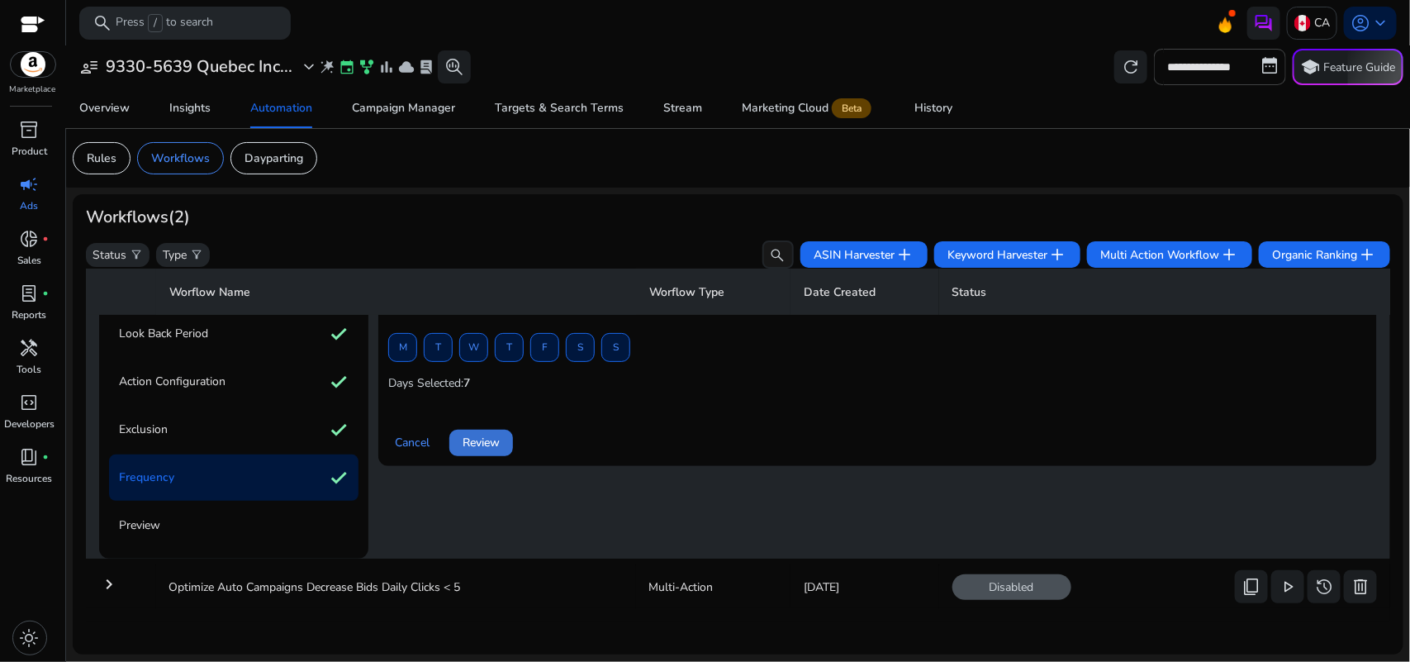
click at [465, 439] on span "Review" at bounding box center [481, 442] width 37 height 17
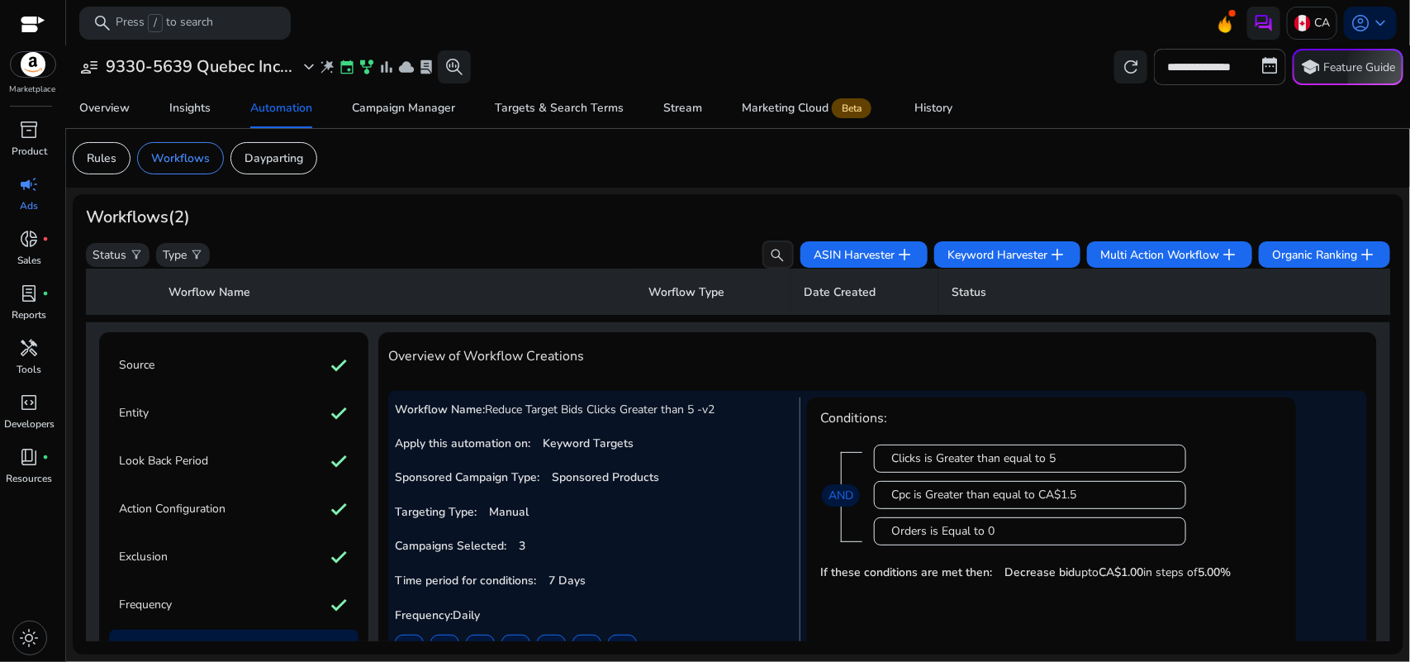
scroll to position [0, 0]
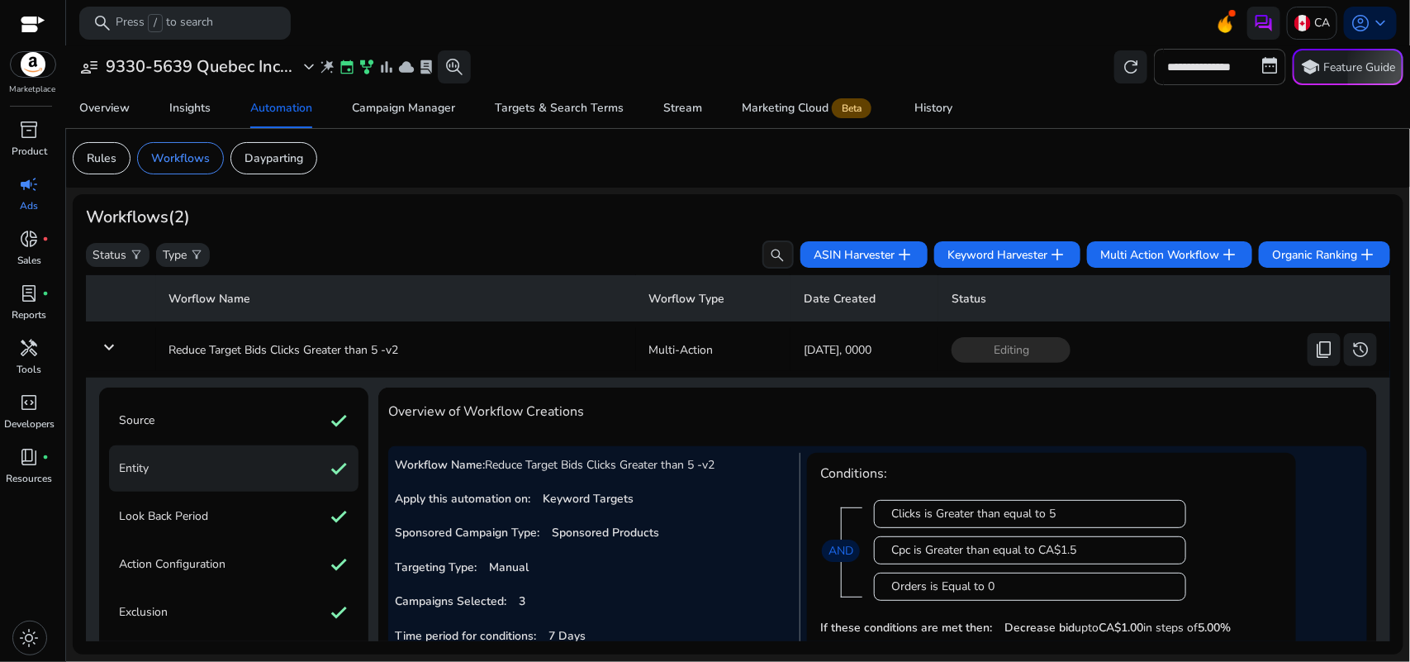
click at [278, 465] on div "Entity check" at bounding box center [233, 468] width 249 height 46
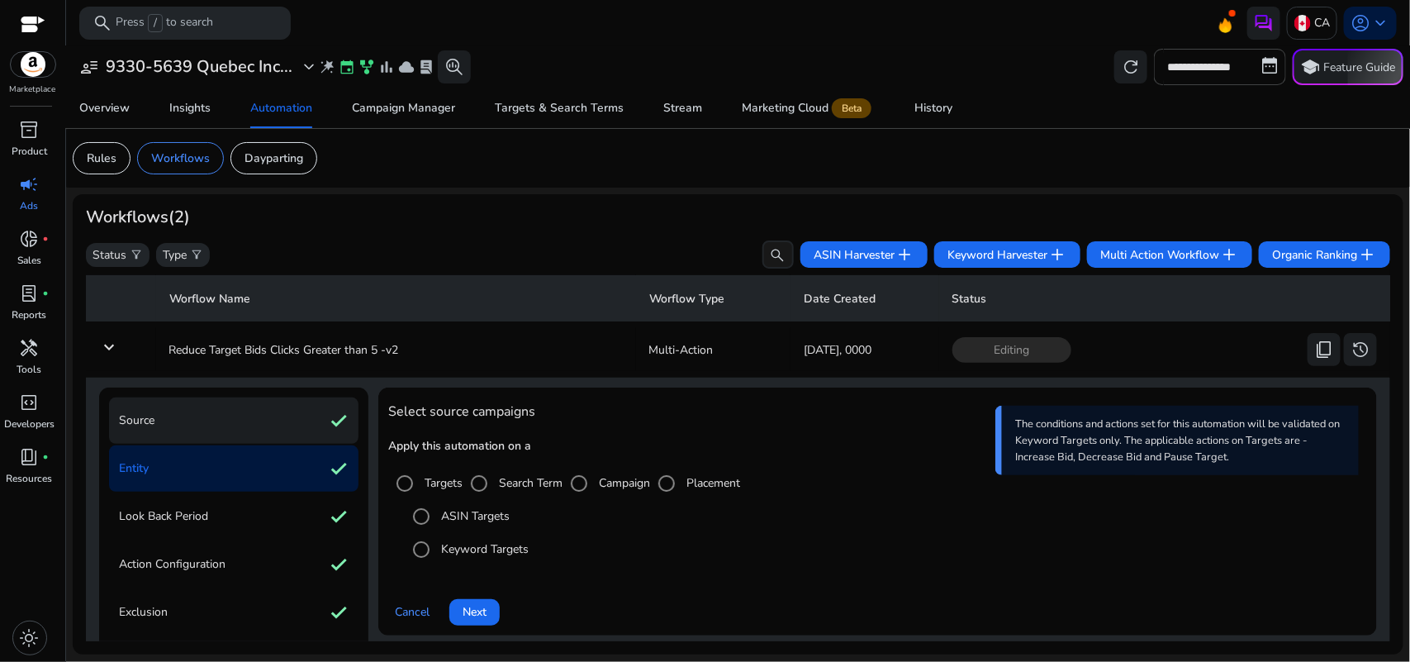
click at [290, 419] on div "Source check" at bounding box center [233, 420] width 249 height 46
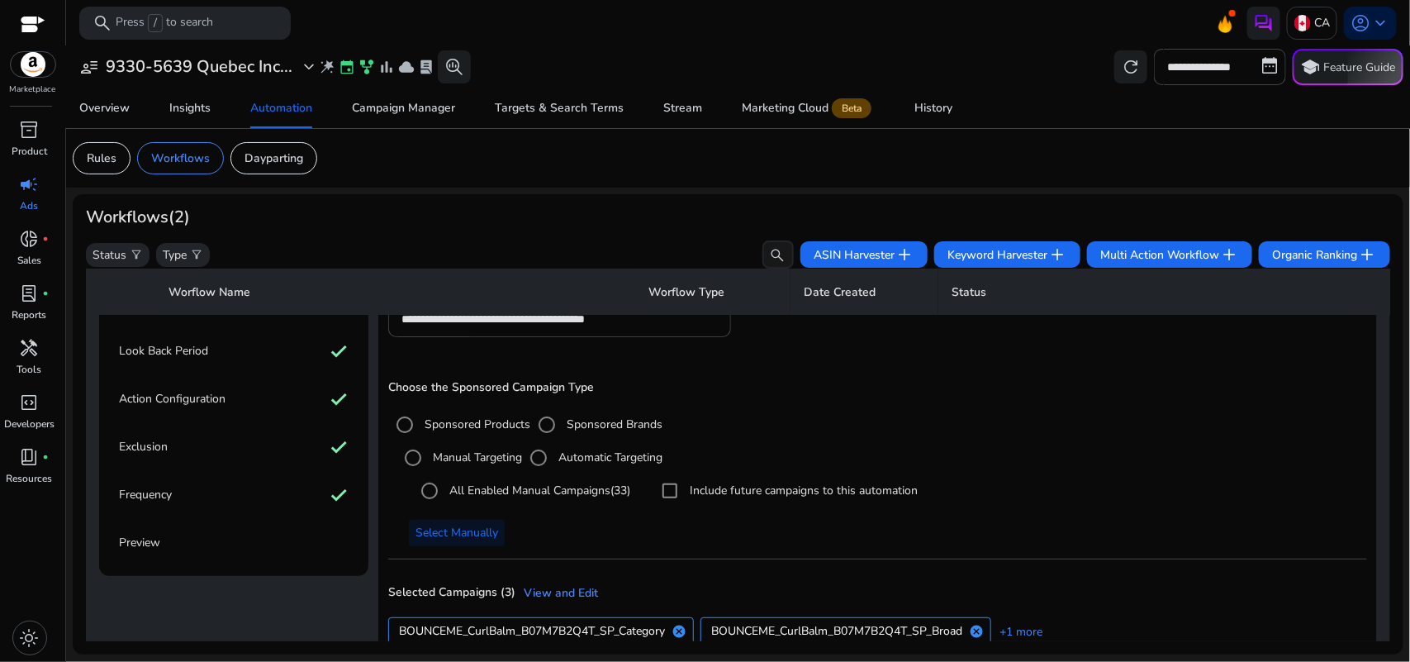
scroll to position [357, 0]
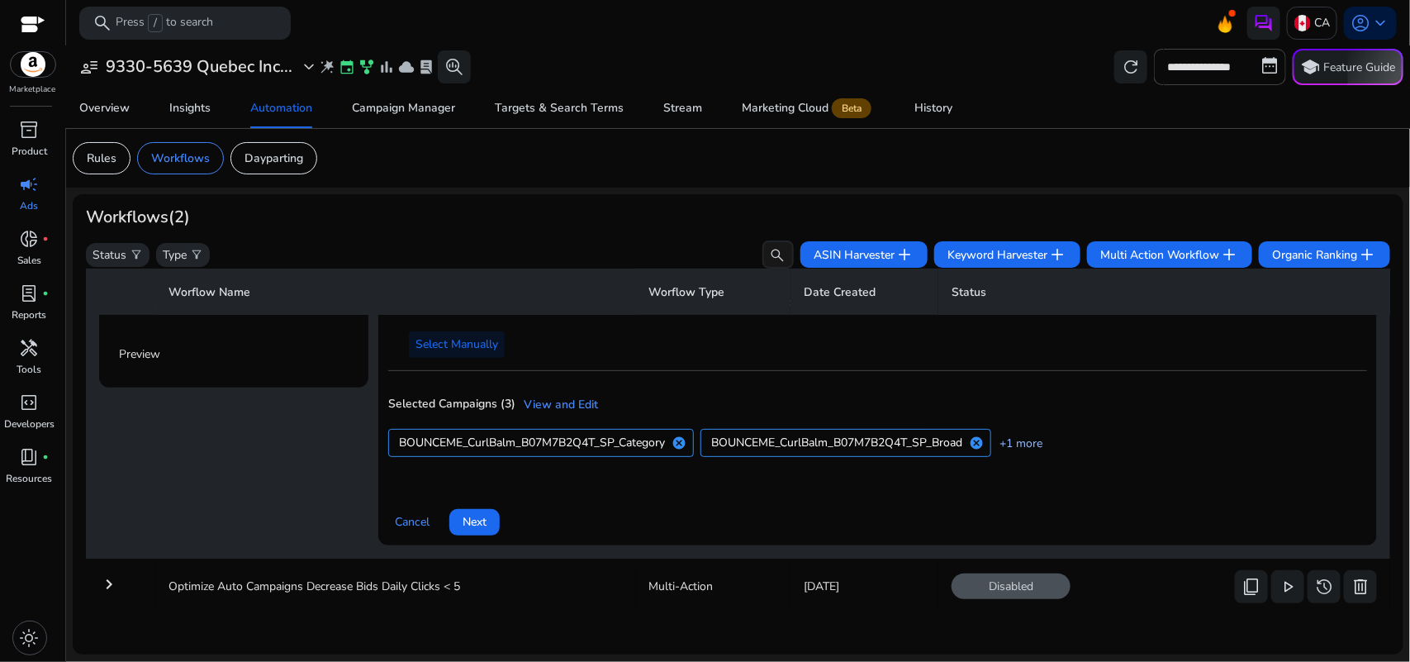
click at [1037, 434] on link "+1 more" at bounding box center [1016, 442] width 51 height 17
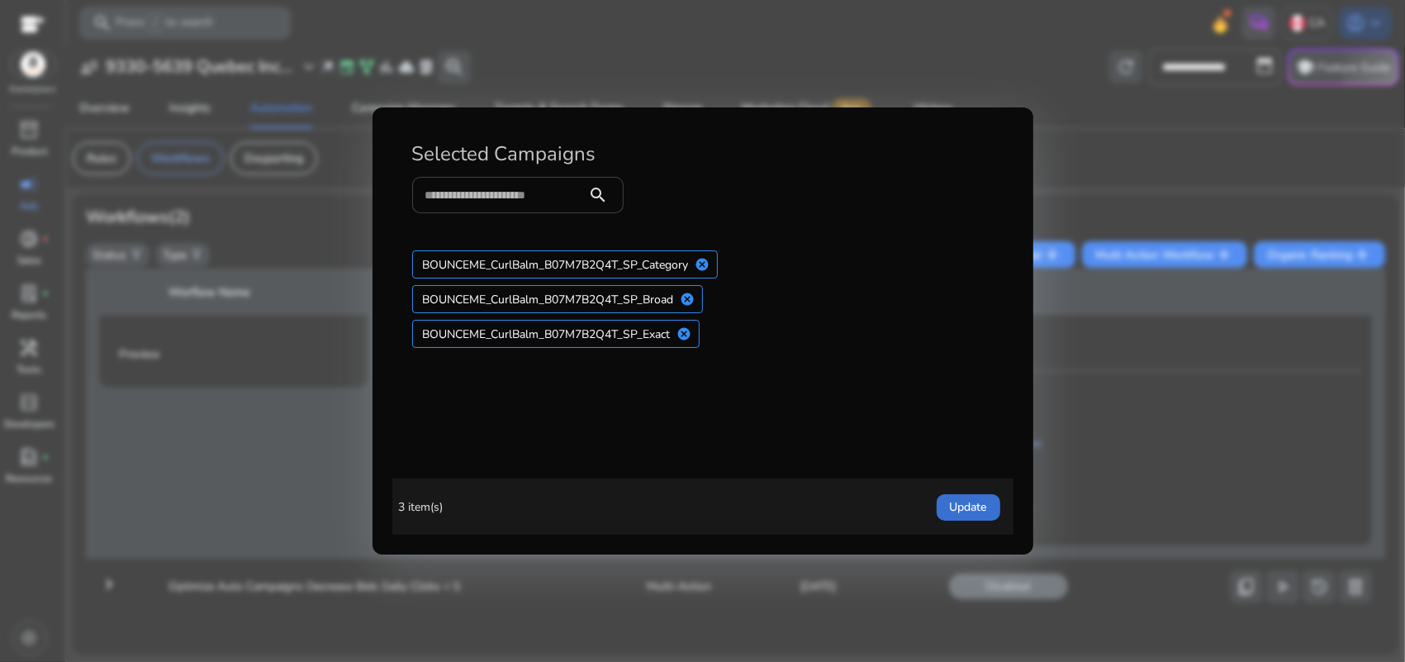
click at [979, 494] on span "button" at bounding box center [969, 507] width 64 height 40
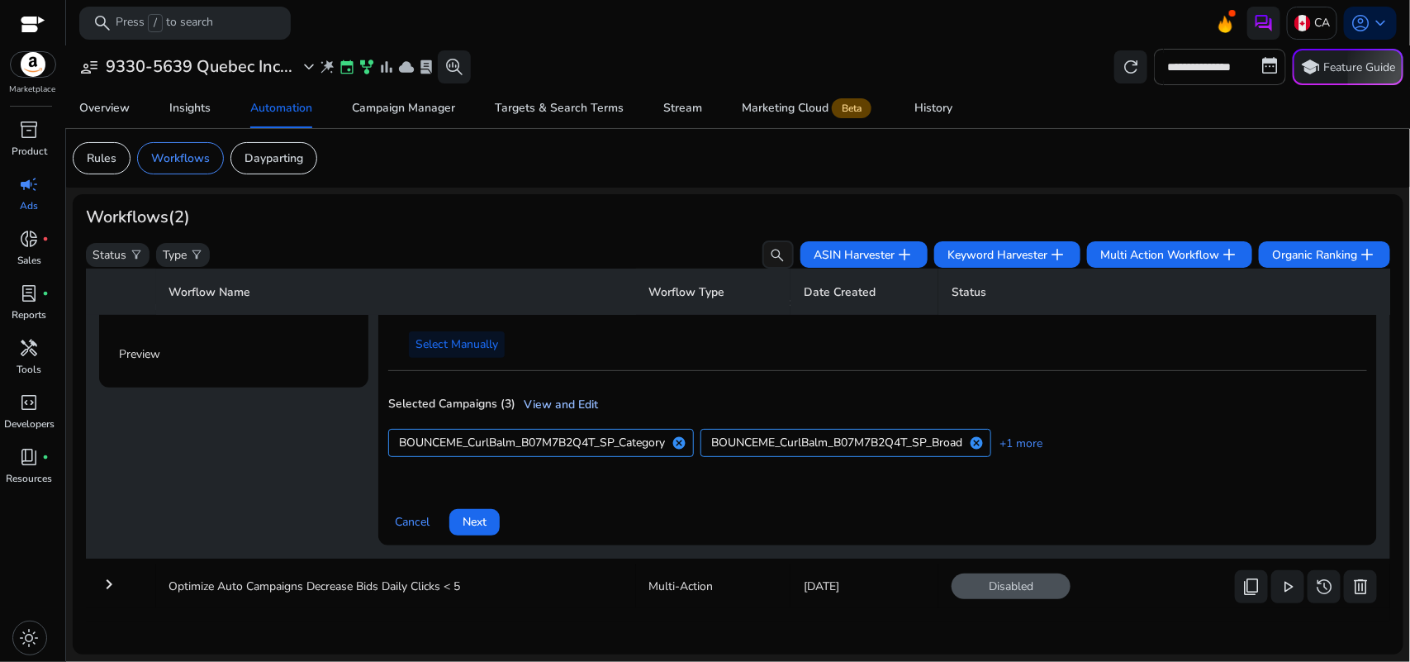
click at [576, 396] on link "View and Edit" at bounding box center [556, 404] width 83 height 17
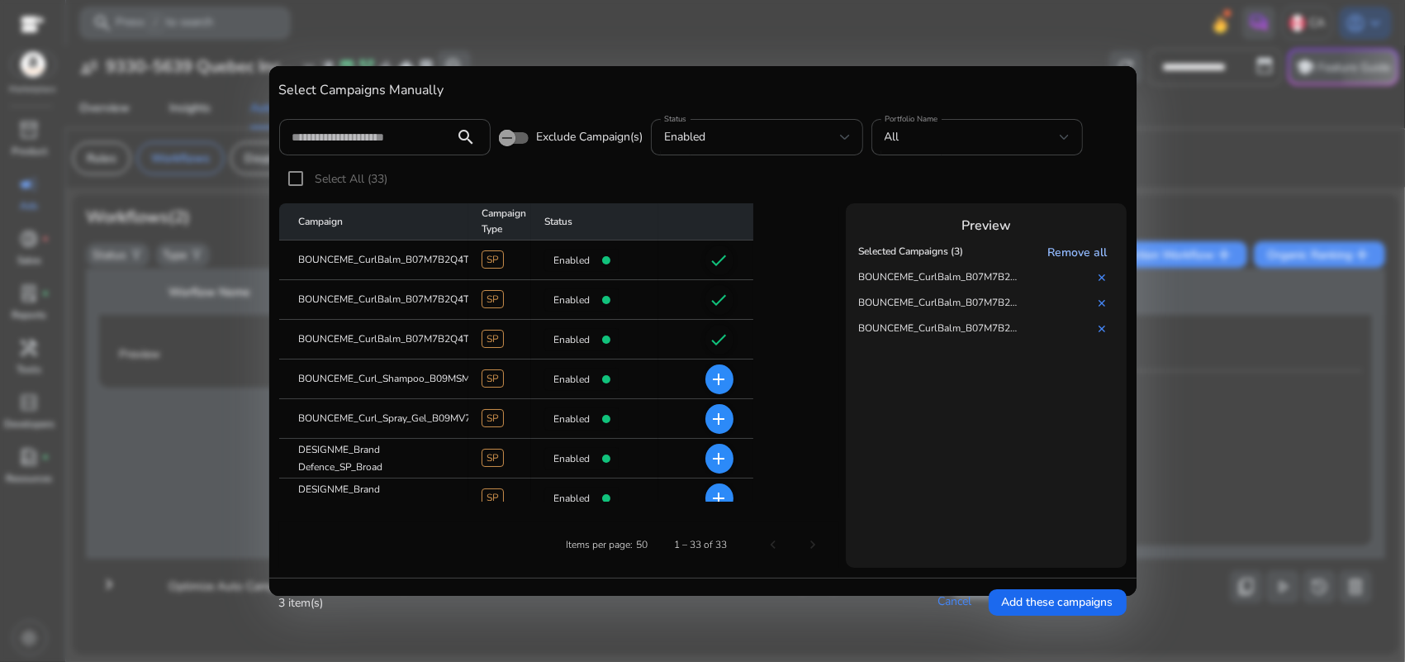
click at [1089, 253] on link "Remove all" at bounding box center [1080, 253] width 66 height 16
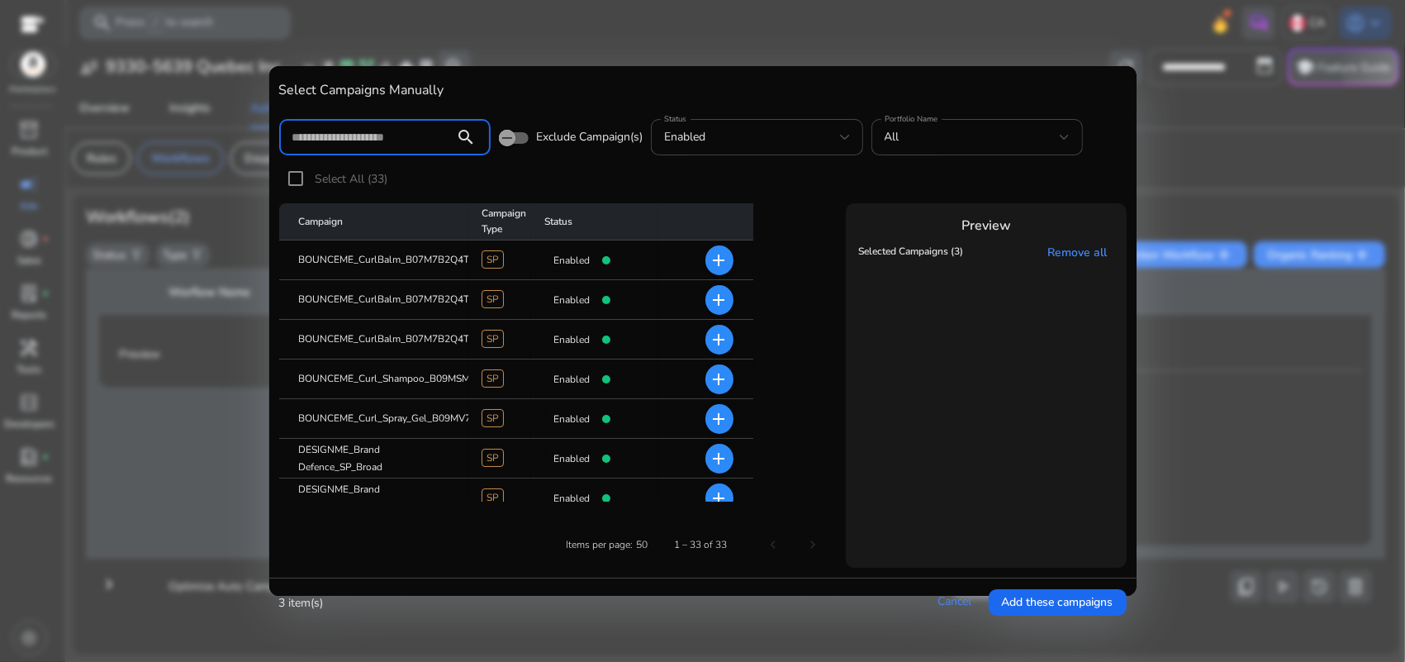
click at [388, 142] on input at bounding box center [367, 137] width 150 height 18
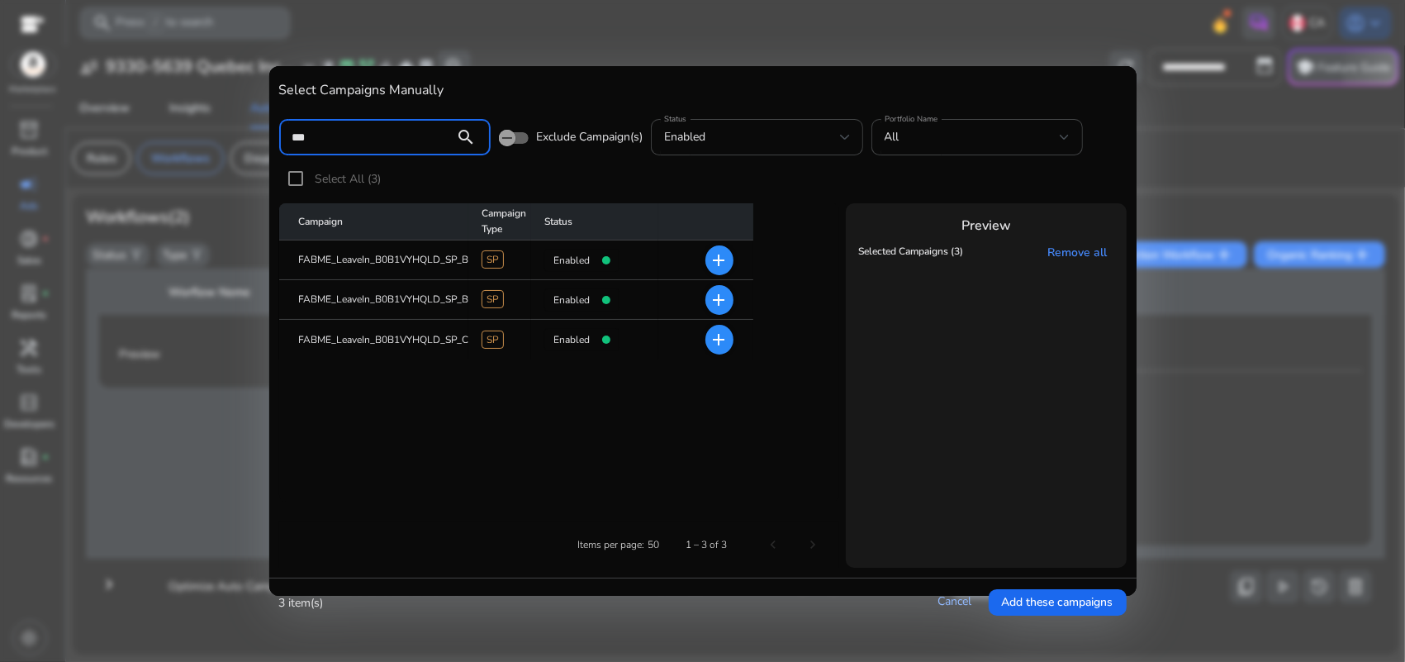
type input "***"
click at [948, 593] on link "Cancel" at bounding box center [955, 601] width 34 height 16
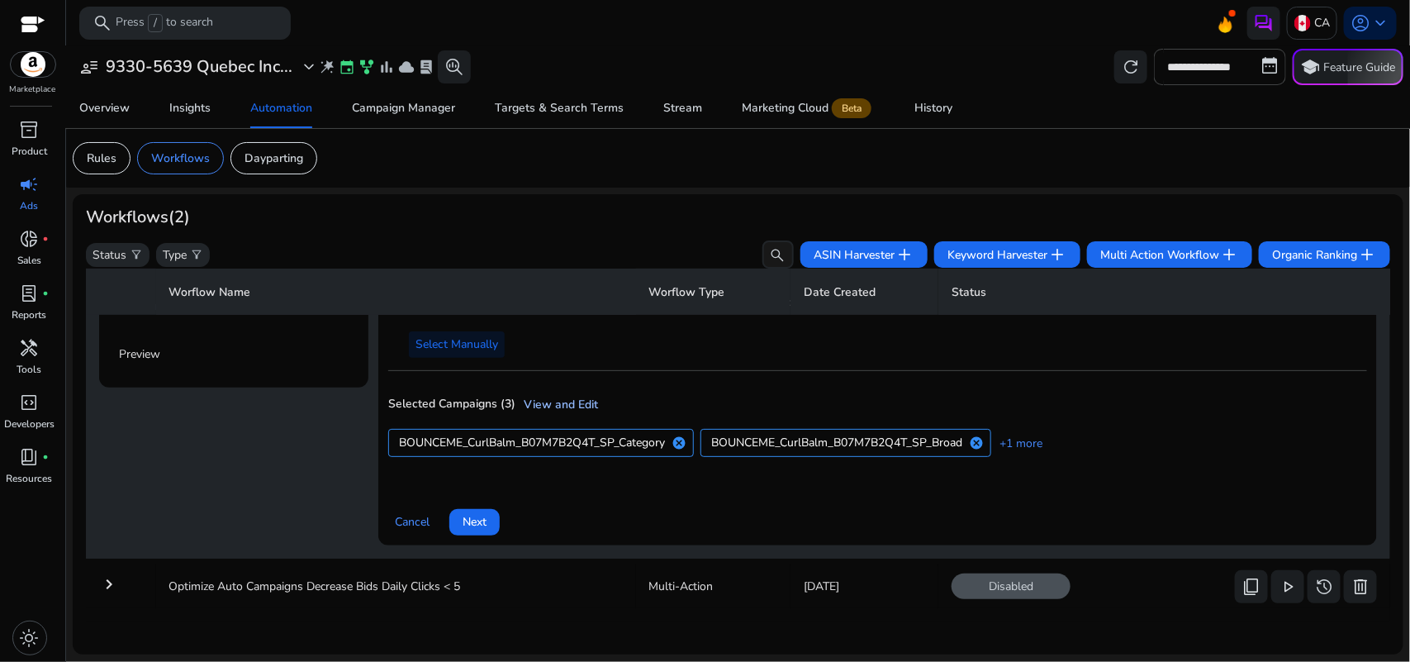
click at [586, 396] on link "View and Edit" at bounding box center [556, 404] width 83 height 17
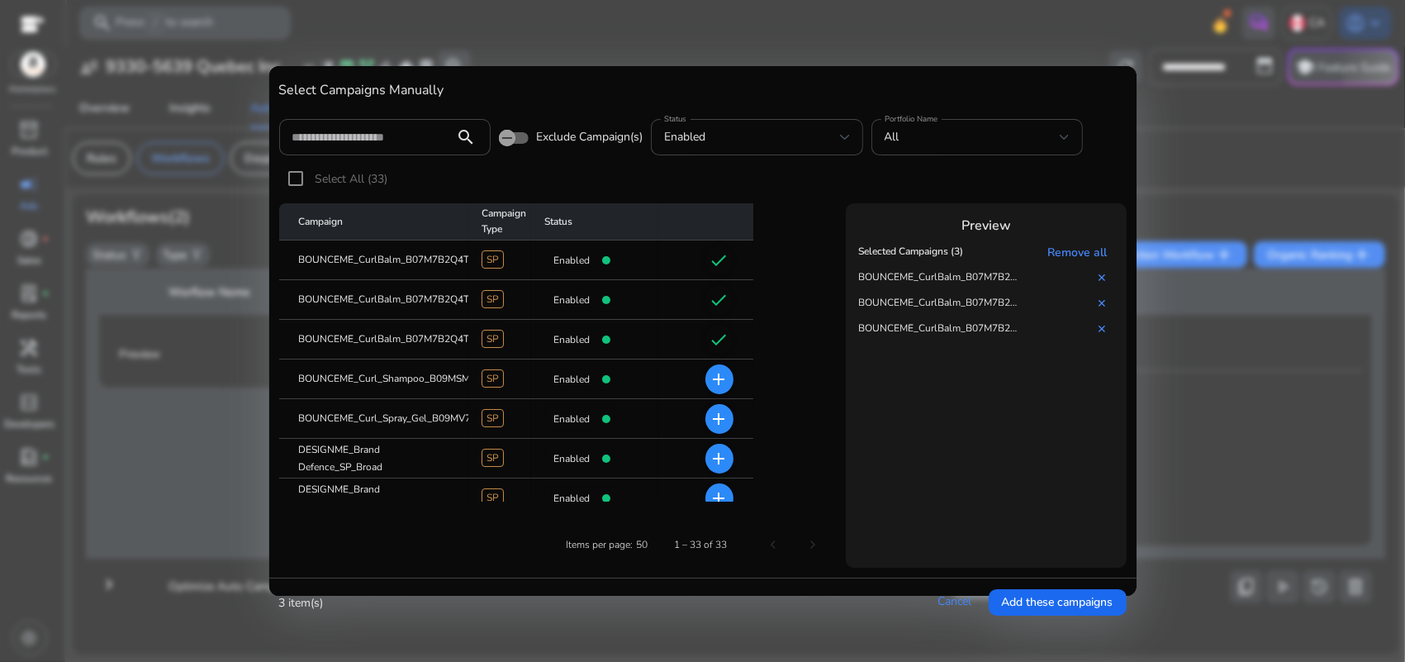
click at [1060, 241] on th "Remove all" at bounding box center [1072, 253] width 93 height 26
click at [1066, 245] on link "Remove all" at bounding box center [1080, 253] width 66 height 16
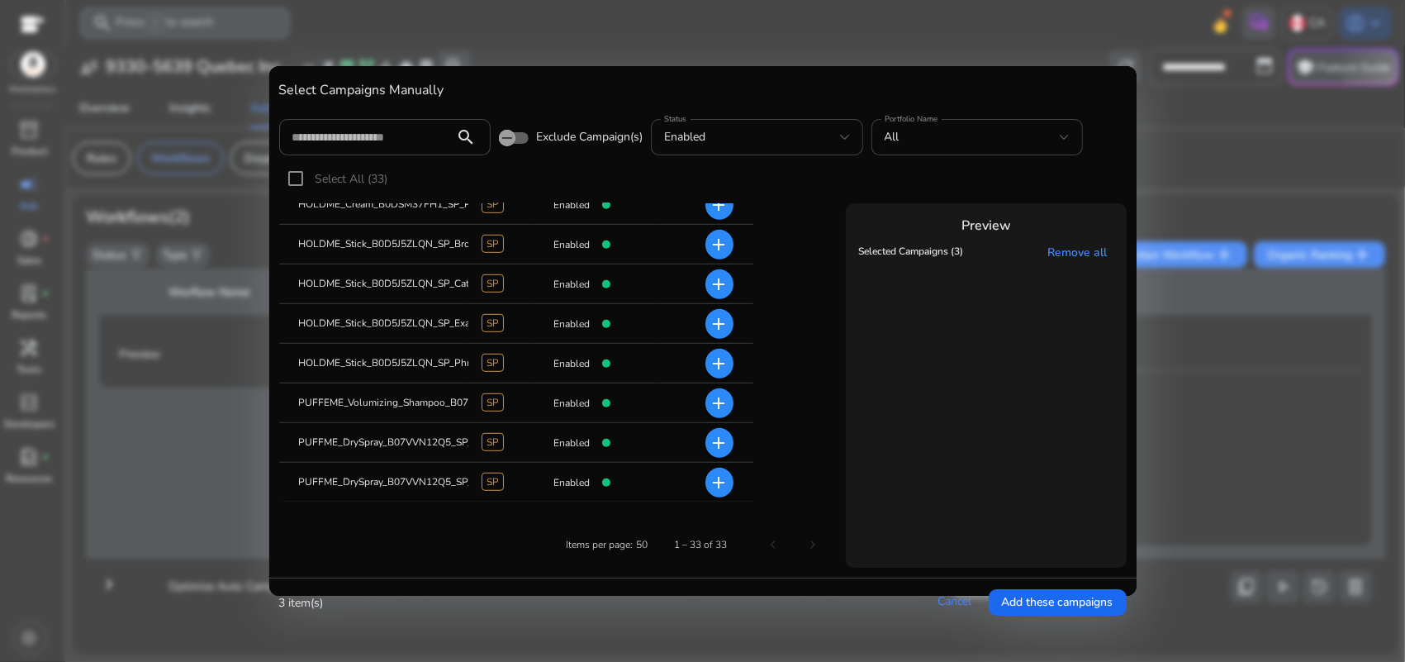
scroll to position [1047, 0]
click at [368, 128] on input at bounding box center [367, 137] width 150 height 18
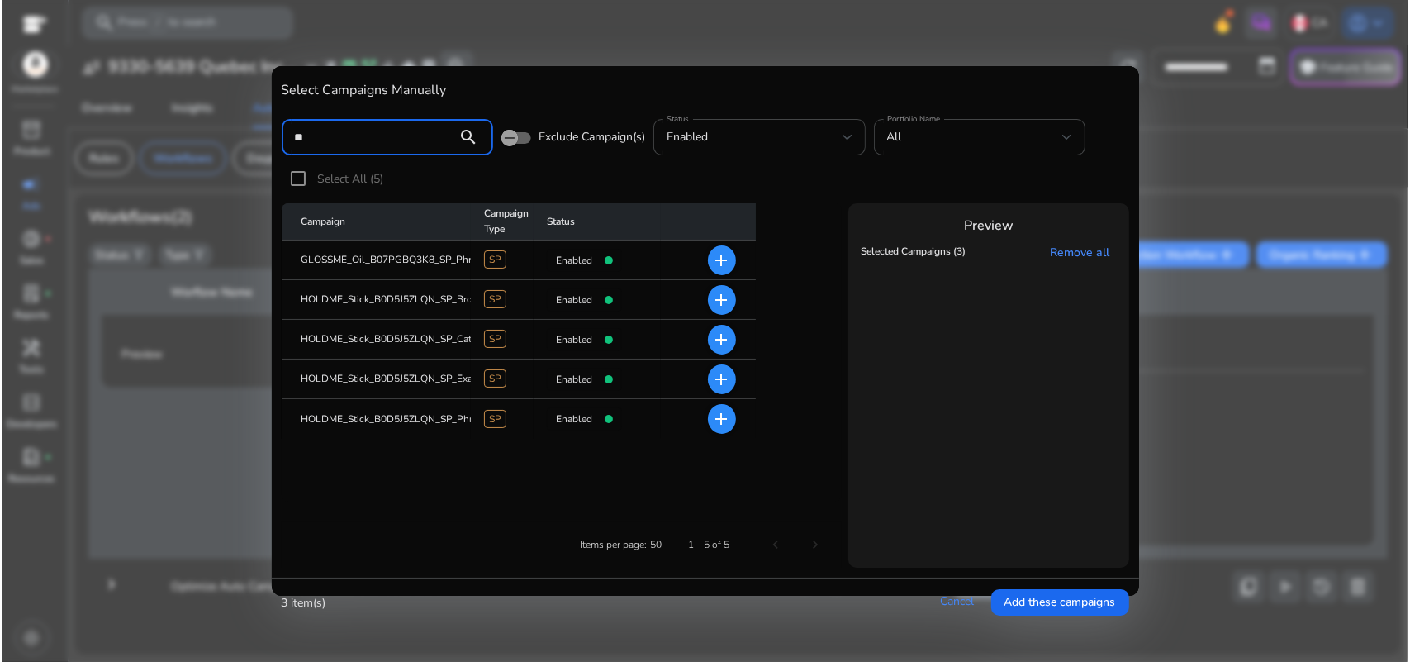
scroll to position [0, 0]
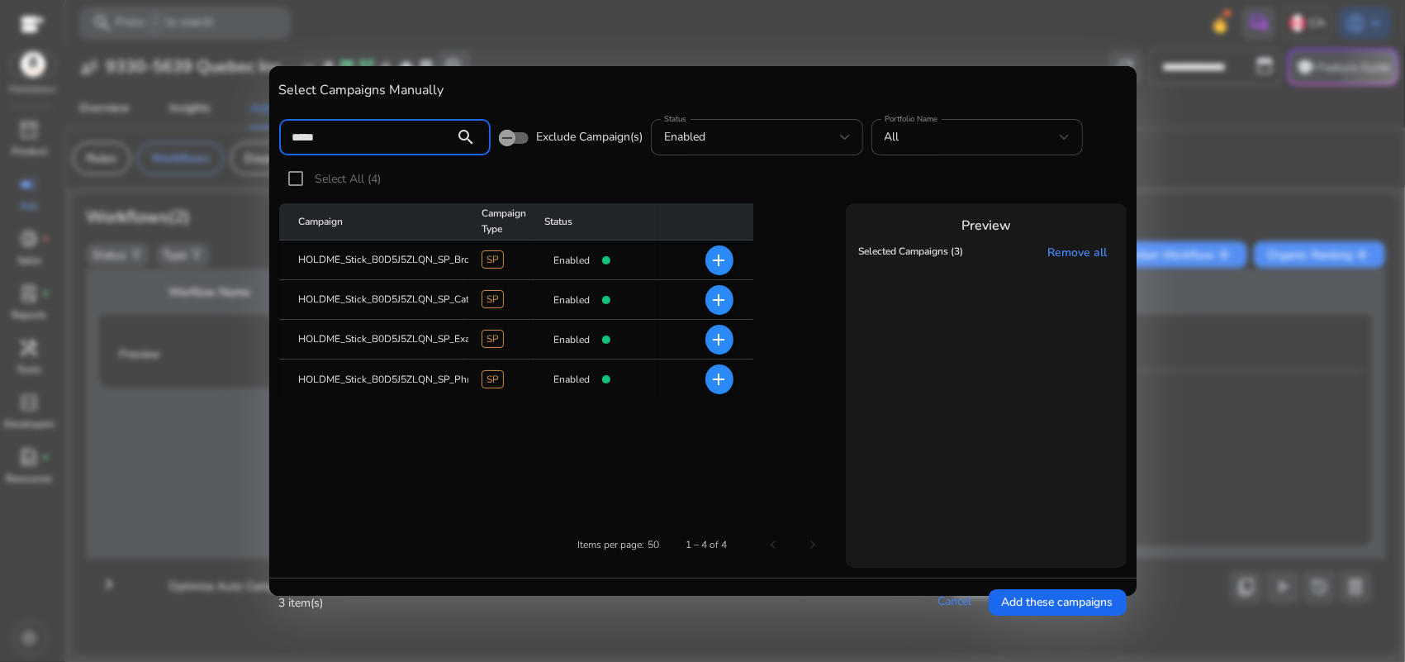
click at [368, 128] on input "*****" at bounding box center [367, 137] width 150 height 18
type input "*****"
click at [724, 257] on mat-icon "add" at bounding box center [720, 260] width 20 height 20
click at [724, 293] on mat-icon "add" at bounding box center [720, 300] width 20 height 20
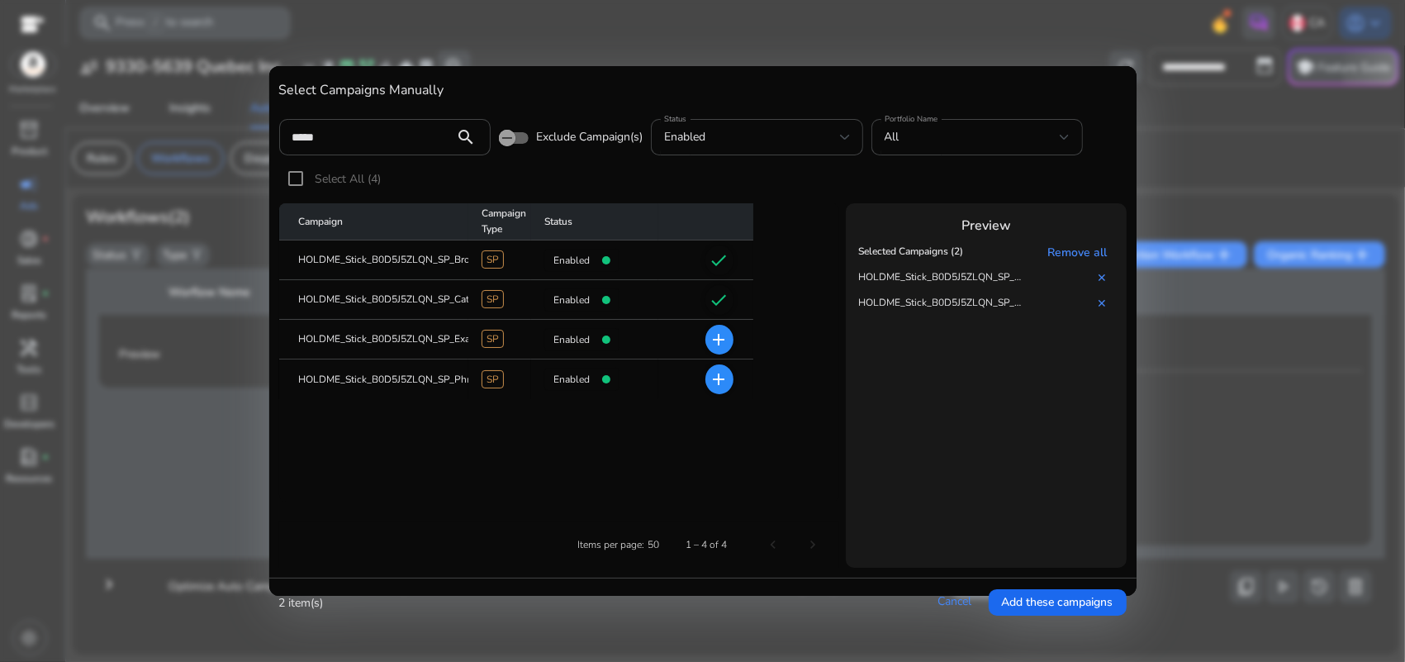
click at [723, 343] on mat-icon "add" at bounding box center [720, 340] width 20 height 20
click at [715, 377] on mat-icon "add" at bounding box center [720, 379] width 20 height 20
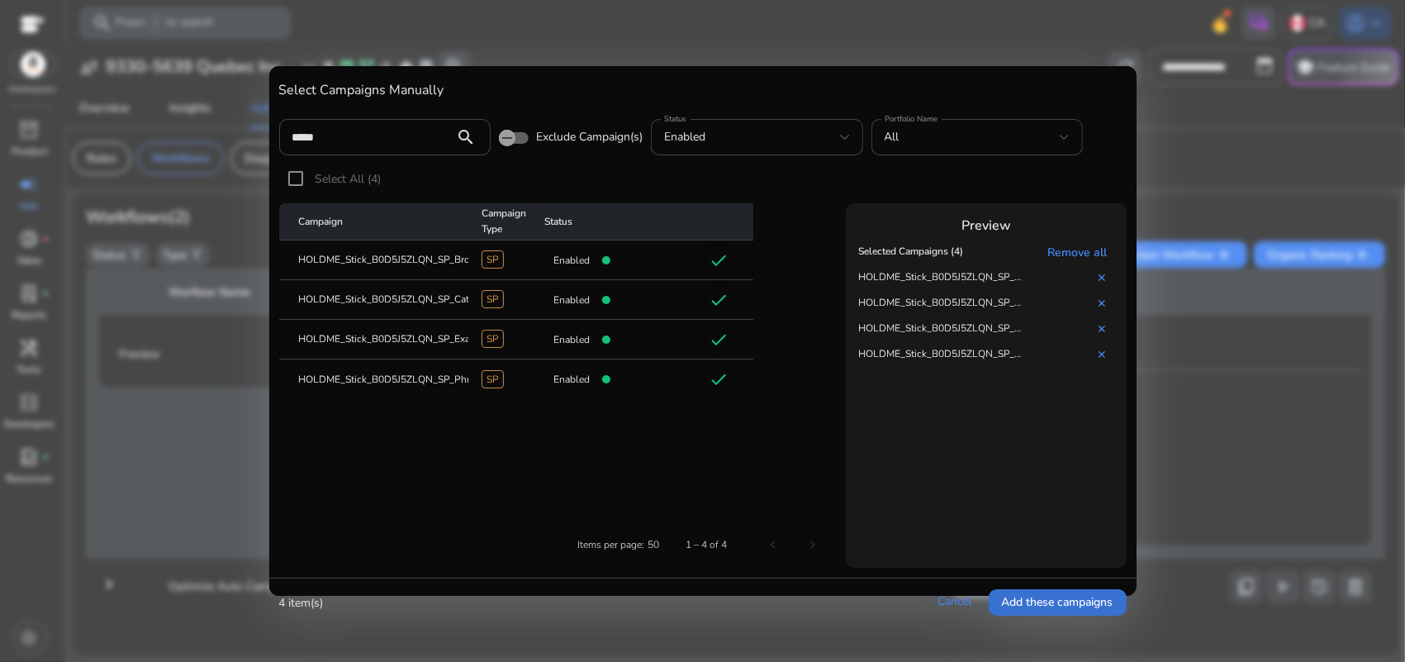
click at [1029, 593] on span "Add these campaigns" at bounding box center [1058, 601] width 112 height 17
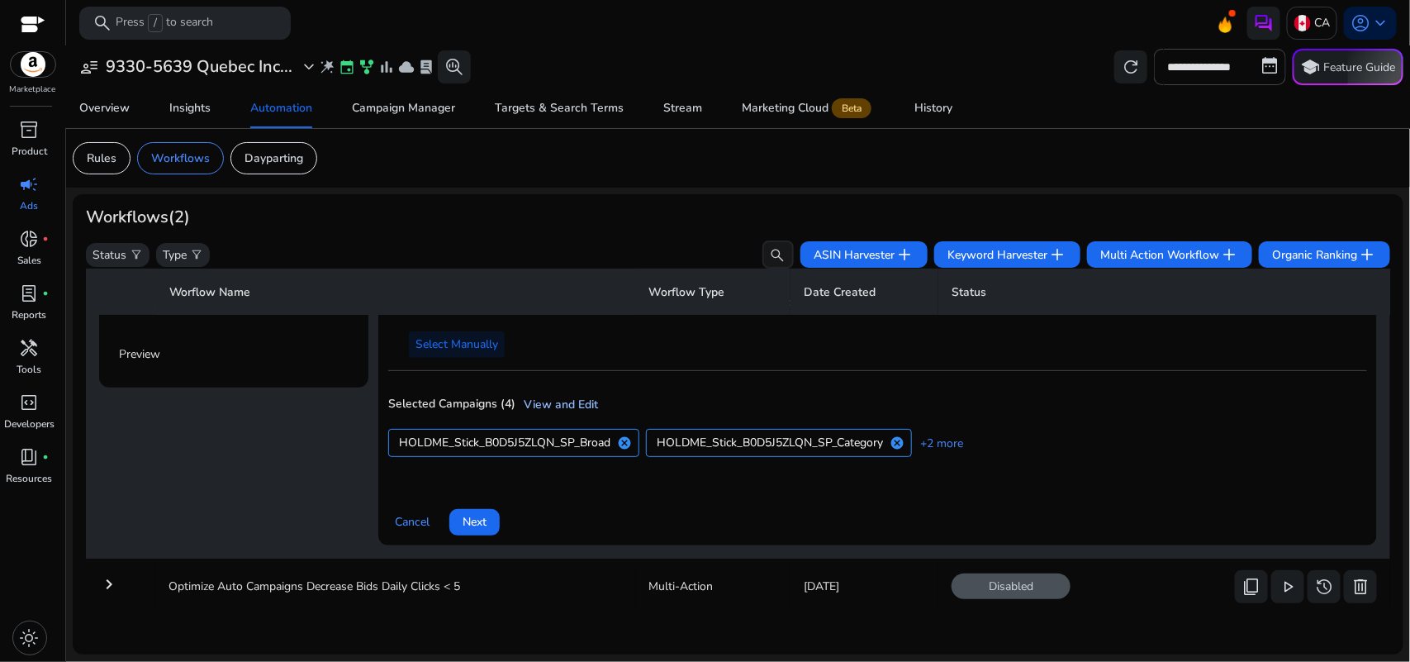
click at [588, 403] on link "View and Edit" at bounding box center [556, 404] width 83 height 17
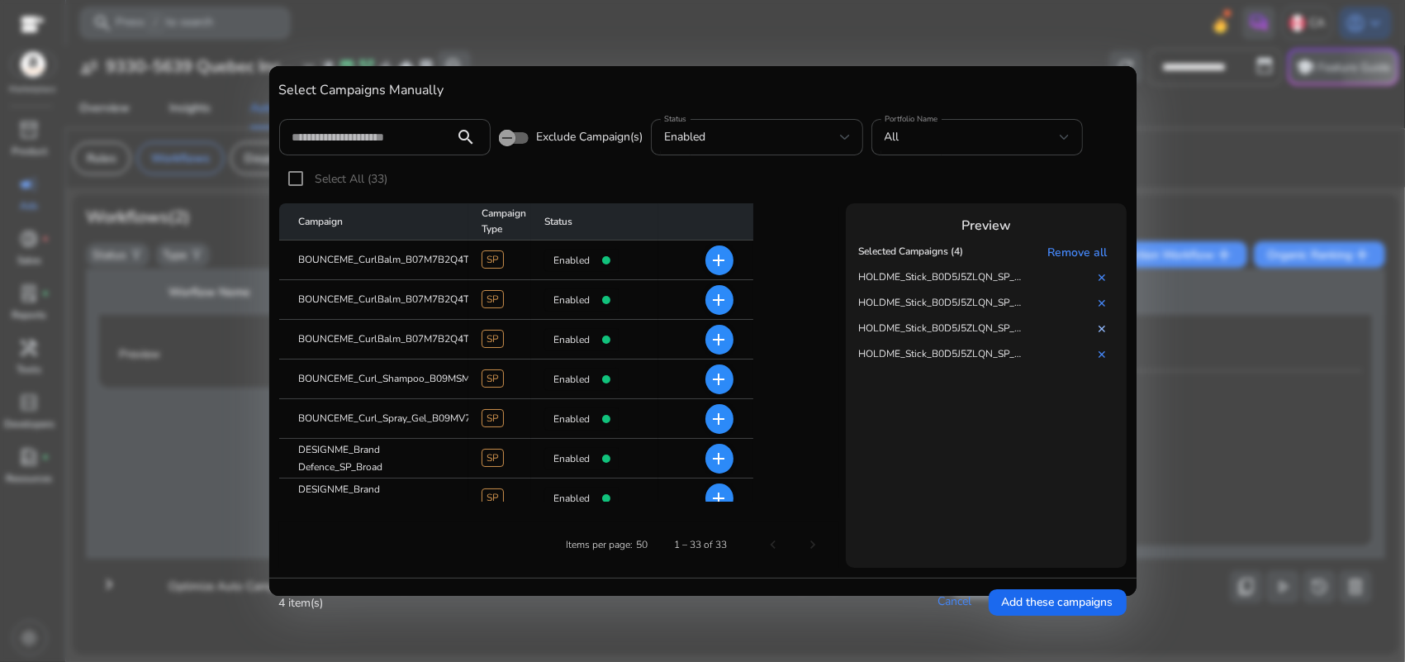
click at [1100, 324] on link "✕" at bounding box center [1105, 329] width 17 height 16
click at [1035, 593] on span "Add these campaigns" at bounding box center [1058, 601] width 112 height 17
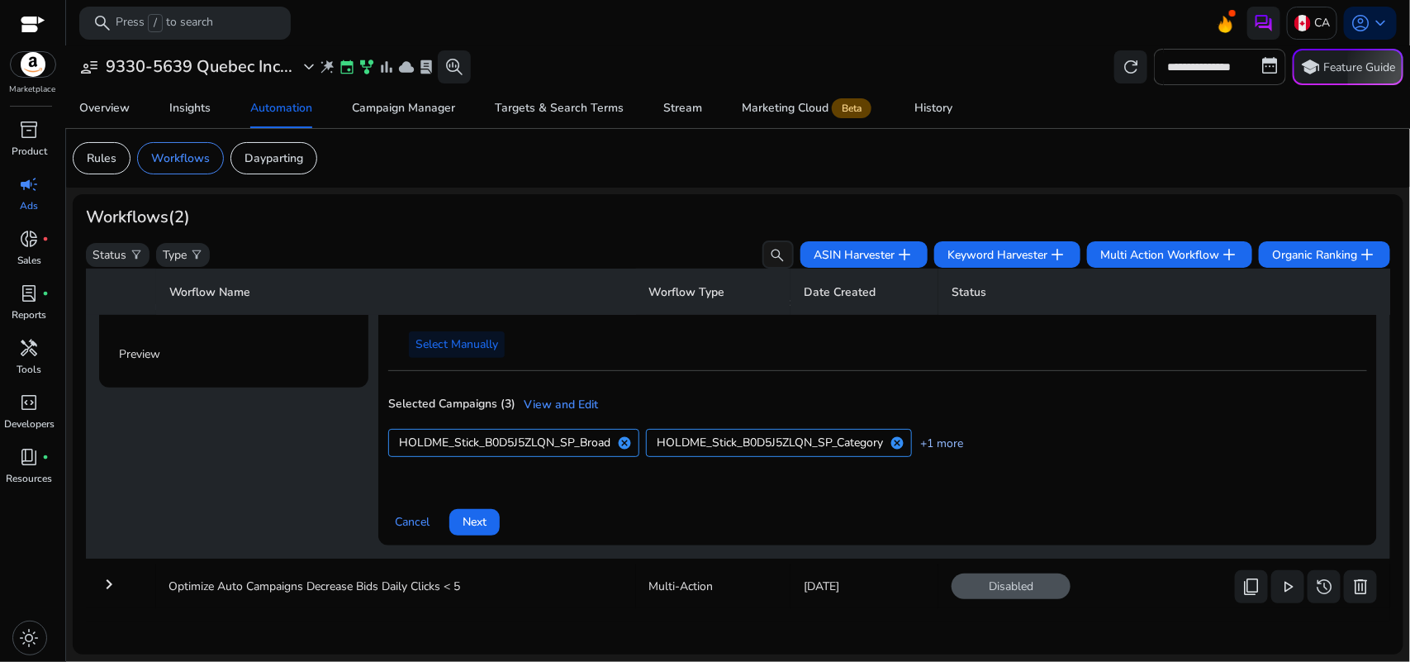
click at [936, 439] on link "+1 more" at bounding box center [937, 442] width 51 height 17
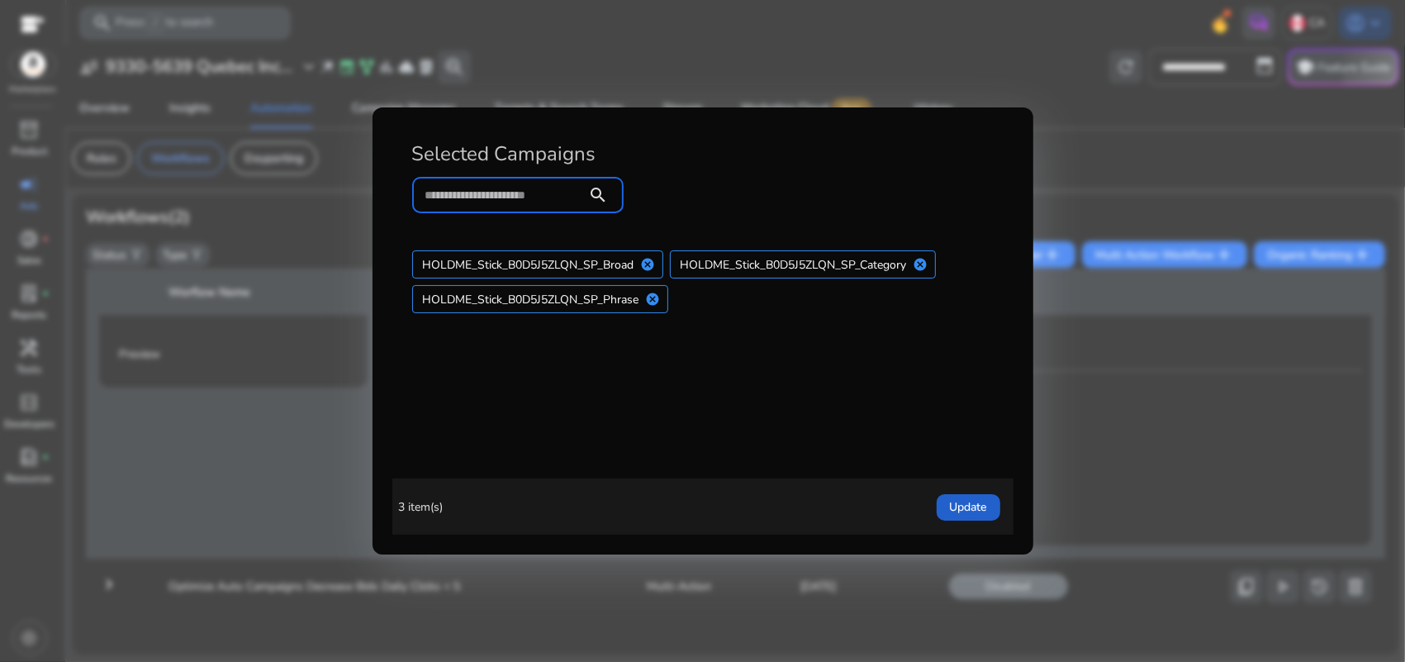
click at [990, 506] on span "button" at bounding box center [969, 507] width 64 height 40
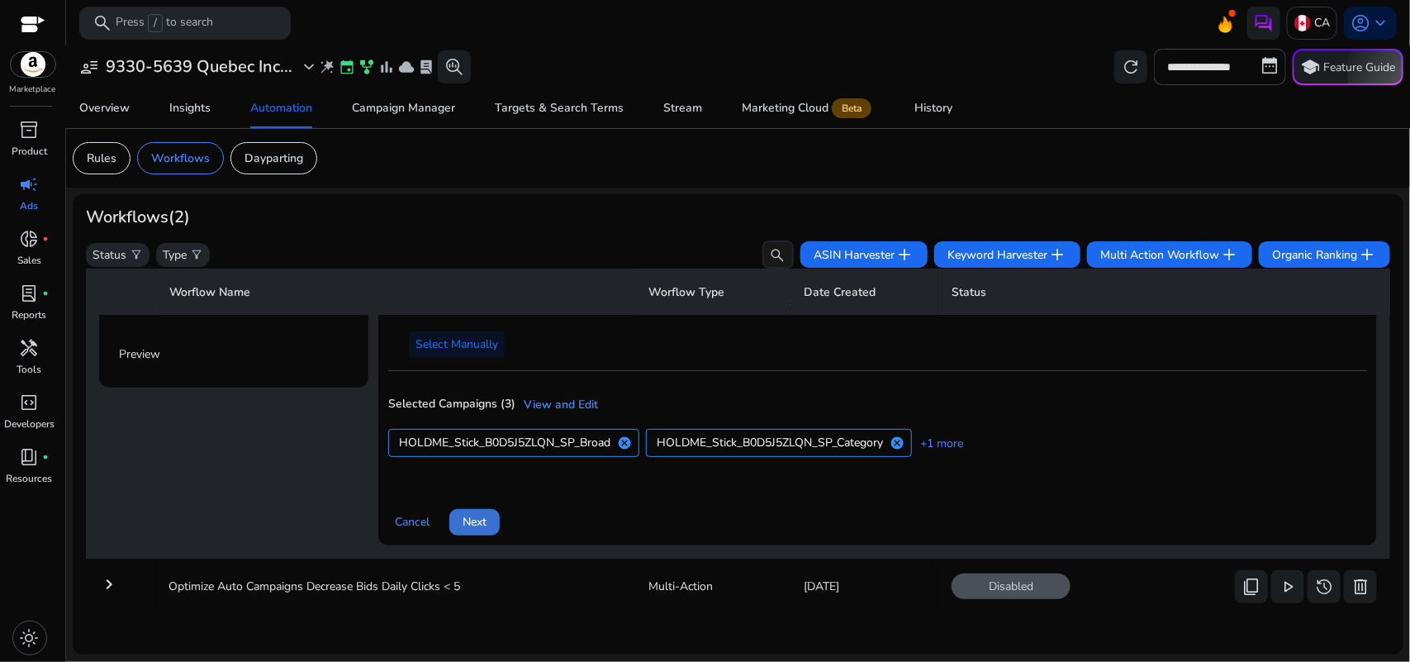
click at [477, 508] on span at bounding box center [474, 522] width 50 height 40
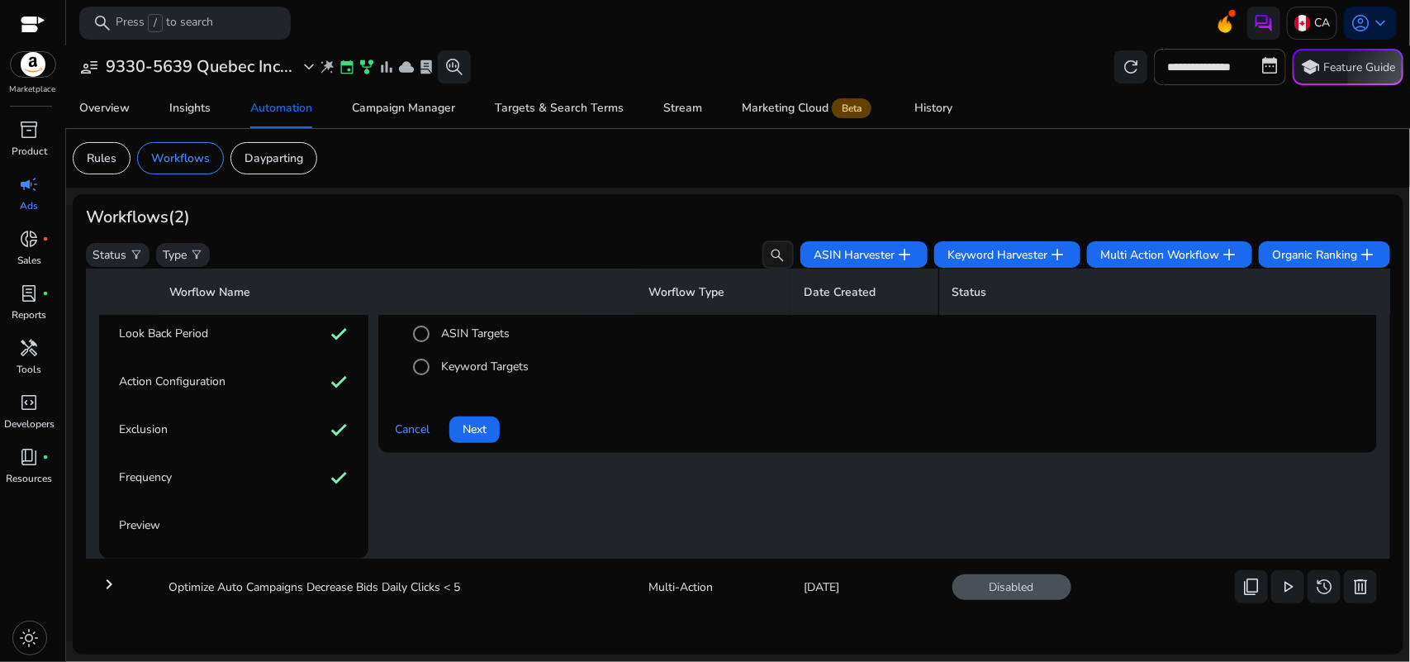
scroll to position [117, 0]
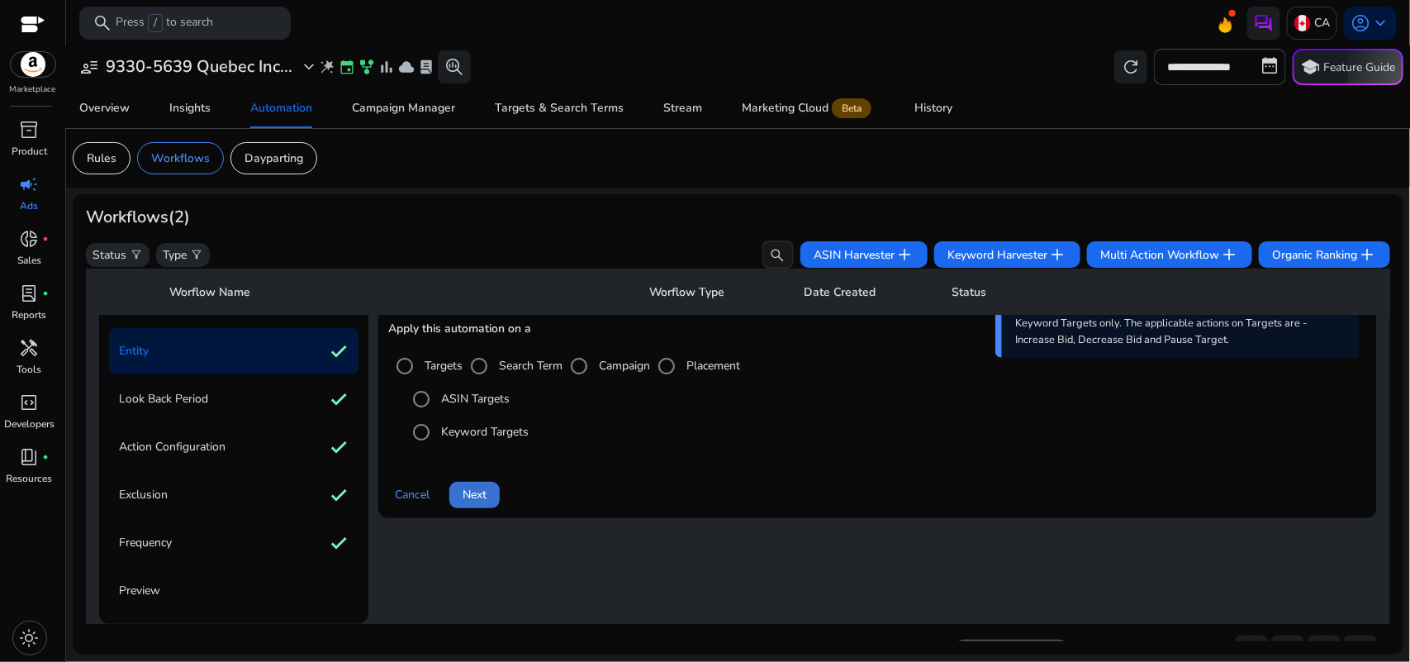
click at [488, 487] on span at bounding box center [474, 495] width 50 height 40
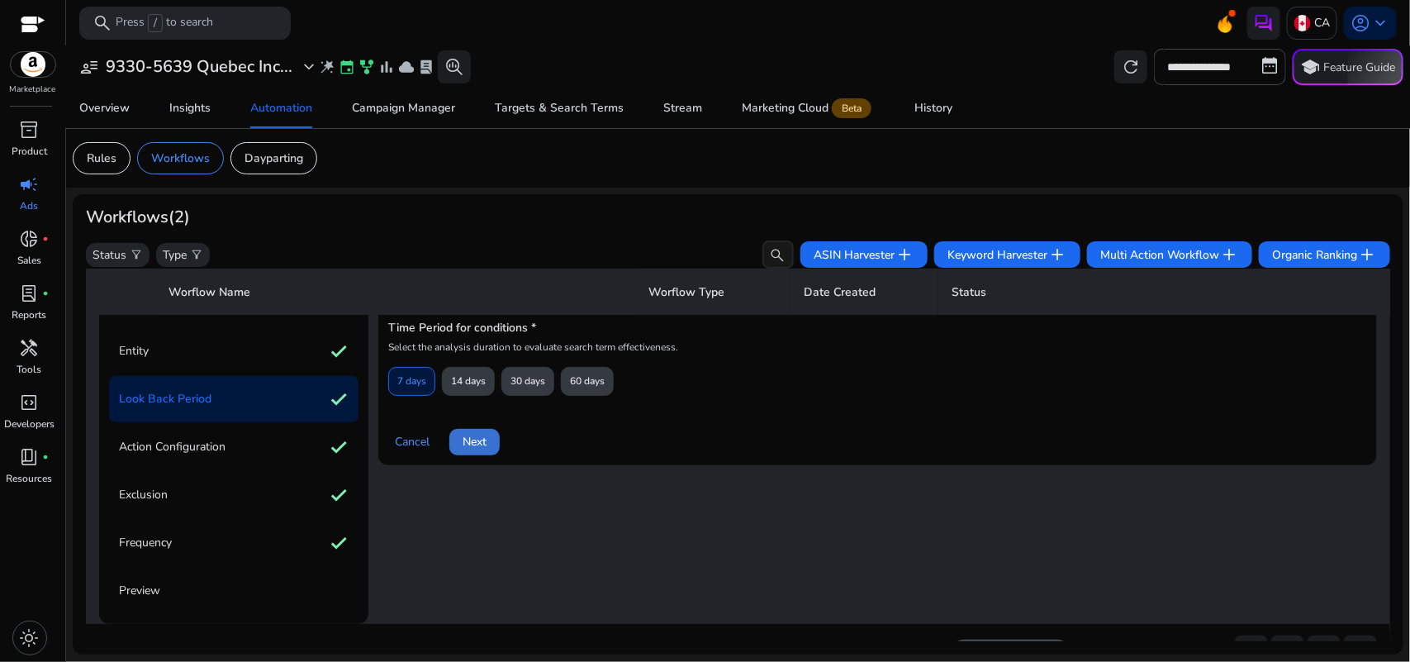
click at [494, 434] on span at bounding box center [474, 442] width 50 height 40
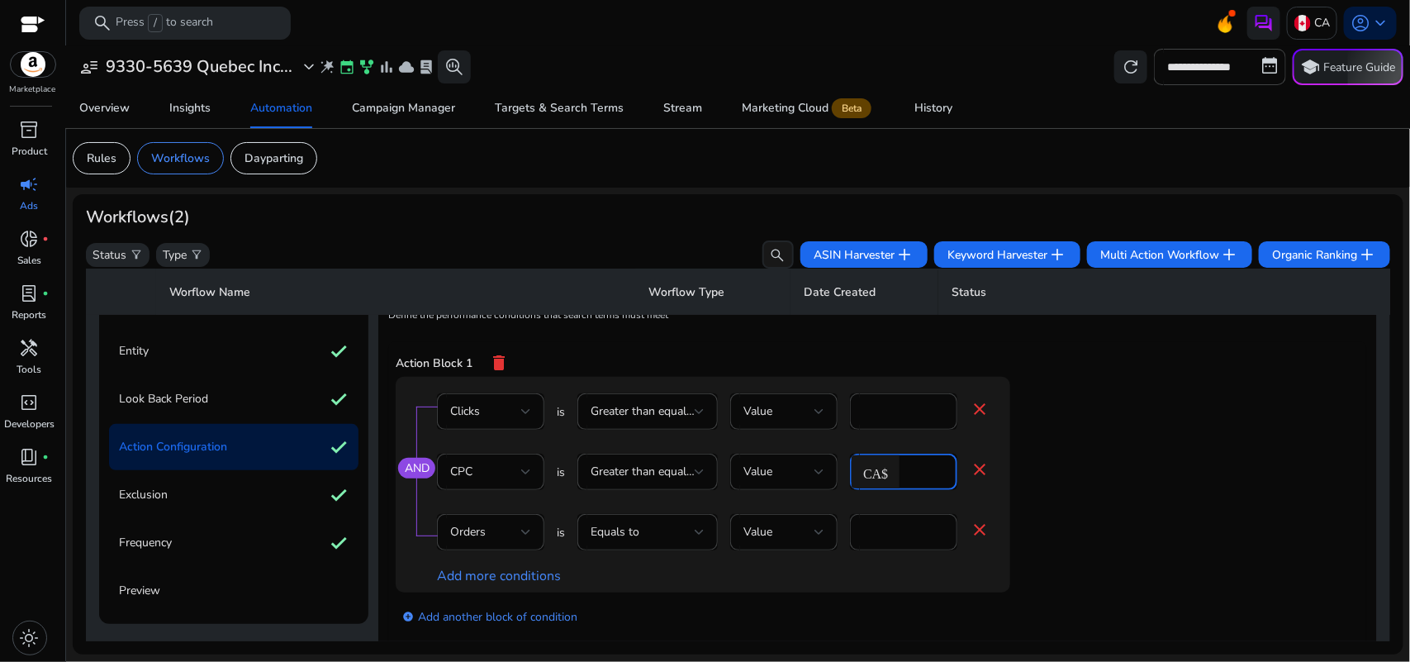
click at [922, 469] on input "***" at bounding box center [926, 472] width 36 height 18
click at [1147, 467] on app-ppc-editable-conditions "AND Clicks is Greater than equal to Value * close CPC is Greater than equal to …" at bounding box center [878, 511] width 964 height 268
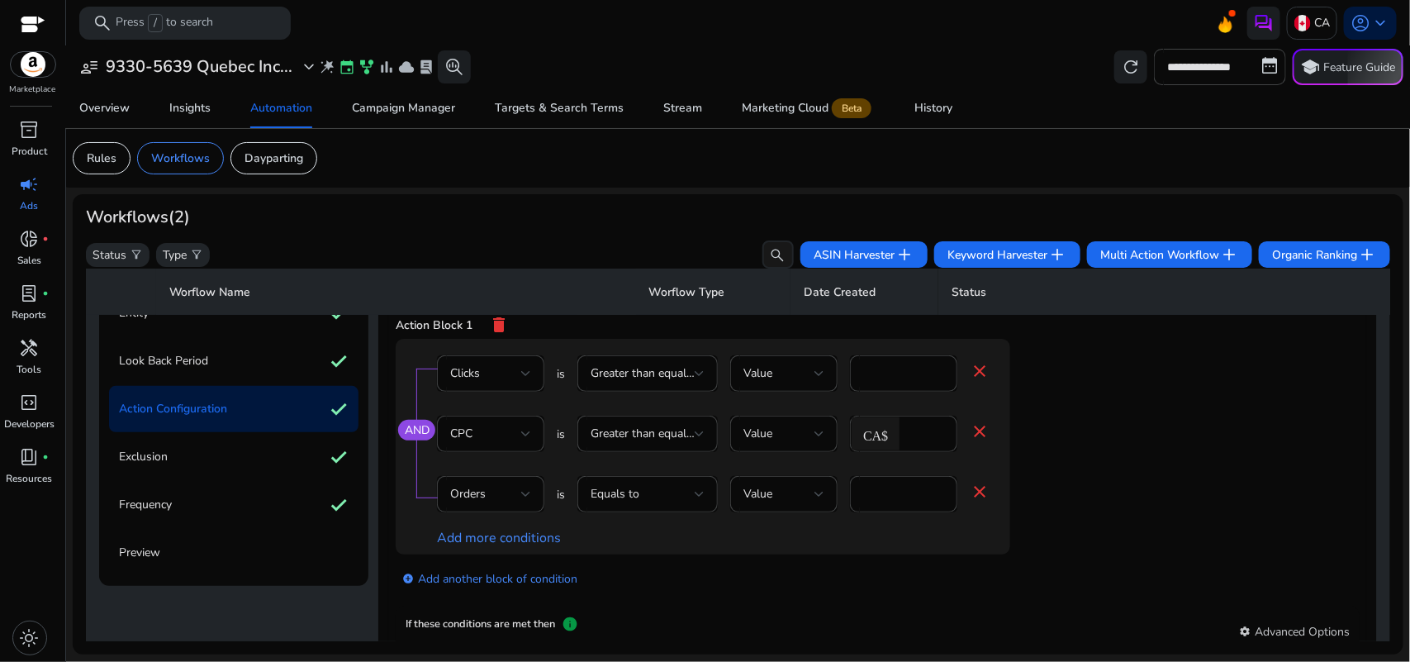
scroll to position [154, 0]
click at [1108, 388] on app-ppc-editable-conditions "AND Clicks is Greater than equal to Value * close CPC is Greater than equal to …" at bounding box center [878, 474] width 964 height 268
click at [923, 438] on input "***" at bounding box center [926, 435] width 36 height 18
type input "*"
click at [1138, 461] on app-ppc-editable-conditions "AND Clicks is Greater than equal to Value * close CPC is Greater than equal to …" at bounding box center [878, 474] width 964 height 268
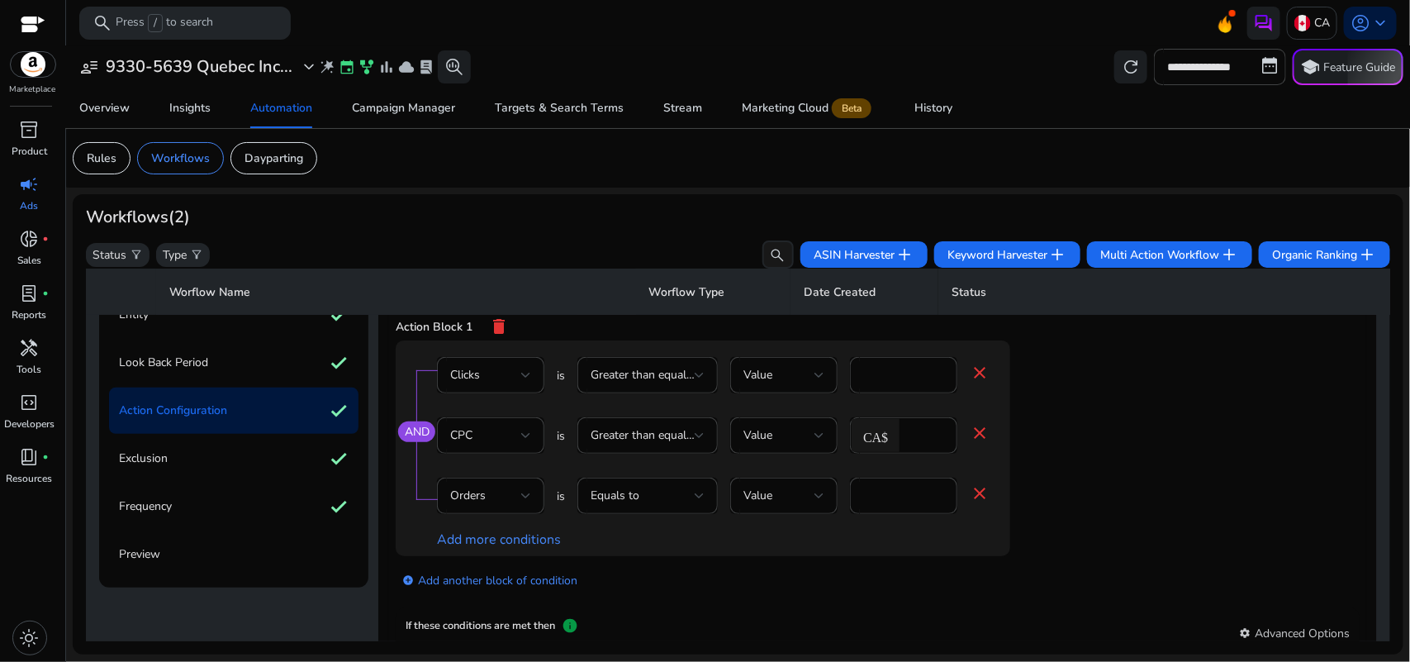
click at [1112, 439] on app-ppc-editable-conditions "AND Clicks is Greater than equal to Value * close CPC is Greater than equal to …" at bounding box center [878, 474] width 964 height 268
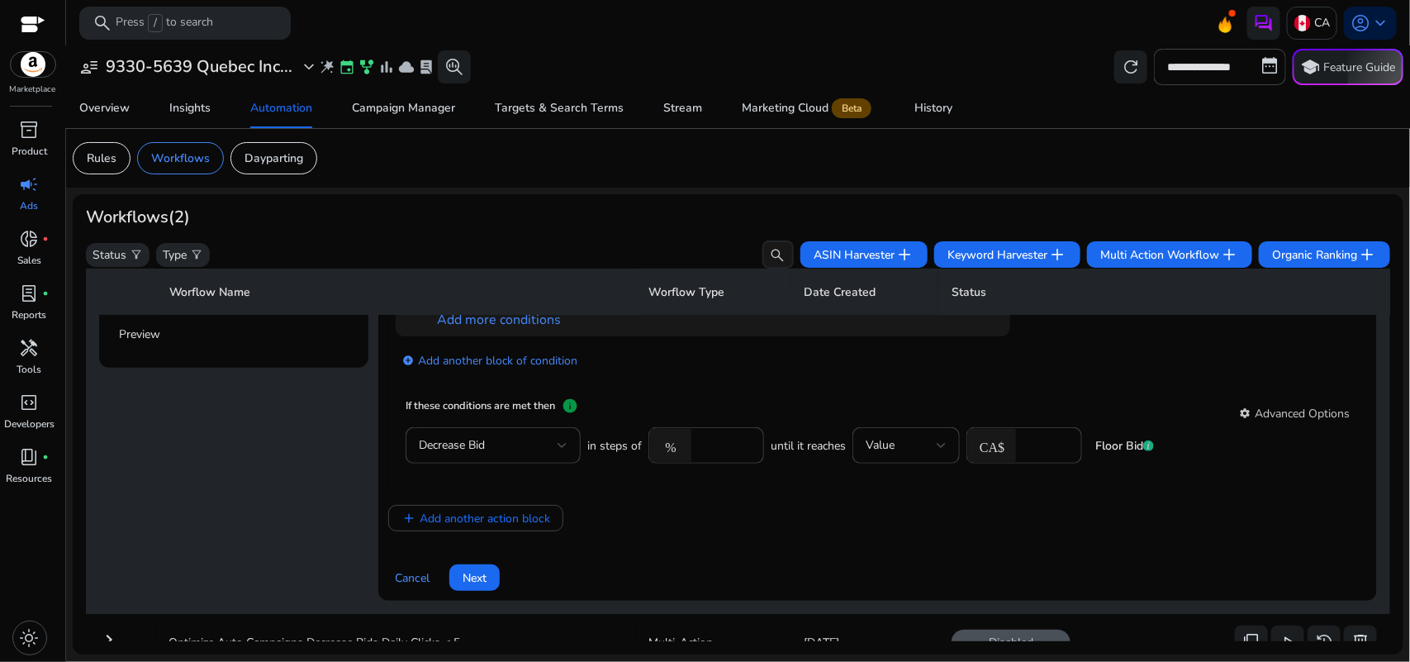
scroll to position [374, 0]
click at [704, 446] on input "****" at bounding box center [725, 444] width 51 height 18
click at [709, 447] on input "*" at bounding box center [725, 444] width 51 height 18
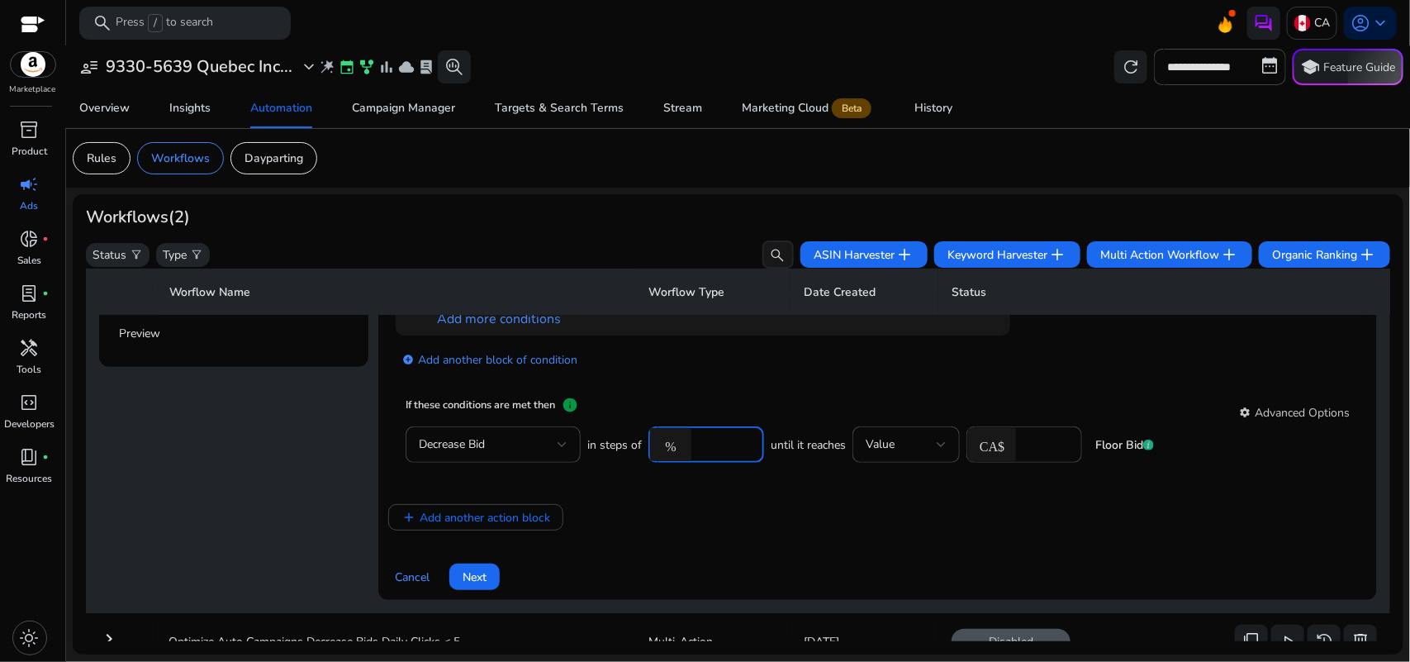
click at [705, 447] on input "*" at bounding box center [725, 444] width 51 height 18
type input "*"
click at [774, 394] on mat-card "If these conditions are met then info settings Advanced Options Decrease Bid in…" at bounding box center [878, 438] width 964 height 103
click at [727, 444] on input "*" at bounding box center [725, 444] width 51 height 18
type input "*"
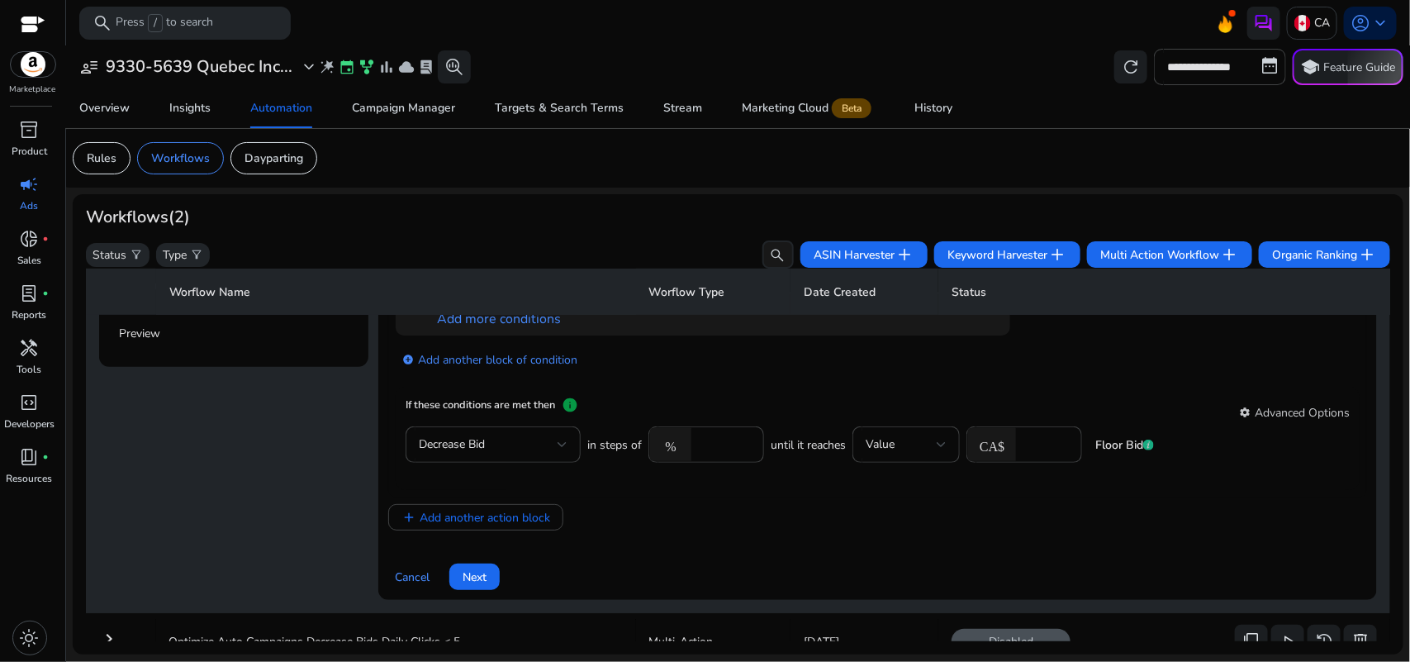
click at [859, 380] on div "add_circle Add another block of condition" at bounding box center [736, 358] width 681 height 46
click at [1033, 440] on input "****" at bounding box center [1046, 444] width 45 height 18
type input "*"
type input "****"
click at [938, 389] on mat-card "If these conditions are met then info settings Advanced Options Decrease Bid in…" at bounding box center [878, 438] width 964 height 103
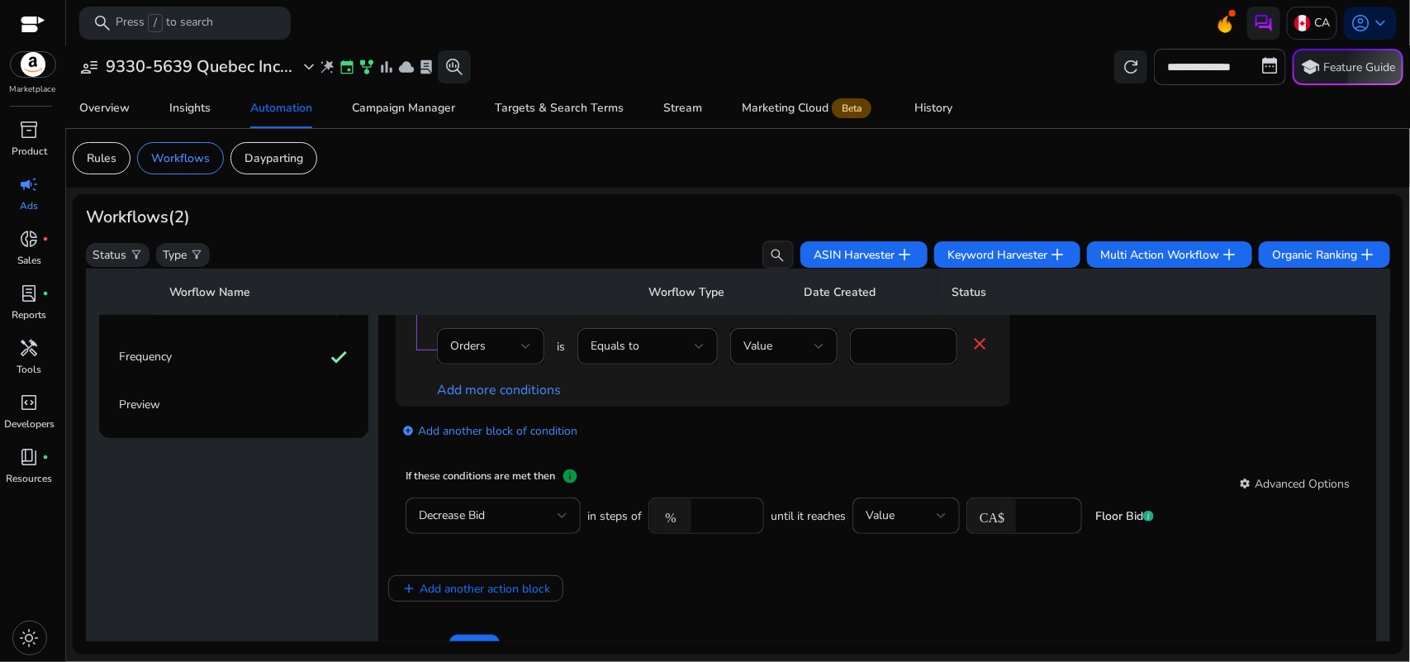
scroll to position [435, 0]
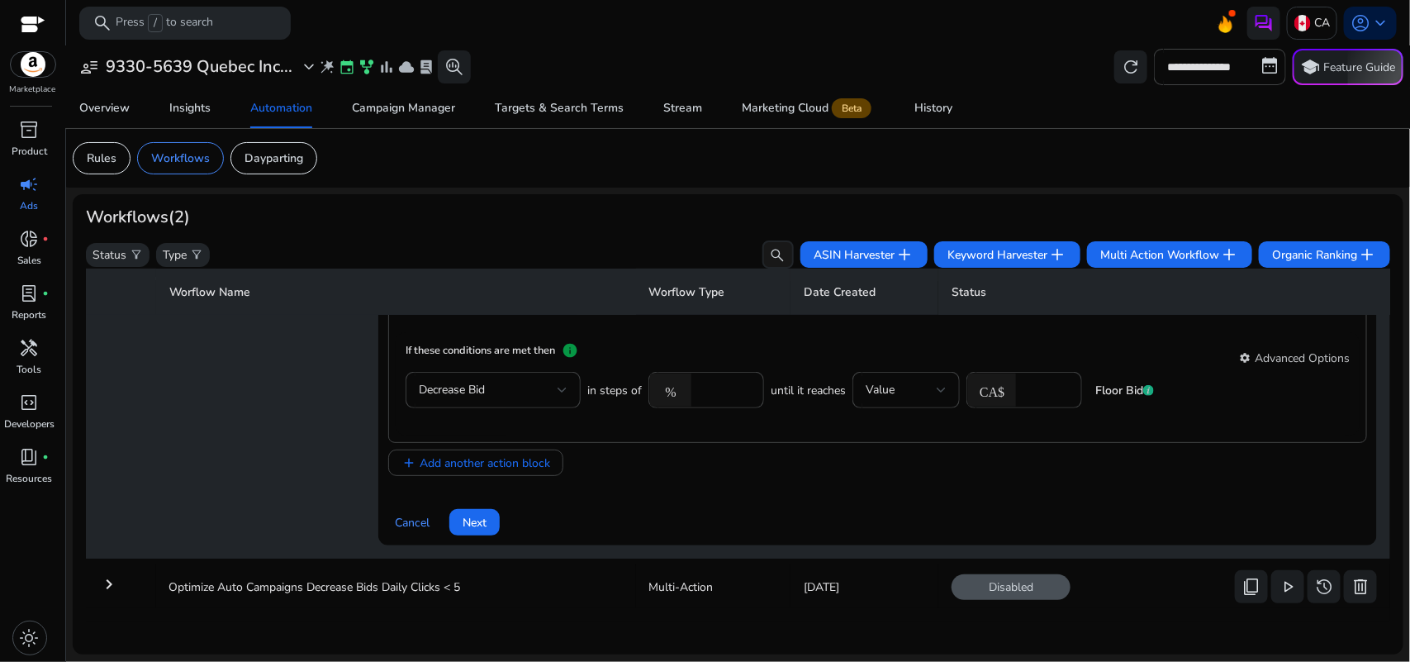
click at [864, 475] on div "Set Conditions * Define the performance conditions that search terms must meet …" at bounding box center [877, 252] width 979 height 567
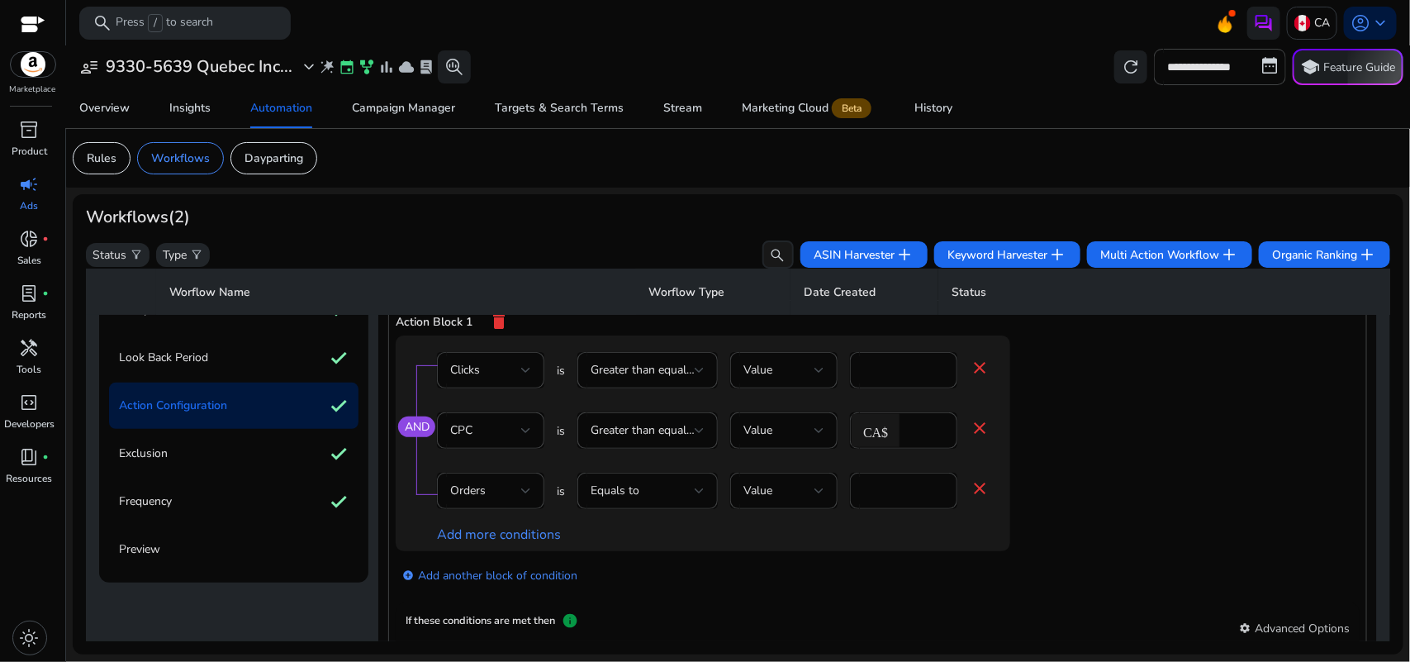
scroll to position [134, 0]
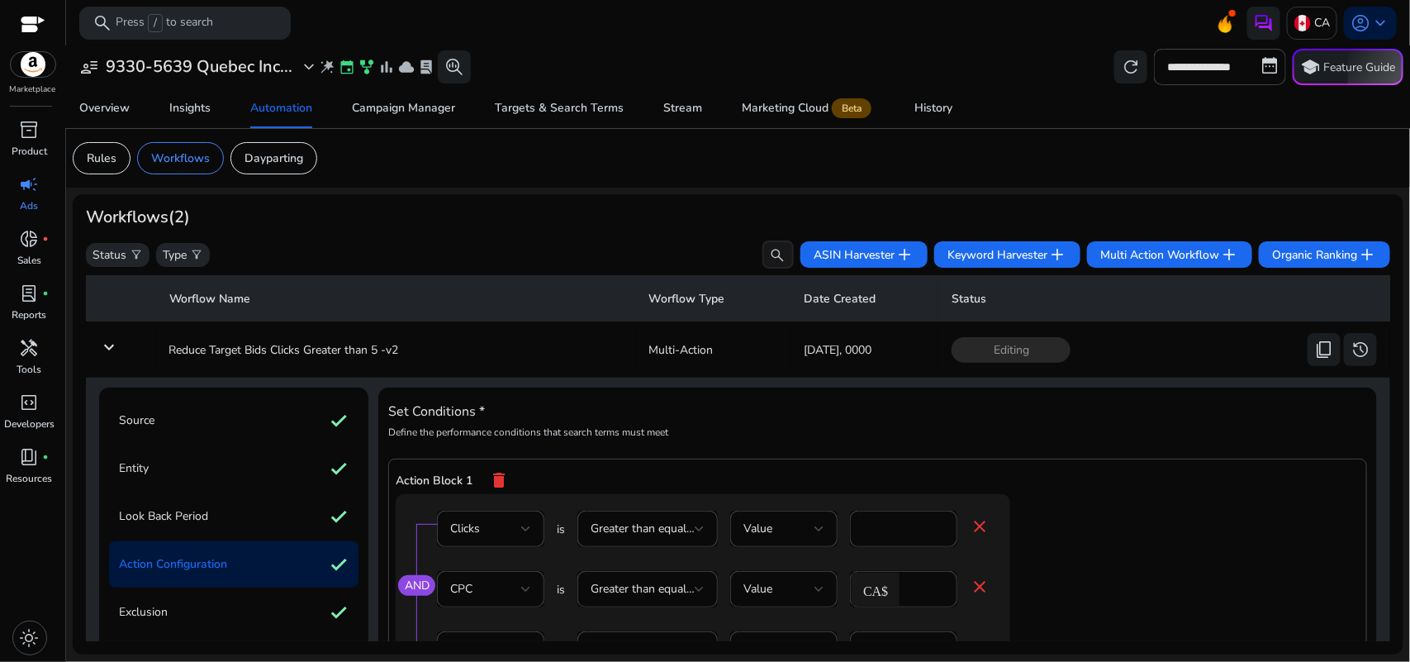
scroll to position [134, 0]
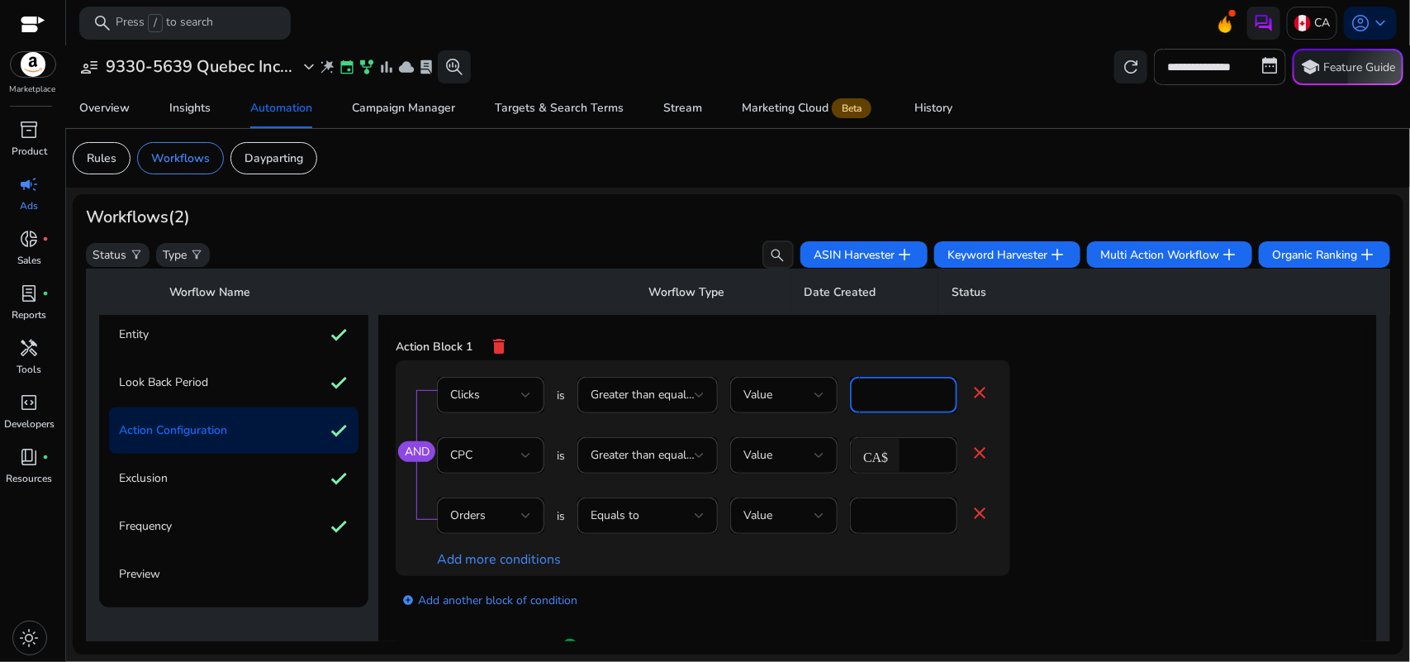
click at [867, 398] on input "*" at bounding box center [903, 395] width 81 height 18
type input "*"
click at [1253, 461] on app-ppc-editable-conditions "AND Clicks is Greater than equal to Value * close CPC is Greater than equal to …" at bounding box center [878, 494] width 964 height 268
click at [1093, 435] on app-ppc-editable-conditions "AND Clicks is Greater than equal to Value * close CPC is Greater than equal to …" at bounding box center [878, 493] width 964 height 268
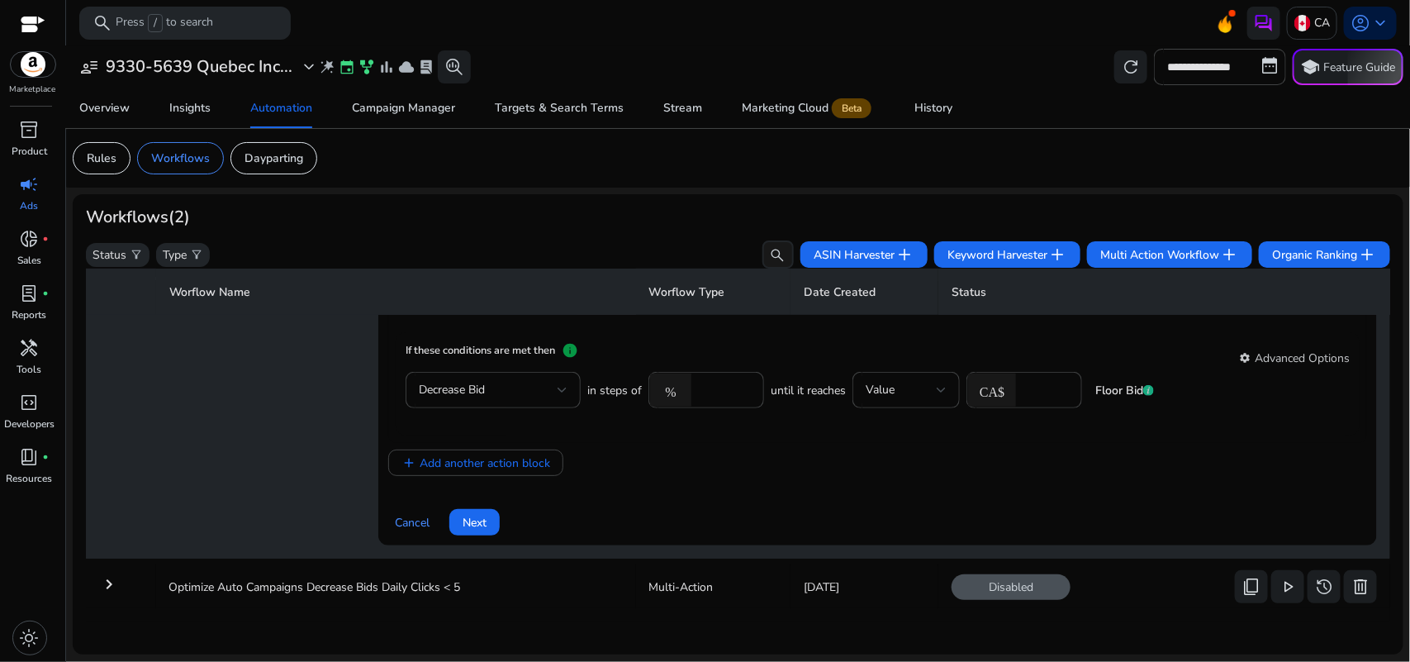
scroll to position [380, 0]
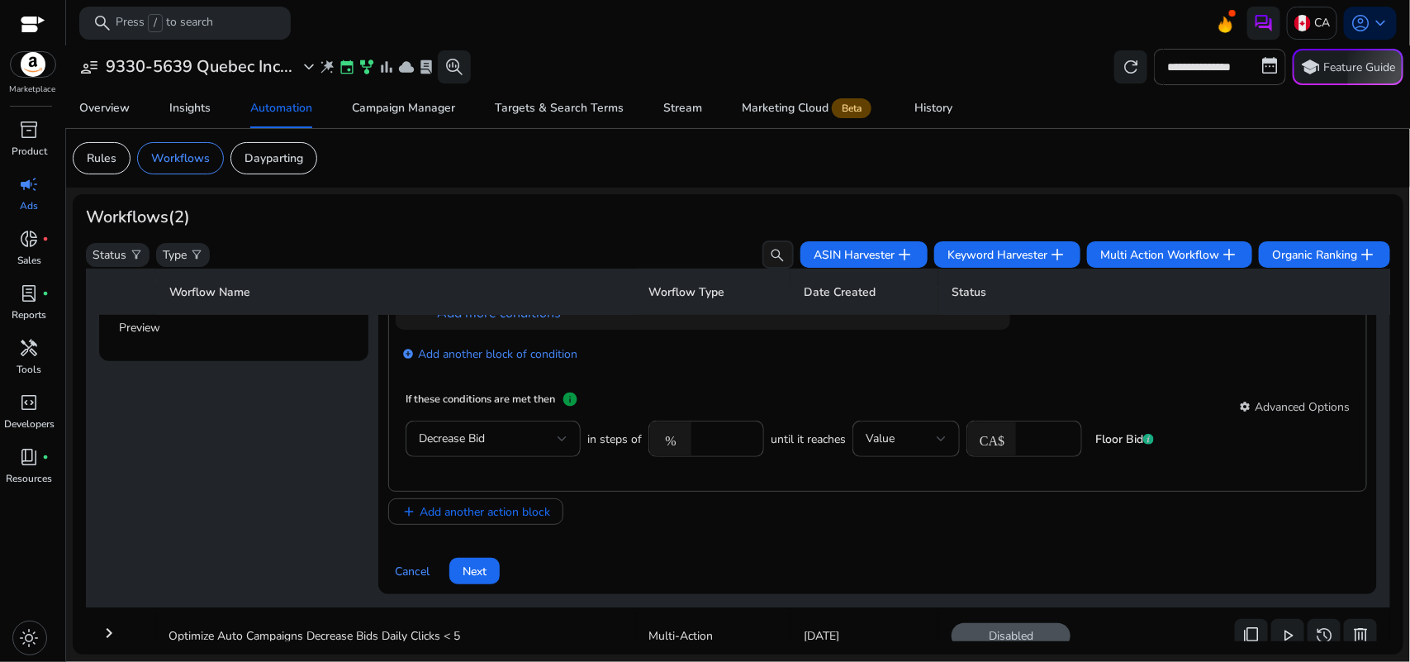
click at [1034, 513] on div "add Add another action block" at bounding box center [877, 511] width 979 height 26
click at [457, 572] on span at bounding box center [474, 571] width 50 height 40
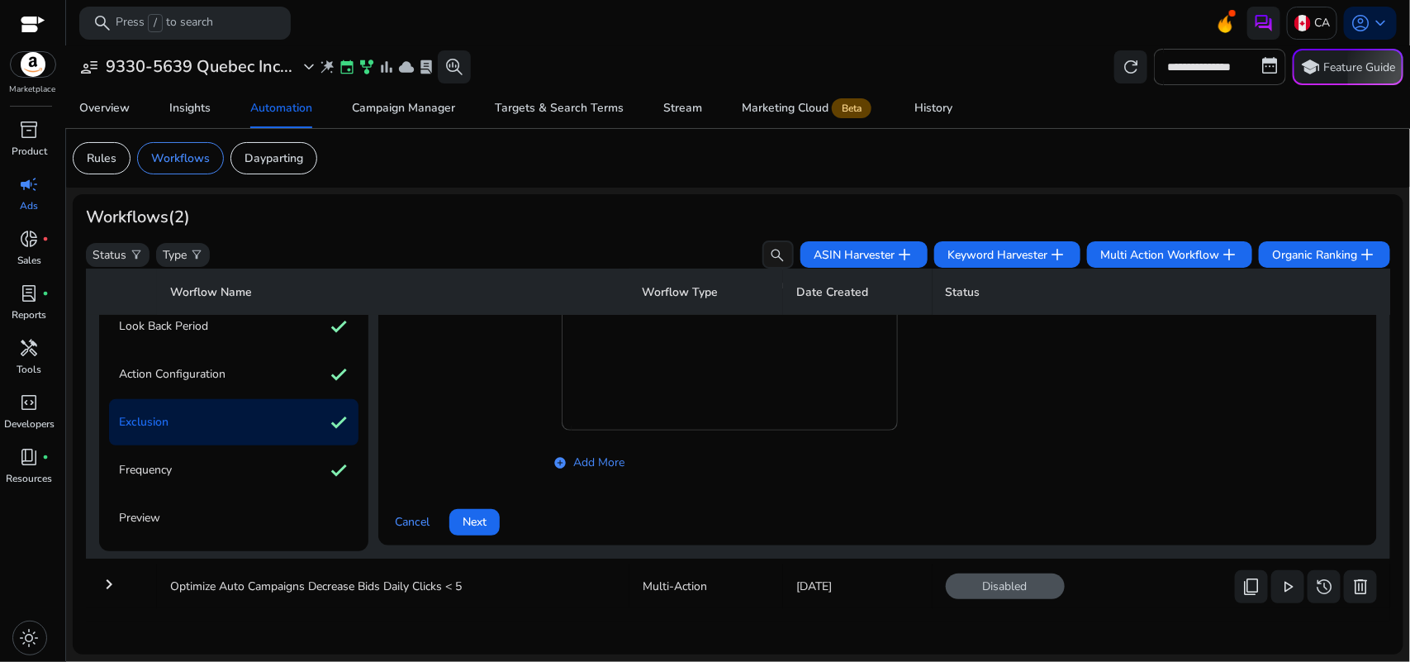
scroll to position [117, 0]
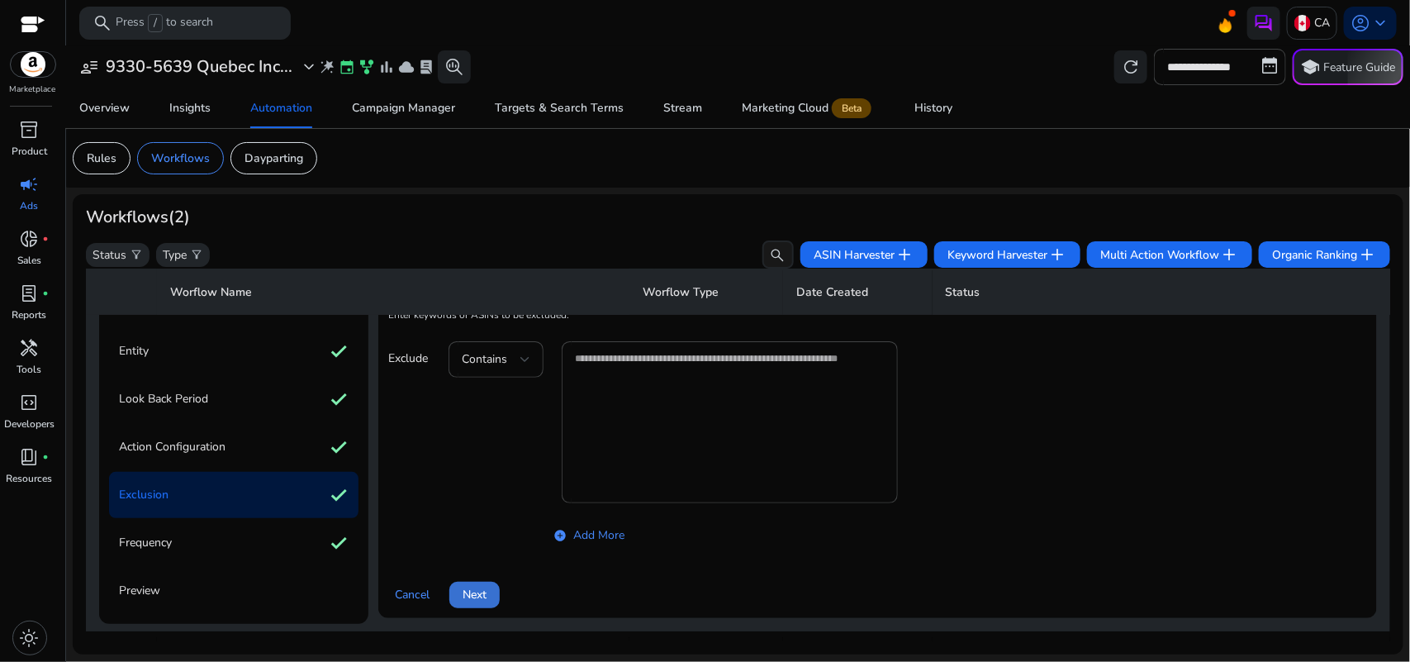
click at [481, 588] on span "Next" at bounding box center [475, 594] width 24 height 17
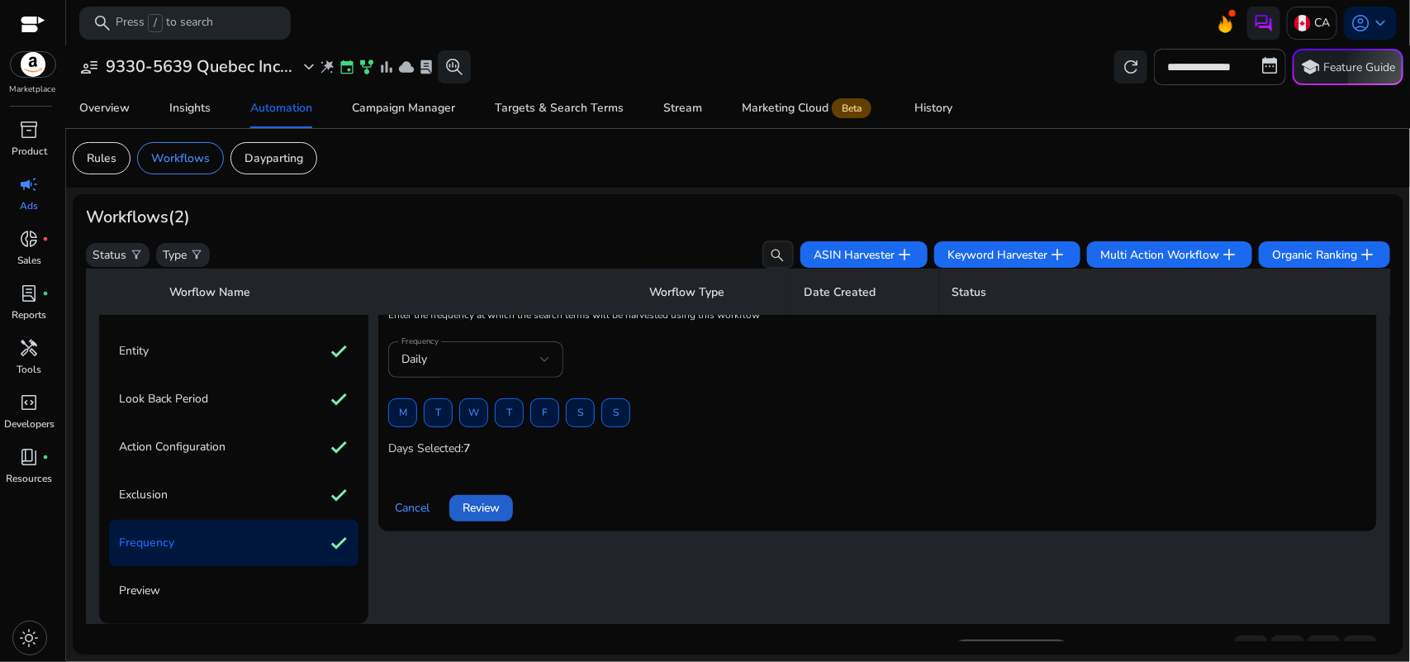
click at [486, 513] on span "Review" at bounding box center [481, 507] width 37 height 17
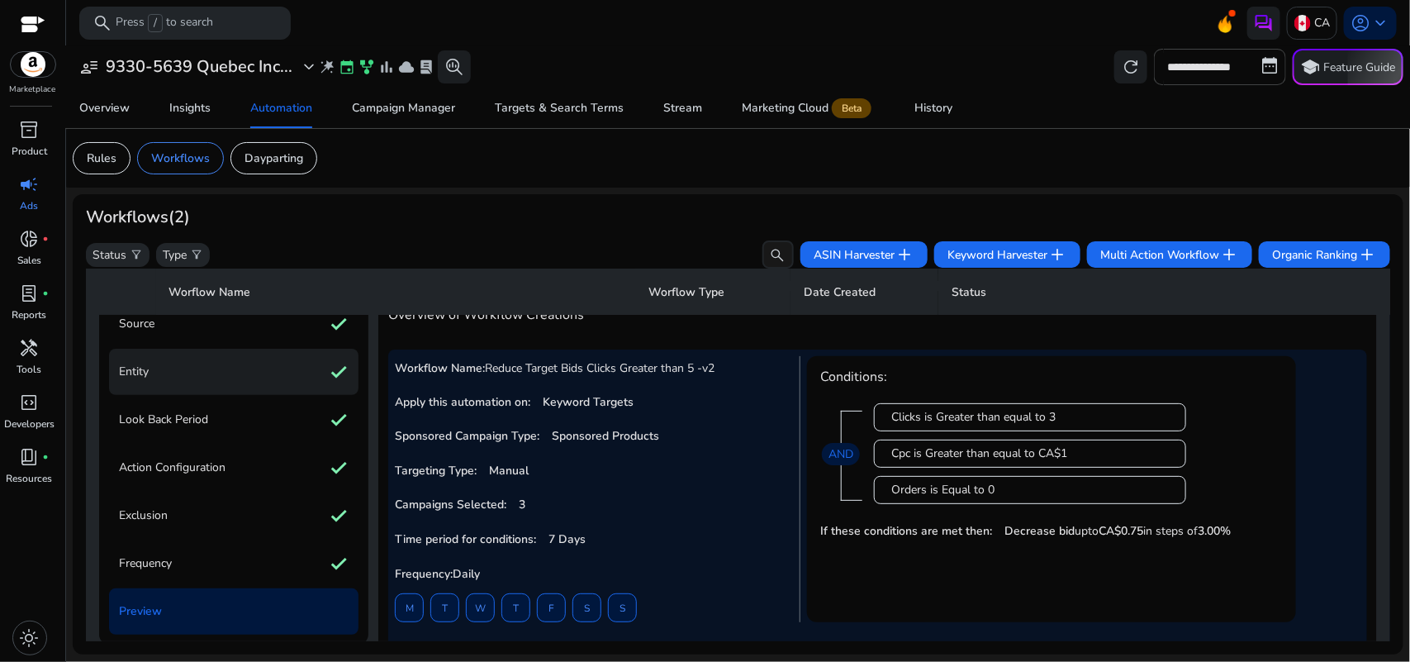
scroll to position [0, 0]
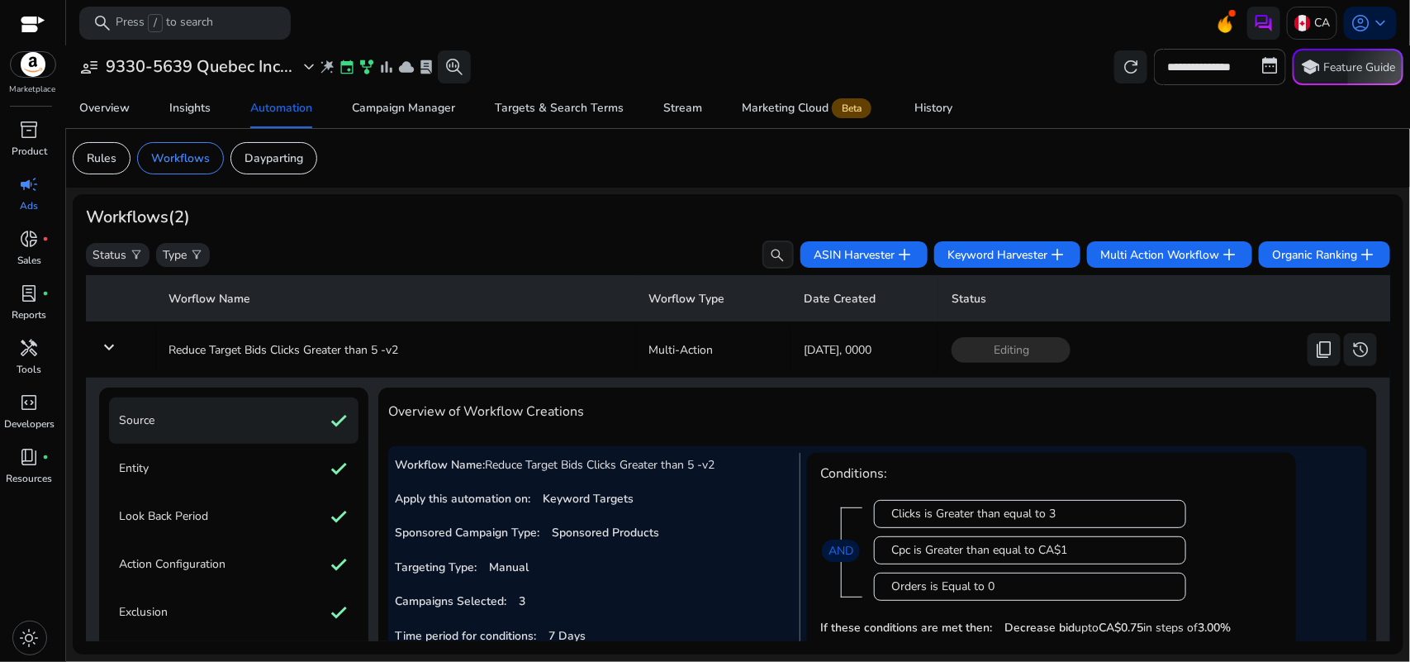
click at [217, 405] on div "Source check" at bounding box center [233, 420] width 249 height 46
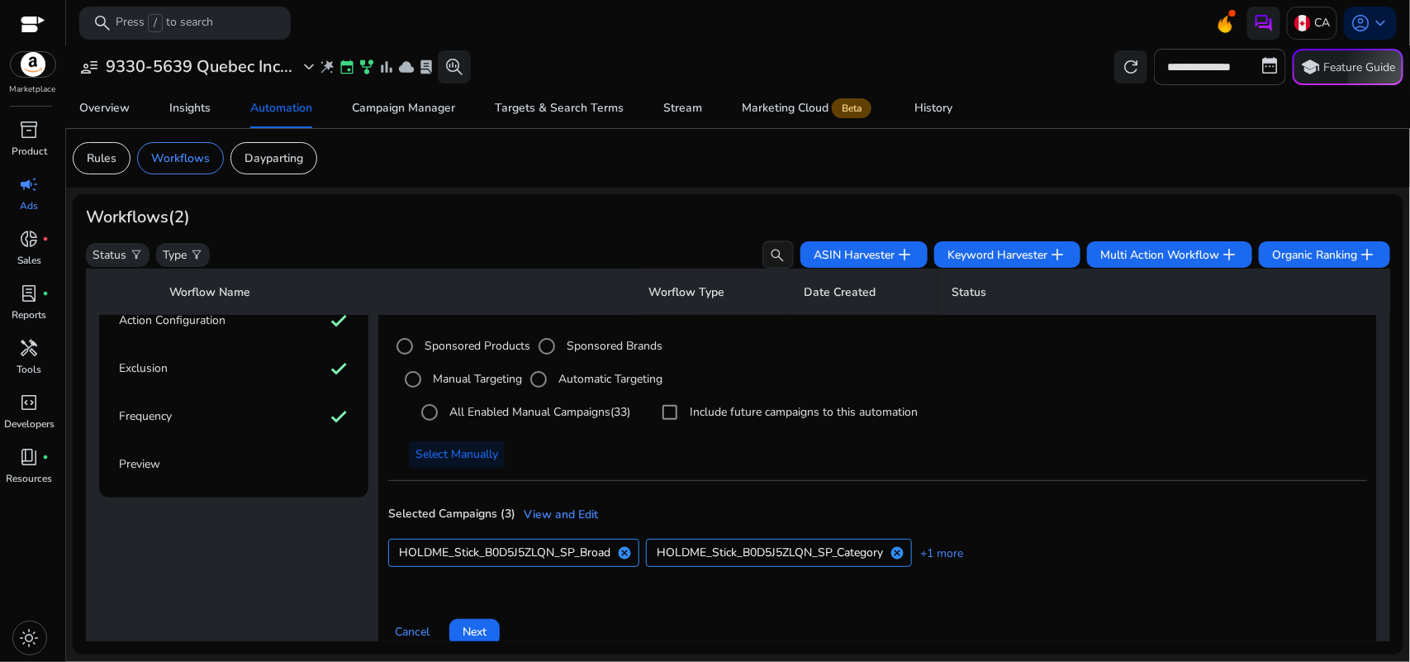
scroll to position [246, 0]
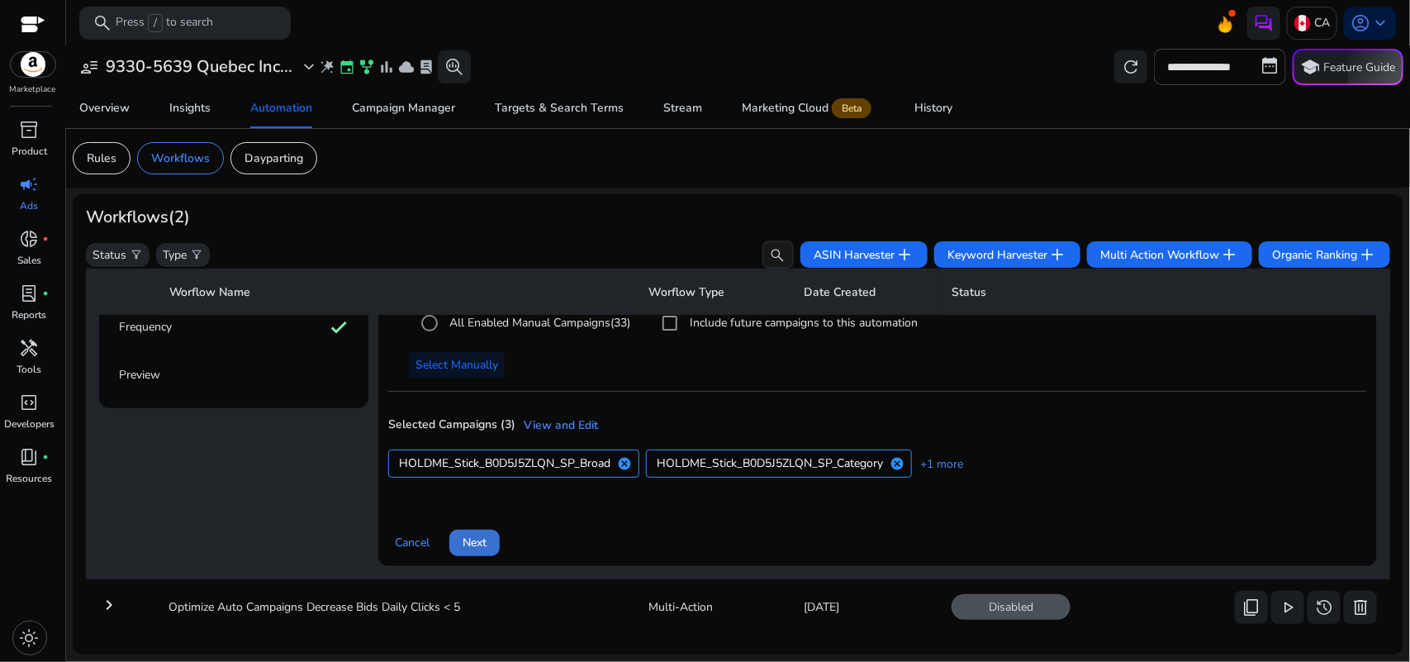
click at [483, 541] on span "Next" at bounding box center [475, 542] width 24 height 17
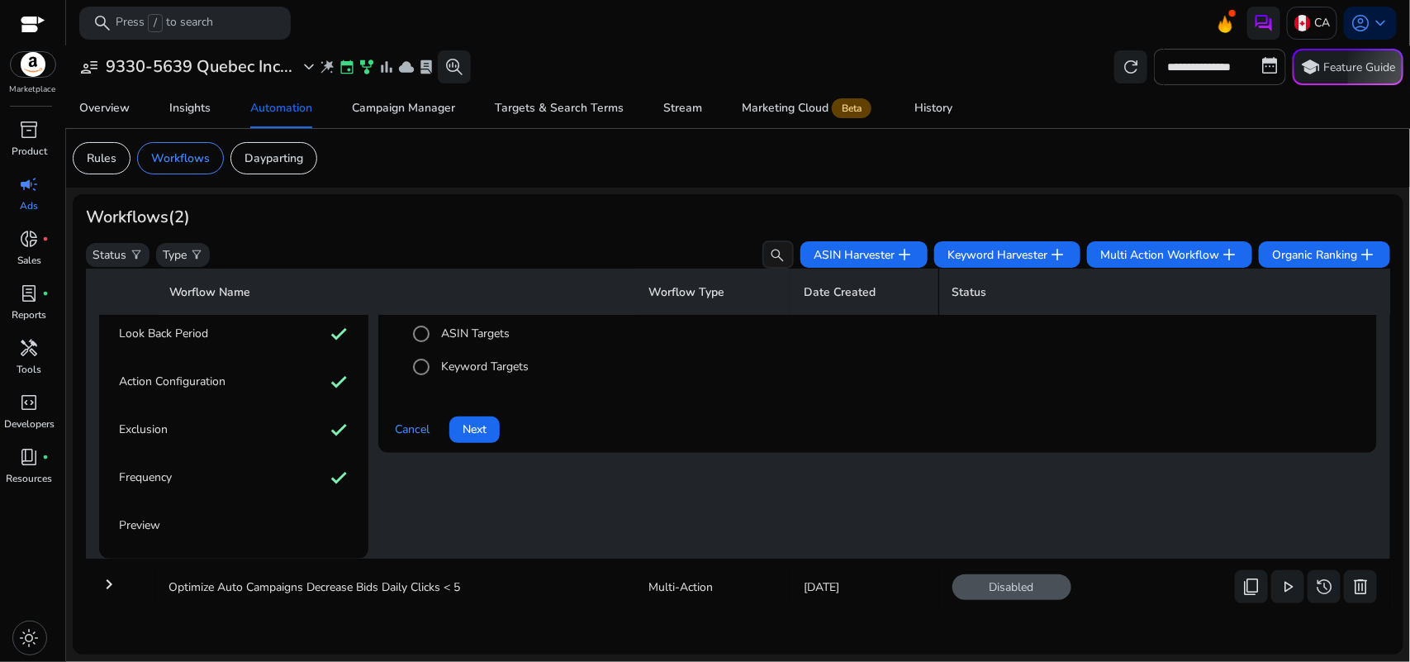
scroll to position [117, 0]
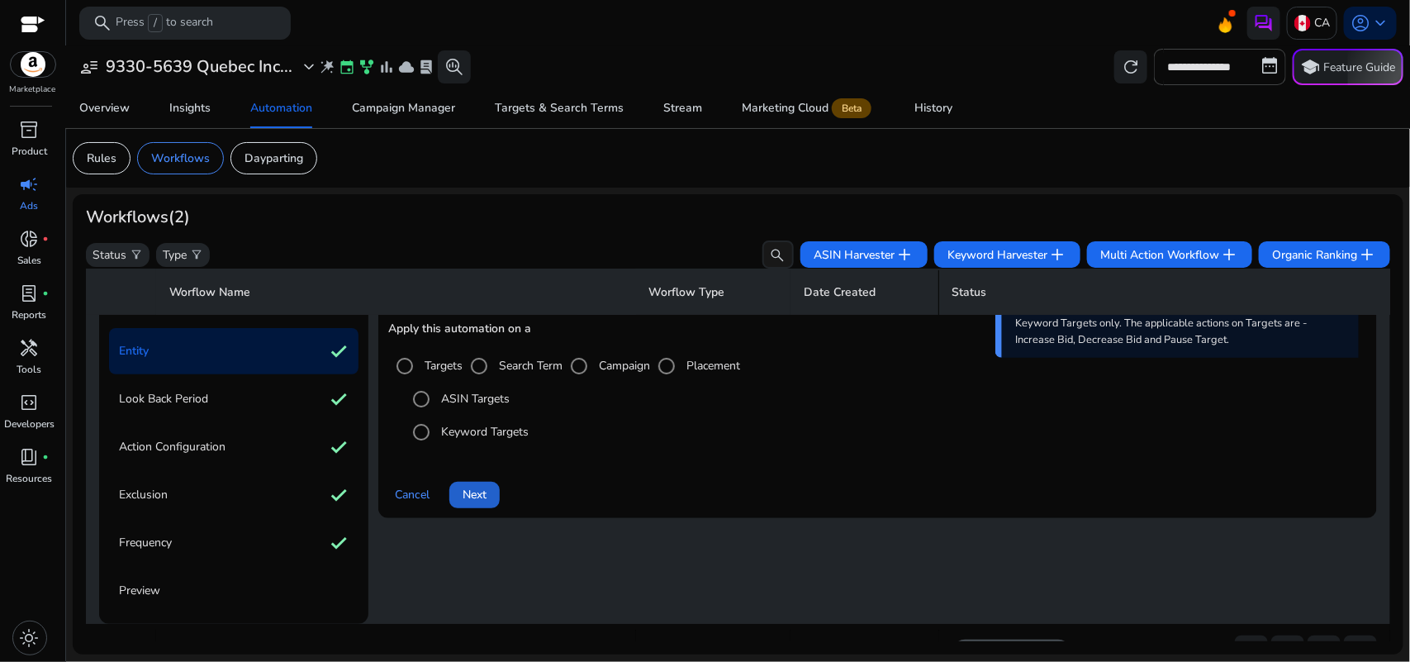
click at [476, 492] on span "Next" at bounding box center [475, 494] width 24 height 17
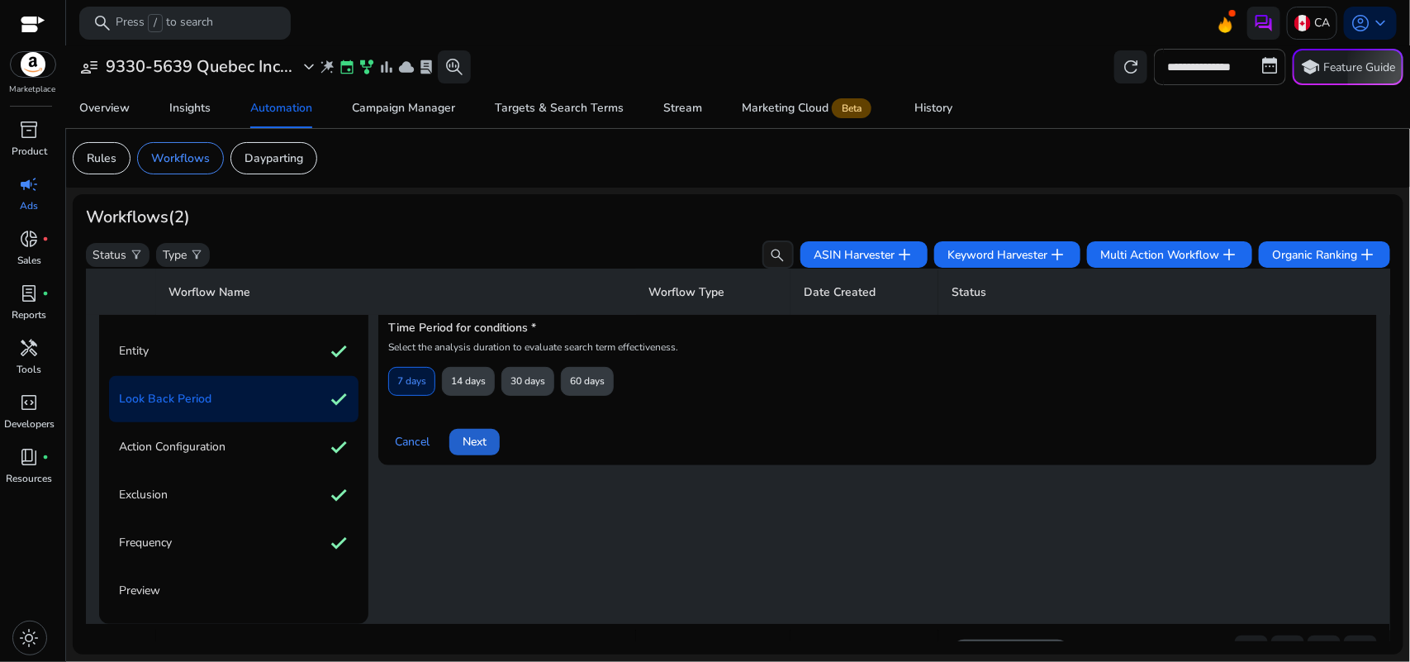
click at [468, 451] on span at bounding box center [474, 442] width 50 height 40
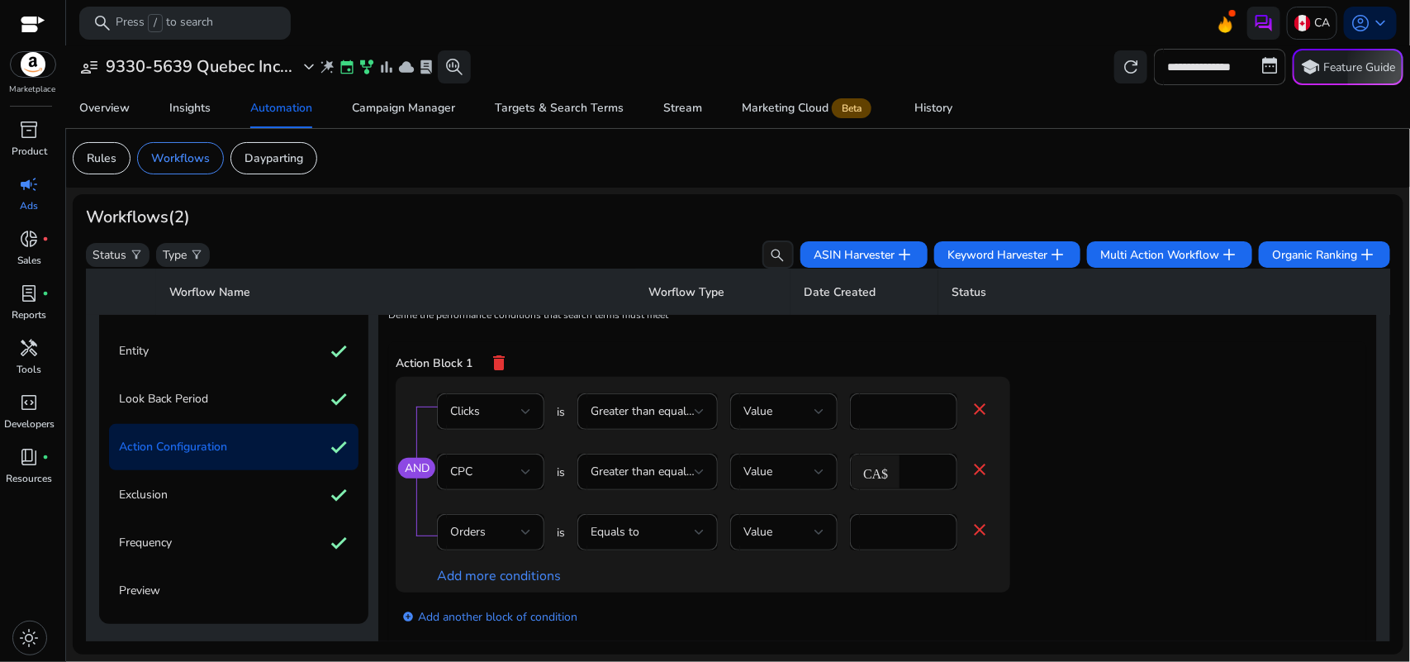
scroll to position [435, 0]
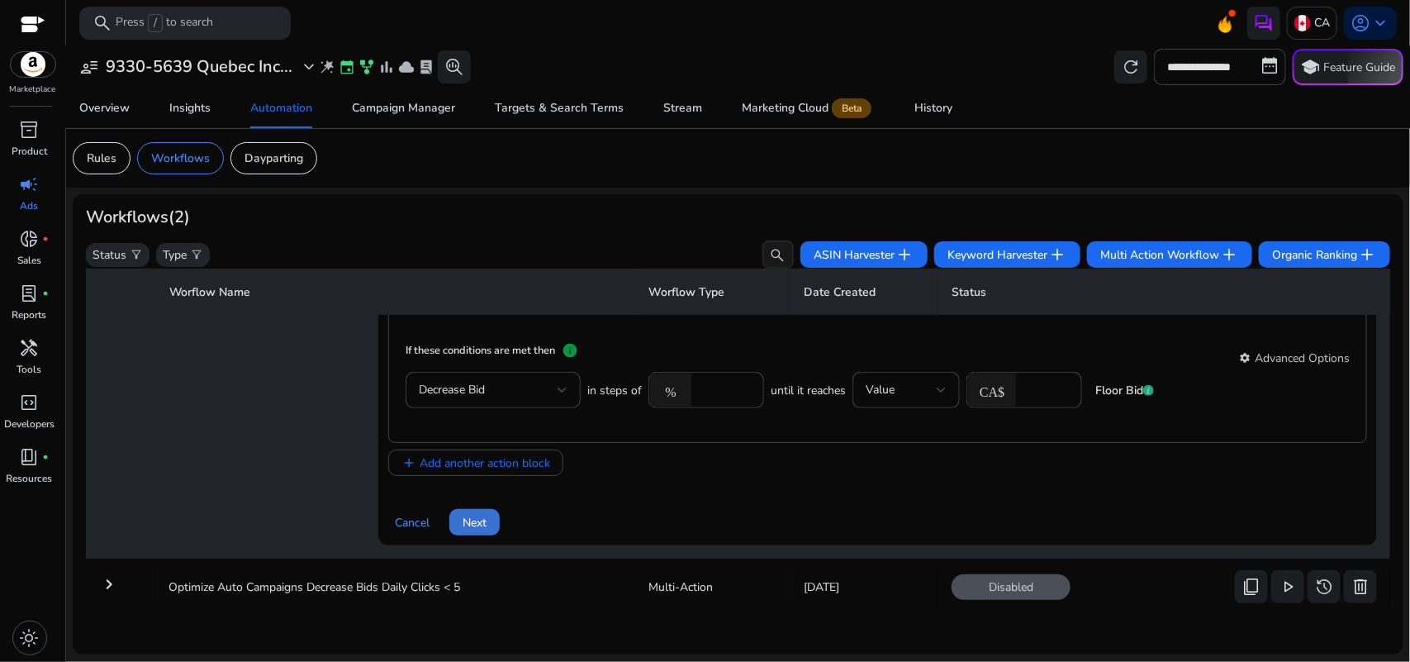
click at [463, 514] on span "Next" at bounding box center [475, 522] width 24 height 17
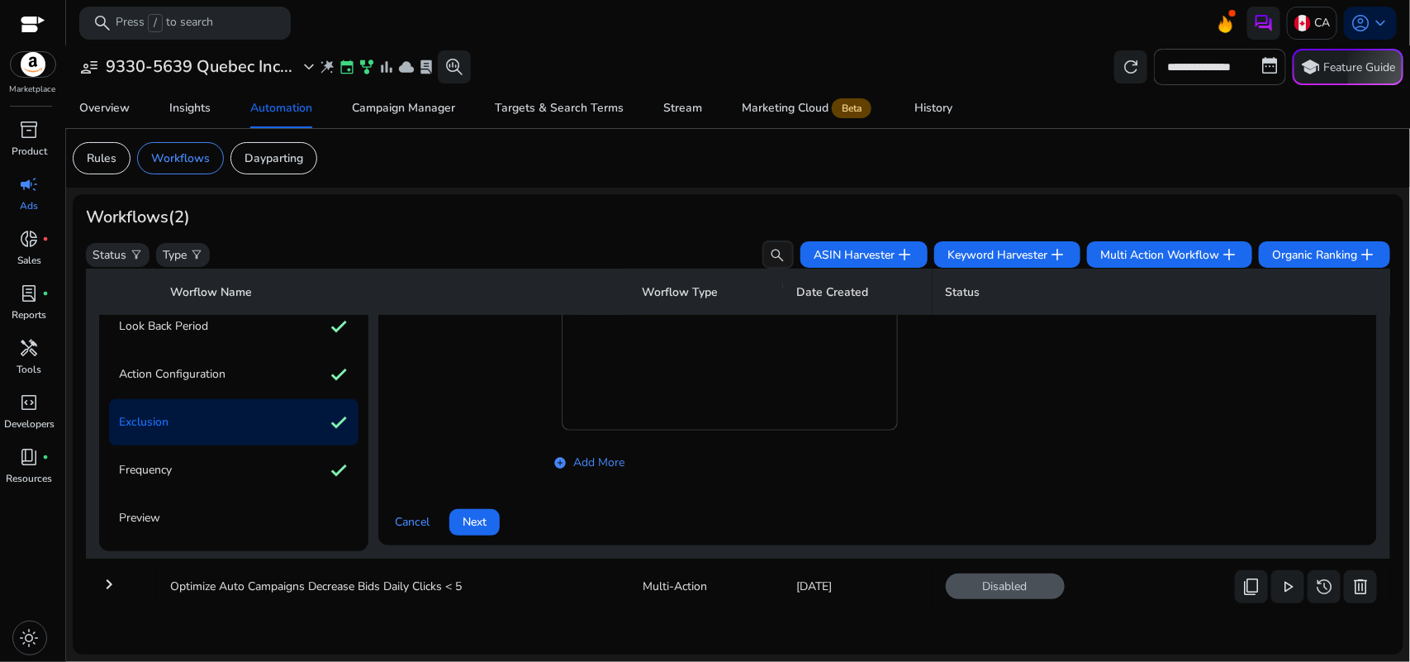
scroll to position [117, 0]
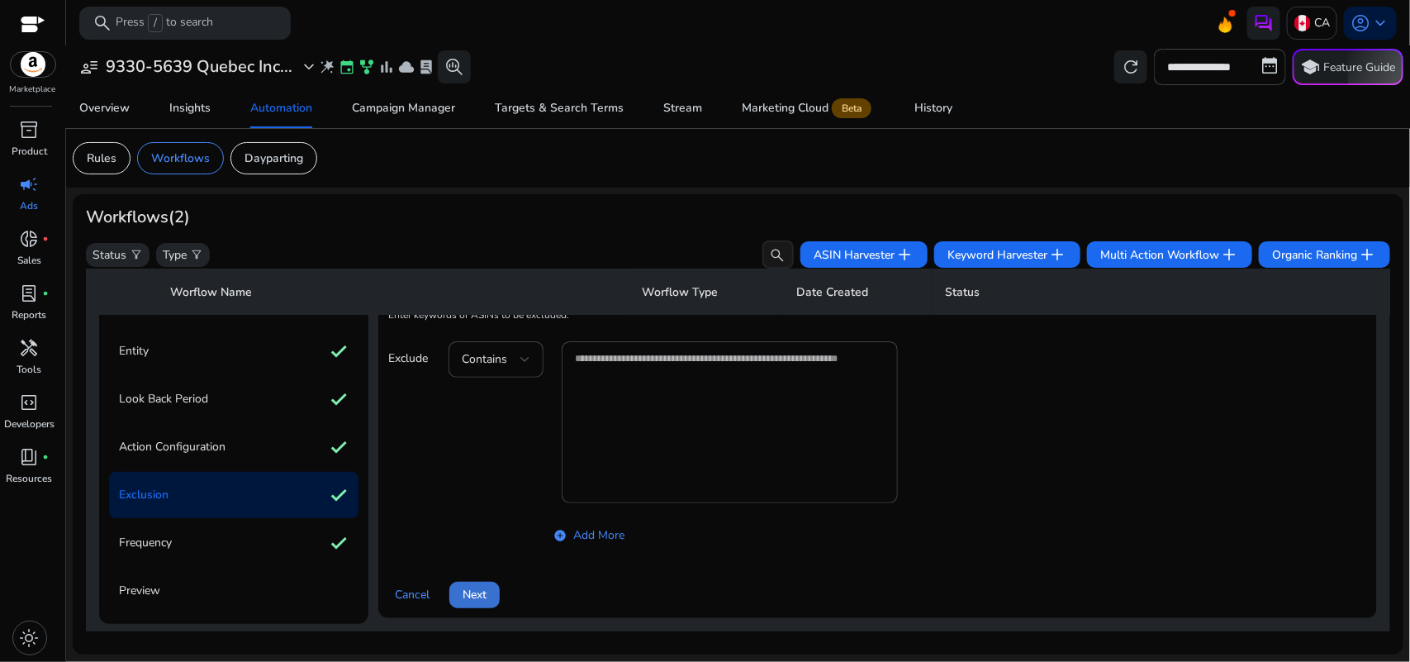
click at [477, 586] on span "Next" at bounding box center [475, 594] width 24 height 17
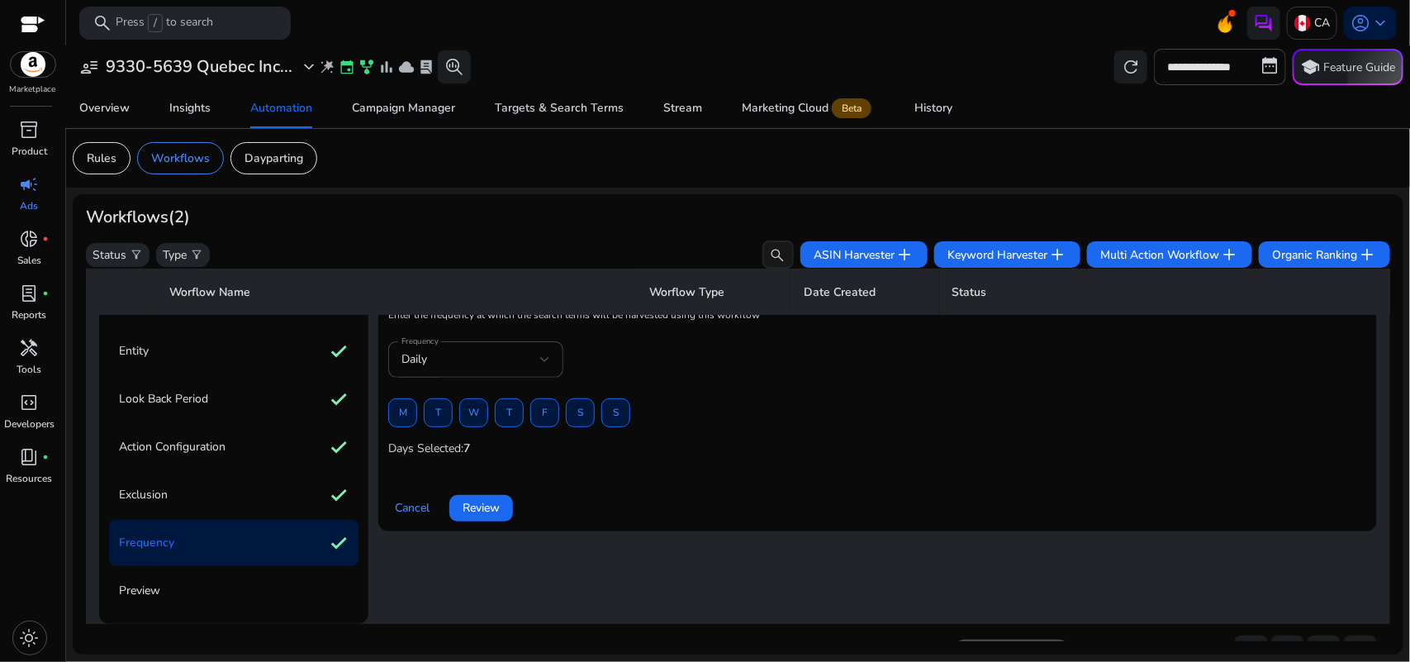
scroll to position [186, 0]
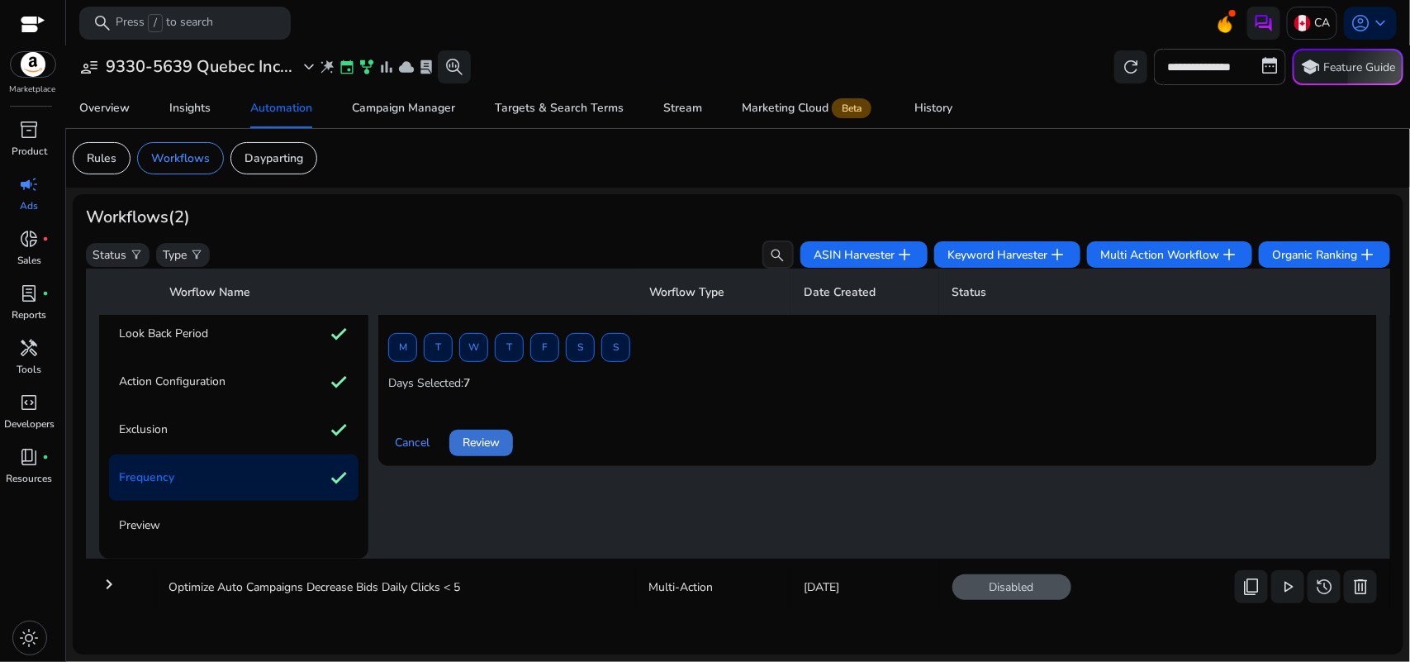
click at [471, 444] on span "Review" at bounding box center [481, 442] width 37 height 17
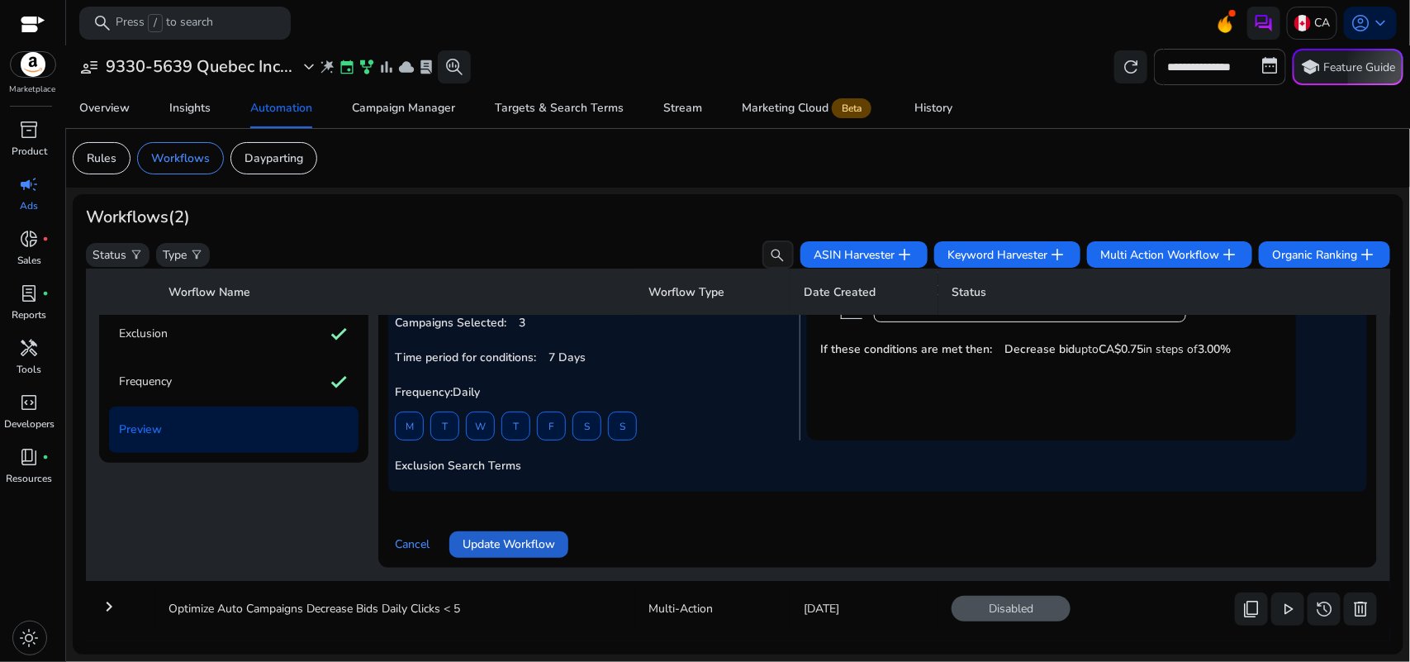
scroll to position [279, 0]
click at [506, 542] on span "Update Workflow" at bounding box center [509, 542] width 93 height 17
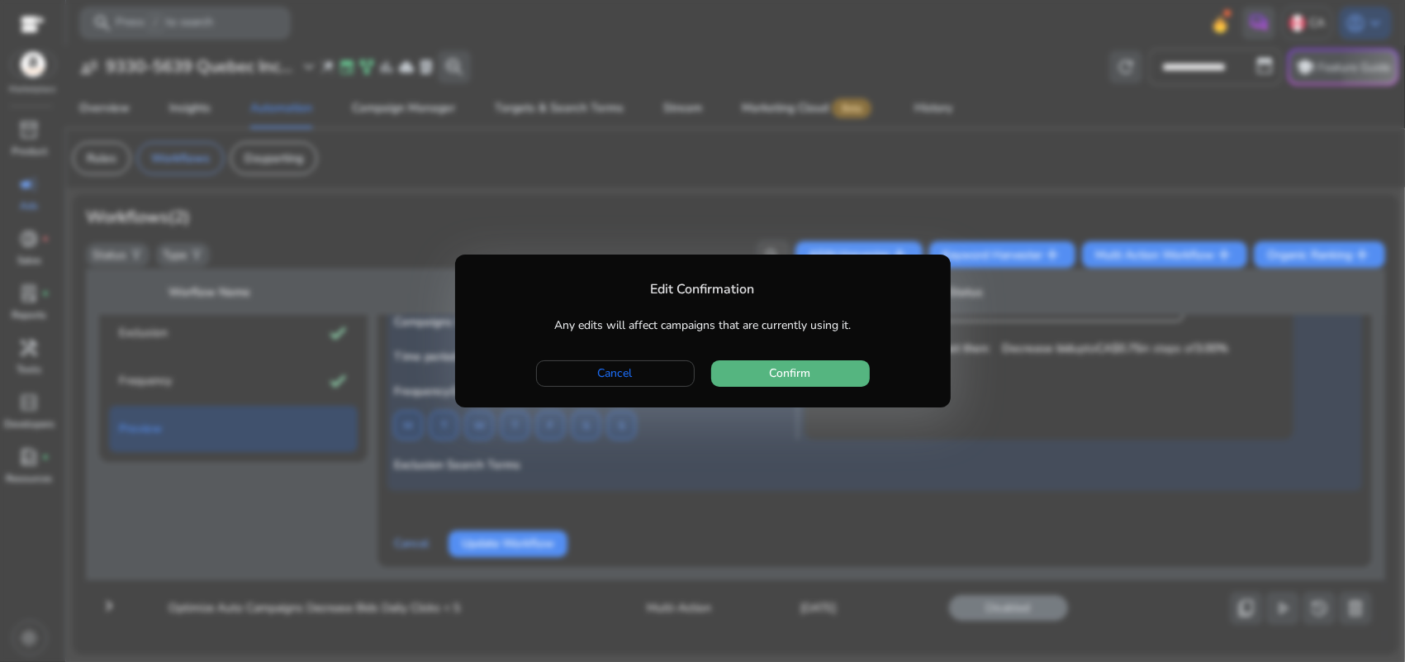
click at [762, 363] on span "button" at bounding box center [790, 374] width 159 height 40
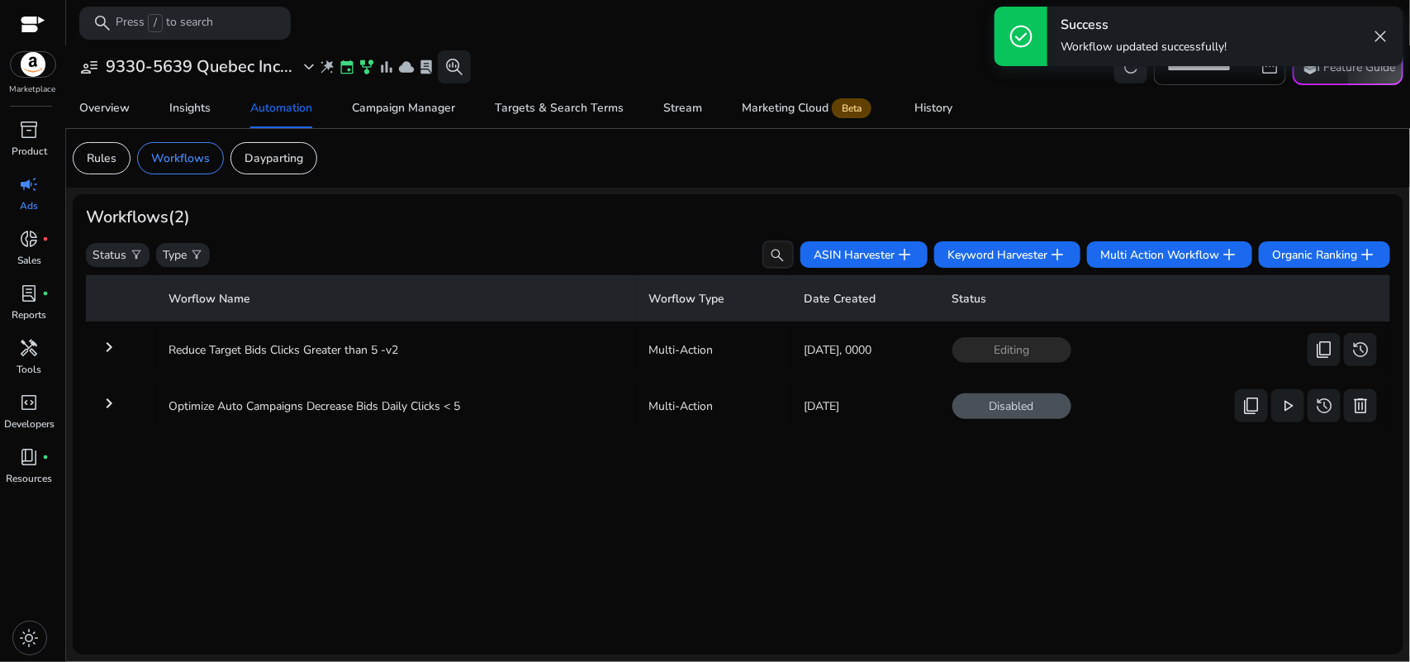
scroll to position [0, 0]
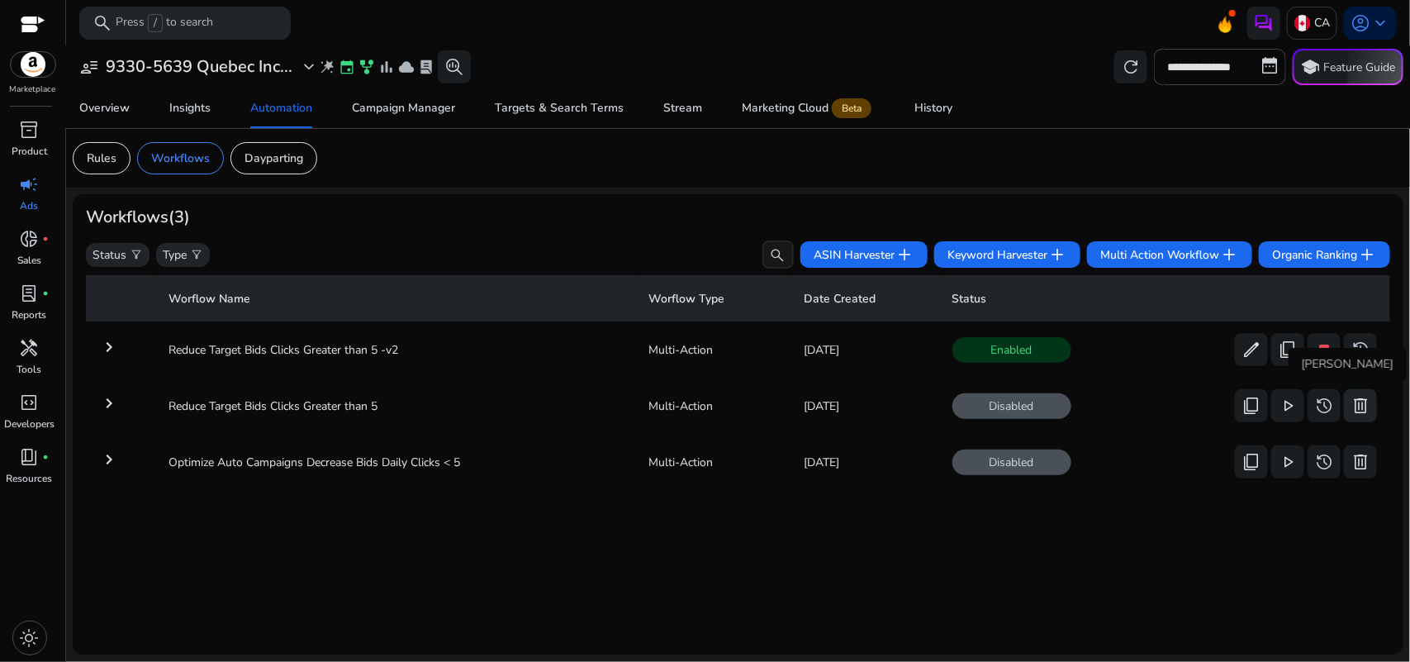
click at [1355, 401] on span "delete" at bounding box center [1361, 406] width 20 height 20
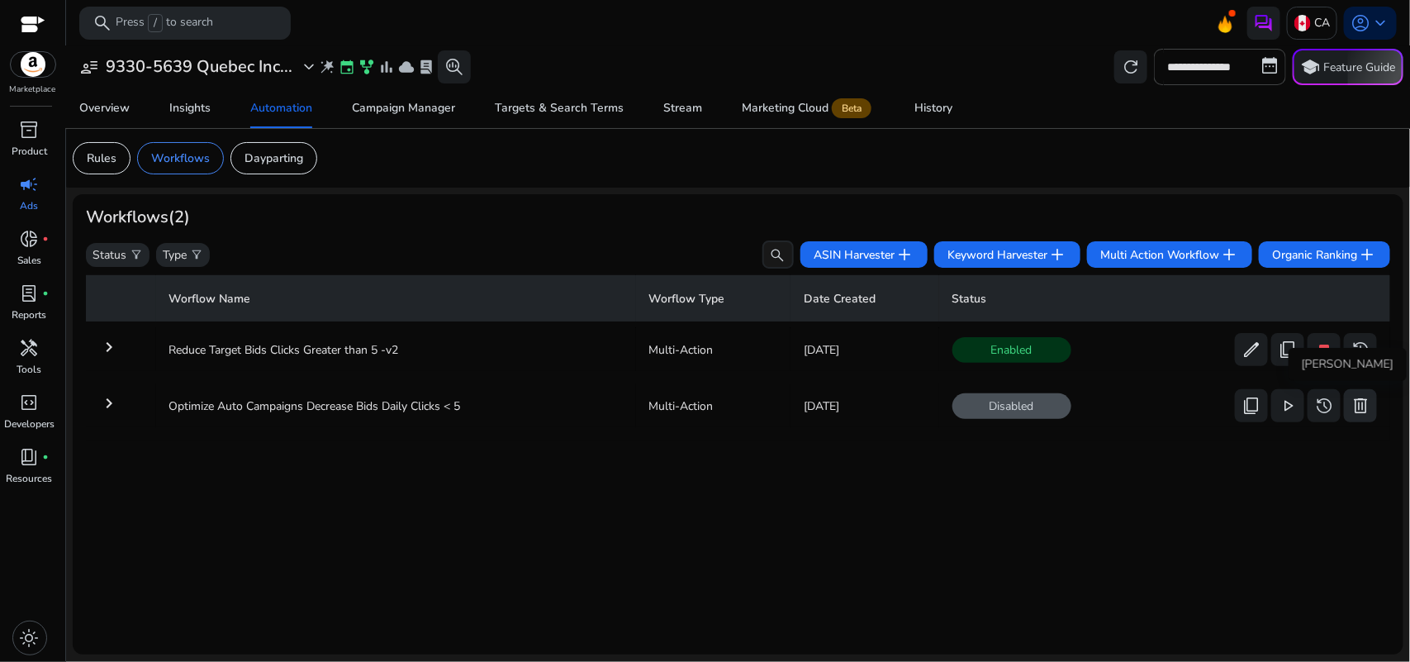
click at [1360, 413] on span "delete" at bounding box center [1361, 406] width 20 height 20
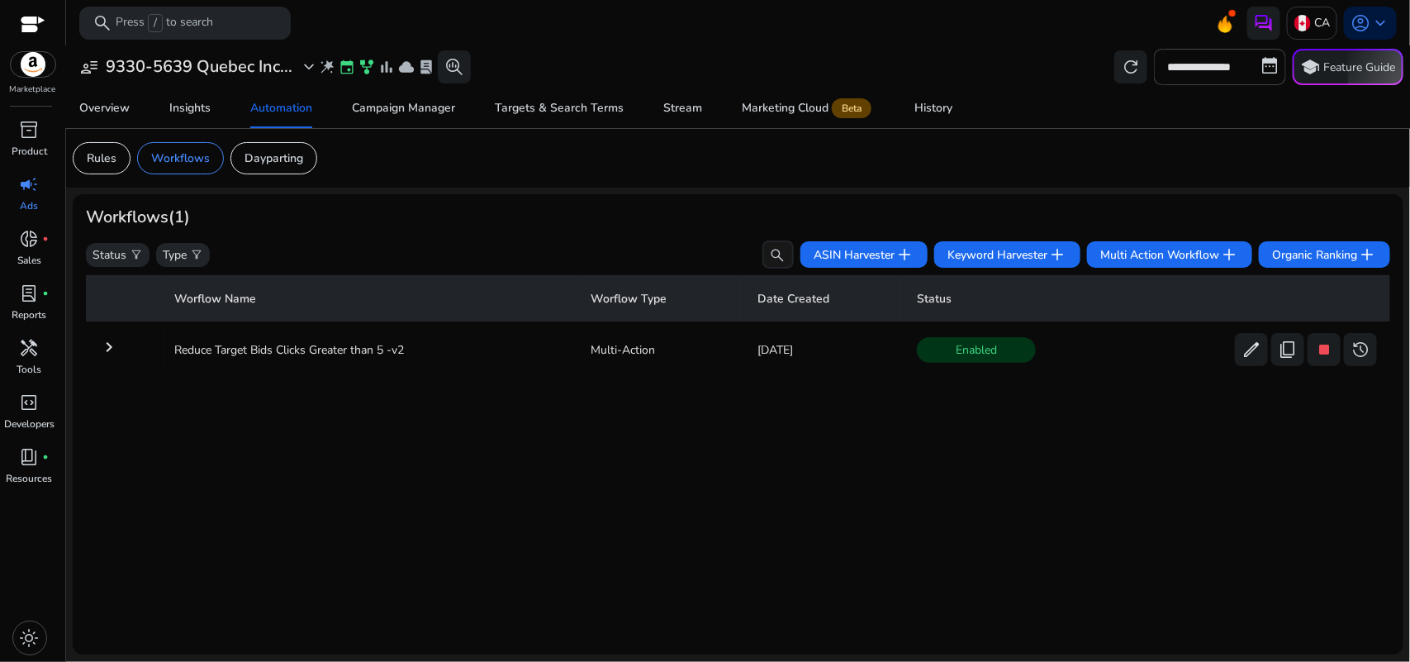
click at [588, 36] on mat-toolbar "search Press / to search CA account_circle keyboard_arrow_down" at bounding box center [738, 22] width 1344 height 45
